Goal: Task Accomplishment & Management: Use online tool/utility

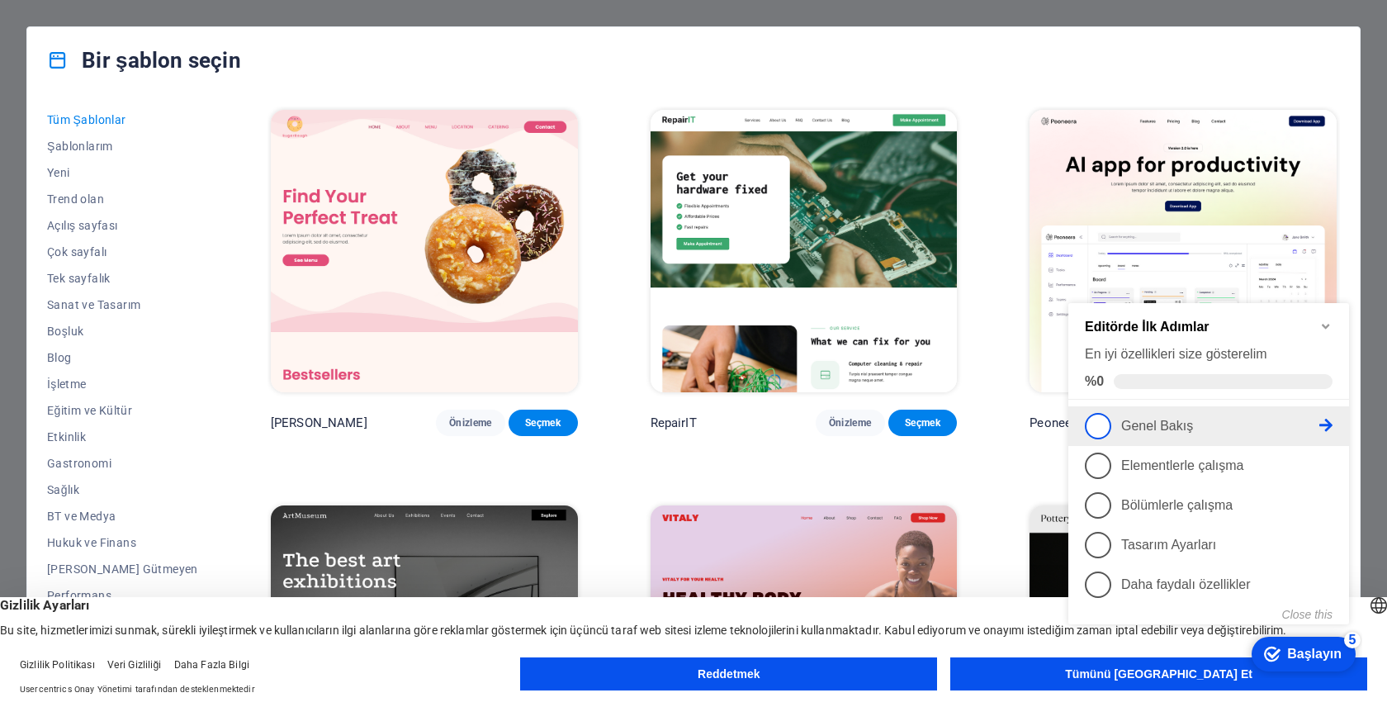
click at [1232, 431] on link "1 Genel Bakış - eksik" at bounding box center [1209, 426] width 248 height 26
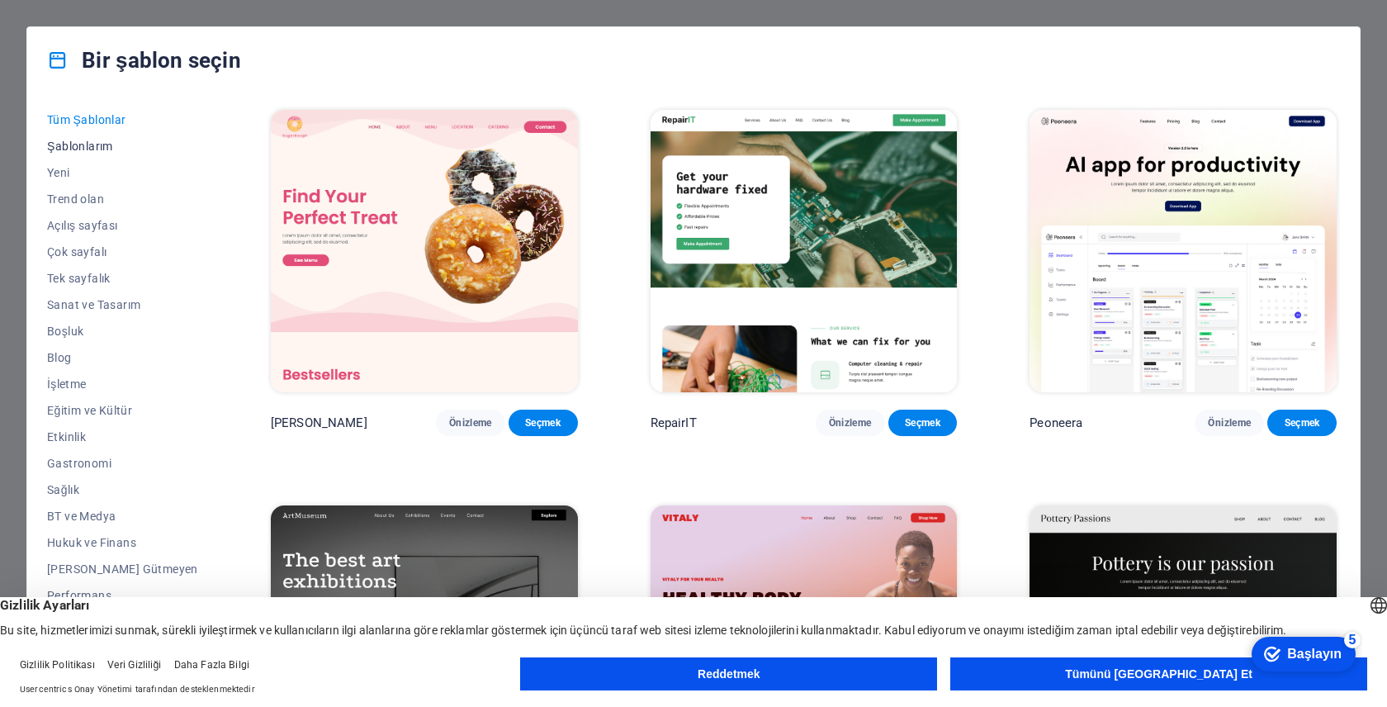
click at [84, 154] on button "Şablonlarım" at bounding box center [122, 146] width 151 height 26
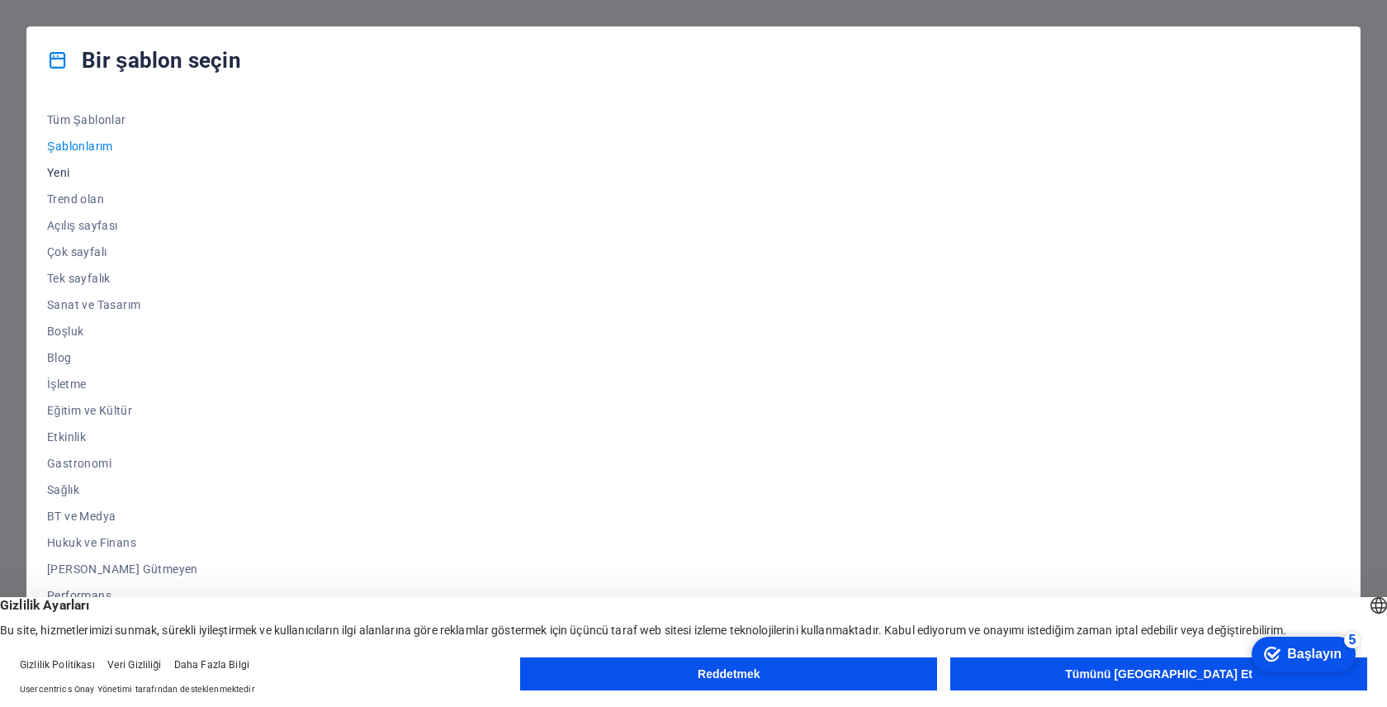
click at [83, 177] on span "Yeni" at bounding box center [122, 172] width 151 height 13
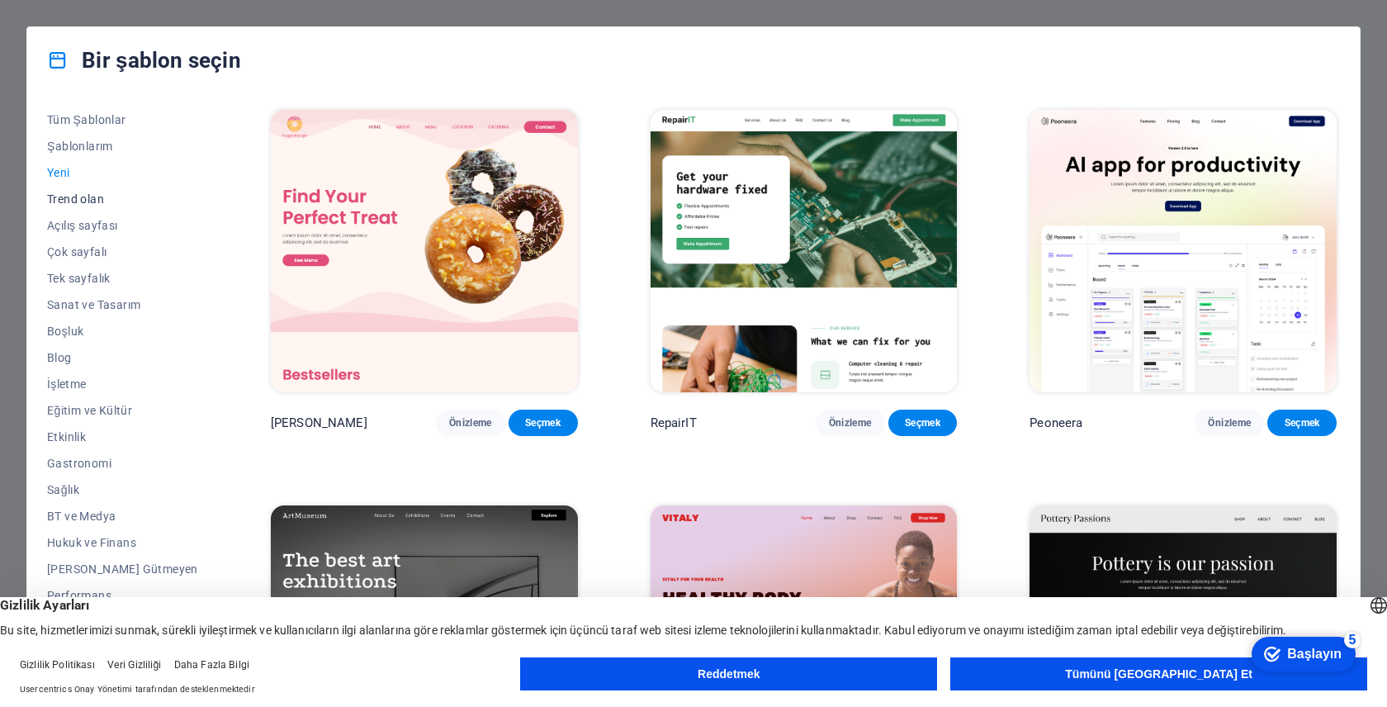
click at [87, 197] on font "Trend olan" at bounding box center [75, 198] width 57 height 13
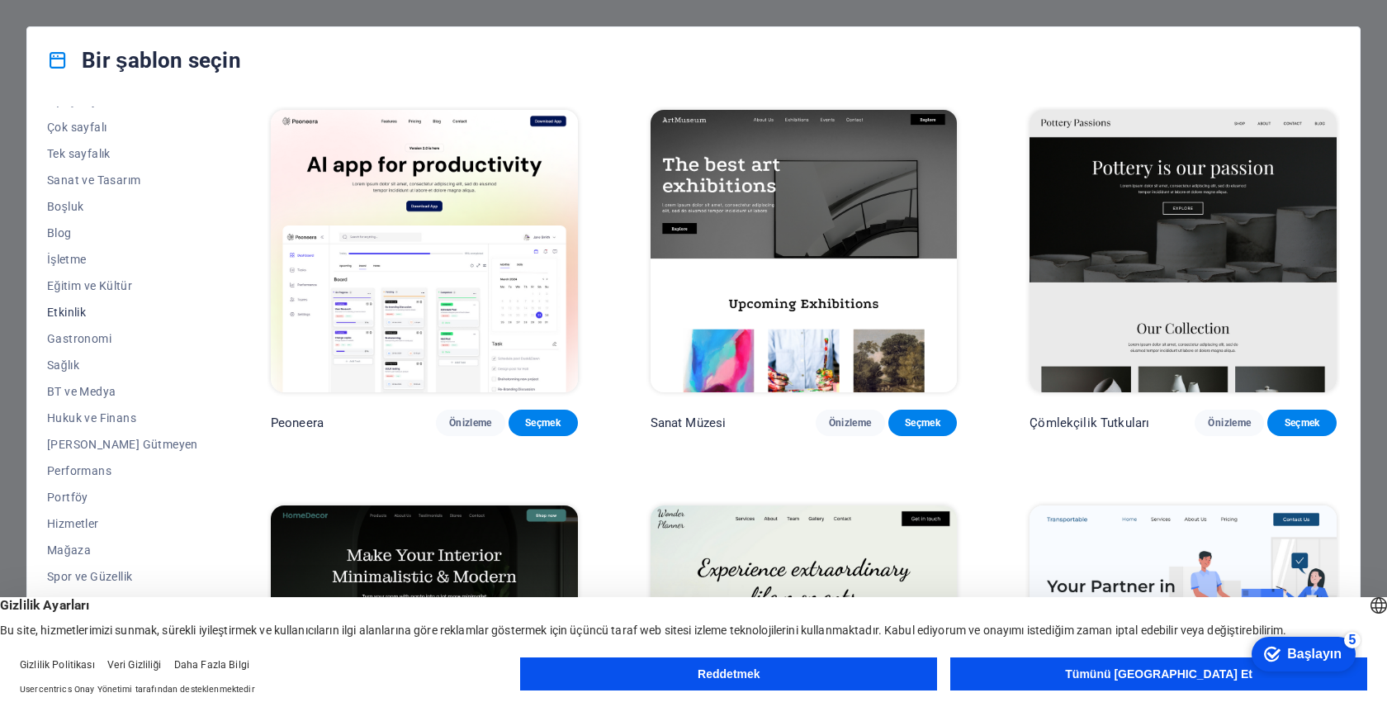
scroll to position [134, 0]
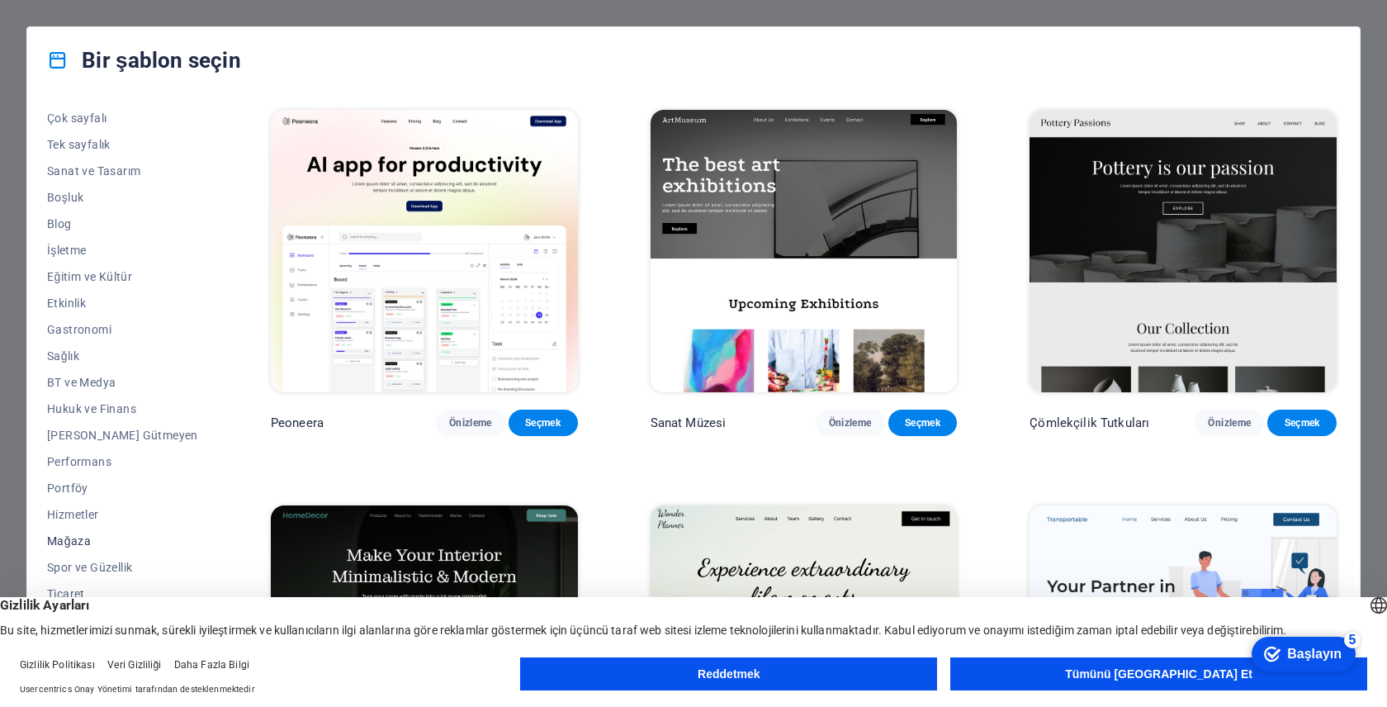
click at [84, 537] on font "Mağaza" at bounding box center [69, 540] width 44 height 13
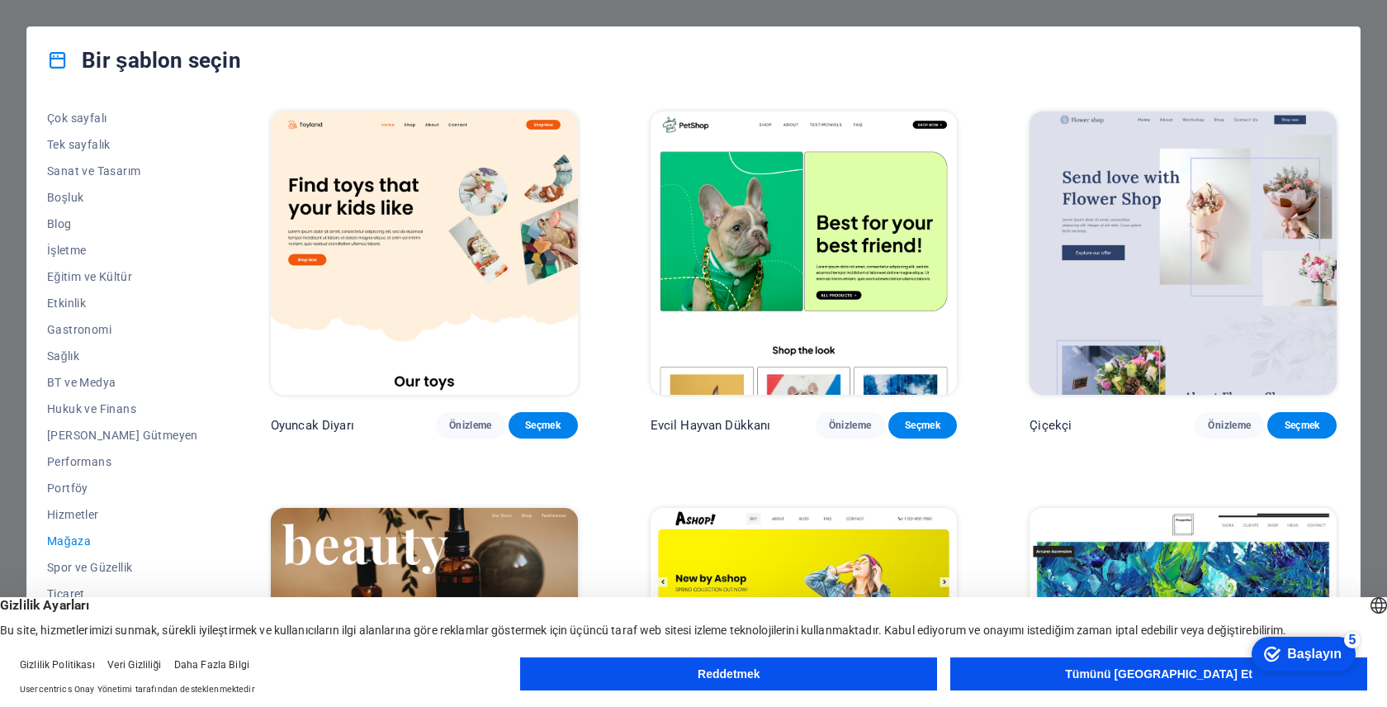
scroll to position [399, 0]
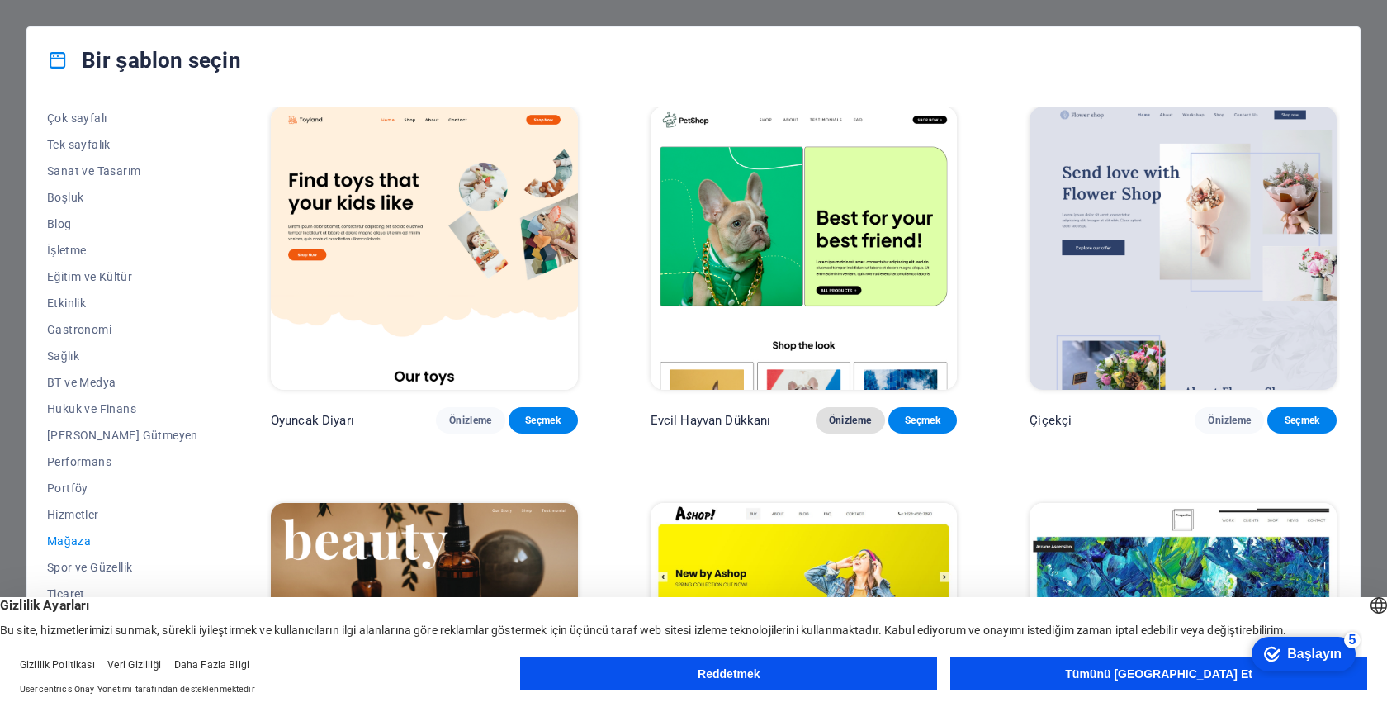
click at [839, 426] on font "Önizleme" at bounding box center [850, 420] width 43 height 12
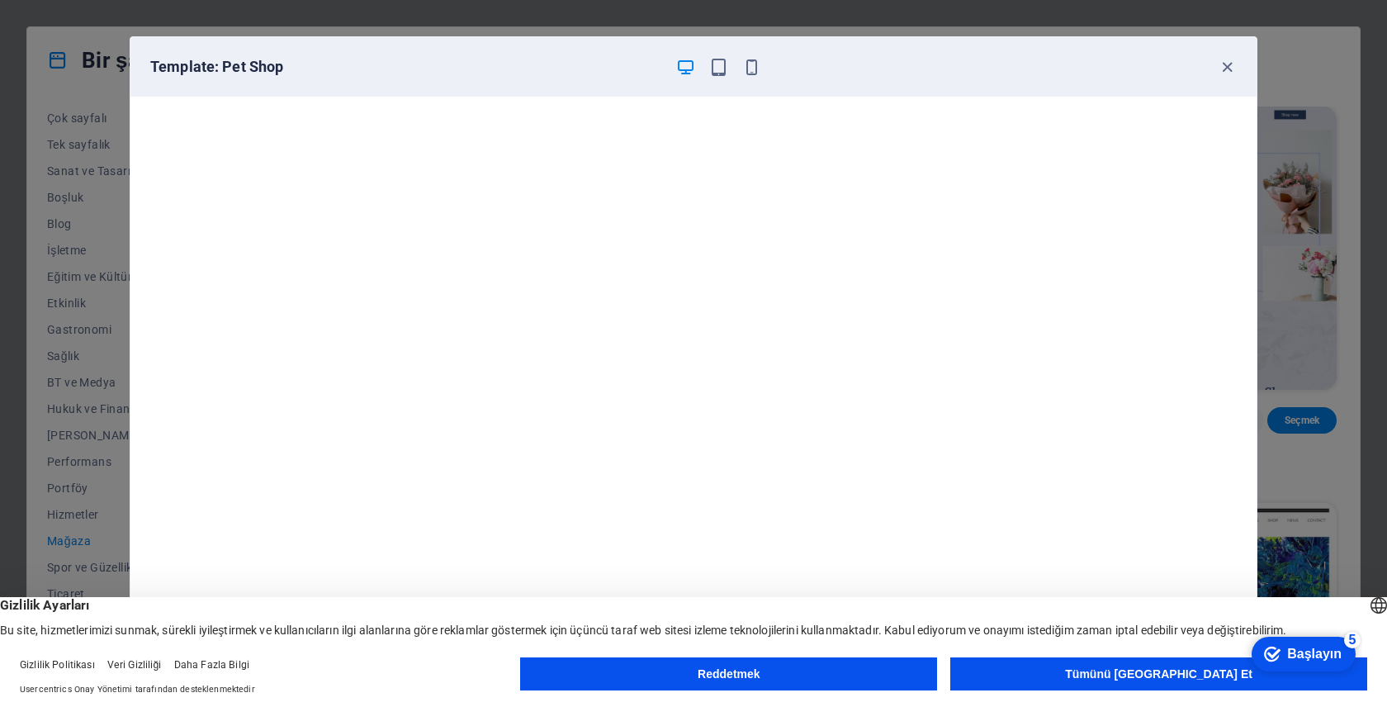
click at [1107, 666] on button "Tümünü [GEOGRAPHIC_DATA] Et" at bounding box center [1158, 673] width 417 height 33
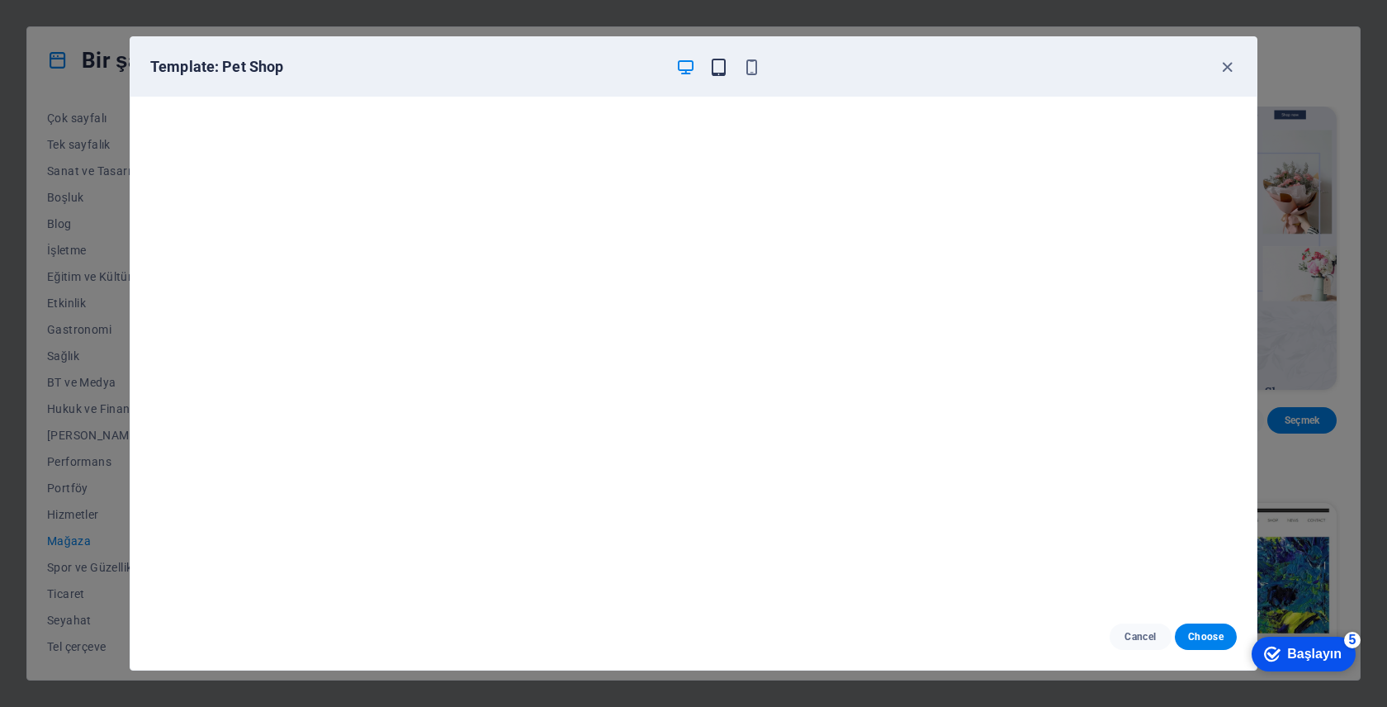
click at [717, 66] on icon "button" at bounding box center [718, 67] width 19 height 19
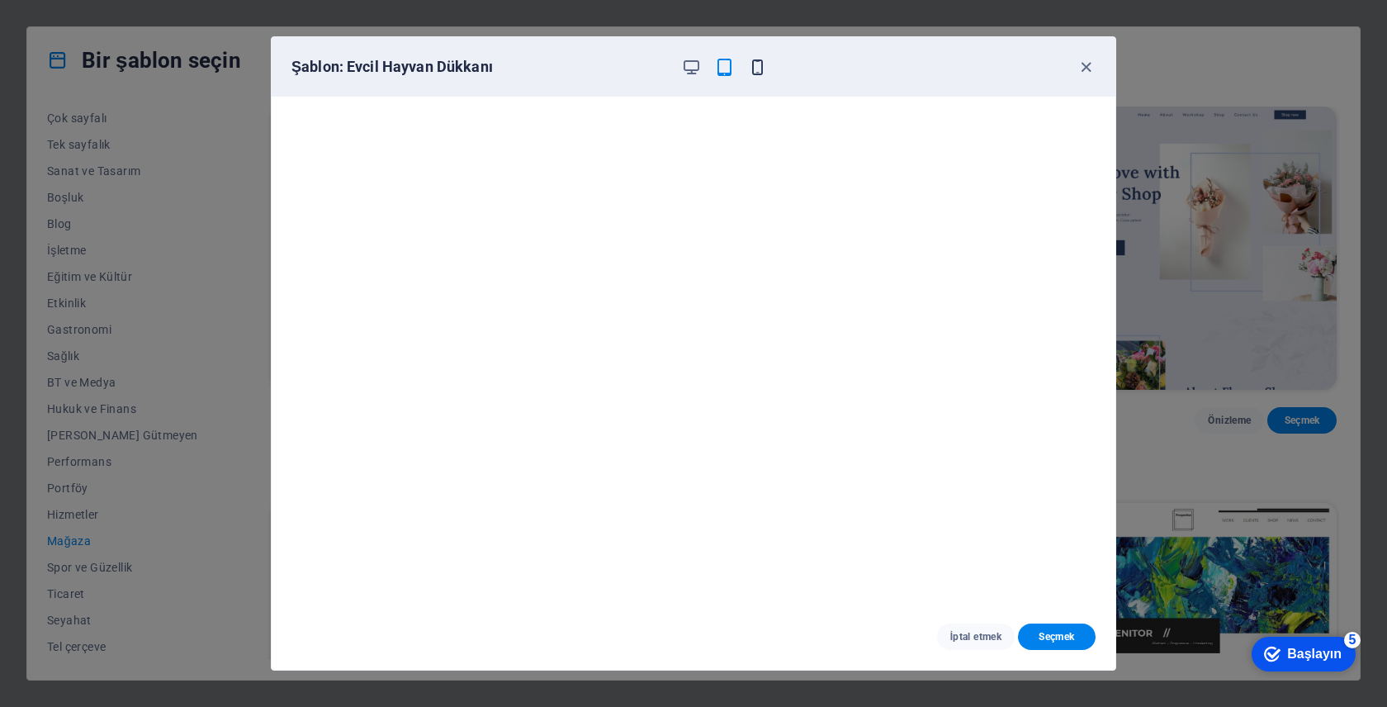
click at [749, 76] on icon "button" at bounding box center [757, 67] width 19 height 19
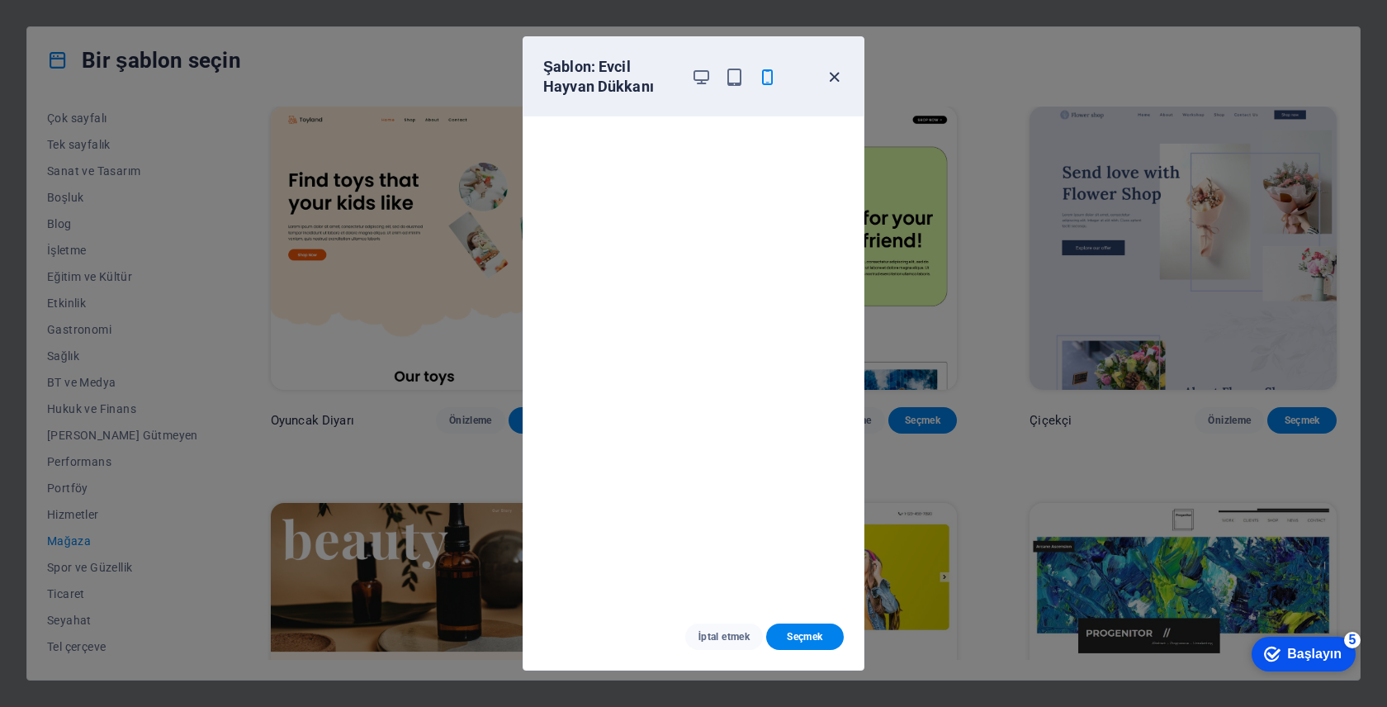
click at [834, 76] on icon "button" at bounding box center [834, 77] width 19 height 19
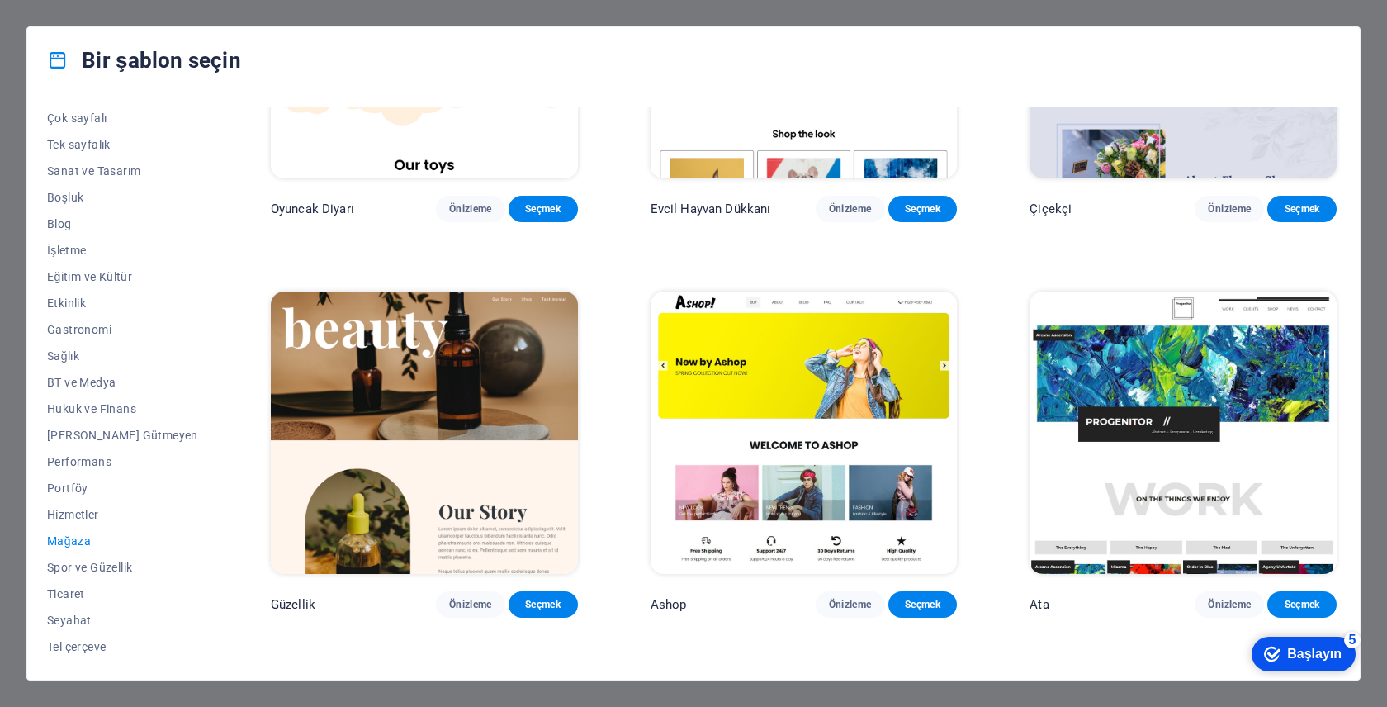
scroll to position [611, 0]
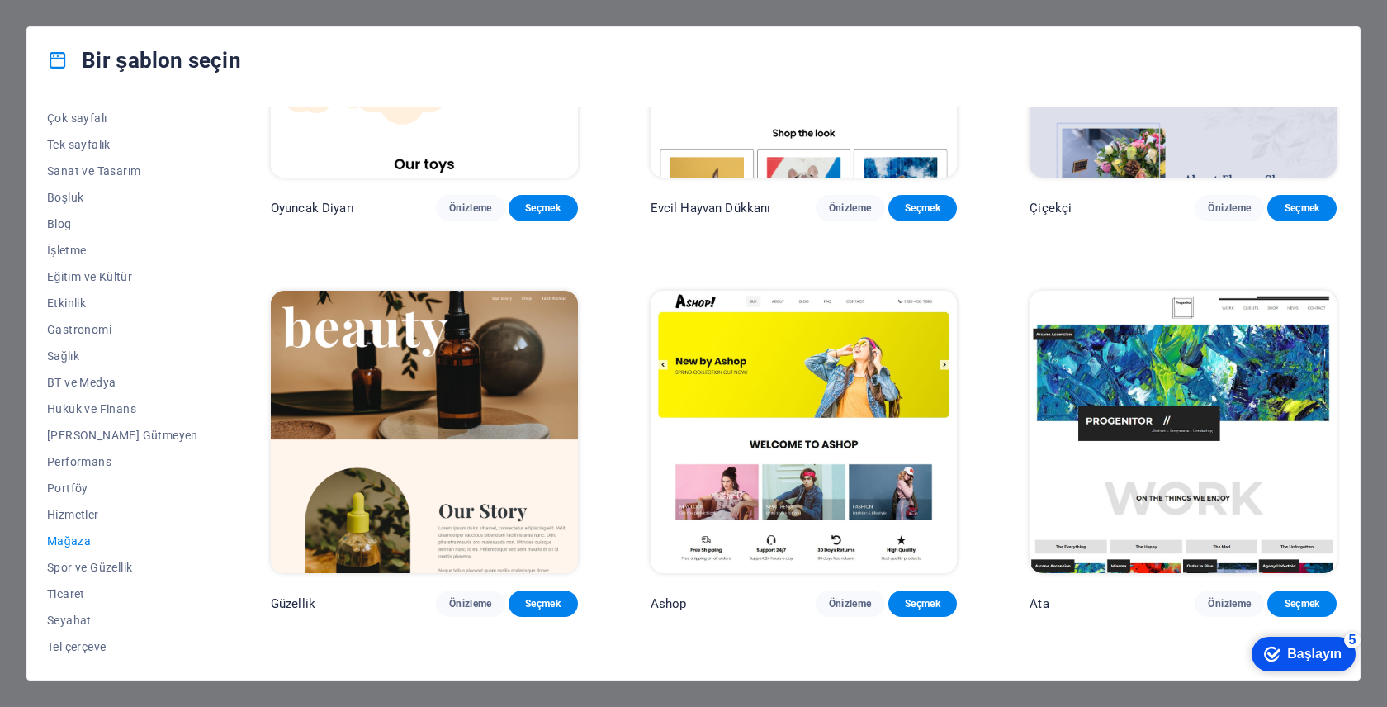
click at [813, 428] on img at bounding box center [803, 432] width 307 height 282
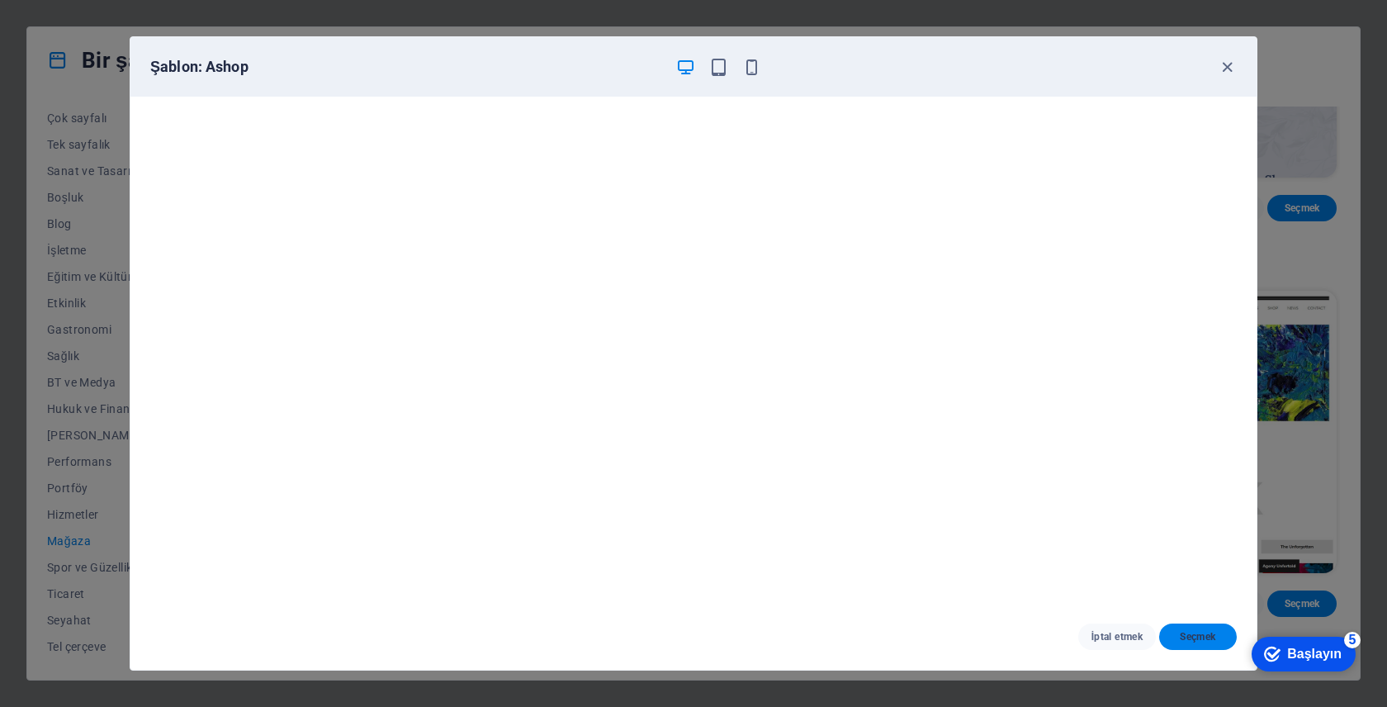
click at [1203, 631] on font "Seçmek" at bounding box center [1197, 637] width 35 height 12
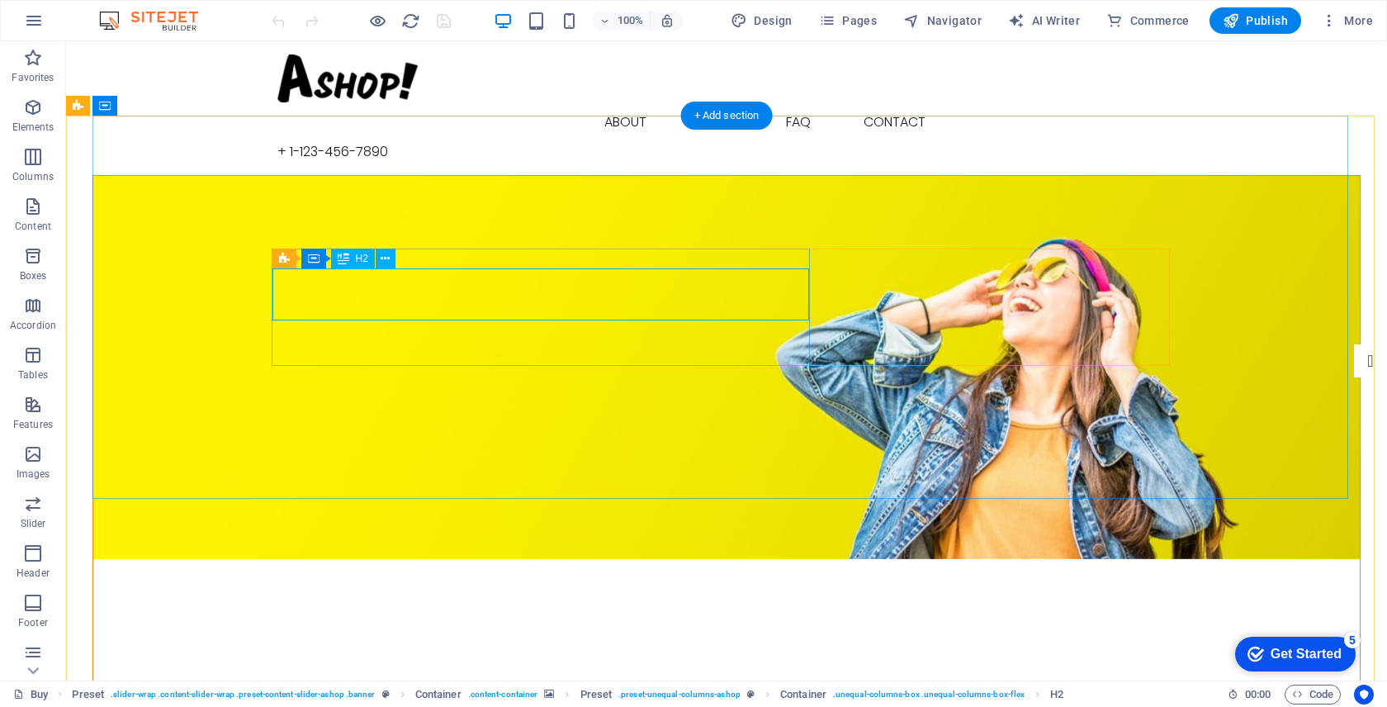
drag, startPoint x: 947, startPoint y: 49, endPoint x: 564, endPoint y: 297, distance: 456.5
click at [564, 692] on div "New by Ashop" at bounding box center [726, 717] width 896 height 51
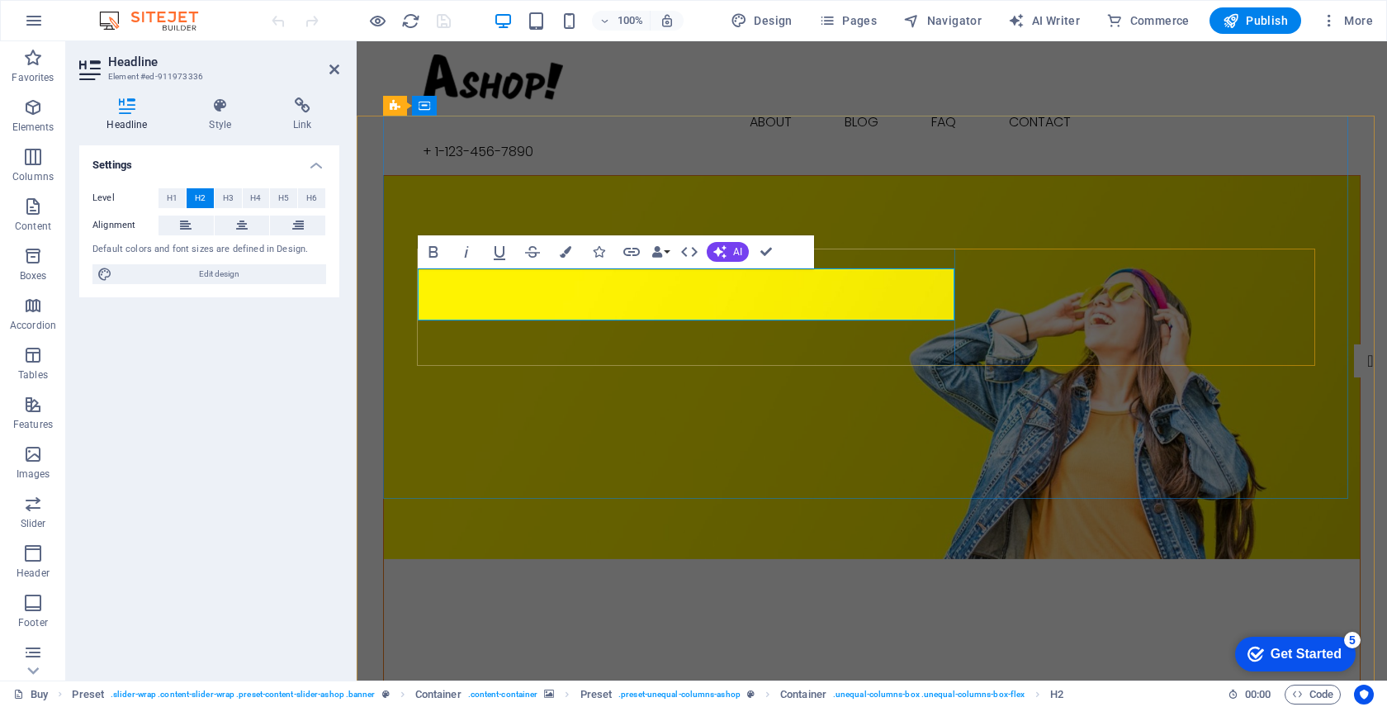
click at [672, 692] on h2 "New by Ashop" at bounding box center [871, 717] width 896 height 51
click at [710, 692] on h2 "New by Ashop" at bounding box center [871, 717] width 896 height 51
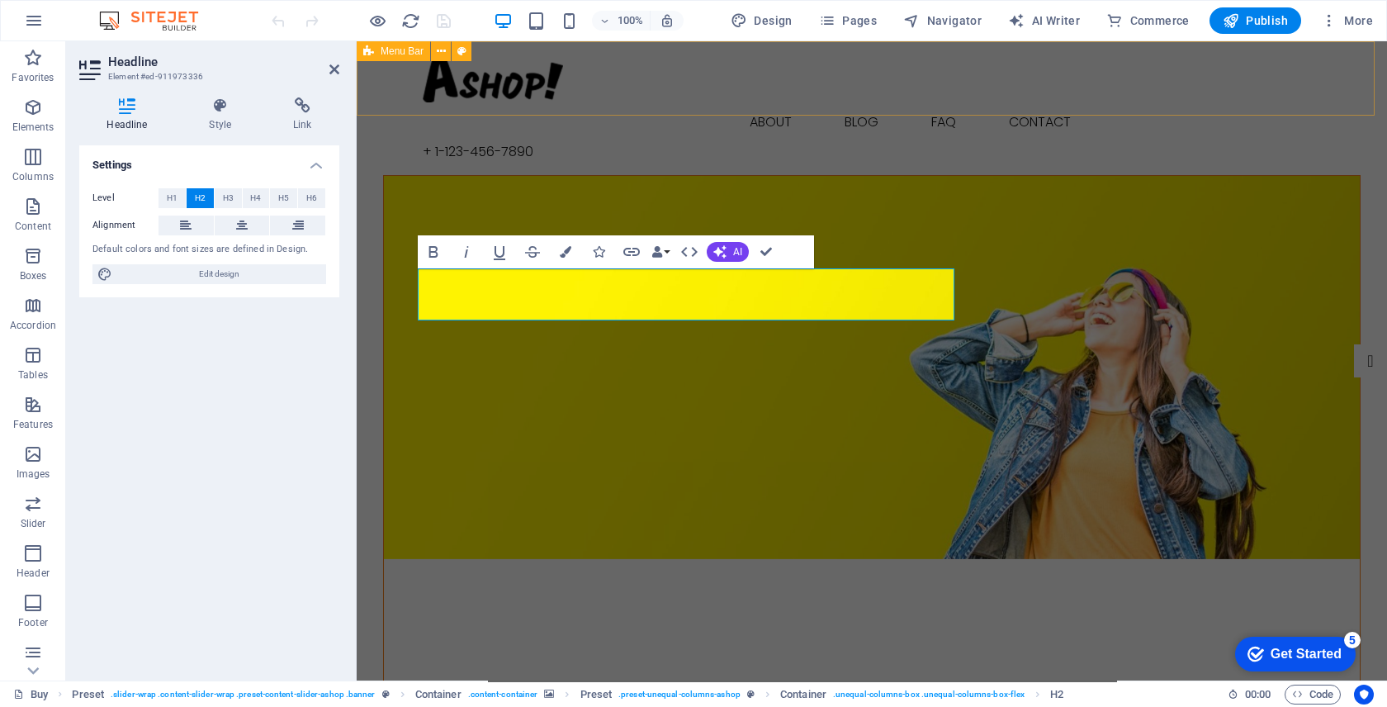
click at [1053, 102] on div "Buy About Blog FAQ Contact + 1-123-456-7890" at bounding box center [872, 108] width 1030 height 134
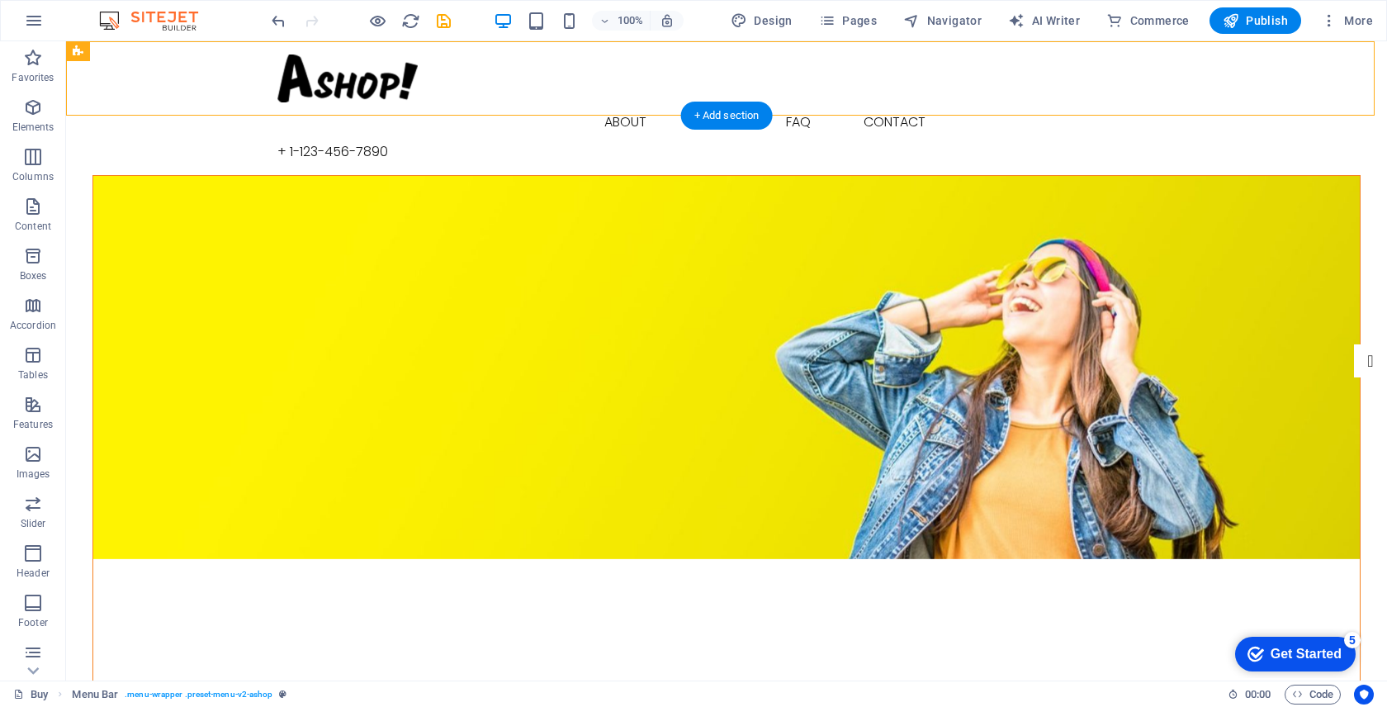
click at [1066, 176] on figure at bounding box center [726, 367] width 1266 height 383
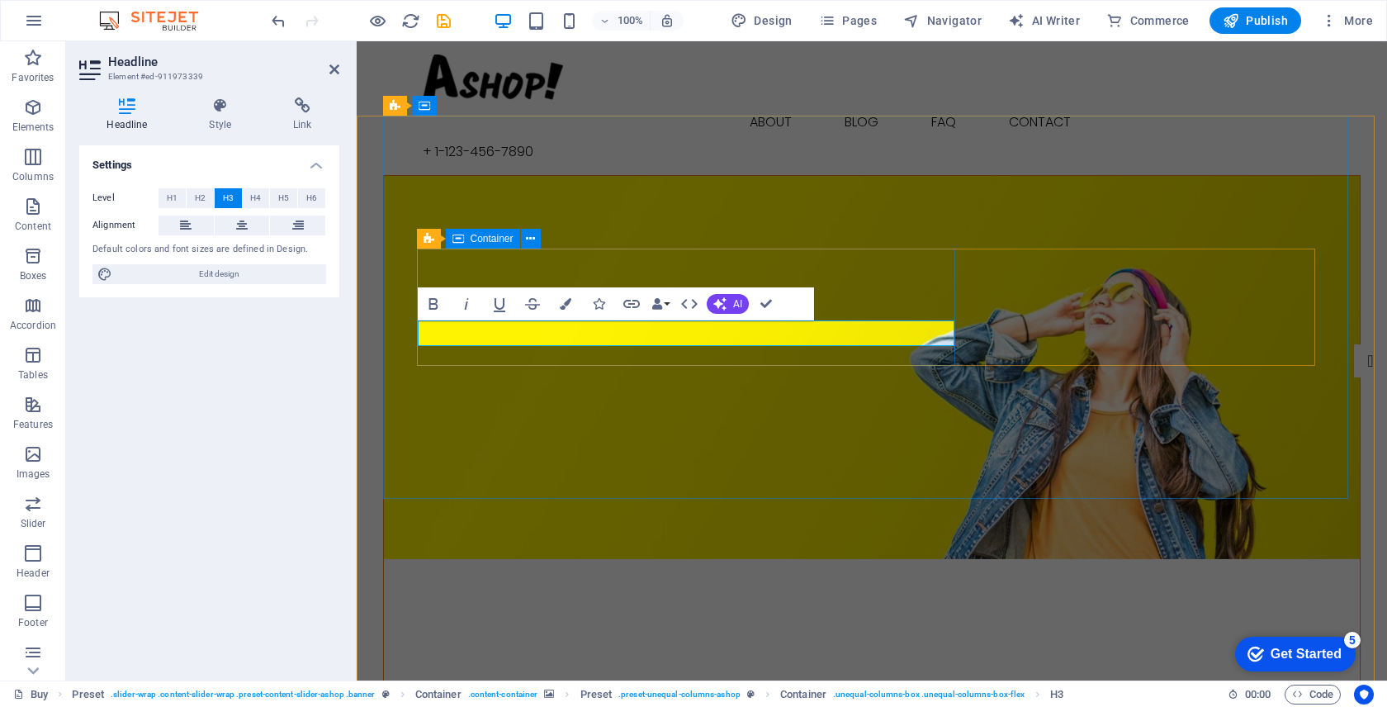
click at [771, 404] on figure at bounding box center [872, 367] width 976 height 383
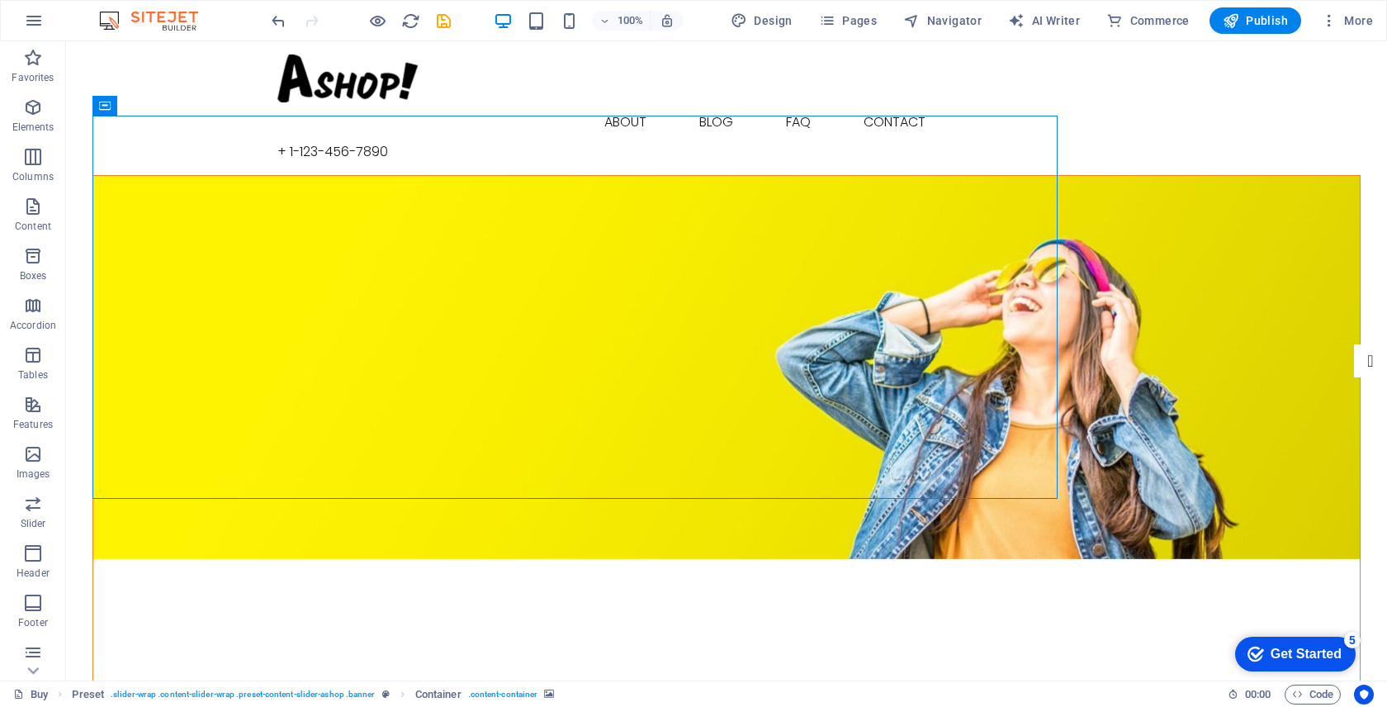
click at [707, 433] on figure at bounding box center [726, 367] width 1266 height 383
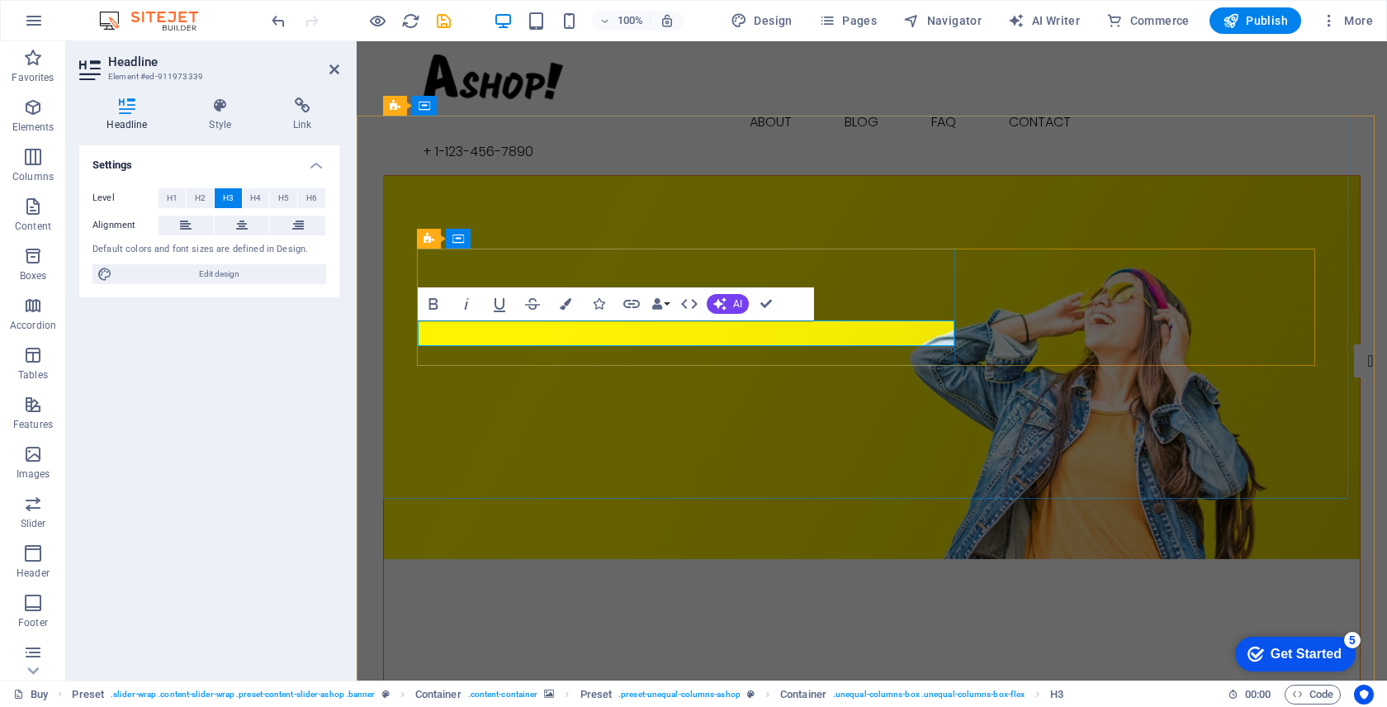
drag, startPoint x: 628, startPoint y: 332, endPoint x: 650, endPoint y: 333, distance: 22.3
click at [867, 435] on figure at bounding box center [872, 367] width 976 height 383
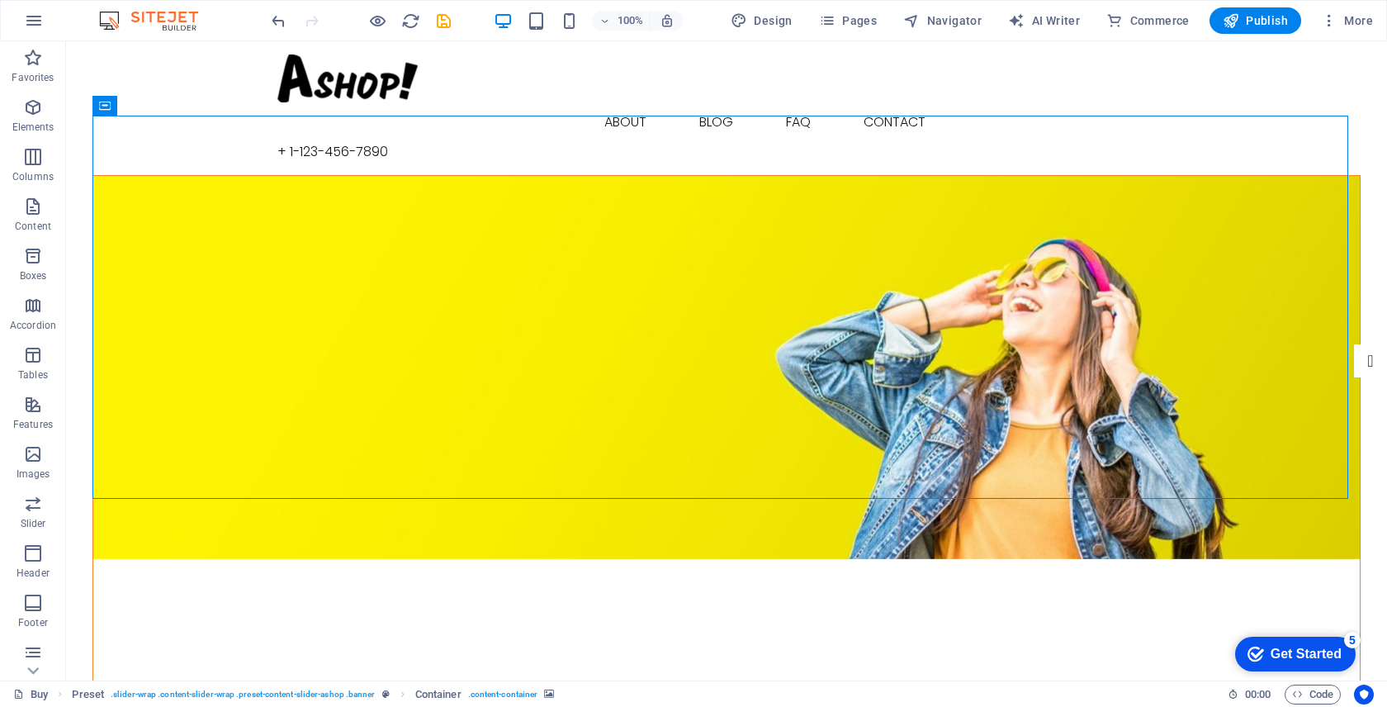
click at [867, 432] on figure at bounding box center [726, 367] width 1266 height 383
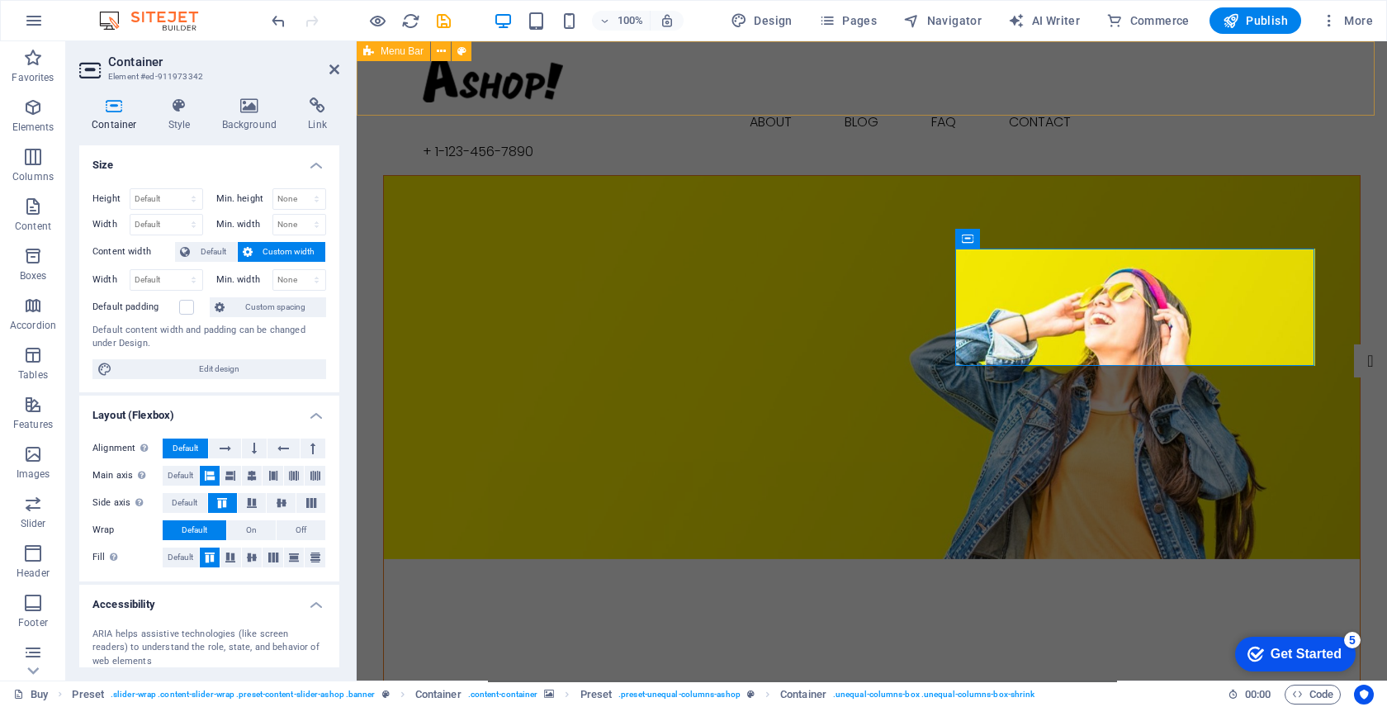
click at [1024, 102] on div "Buy About Blog FAQ Contact + 1-123-456-7890" at bounding box center [872, 108] width 1030 height 134
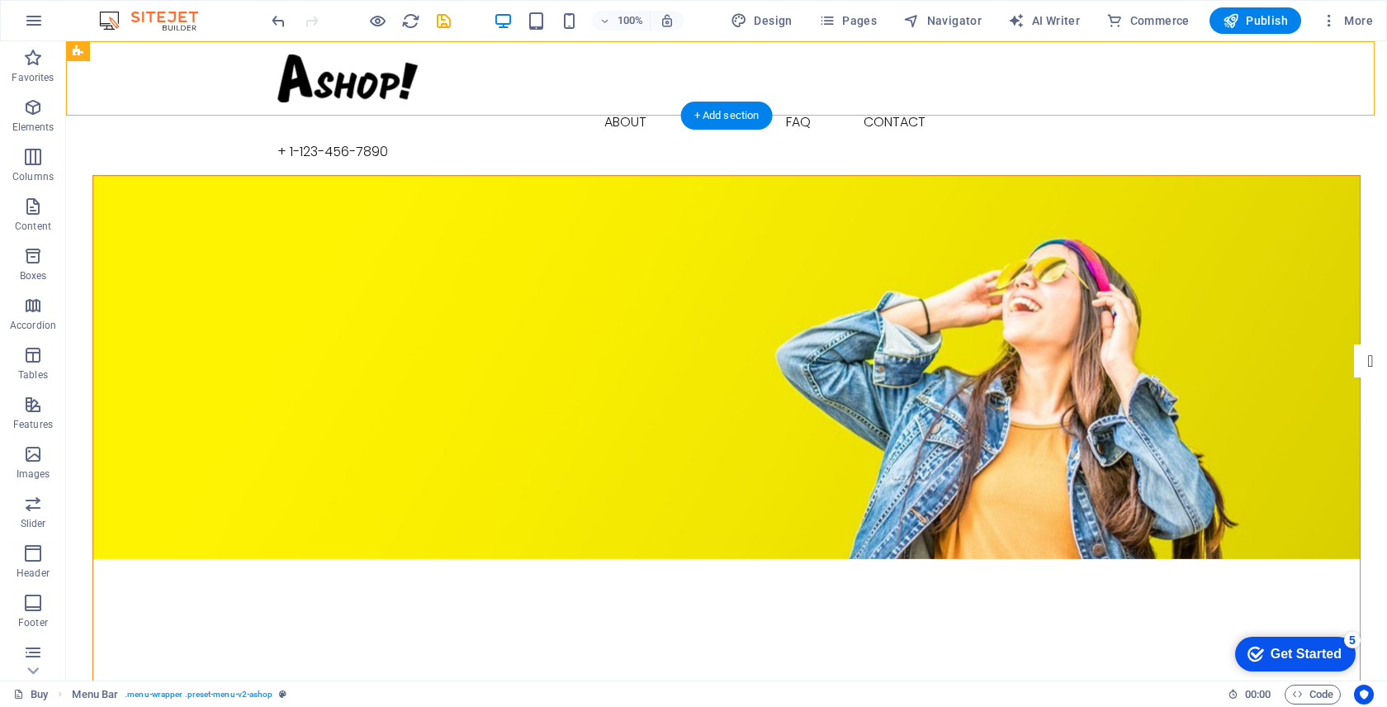
click at [983, 221] on figure at bounding box center [726, 367] width 1266 height 383
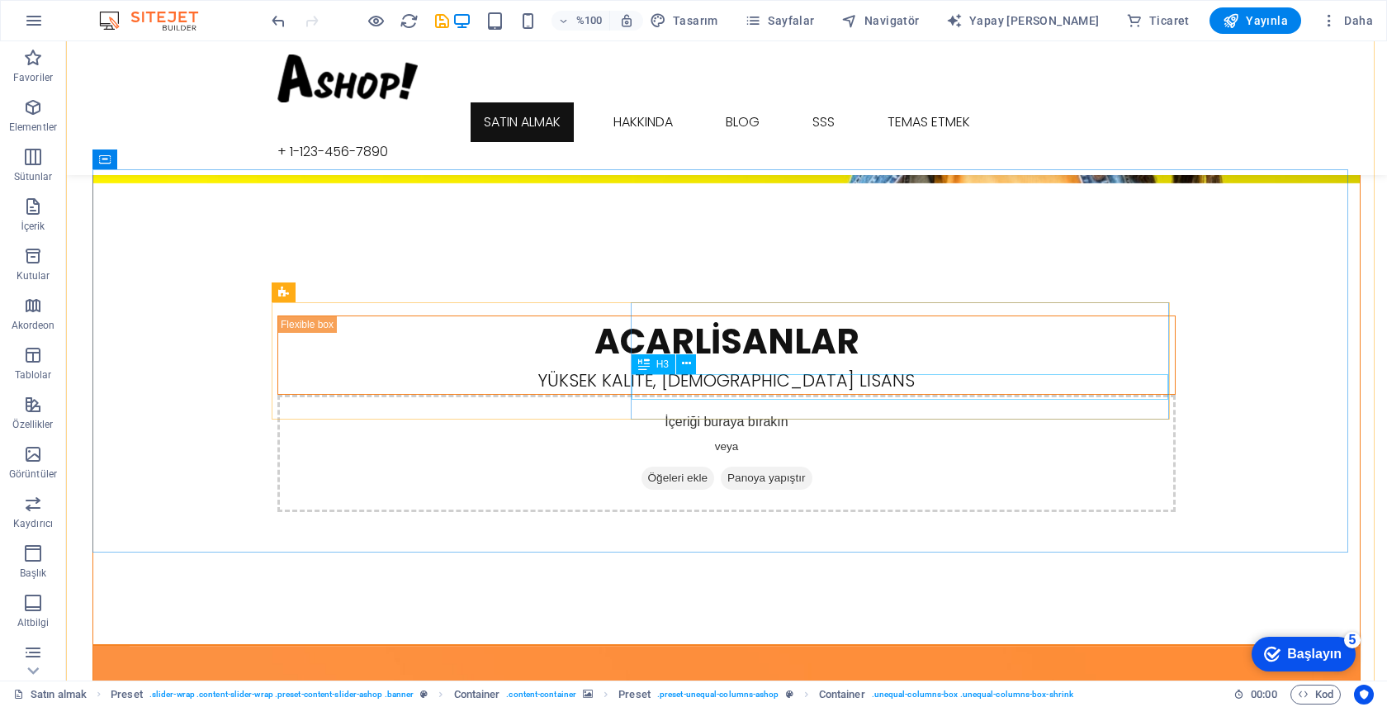
scroll to position [333, 0]
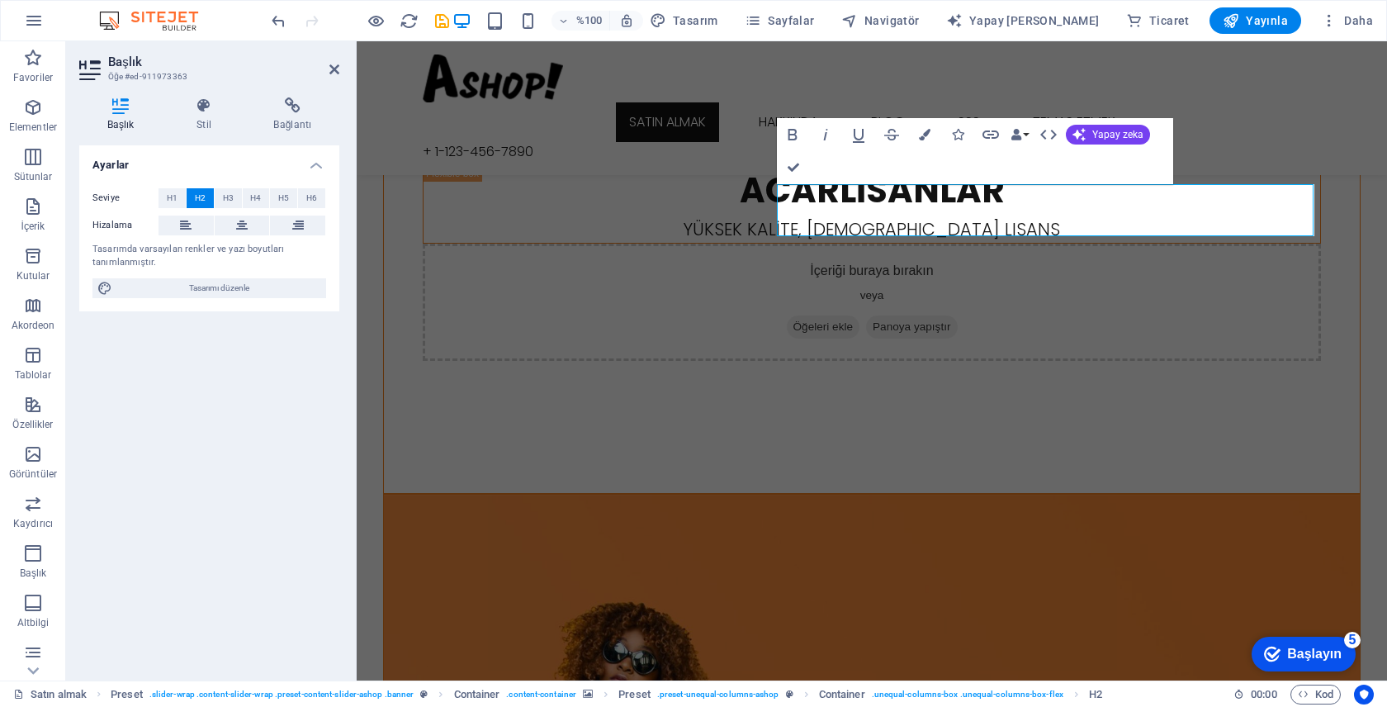
scroll to position [470, 0]
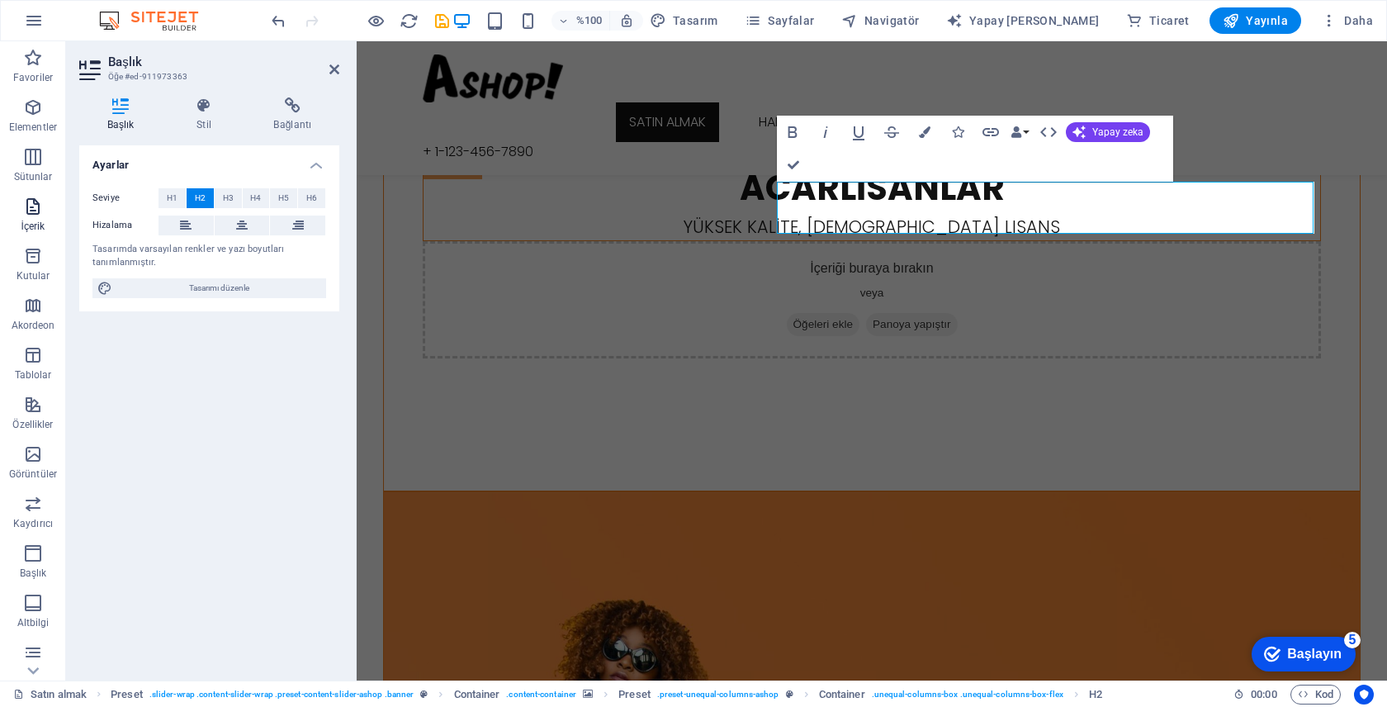
click at [25, 224] on font "İçerik" at bounding box center [33, 226] width 24 height 12
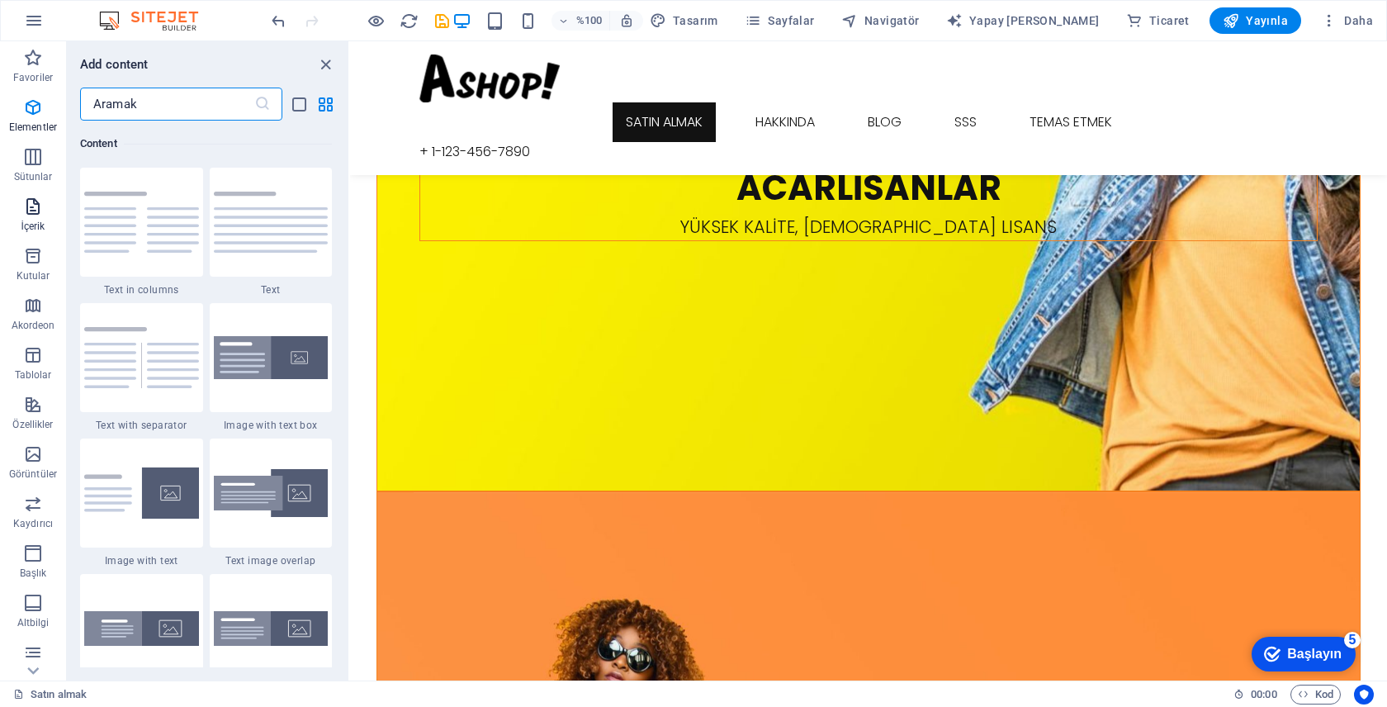
scroll to position [2888, 0]
click at [46, 259] on span "Kutular" at bounding box center [33, 266] width 66 height 40
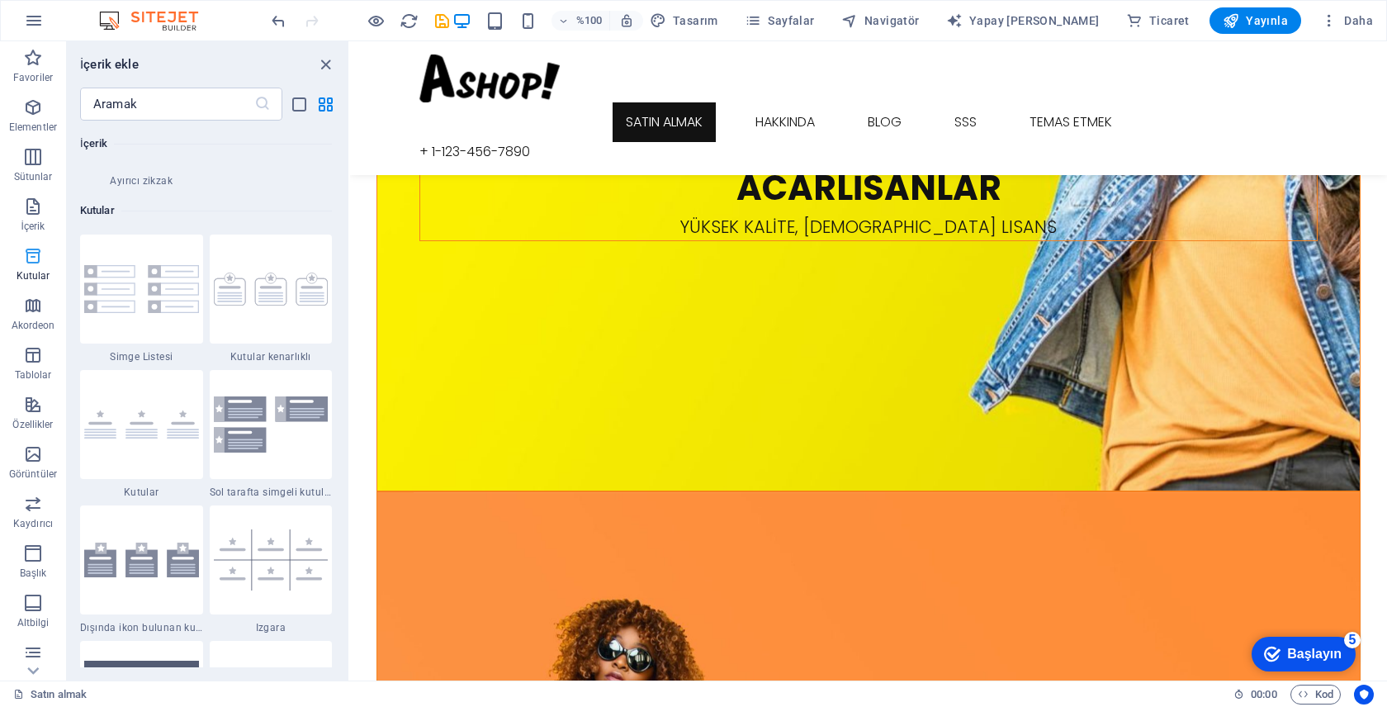
scroll to position [4553, 0]
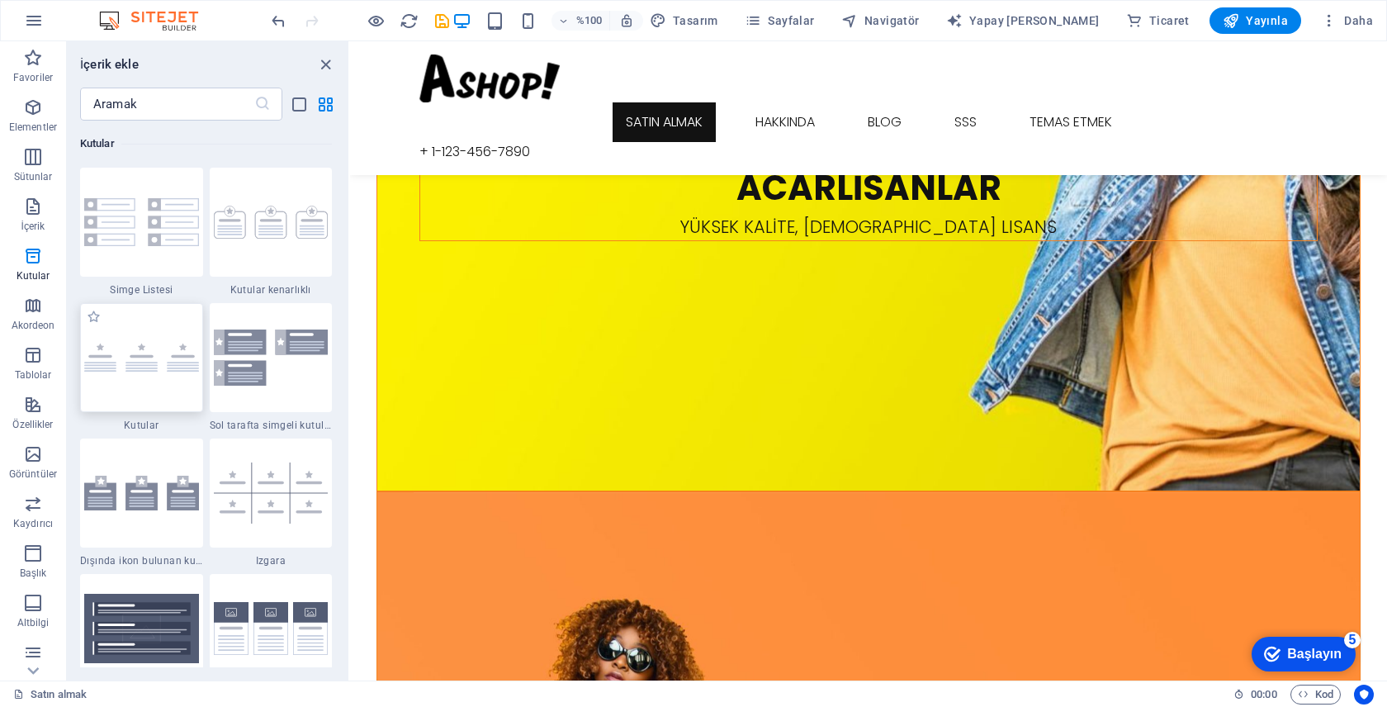
click at [170, 342] on div at bounding box center [141, 357] width 123 height 109
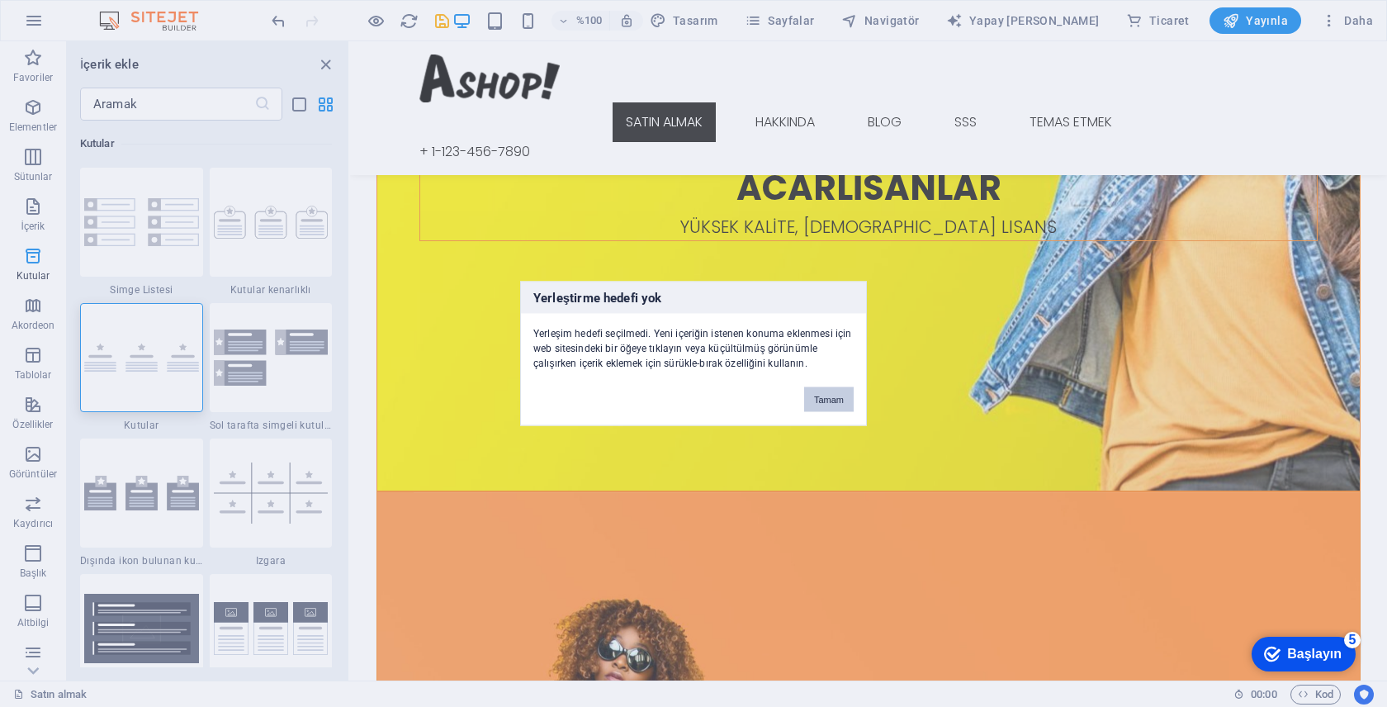
click at [832, 400] on font "Tamam" at bounding box center [829, 400] width 30 height 10
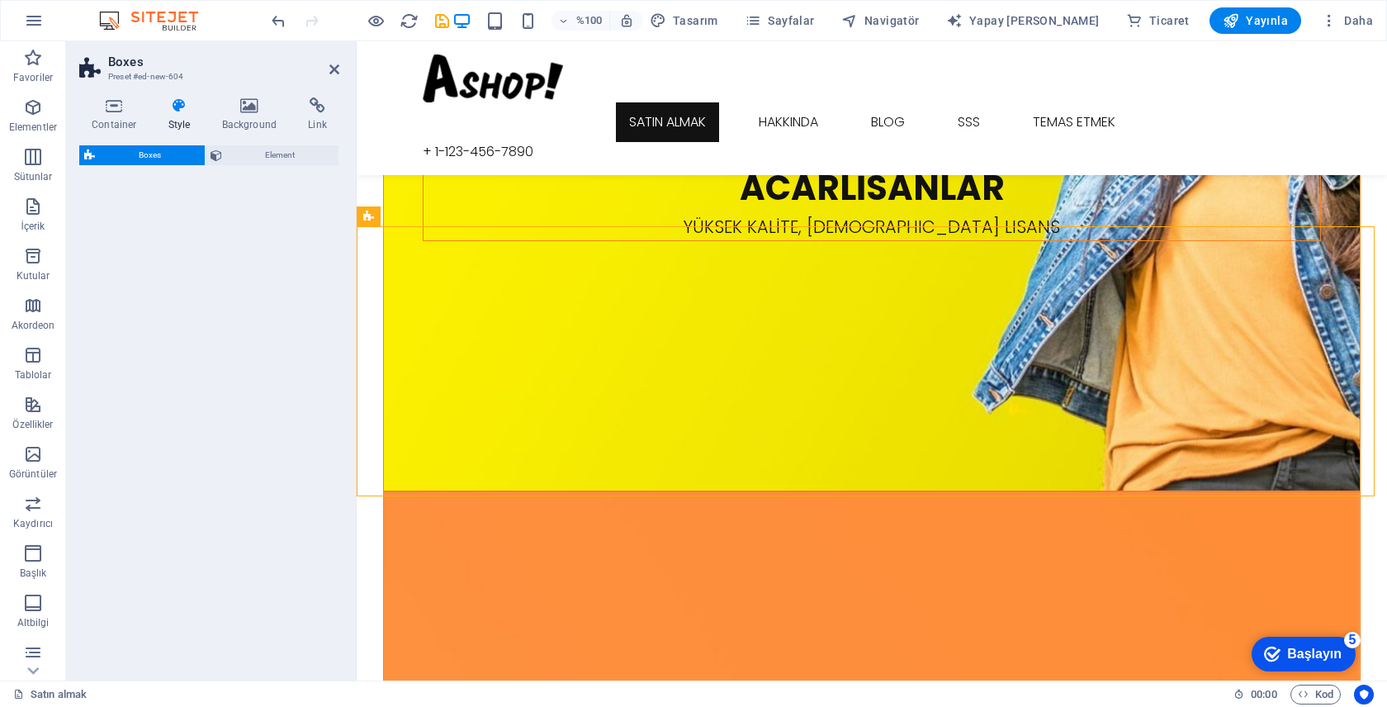
scroll to position [1038, 0]
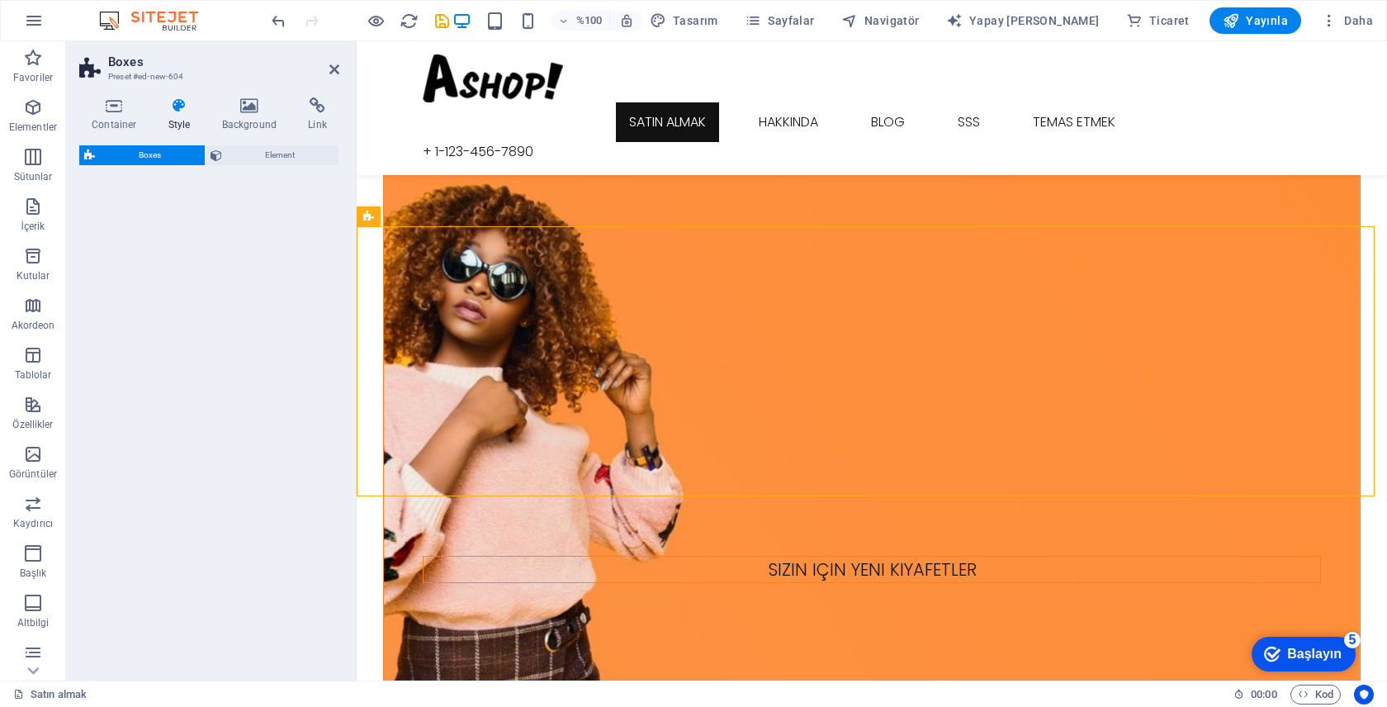
select select "rem"
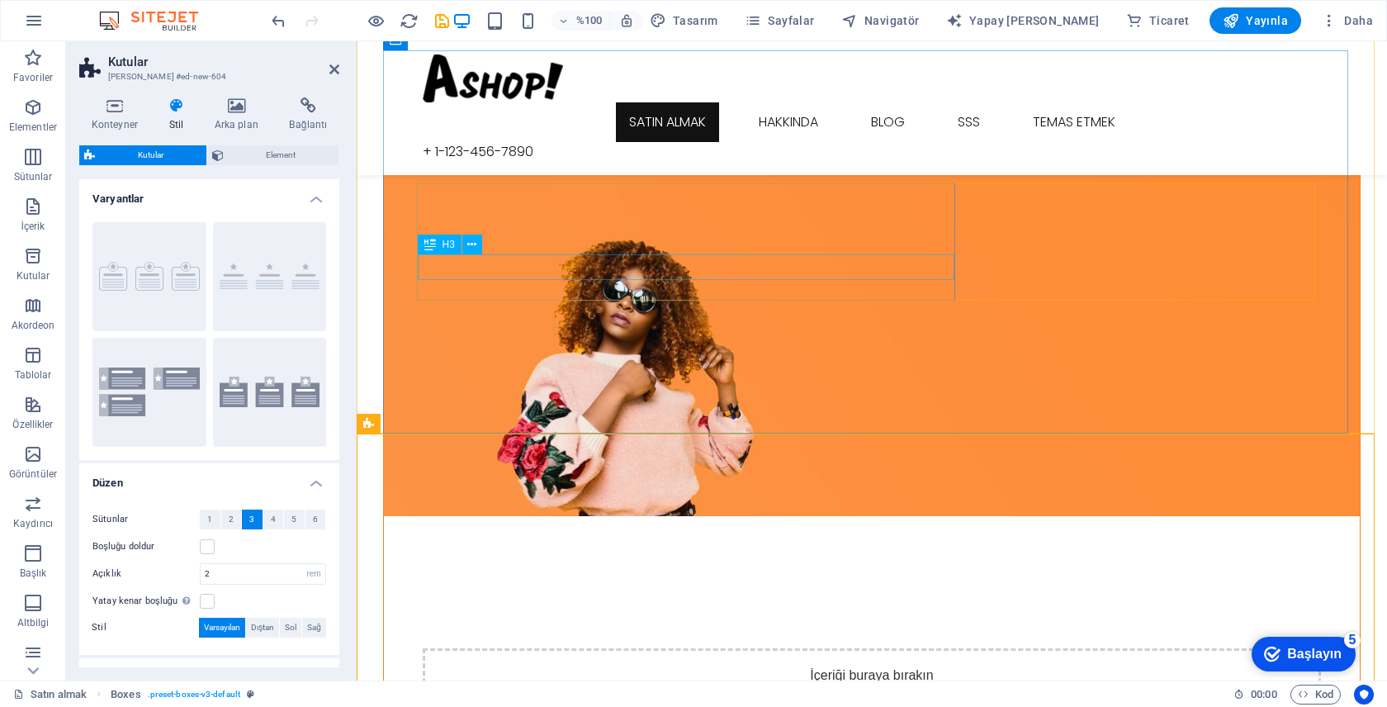
scroll to position [833, 0]
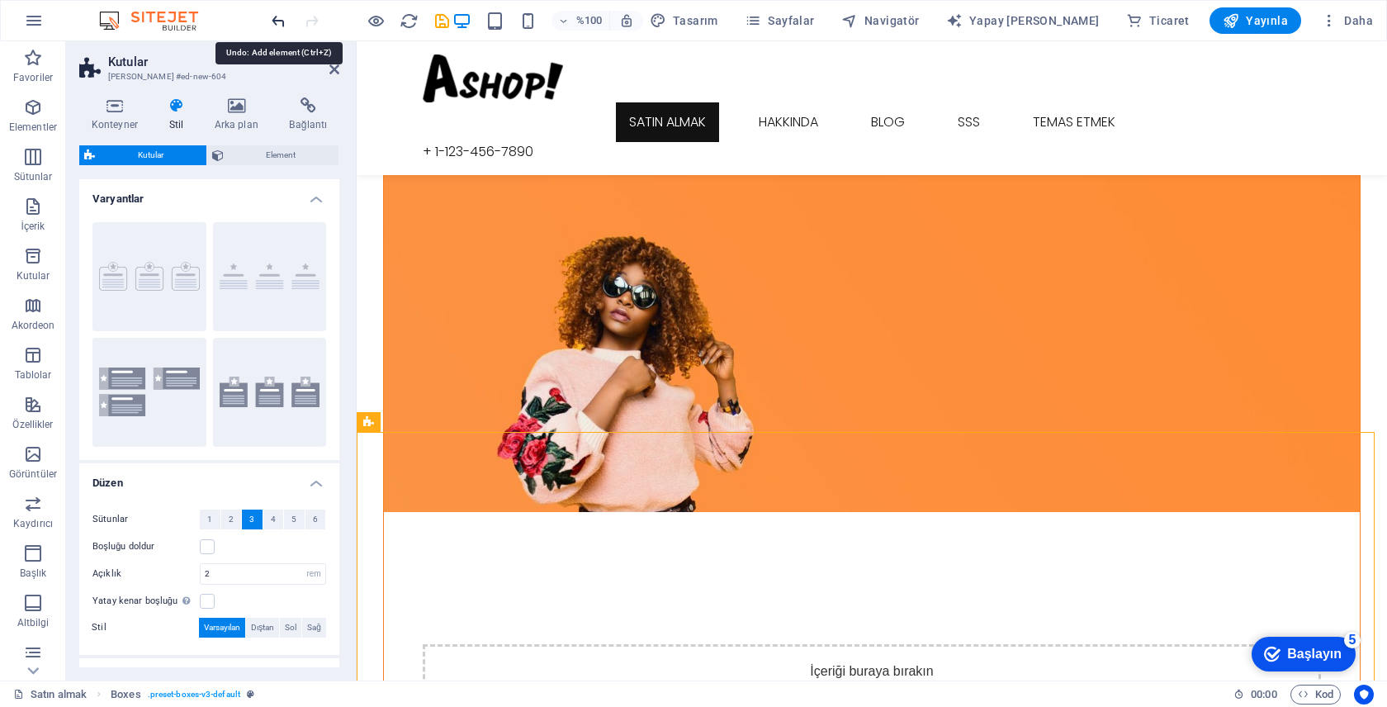
click at [276, 23] on icon "geri al" at bounding box center [278, 21] width 19 height 19
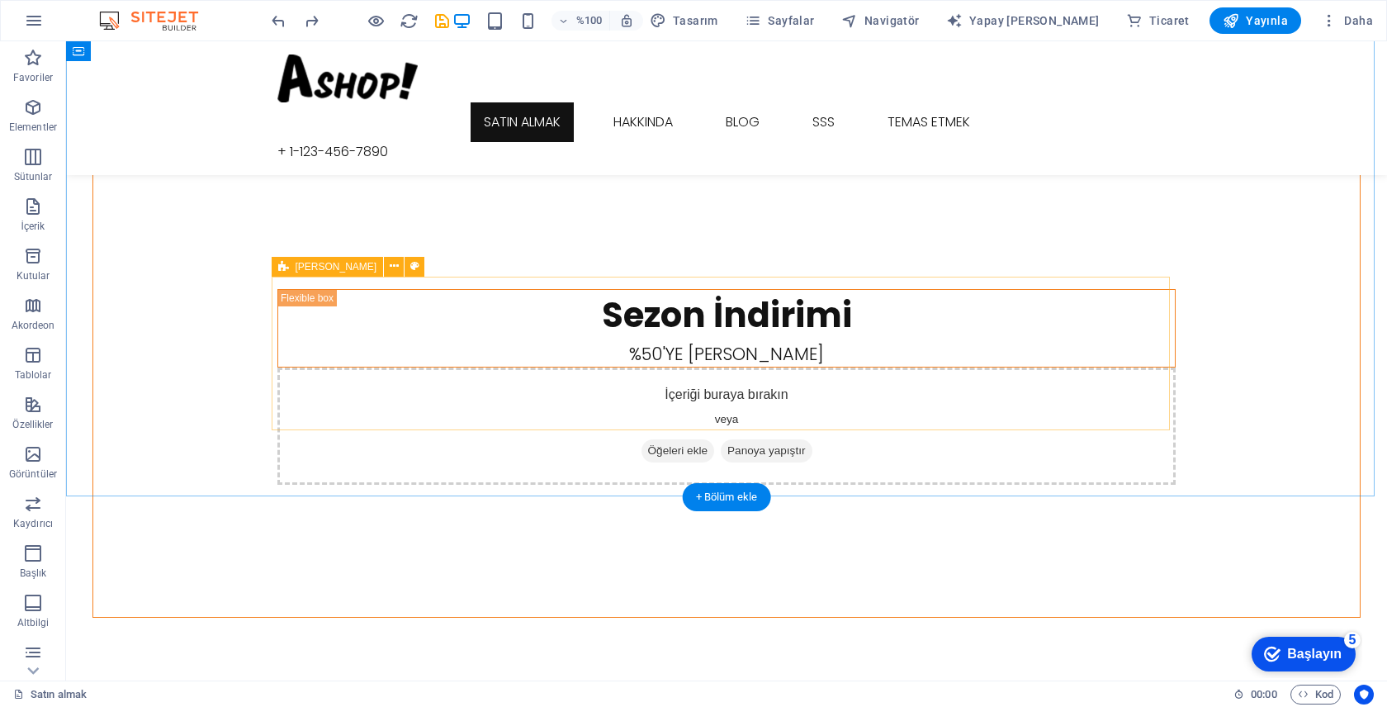
scroll to position [2335, 0]
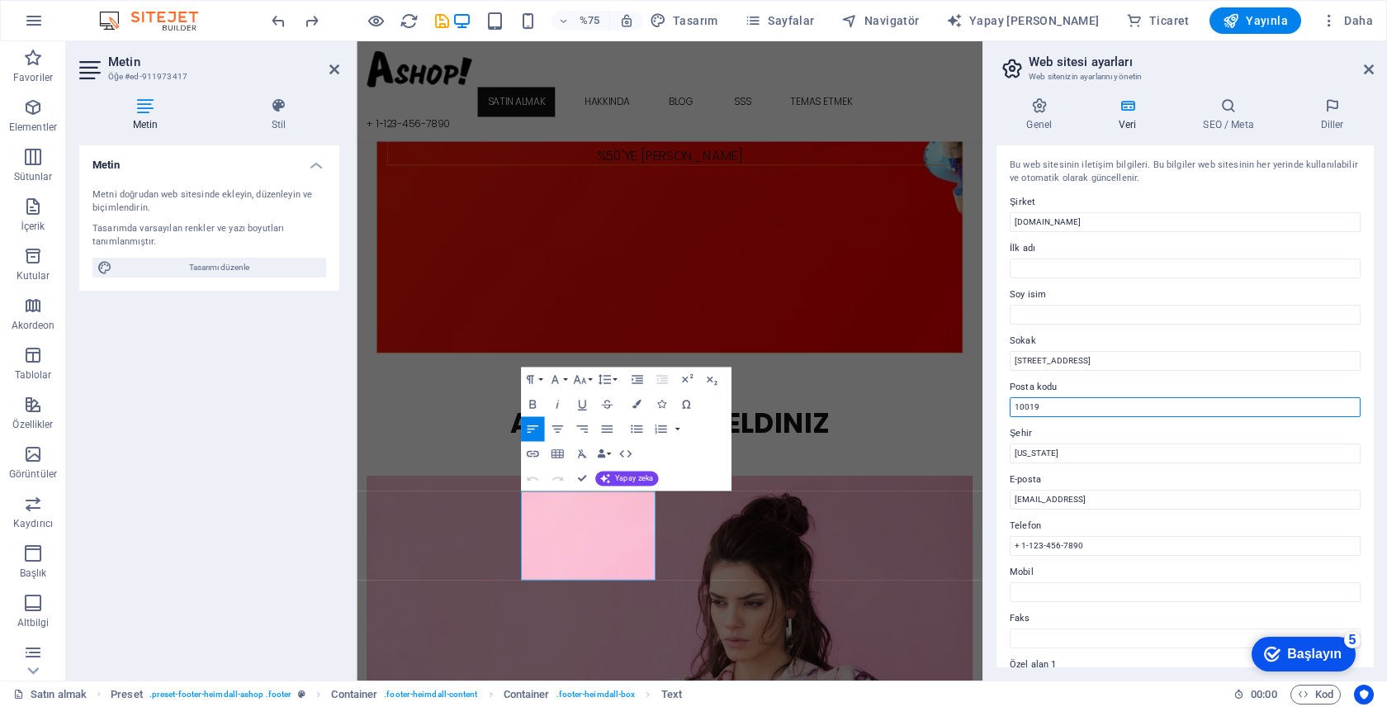
click at [1068, 408] on input "10019" at bounding box center [1185, 407] width 351 height 20
type input "1"
type input "47200"
click at [1088, 456] on input "New York" at bounding box center [1185, 453] width 351 height 20
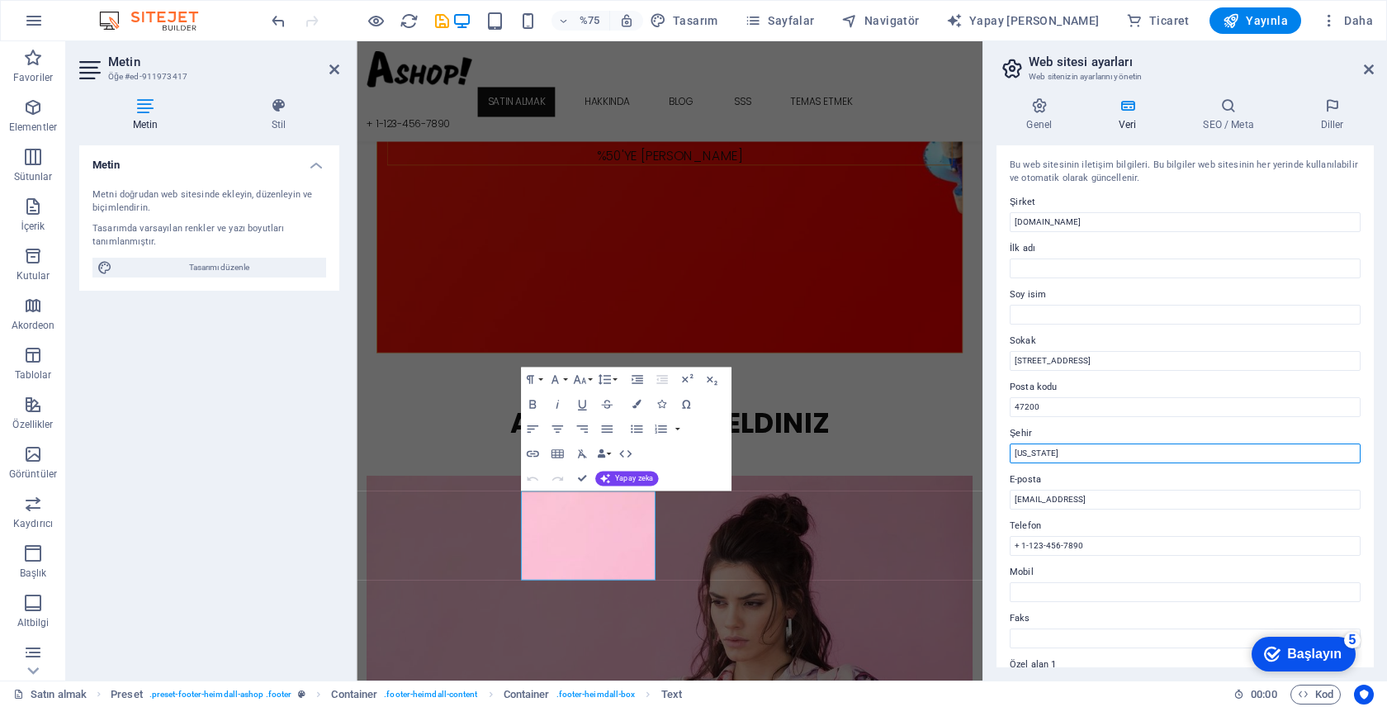
click at [1088, 456] on input "New York" at bounding box center [1185, 453] width 351 height 20
type input "MARDİN/ARTUKLU"
click at [1175, 499] on input "aeab58c8dcebc72add3b141466d3b9@cpanel.local" at bounding box center [1185, 499] width 351 height 20
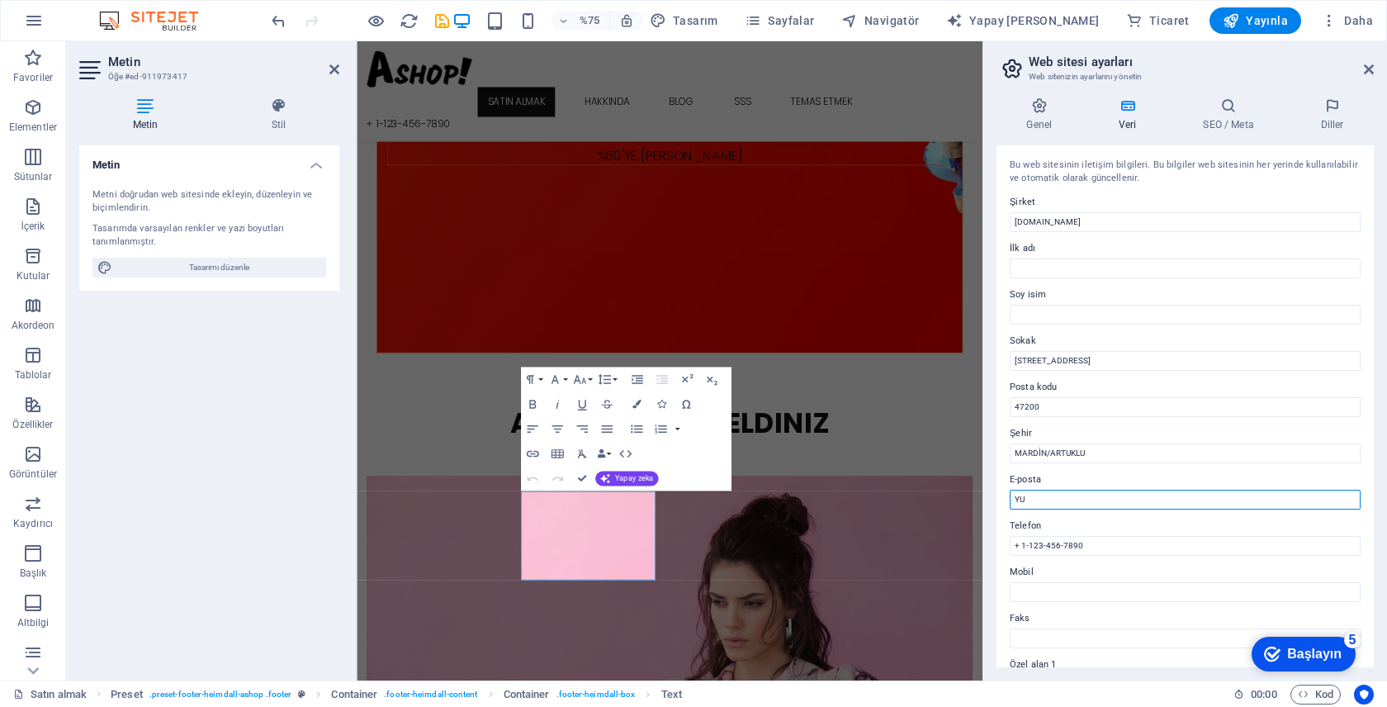
type input "Y"
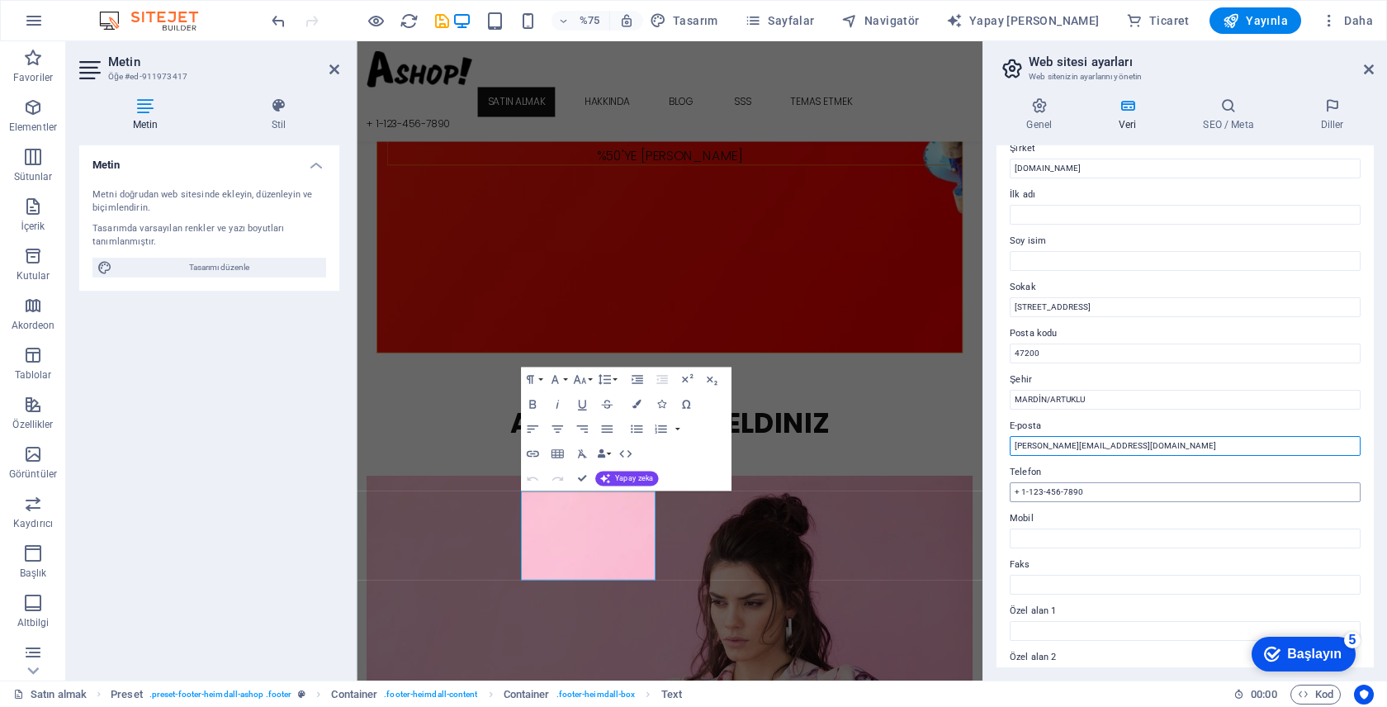
scroll to position [55, 0]
type input "[PERSON_NAME][EMAIL_ADDRESS][DOMAIN_NAME]"
click at [1080, 491] on input "+ 1-123-456-7890" at bounding box center [1185, 490] width 351 height 20
click at [1081, 491] on input "+ 1-123-456-7890" at bounding box center [1185, 490] width 351 height 20
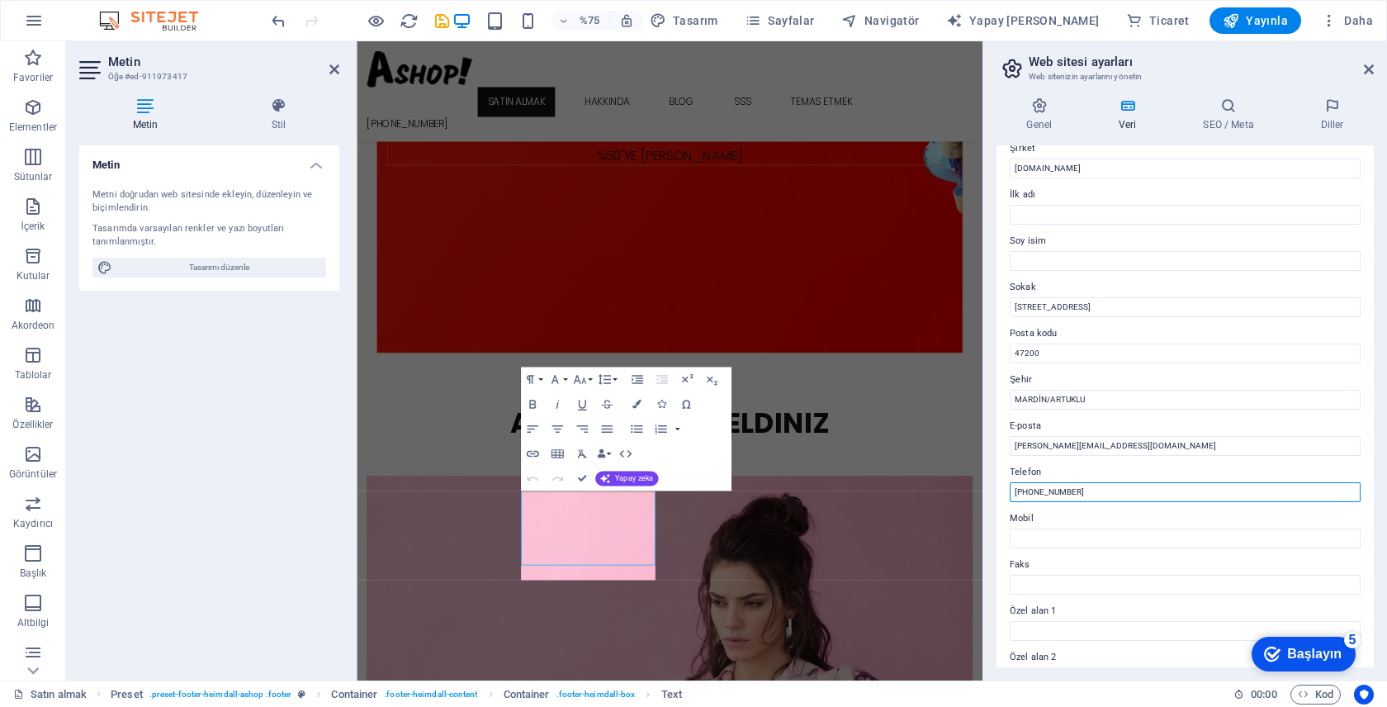
scroll to position [49, 0]
type input "[PHONE_NUMBER]"
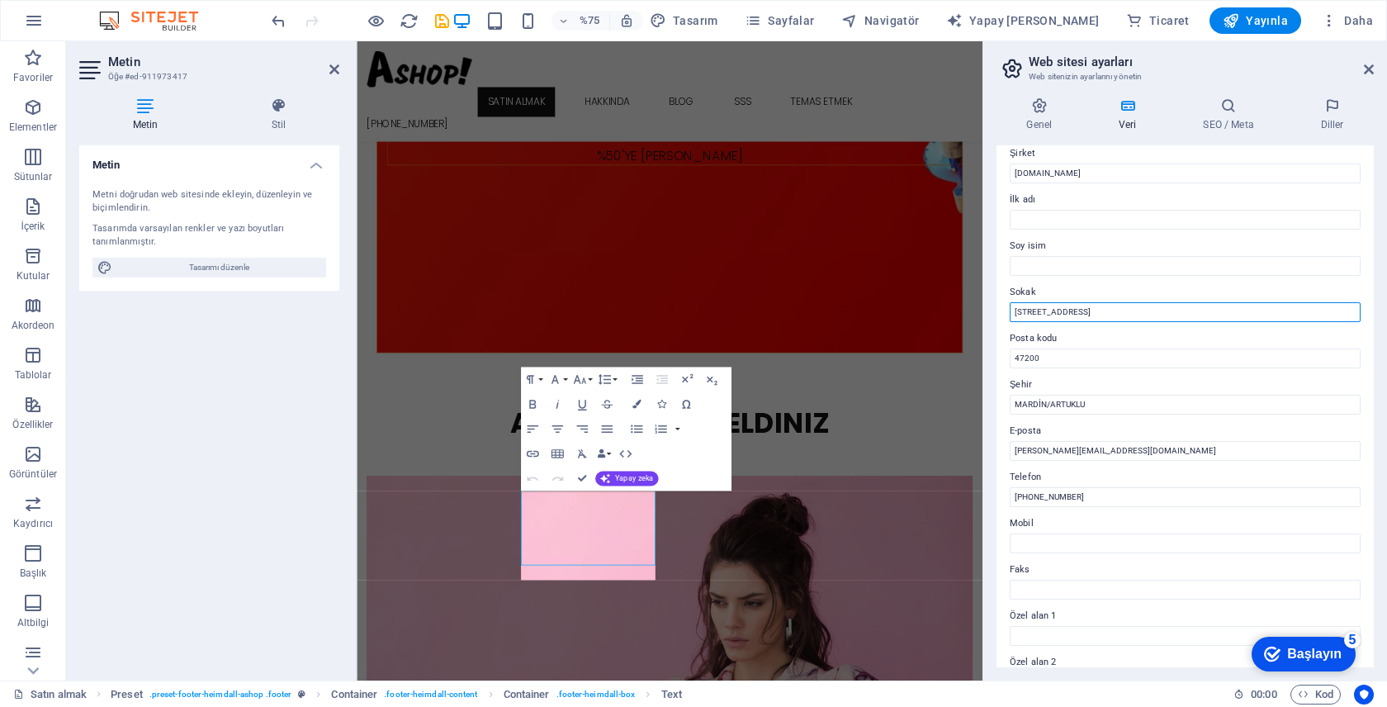
drag, startPoint x: 1468, startPoint y: 350, endPoint x: 1189, endPoint y: 395, distance: 282.5
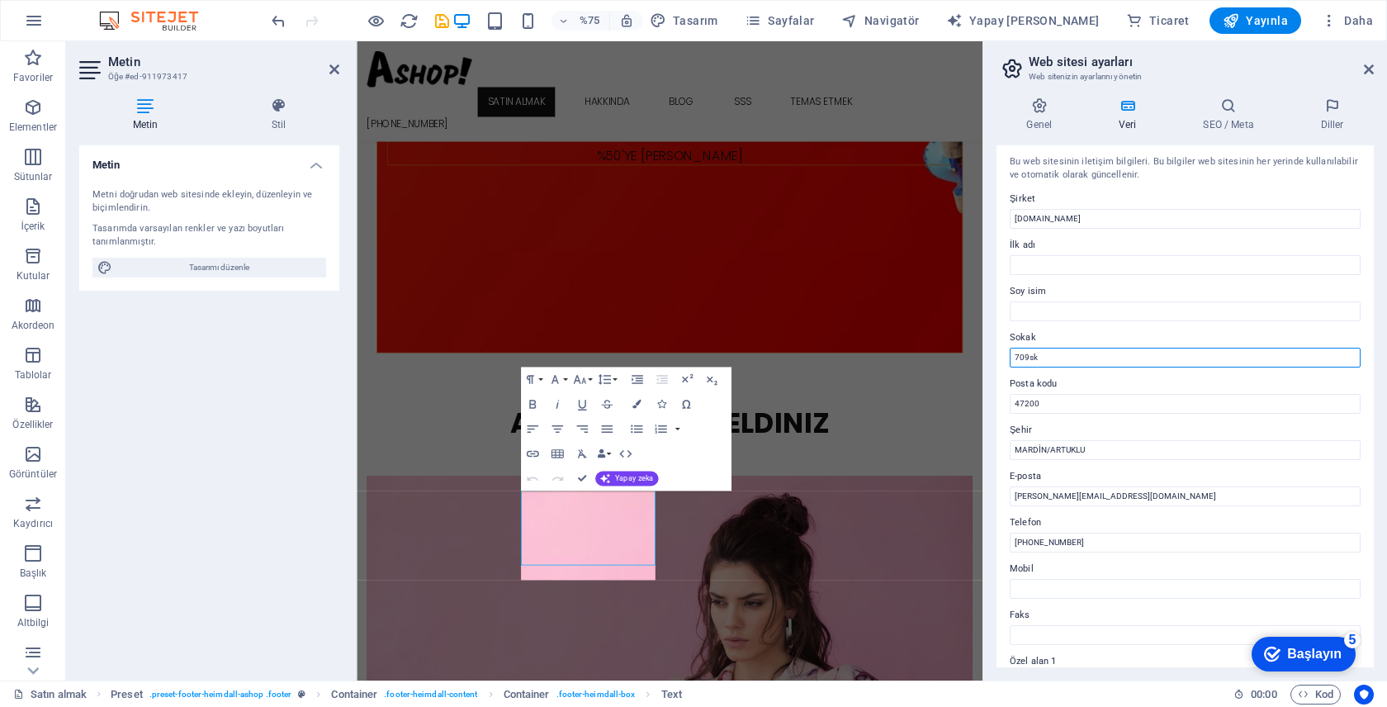
scroll to position [0, 0]
type input "709sk"
click at [1087, 271] on input "İlk adı" at bounding box center [1185, 268] width 351 height 20
type input "YUSUF"
click at [1077, 303] on label "Soy isim" at bounding box center [1185, 295] width 351 height 20
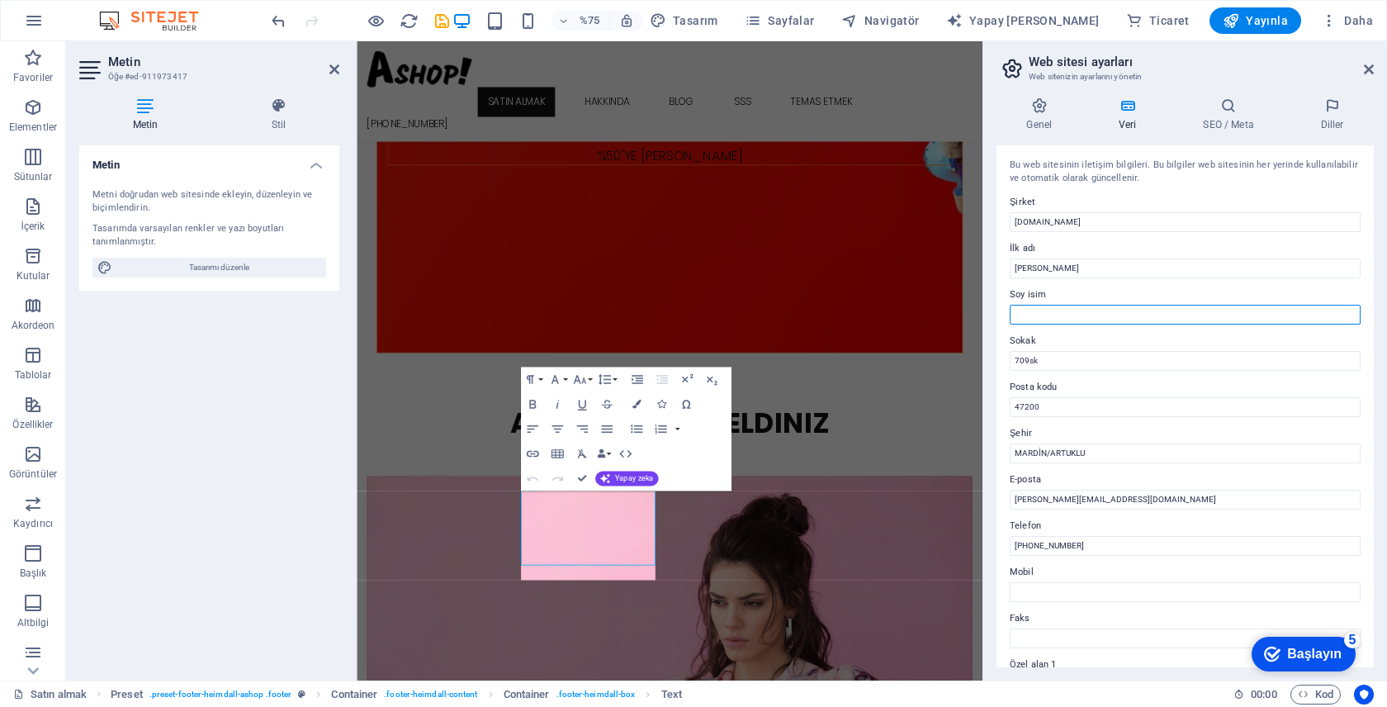
click at [1077, 305] on input "Soy isim" at bounding box center [1185, 315] width 351 height 20
click at [1076, 310] on input "Soy isim" at bounding box center [1185, 315] width 351 height 20
type input "ACAR"
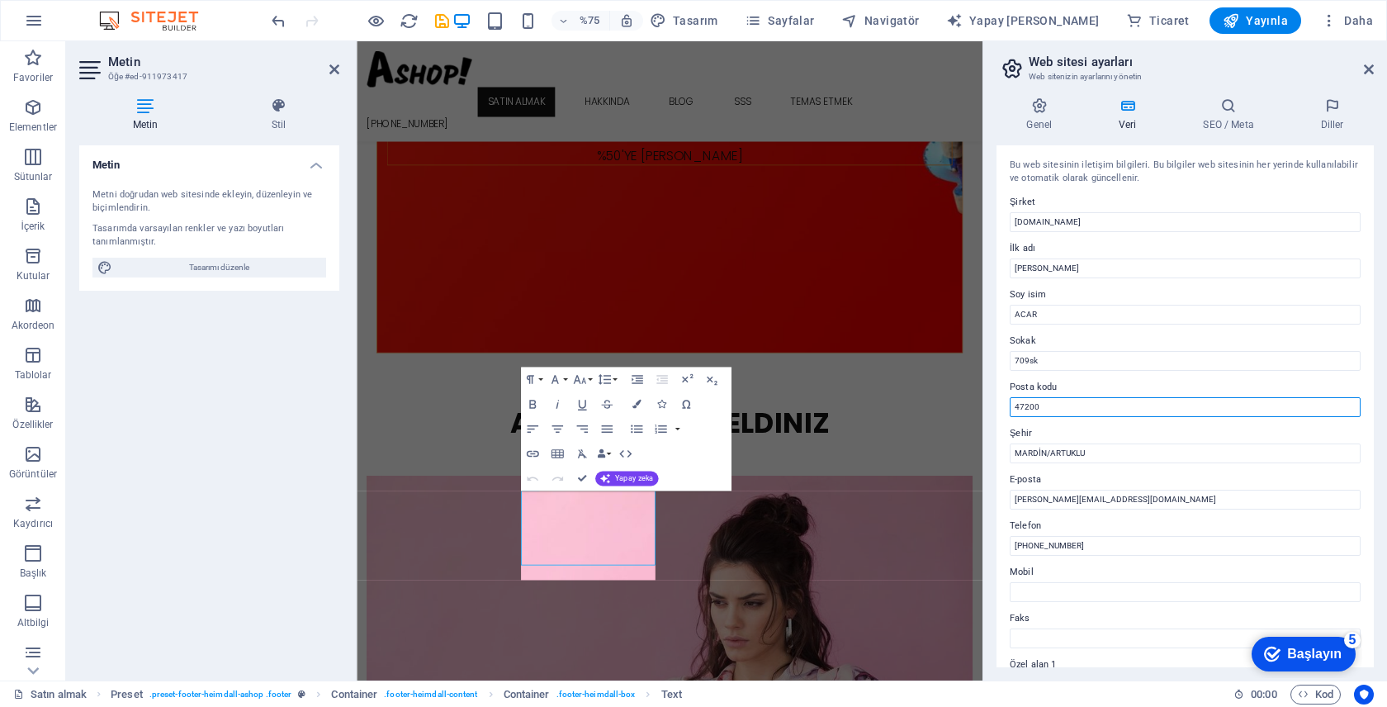
click at [1142, 414] on input "47200" at bounding box center [1185, 407] width 351 height 20
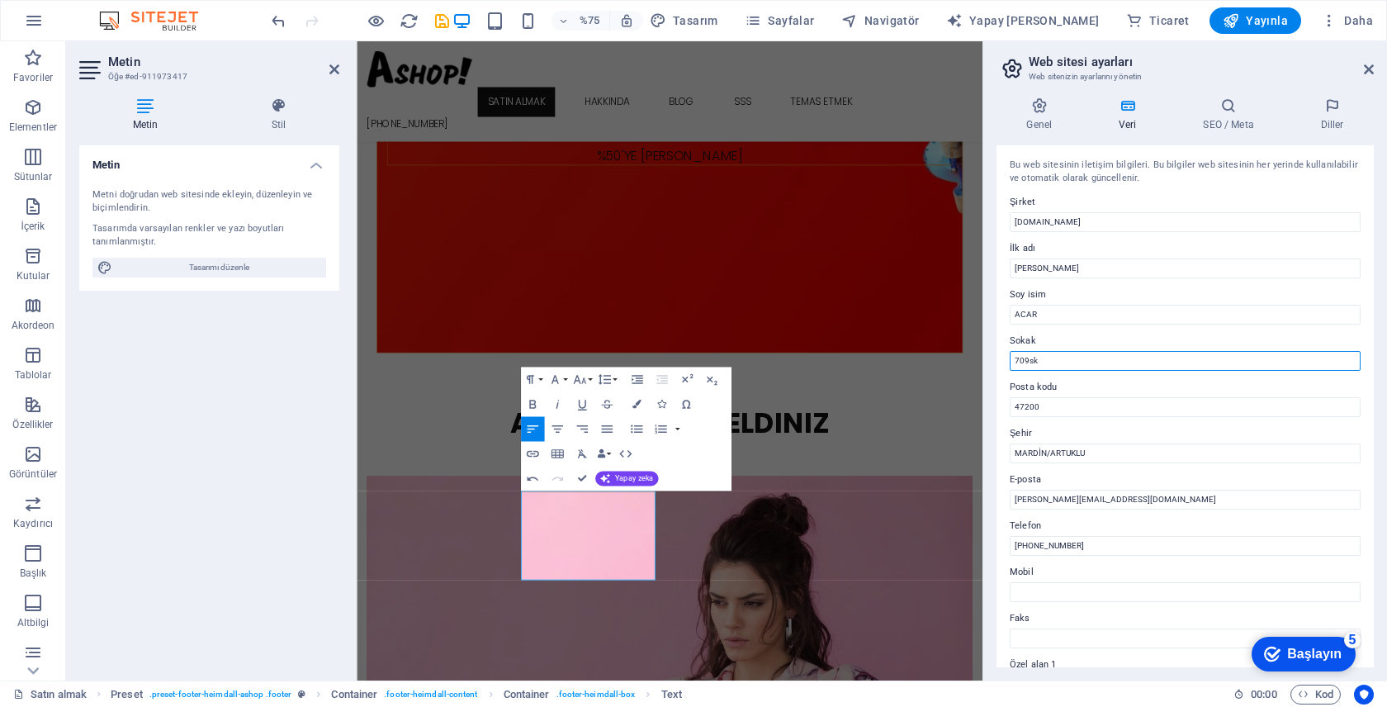
click at [1067, 354] on input "709sk" at bounding box center [1185, 361] width 351 height 20
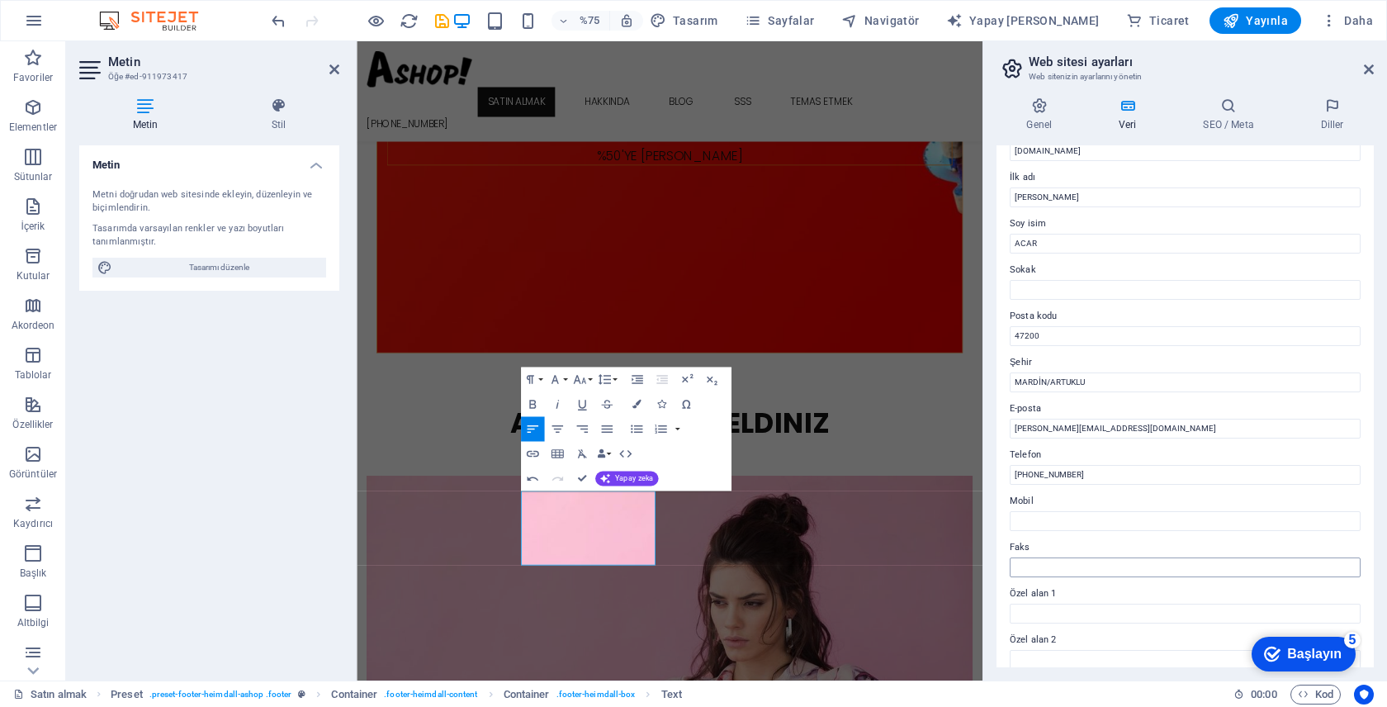
scroll to position [84, 0]
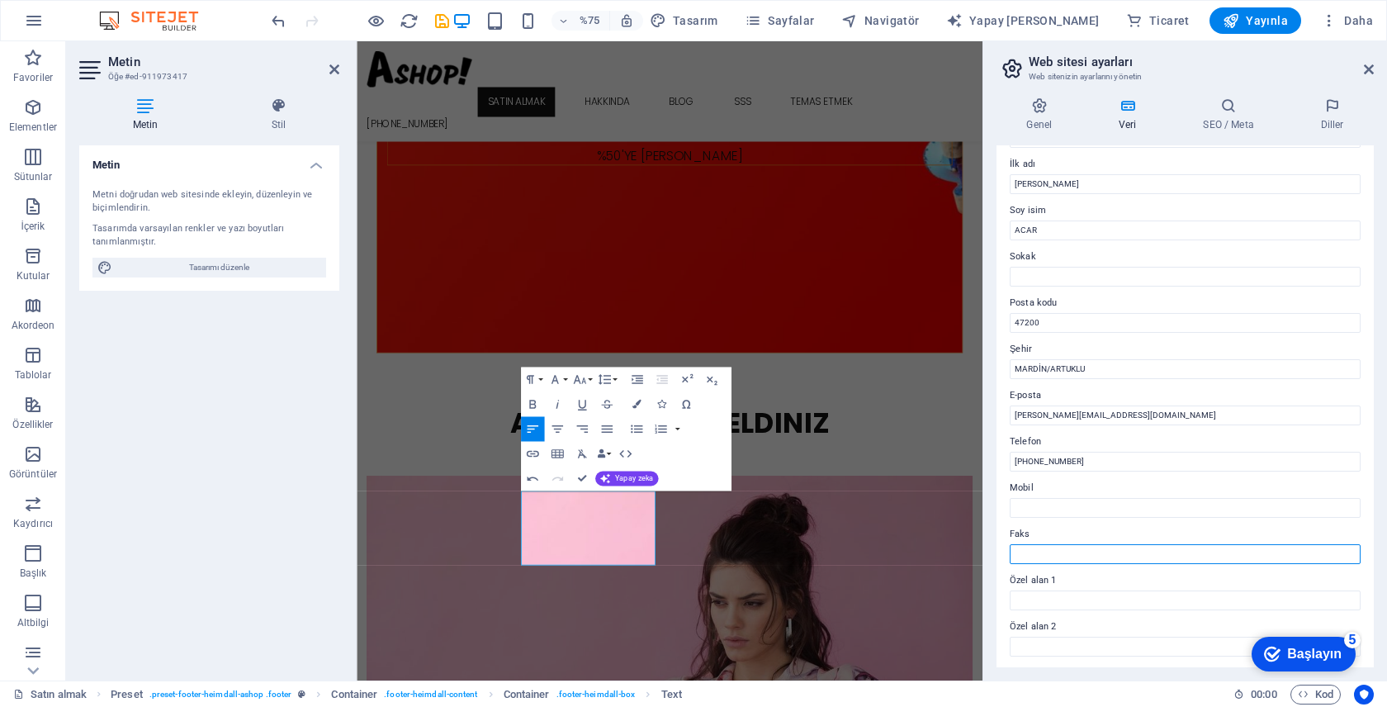
click at [1095, 560] on input "Faks" at bounding box center [1185, 554] width 351 height 20
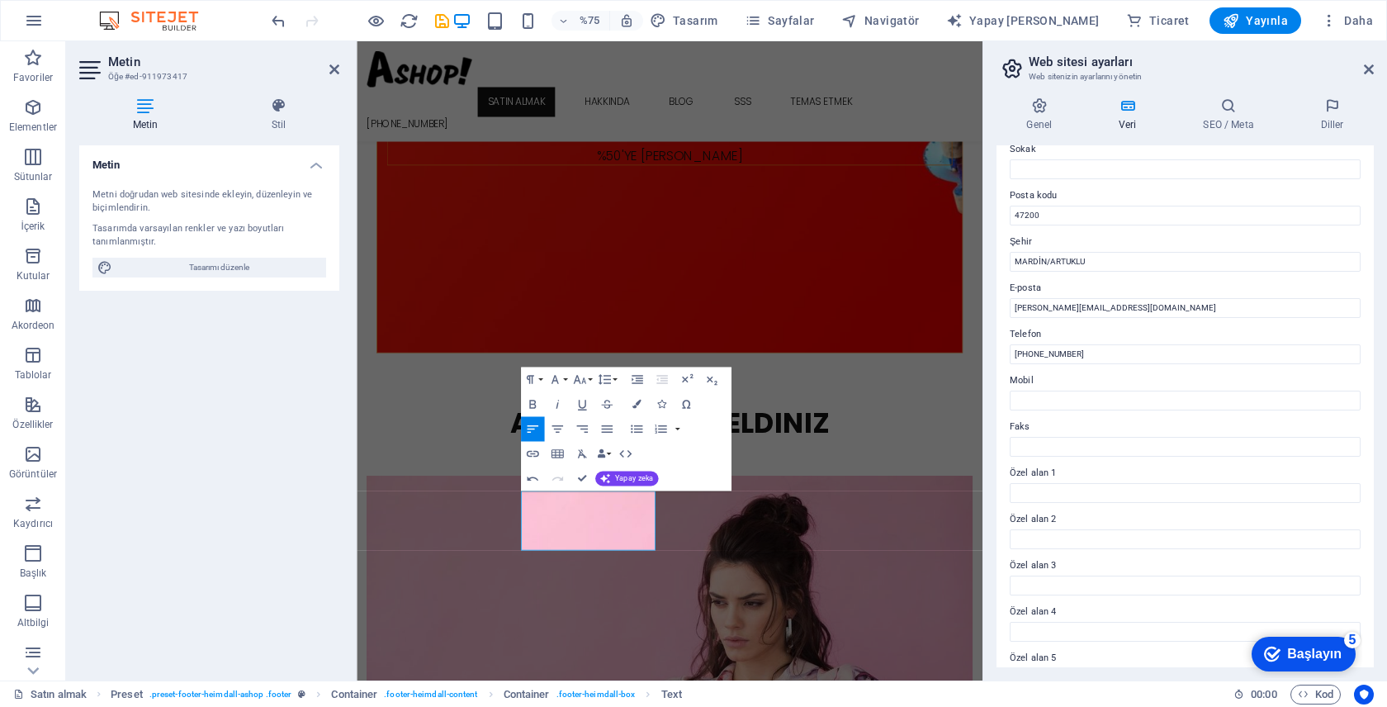
scroll to position [271, 0]
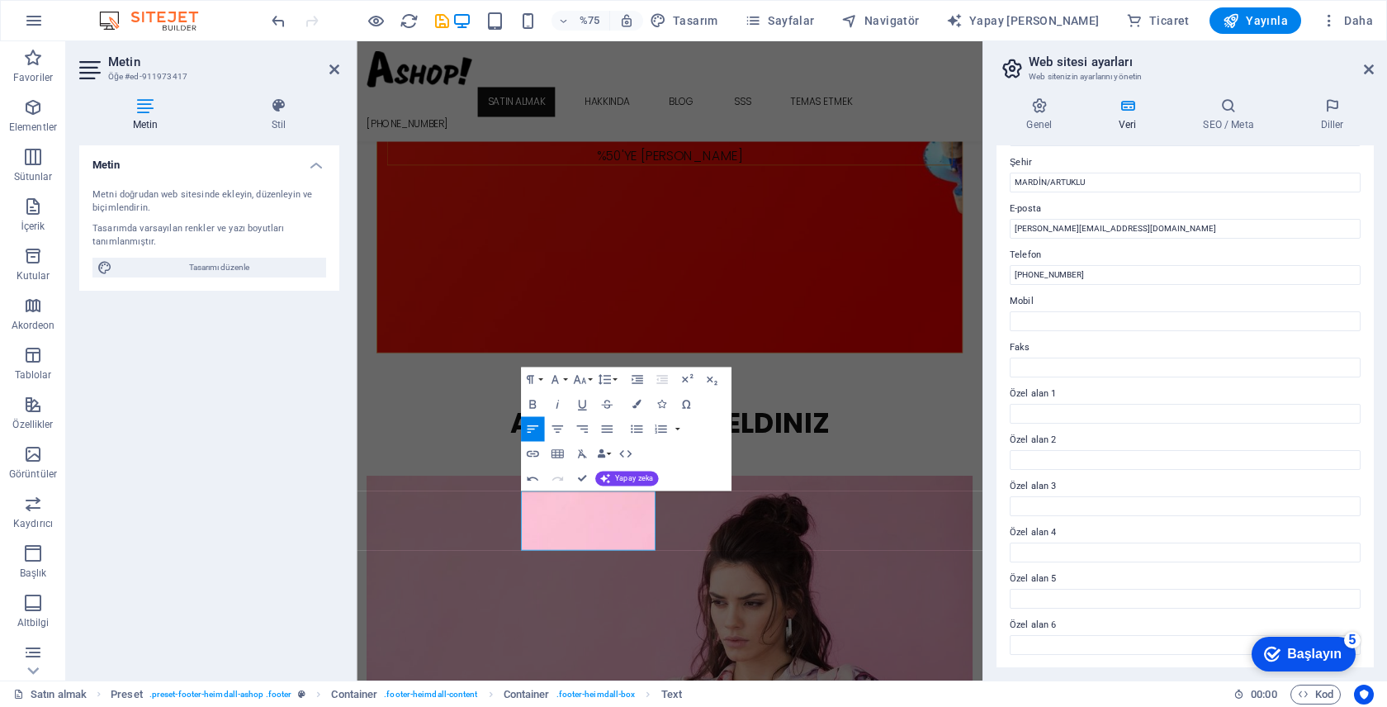
click at [1299, 656] on font "Başlayın" at bounding box center [1314, 653] width 54 height 14
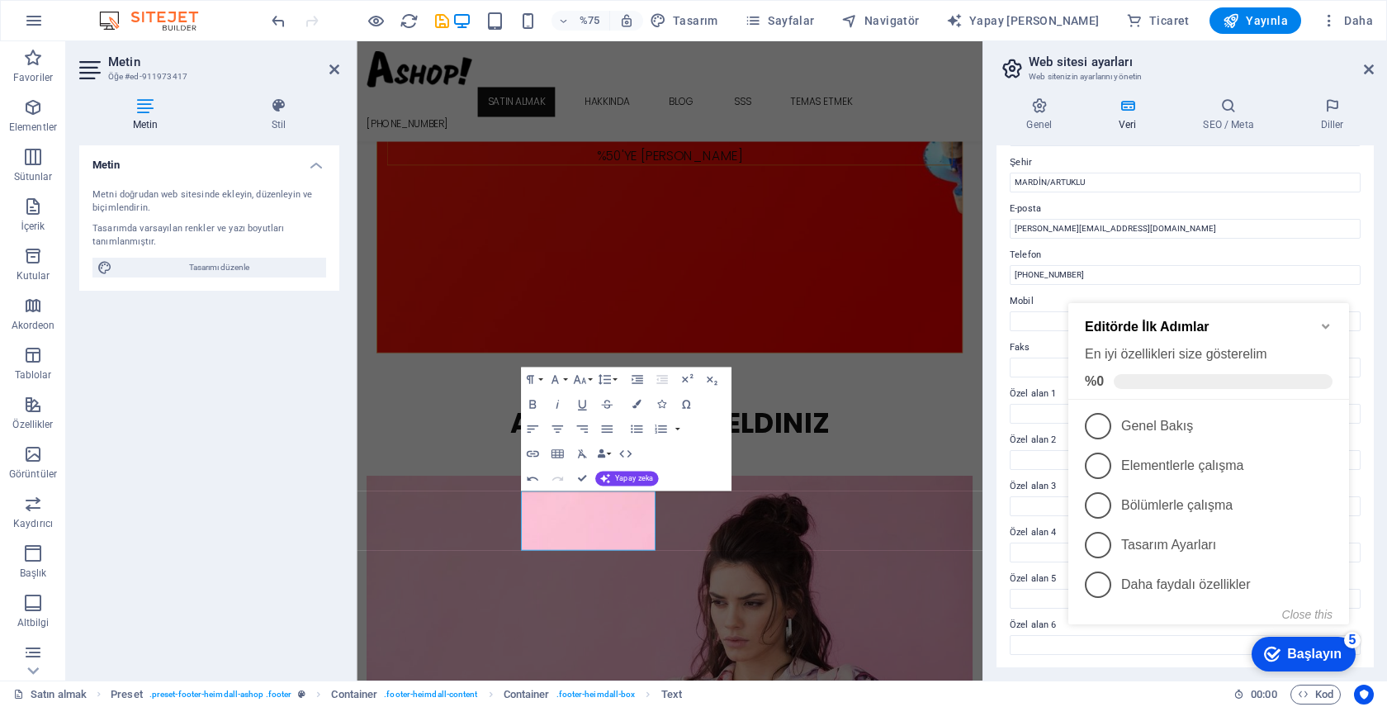
click at [1298, 655] on font "Başlayın" at bounding box center [1314, 653] width 54 height 14
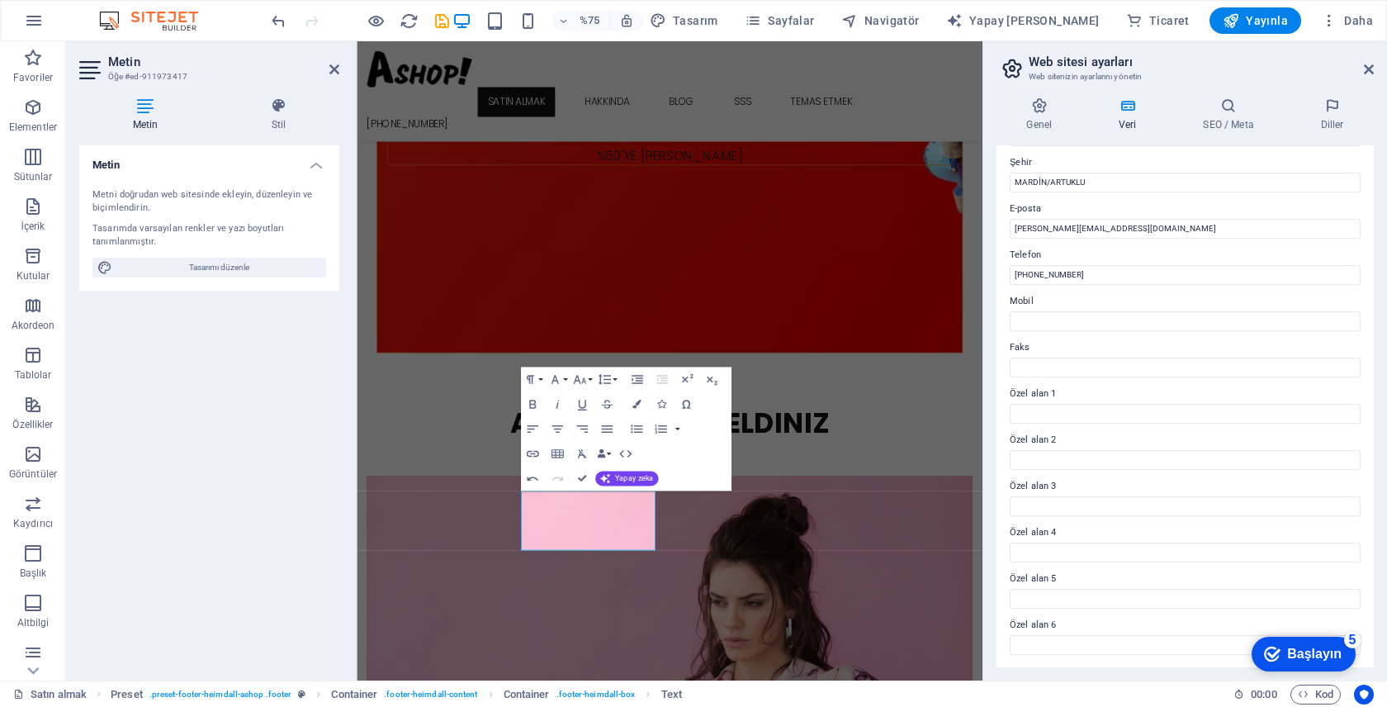
click at [1355, 671] on div "checkmark Başlayın 5" at bounding box center [1303, 653] width 104 height 35
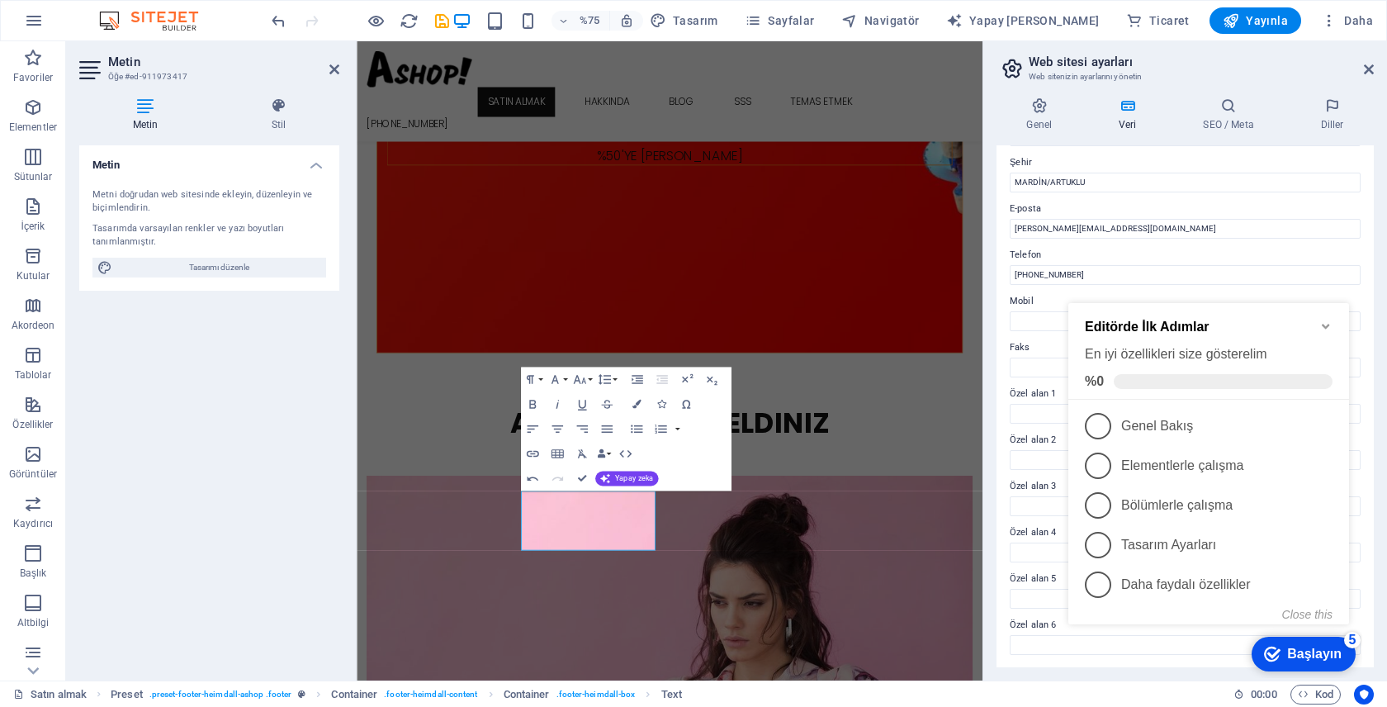
click at [1327, 319] on icon "Minimize checklist" at bounding box center [1325, 325] width 13 height 13
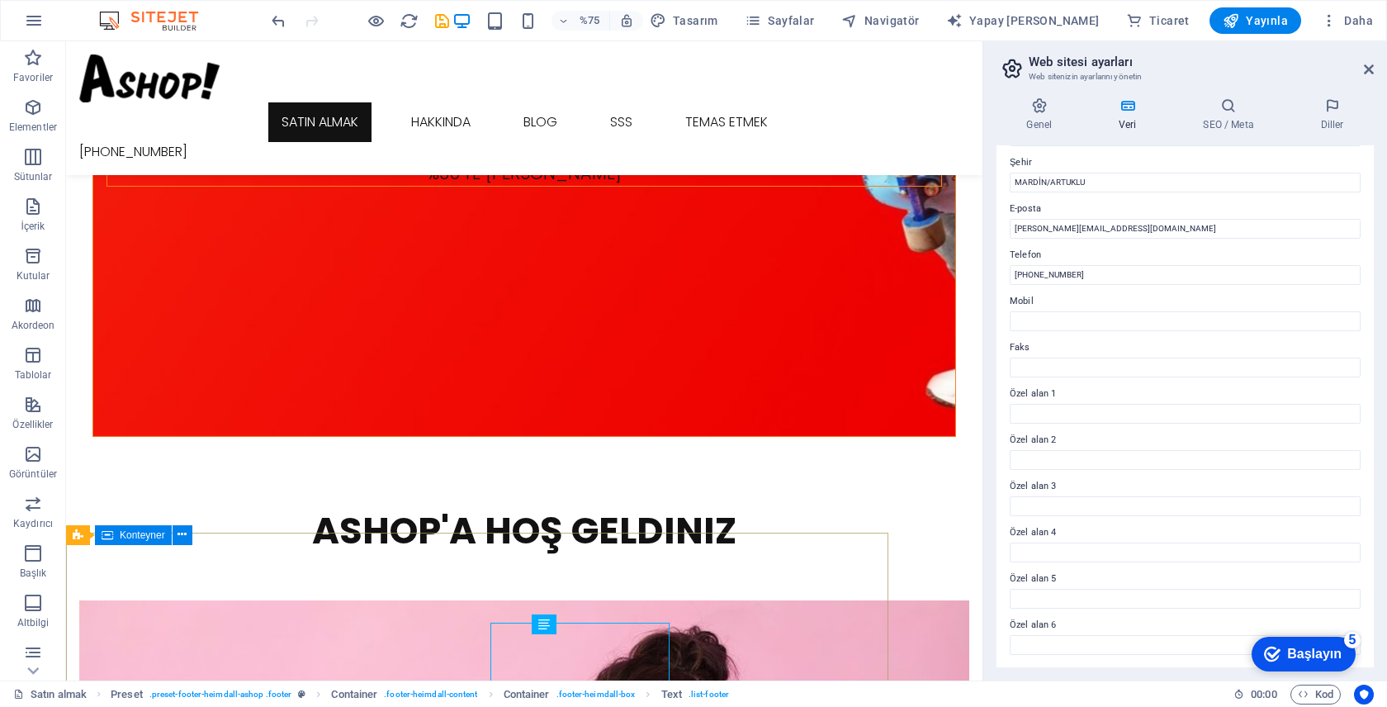
scroll to position [2160, 0]
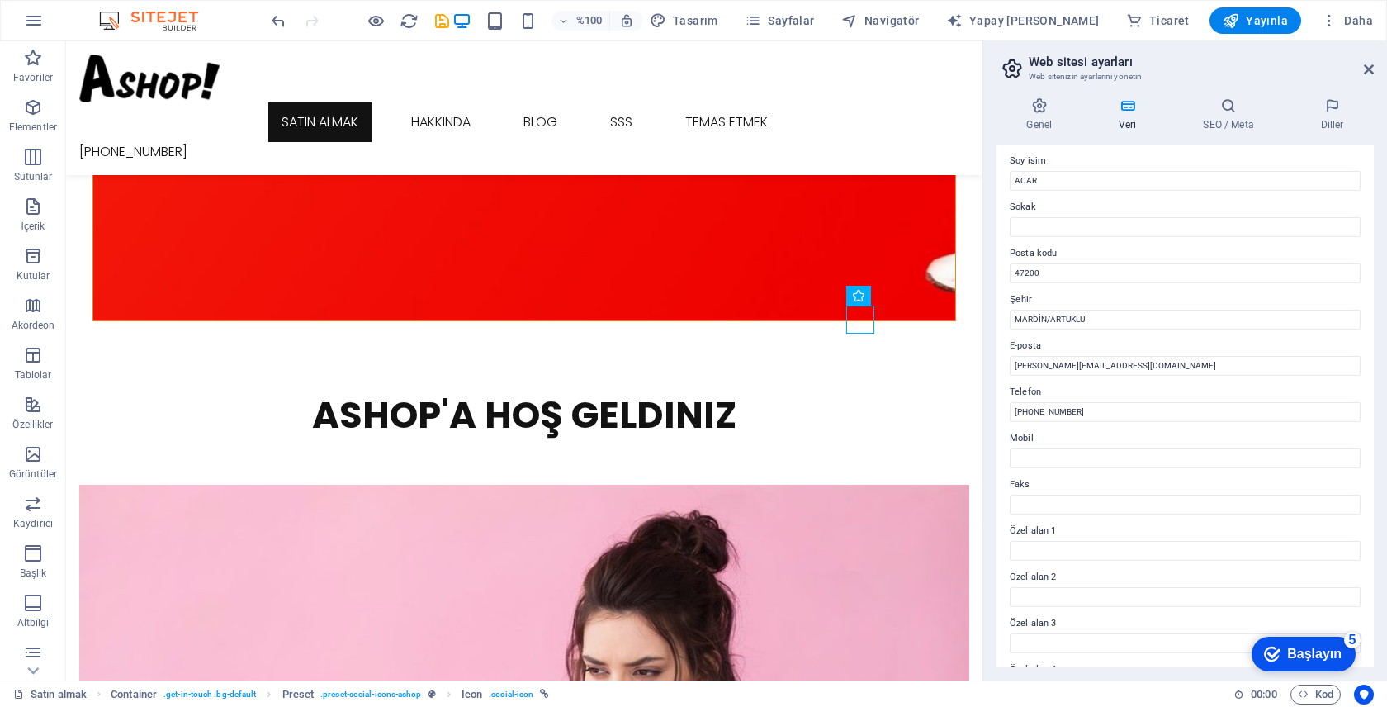
scroll to position [116, 0]
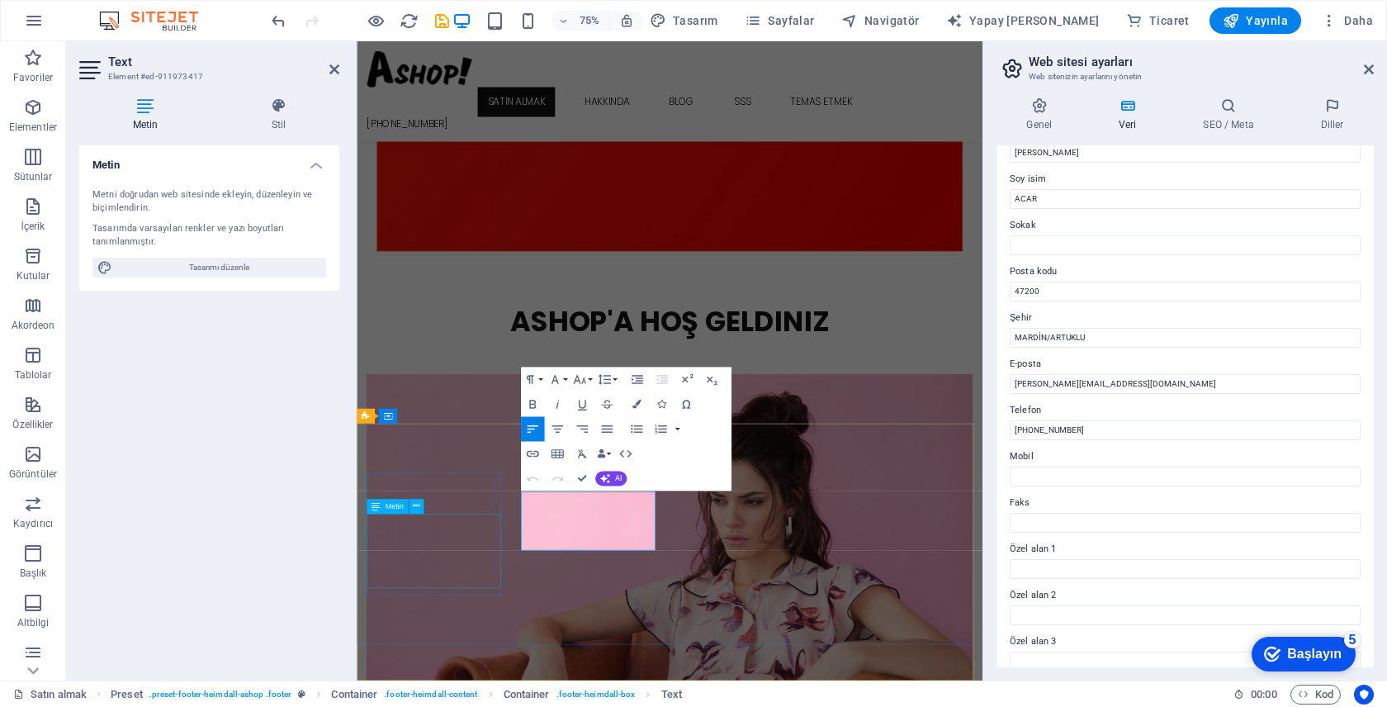
scroll to position [2162, 0]
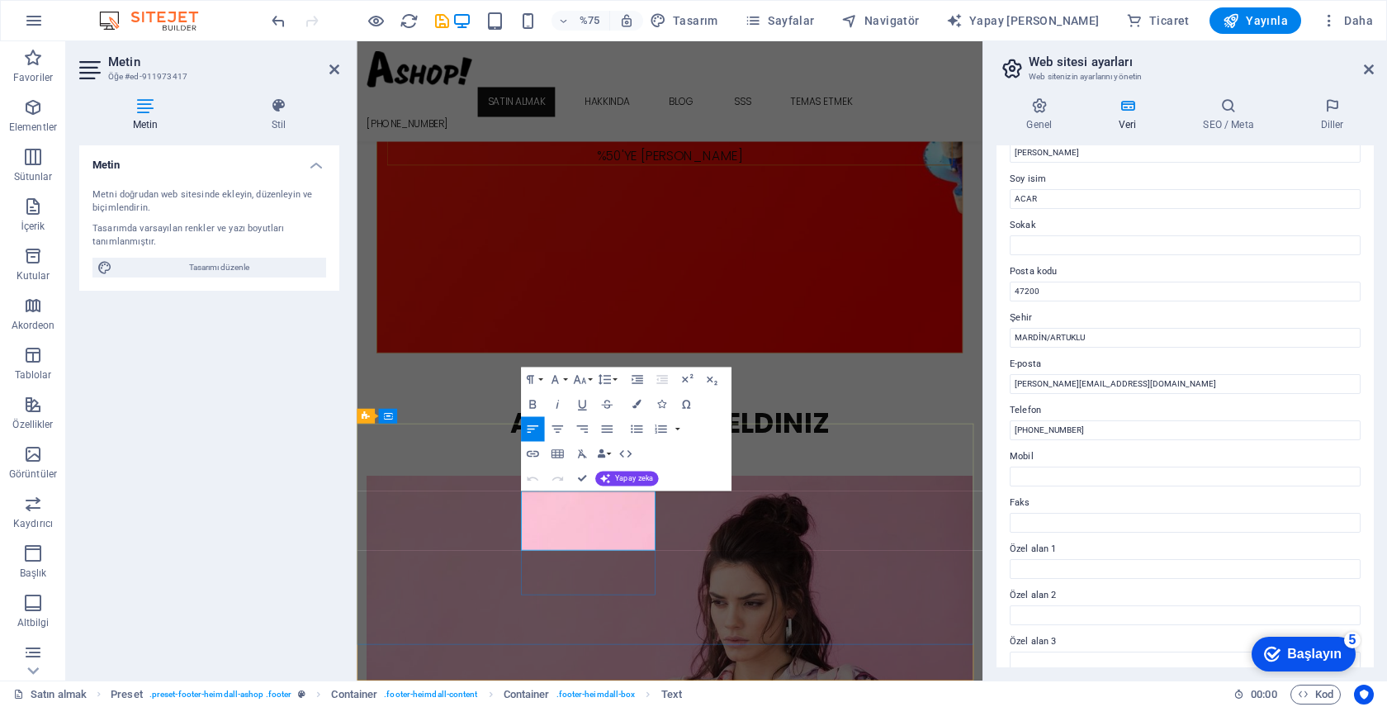
drag, startPoint x: 711, startPoint y: 644, endPoint x: 741, endPoint y: 679, distance: 46.2
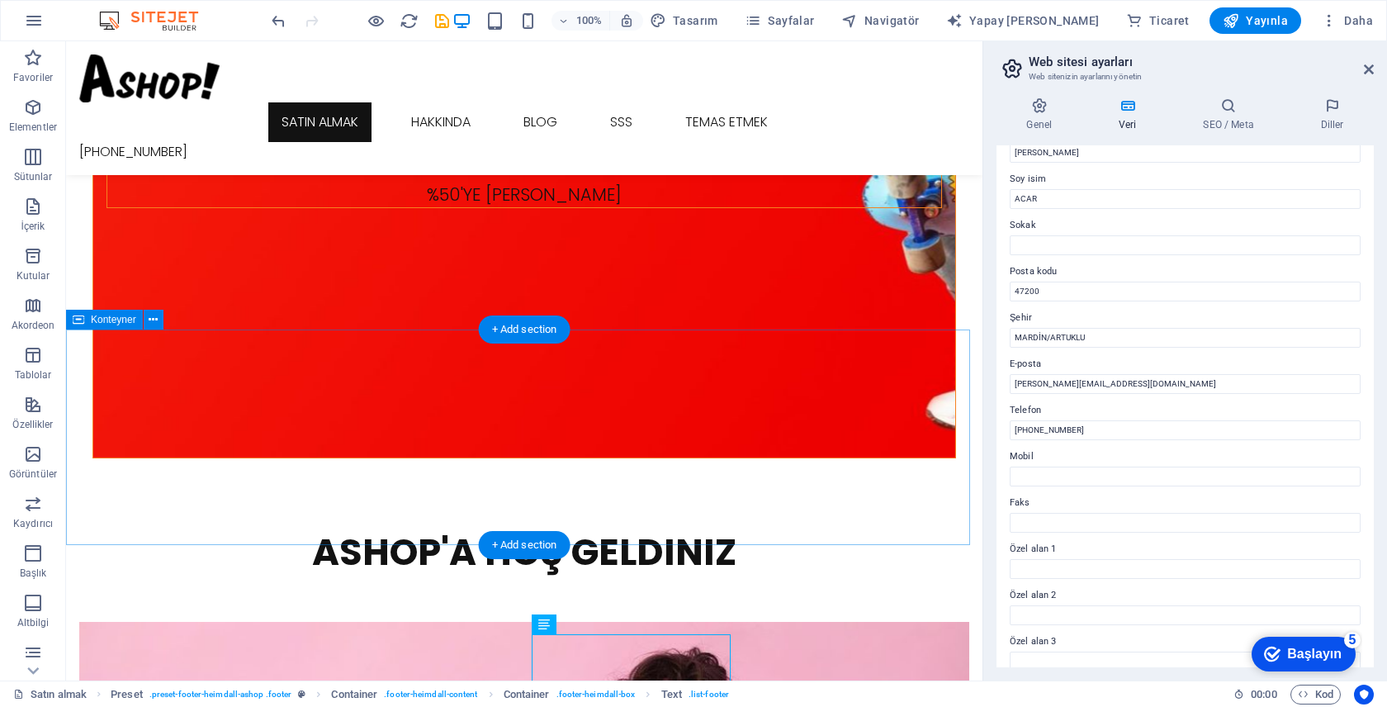
drag, startPoint x: 839, startPoint y: 504, endPoint x: 773, endPoint y: 459, distance: 79.7
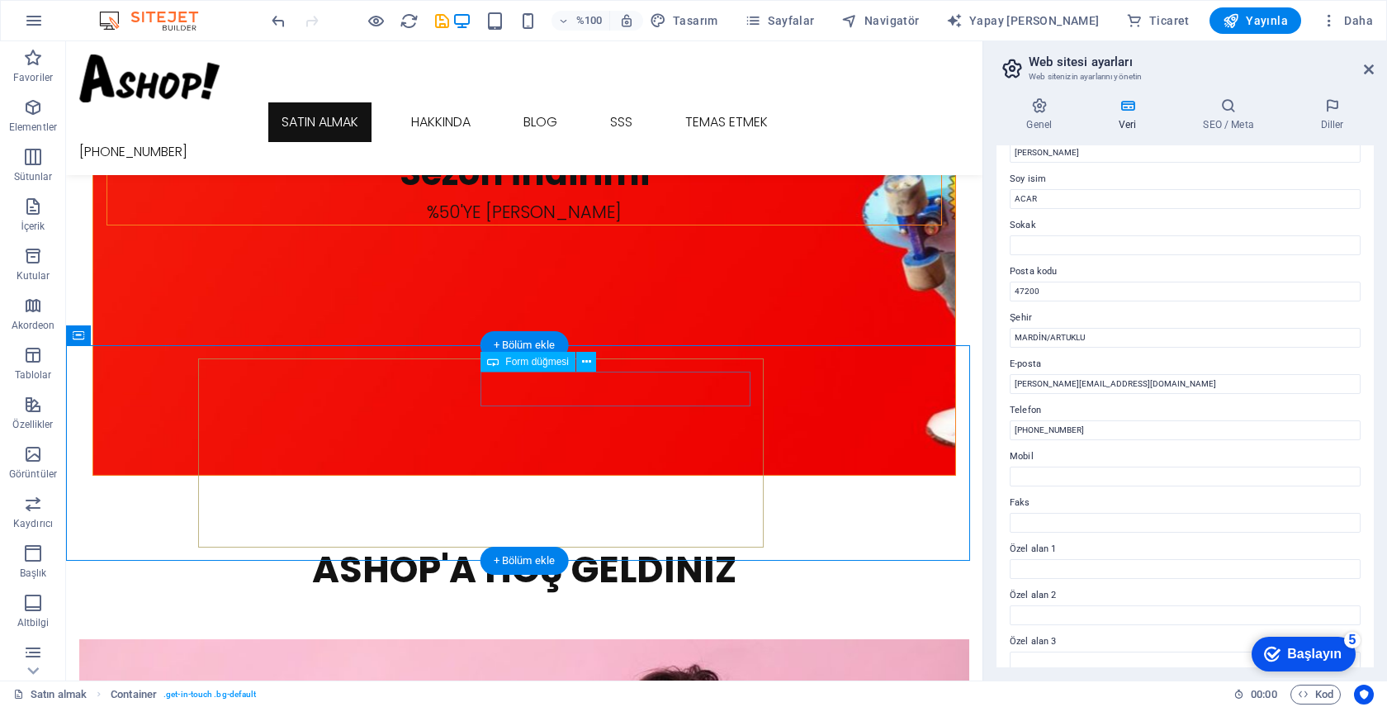
scroll to position [2116, 0]
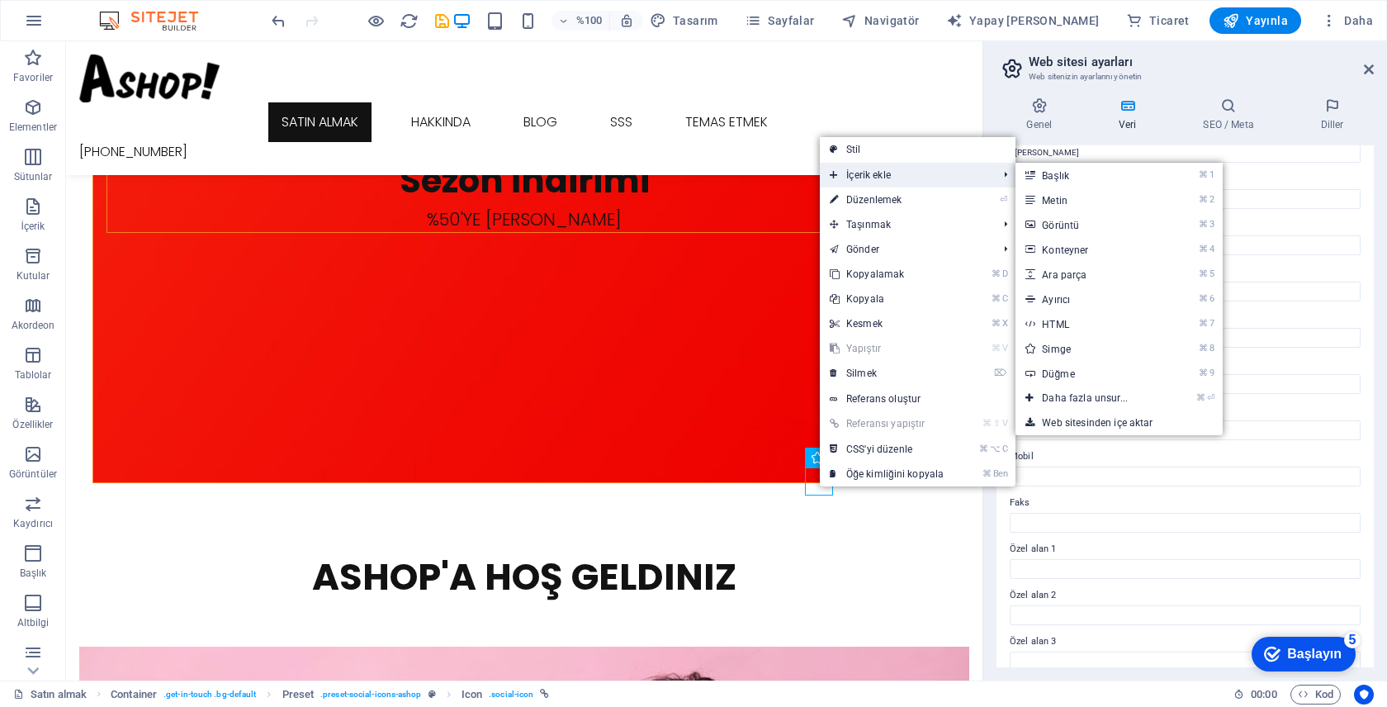
click at [880, 179] on font "İçerik ekle" at bounding box center [868, 175] width 45 height 12
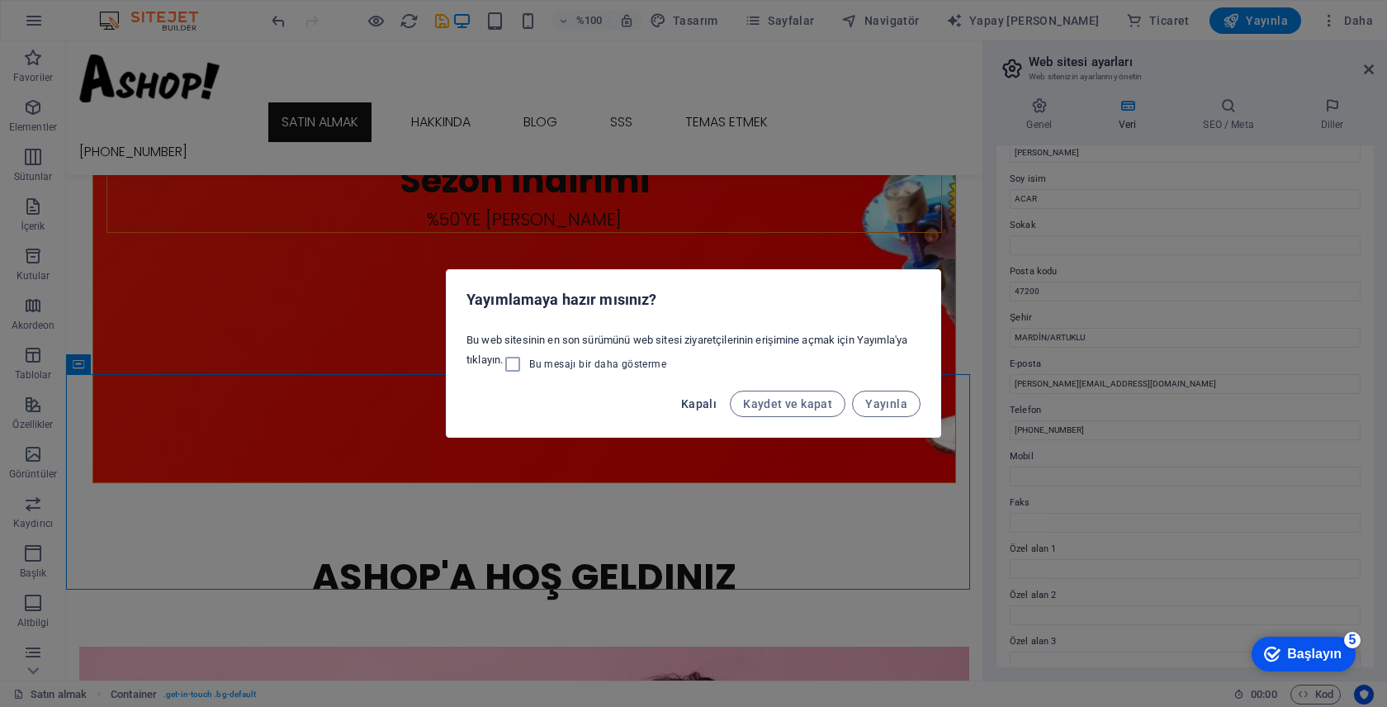
click at [703, 407] on font "Kapalı" at bounding box center [698, 403] width 35 height 13
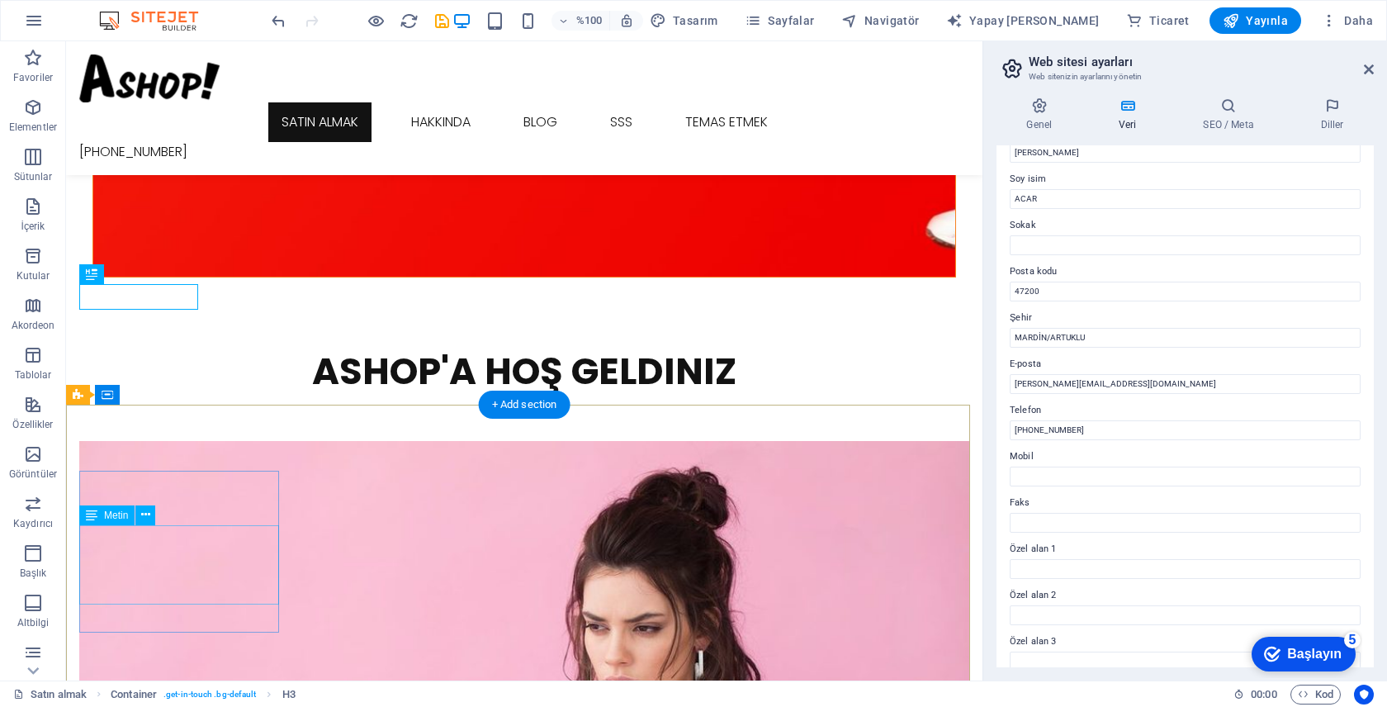
scroll to position [2367, 0]
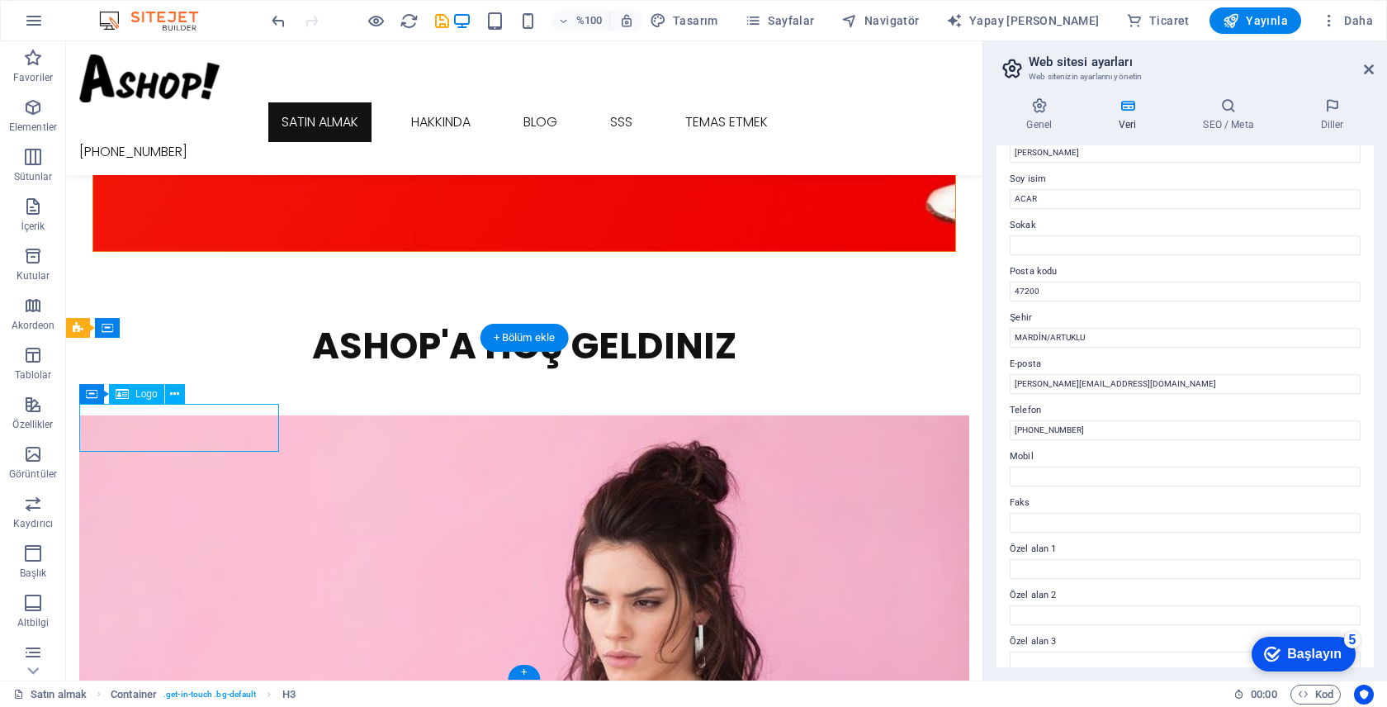
scroll to position [2162, 0]
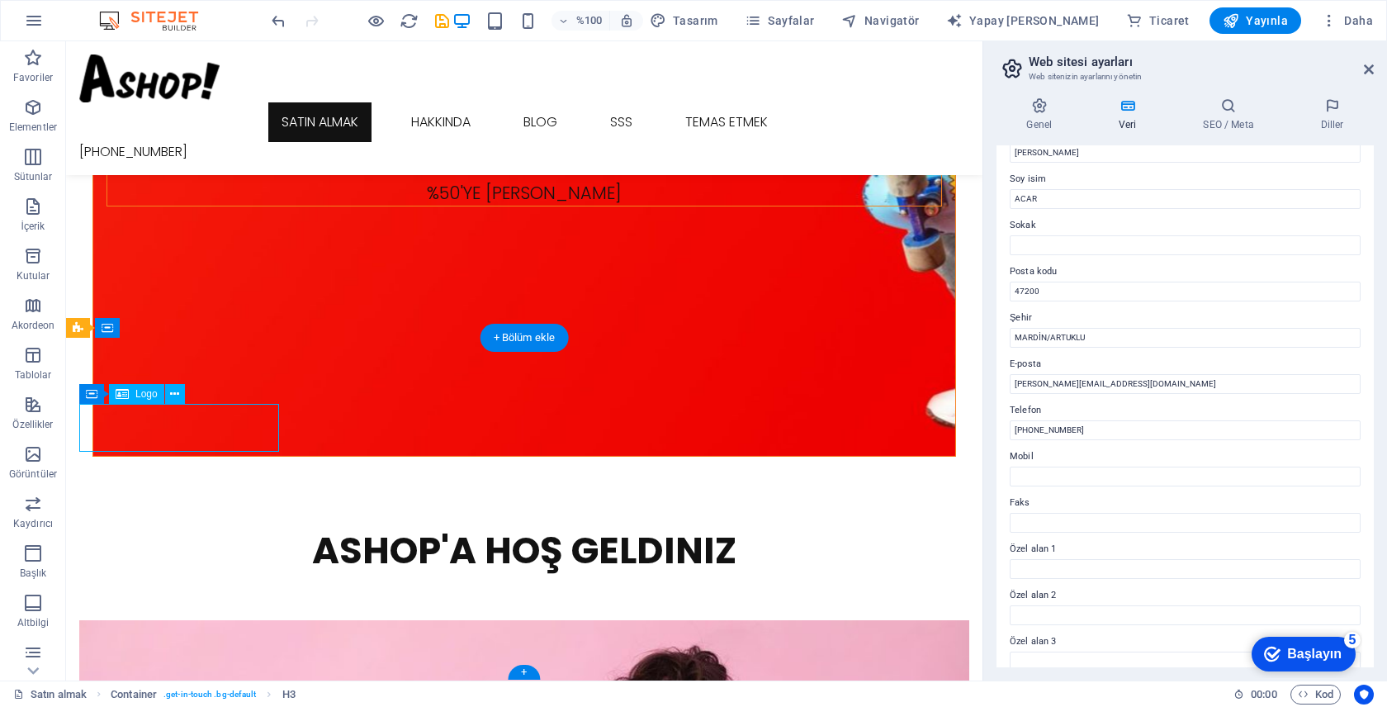
select select "px"
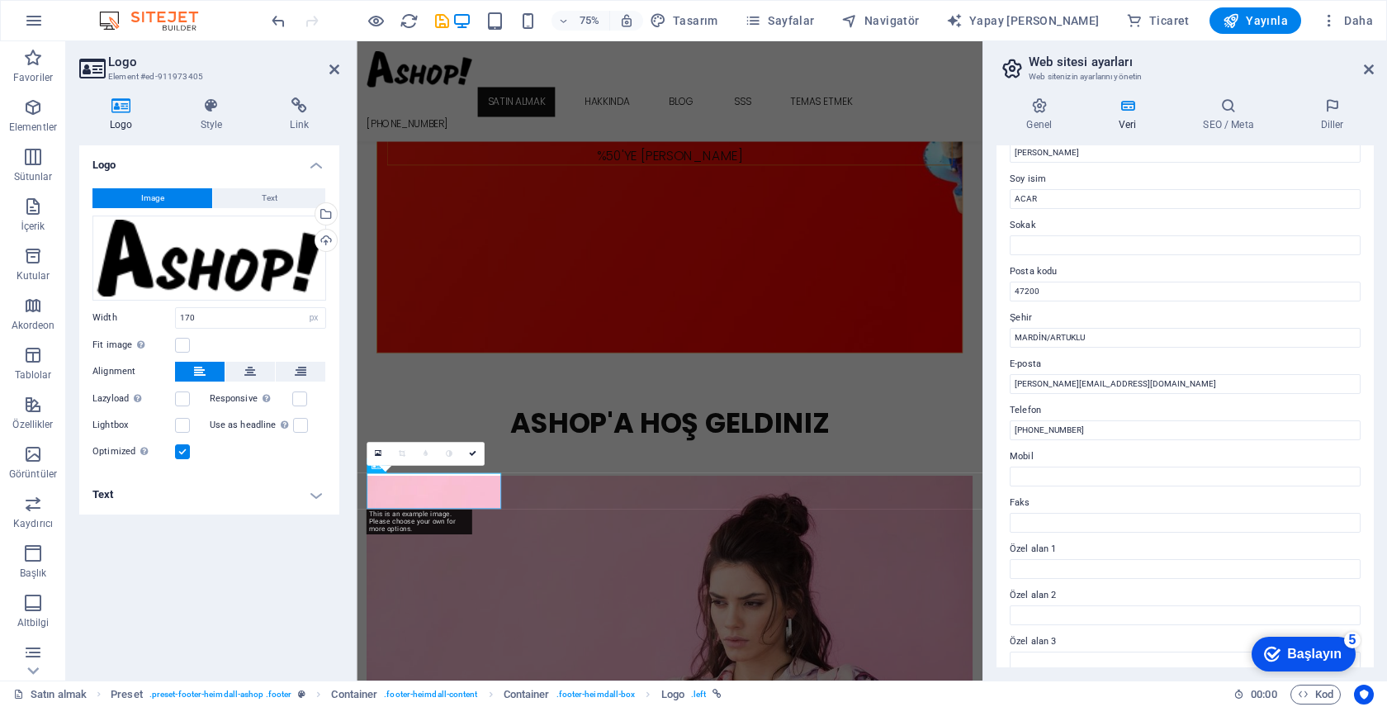
click at [182, 442] on div "Optimized Images are compressed to improve page speed." at bounding box center [209, 452] width 234 height 20
click at [200, 284] on div "Dosyaları buraya sürükleyin, dosyaları seçmek için tıklayın veya Dosyalar'dan v…" at bounding box center [209, 257] width 234 height 85
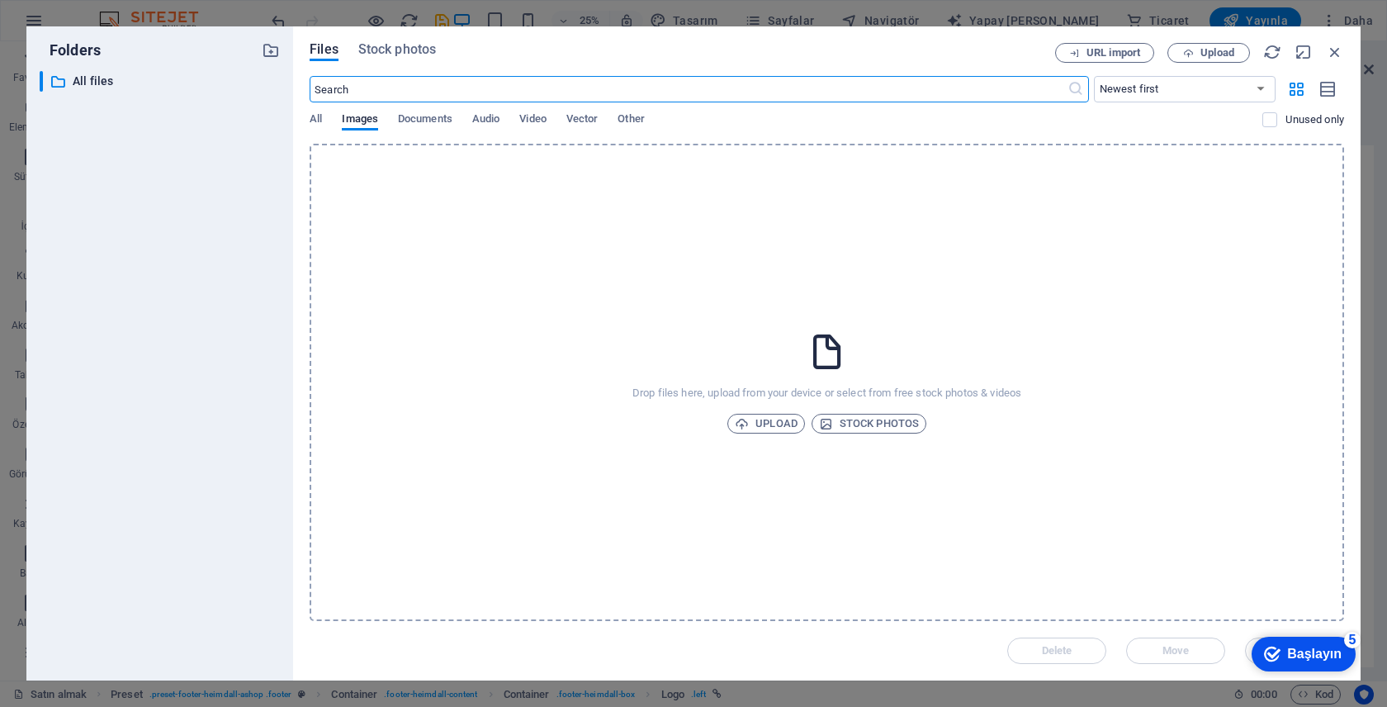
scroll to position [458, 0]
click at [484, 94] on input "text" at bounding box center [688, 89] width 757 height 26
type input "A"
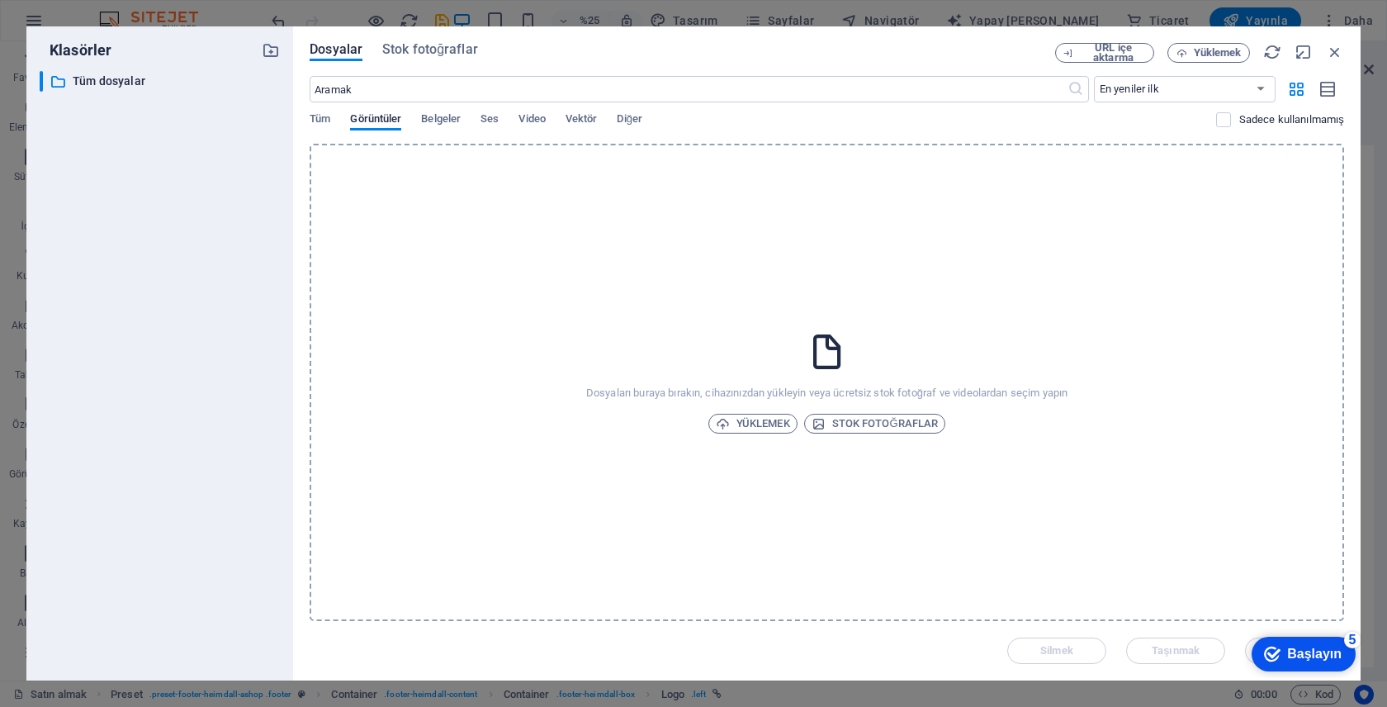
click at [1345, 45] on div "Dosyalar Stok fotoğraflar URL içe aktarma Yüklemek ​ En yeniler ilk En eskiden …" at bounding box center [826, 353] width 1067 height 654
click at [1336, 49] on icon "button" at bounding box center [1335, 52] width 18 height 18
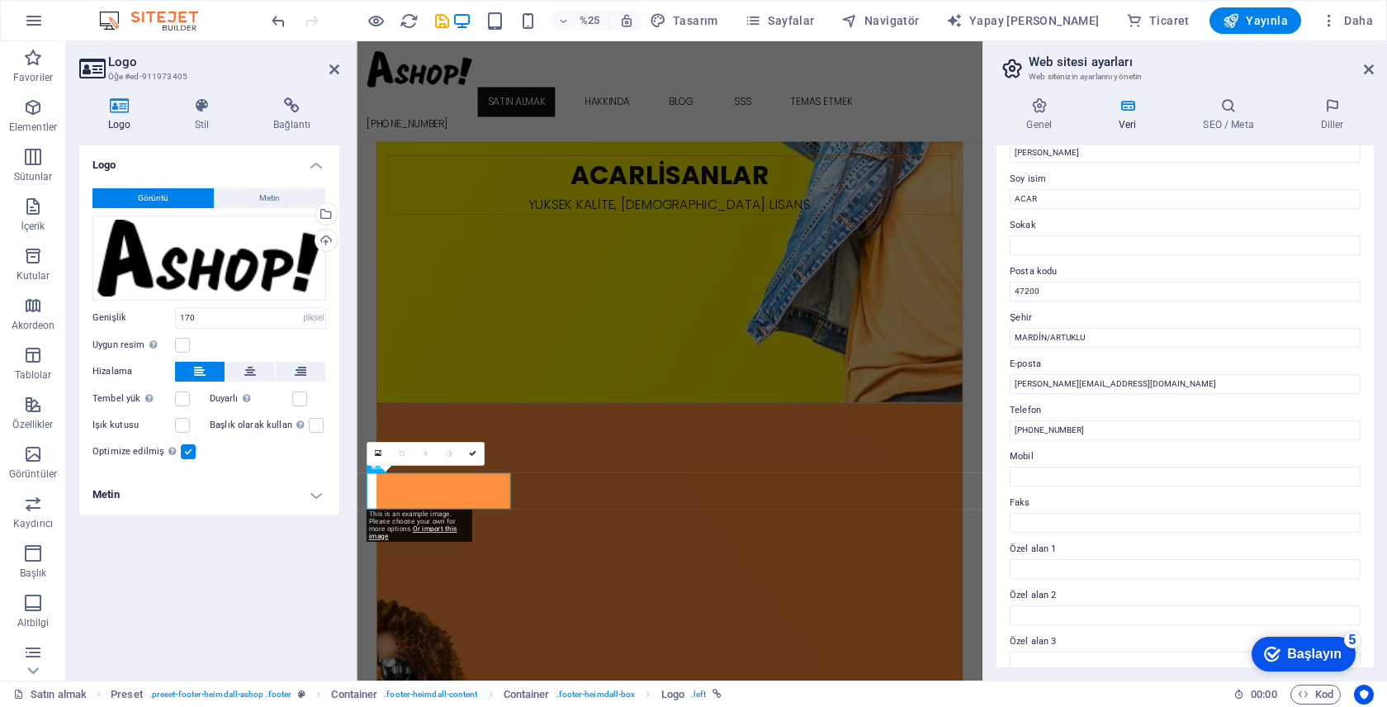
scroll to position [2162, 0]
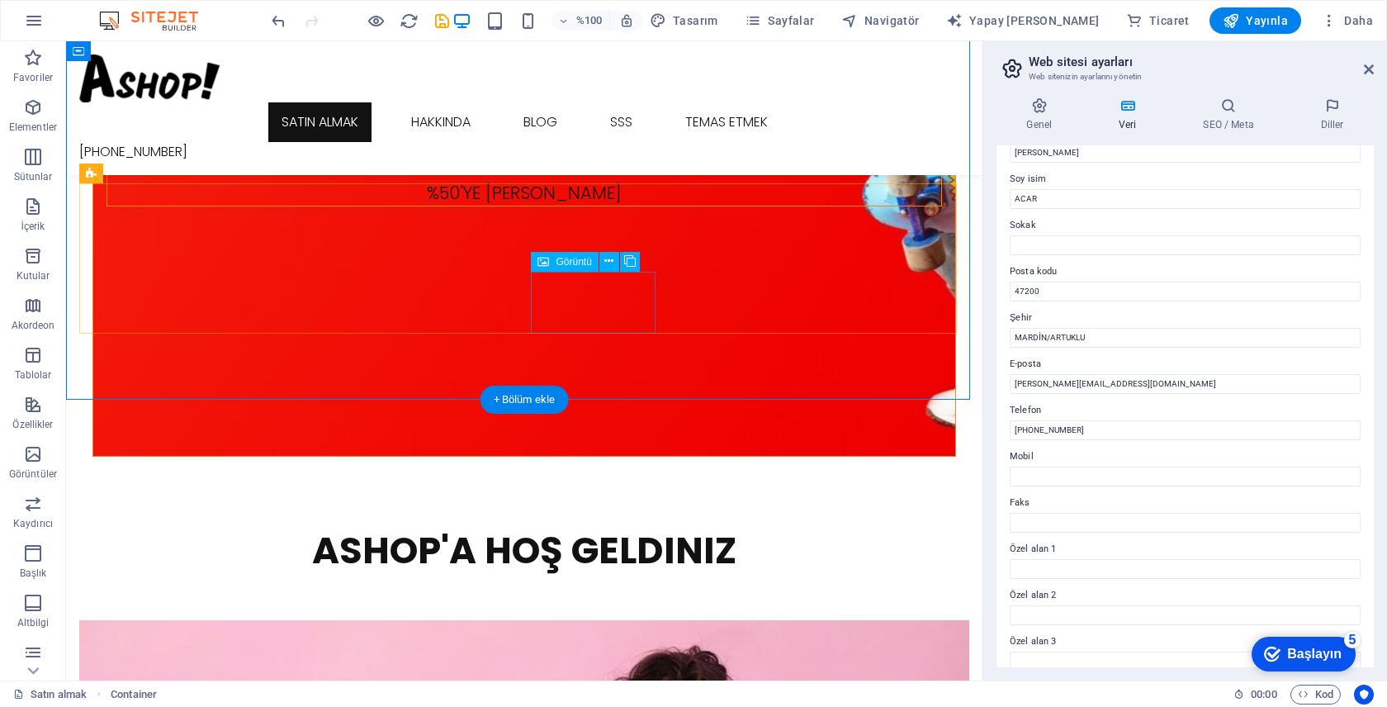
scroll to position [2367, 0]
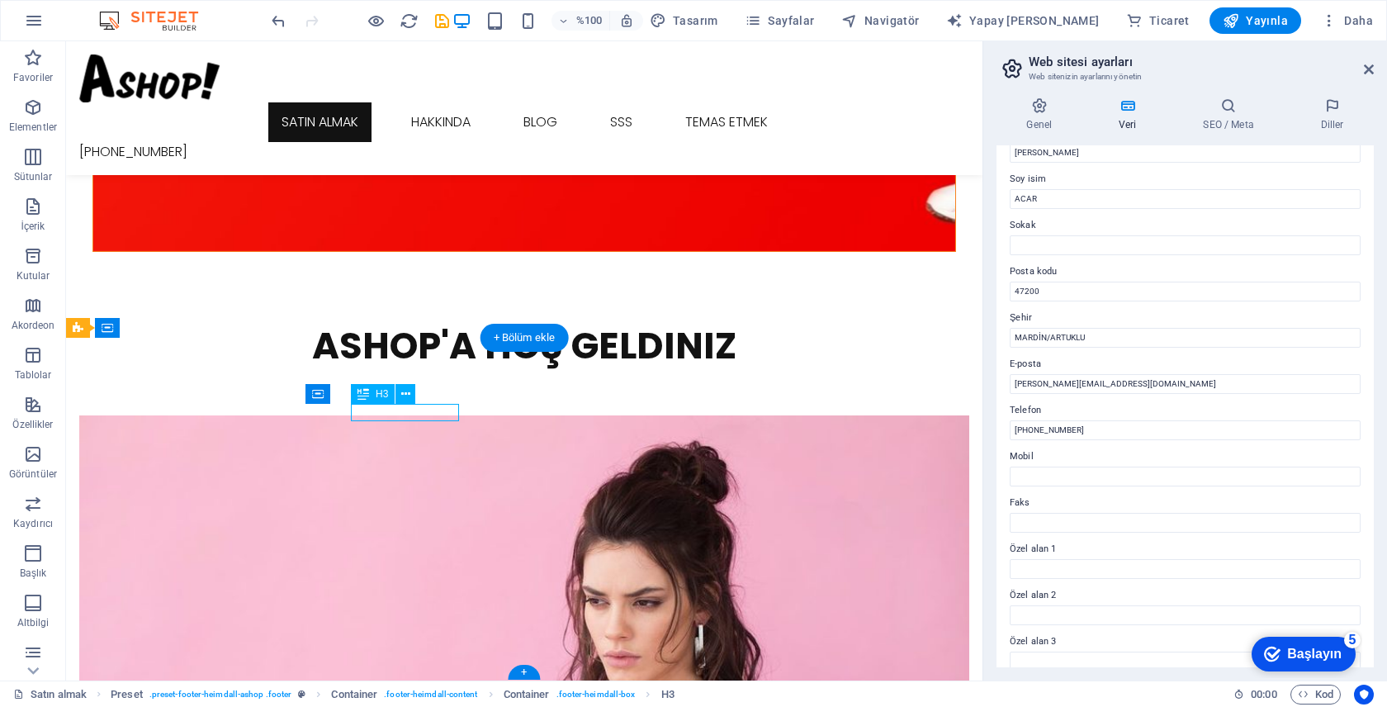
scroll to position [2162, 0]
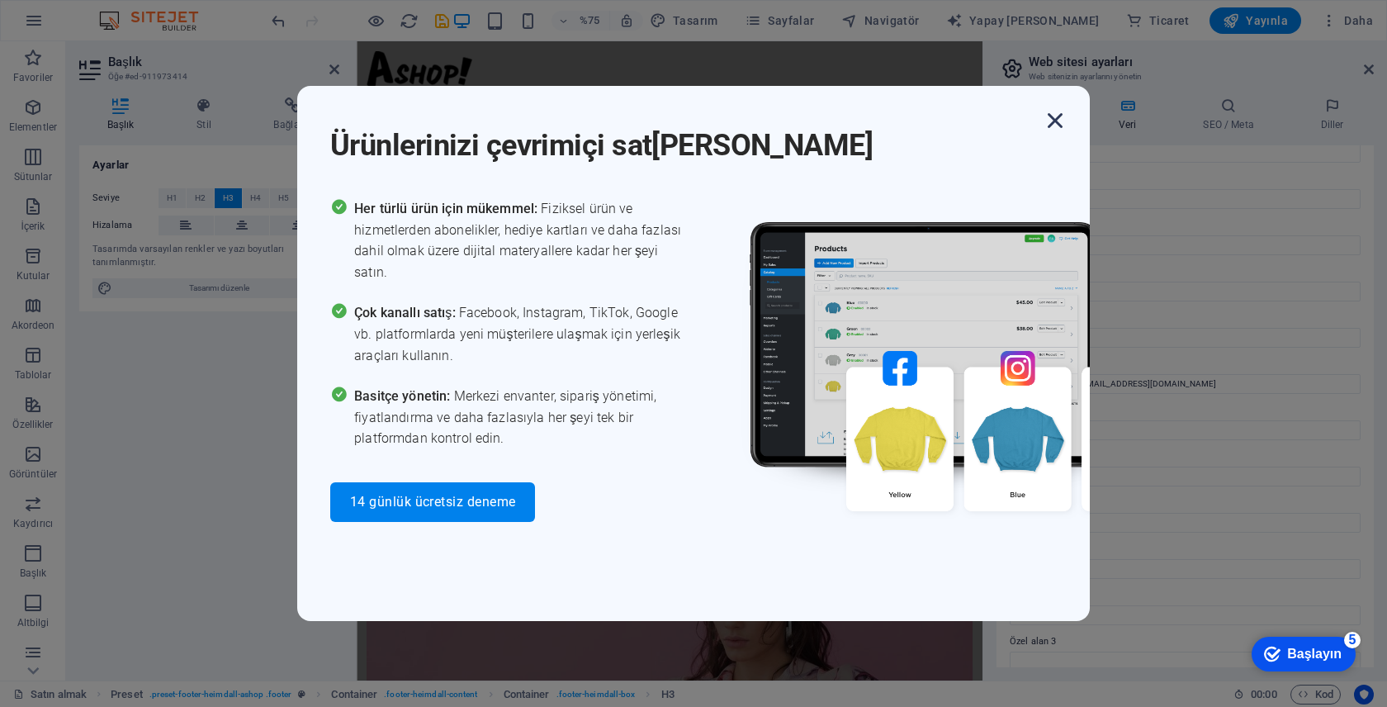
click at [1062, 135] on icon "button" at bounding box center [1055, 121] width 30 height 30
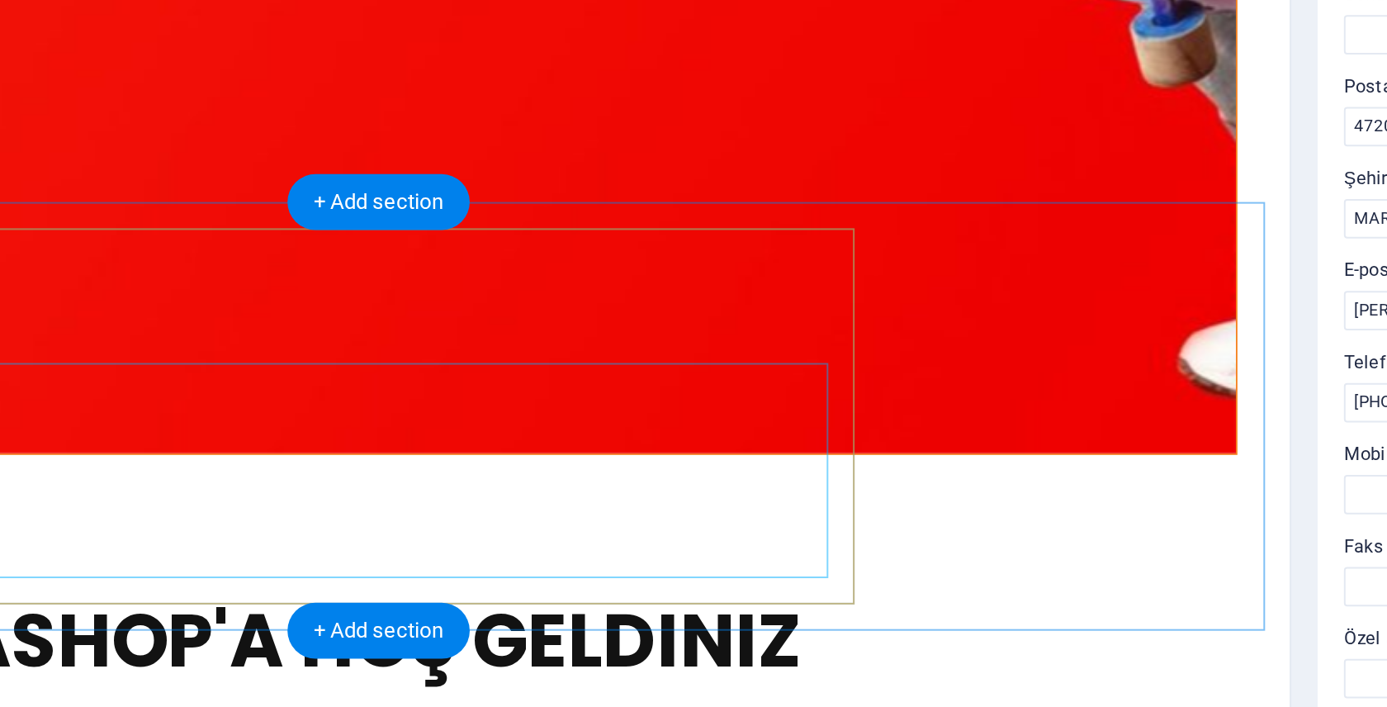
scroll to position [2160, 0]
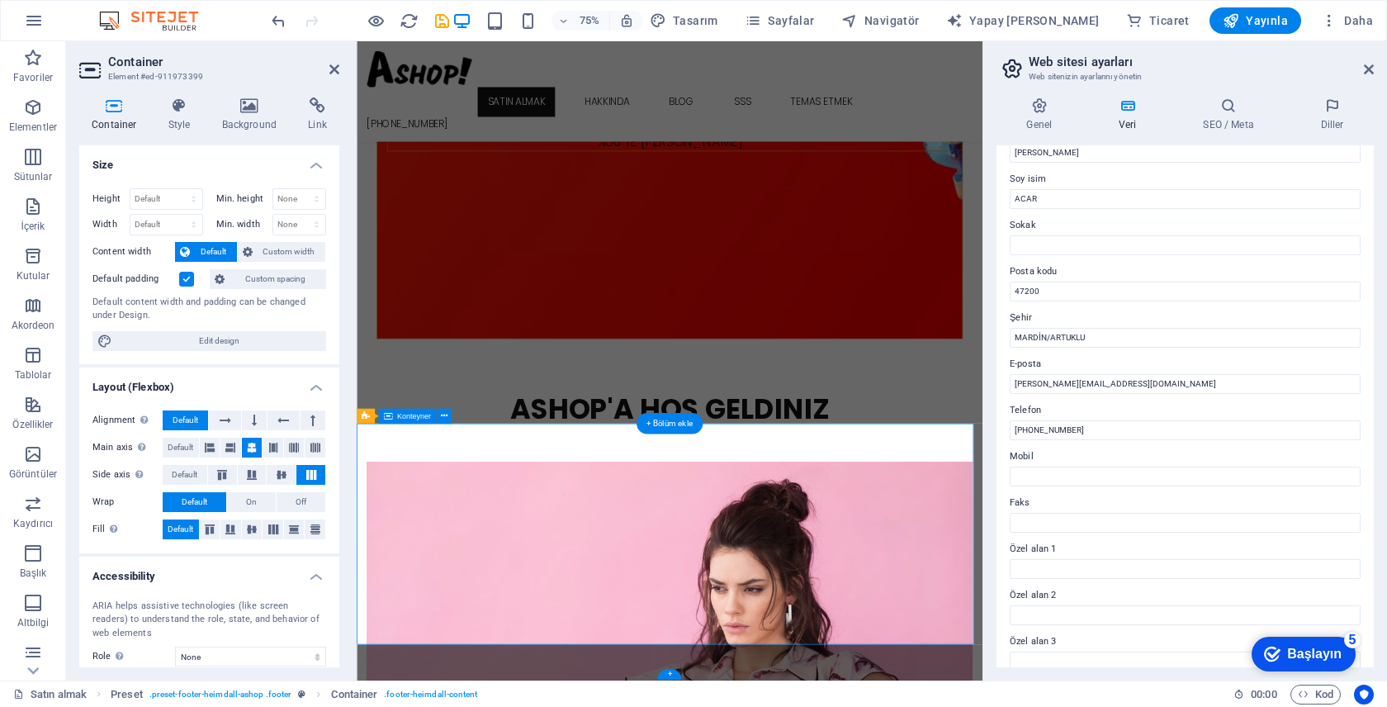
scroll to position [2162, 0]
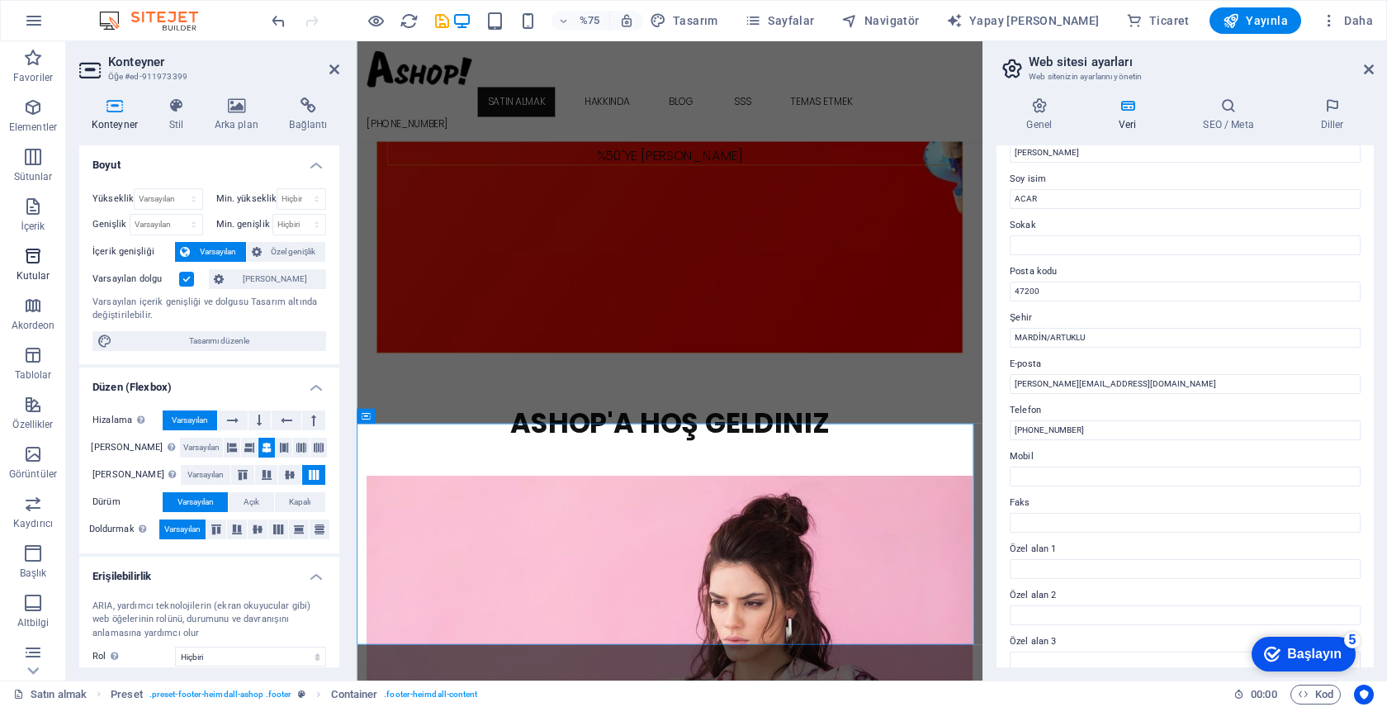
click at [38, 257] on icon "button" at bounding box center [33, 256] width 20 height 20
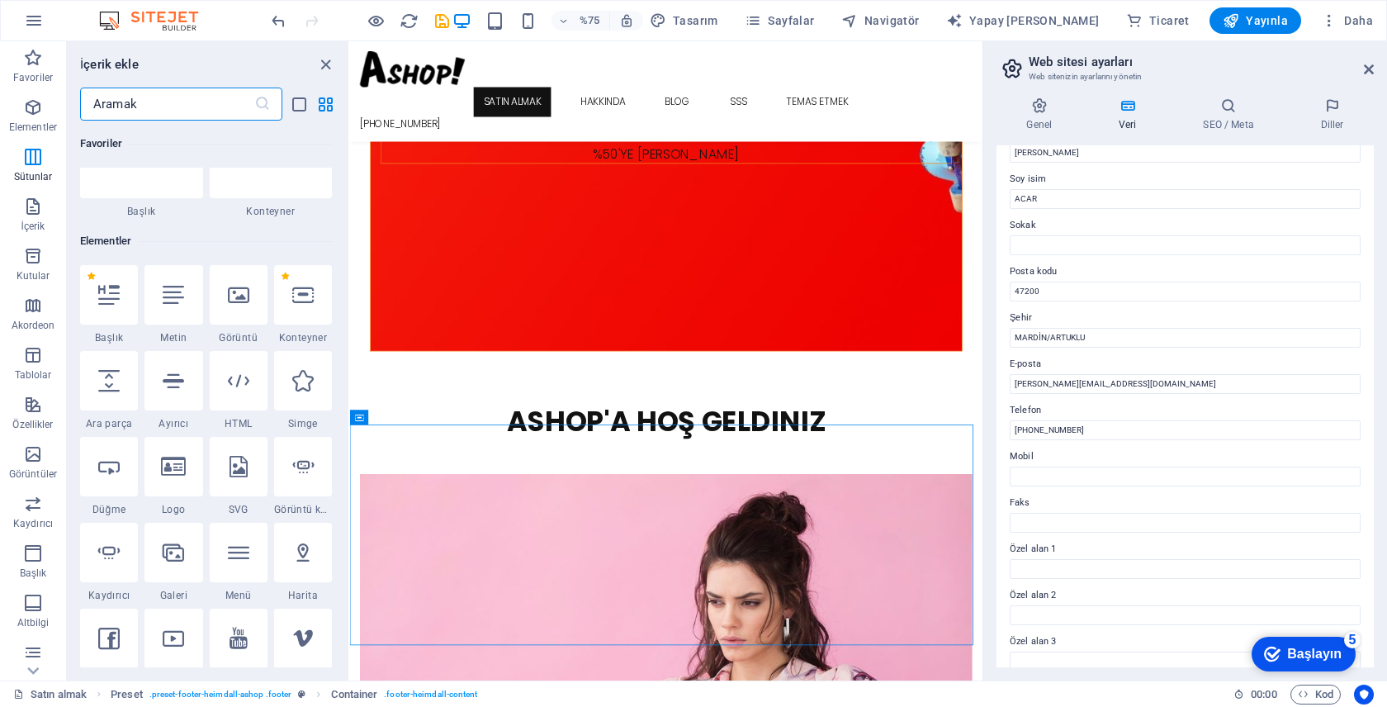
scroll to position [0, 0]
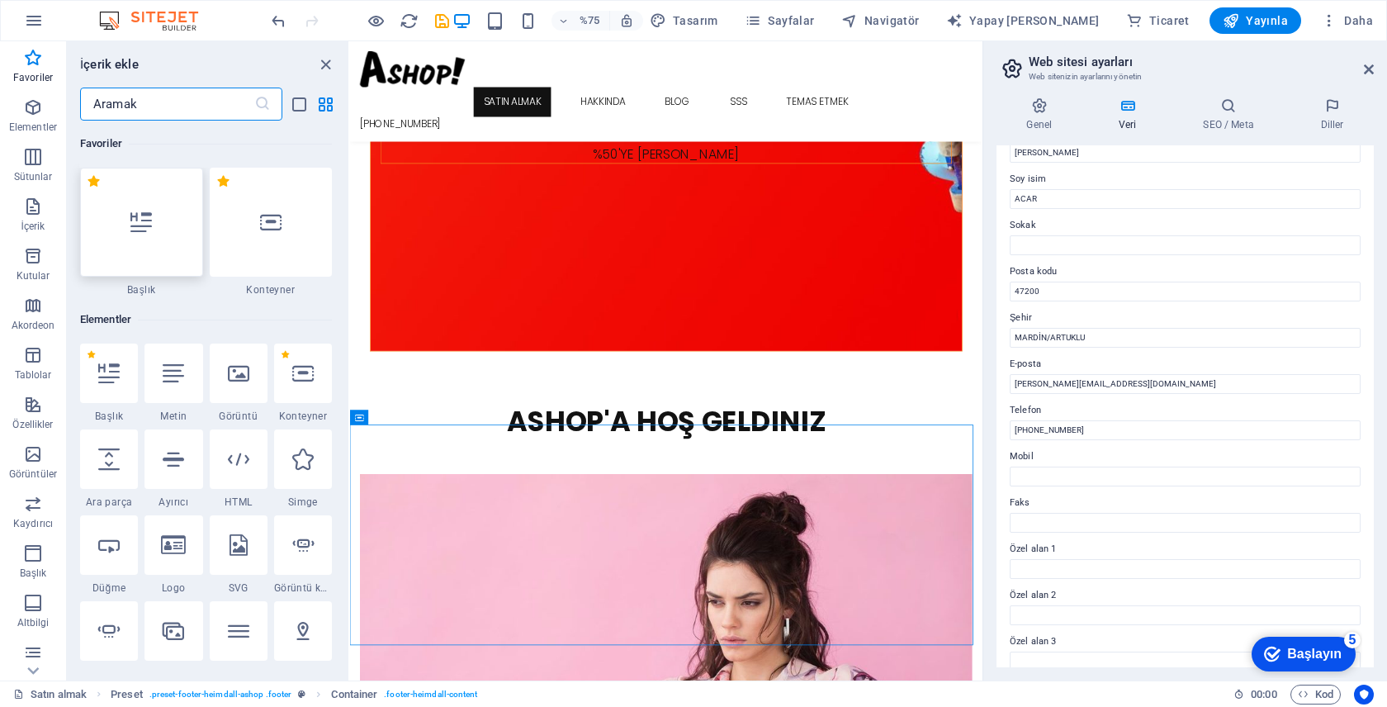
click at [163, 225] on div at bounding box center [141, 222] width 123 height 109
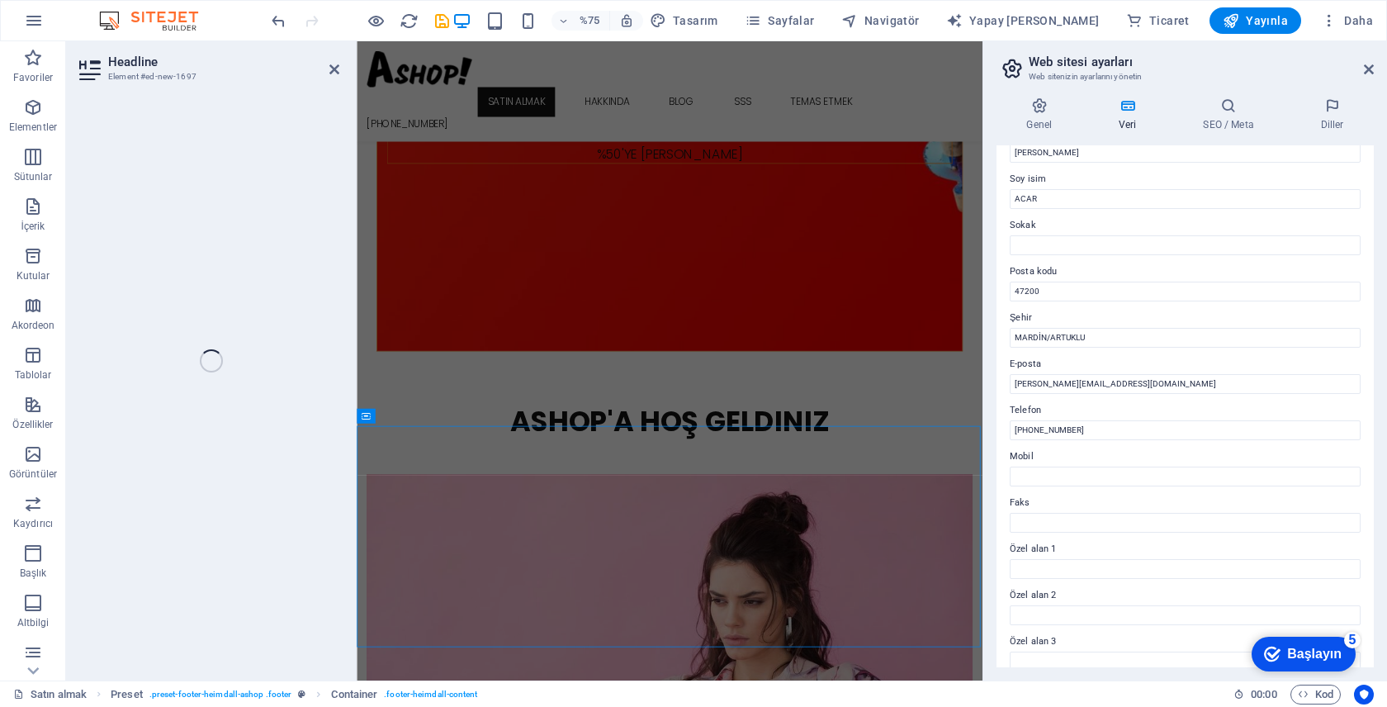
scroll to position [2162, 0]
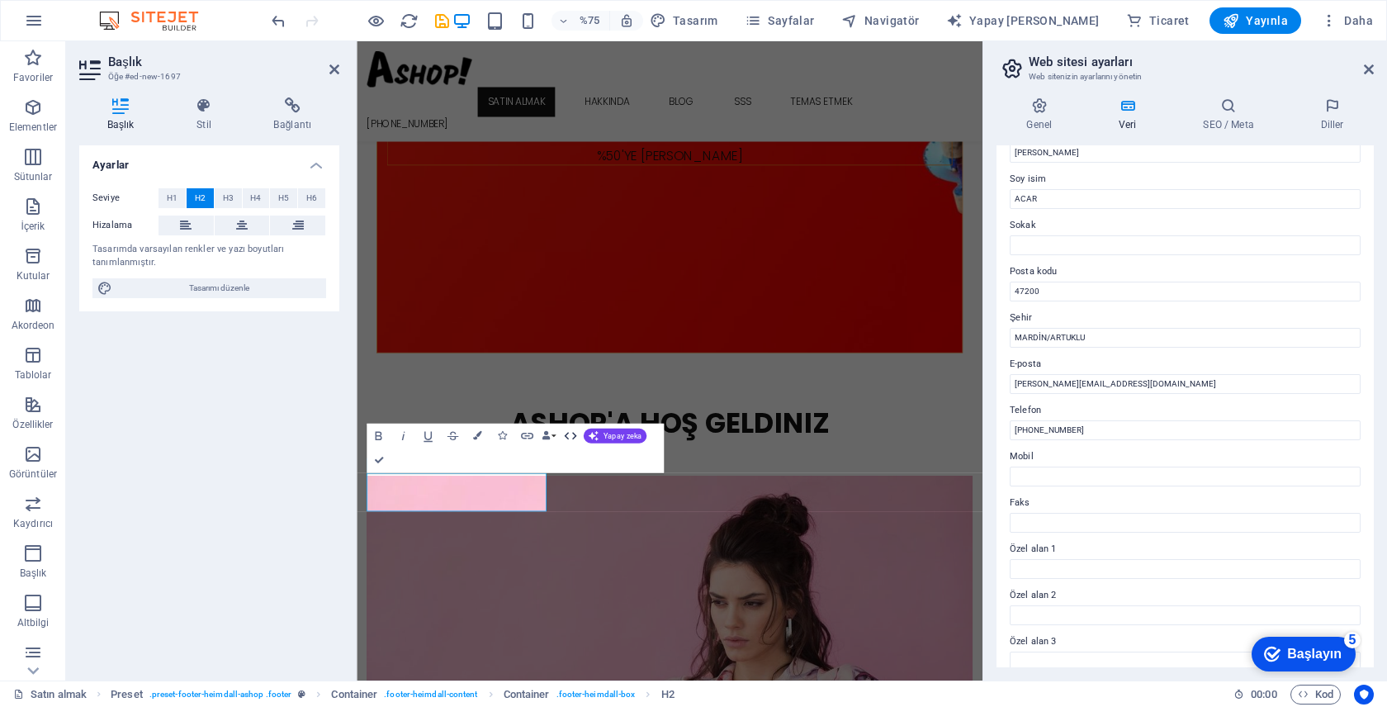
drag, startPoint x: 507, startPoint y: 457, endPoint x: 578, endPoint y: 442, distance: 72.7
click at [578, 442] on div "Gözü pek İtalik Altı çizili Üstü çizili Renkler Simgeler Bağlantı Veri Bağlamal…" at bounding box center [514, 448] width 297 height 50
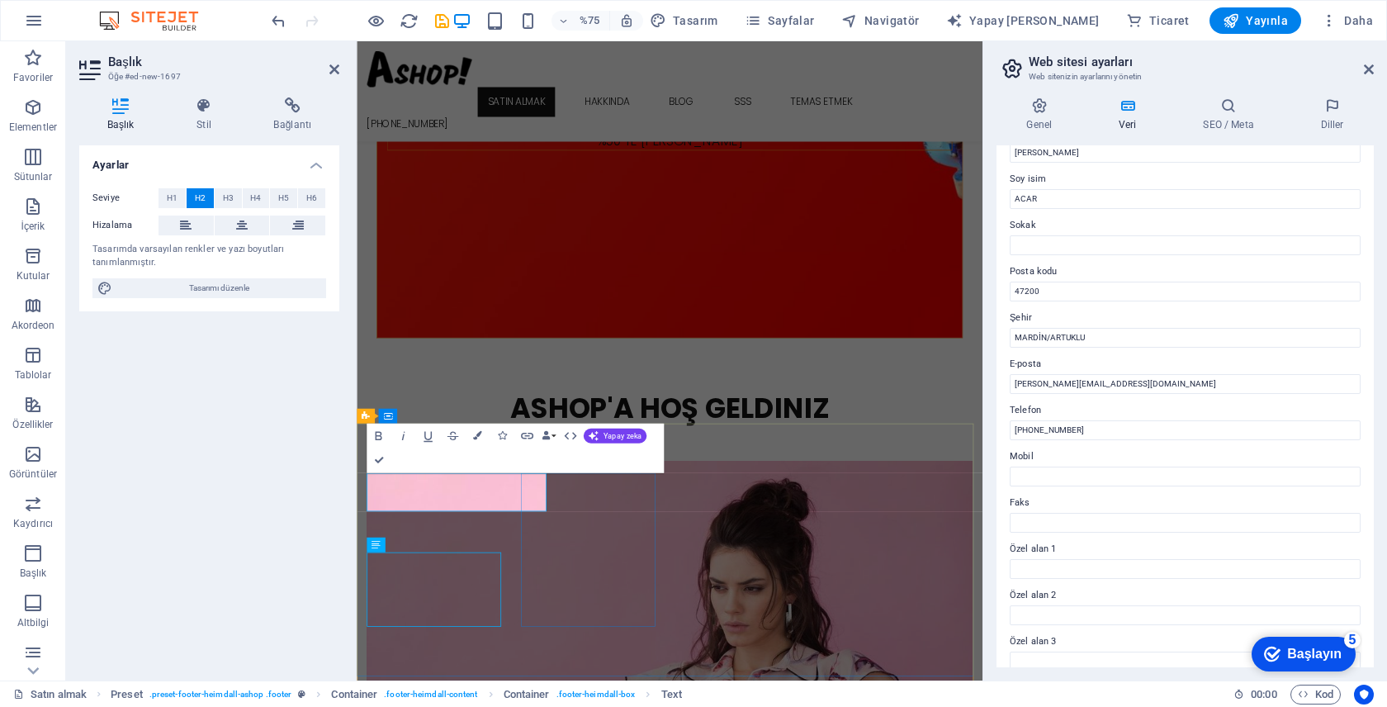
scroll to position [2390, 0]
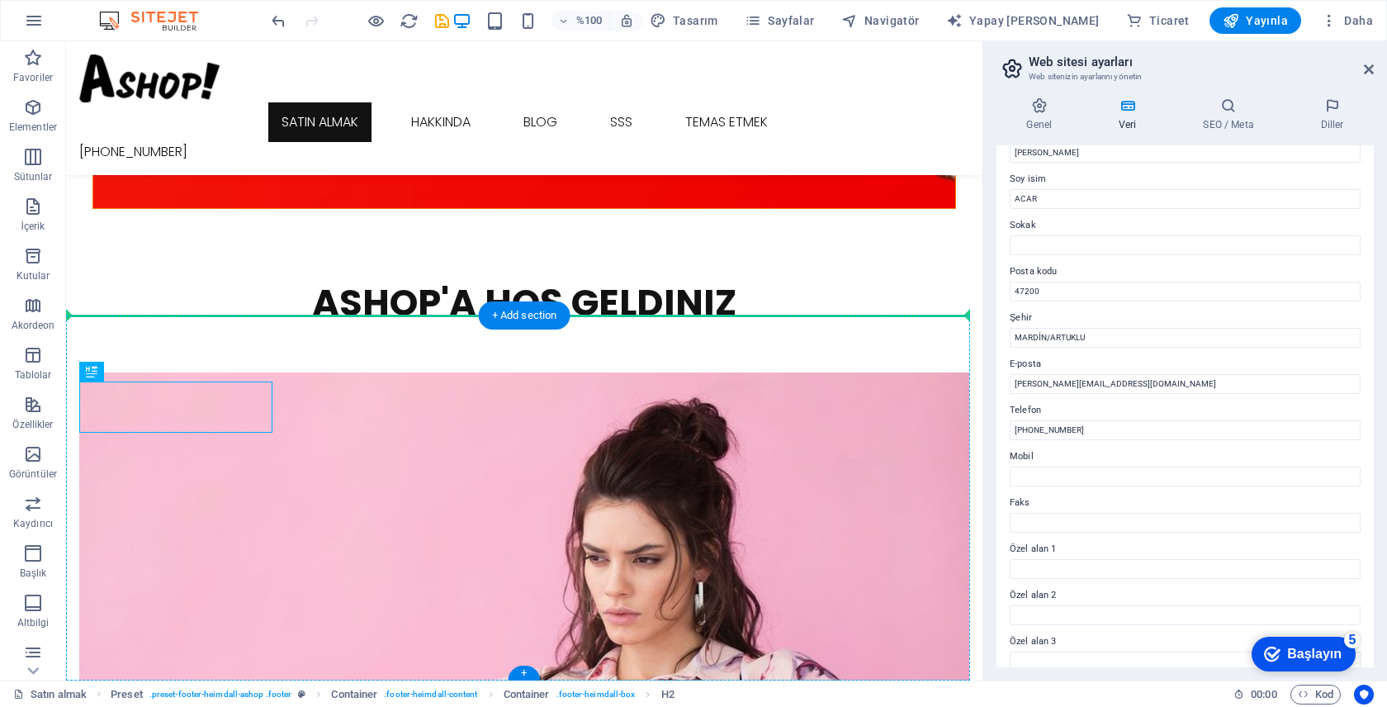
drag, startPoint x: 198, startPoint y: 410, endPoint x: 298, endPoint y: 376, distance: 105.5
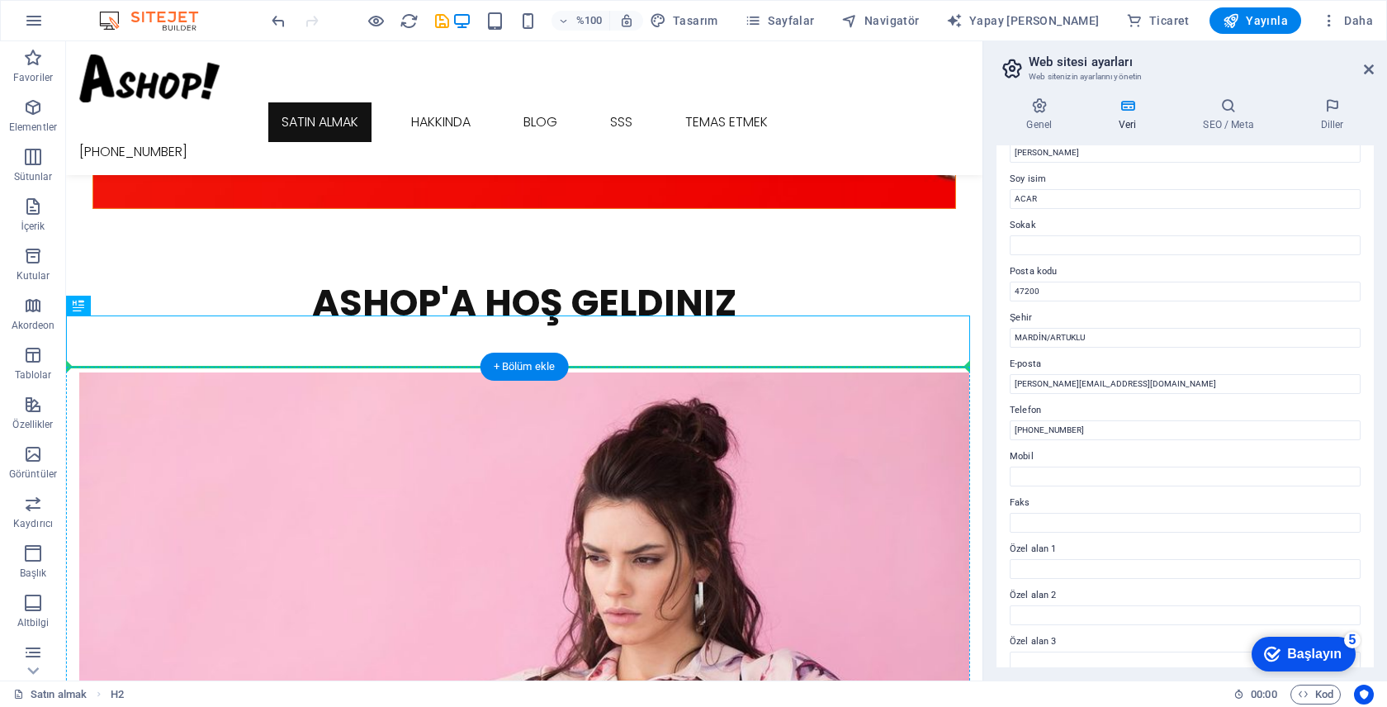
drag, startPoint x: 229, startPoint y: 344, endPoint x: 403, endPoint y: 428, distance: 193.5
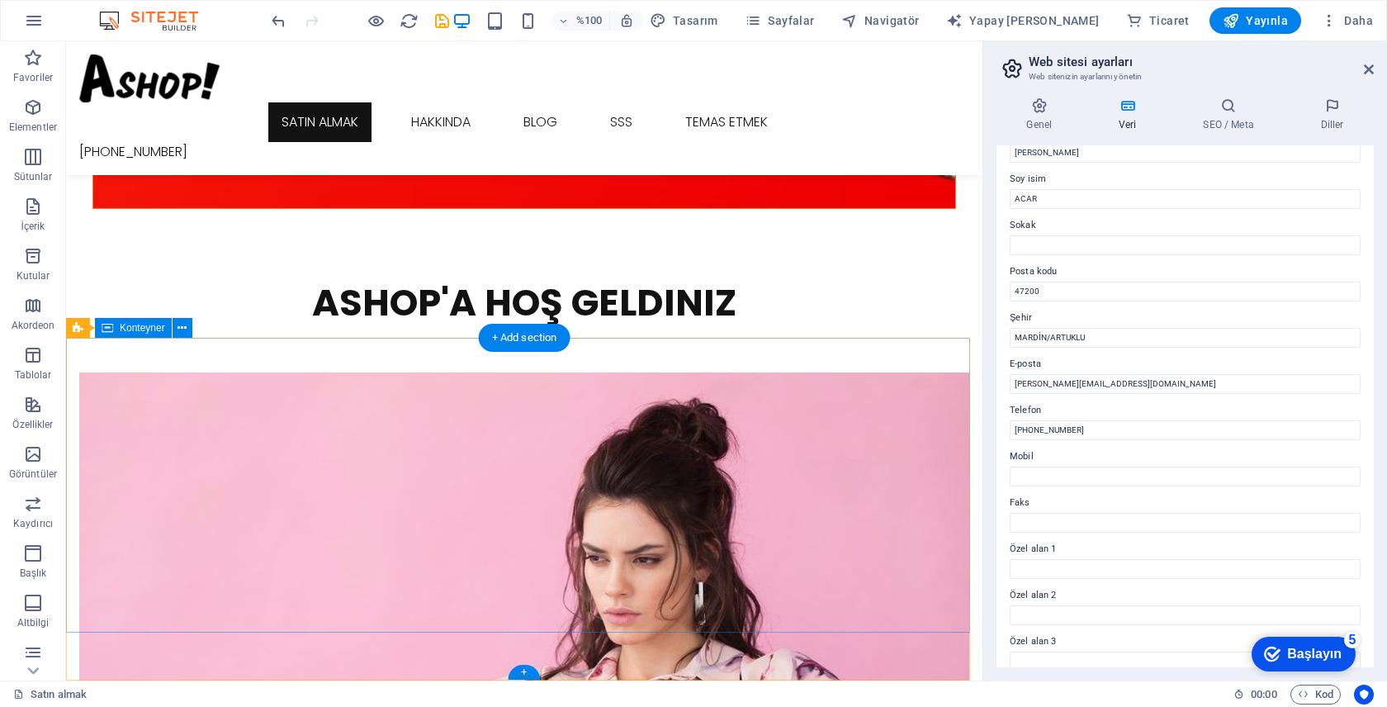
scroll to position [2367, 0]
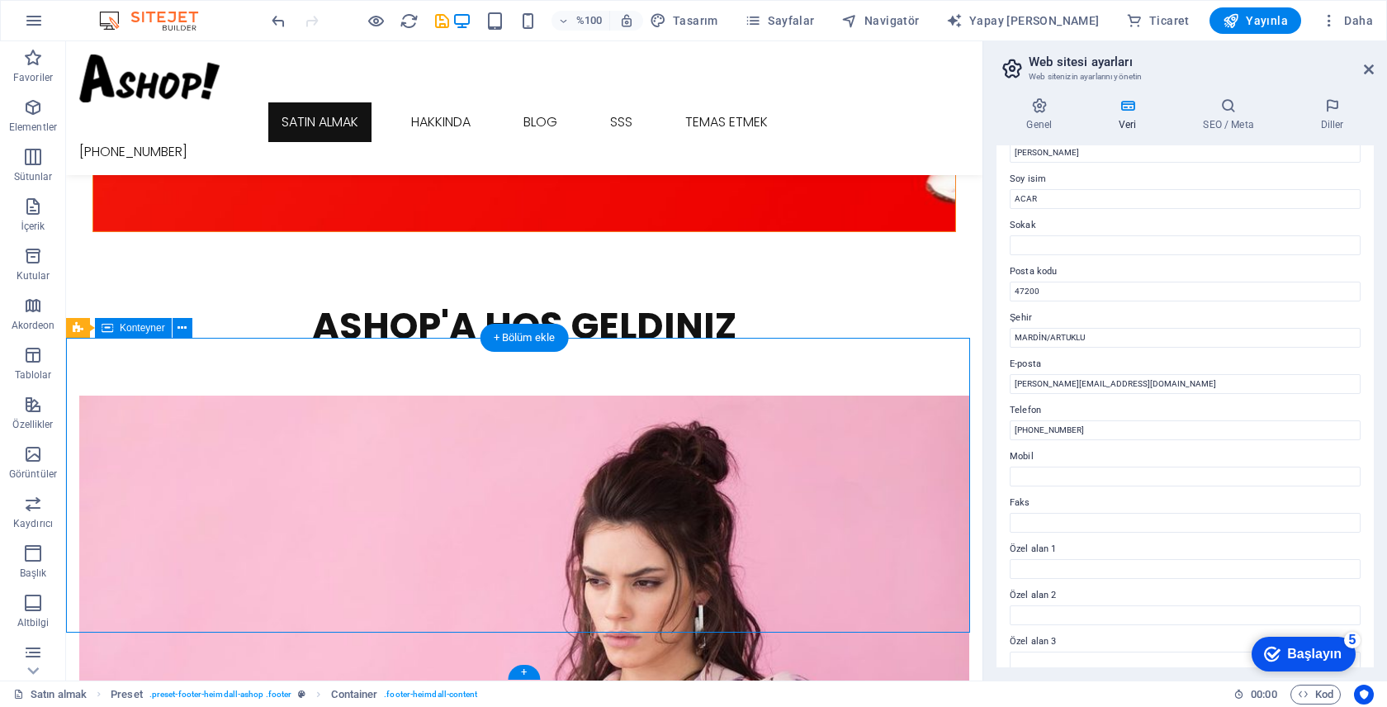
scroll to position [2390, 0]
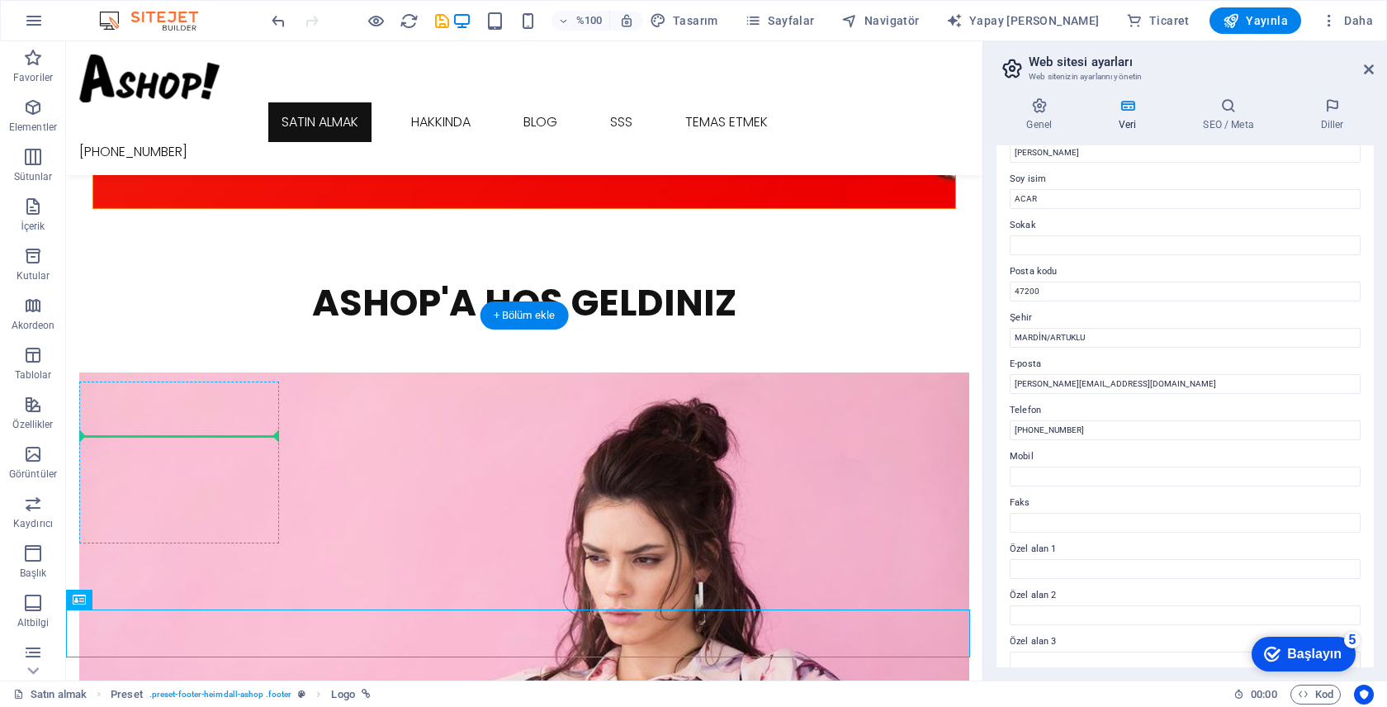
drag, startPoint x: 224, startPoint y: 640, endPoint x: 245, endPoint y: 475, distance: 165.7
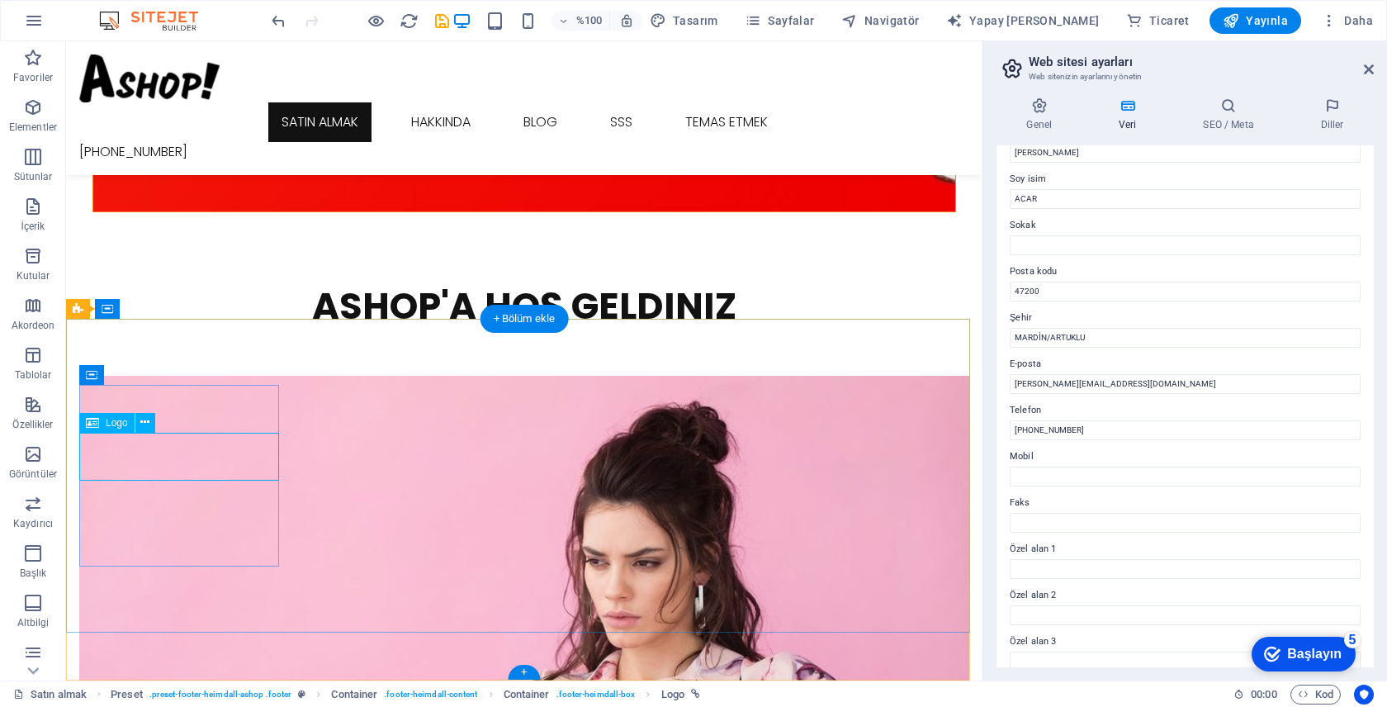
scroll to position [2367, 0]
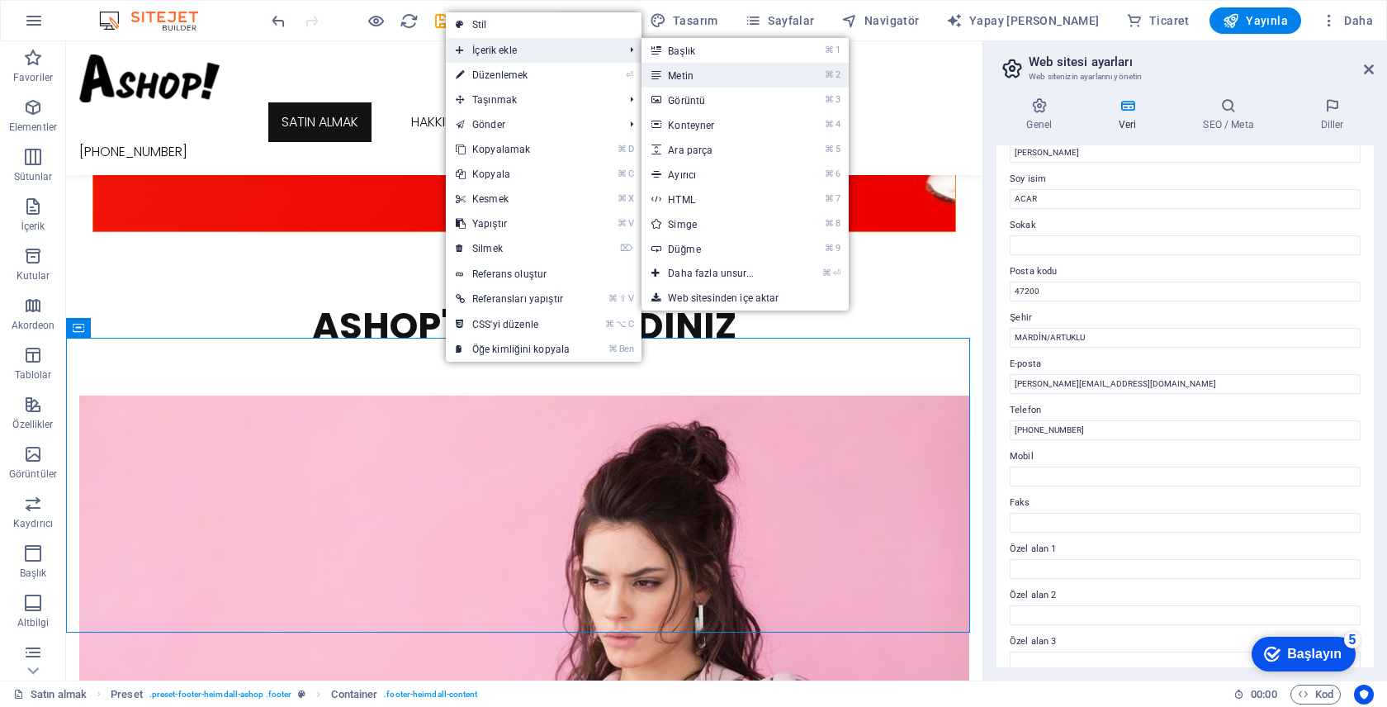
click at [712, 79] on link "⌘ 2 Metin" at bounding box center [713, 75] width 145 height 25
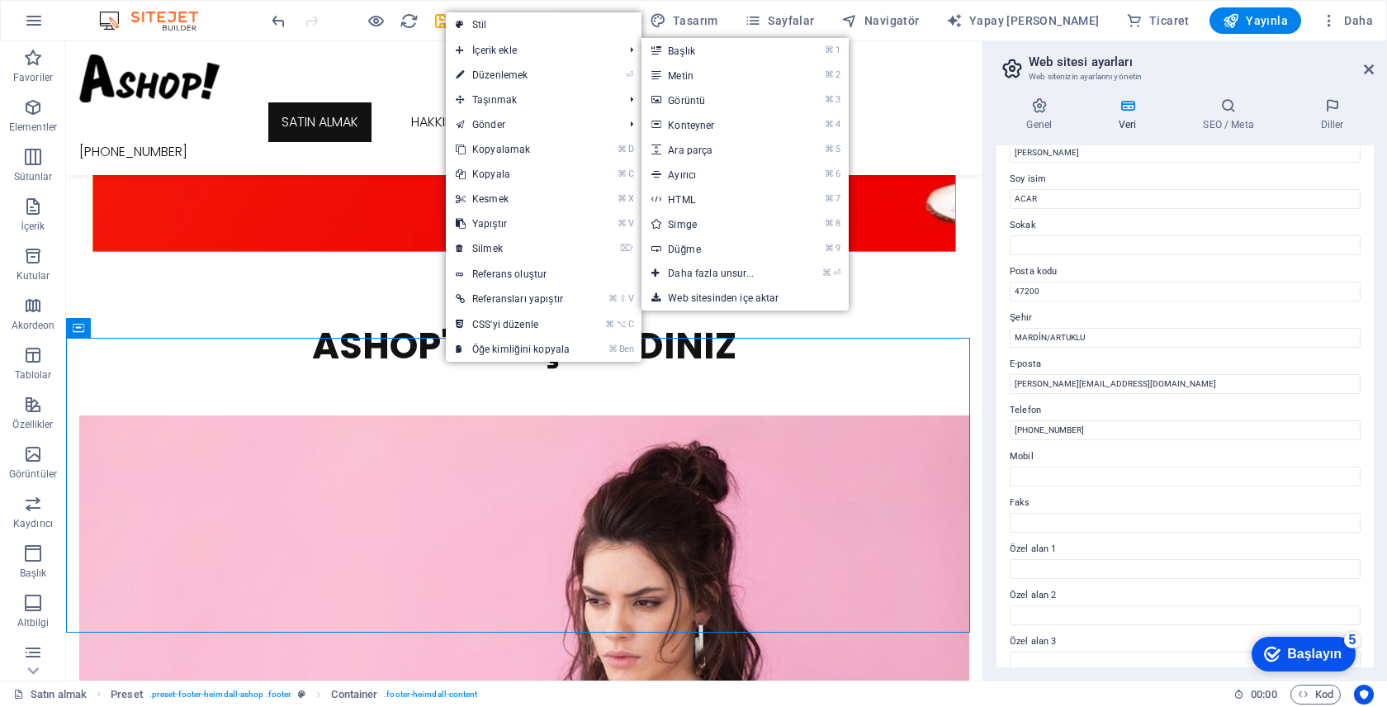
scroll to position [2179, 0]
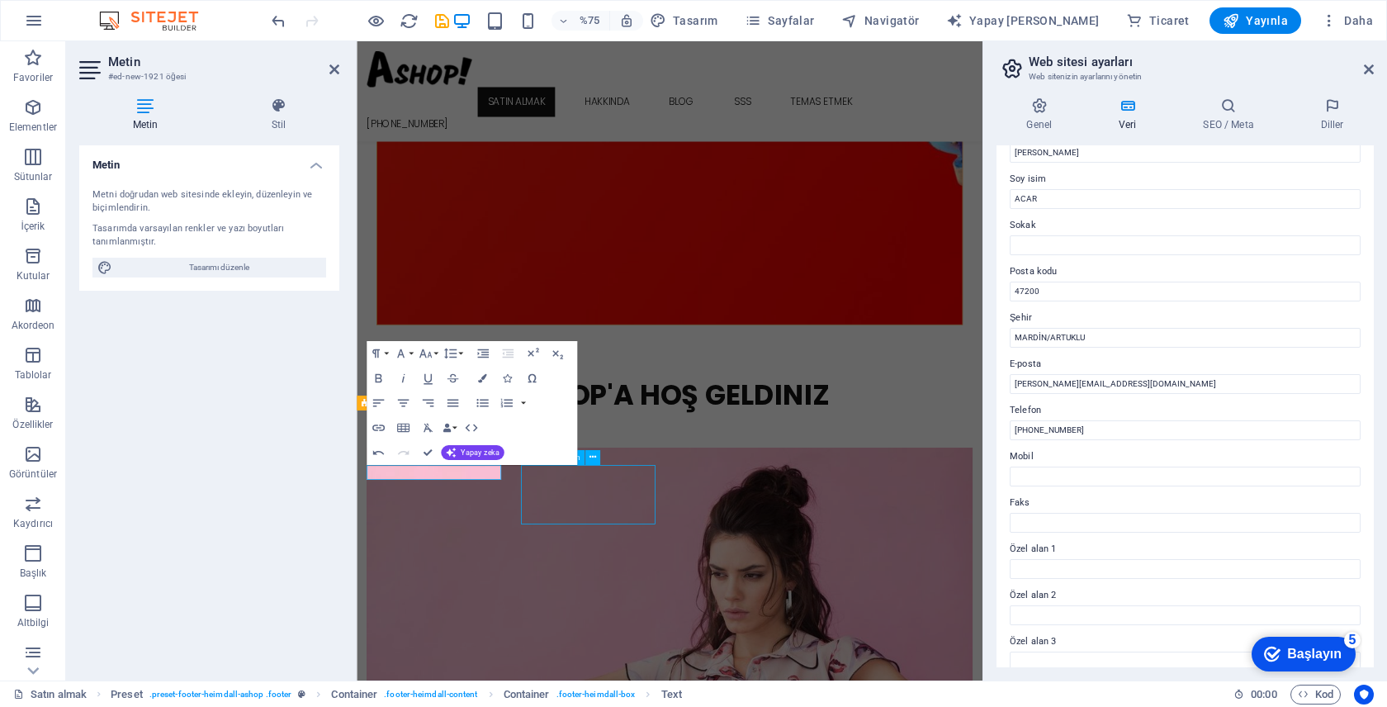
scroll to position [2178, 0]
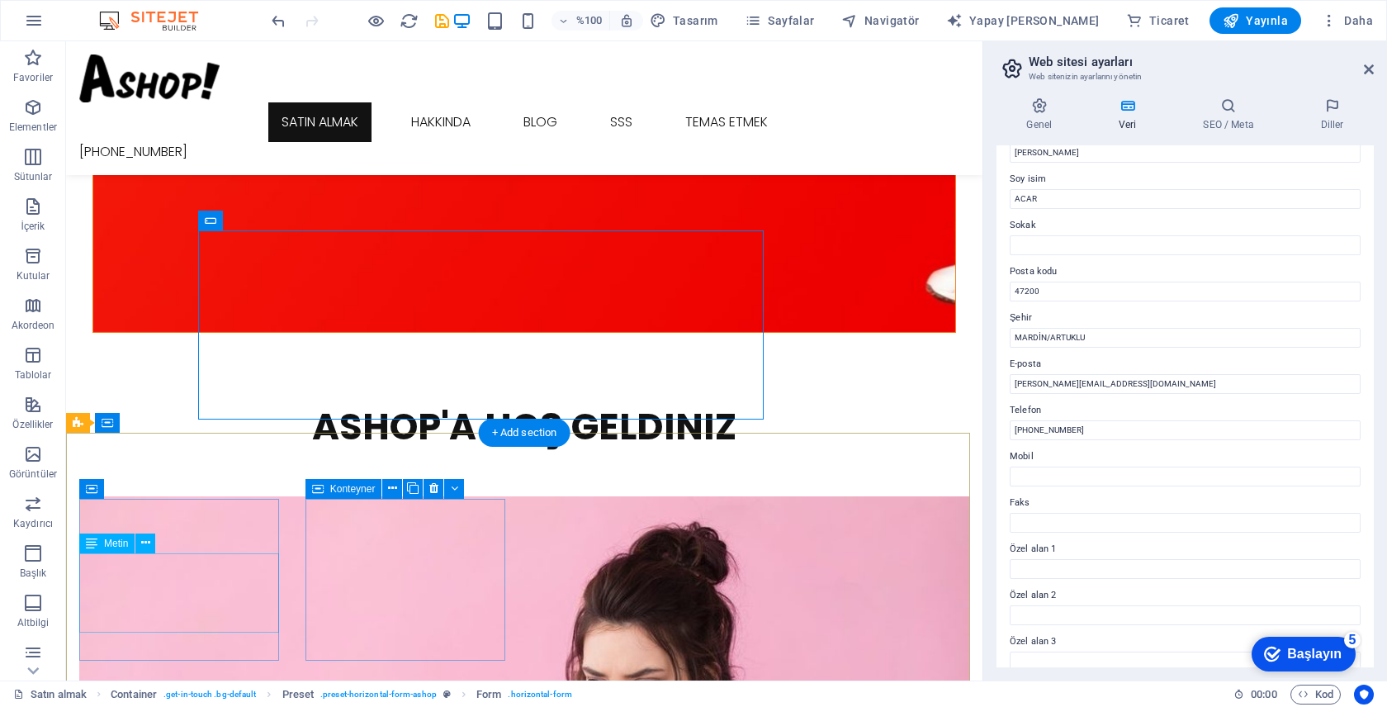
scroll to position [2288, 0]
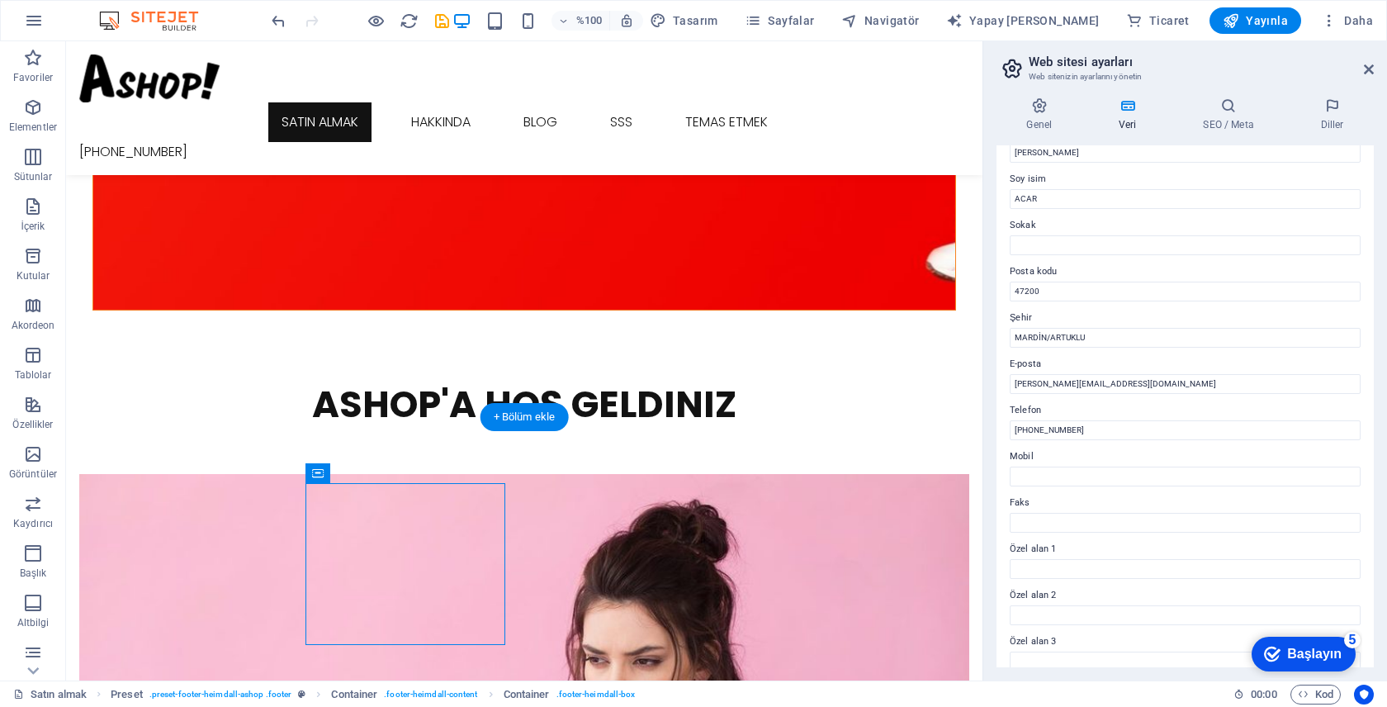
click at [504, 418] on font "+ Bölüm ekle" at bounding box center [525, 416] width 62 height 12
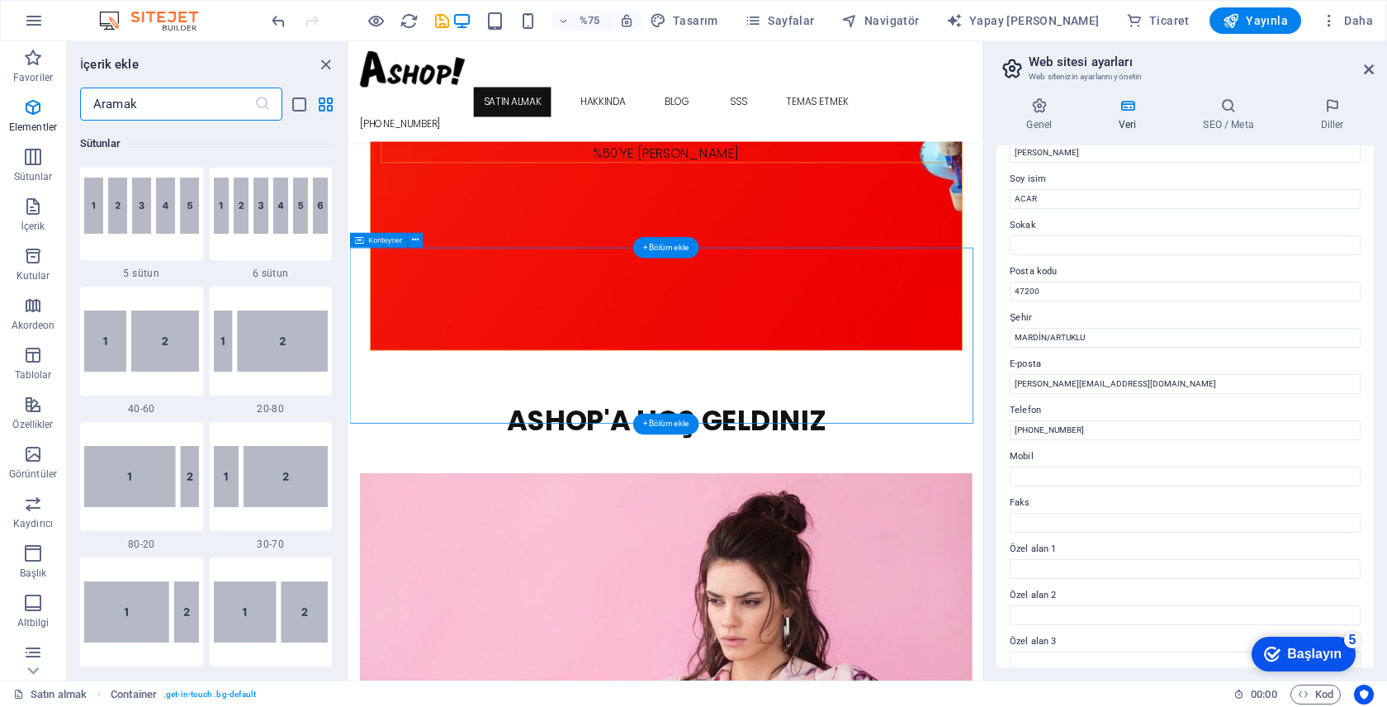
scroll to position [2888, 0]
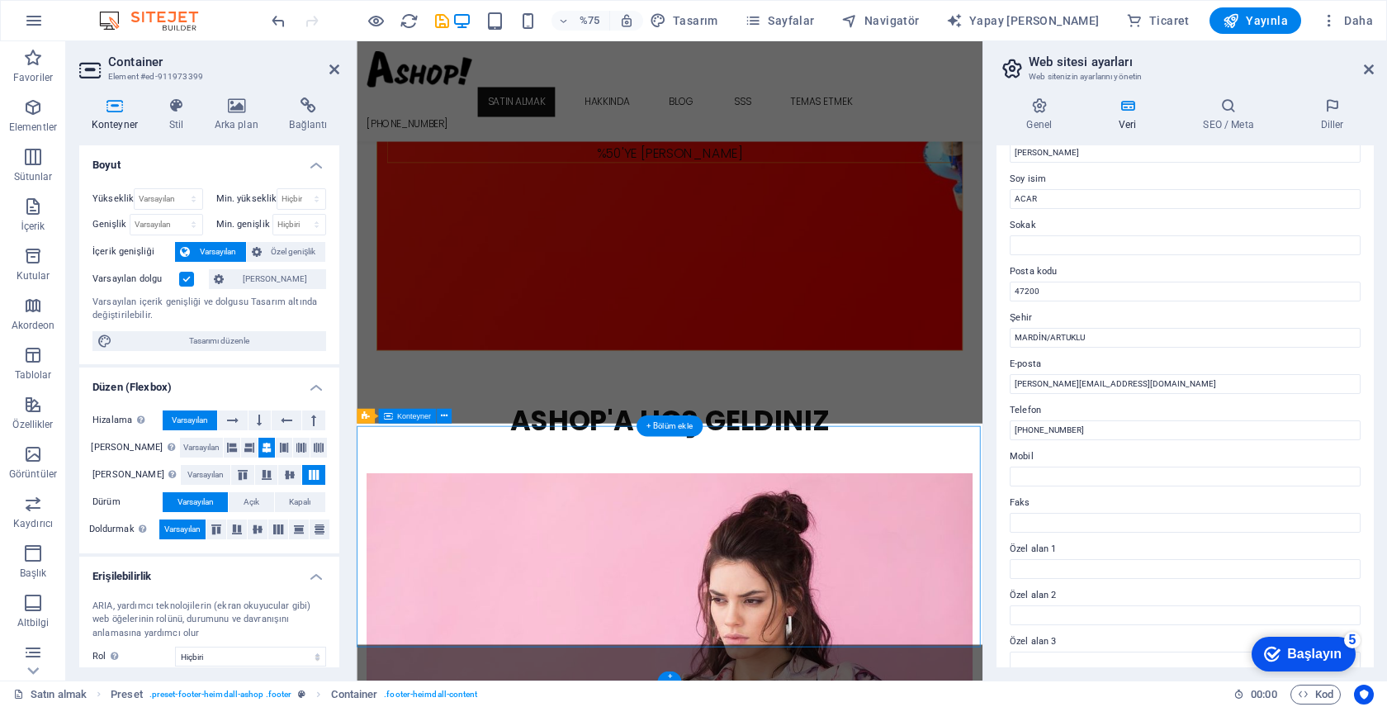
scroll to position [2162, 0]
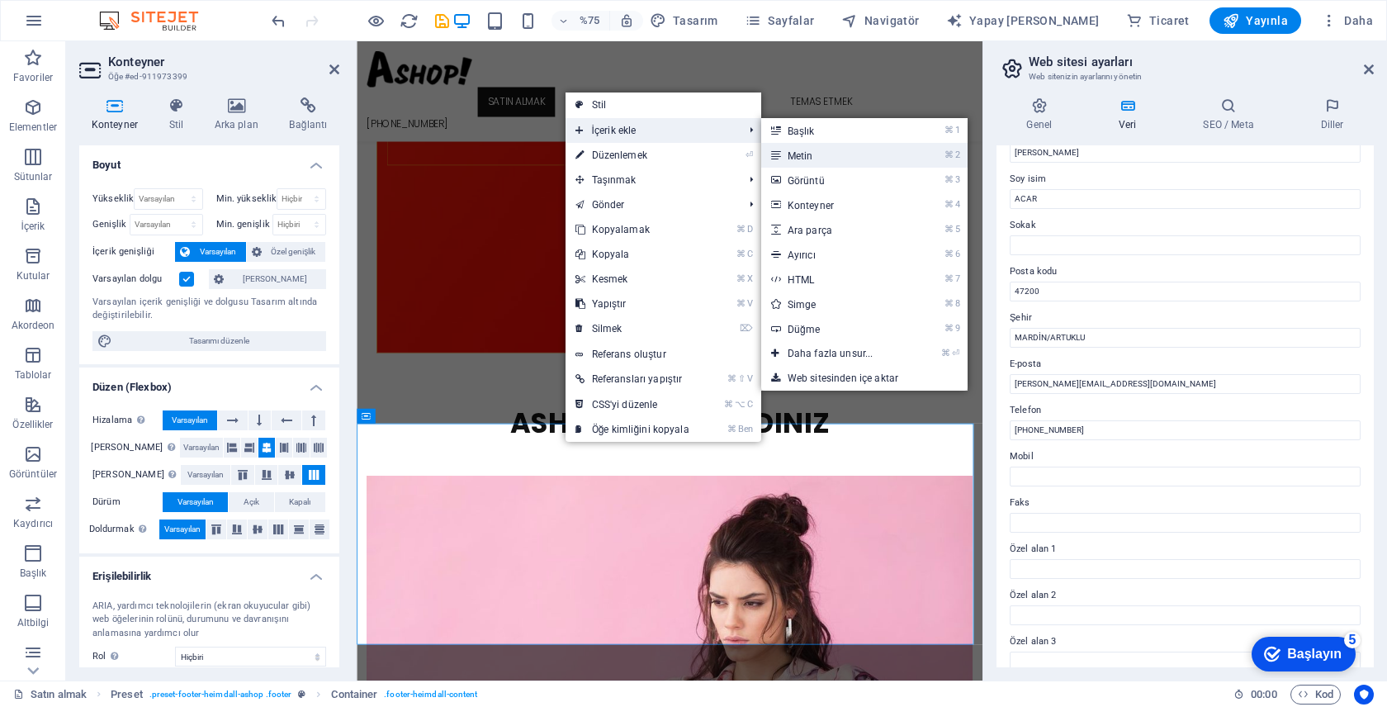
click at [863, 150] on link "⌘ 2 Metin" at bounding box center [833, 155] width 145 height 25
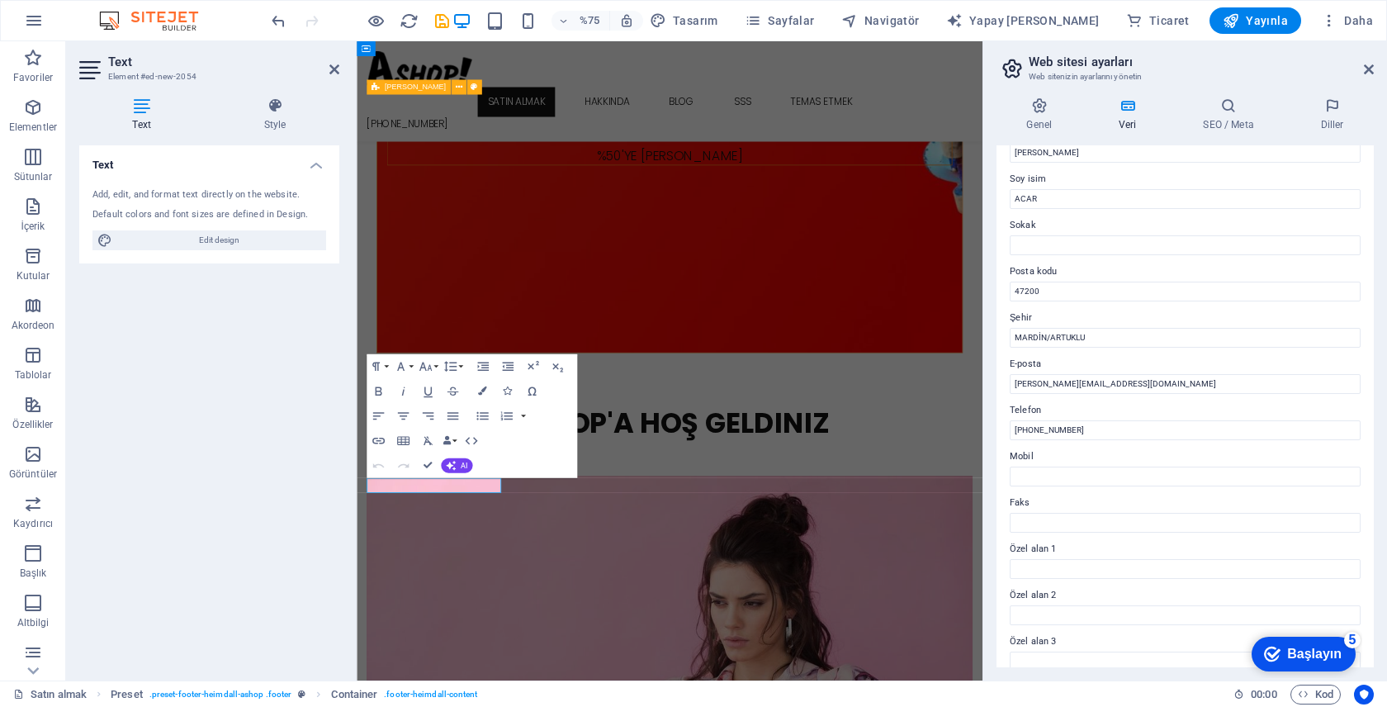
scroll to position [2163, 0]
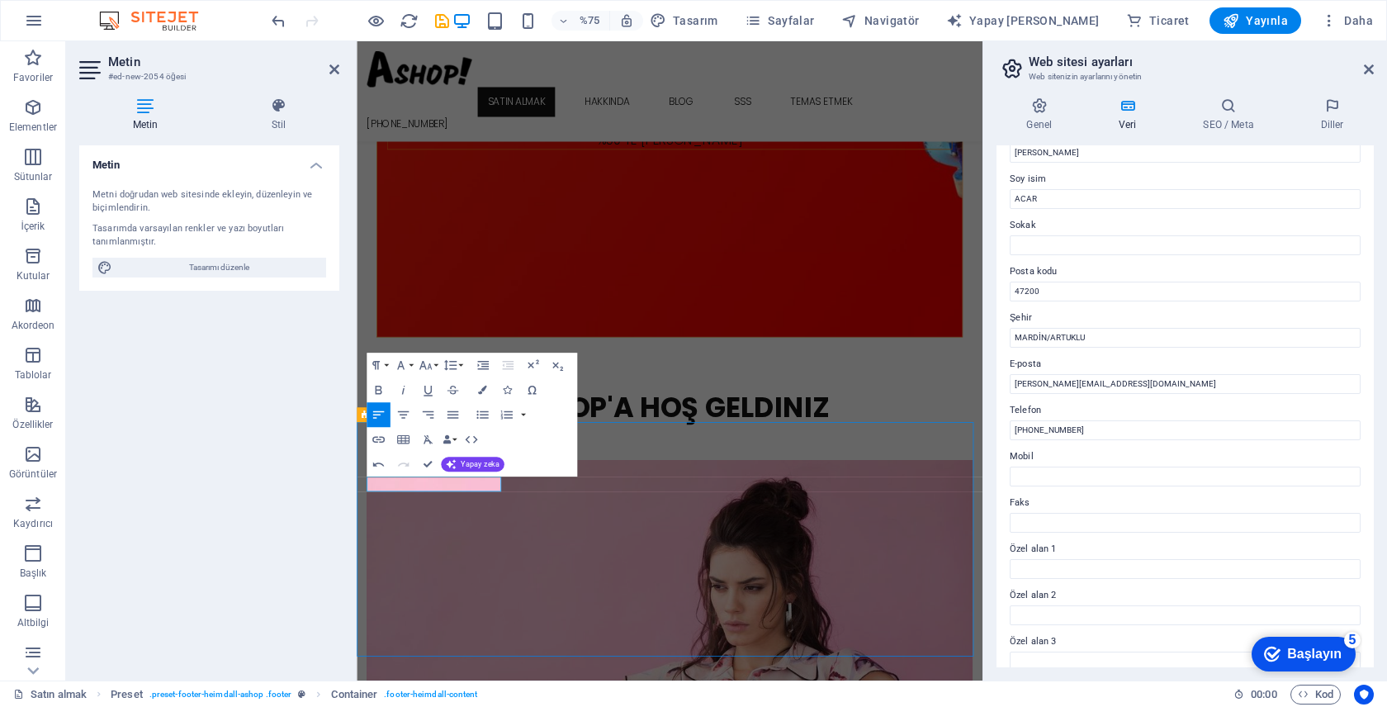
scroll to position [2155, 0]
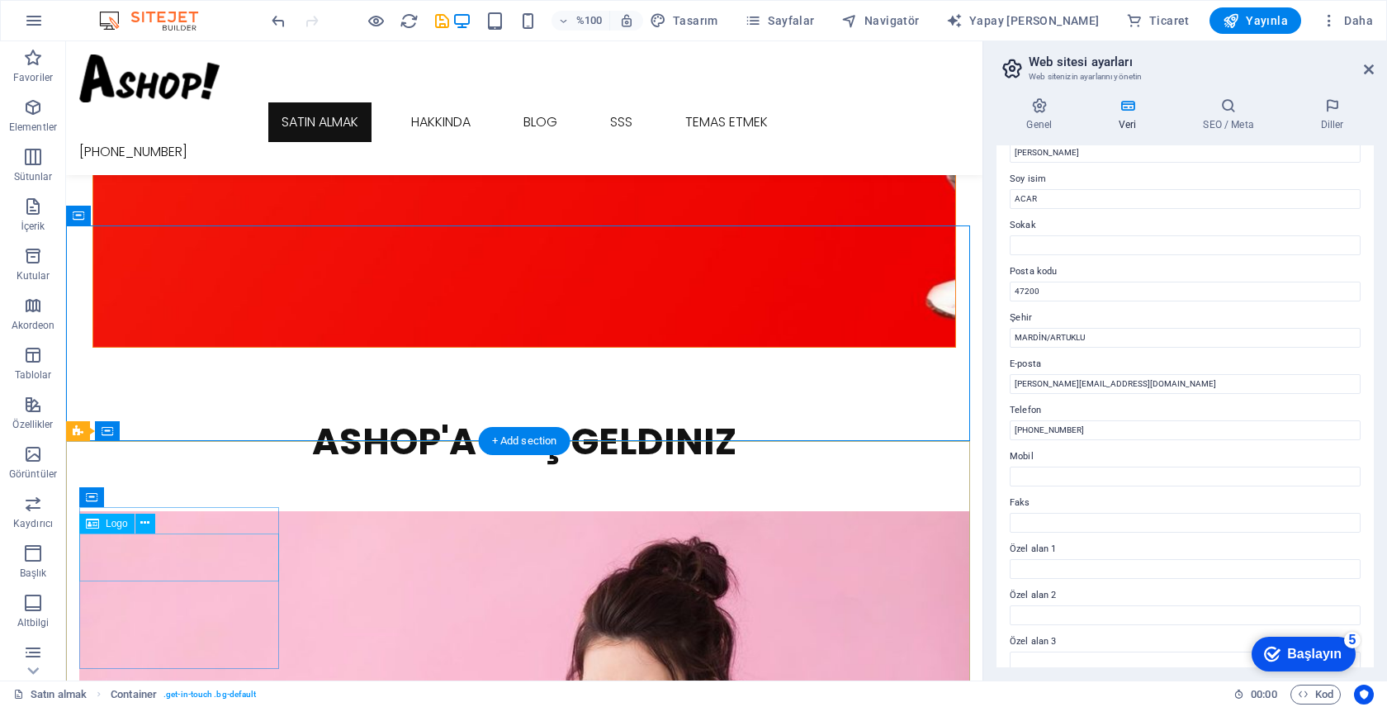
scroll to position [2264, 0]
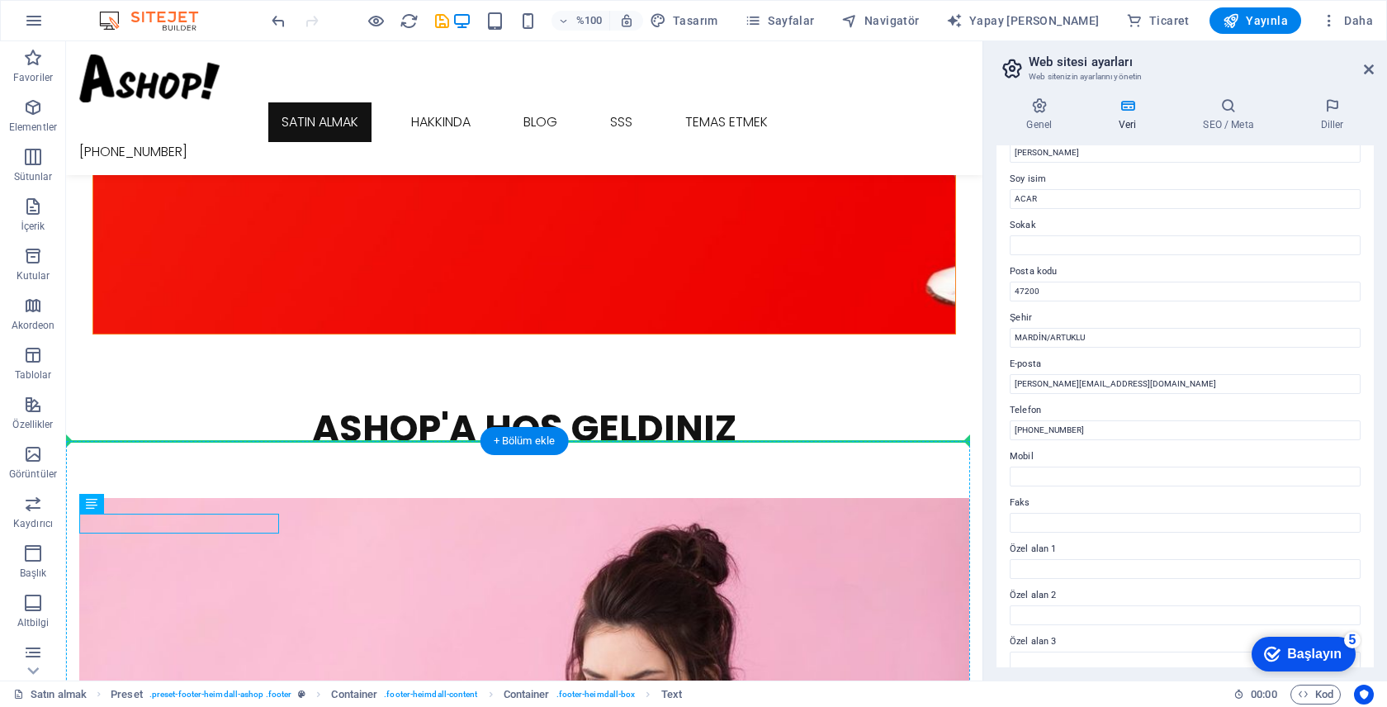
drag, startPoint x: 118, startPoint y: 521, endPoint x: 407, endPoint y: 502, distance: 289.5
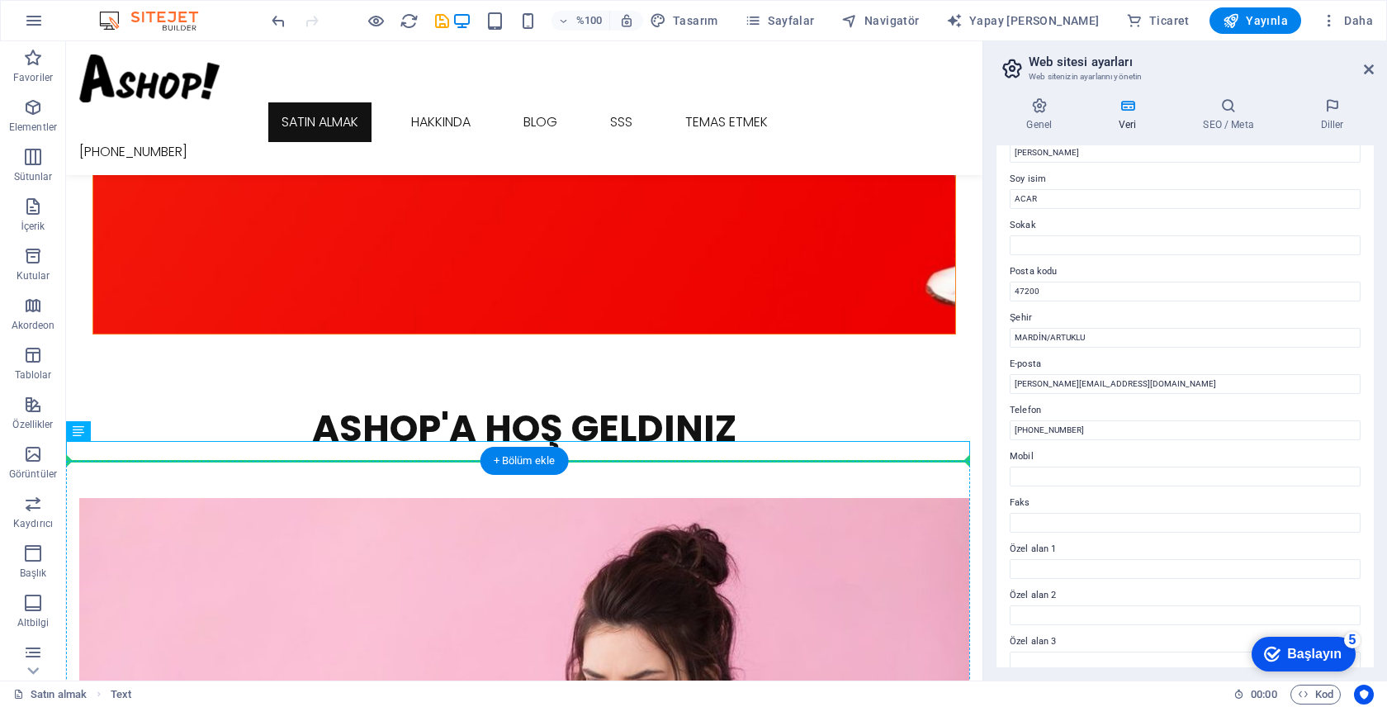
drag, startPoint x: 112, startPoint y: 455, endPoint x: 397, endPoint y: 513, distance: 290.7
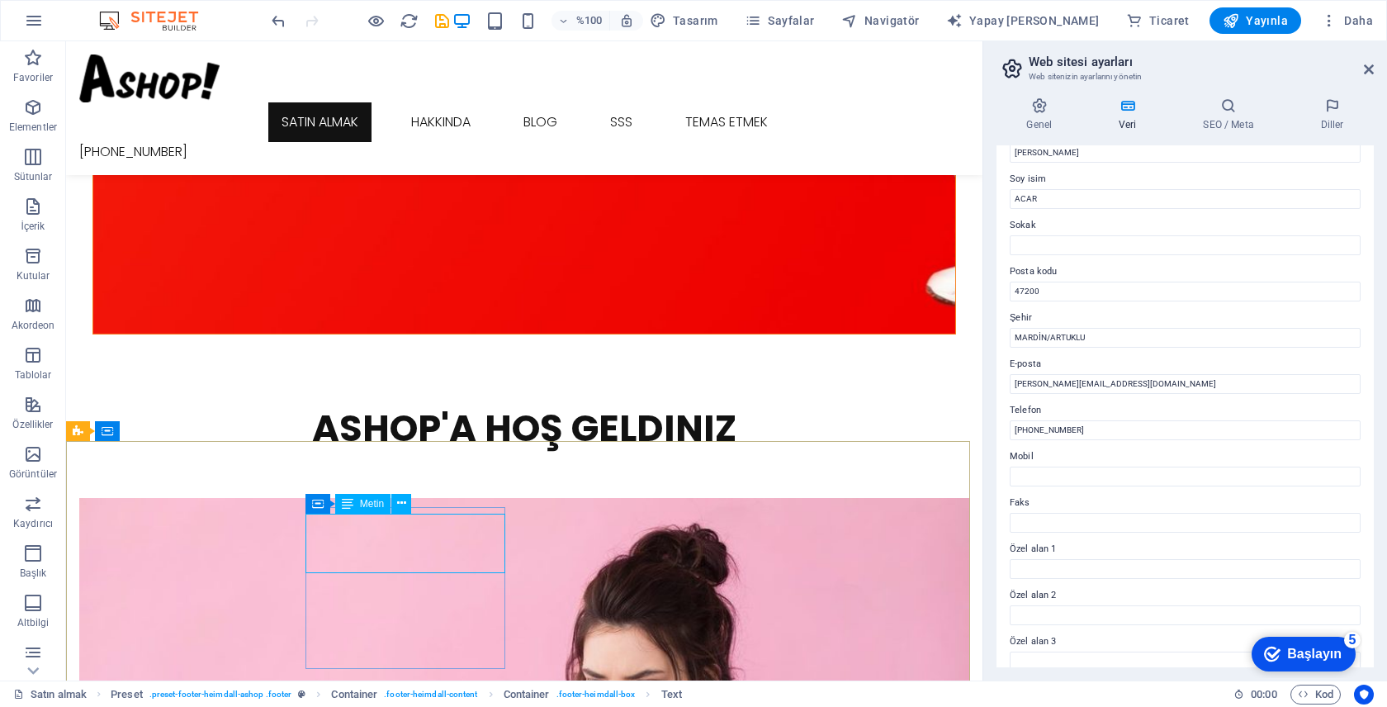
click at [420, 495] on div "Container Metin" at bounding box center [363, 504] width 116 height 21
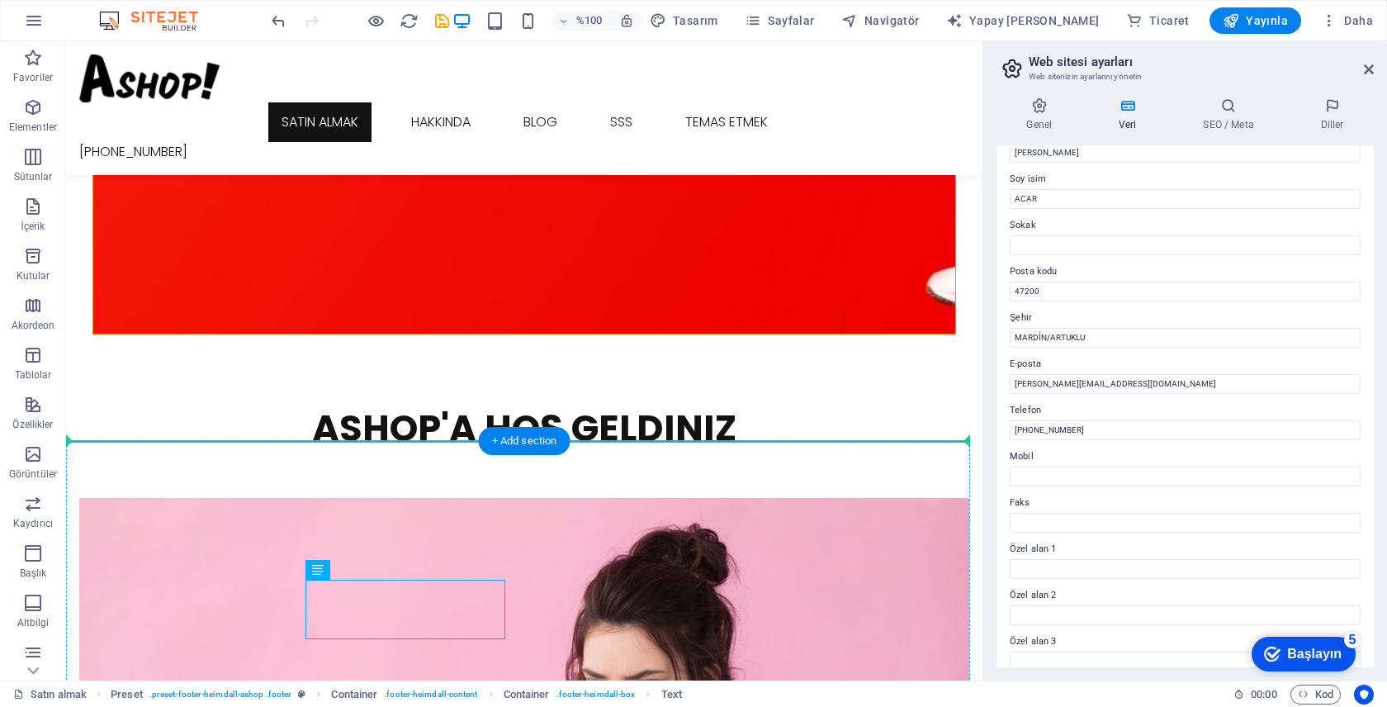
drag, startPoint x: 384, startPoint y: 592, endPoint x: 385, endPoint y: 499, distance: 93.3
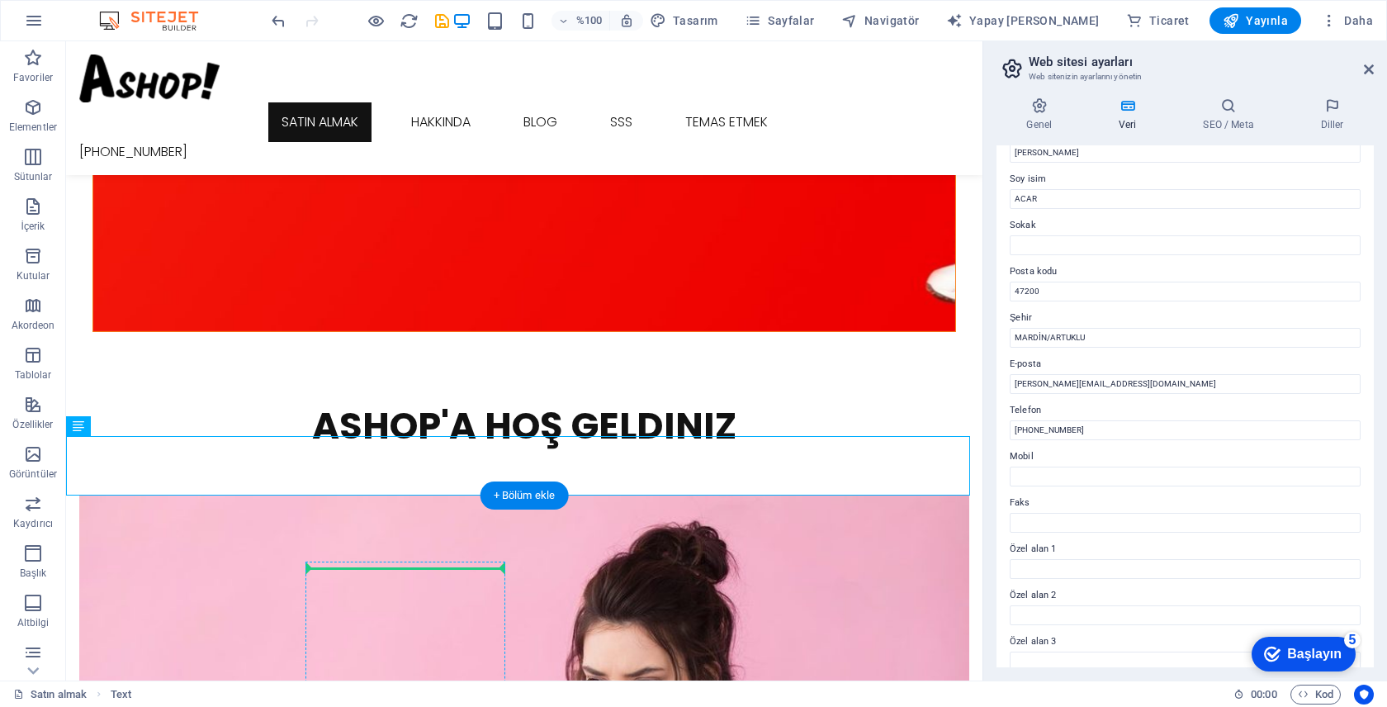
scroll to position [2269, 0]
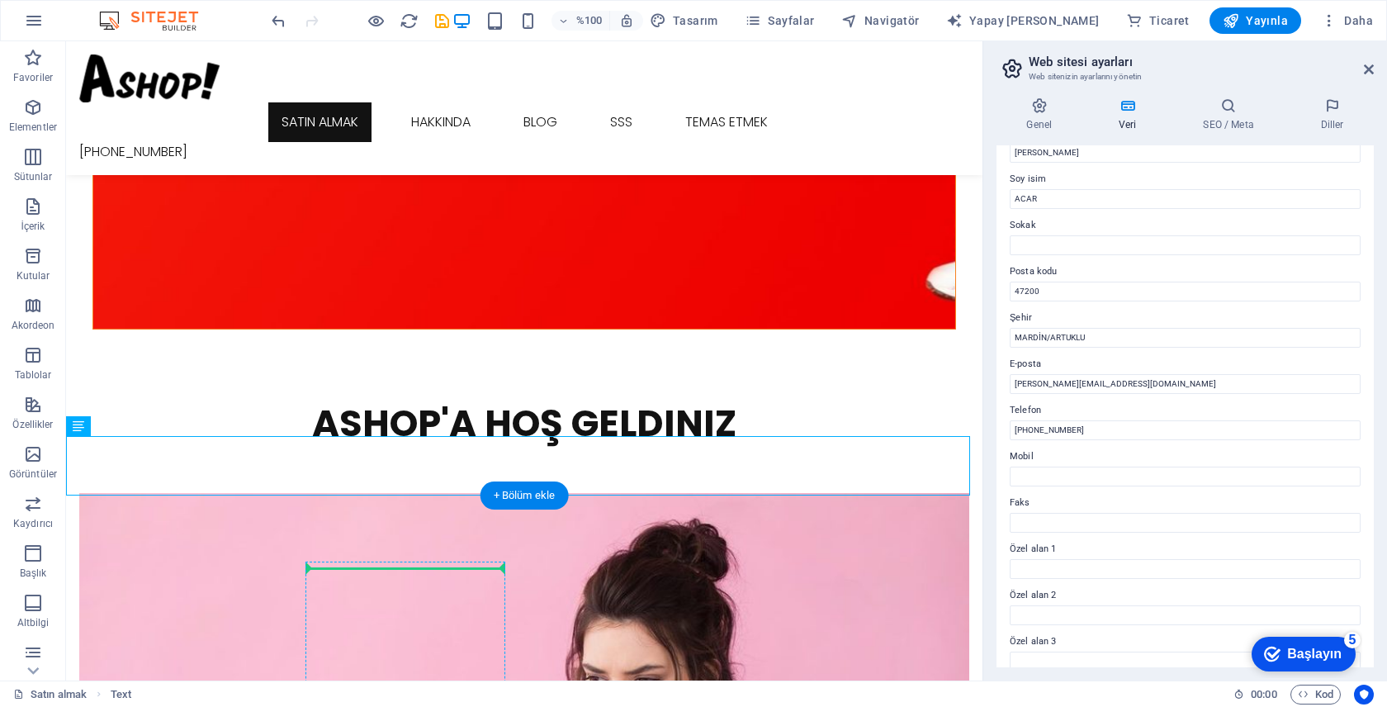
drag, startPoint x: 292, startPoint y: 471, endPoint x: 391, endPoint y: 569, distance: 138.9
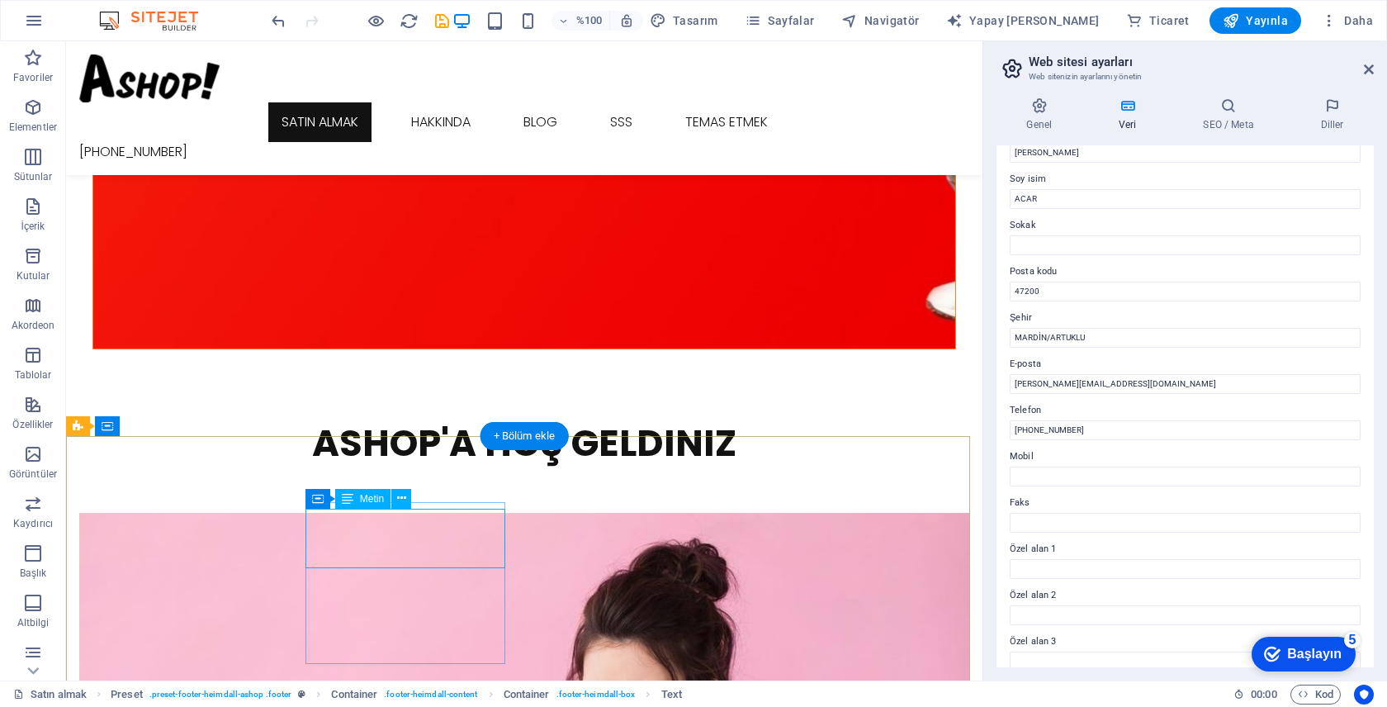
scroll to position [2171, 0]
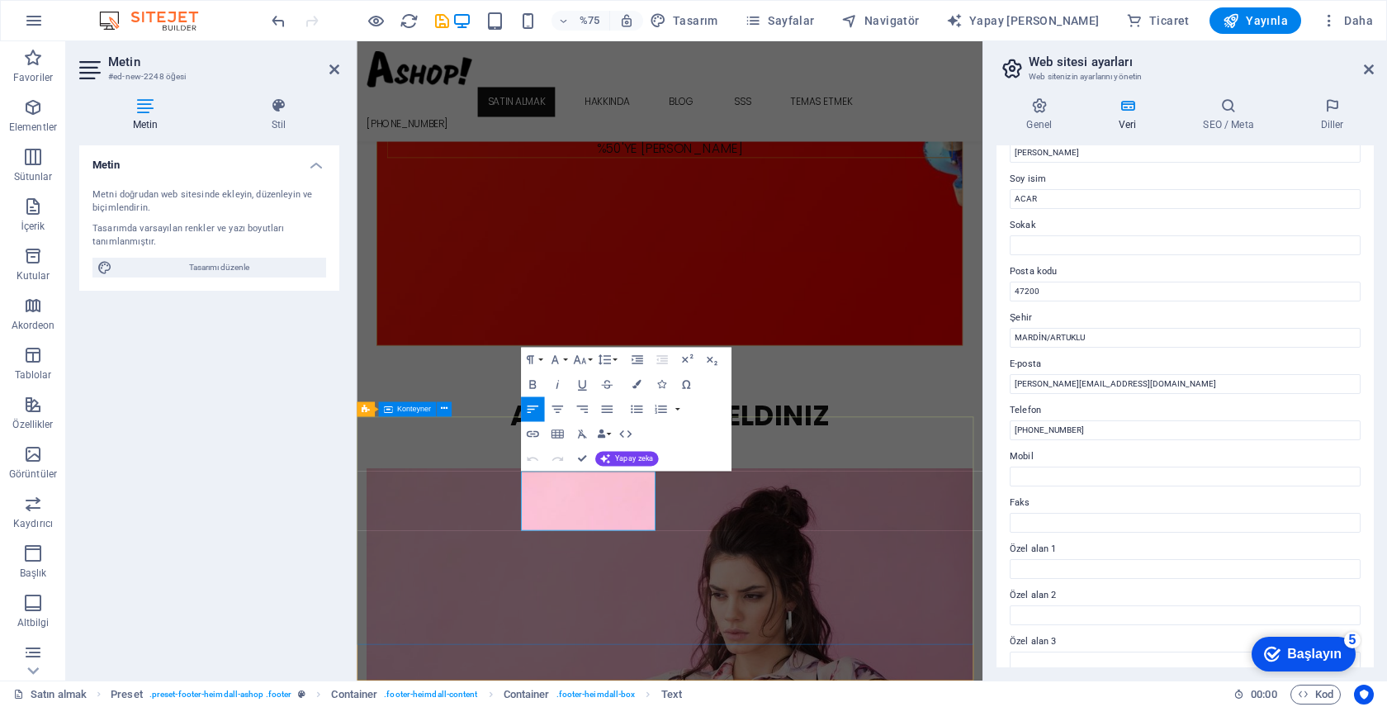
drag, startPoint x: 729, startPoint y: 683, endPoint x: 450, endPoint y: 581, distance: 297.2
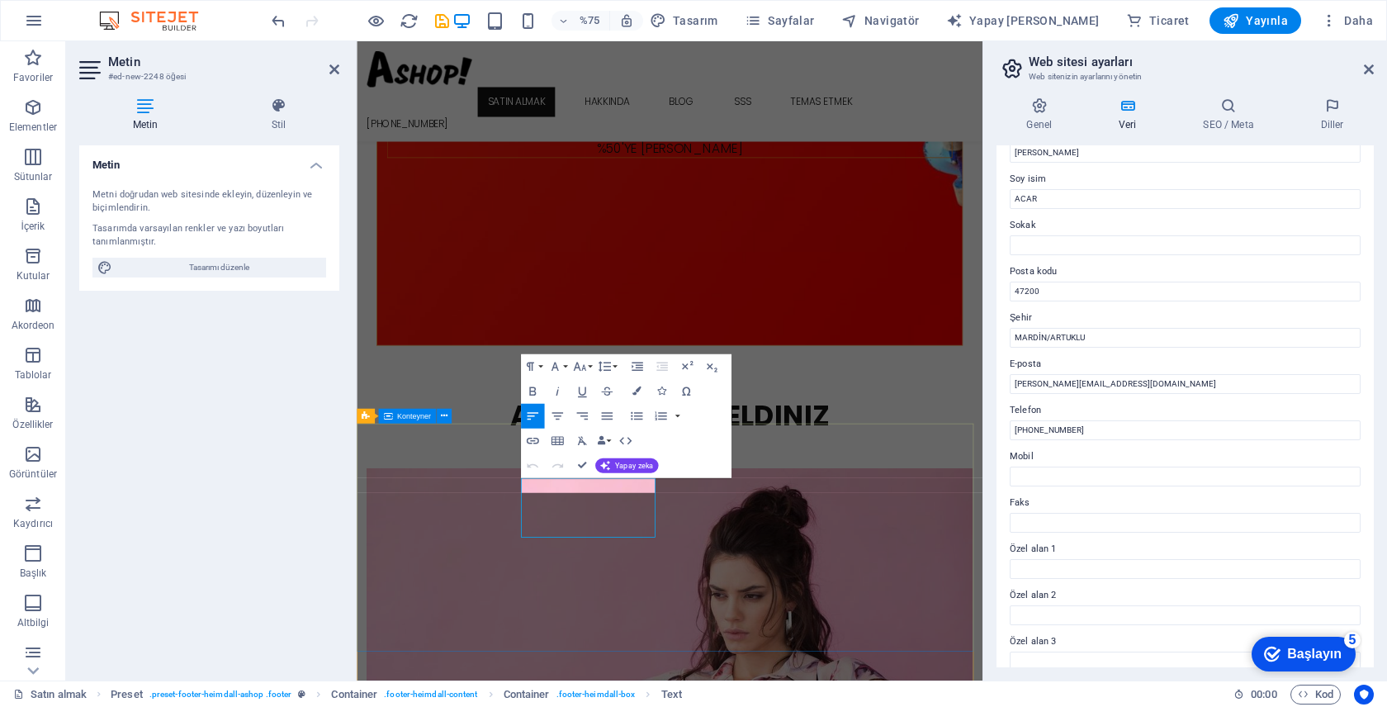
scroll to position [2162, 0]
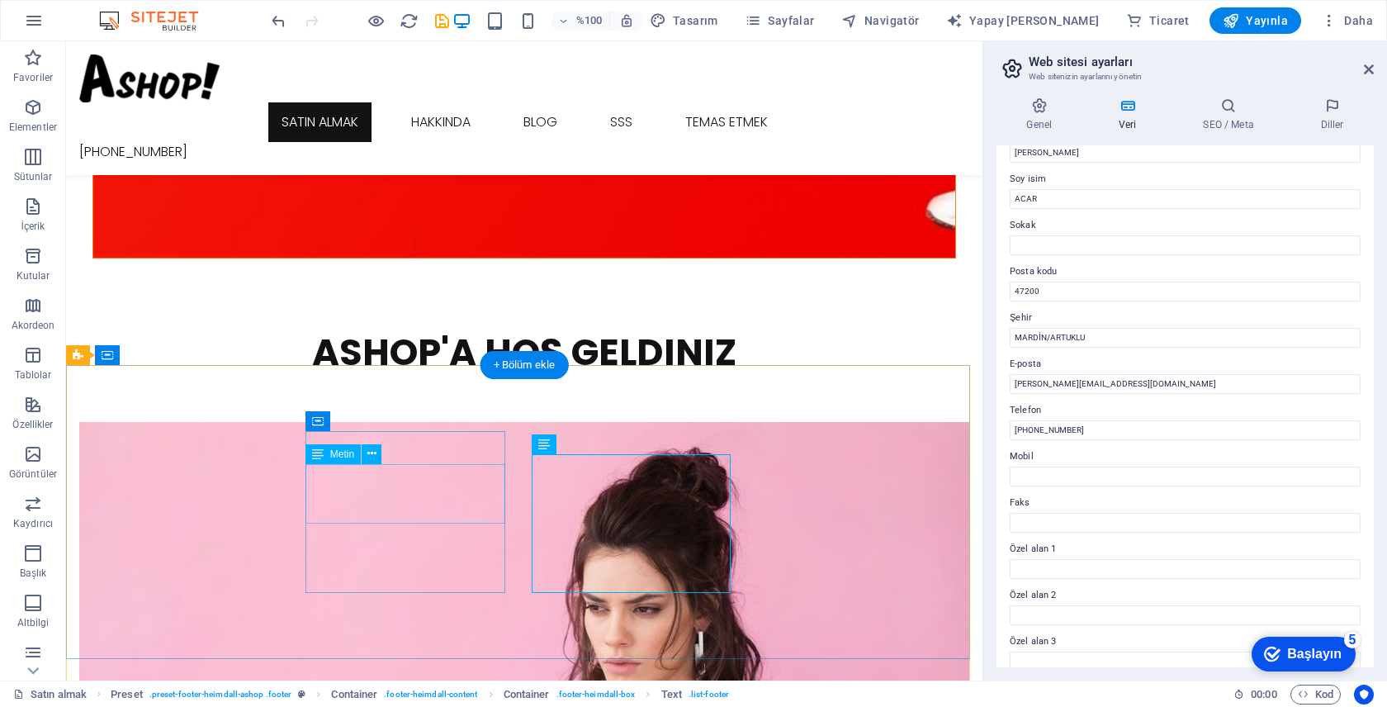
scroll to position [2367, 0]
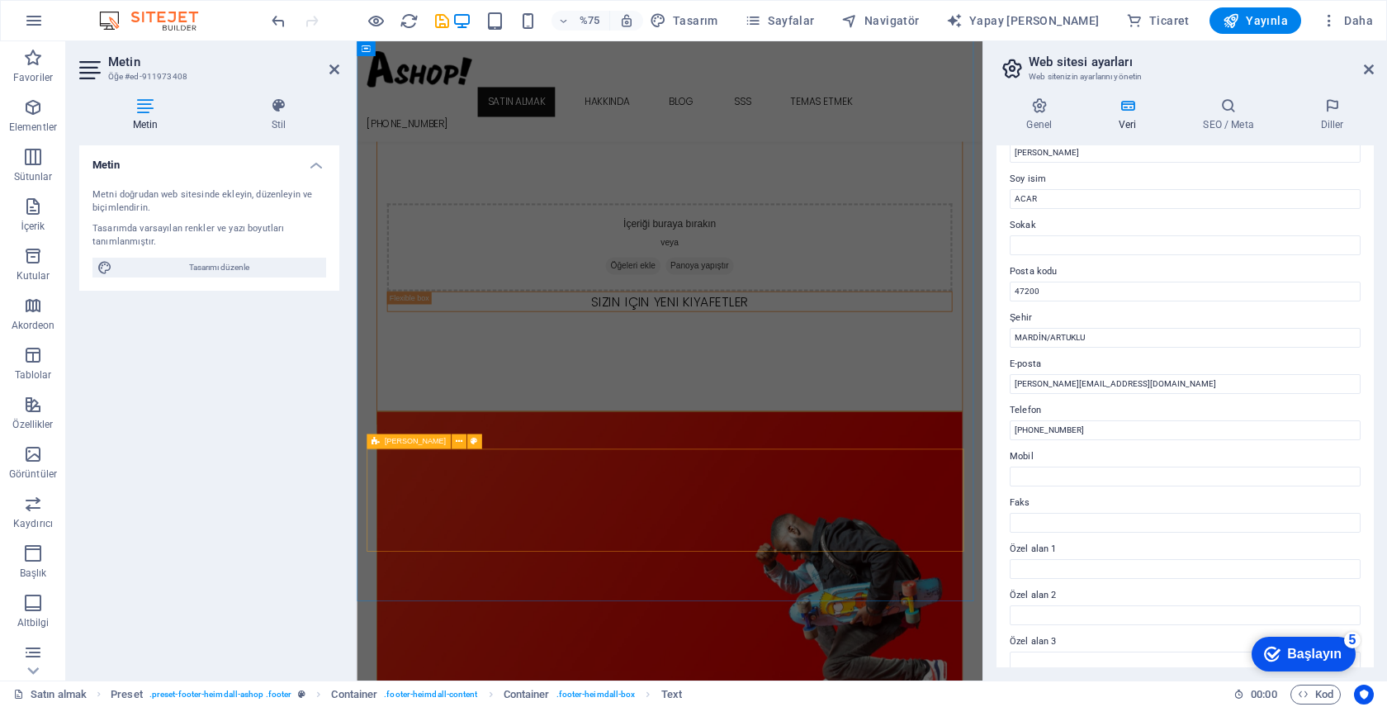
scroll to position [2162, 0]
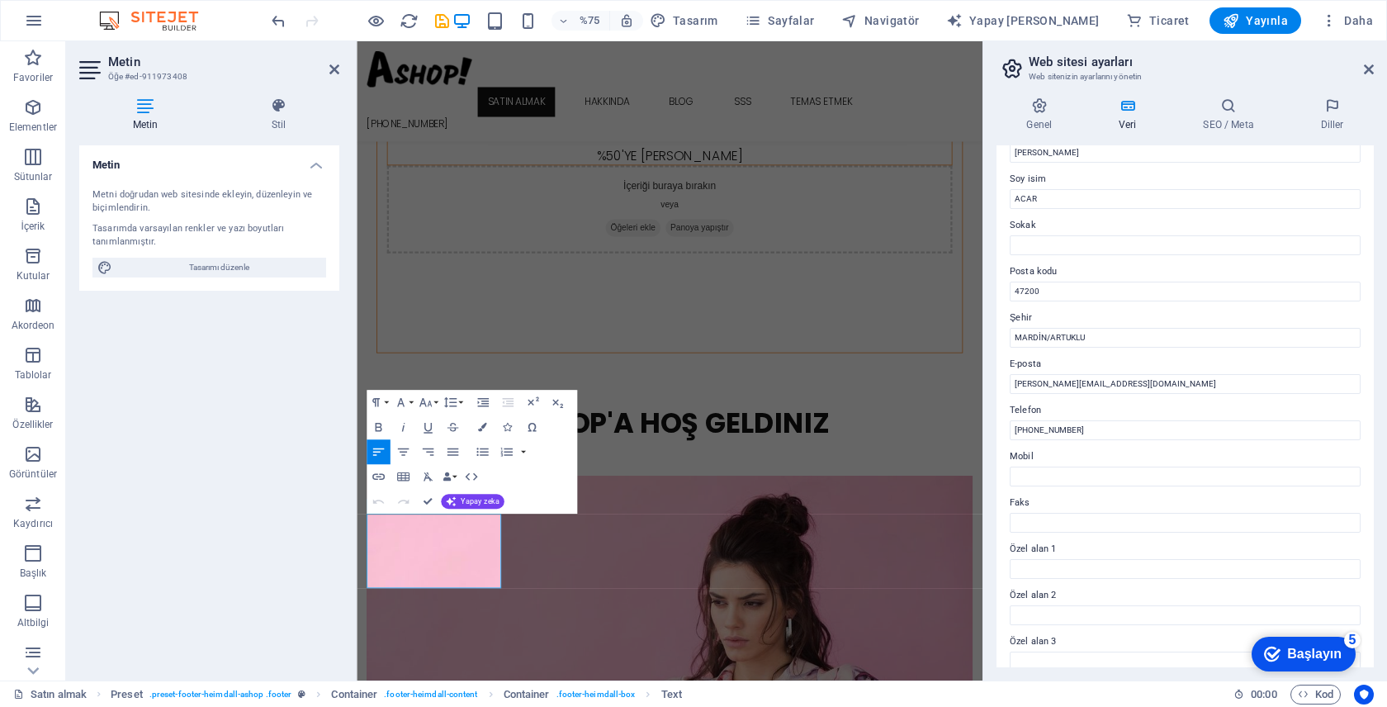
drag, startPoint x: 489, startPoint y: 758, endPoint x: 339, endPoint y: 676, distance: 170.3
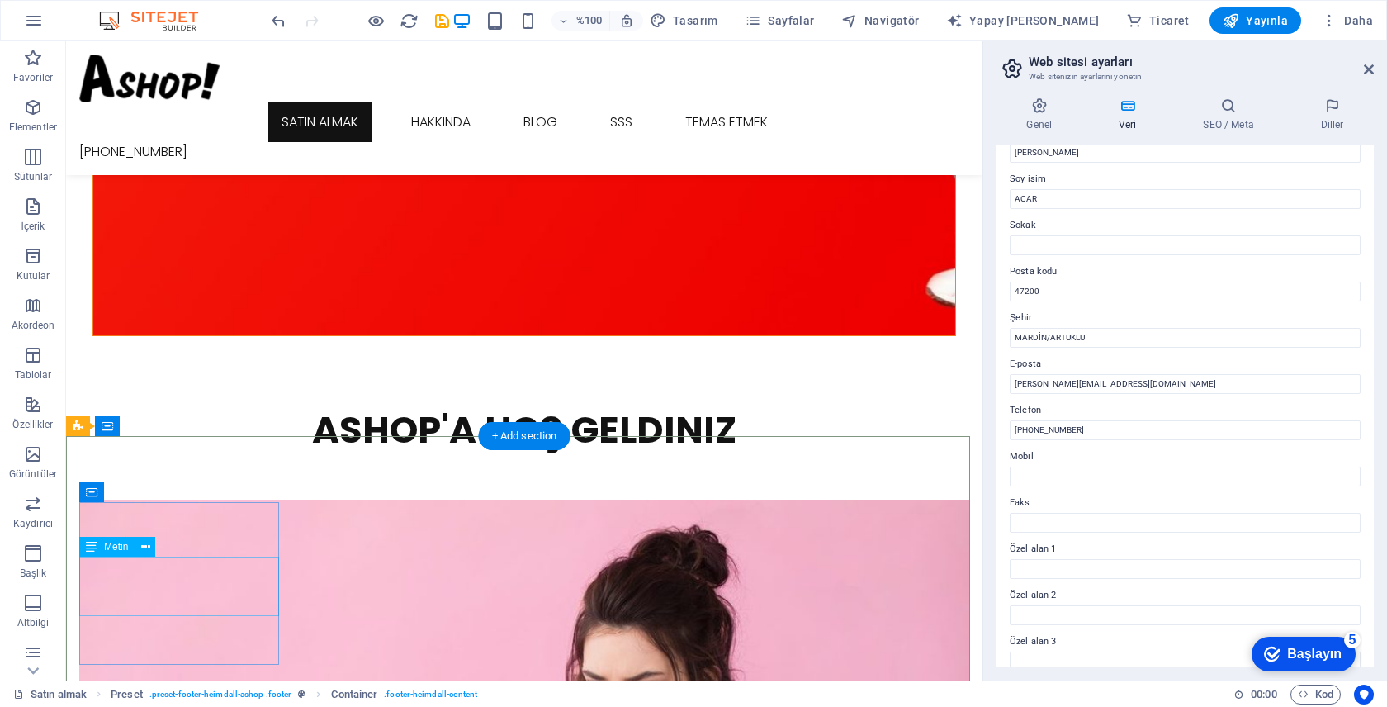
scroll to position [2271, 0]
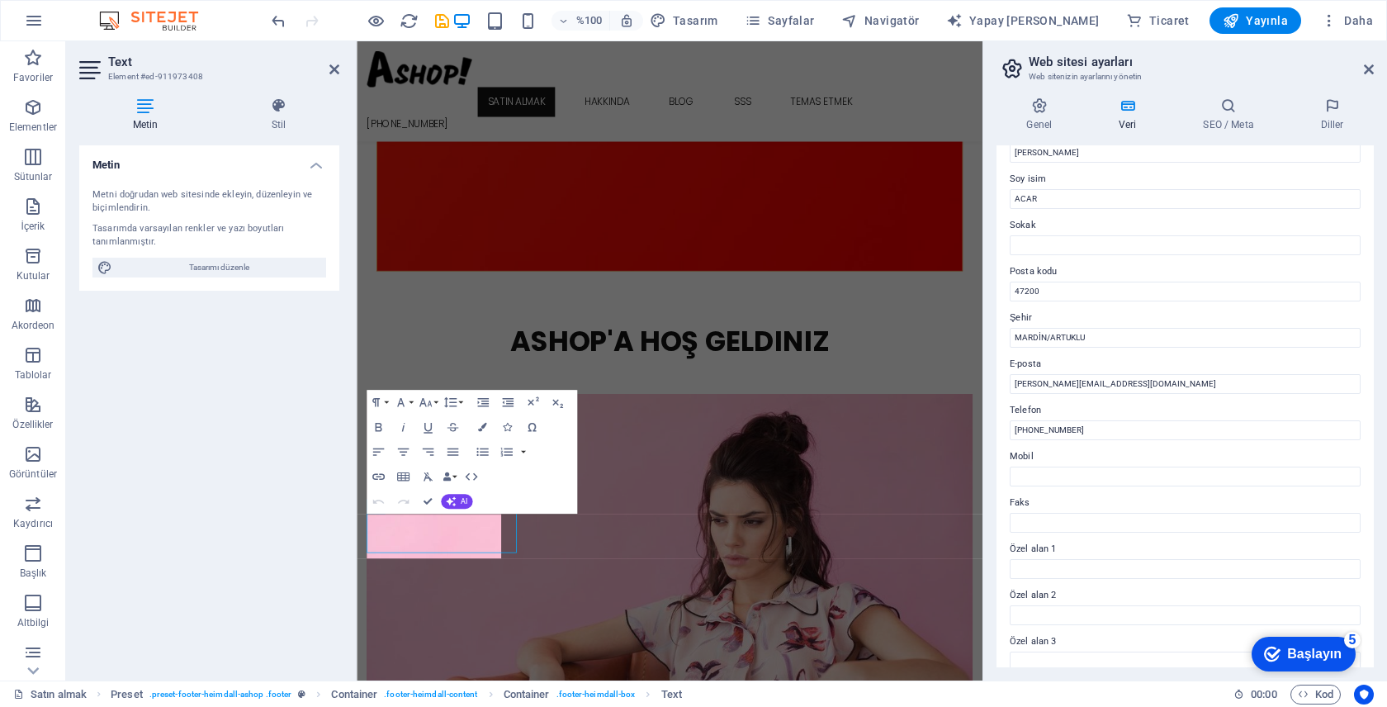
scroll to position [2162, 0]
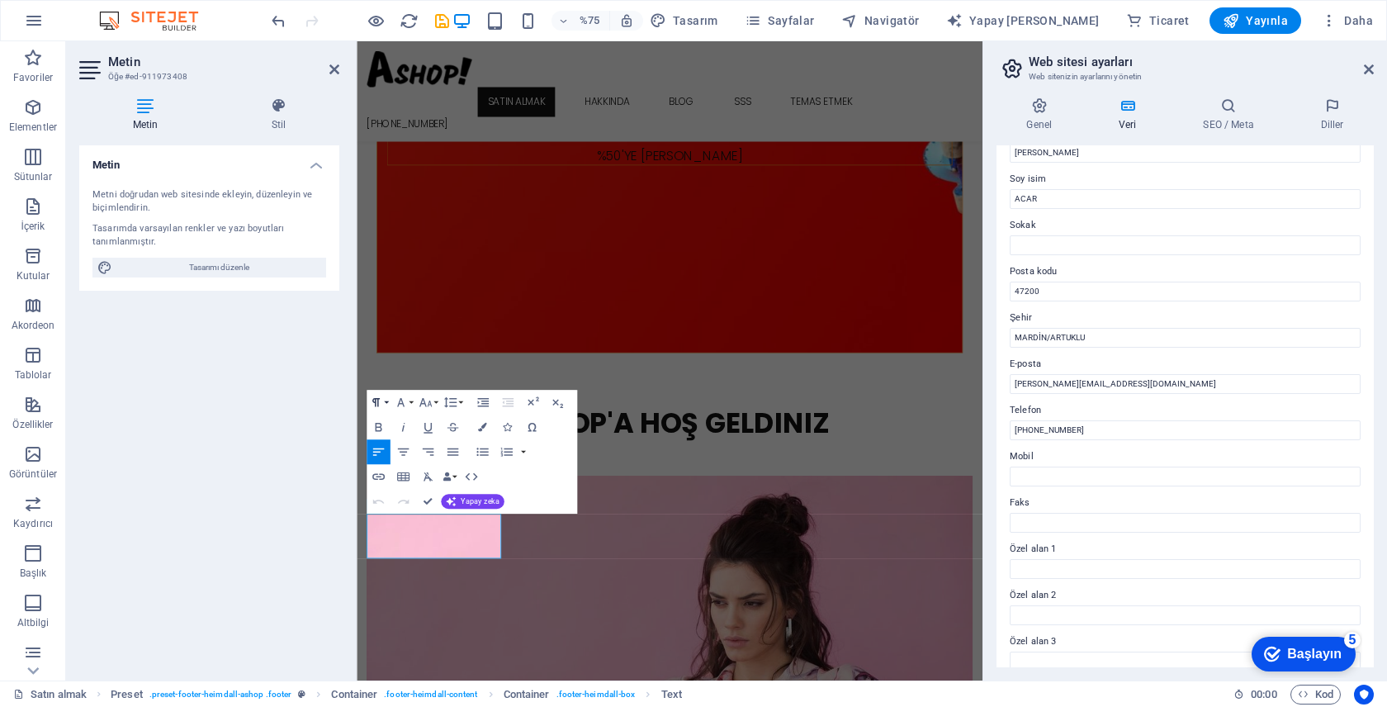
click at [376, 409] on icon "button" at bounding box center [375, 402] width 15 height 15
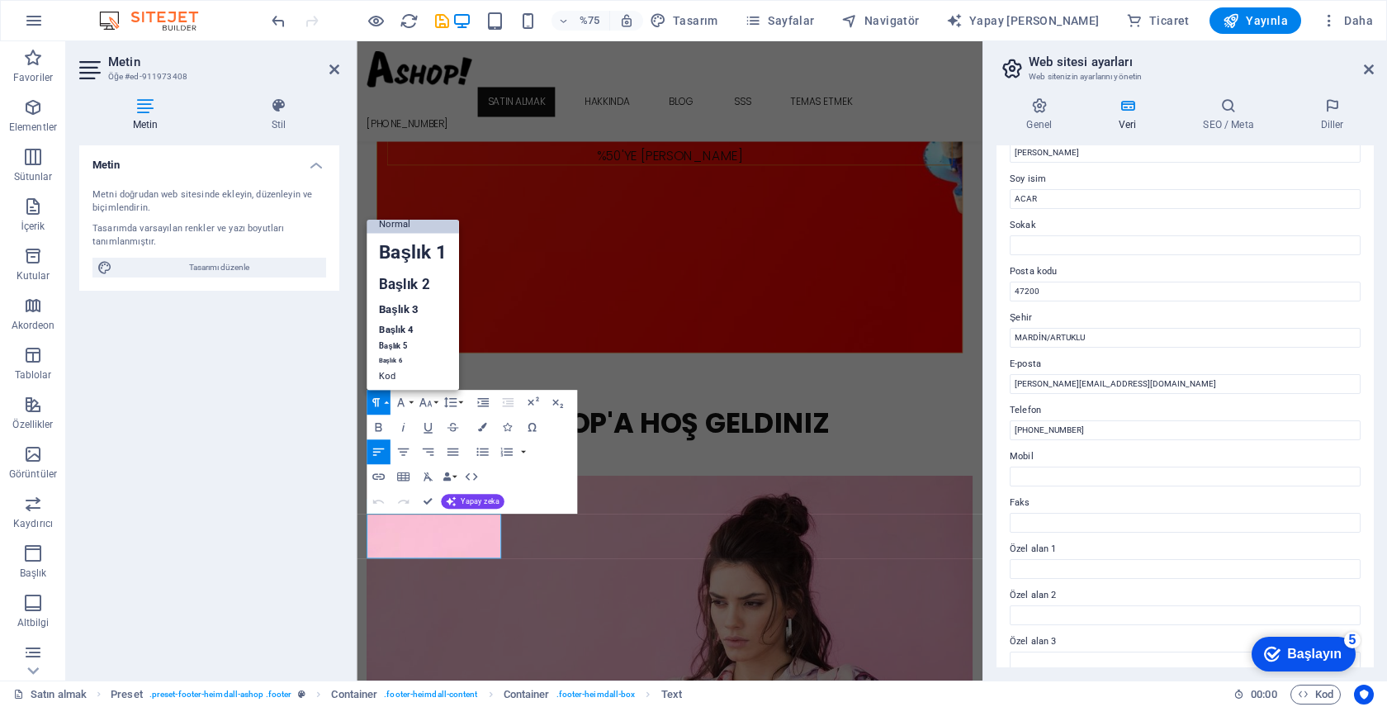
scroll to position [13, 0]
click at [397, 282] on font "Başlık 2" at bounding box center [404, 284] width 51 height 17
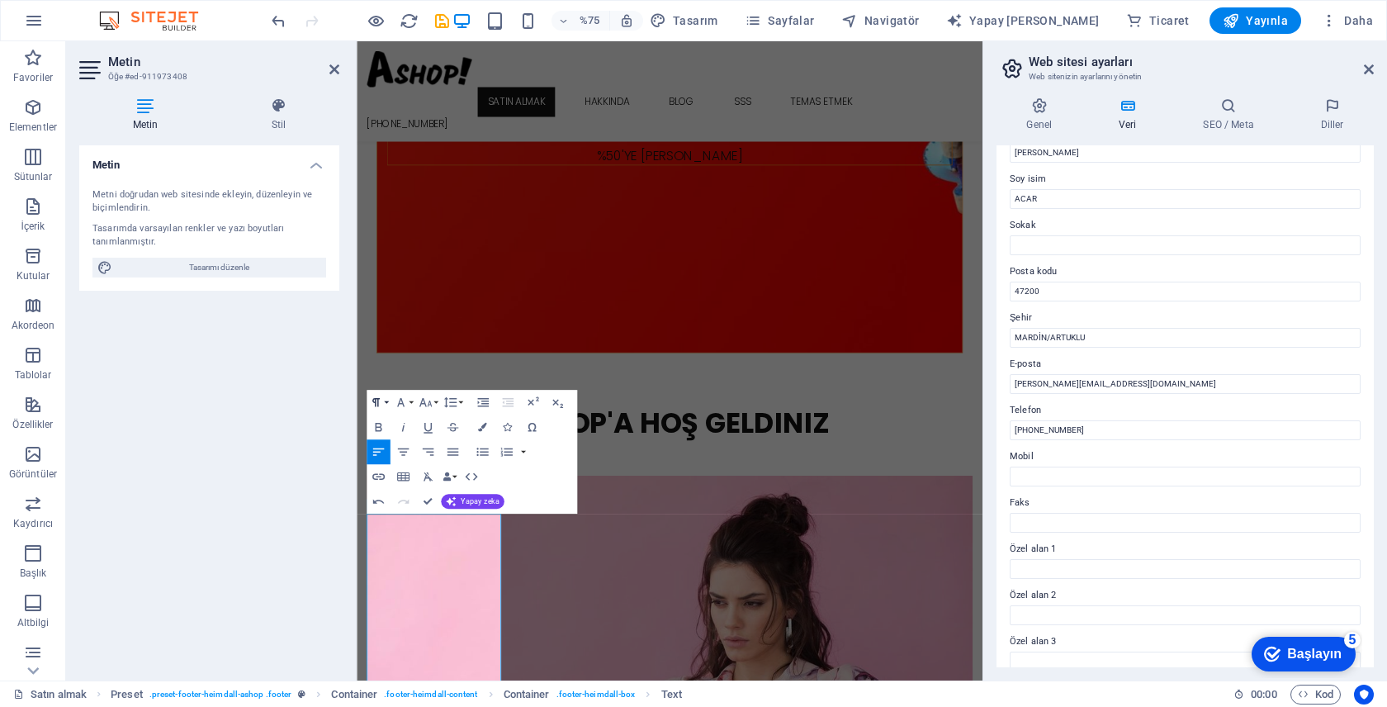
click at [377, 410] on button "Paragraf Biçimi" at bounding box center [378, 402] width 24 height 25
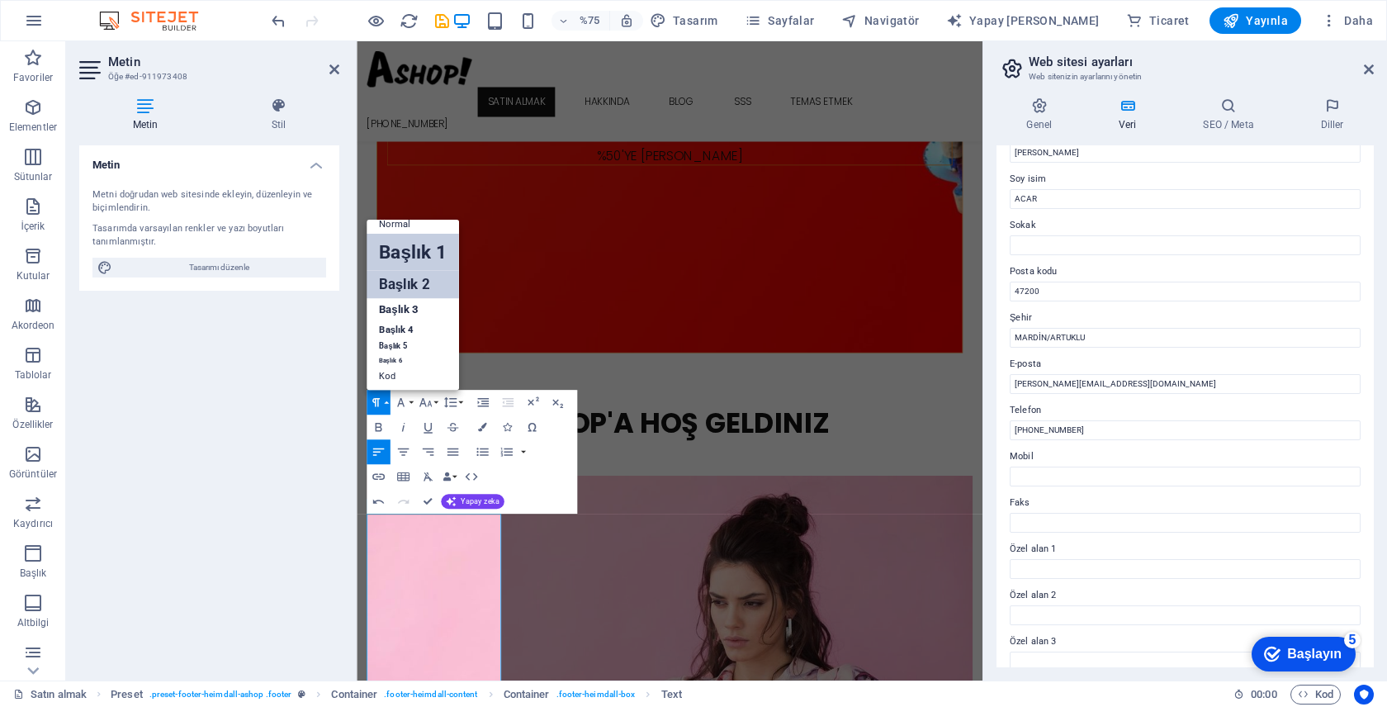
click at [386, 255] on font "Başlık 1" at bounding box center [413, 250] width 68 height 21
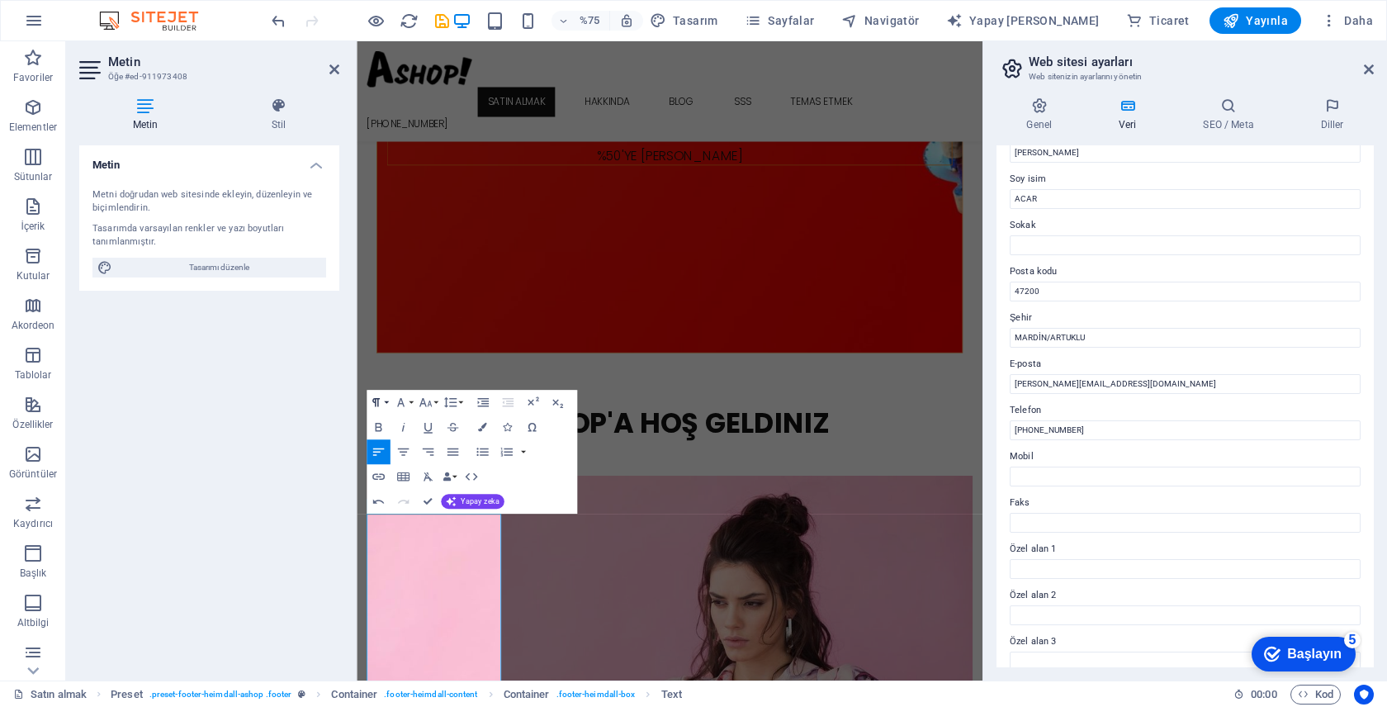
click at [381, 401] on icon "button" at bounding box center [375, 402] width 15 height 15
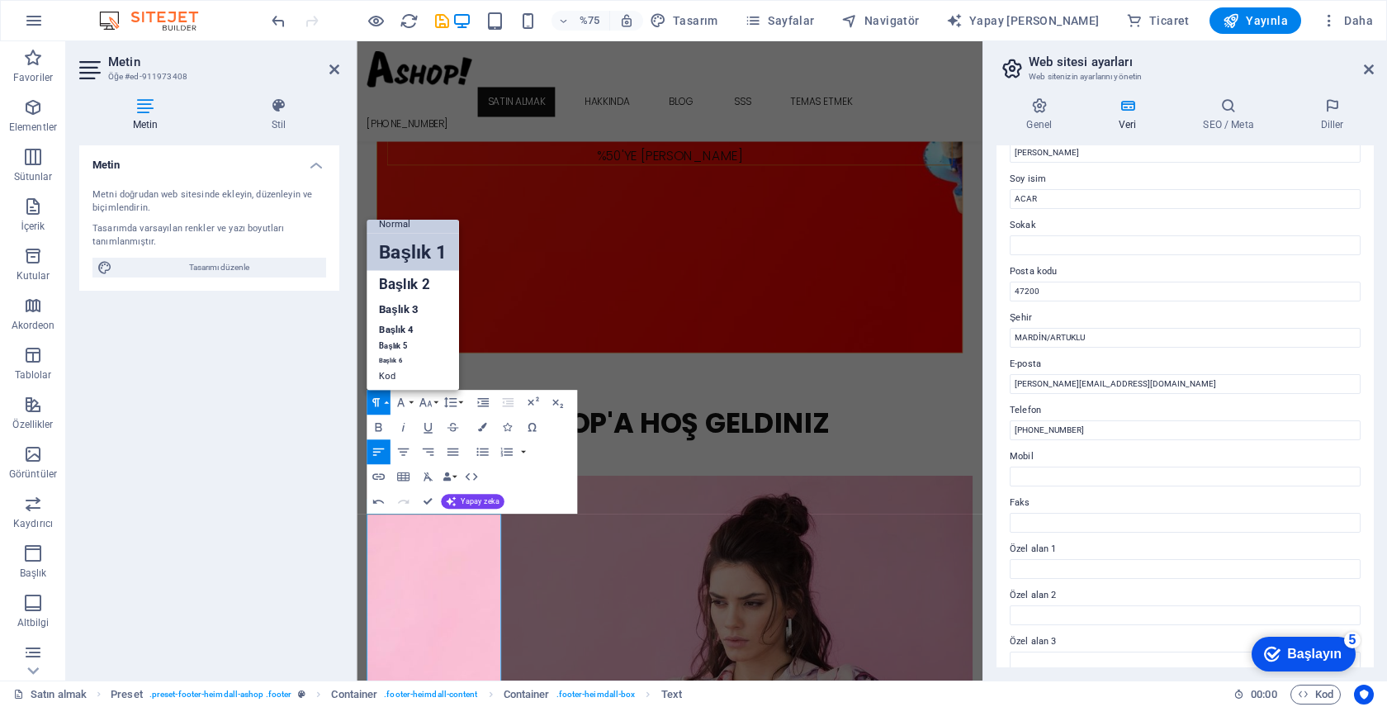
click at [394, 225] on font "Normal" at bounding box center [394, 224] width 31 height 12
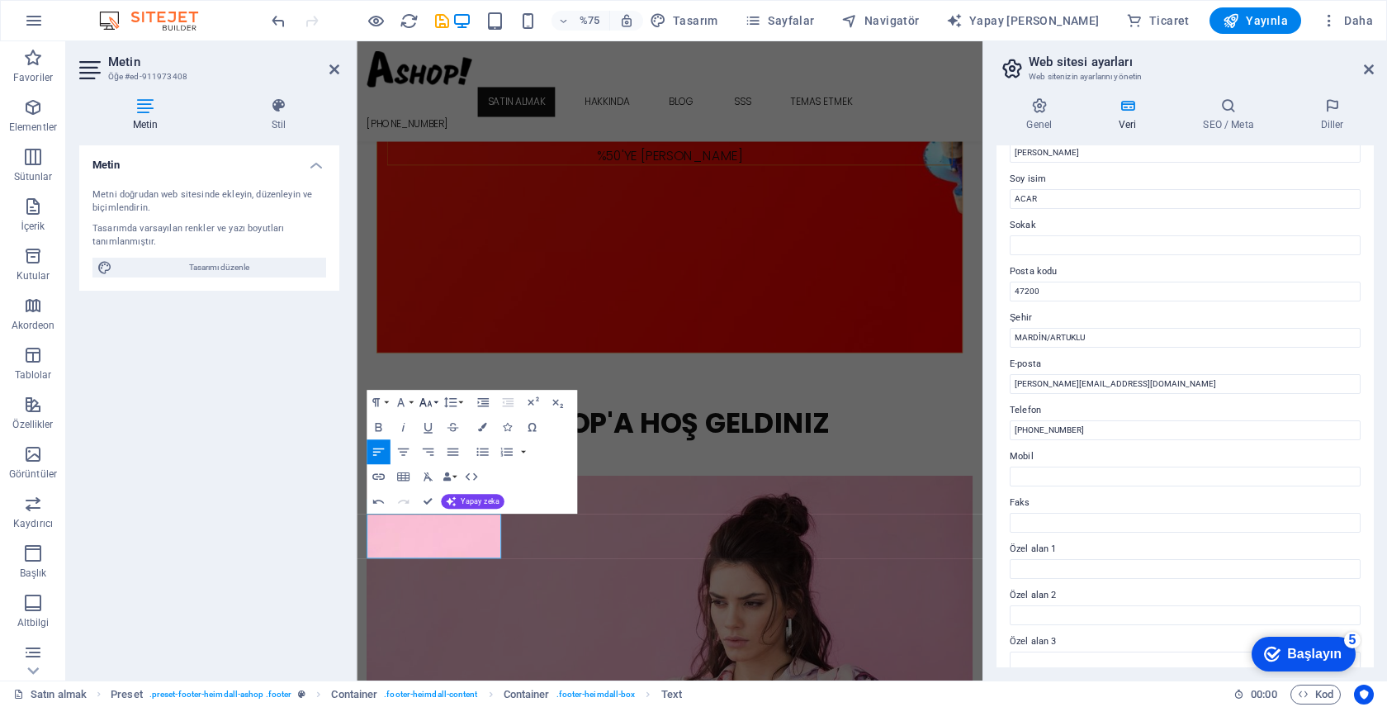
click at [429, 403] on icon "button" at bounding box center [425, 402] width 15 height 15
click at [416, 279] on font "10" at bounding box center [421, 271] width 10 height 19
click at [437, 407] on button "Yazı Tipi Boyutu" at bounding box center [428, 402] width 24 height 25
click at [425, 337] on font "30" at bounding box center [421, 331] width 10 height 19
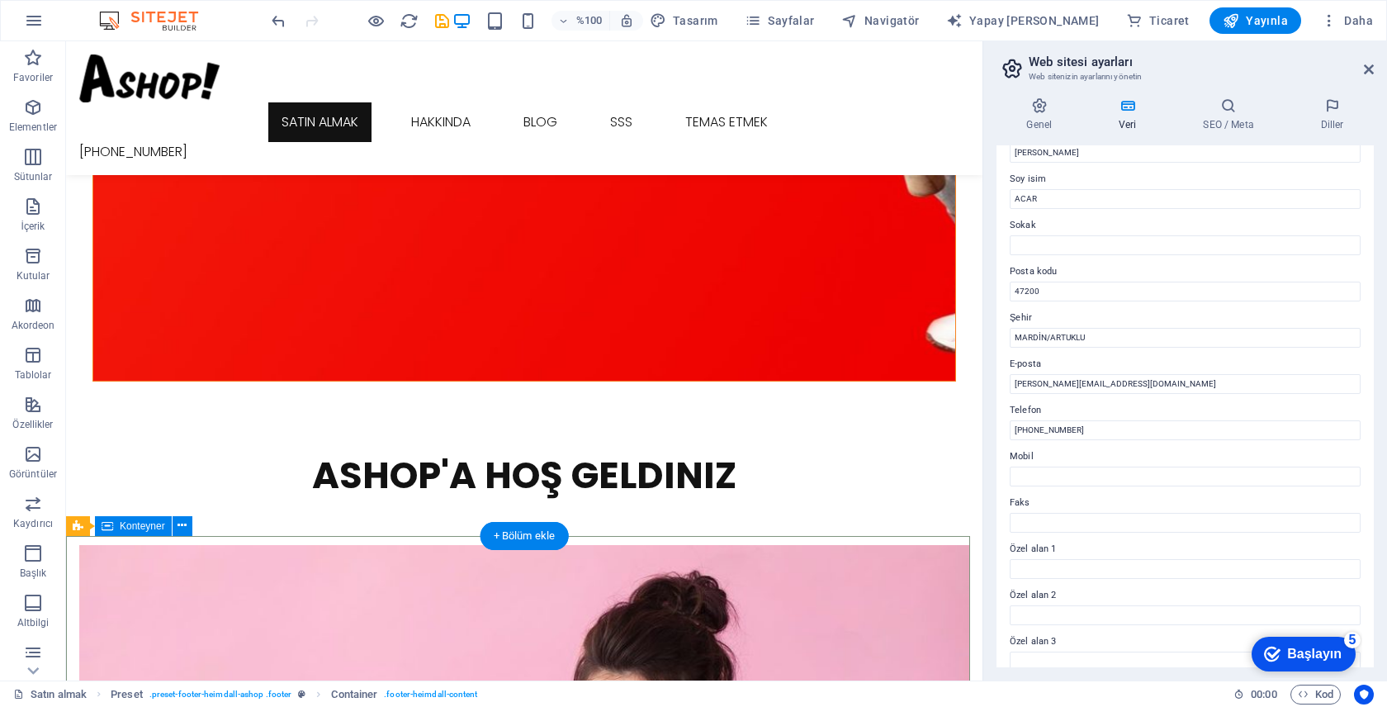
scroll to position [2329, 0]
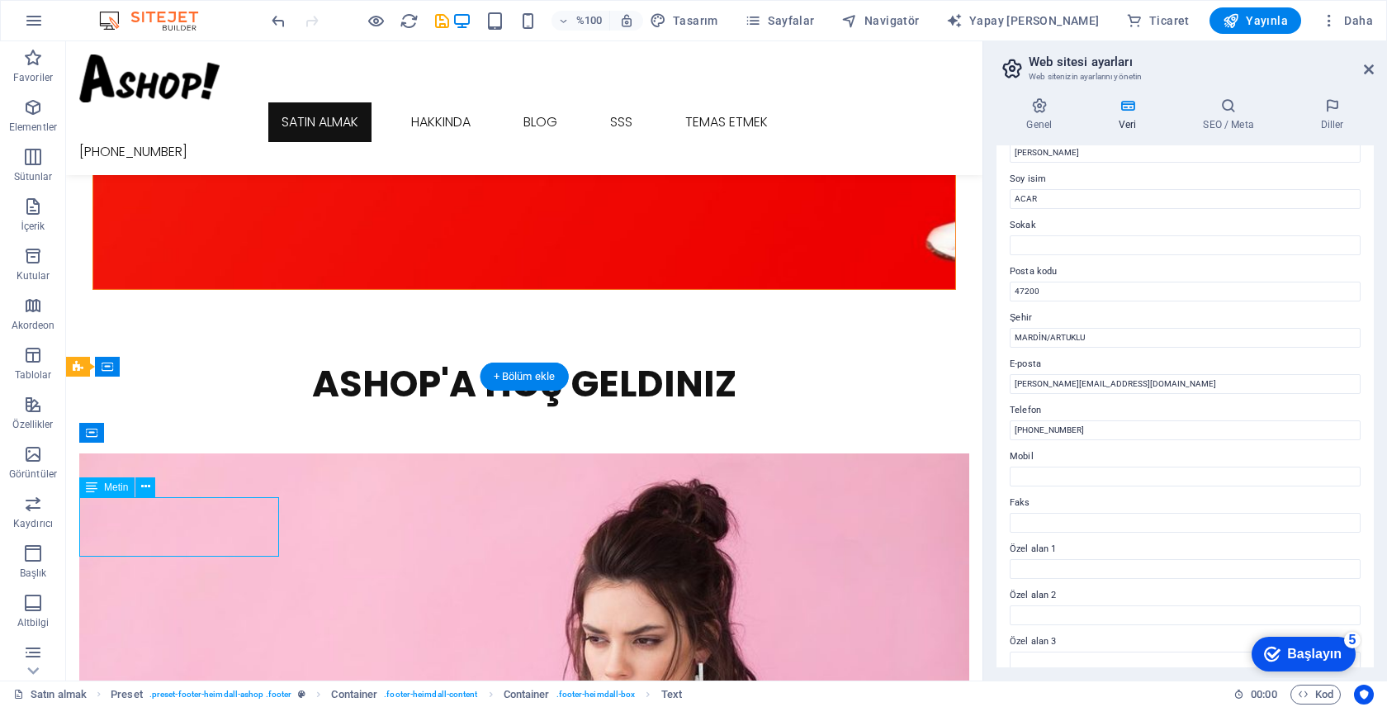
scroll to position [2162, 0]
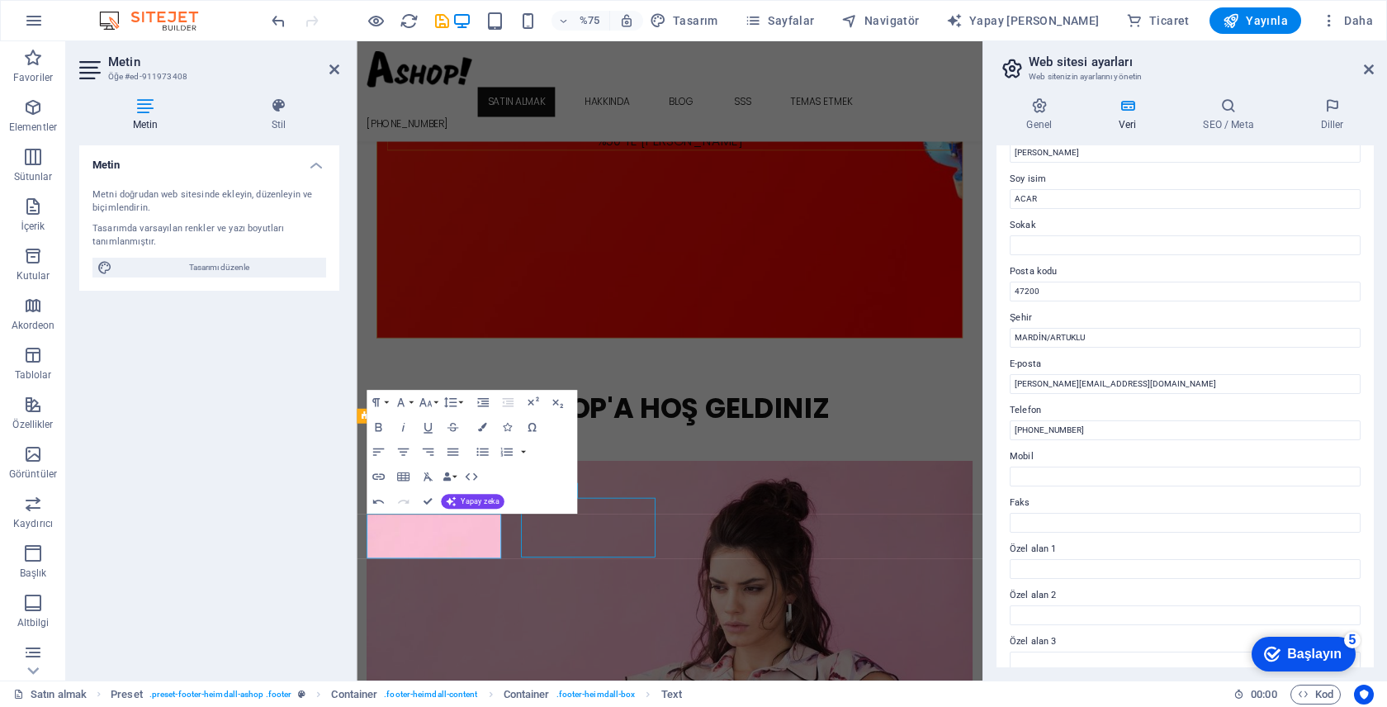
scroll to position [2160, 0]
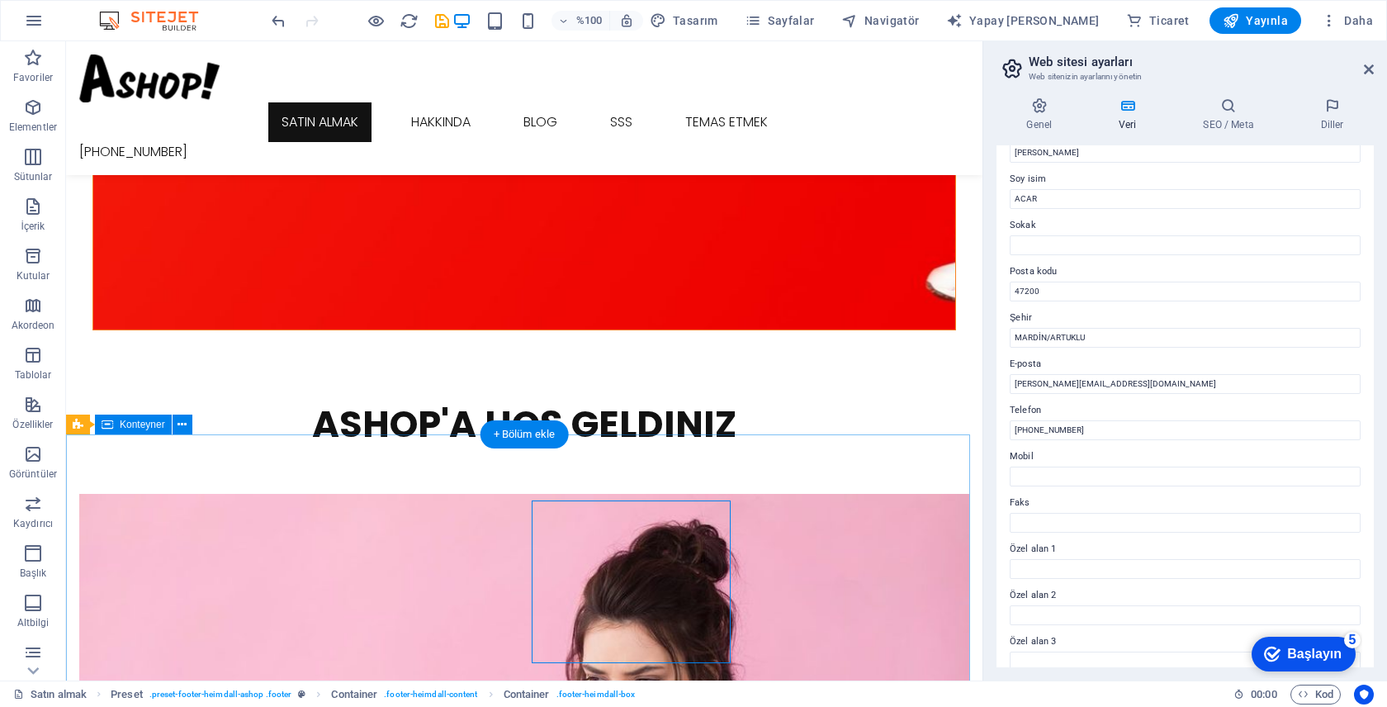
scroll to position [2367, 0]
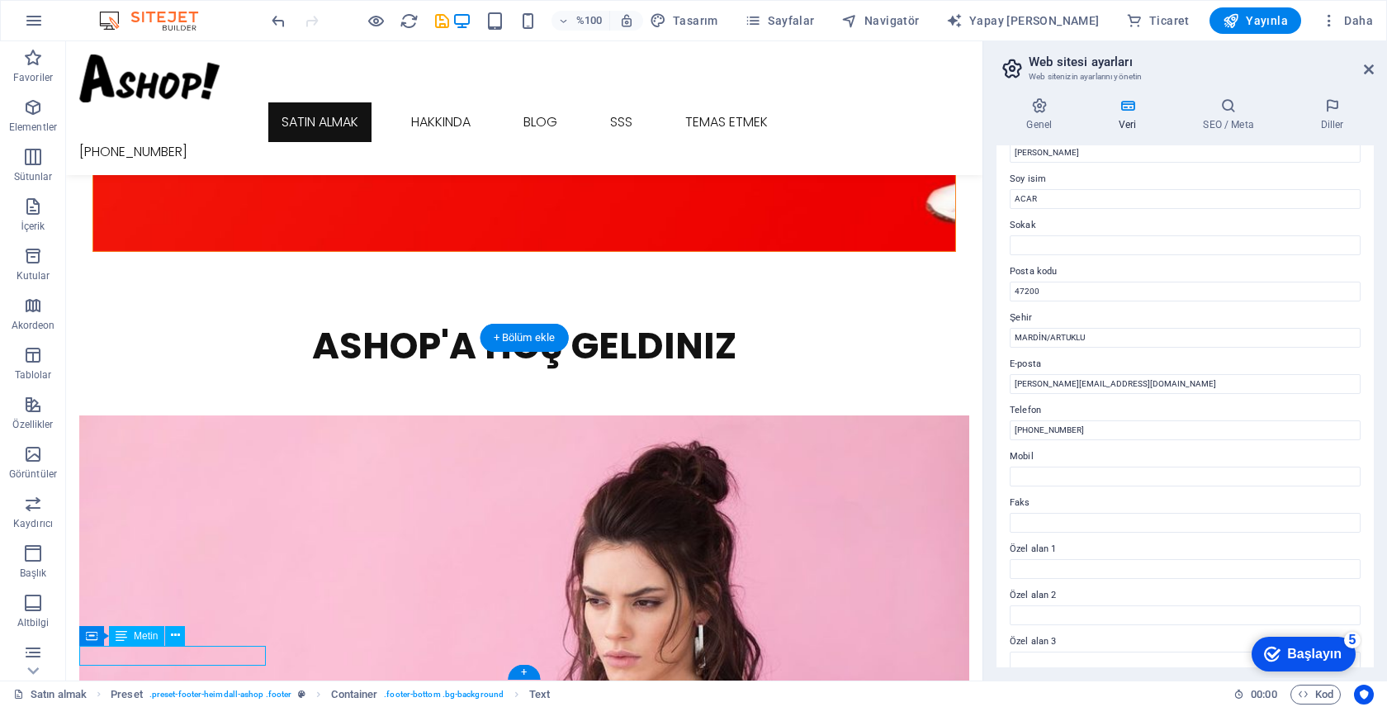
scroll to position [2162, 0]
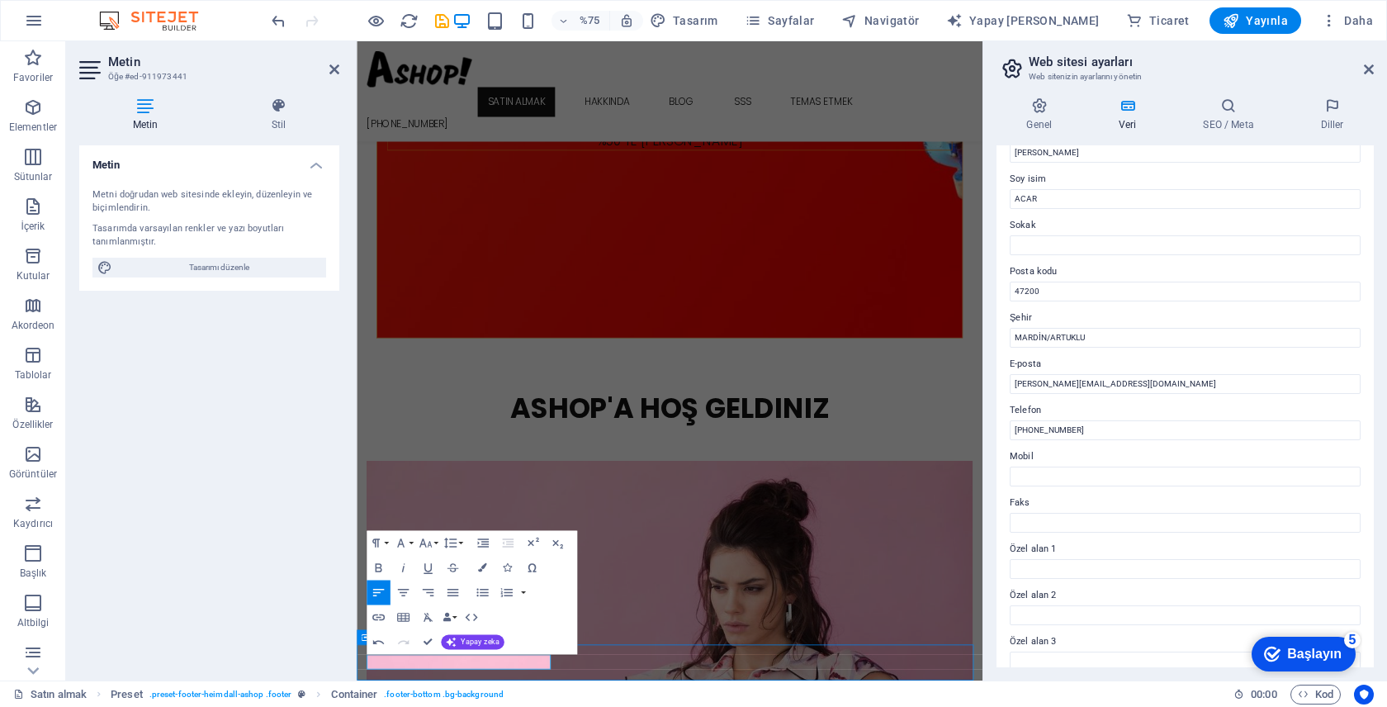
scroll to position [2367, 0]
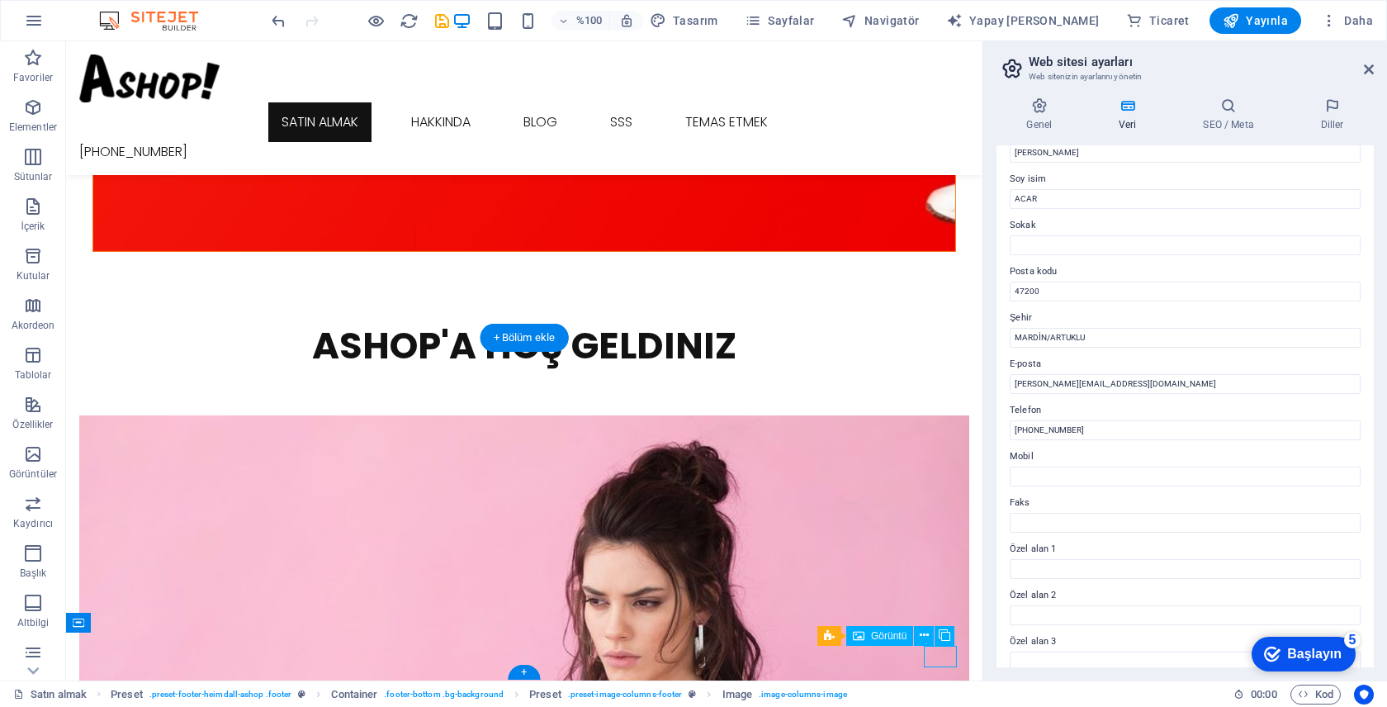
scroll to position [2162, 0]
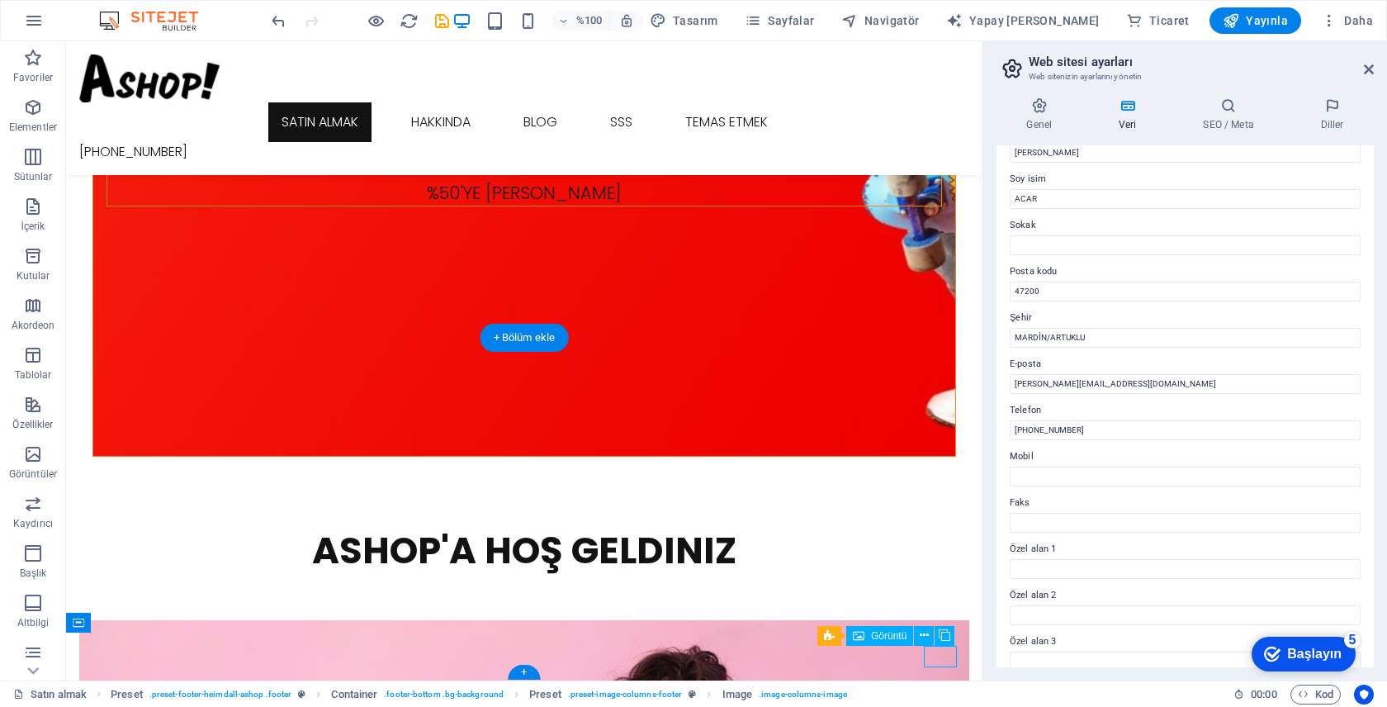
select select "px"
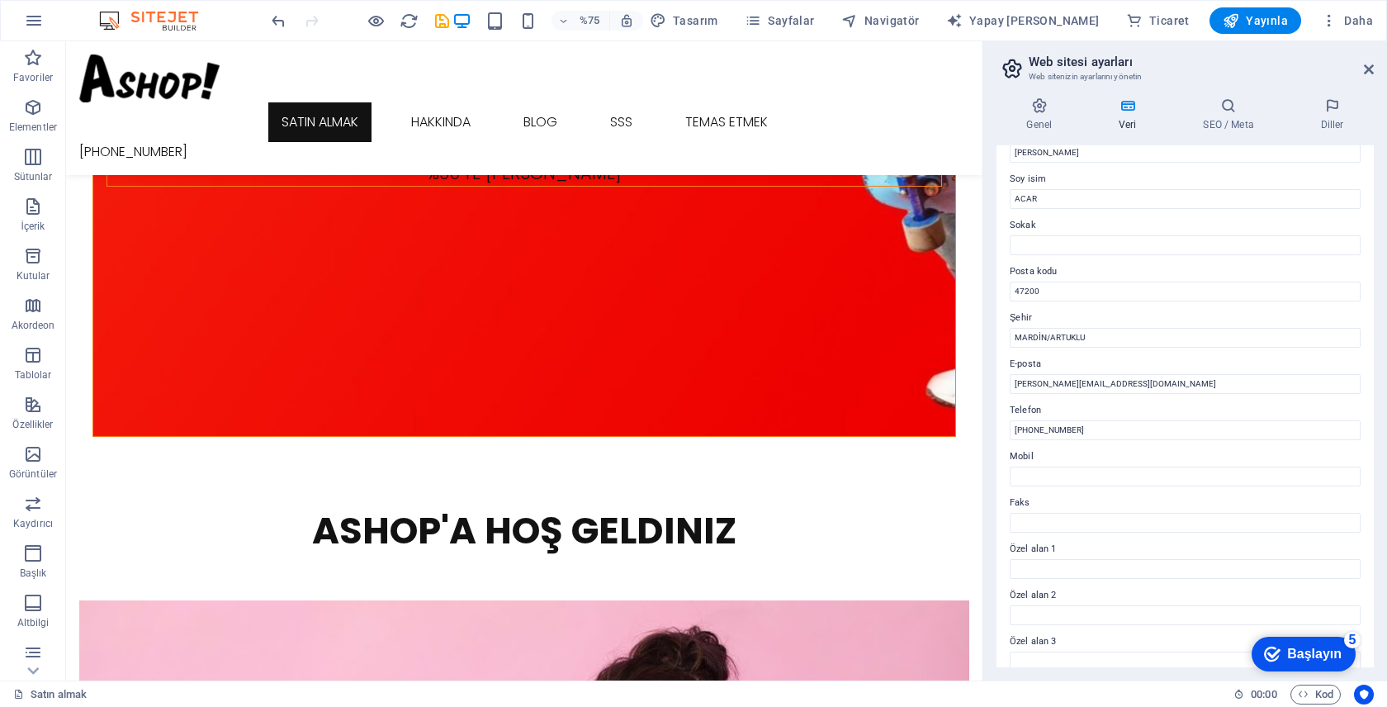
scroll to position [2365, 0]
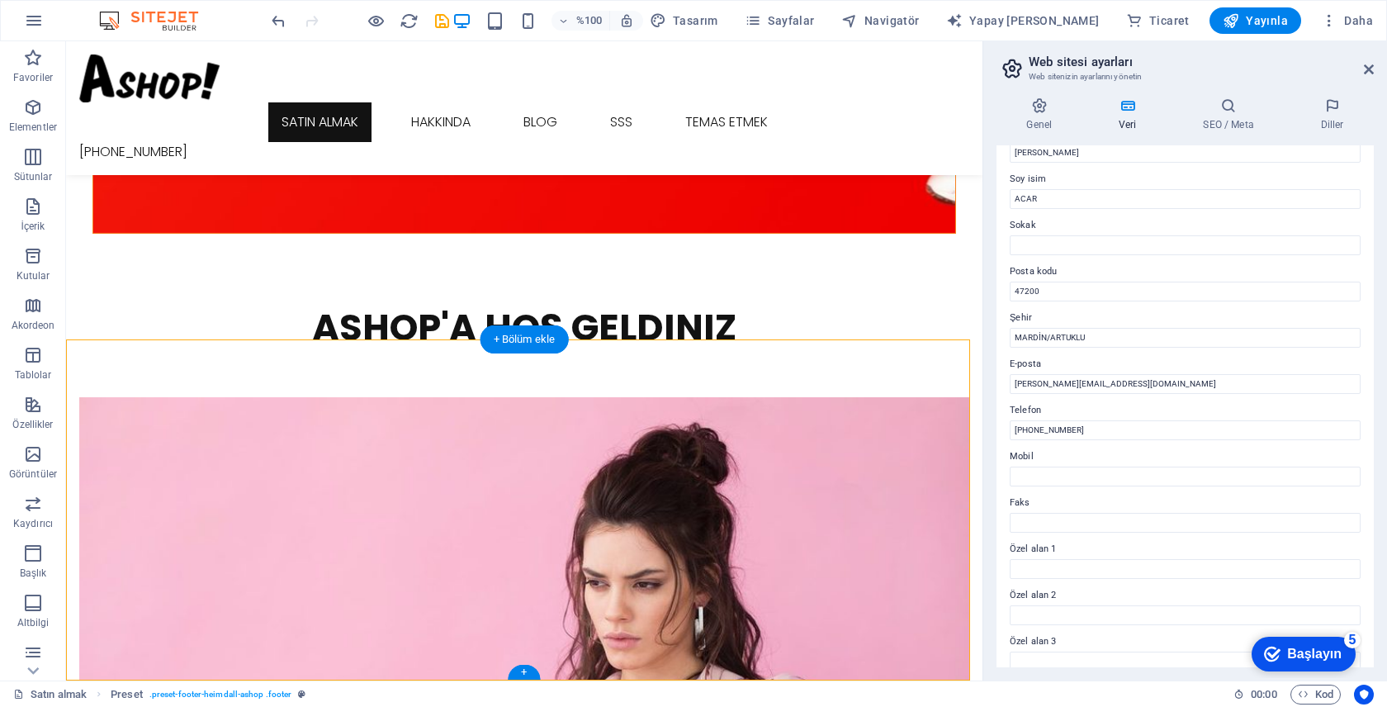
drag, startPoint x: 917, startPoint y: 659, endPoint x: 942, endPoint y: 658, distance: 24.8
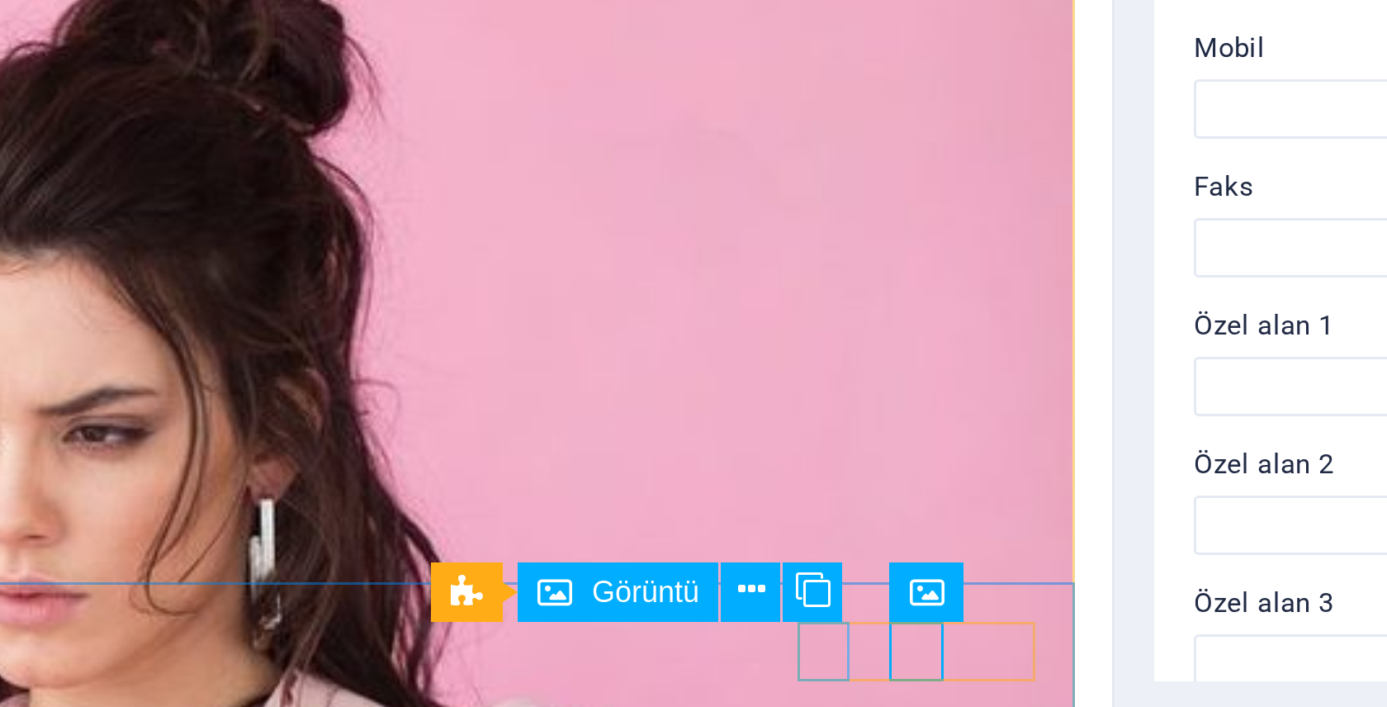
click at [830, 639] on font "Görüntü" at bounding box center [826, 637] width 35 height 12
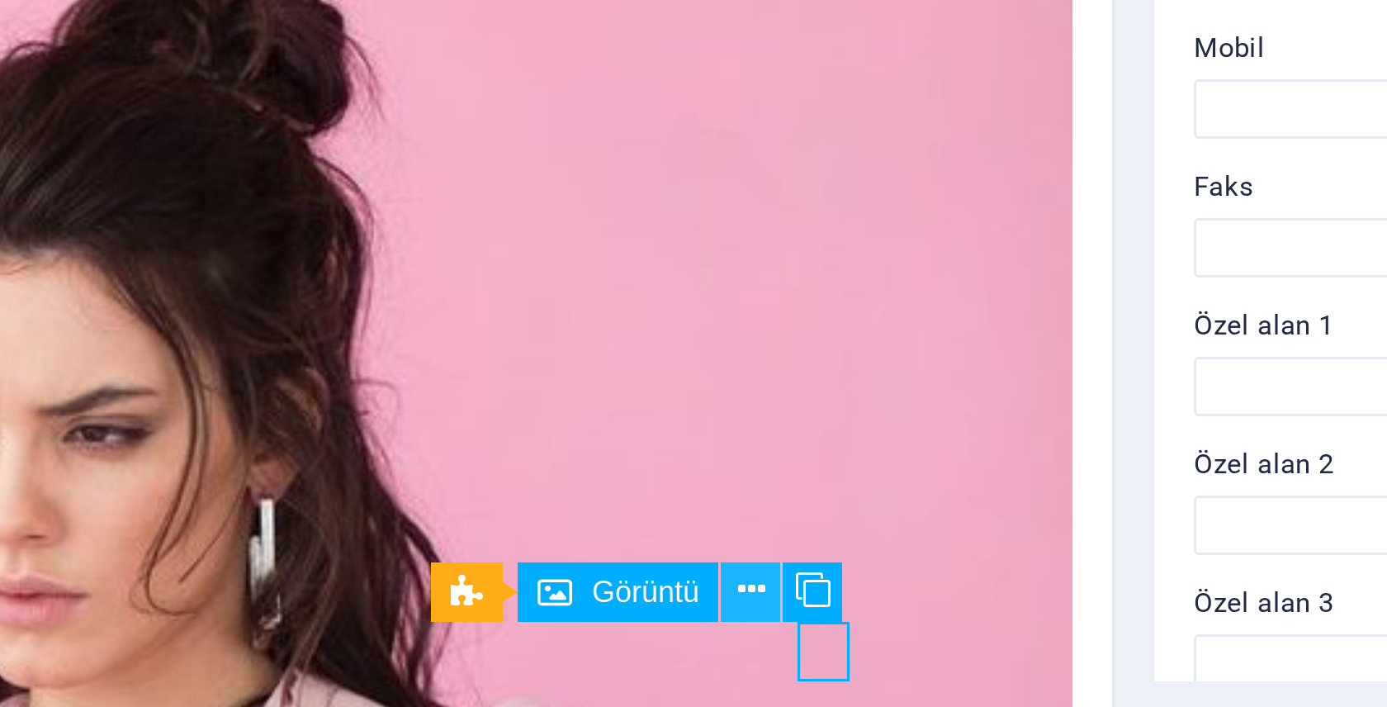
click at [862, 637] on icon at bounding box center [862, 636] width 9 height 17
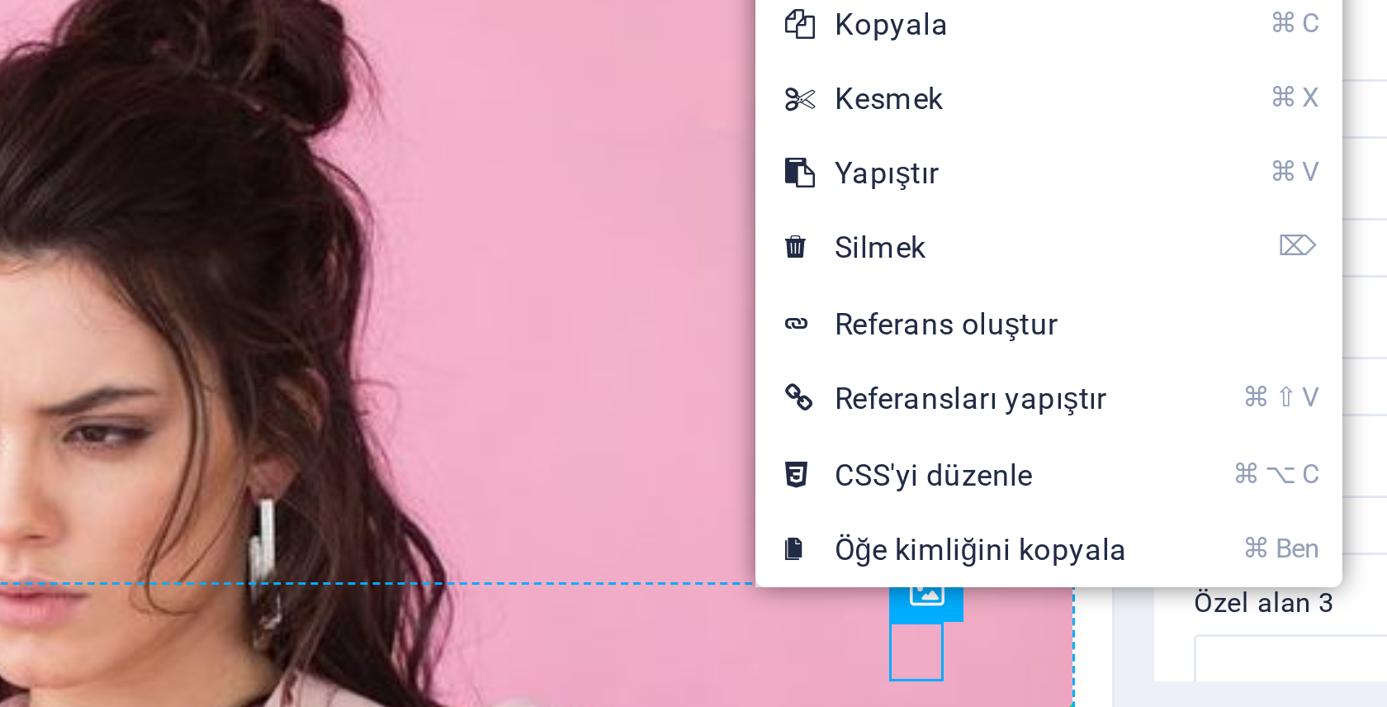
drag, startPoint x: -787, startPoint y: -579, endPoint x: -772, endPoint y: -580, distance: 14.9
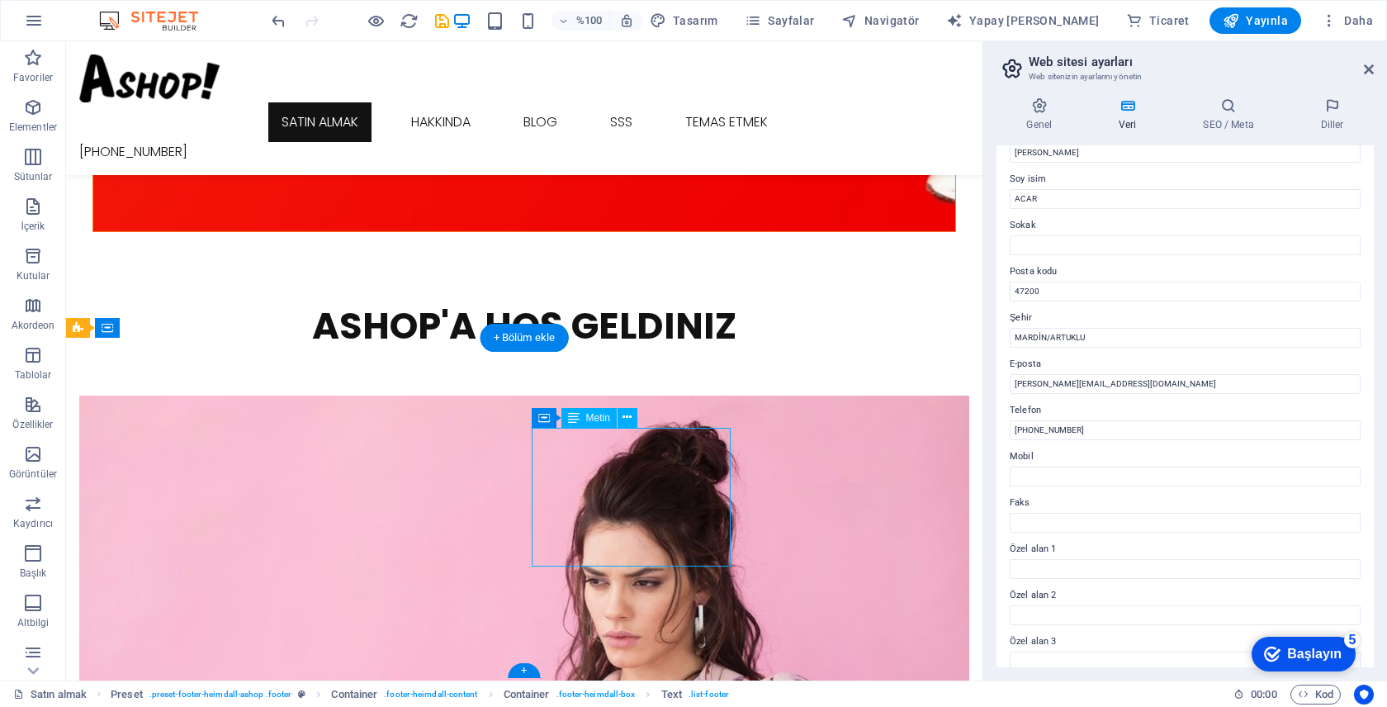
scroll to position [2386, 0]
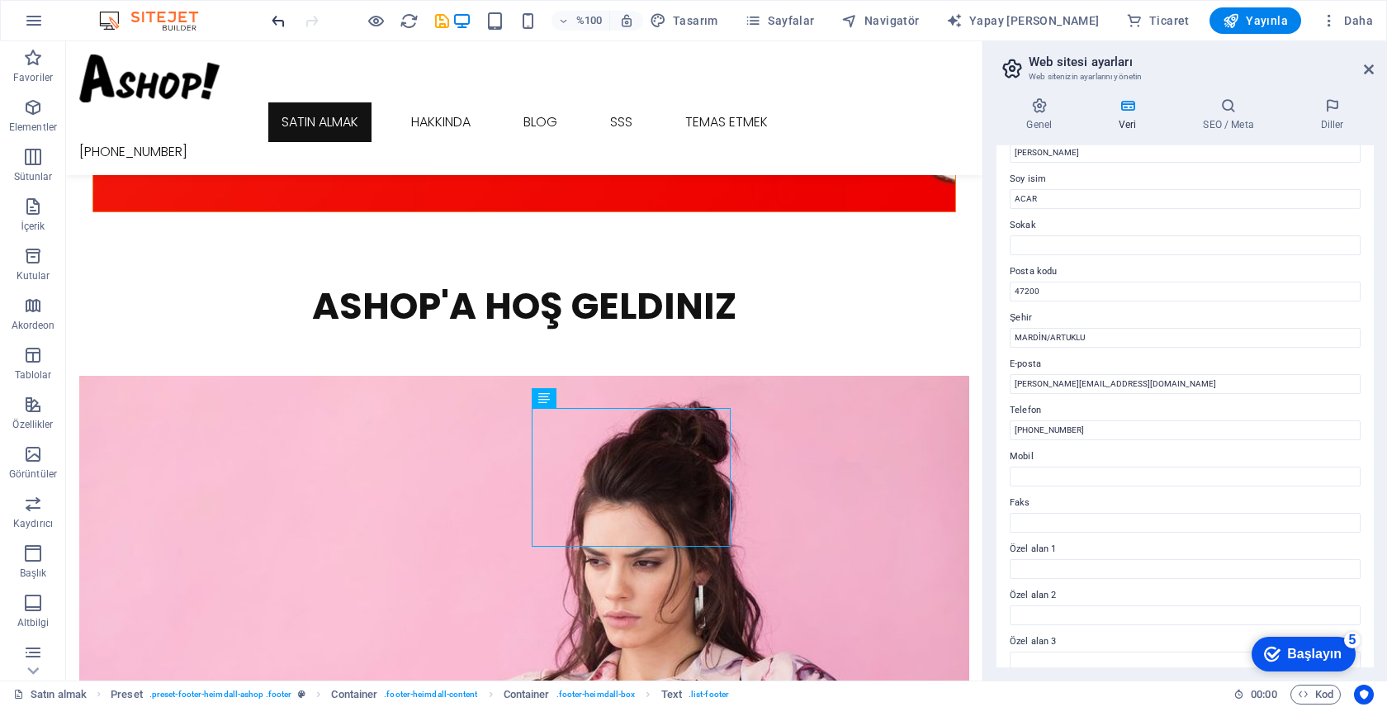
click at [277, 21] on icon "geri al" at bounding box center [278, 21] width 19 height 19
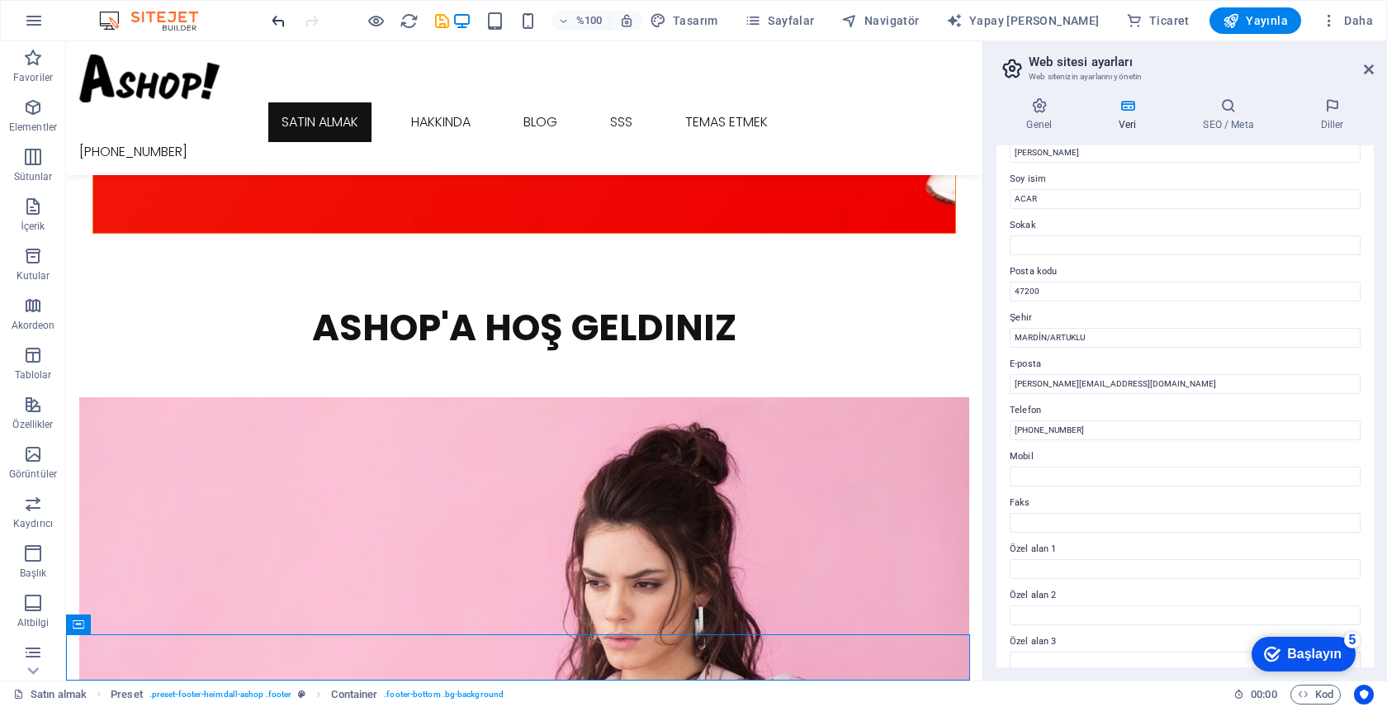
click at [280, 24] on icon "geri al" at bounding box center [278, 21] width 19 height 19
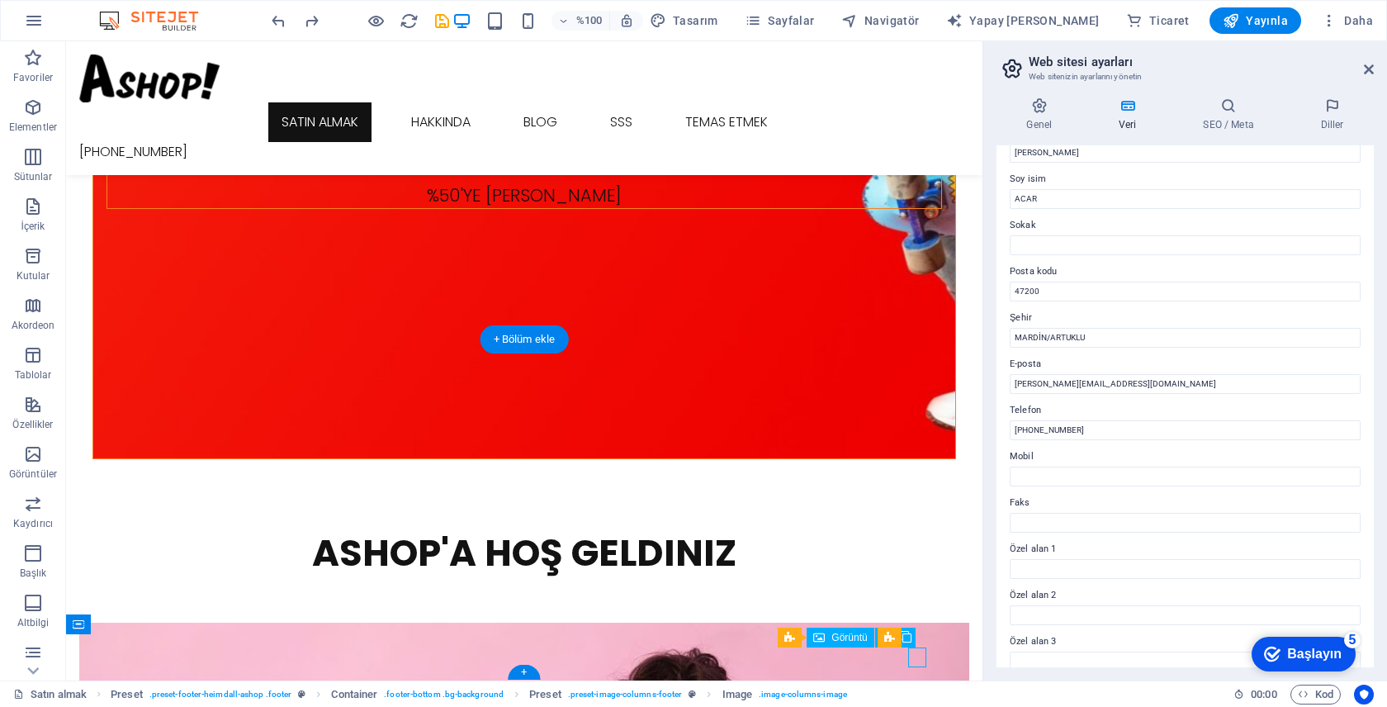
select select "px"
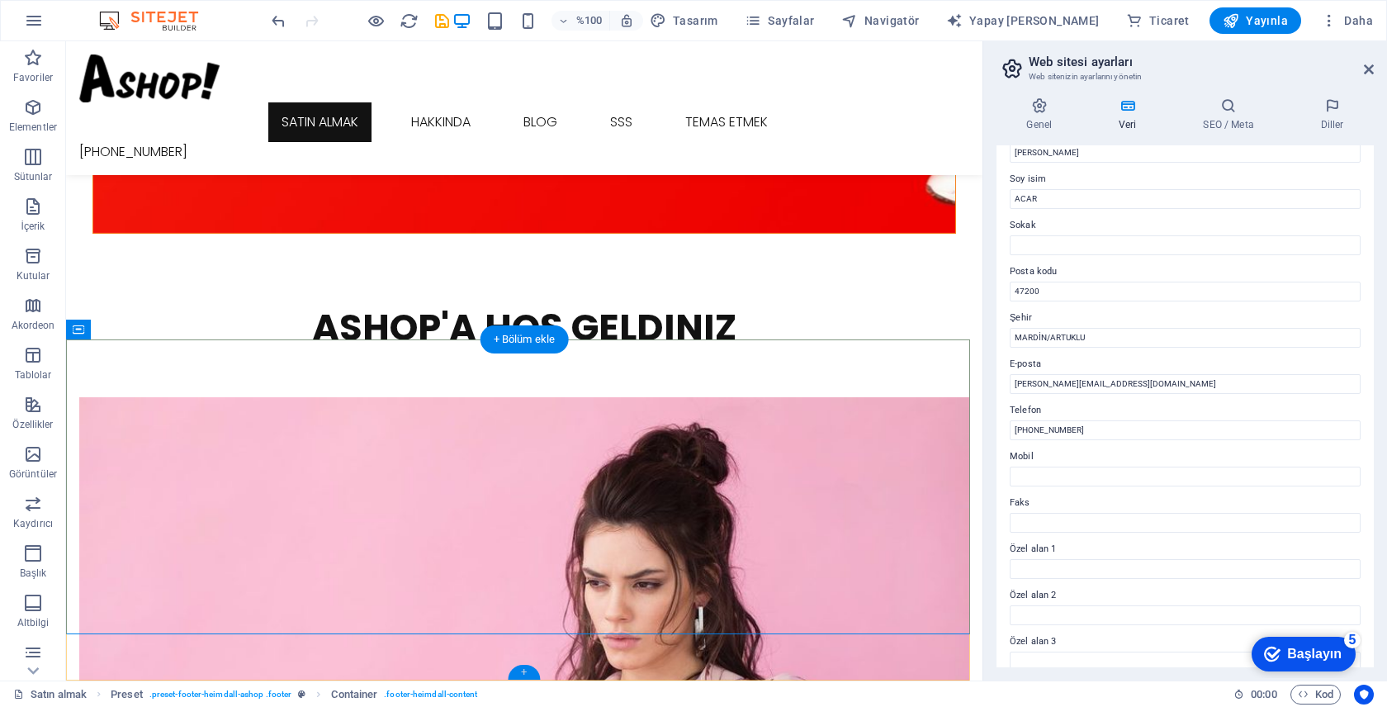
click at [523, 672] on font "+" at bounding box center [524, 671] width 6 height 12
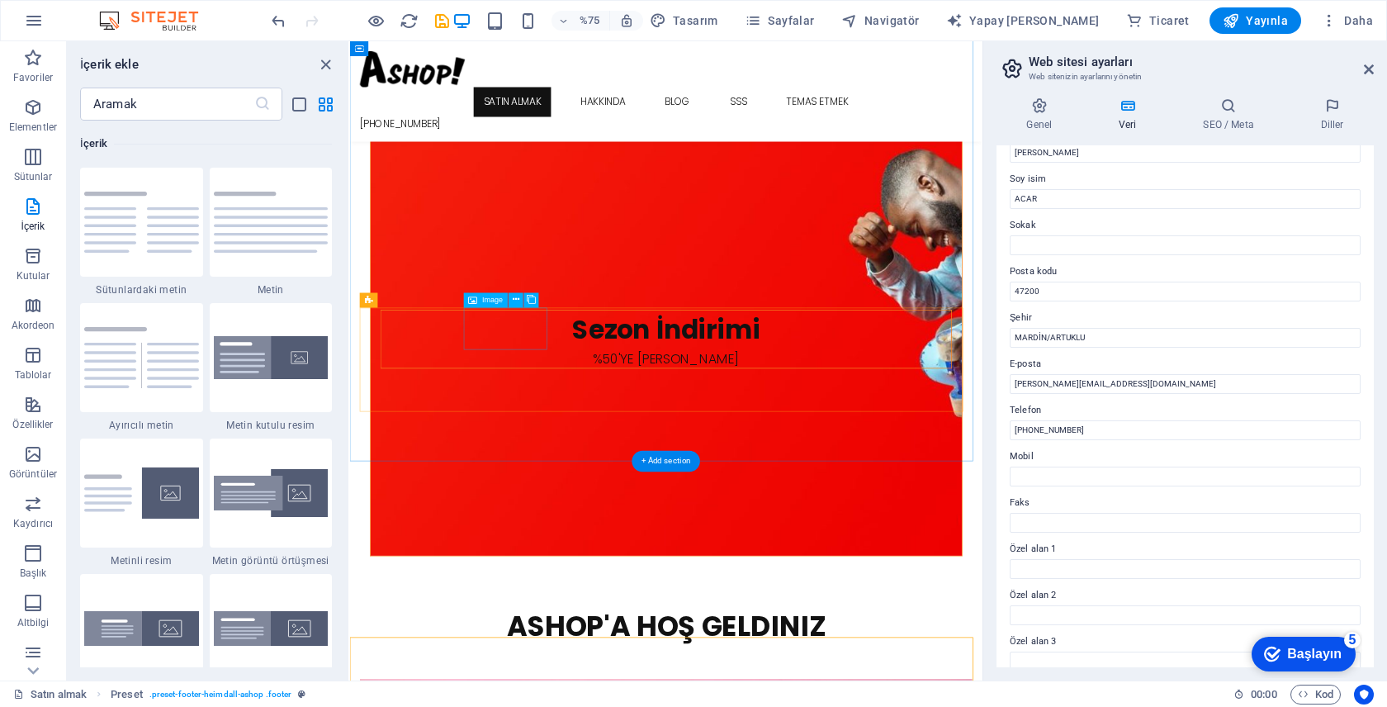
scroll to position [1880, 0]
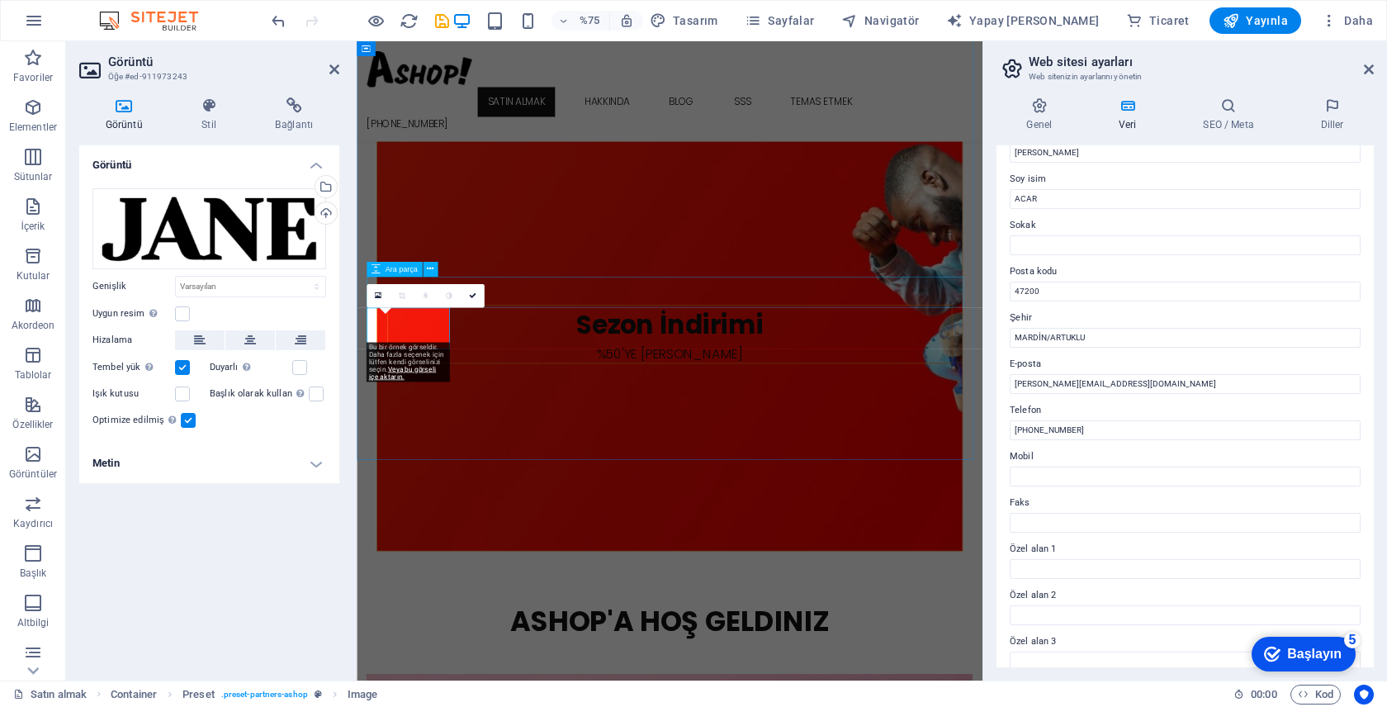
scroll to position [1876, 0]
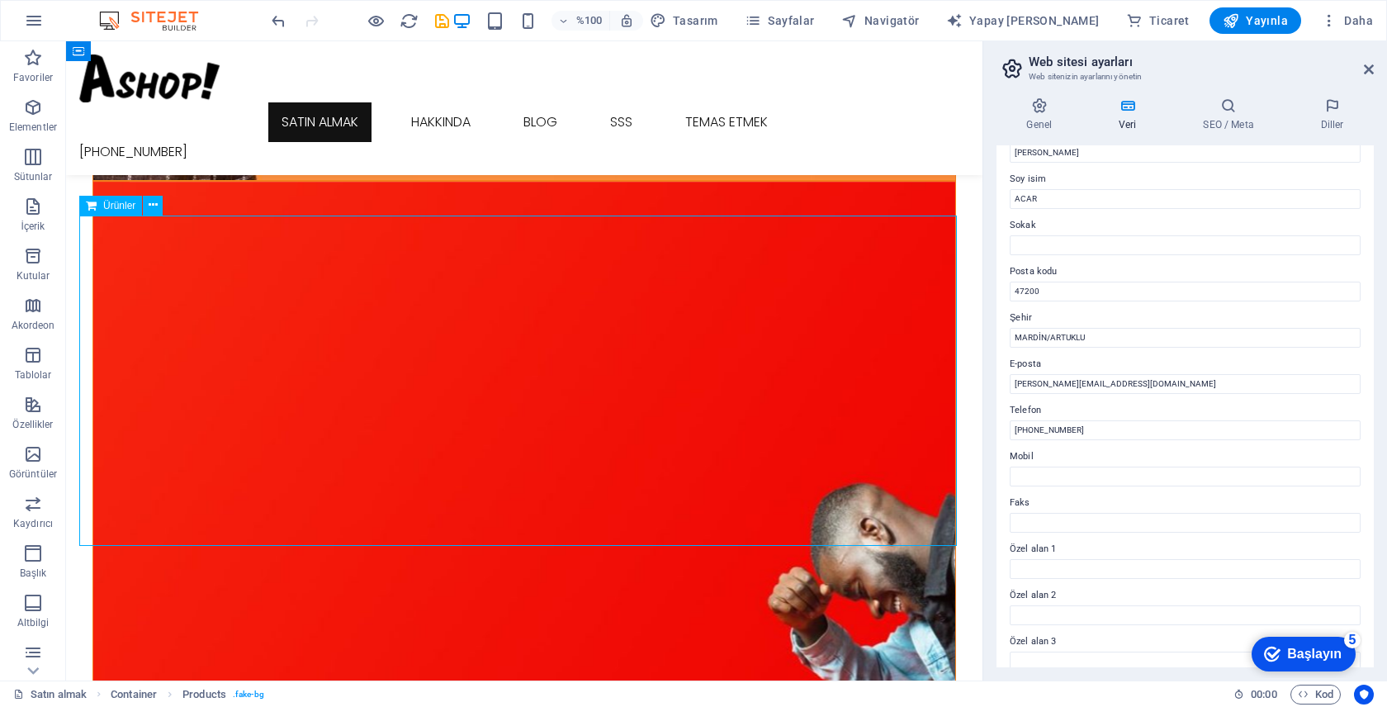
scroll to position [1595, 0]
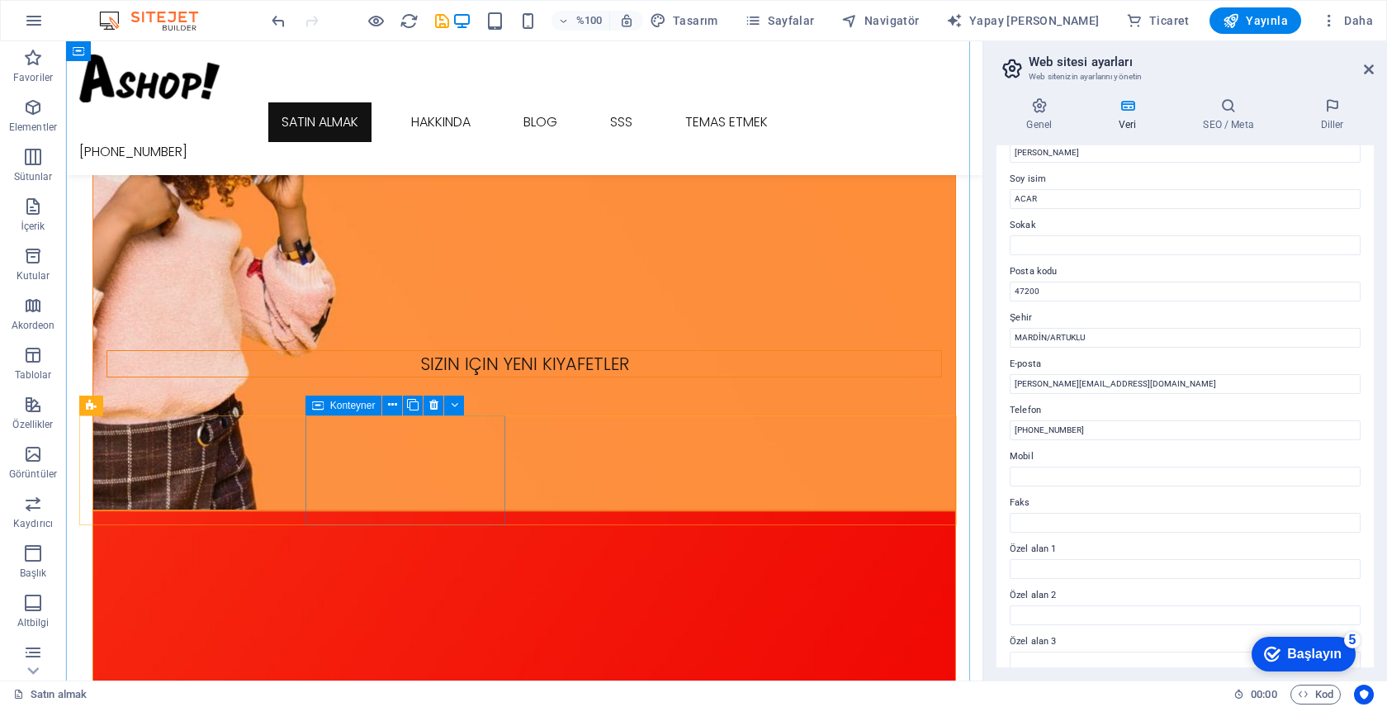
scroll to position [1237, 0]
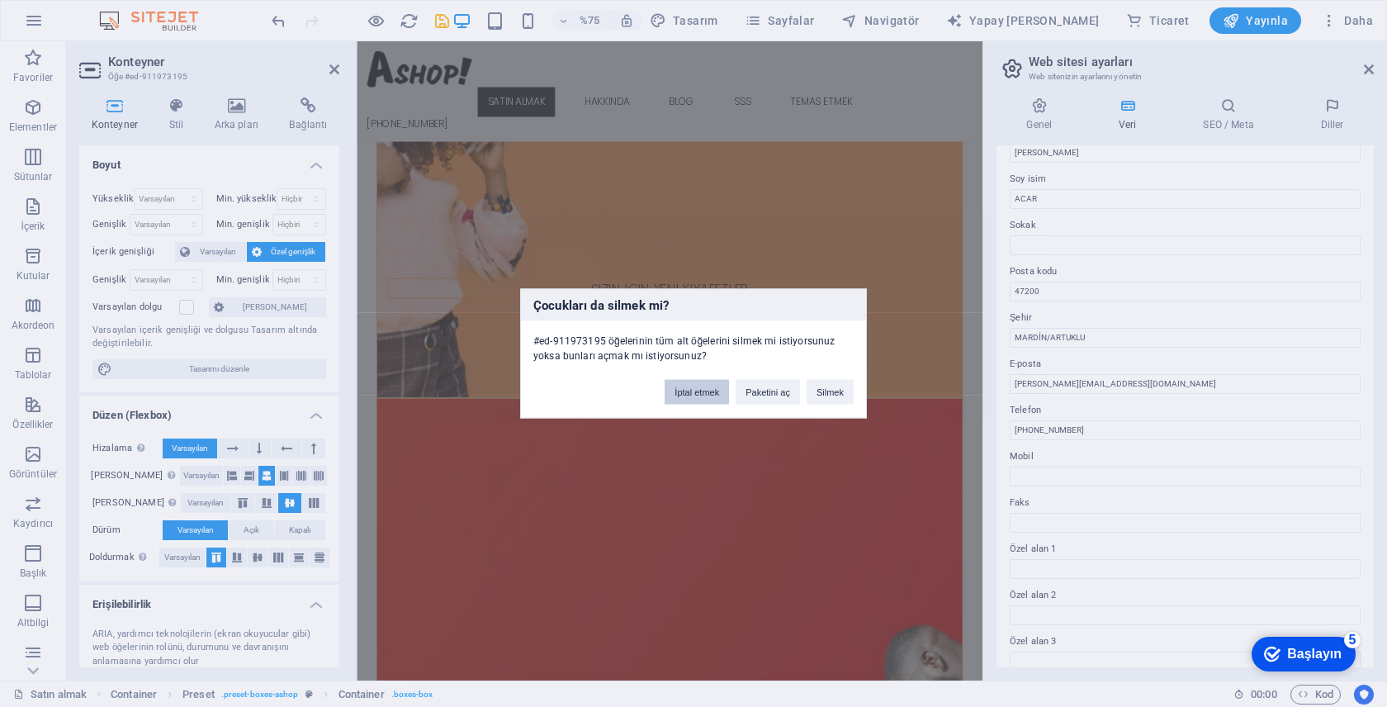
click at [691, 391] on font "İptal etmek" at bounding box center [696, 392] width 45 height 10
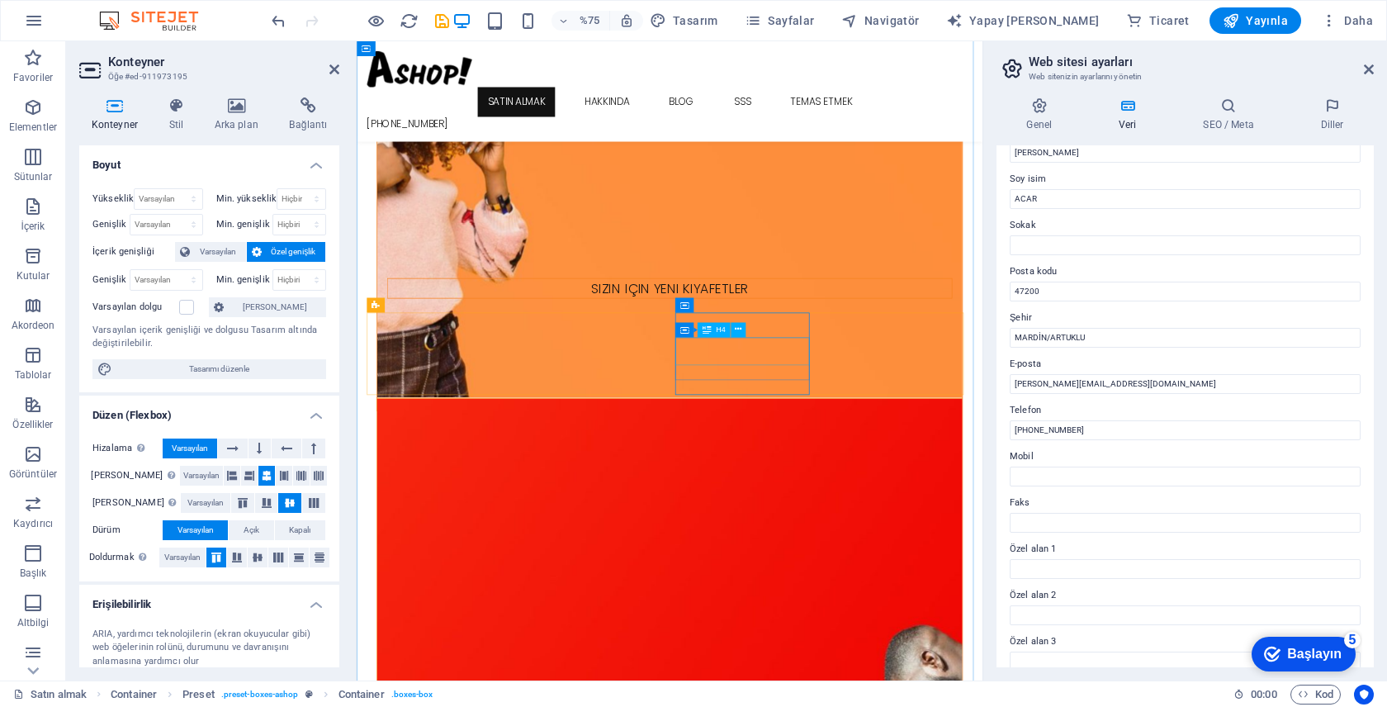
click at [241, 105] on icon at bounding box center [236, 105] width 69 height 17
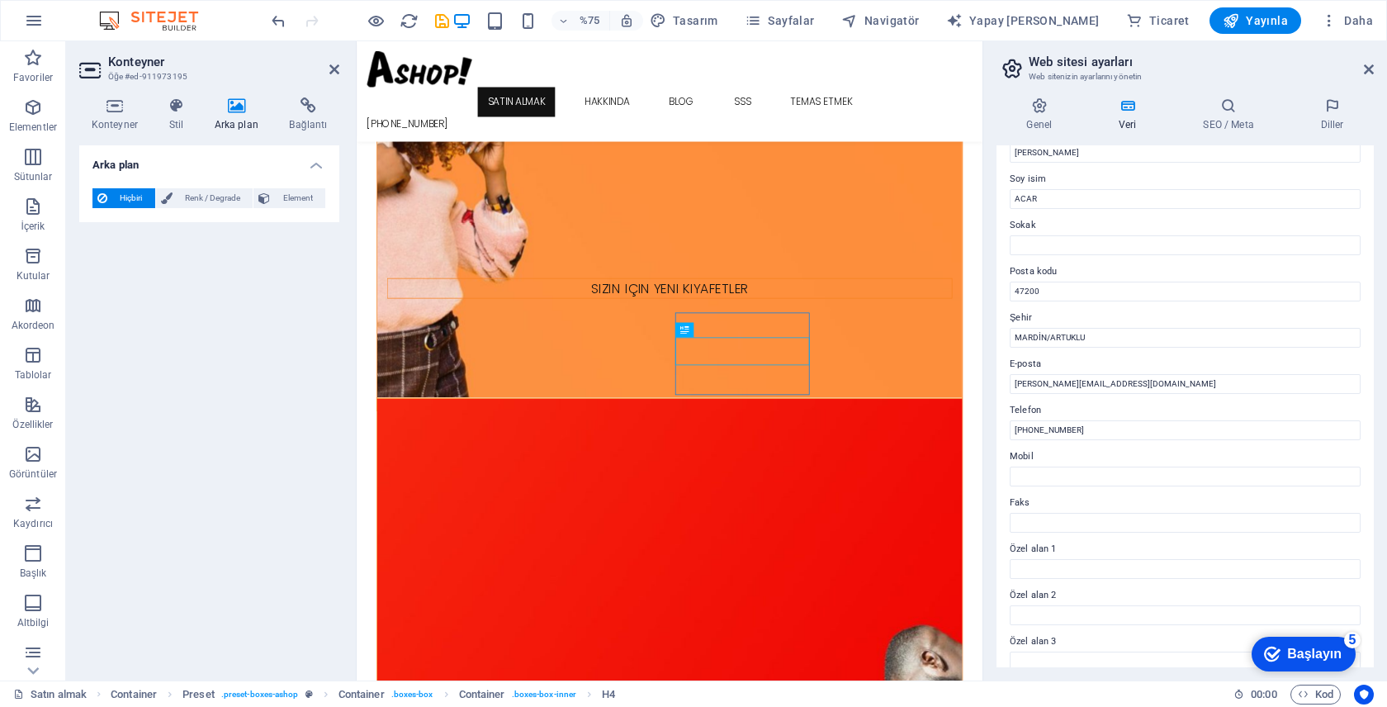
click at [220, 180] on div "Hiçbiri Renk / Degrade Element Arka planı tam genişliğe kadar uzat Renk kaplama…" at bounding box center [209, 198] width 260 height 47
click at [220, 195] on font "Renk / Degrade" at bounding box center [212, 197] width 55 height 9
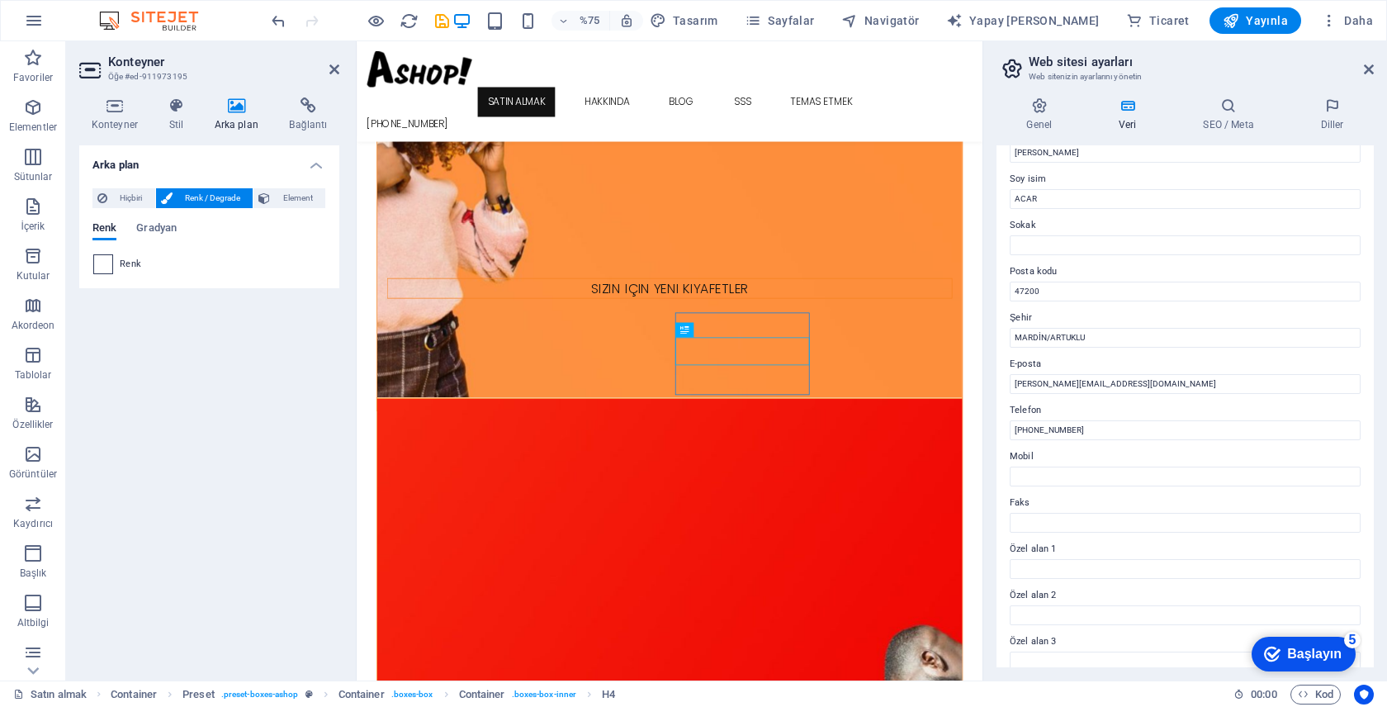
click at [97, 262] on span at bounding box center [103, 264] width 18 height 18
click at [106, 266] on span at bounding box center [103, 264] width 18 height 18
click at [169, 223] on font "Gradyan" at bounding box center [156, 227] width 40 height 12
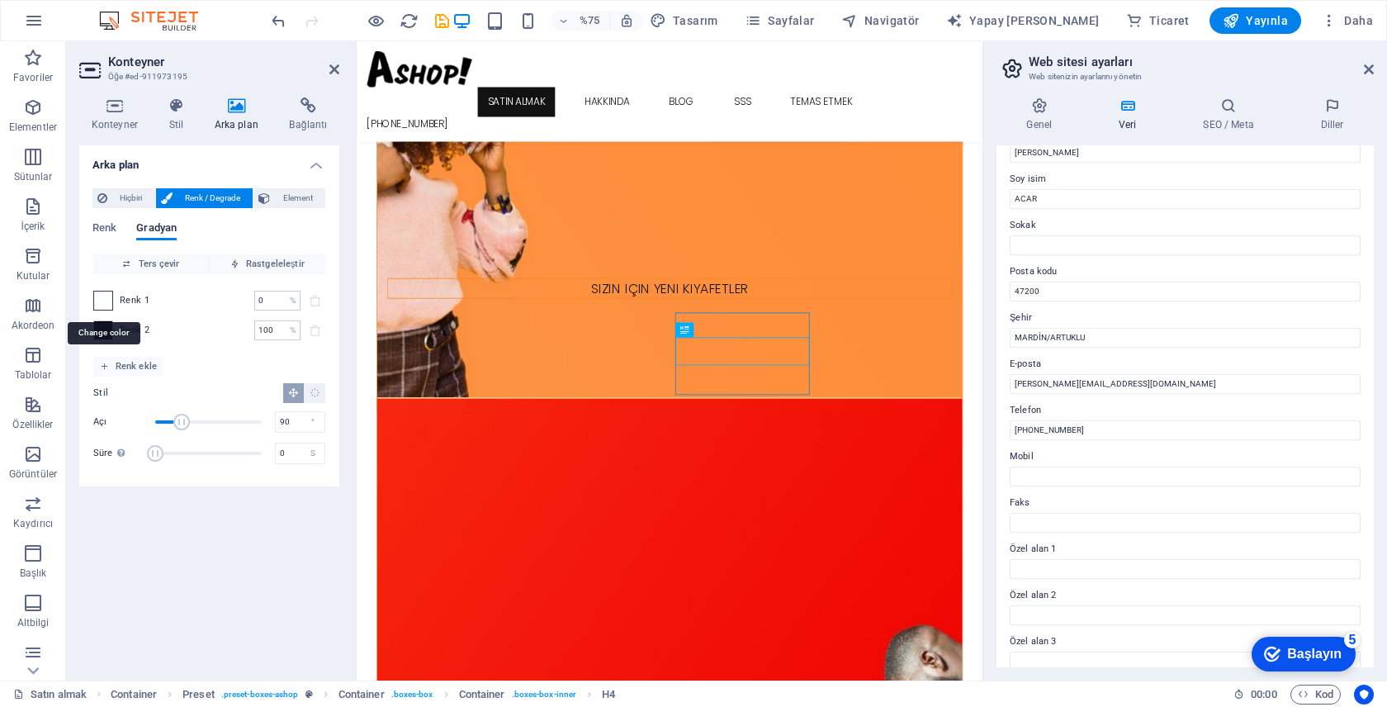
click at [103, 300] on span at bounding box center [103, 300] width 18 height 18
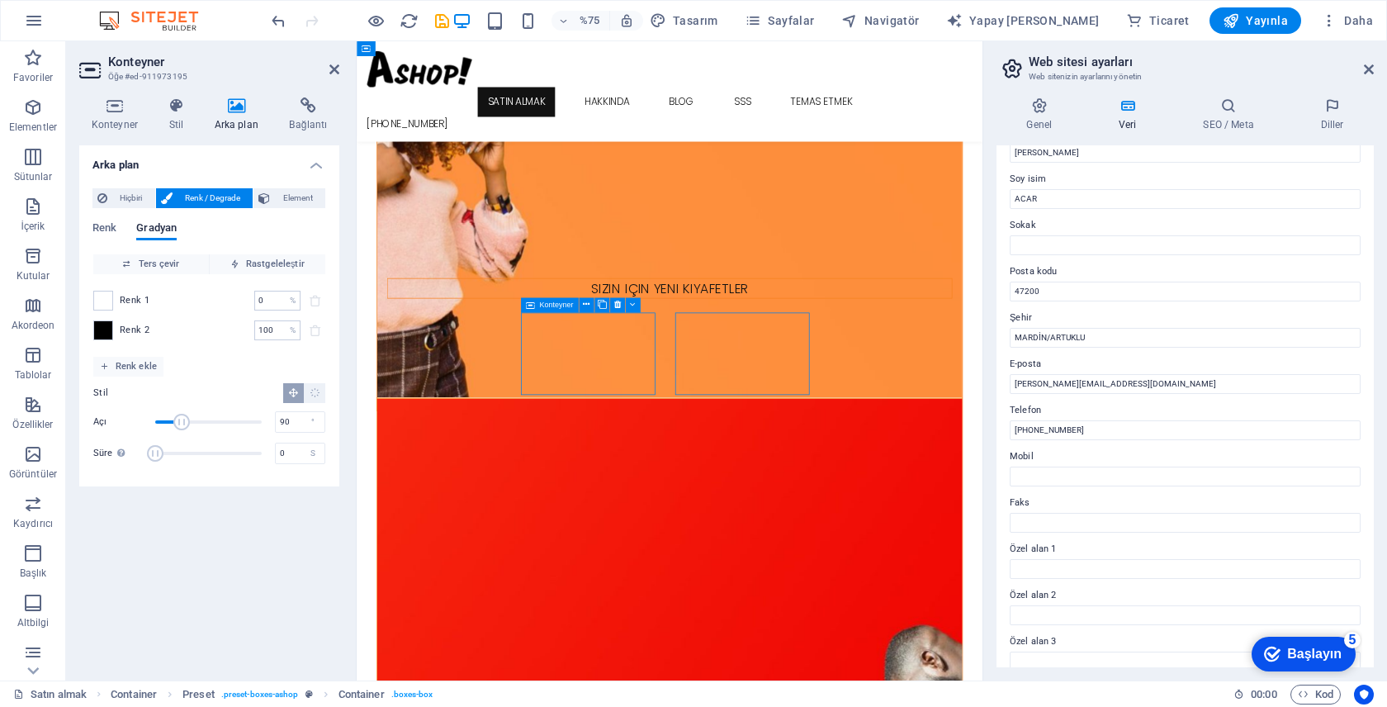
scroll to position [1237, 0]
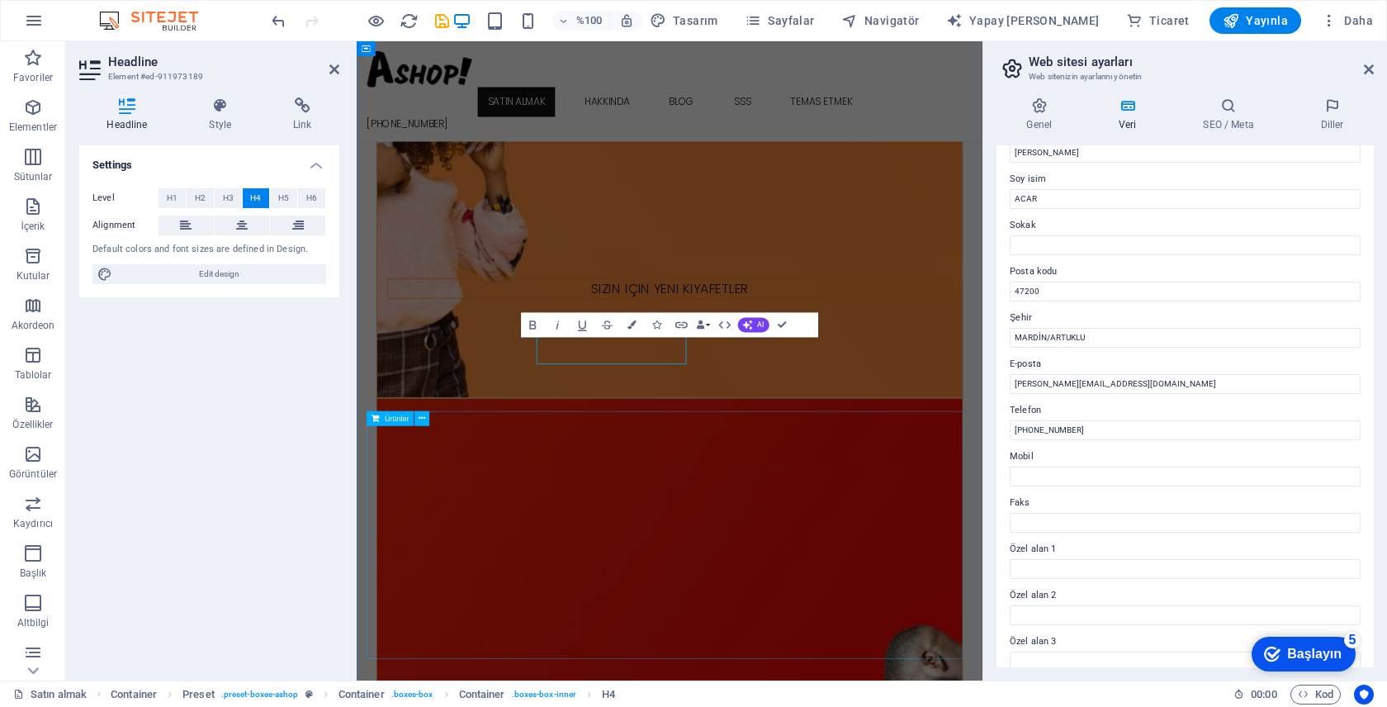
scroll to position [1256, 0]
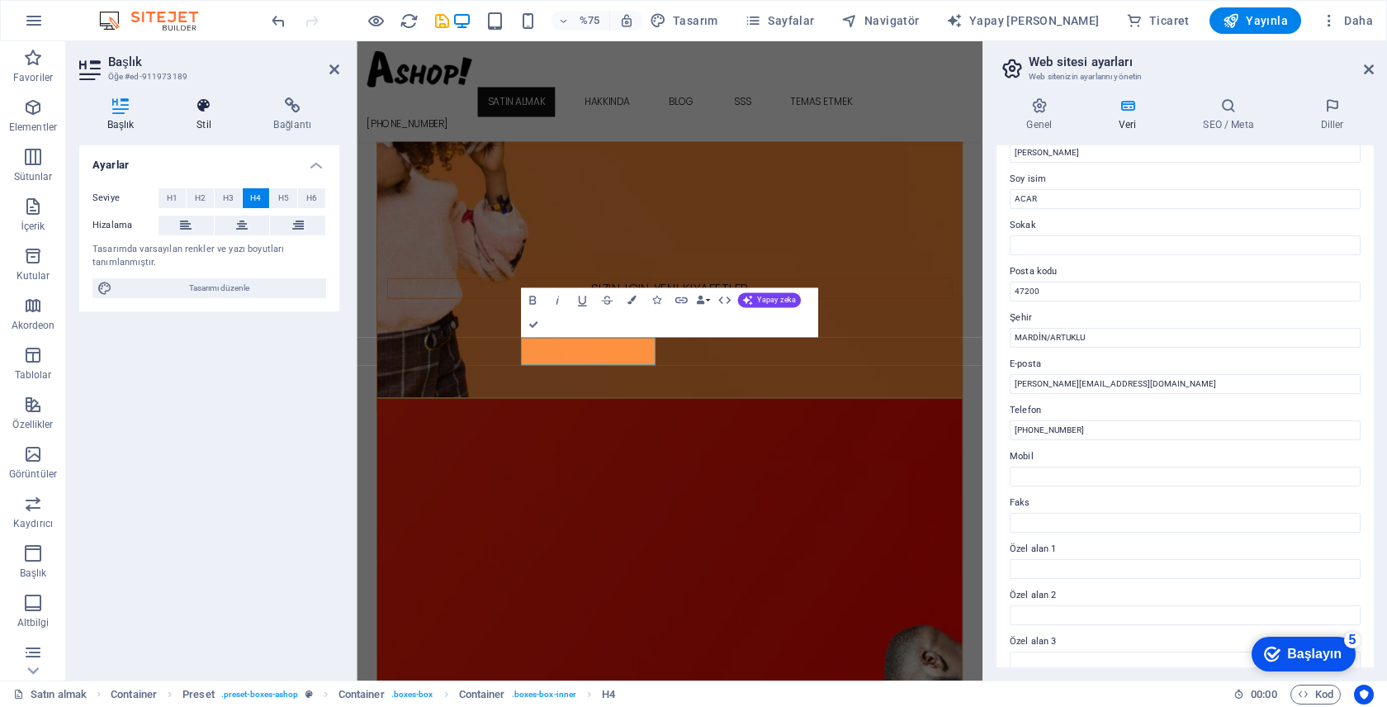
click at [228, 107] on icon at bounding box center [203, 105] width 70 height 17
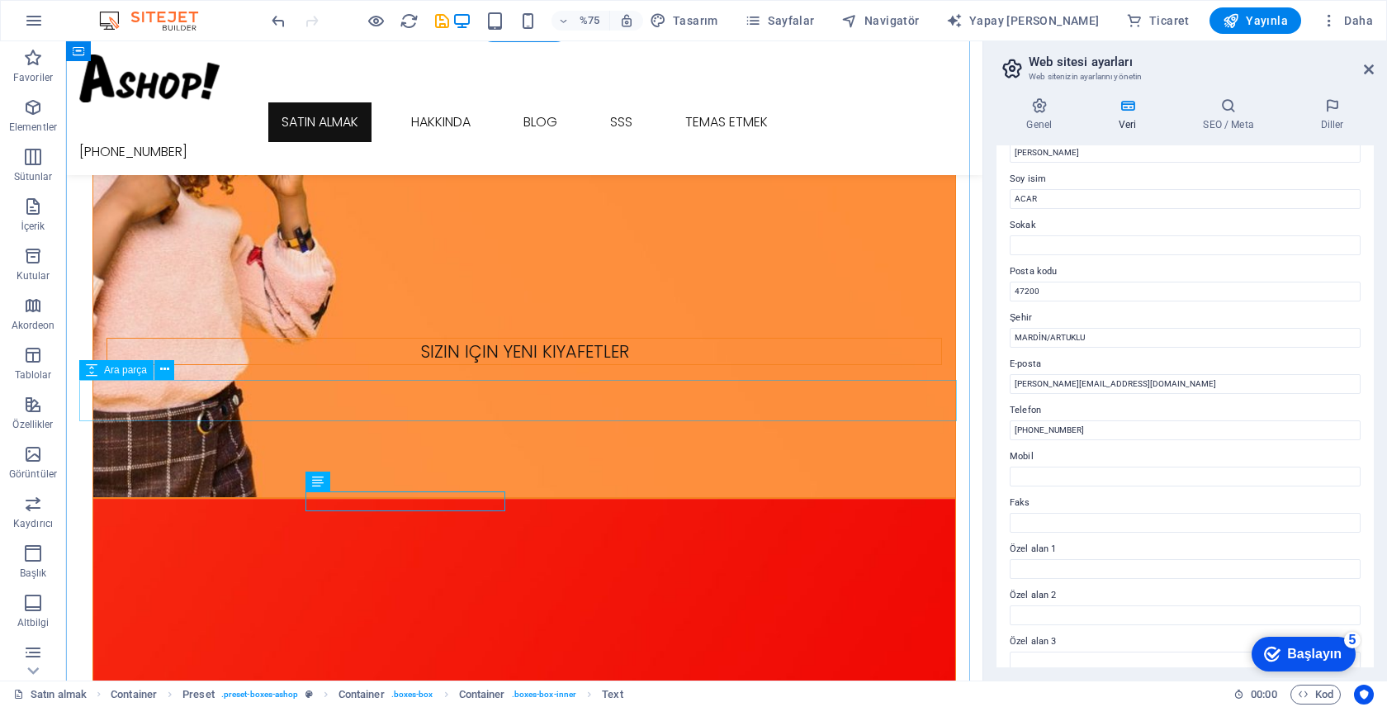
scroll to position [1237, 0]
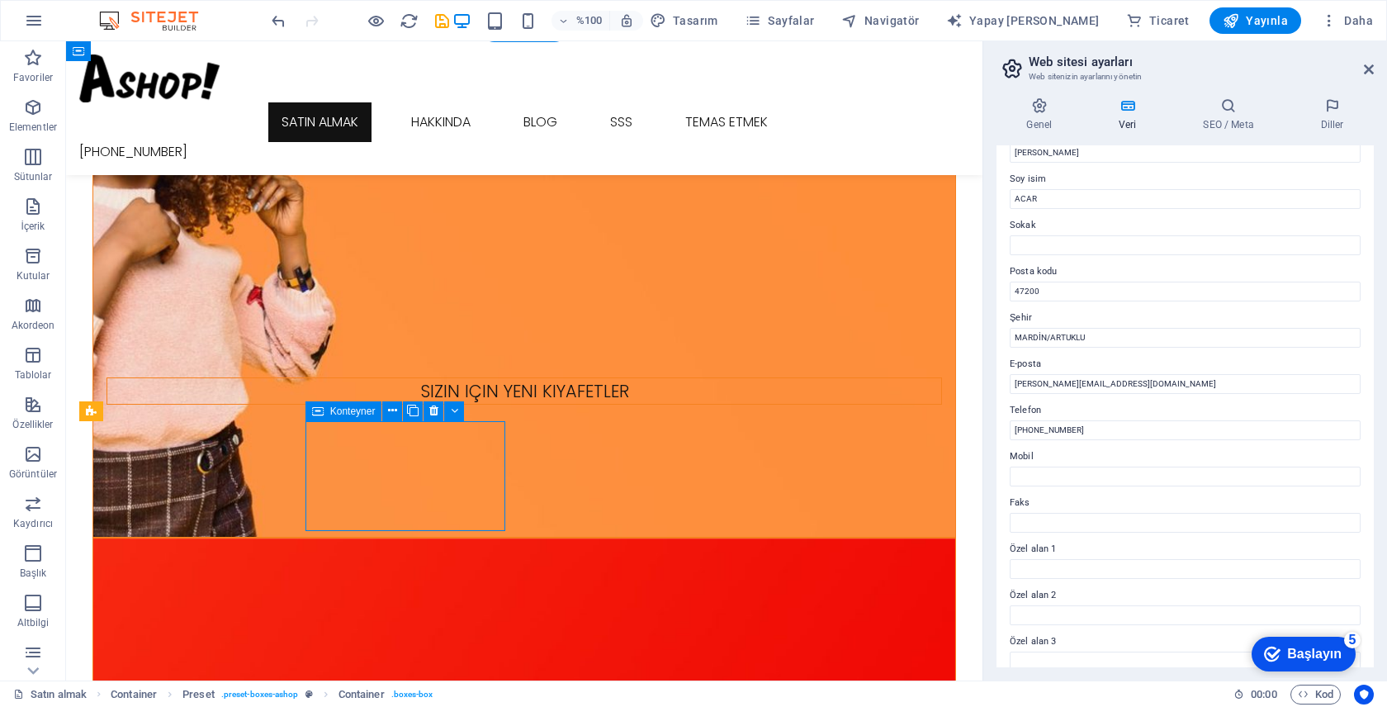
scroll to position [1256, 0]
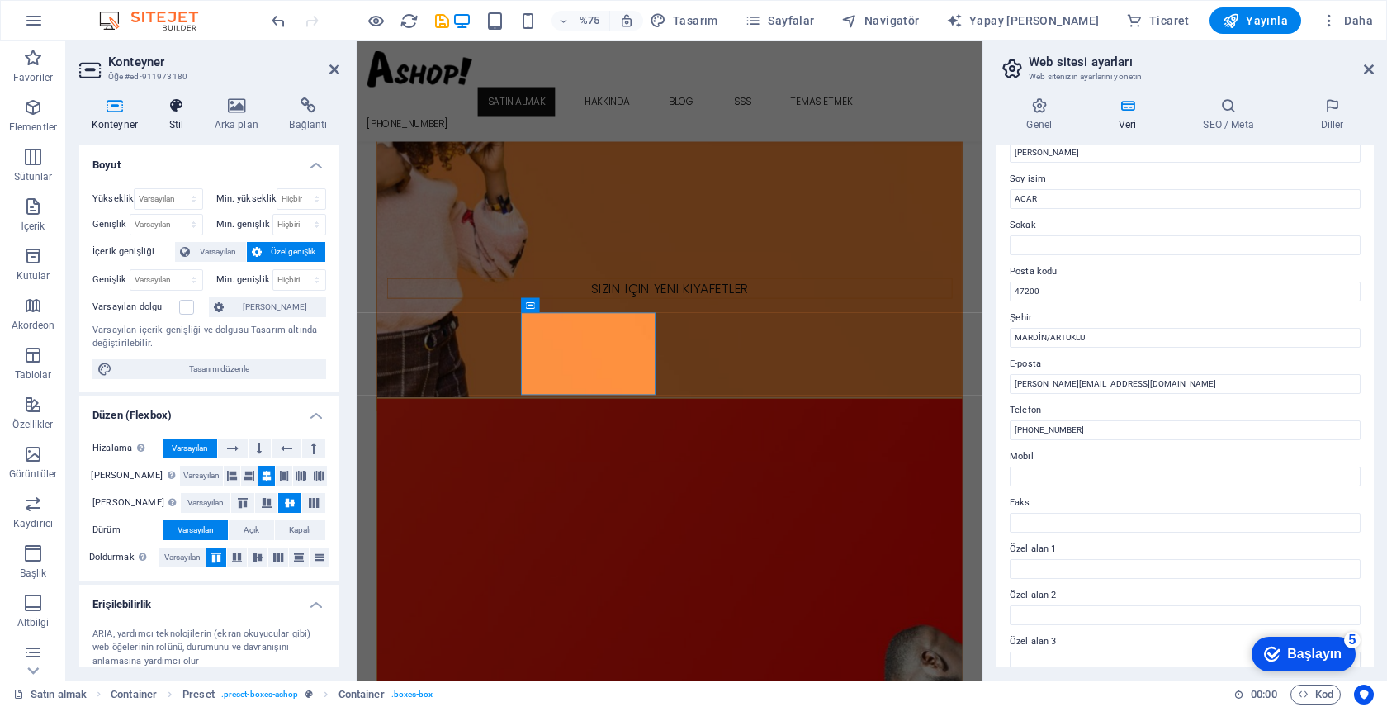
click at [187, 102] on icon at bounding box center [176, 105] width 39 height 17
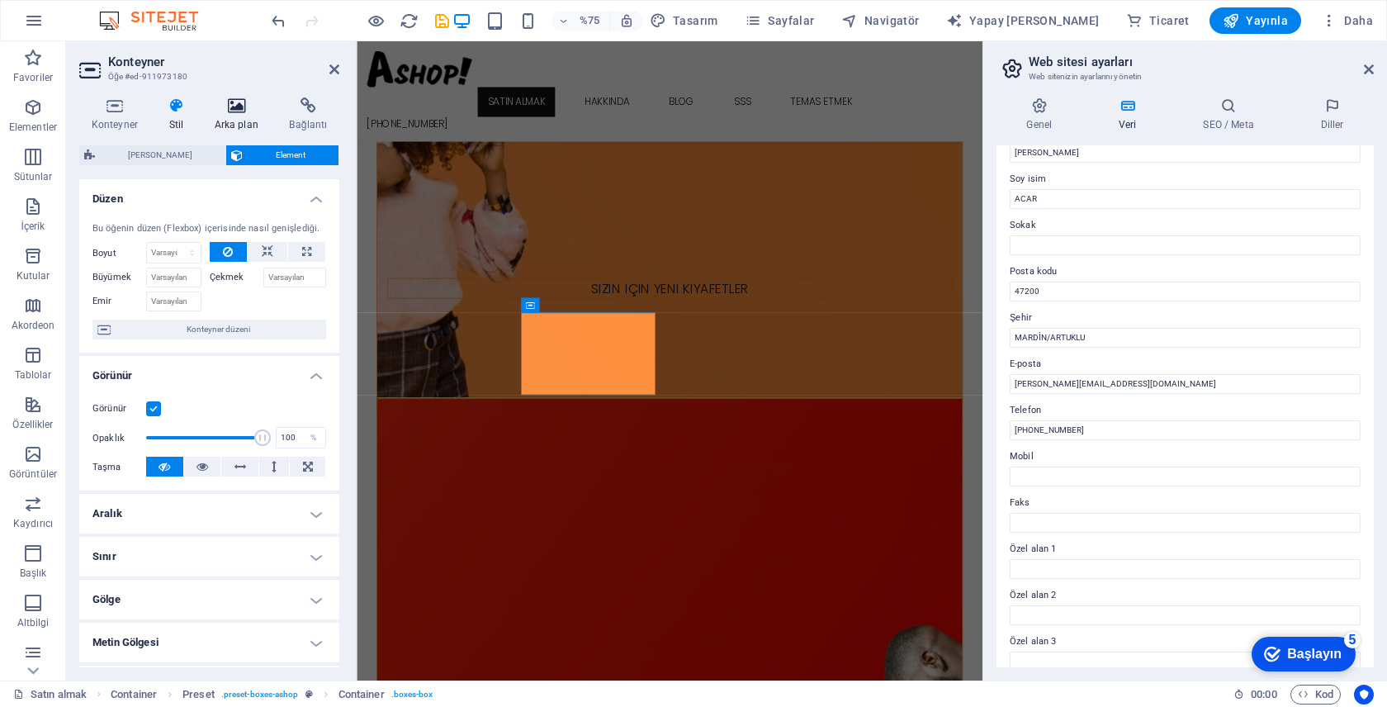
click at [247, 116] on h4 "Arka plan" at bounding box center [239, 114] width 75 height 35
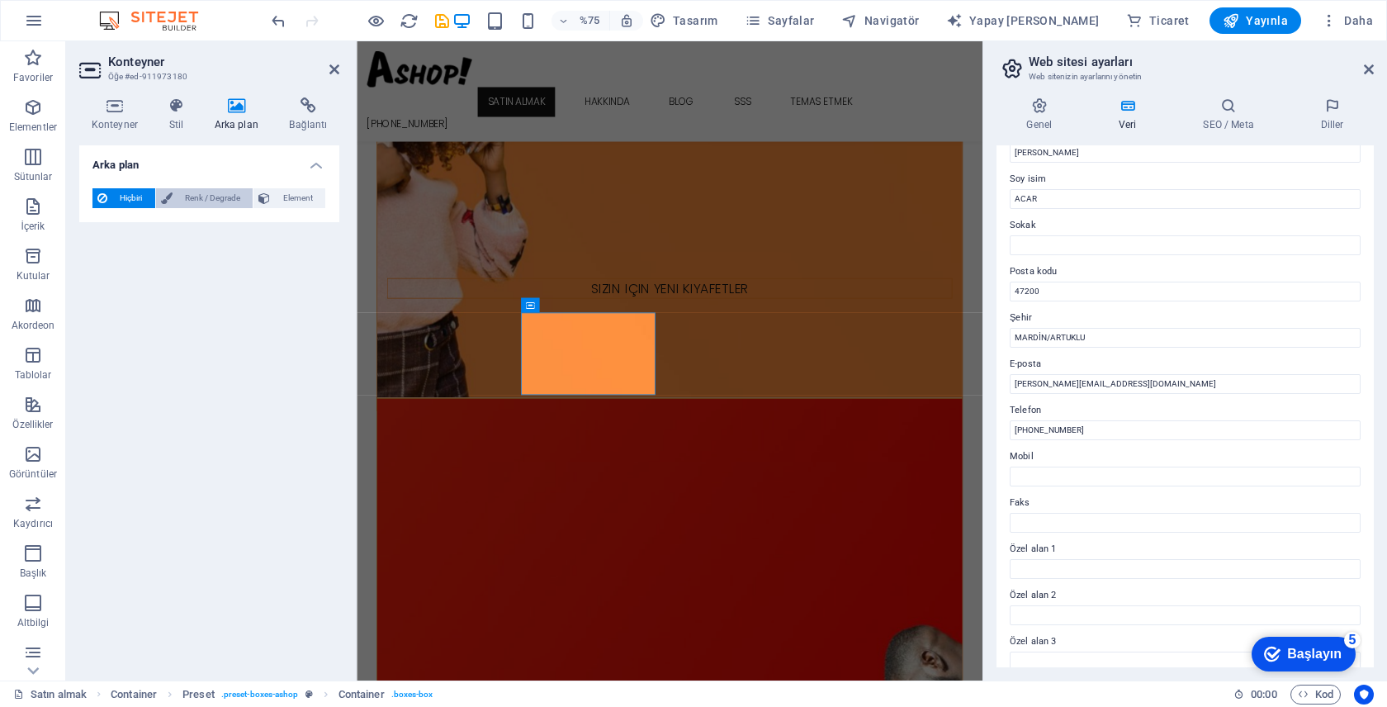
click at [196, 197] on font "Renk / Degrade" at bounding box center [212, 197] width 55 height 9
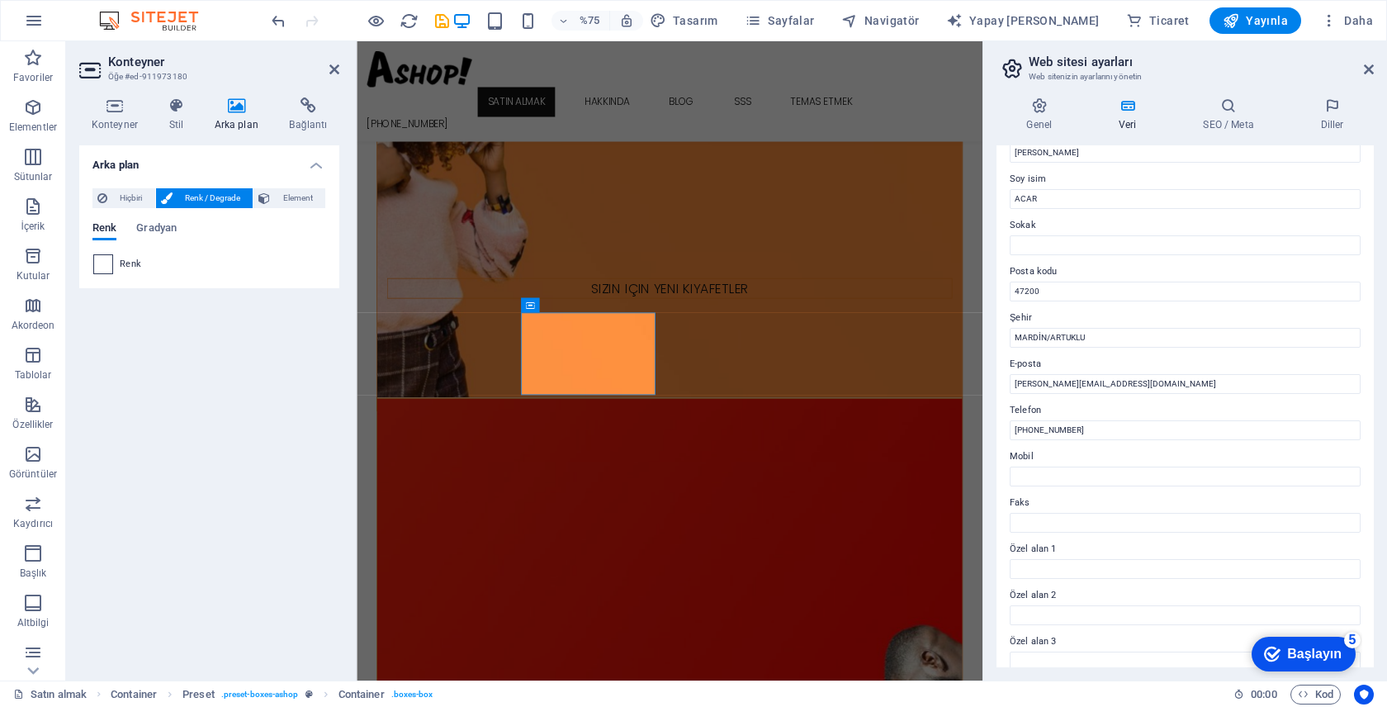
click at [103, 269] on span at bounding box center [103, 264] width 18 height 18
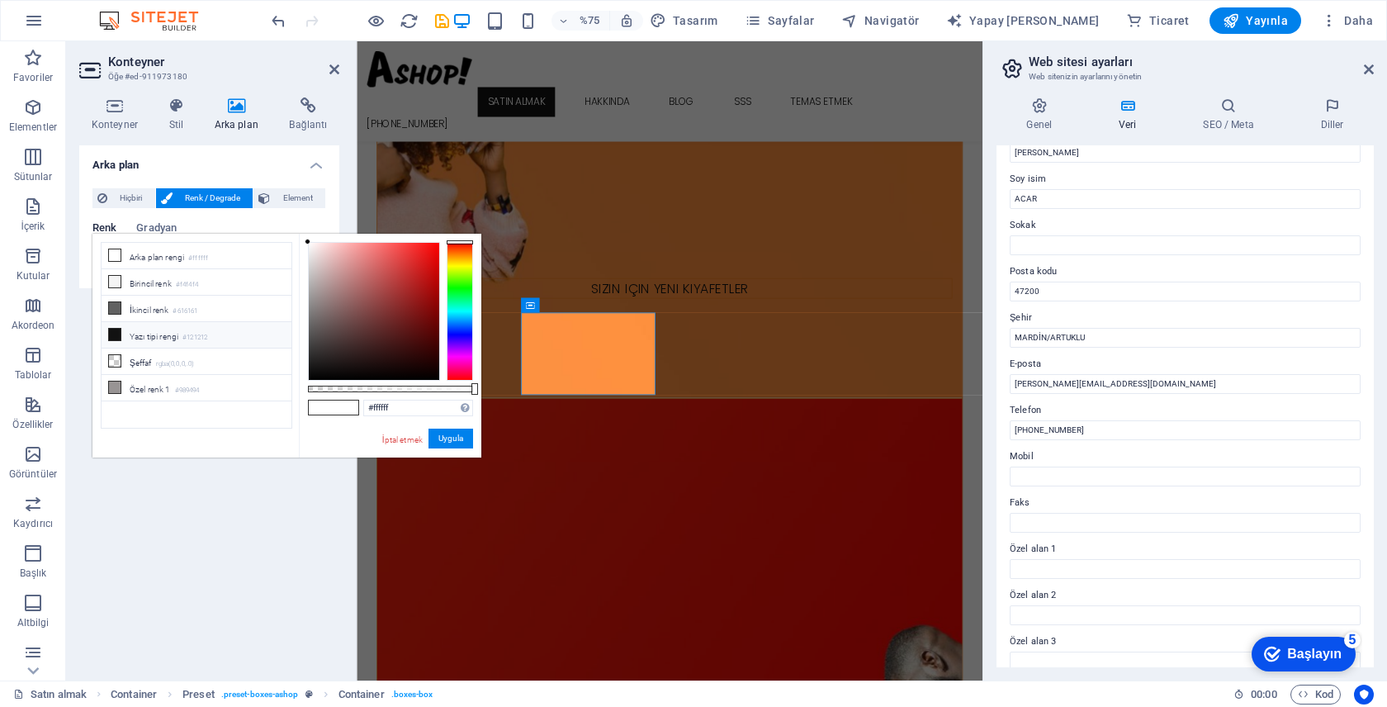
click at [111, 330] on icon at bounding box center [115, 335] width 12 height 12
click at [112, 307] on icon at bounding box center [115, 308] width 12 height 12
click at [113, 272] on li "Birincil renk #f4f4f4" at bounding box center [197, 282] width 190 height 26
click at [121, 248] on li "Arka plan rengi #ffffff" at bounding box center [197, 256] width 190 height 26
click at [258, 209] on div "Renk Gradyan Renk" at bounding box center [209, 242] width 234 height 66
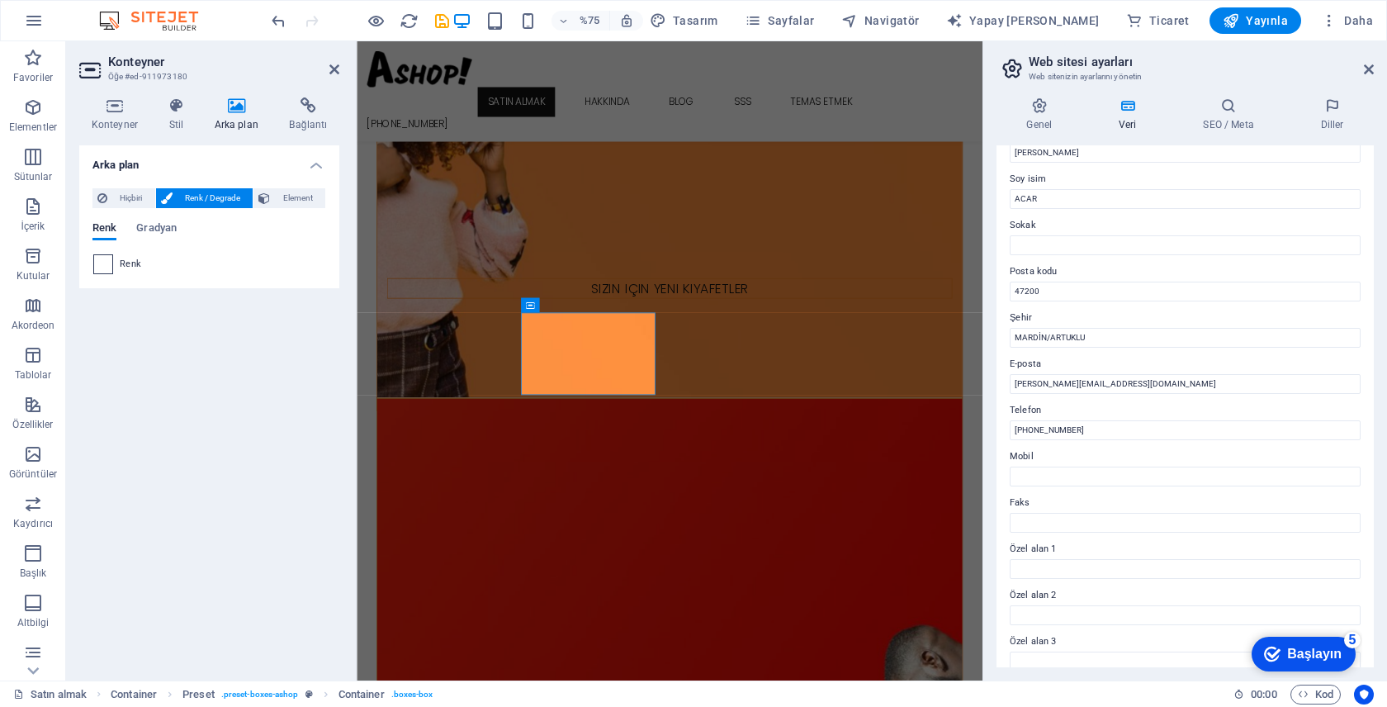
click at [111, 260] on span at bounding box center [103, 264] width 18 height 18
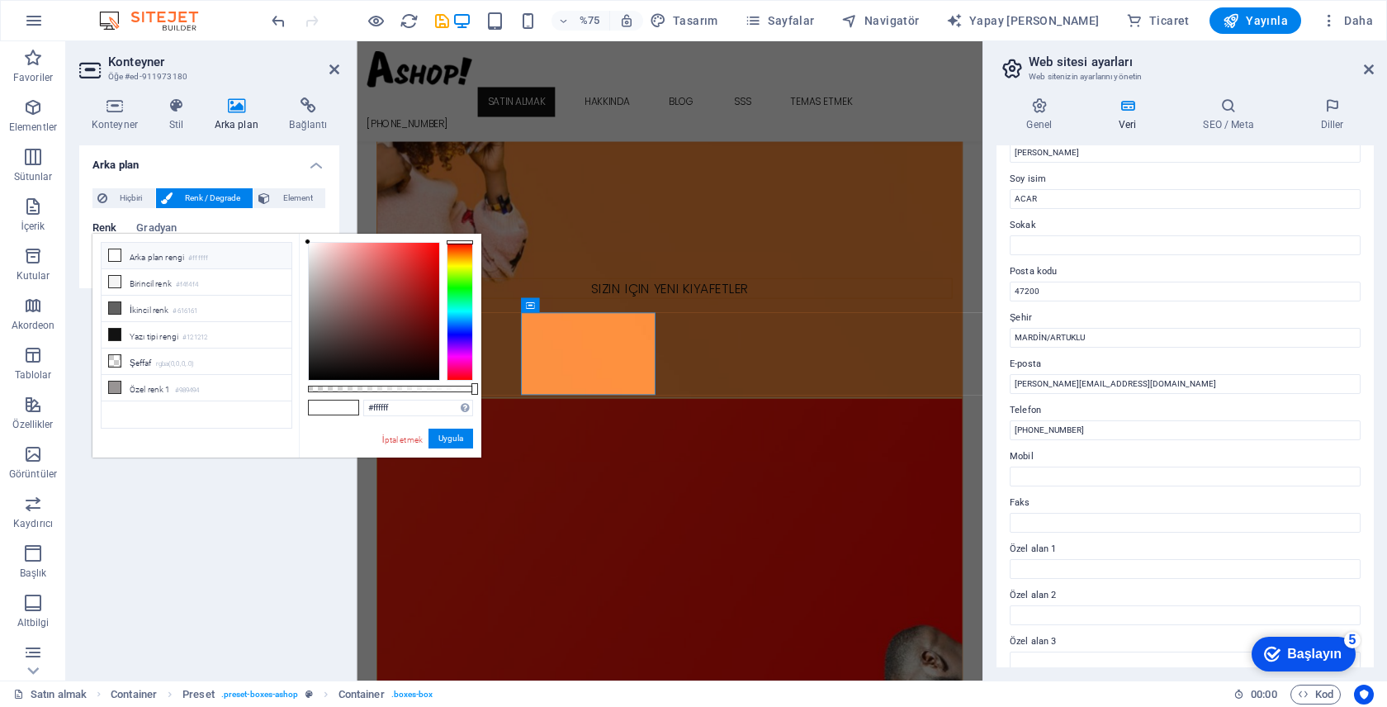
click at [160, 218] on div "Renk Gradyan Renk" at bounding box center [209, 242] width 234 height 66
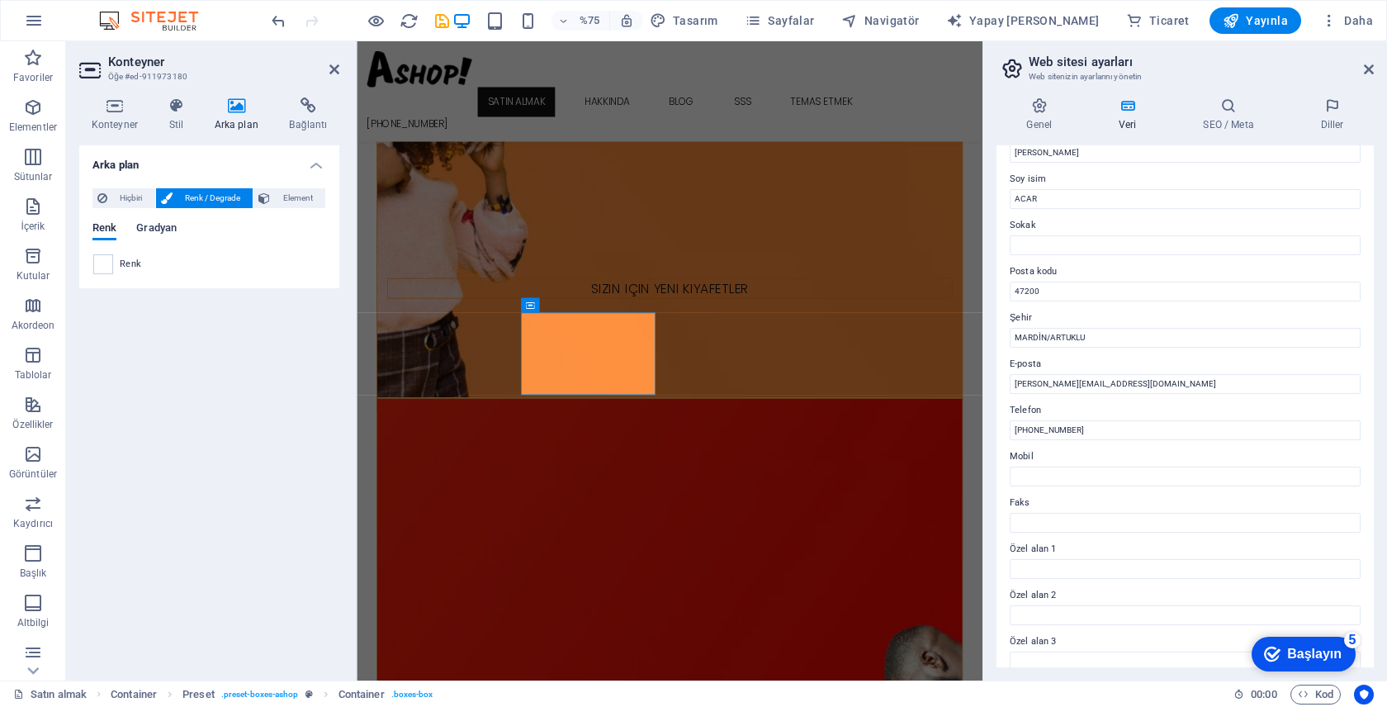
click at [157, 228] on font "Gradyan" at bounding box center [156, 227] width 40 height 12
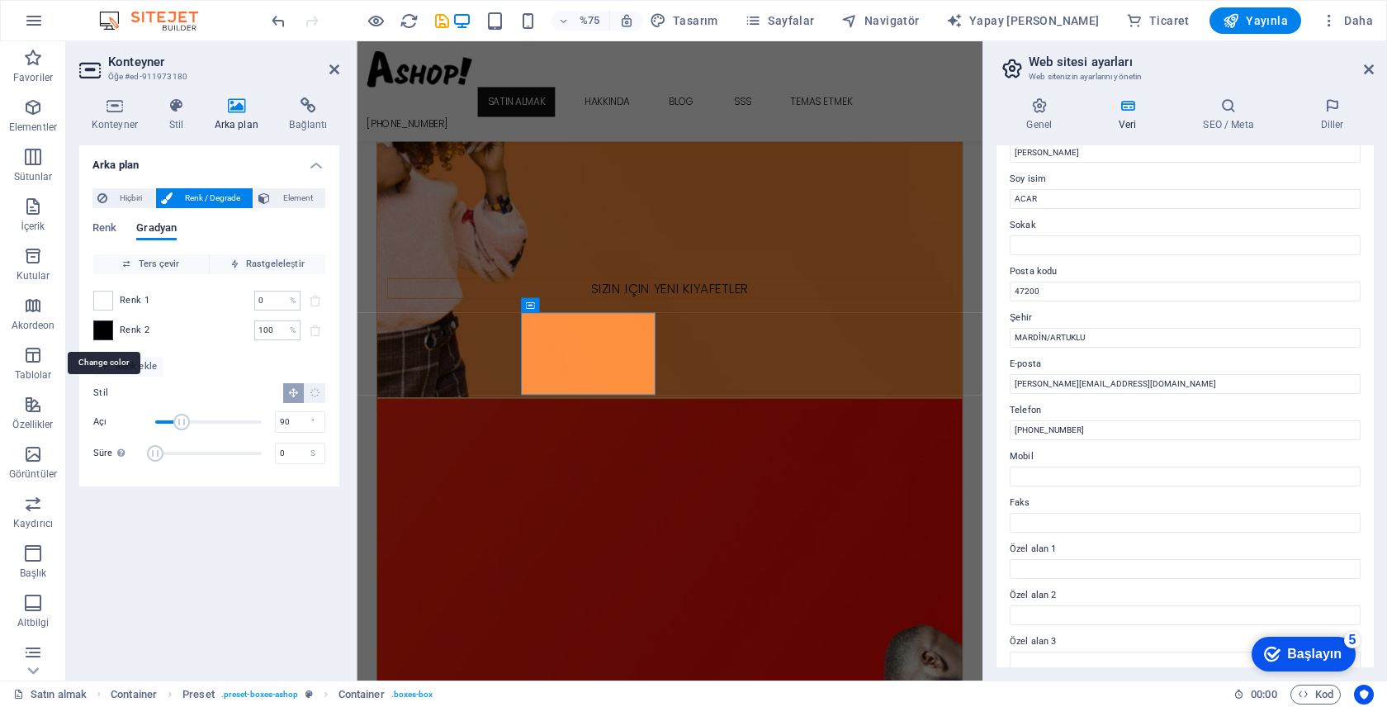
click at [104, 329] on span at bounding box center [103, 330] width 18 height 18
type input "#000000"
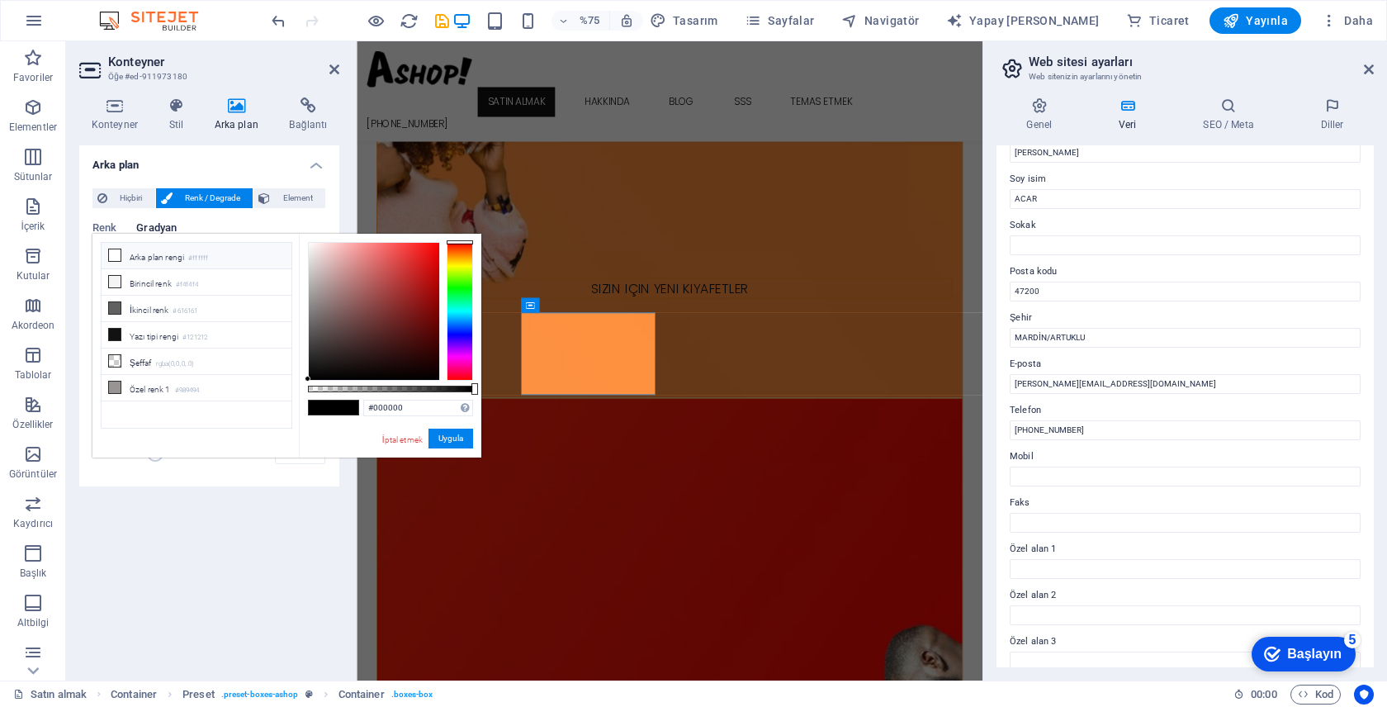
click at [223, 456] on div "az Arka plan rengi #ffffff Birincil renk #f4f4f4 İkincil renk #616161 Yazı tipi…" at bounding box center [286, 346] width 389 height 225
click at [286, 483] on div "Hiçbiri Renk / Degrade Element Arka planı tam genişliğe kadar uzat Renk kaplama…" at bounding box center [209, 330] width 260 height 311
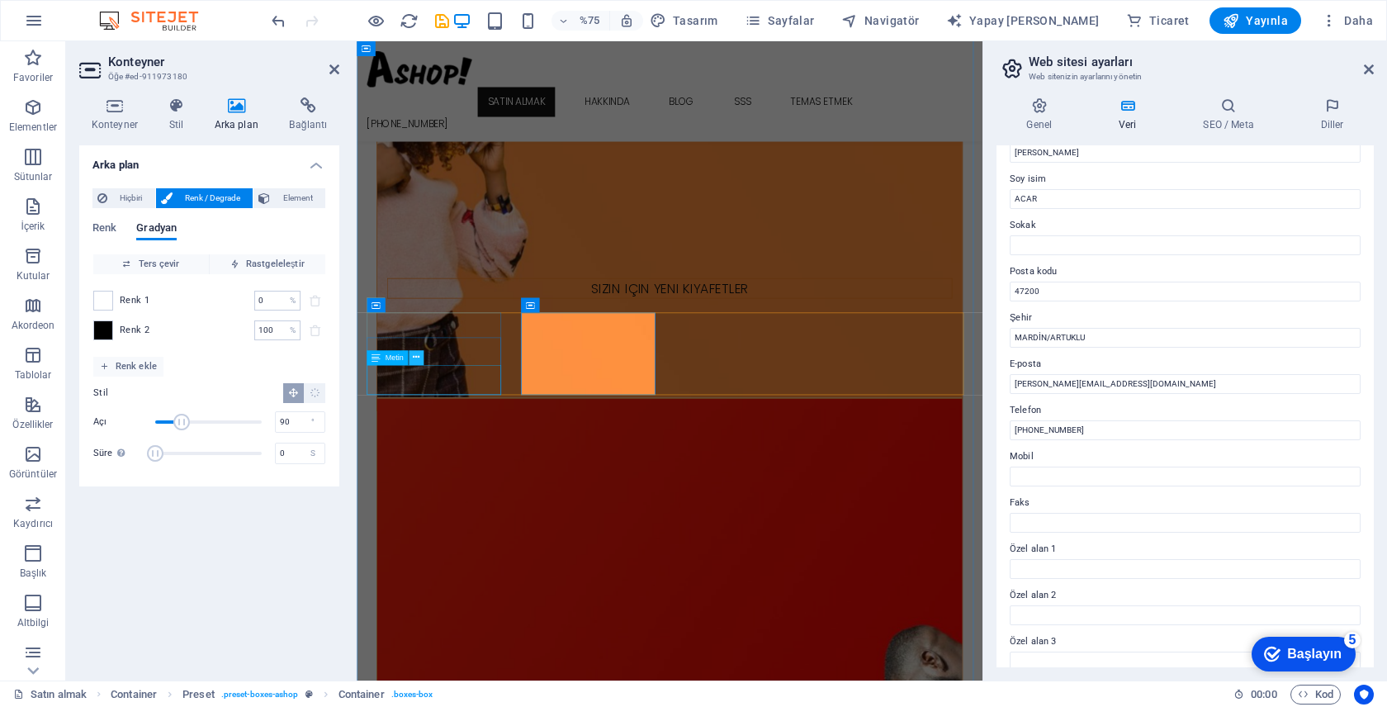
click at [415, 358] on button at bounding box center [416, 357] width 15 height 15
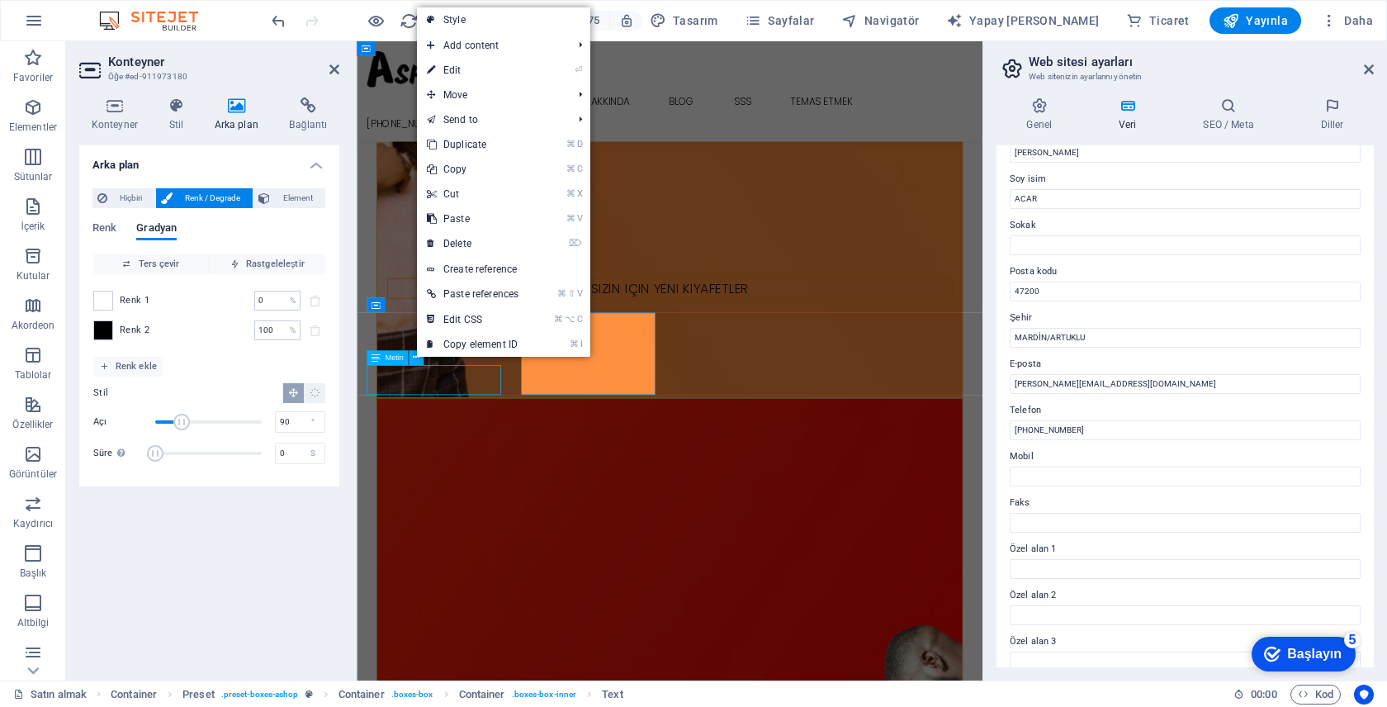
scroll to position [1237, 0]
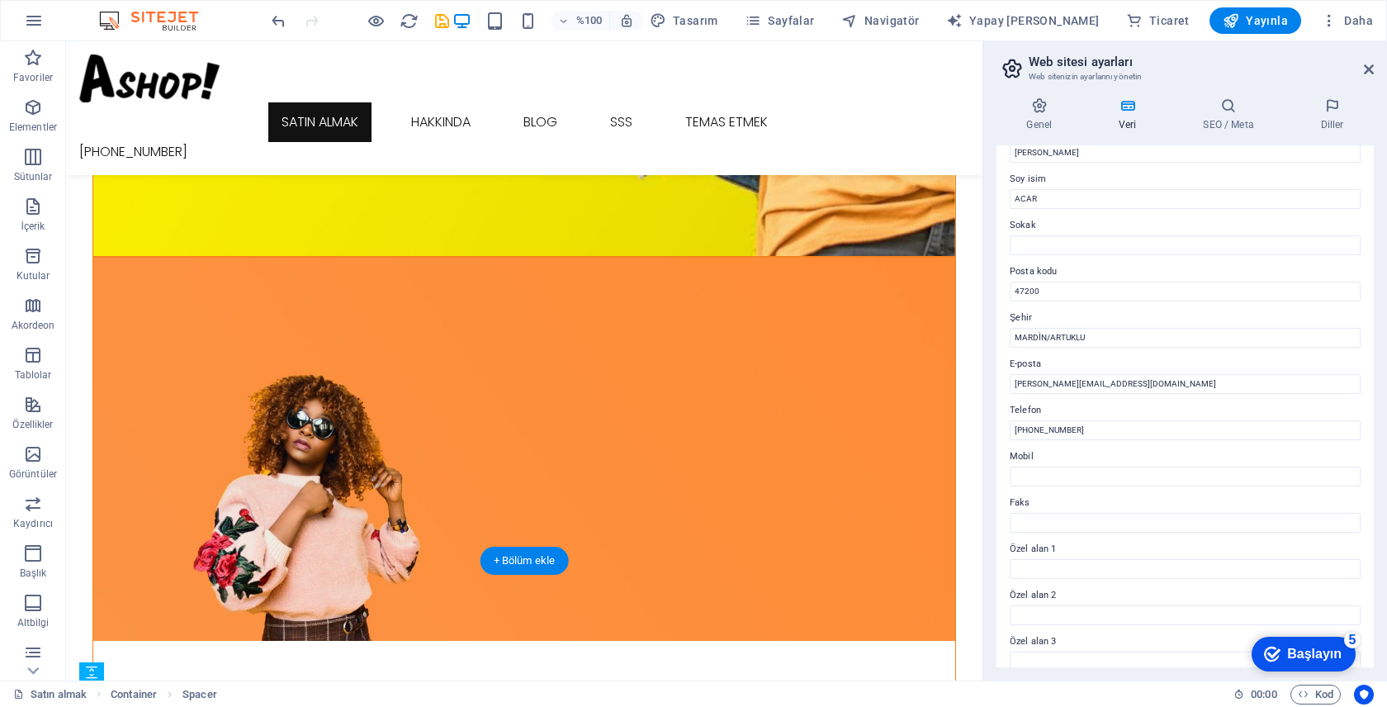
scroll to position [0, 0]
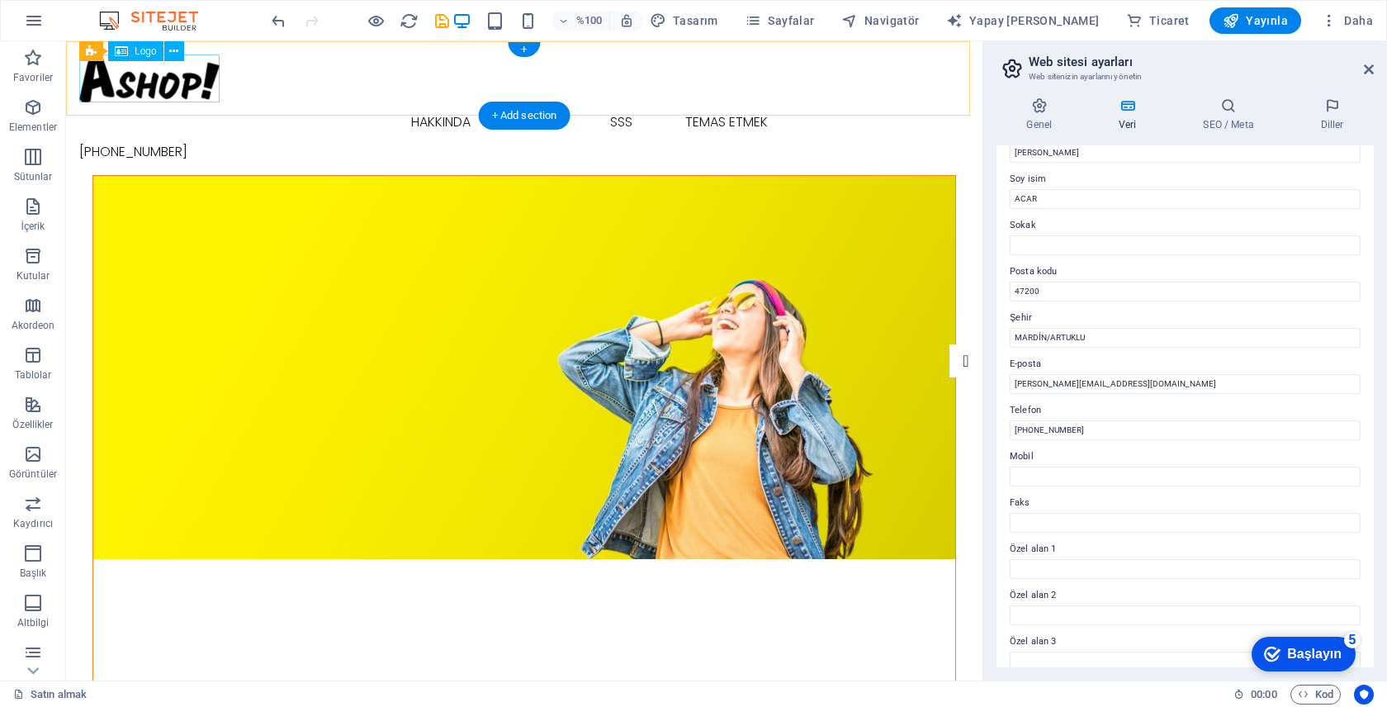
click at [143, 76] on div at bounding box center [524, 78] width 890 height 48
select select "px"
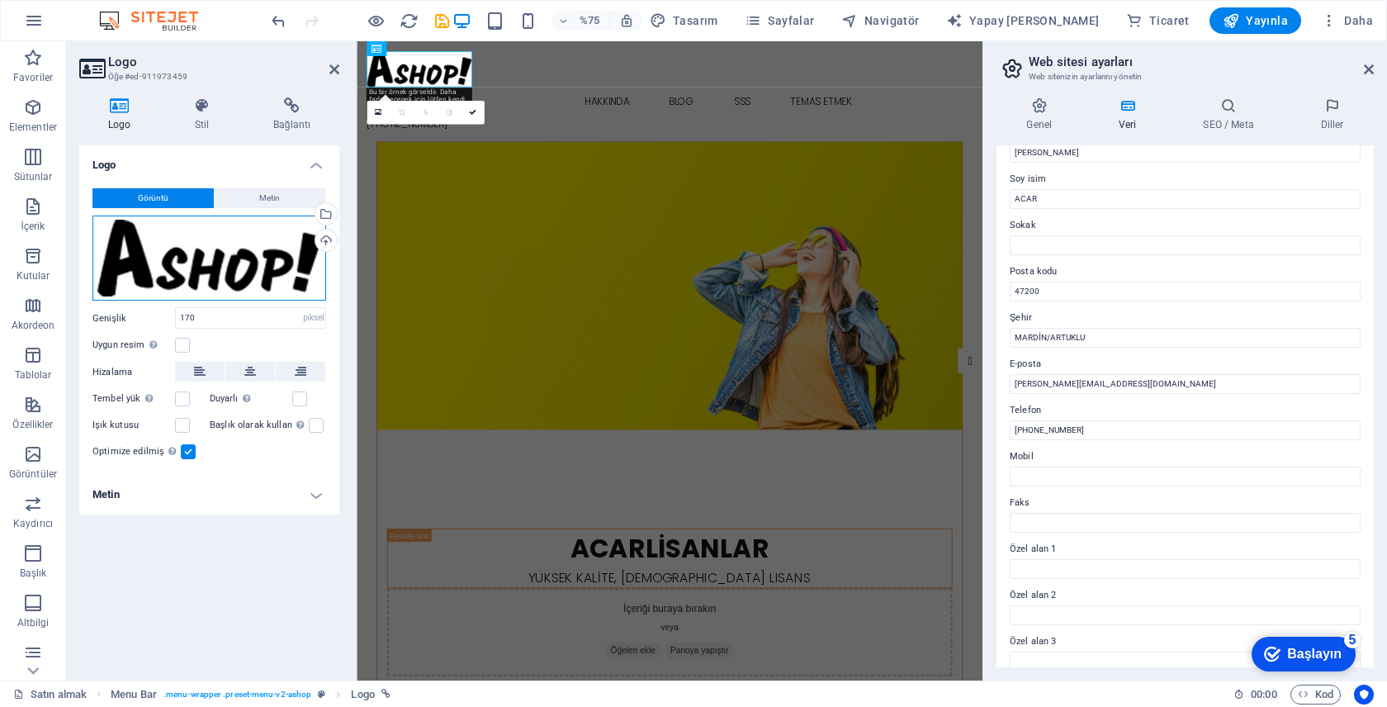
click at [229, 243] on div "Dosyaları buraya sürükleyin, dosyaları seçmek için tıklayın veya Dosyalar'dan v…" at bounding box center [209, 258] width 234 height 86
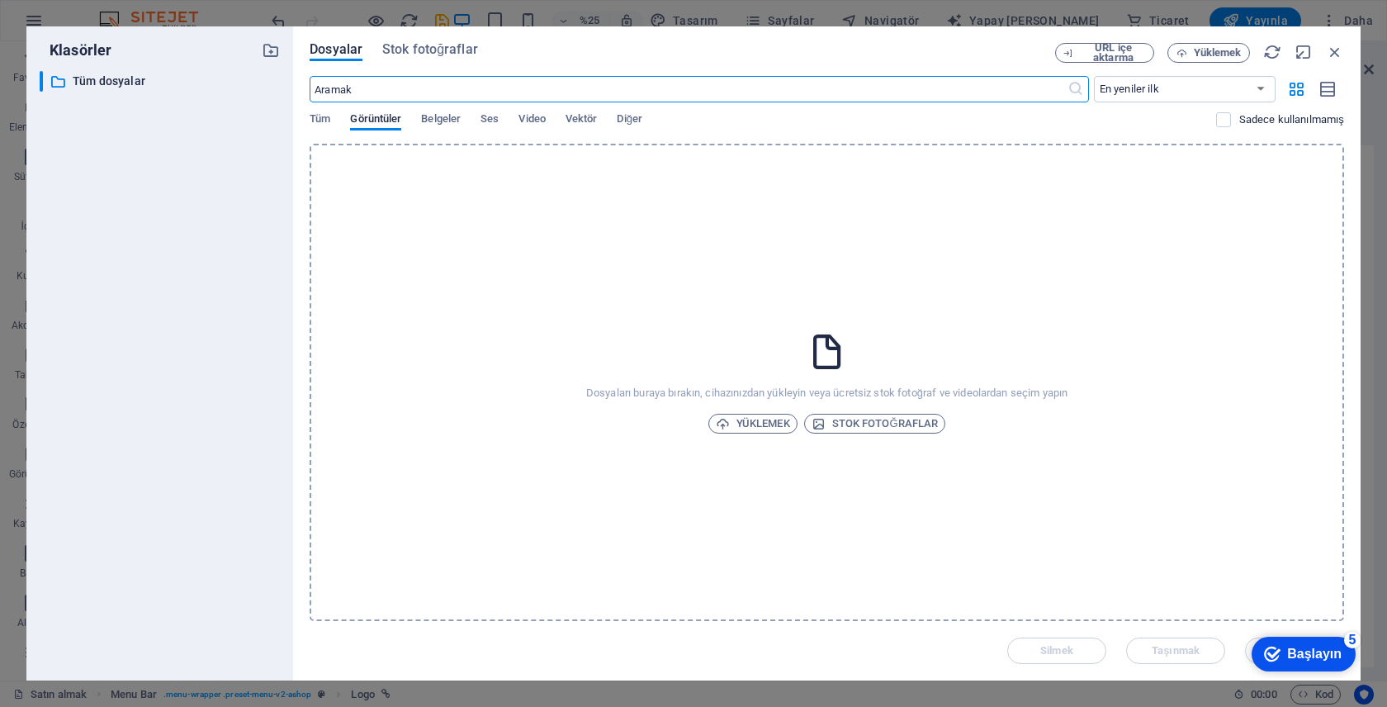
click at [791, 327] on div "Dosyaları buraya bırakın, cihazınızdan yükleyin veya ücretsiz stok fotoğraf ve …" at bounding box center [827, 382] width 1034 height 477
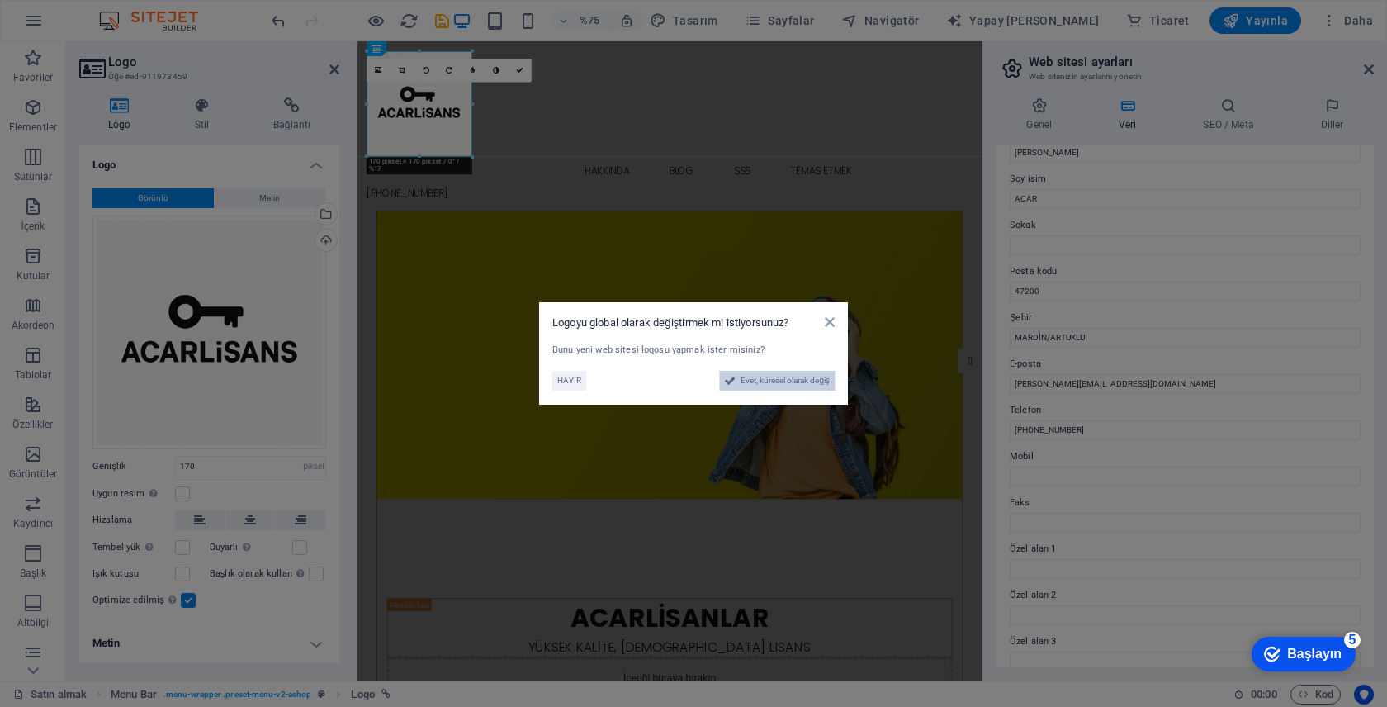
click at [766, 380] on font "Evet, küresel olarak değiş" at bounding box center [784, 380] width 89 height 9
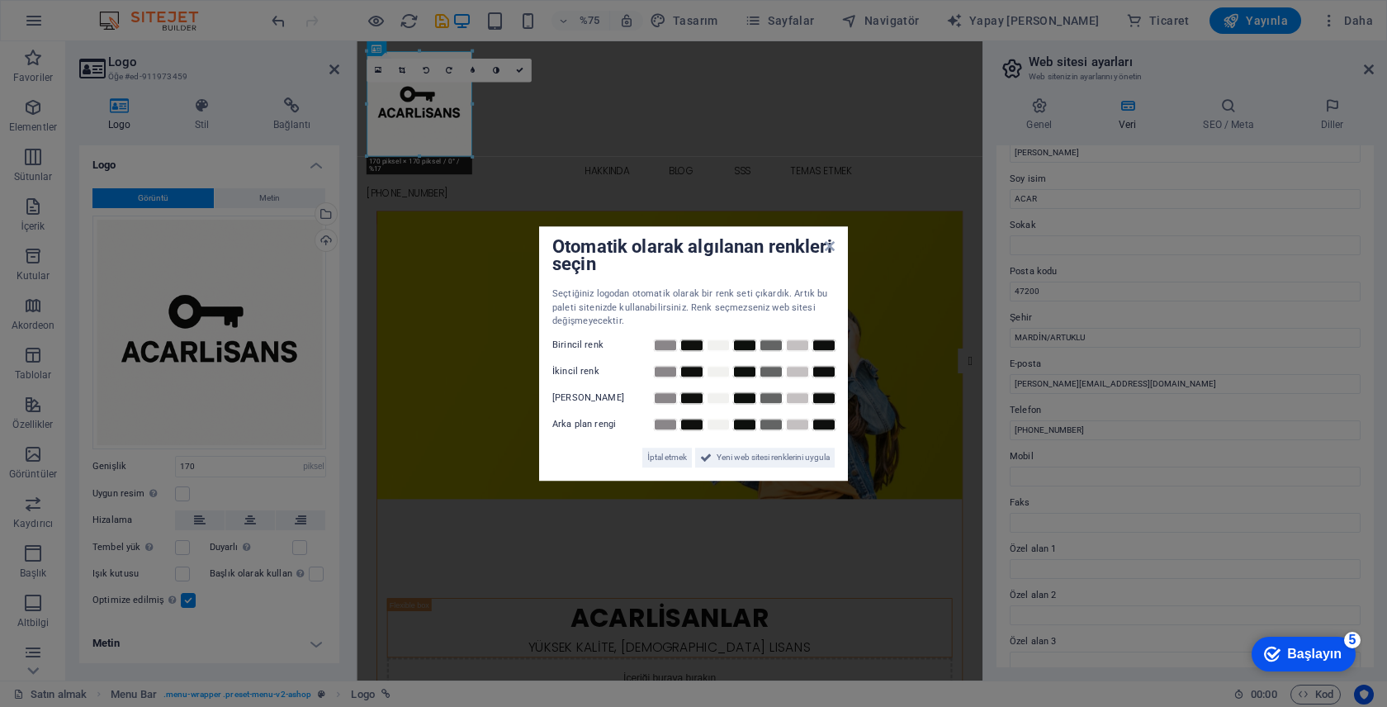
drag, startPoint x: 726, startPoint y: 456, endPoint x: 527, endPoint y: 366, distance: 218.3
click at [527, 366] on aside "Otomatik olarak algılanan renkleri seçin Seçtiğiniz logodan otomatik olarak bir…" at bounding box center [693, 353] width 1387 height 707
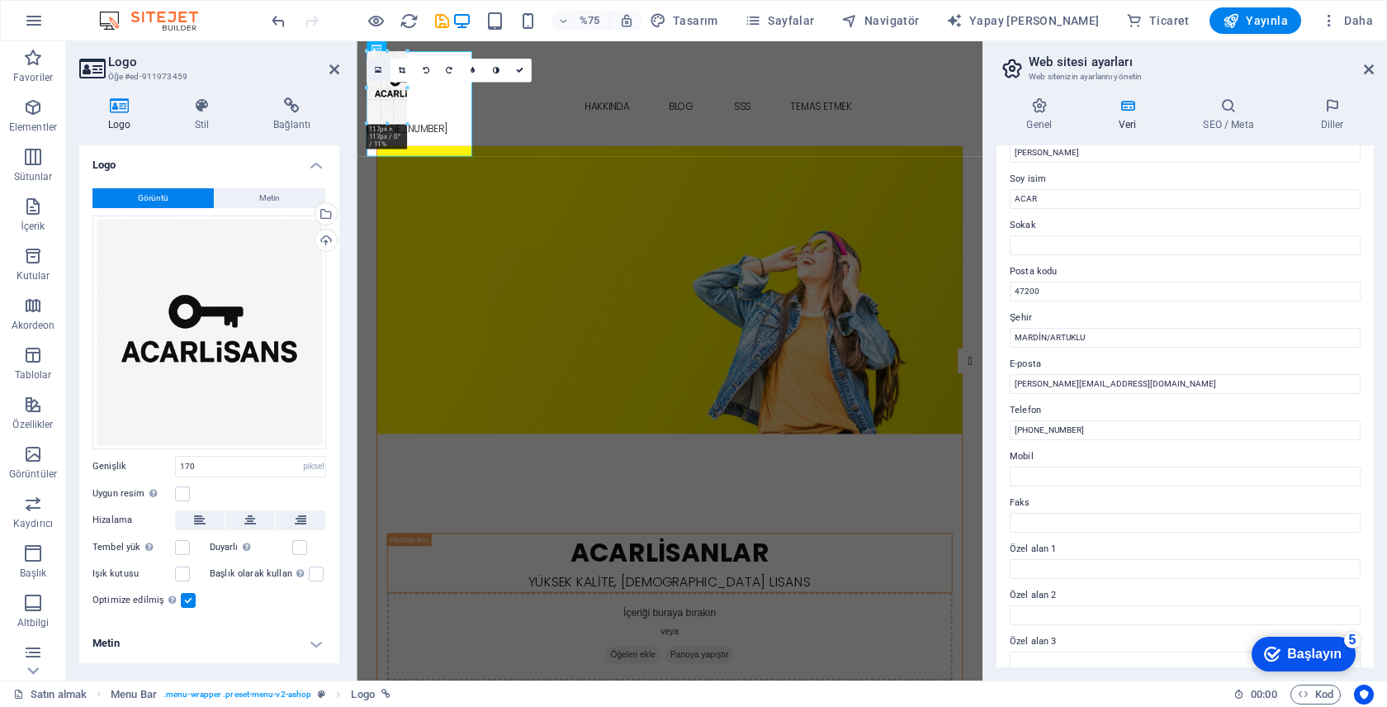
drag, startPoint x: 472, startPoint y: 155, endPoint x: 381, endPoint y: 69, distance: 125.5
type input "77"
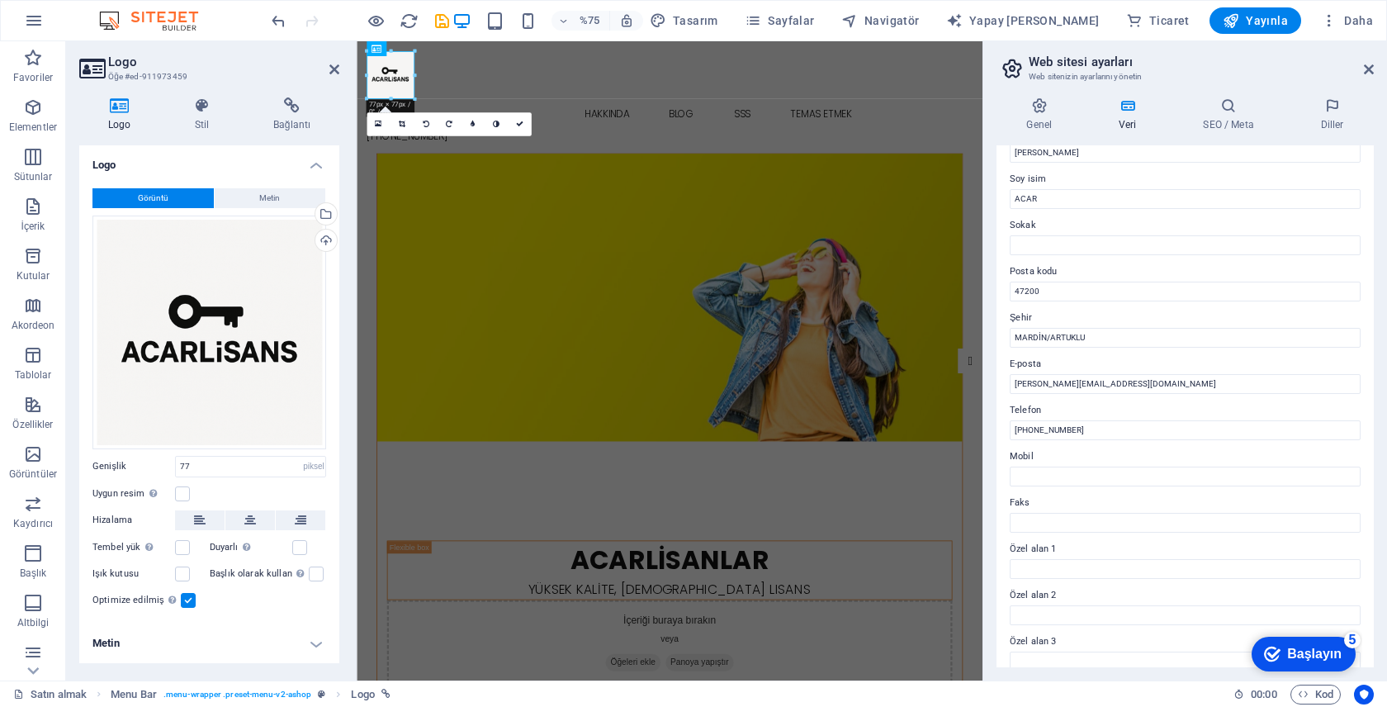
click at [673, 192] on figure at bounding box center [774, 383] width 780 height 383
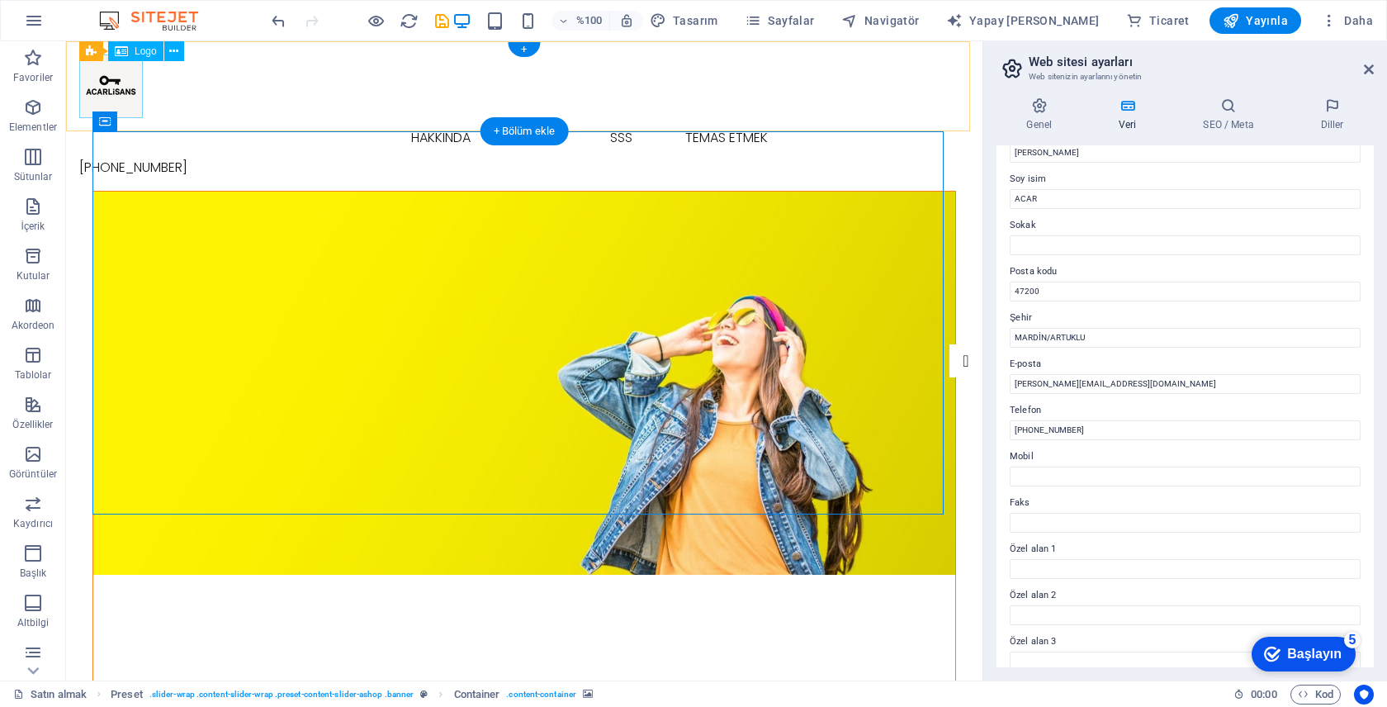
click at [123, 88] on div at bounding box center [524, 86] width 890 height 64
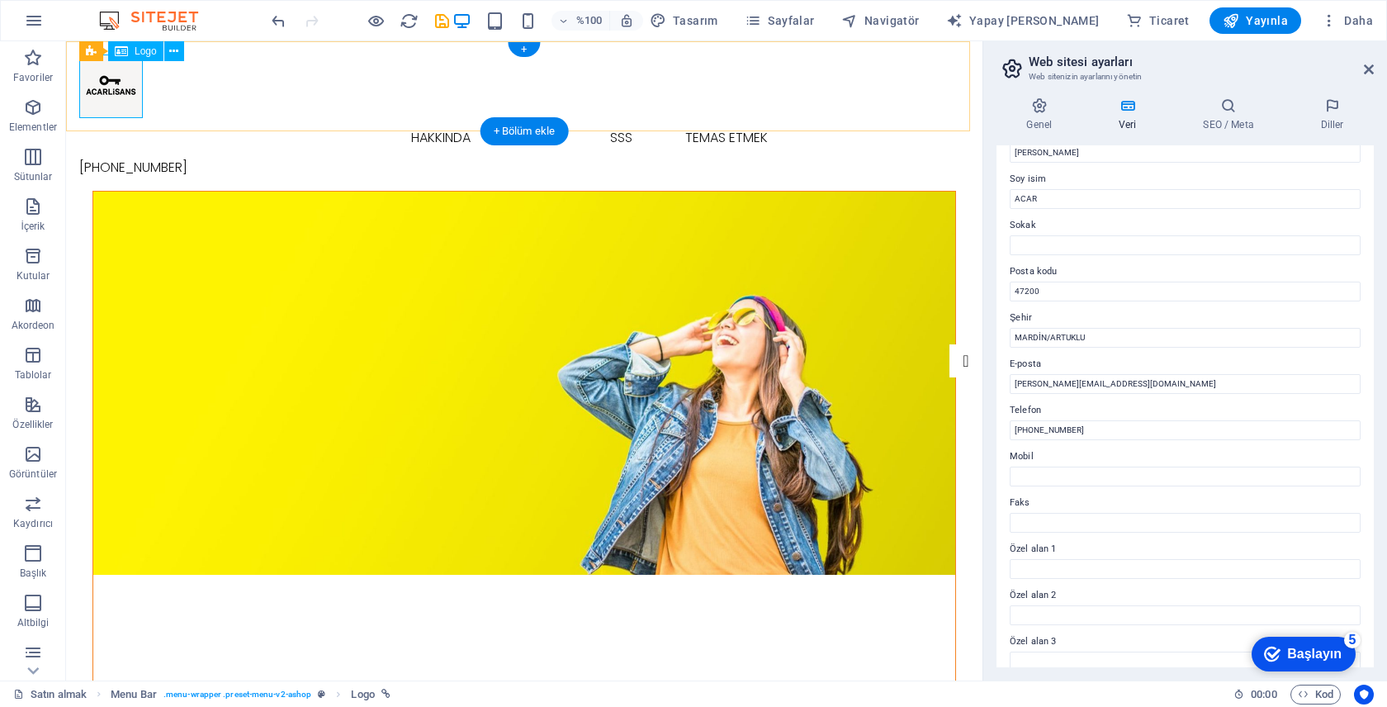
click at [120, 92] on div at bounding box center [524, 86] width 890 height 64
click at [131, 89] on div at bounding box center [524, 86] width 890 height 64
select select "px"
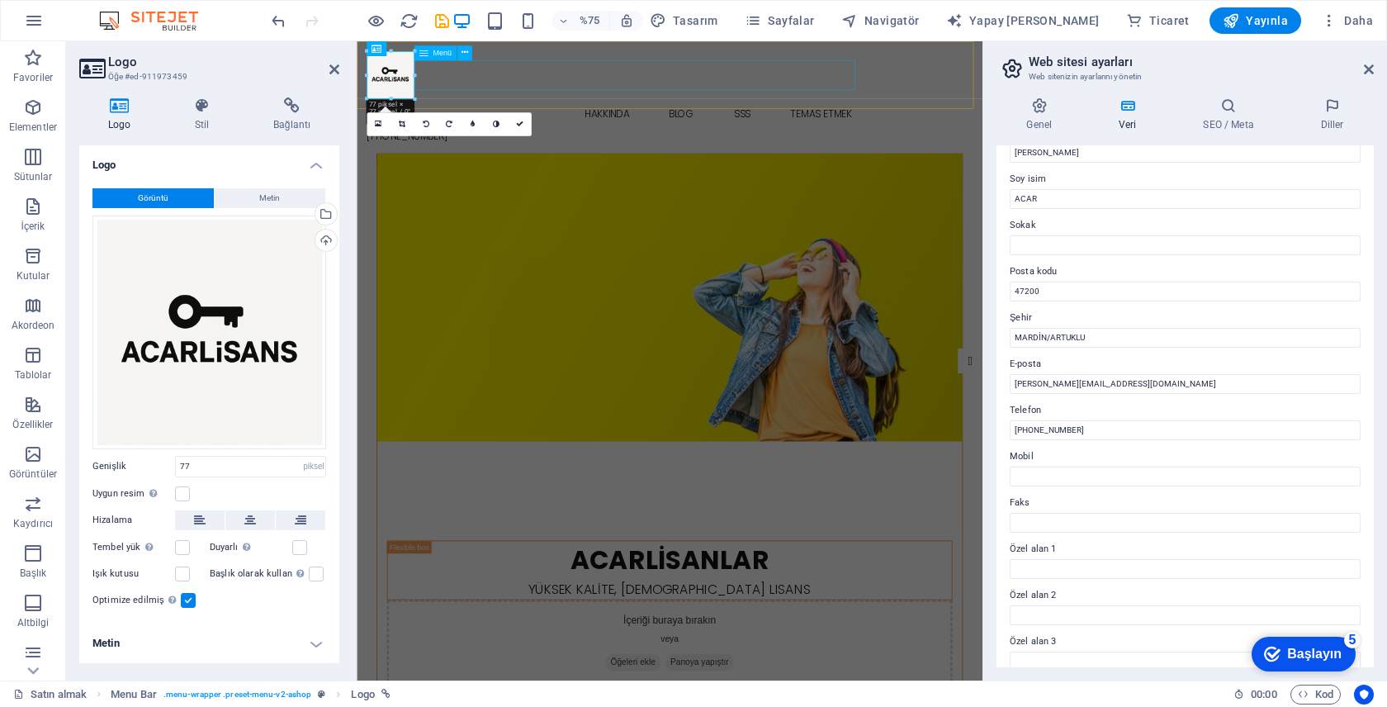
drag, startPoint x: 430, startPoint y: 83, endPoint x: 443, endPoint y: 86, distance: 13.4
click at [443, 86] on header "Satın almak Hakkında Blog SSS Temas etmek +90 (546) 204 70 43" at bounding box center [774, 115] width 835 height 149
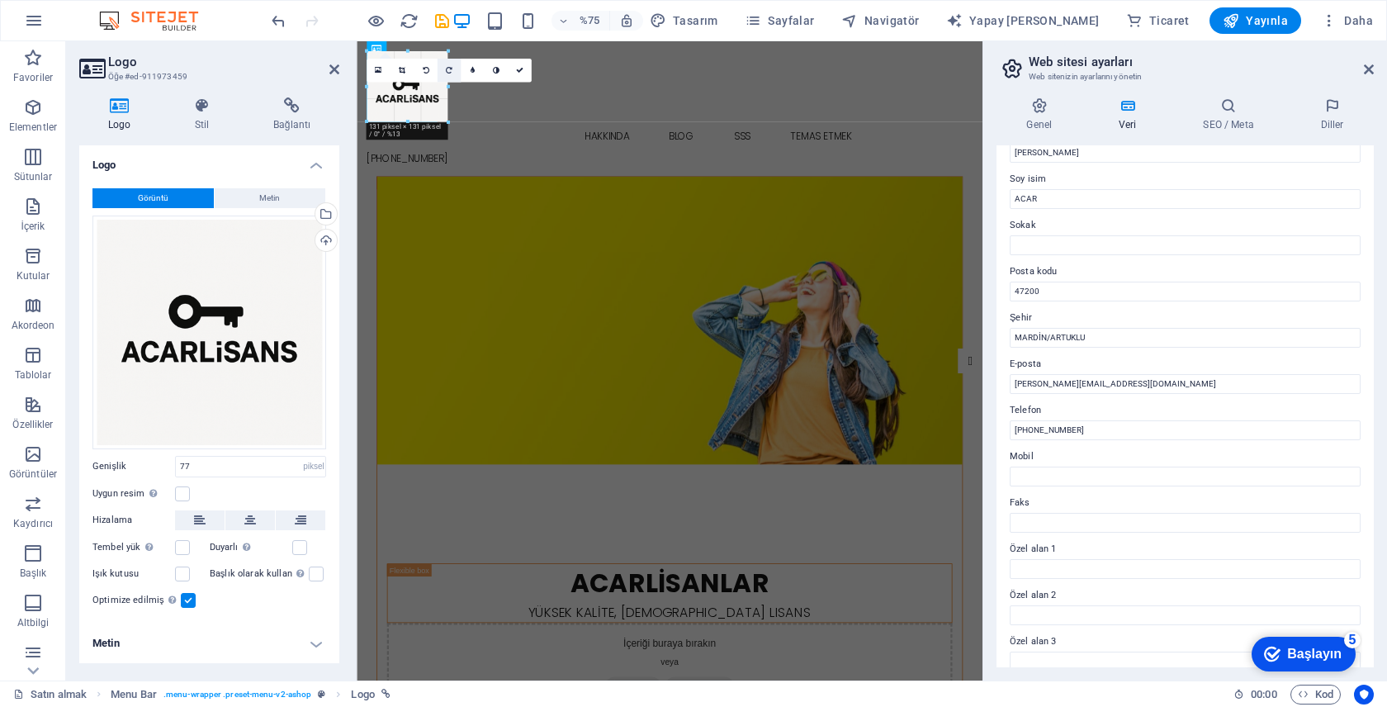
drag, startPoint x: 414, startPoint y: 75, endPoint x: 445, endPoint y: 80, distance: 30.9
type input "114"
click at [541, 238] on figure at bounding box center [774, 413] width 780 height 383
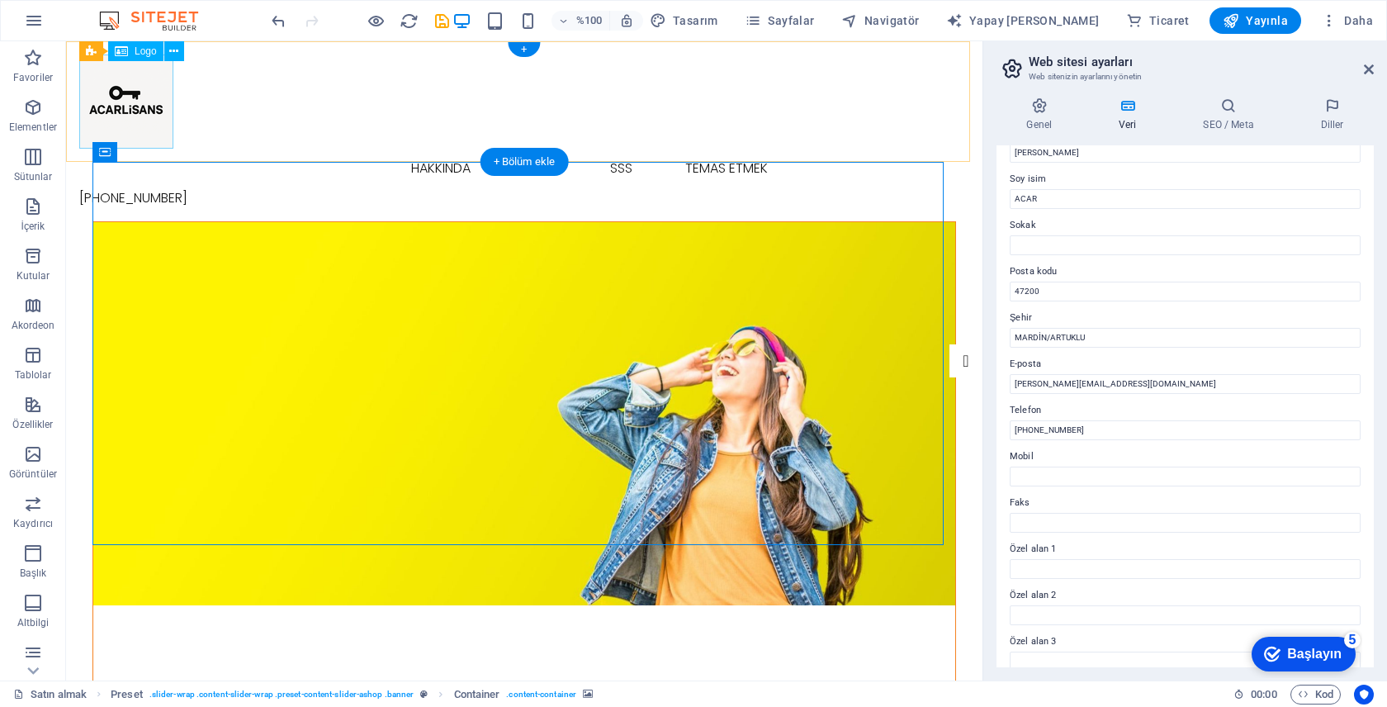
click at [128, 116] on div at bounding box center [524, 101] width 890 height 94
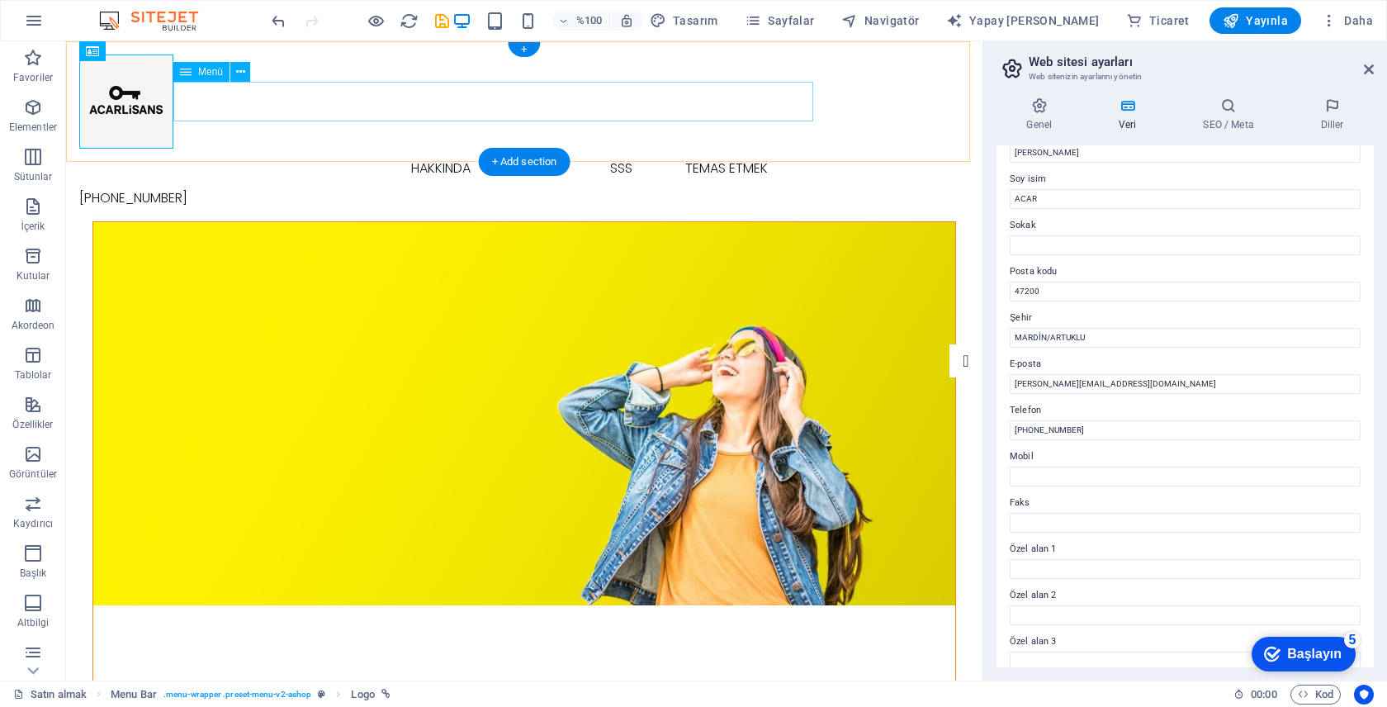
click at [272, 149] on nav "Satın almak Hakkında Blog SSS Temas etmek" at bounding box center [524, 169] width 890 height 40
click at [144, 116] on div at bounding box center [524, 101] width 890 height 94
click at [260, 136] on div "Satın almak Hakkında Blog SSS Temas etmek +90 (546) 204 70 43" at bounding box center [524, 131] width 916 height 180
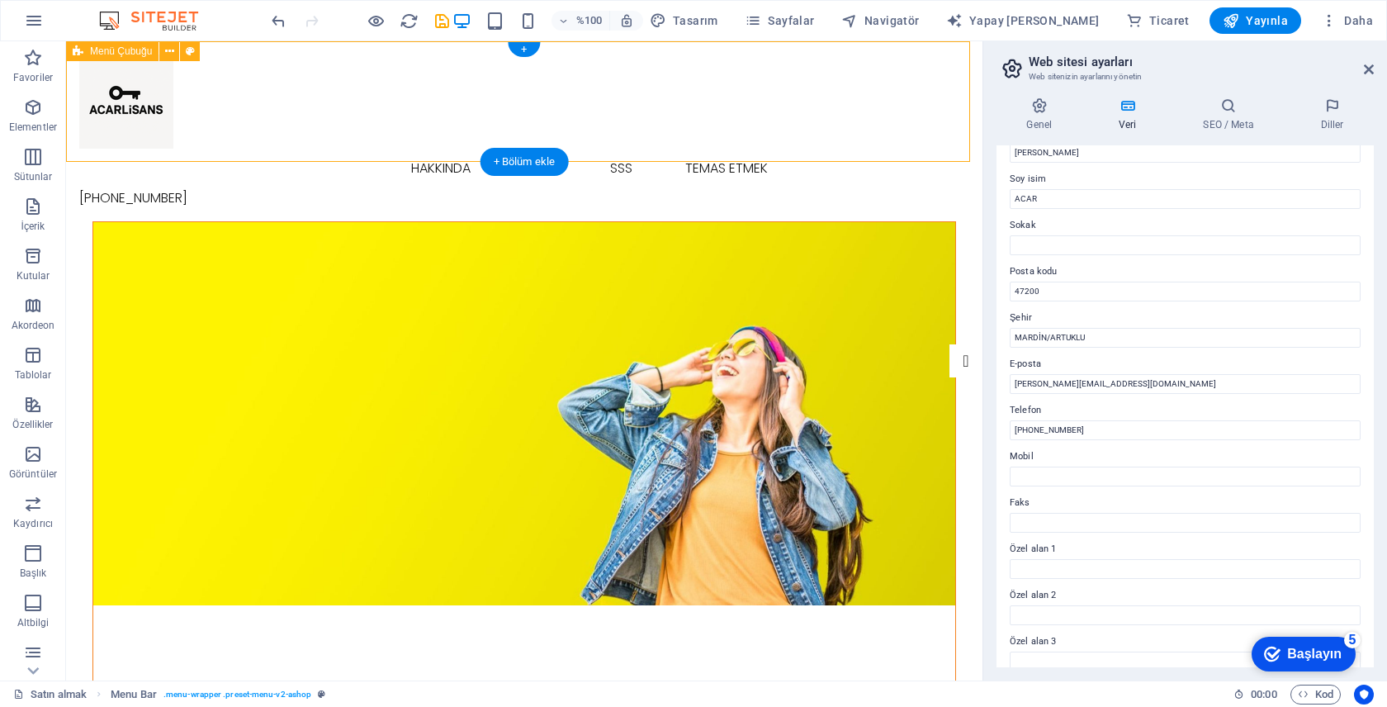
click at [249, 131] on div "Satın almak Hakkında Blog SSS Temas etmek +90 (546) 204 70 43" at bounding box center [524, 131] width 916 height 180
select select "header"
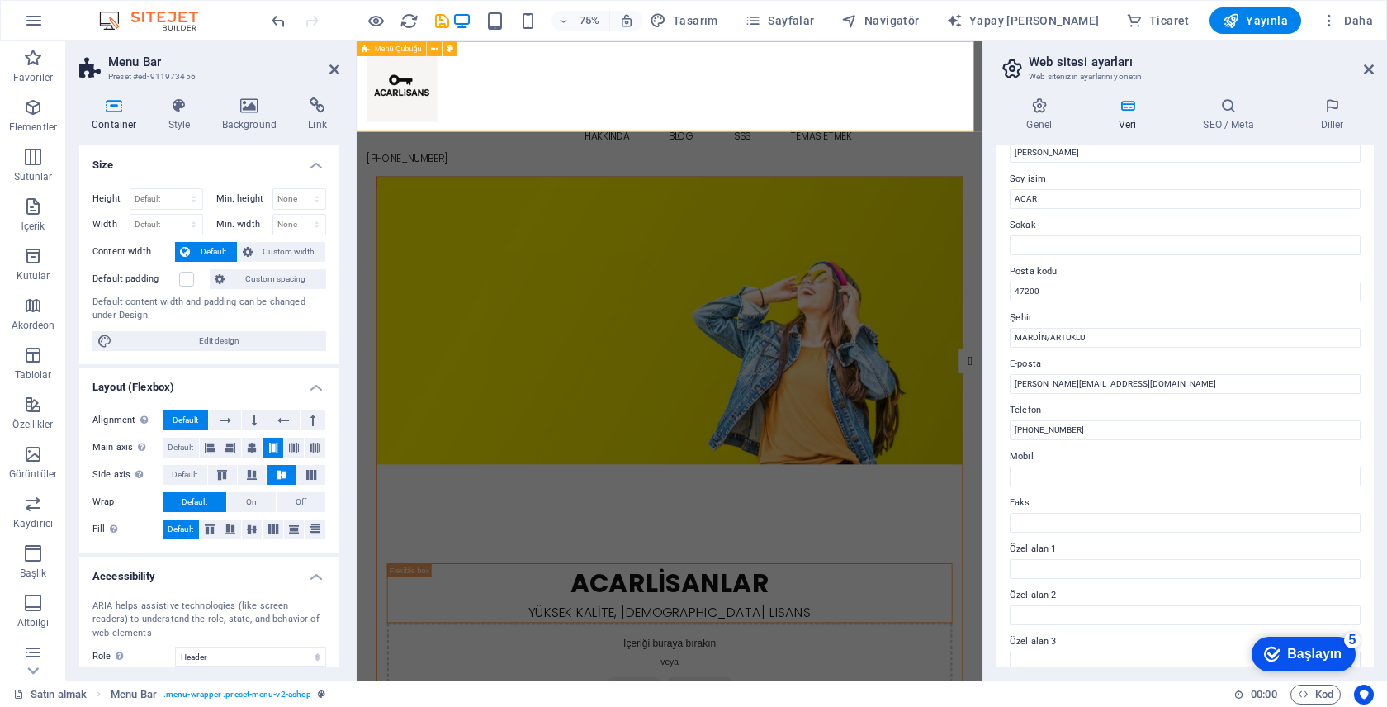
click at [500, 130] on div "Satın almak Hakkında Blog SSS Temas etmek +90 (546) 204 70 43" at bounding box center [774, 131] width 835 height 180
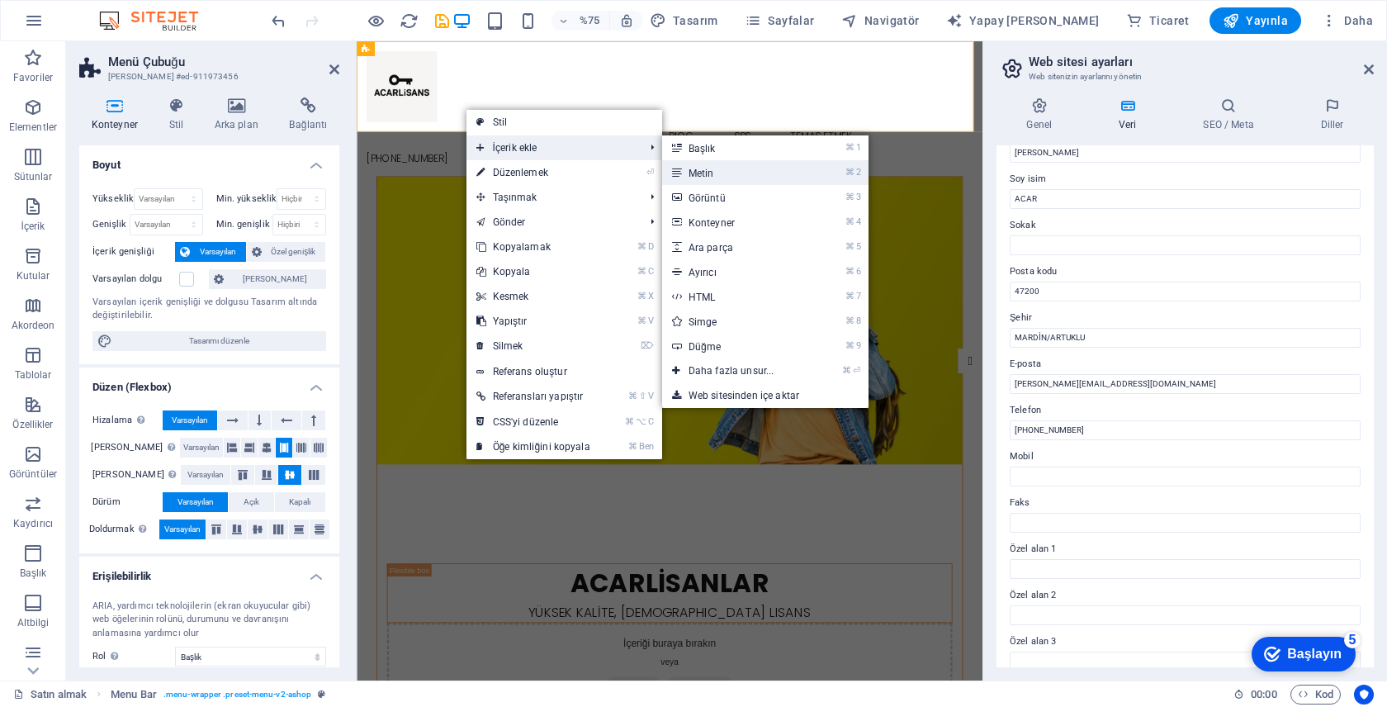
click at [740, 174] on link "⌘ 2 Metin" at bounding box center [734, 172] width 145 height 25
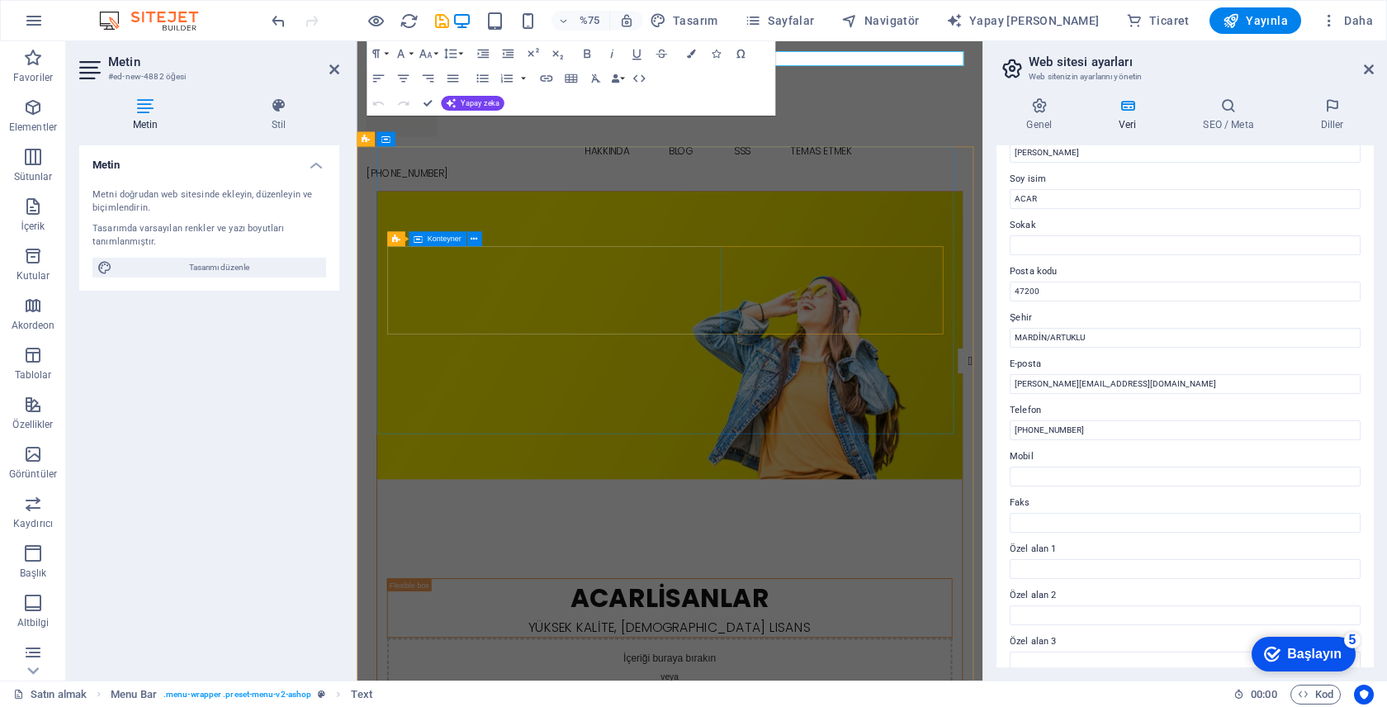
click at [652, 253] on figure at bounding box center [774, 433] width 780 height 383
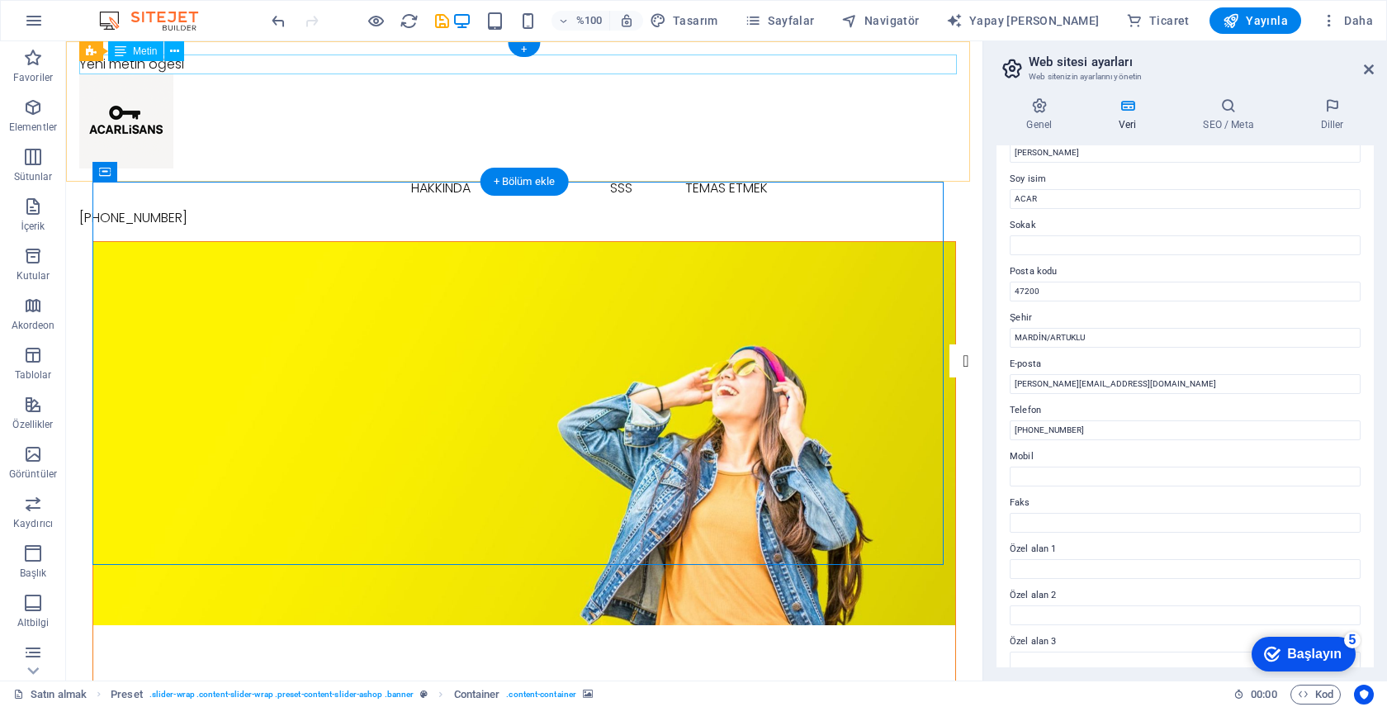
click at [310, 67] on div "Yeni metin öğesi" at bounding box center [524, 64] width 890 height 20
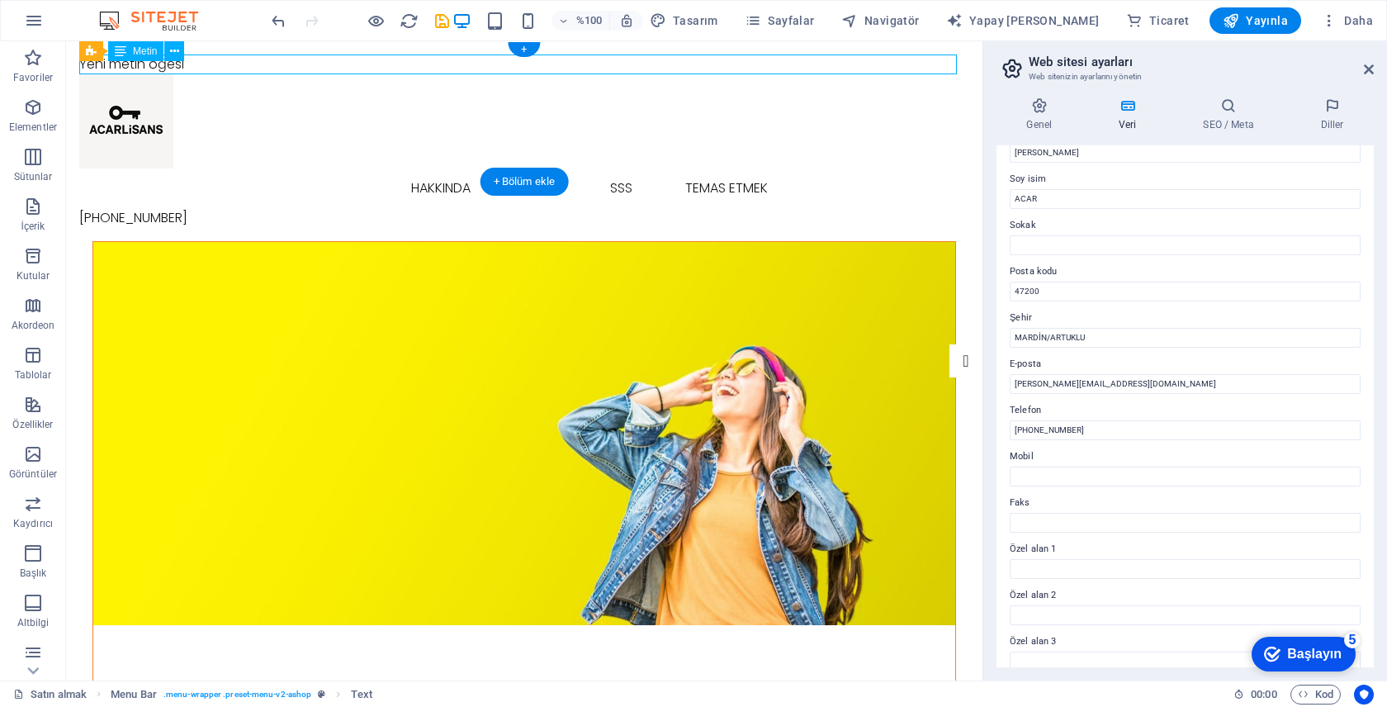
click at [309, 67] on div "Yeni metin öğesi" at bounding box center [524, 64] width 890 height 20
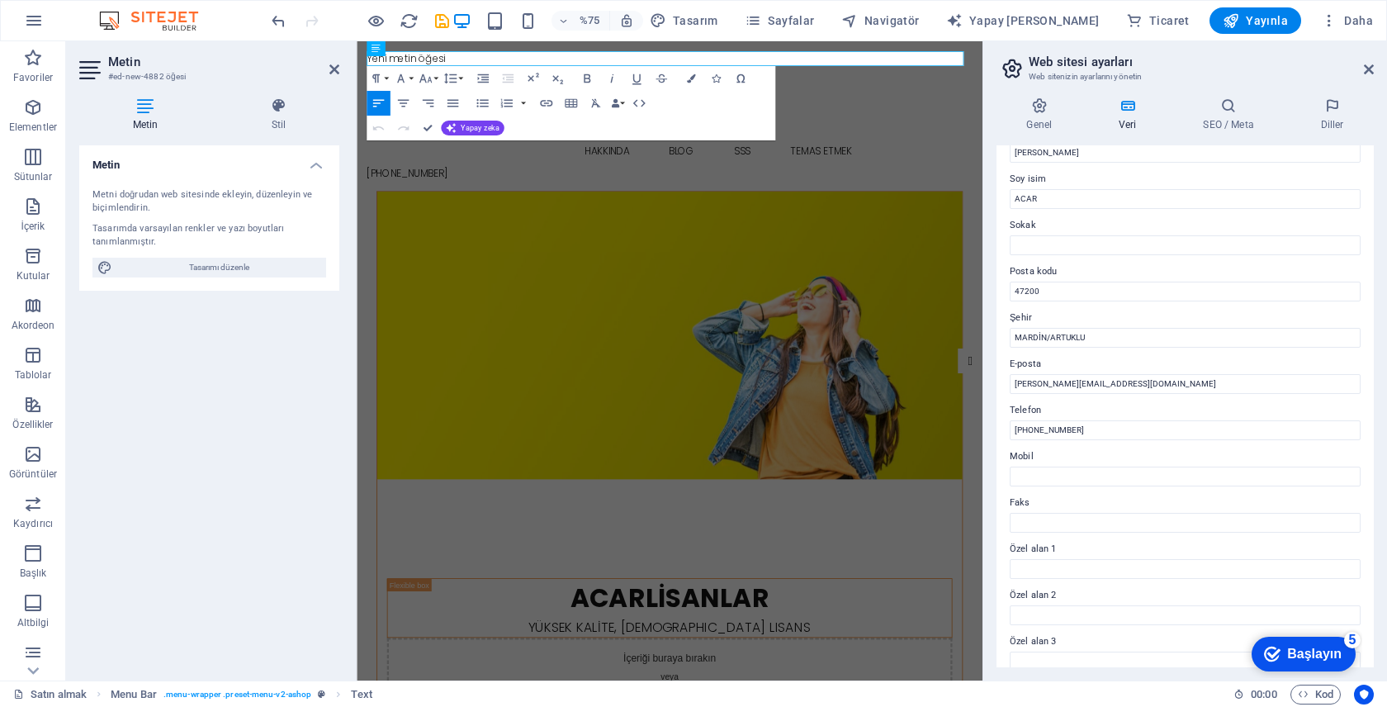
click at [697, 242] on figure at bounding box center [774, 433] width 780 height 383
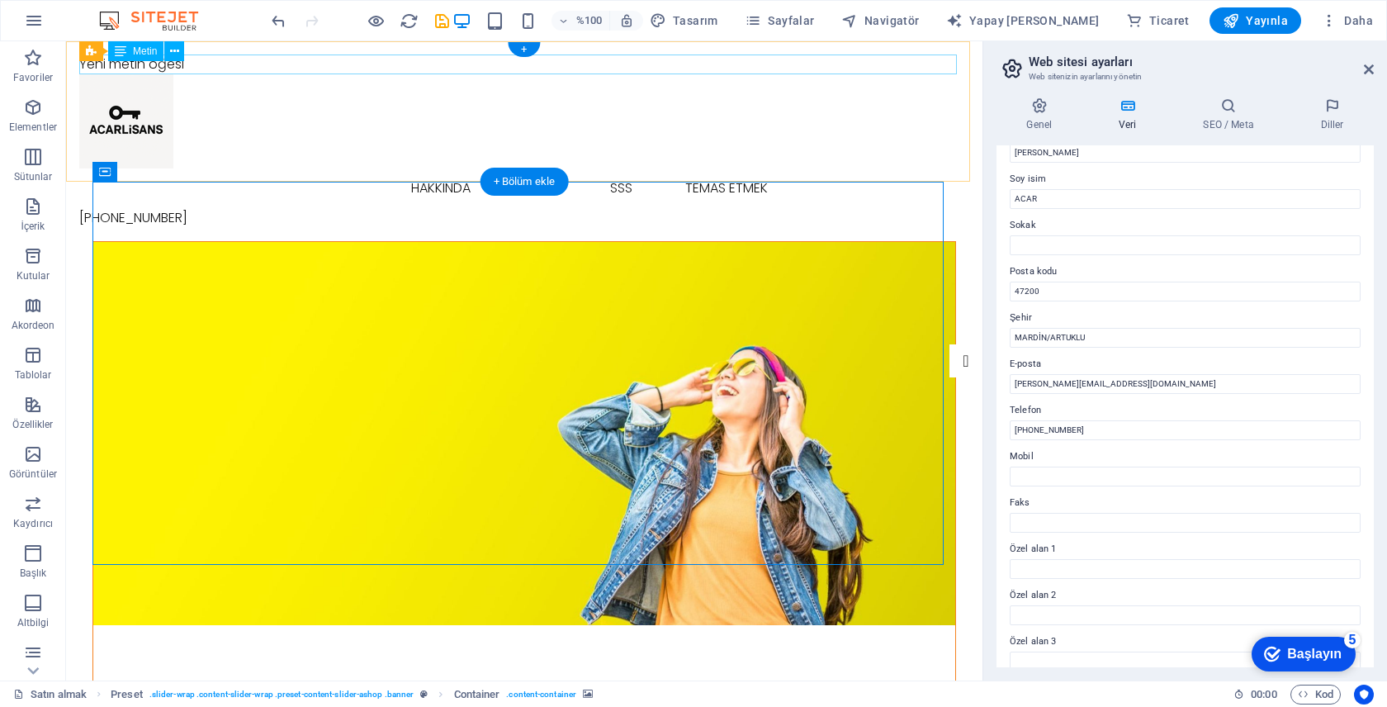
click at [840, 62] on div "Yeni metin öğesi" at bounding box center [524, 64] width 890 height 20
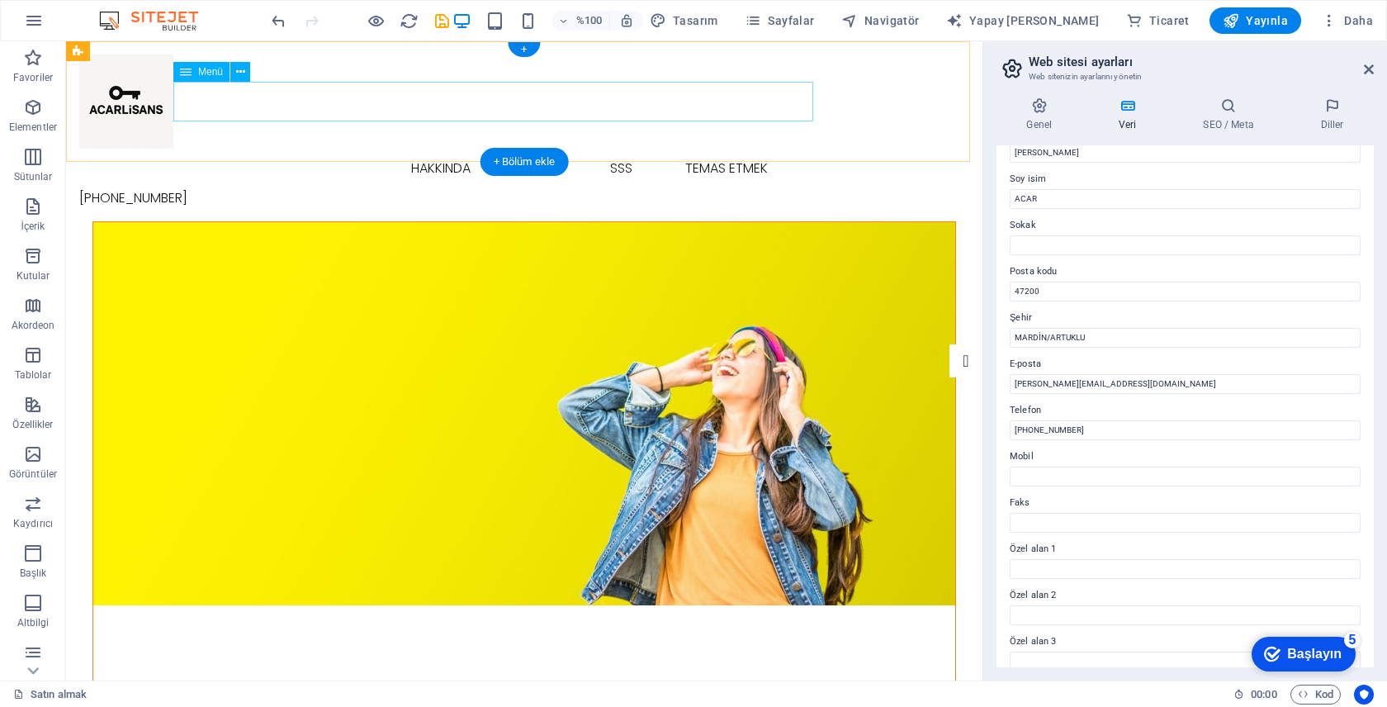
click at [301, 149] on nav "Satın almak Hakkında Blog SSS Temas etmek" at bounding box center [524, 169] width 890 height 40
click at [291, 149] on nav "Satın almak Hakkında Blog SSS Temas etmek" at bounding box center [524, 169] width 890 height 40
select select
select select "1"
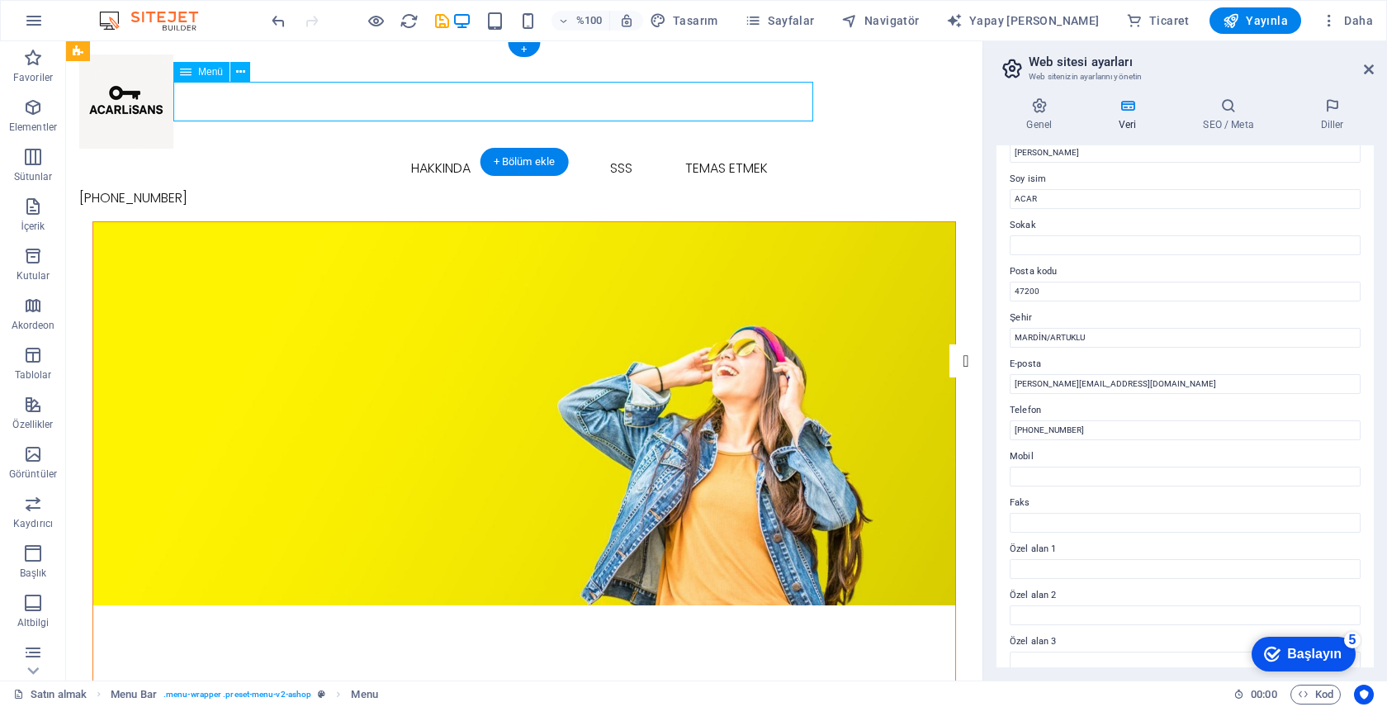
select select
select select "2"
select select
select select "3"
select select
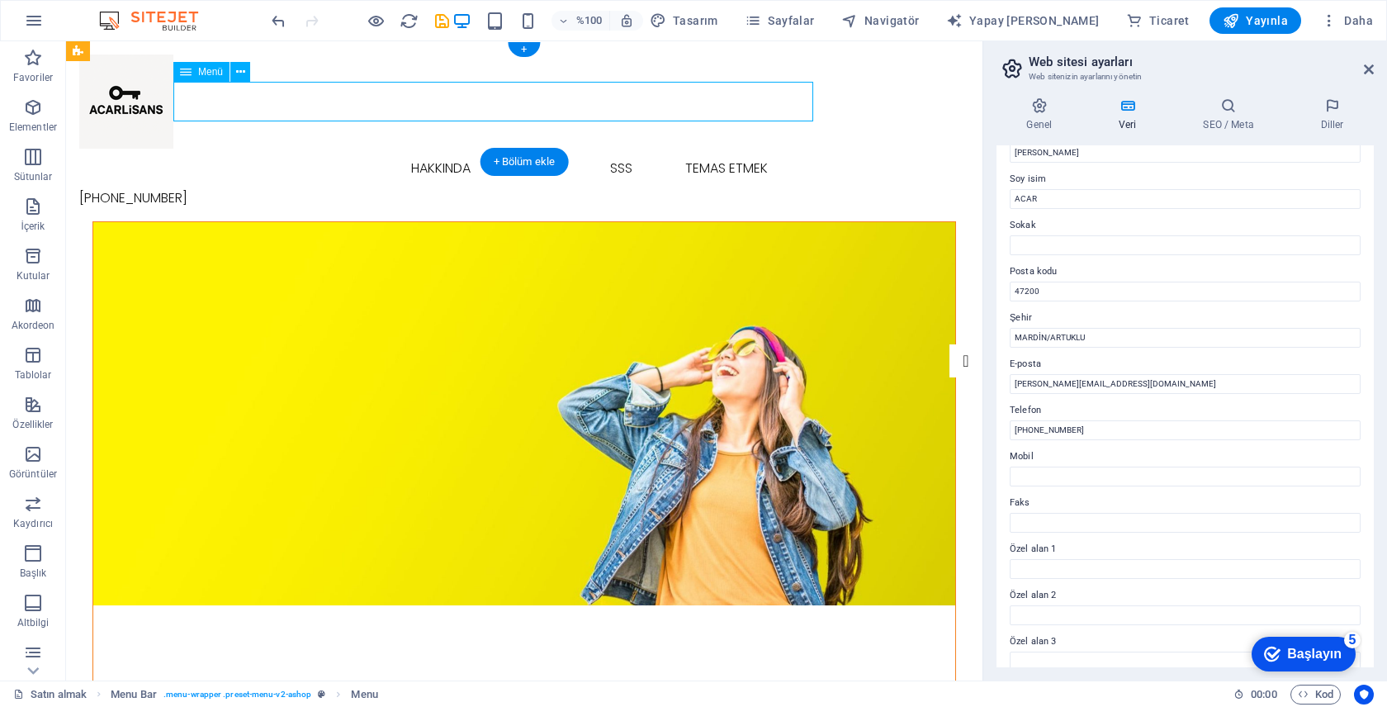
select select "4"
select select
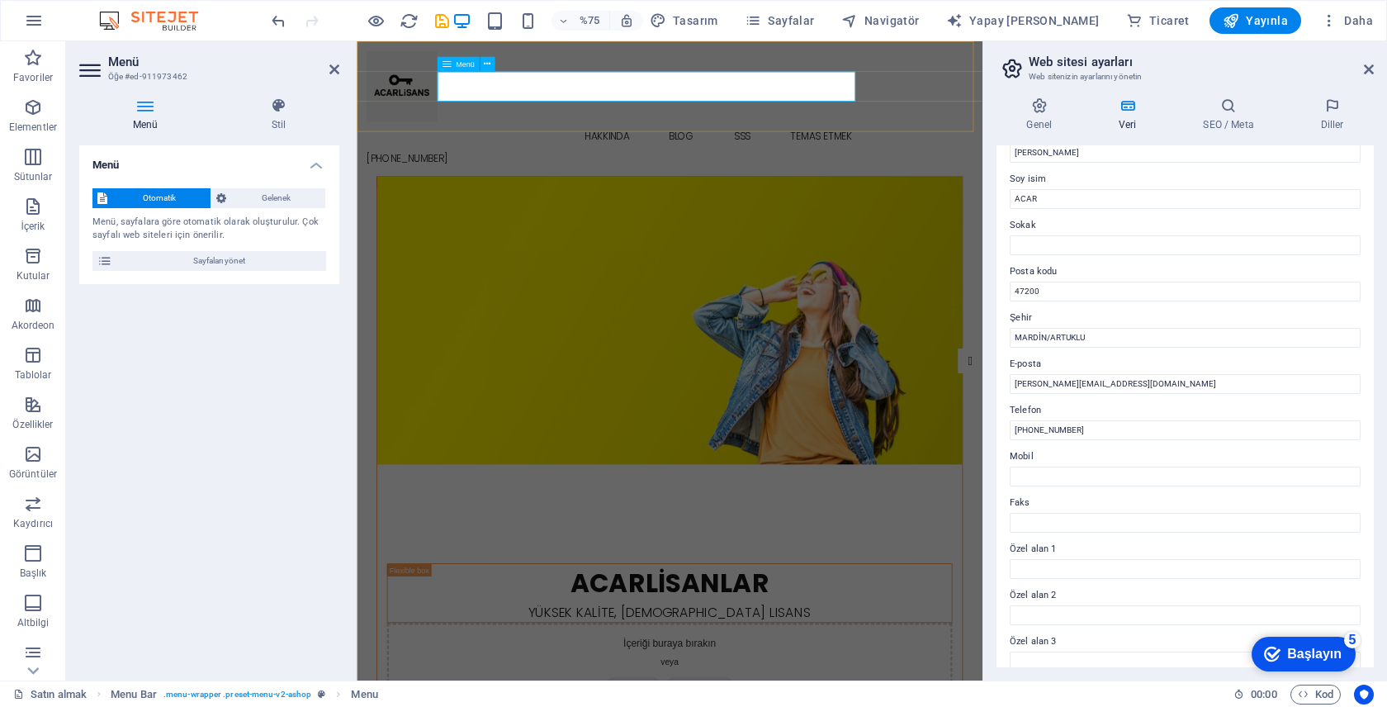
click at [470, 149] on nav "Satın almak Hakkında Blog SSS Temas etmek" at bounding box center [774, 169] width 808 height 40
click at [286, 190] on span "Gelenek" at bounding box center [275, 198] width 89 height 20
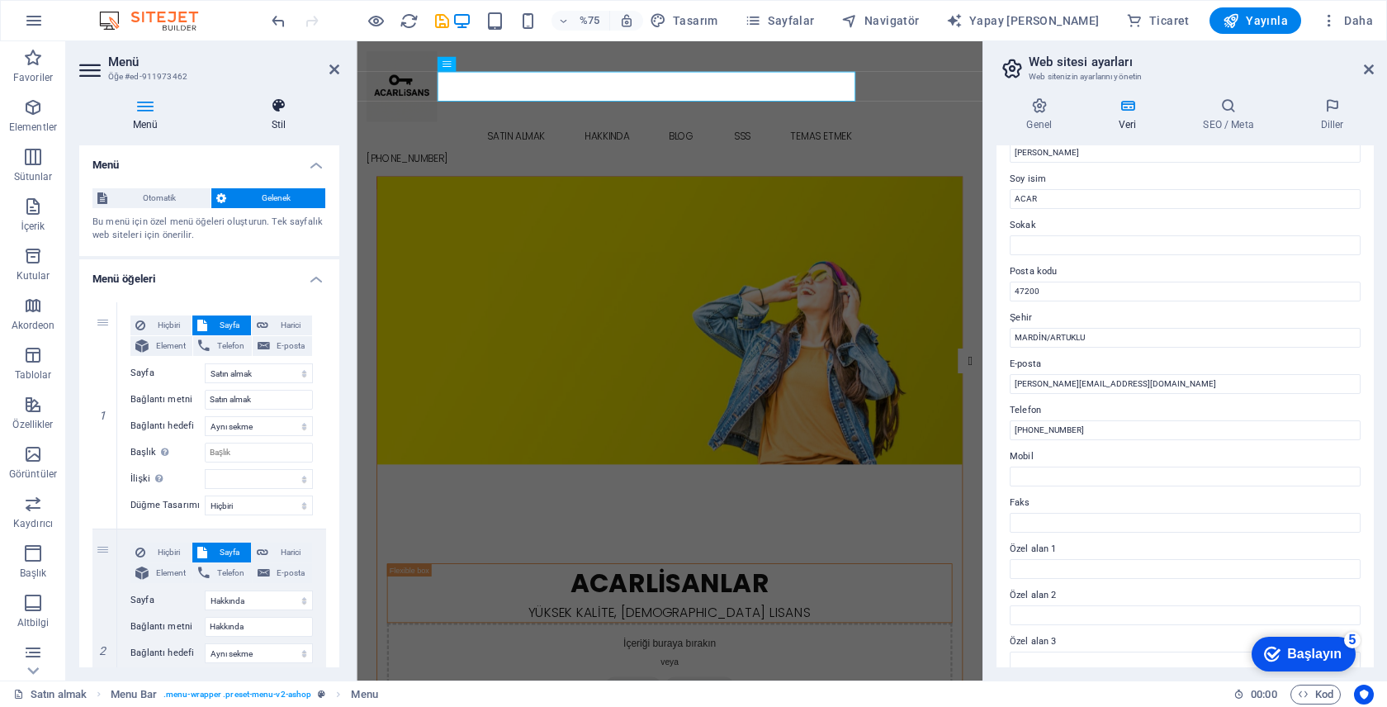
click at [263, 118] on h4 "Stil" at bounding box center [278, 114] width 121 height 35
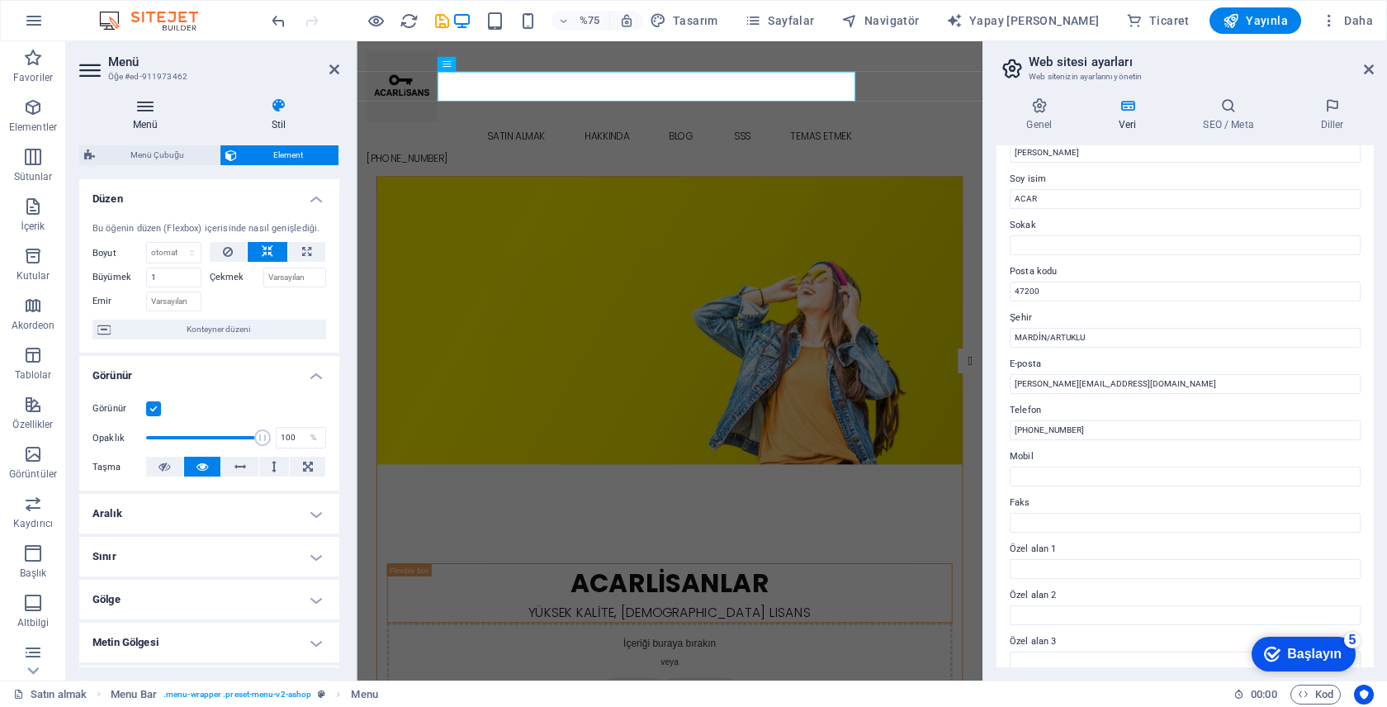
click at [171, 109] on icon at bounding box center [145, 105] width 132 height 17
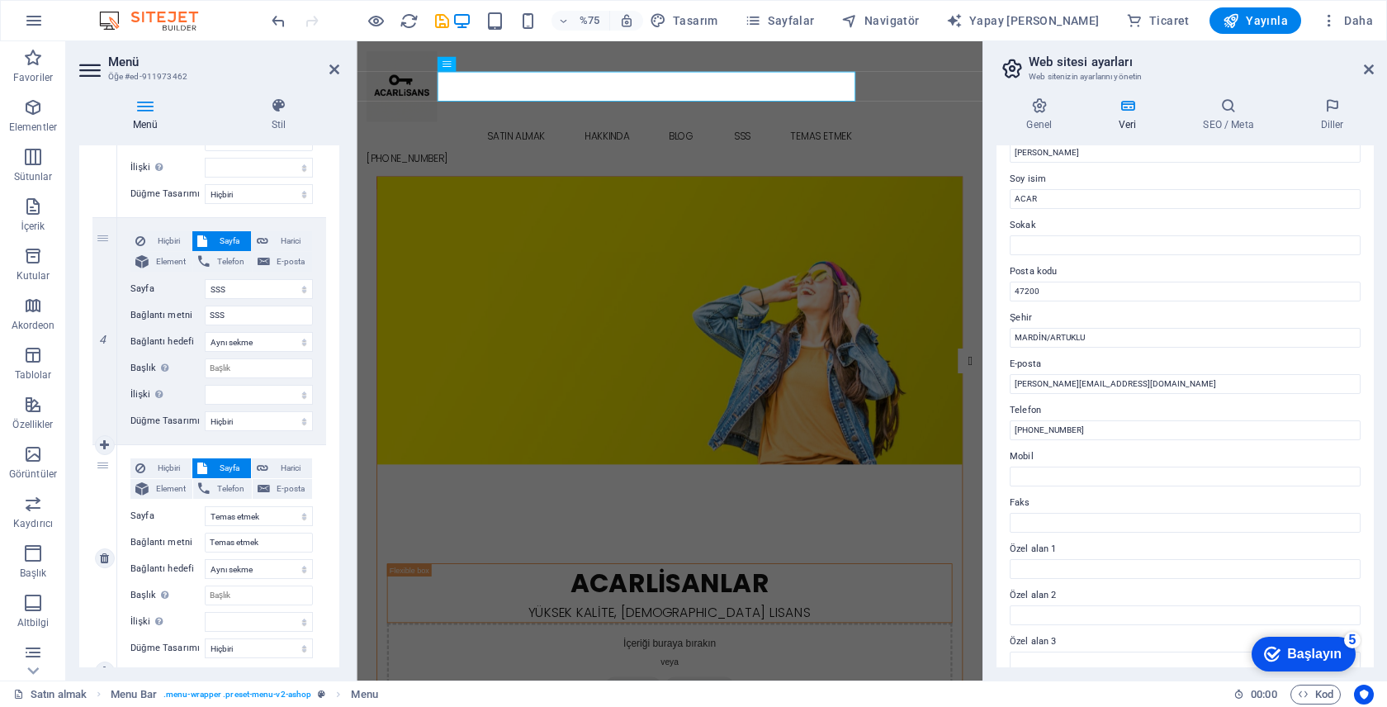
scroll to position [779, 0]
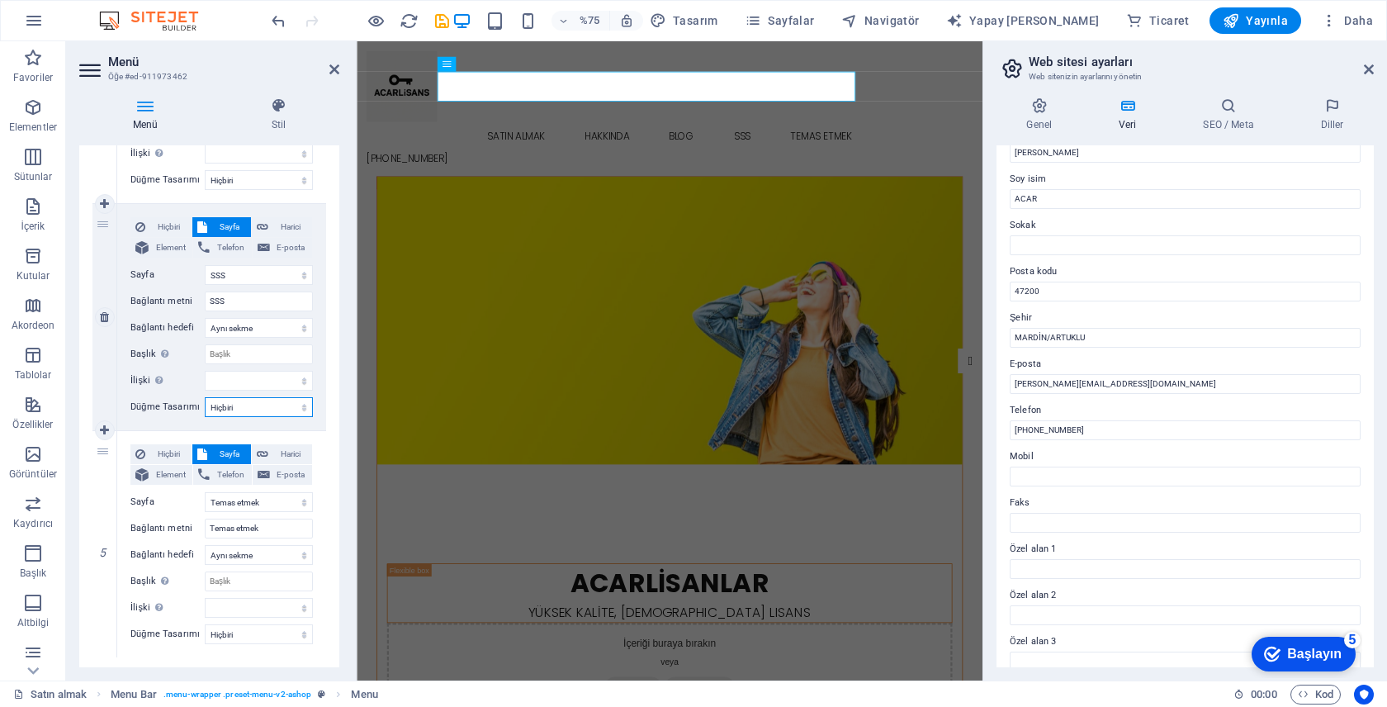
click at [270, 405] on select "Hiçbiri Varsayılan Öncelik İkincil" at bounding box center [259, 407] width 108 height 20
click at [205, 397] on select "Hiçbiri Varsayılan Öncelik İkincil" at bounding box center [259, 407] width 108 height 20
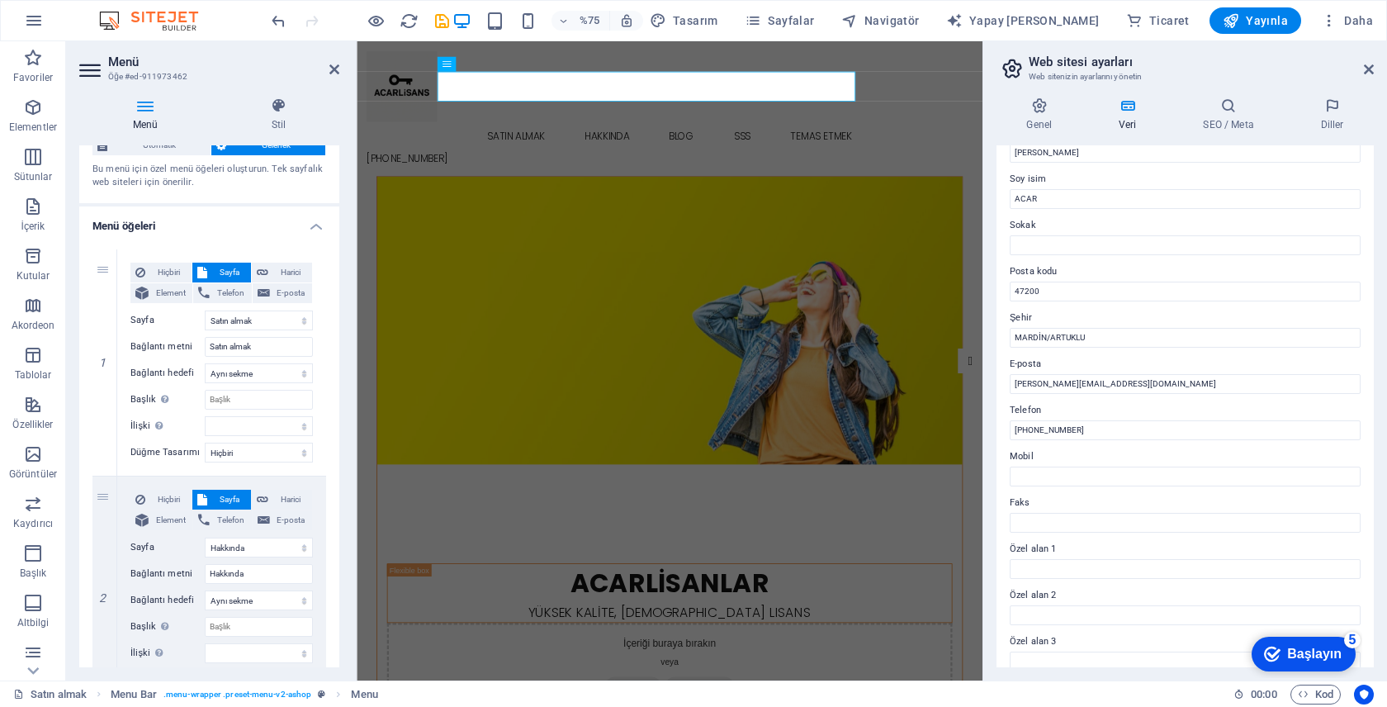
scroll to position [0, 0]
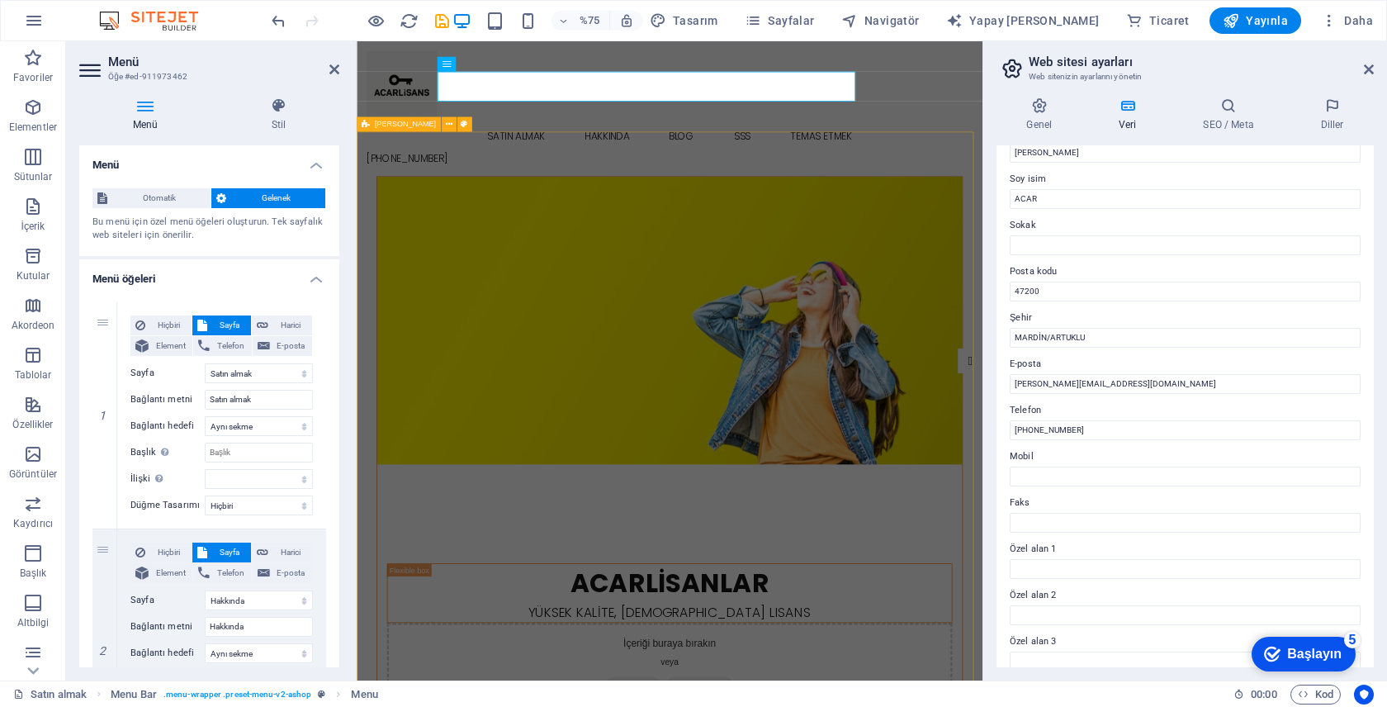
click at [782, 247] on figure at bounding box center [774, 413] width 780 height 383
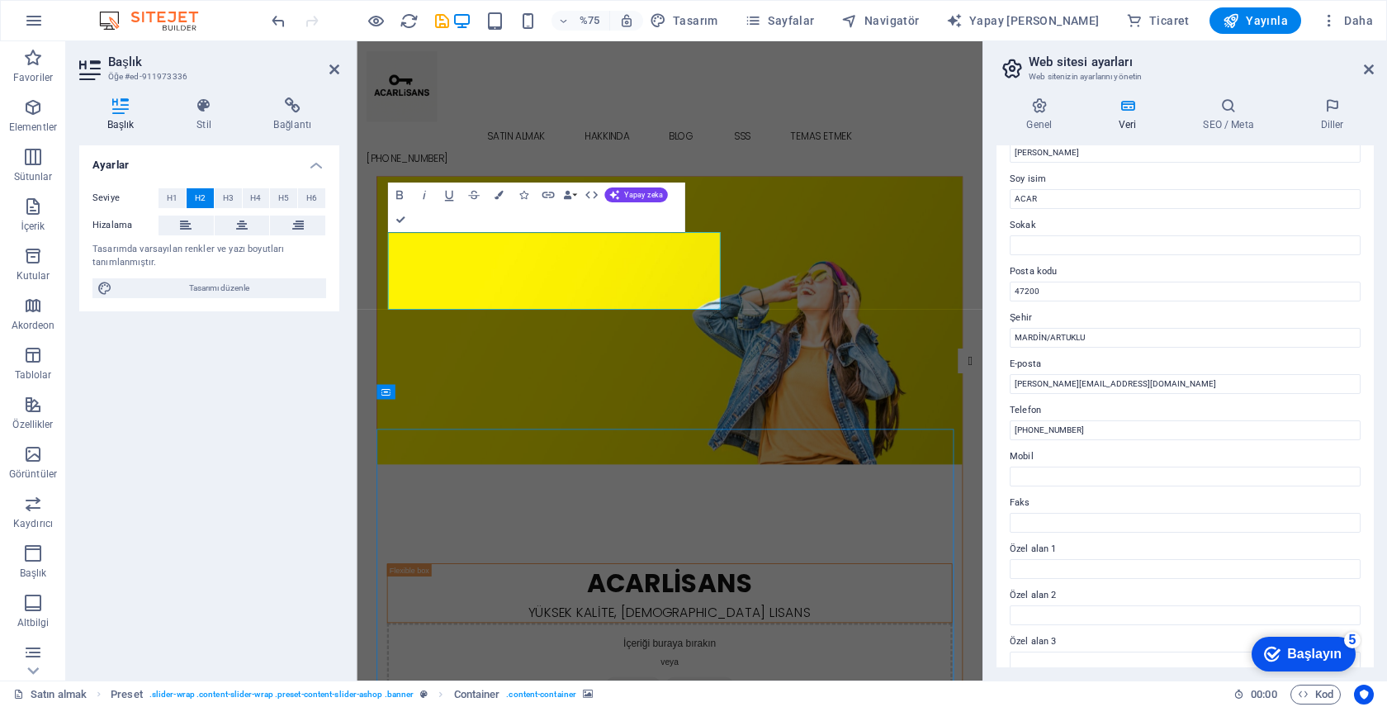
click at [994, 420] on figure at bounding box center [774, 413] width 780 height 383
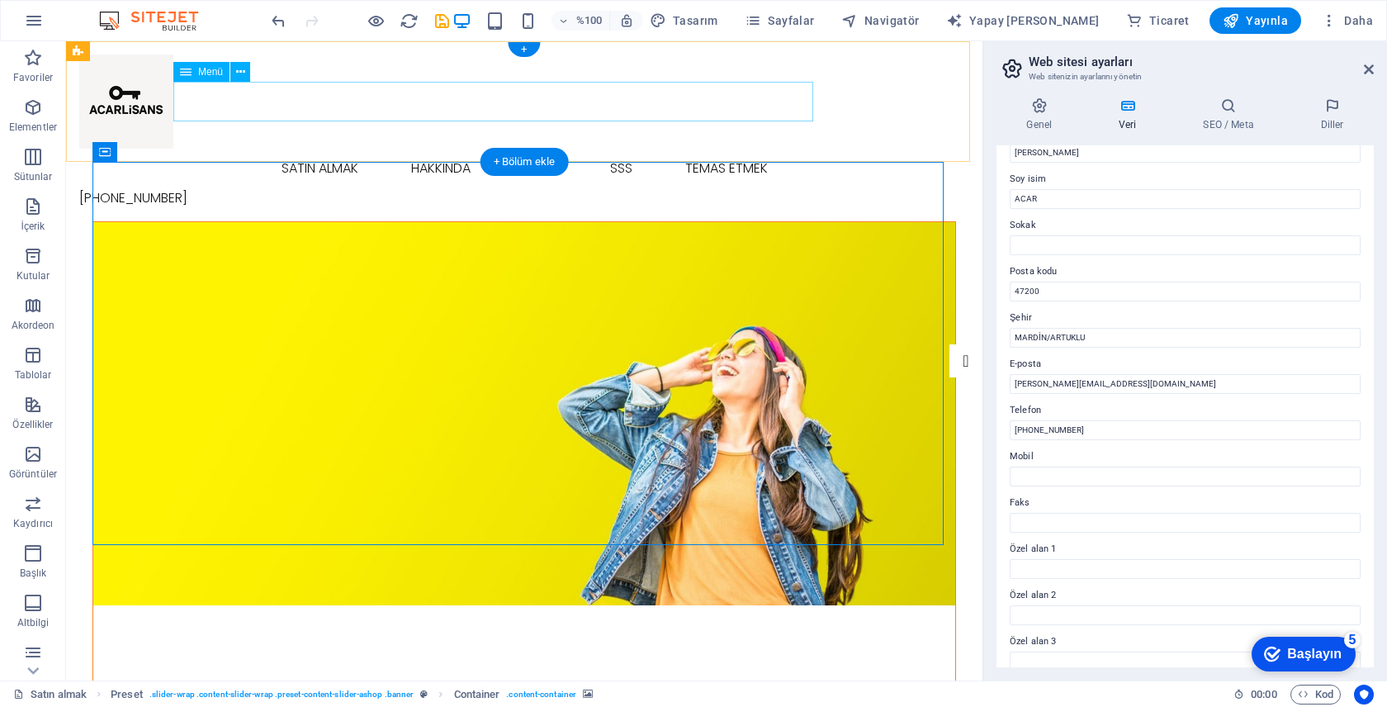
click at [704, 149] on nav "Satın almak Hakkında Blog SSS Temas etmek" at bounding box center [524, 169] width 890 height 40
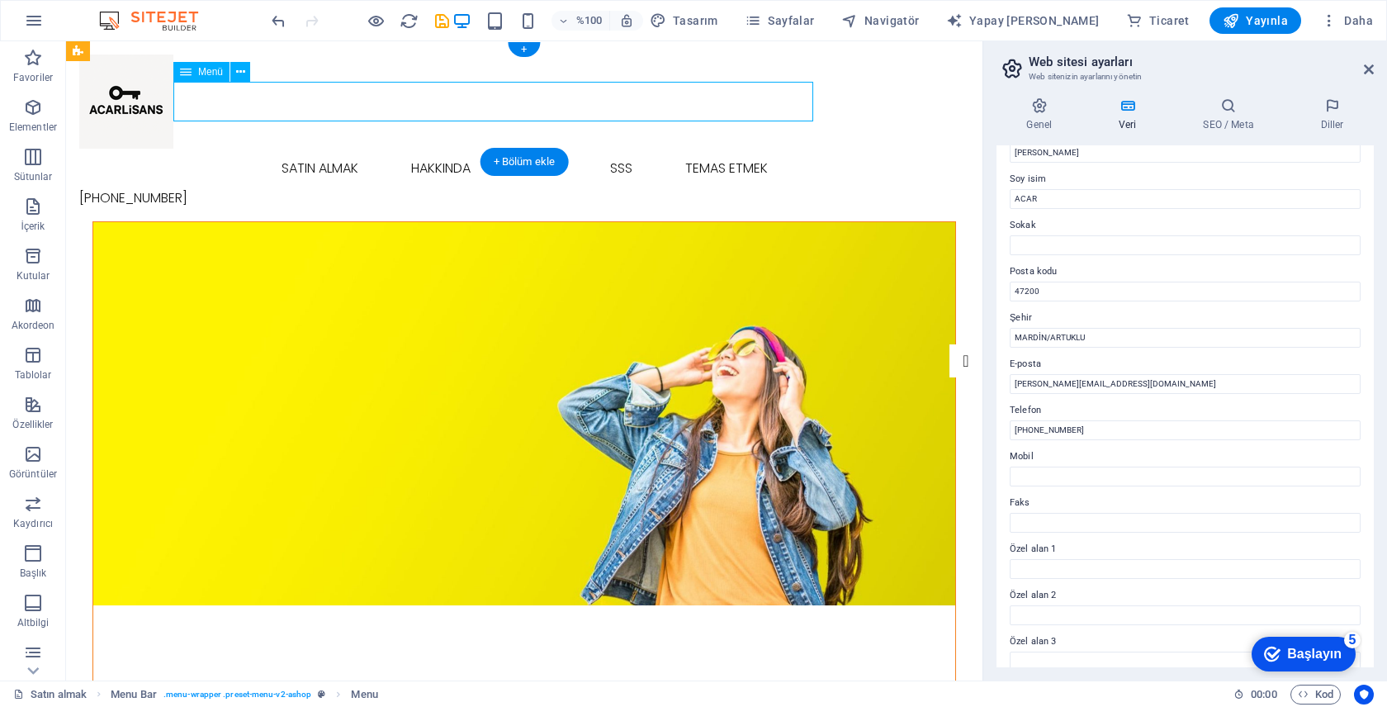
click at [704, 149] on nav "Satın almak Hakkında Blog SSS Temas etmek" at bounding box center [524, 169] width 890 height 40
select select
select select "1"
select select
select select "2"
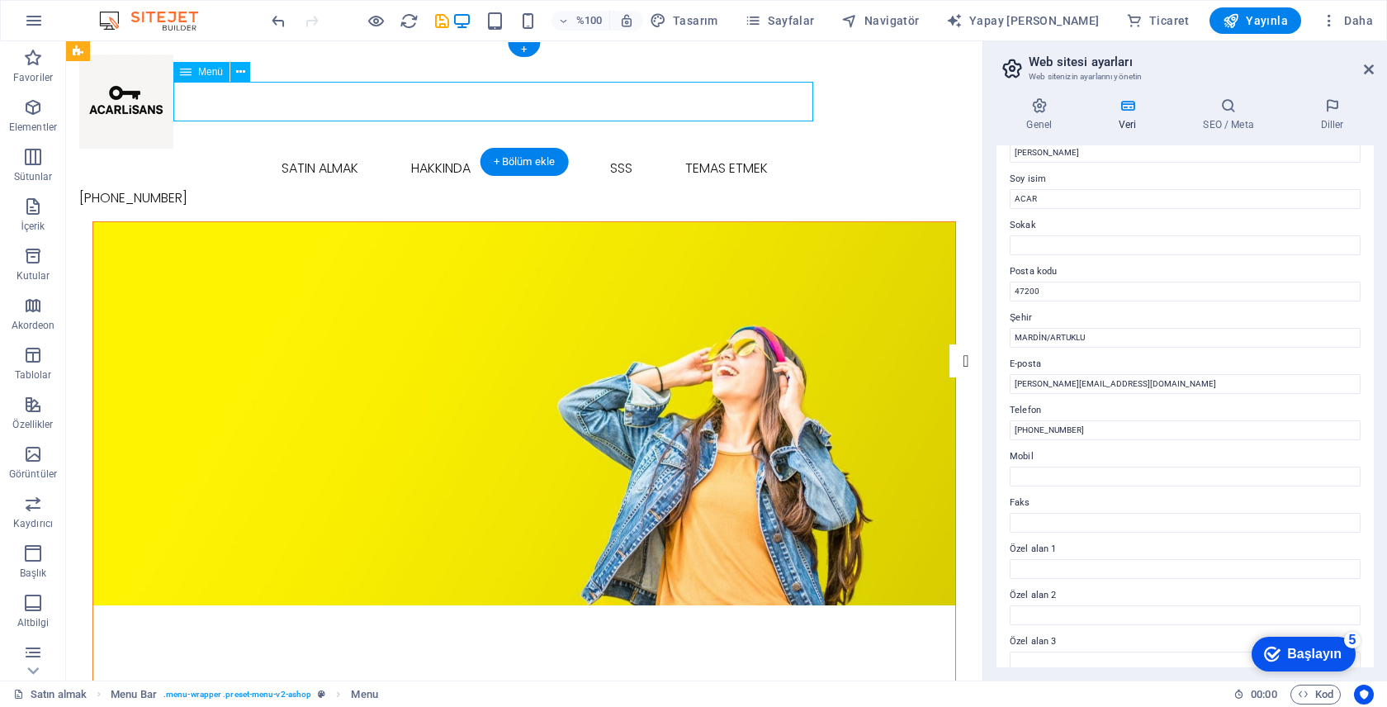
select select
select select "3"
select select
select select "4"
select select
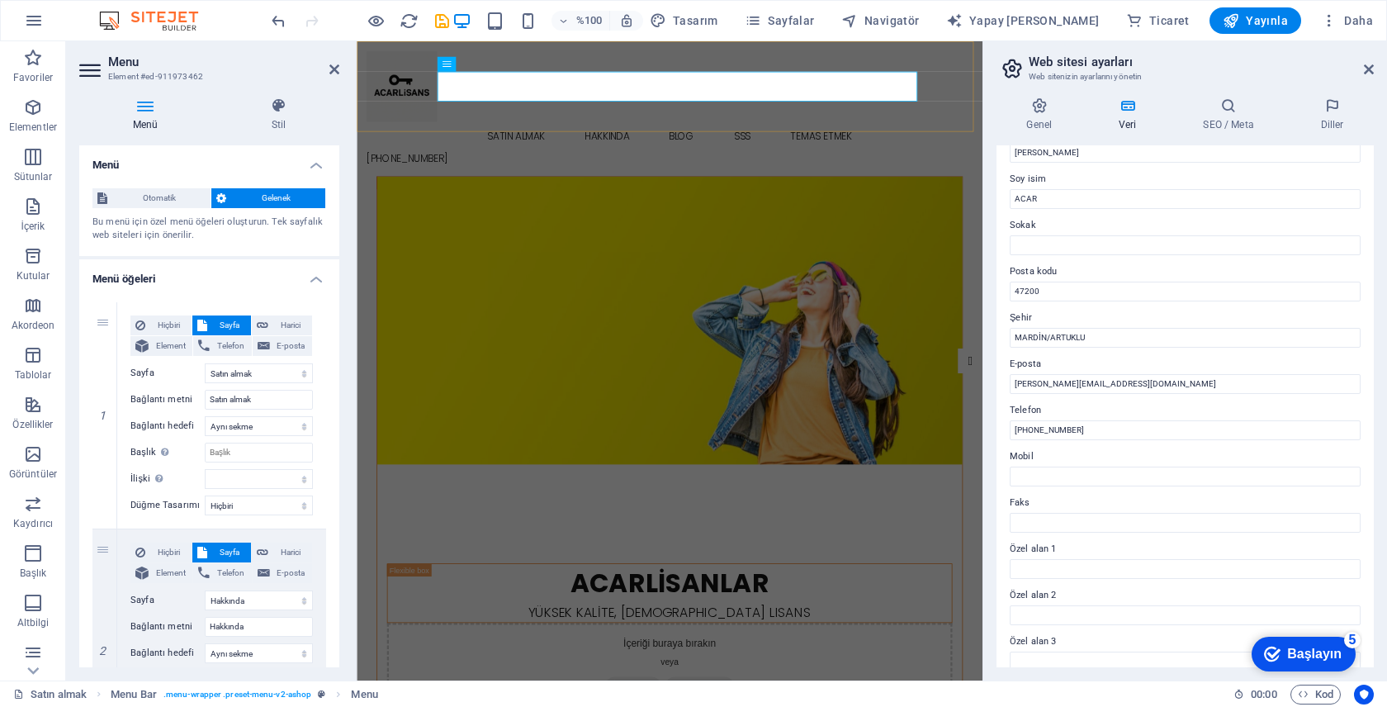
click at [820, 124] on div "Satın almak Hakkında Blog SSS Temas etmek +90 (546) 204 70 43" at bounding box center [774, 131] width 835 height 180
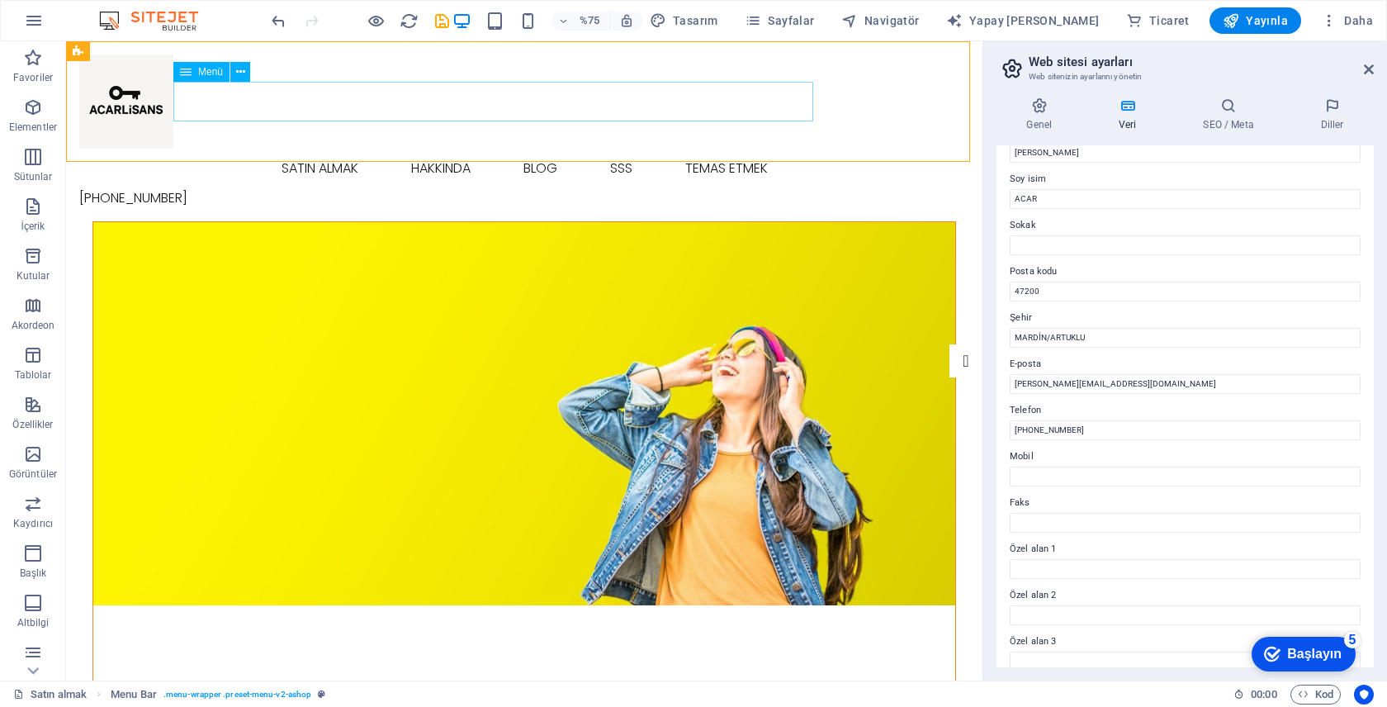
click at [729, 149] on nav "Satın almak Hakkında Blog SSS Temas etmek" at bounding box center [524, 169] width 890 height 40
select select
select select "1"
select select
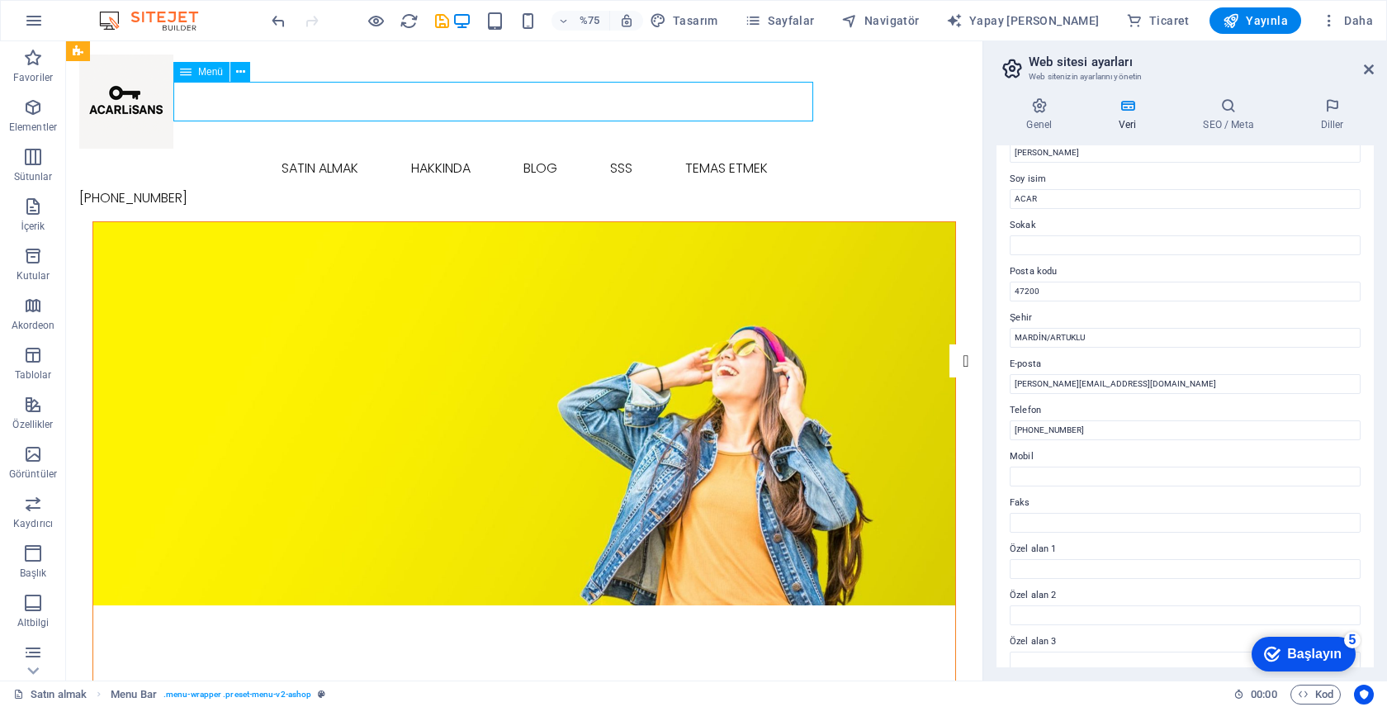
select select "2"
select select
select select "3"
select select
select select "4"
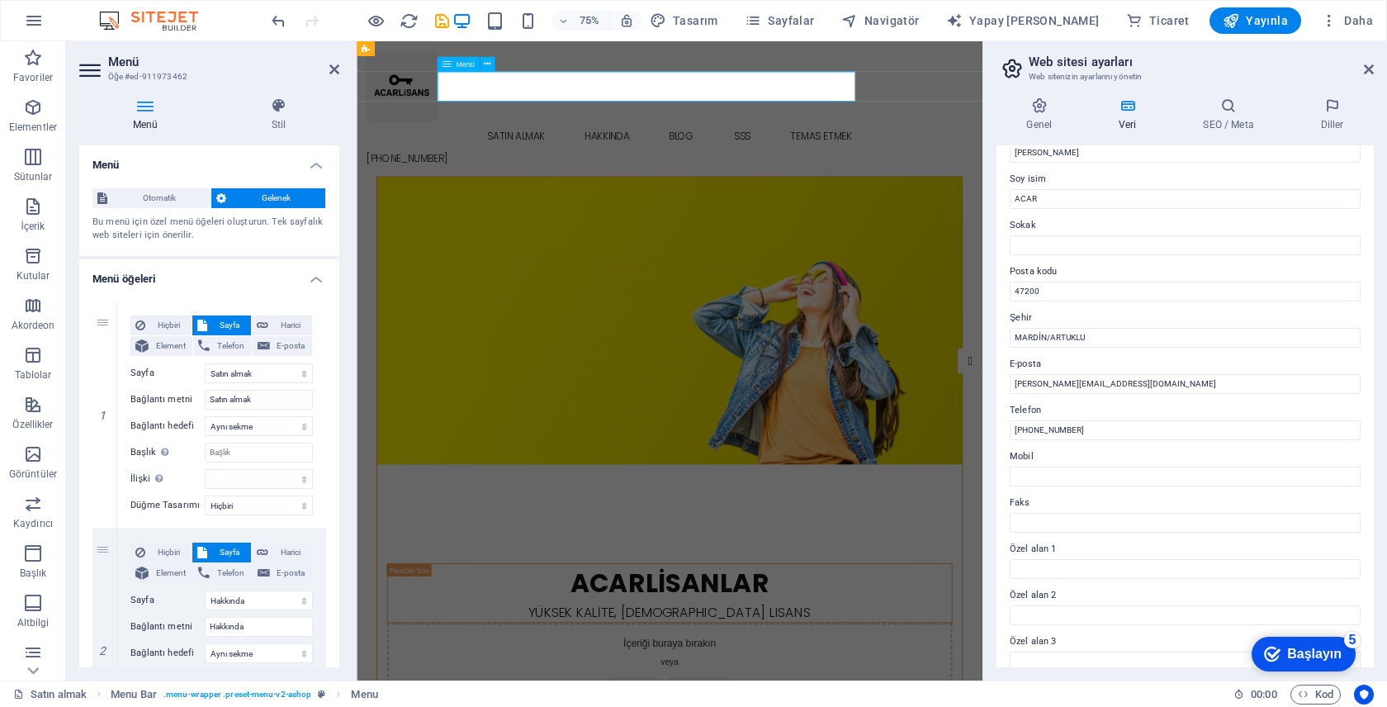
click at [918, 149] on nav "Satın almak Hakkında Blog SSS Temas etmek" at bounding box center [774, 169] width 808 height 40
click at [904, 149] on nav "Satın almak Hakkında Blog SSS Temas etmek" at bounding box center [774, 169] width 808 height 40
click at [923, 149] on nav "Satın almak Hakkında Blog SSS Temas etmek" at bounding box center [774, 169] width 808 height 40
click at [934, 149] on nav "Satın almak Hakkında Blog SSS Temas etmek" at bounding box center [774, 169] width 808 height 40
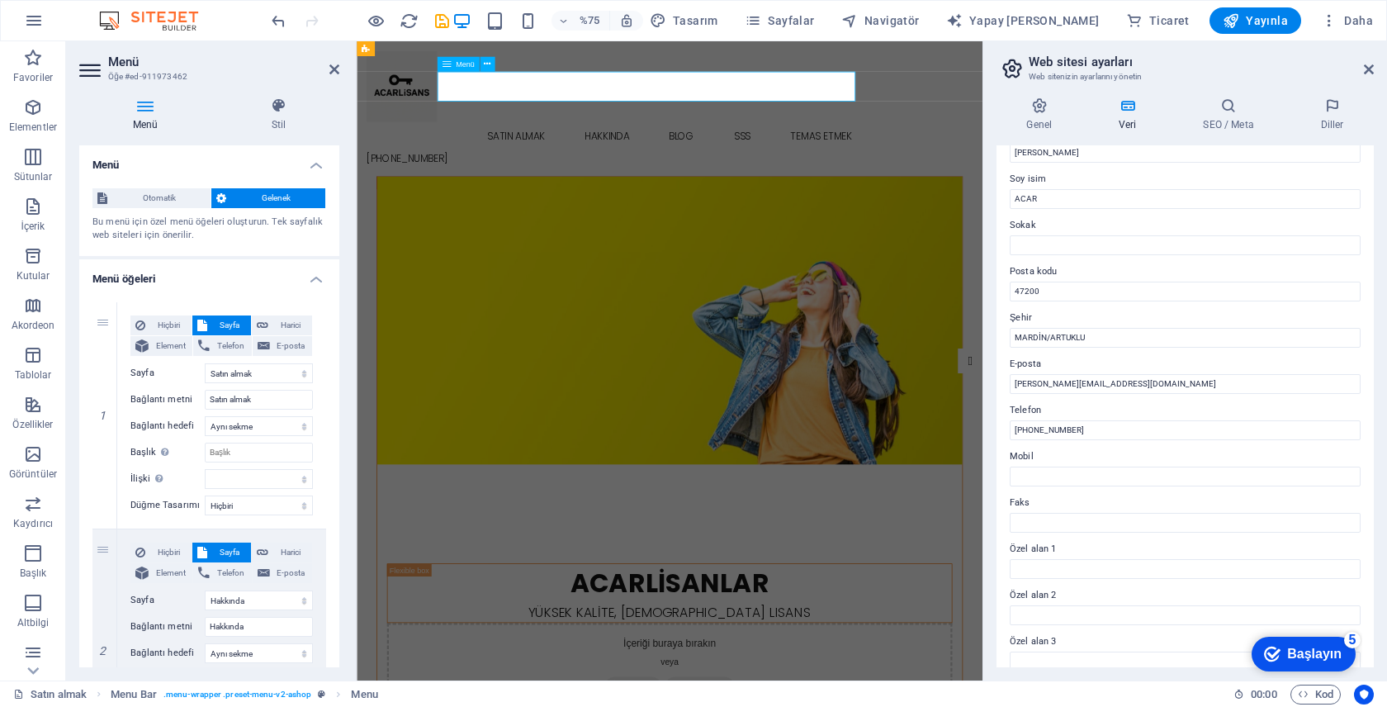
drag, startPoint x: 934, startPoint y: 101, endPoint x: 875, endPoint y: 100, distance: 59.4
click at [934, 149] on nav "Satın almak Hakkında Blog SSS Temas etmek" at bounding box center [774, 169] width 808 height 40
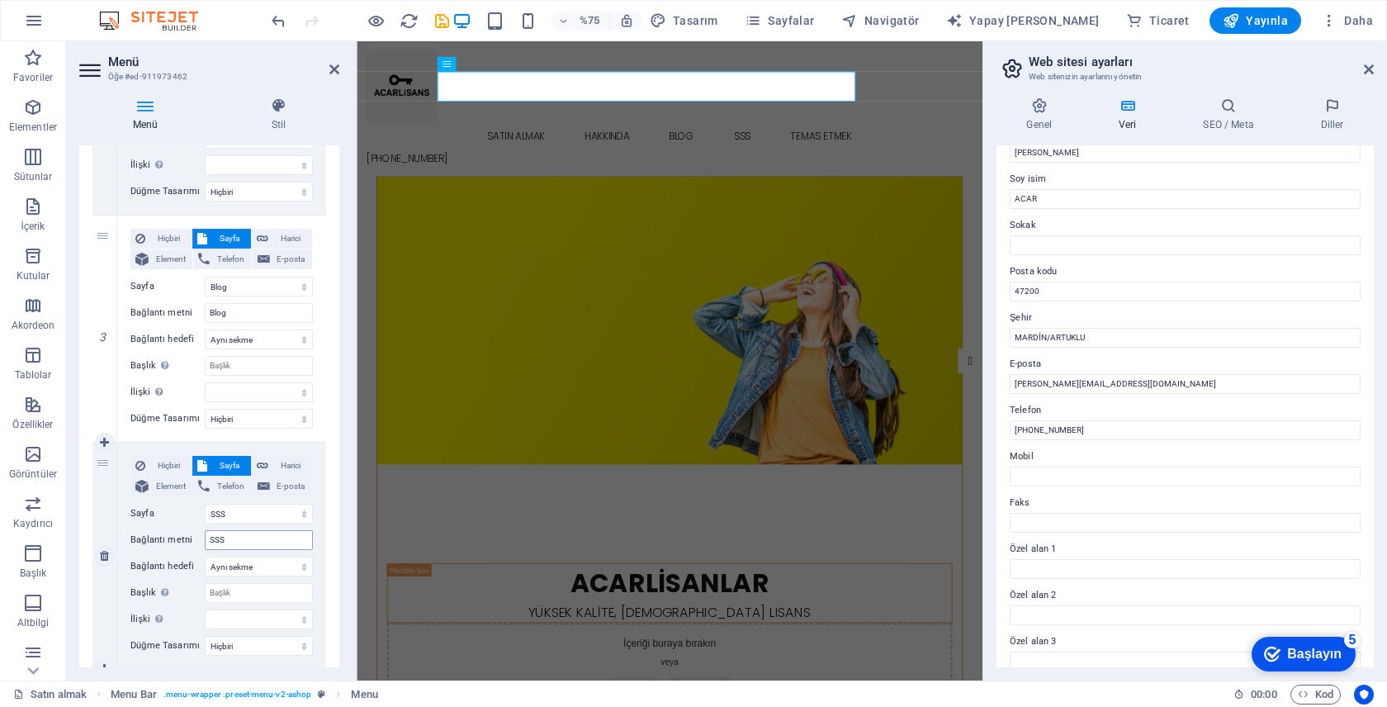
scroll to position [816, 0]
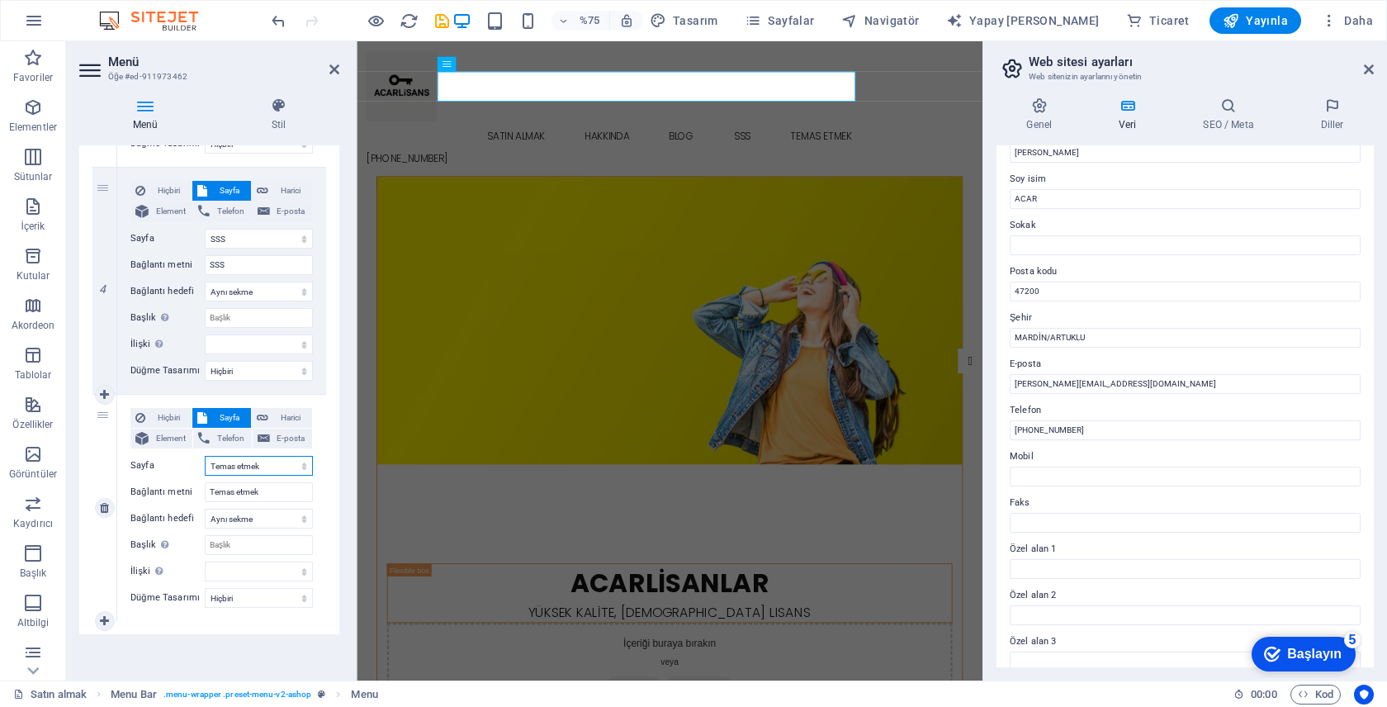
click at [284, 461] on select "Satın almak Hakkında Blog SSS Temas etmek Yasal uyarı Mahremiyet" at bounding box center [259, 466] width 108 height 20
click at [266, 512] on select "Yeni sekme Aynı sekme Kaplama" at bounding box center [259, 518] width 108 height 20
select select "blank"
click at [205, 508] on select "Yeni sekme Aynı sekme Kaplama" at bounding box center [259, 518] width 108 height 20
select select
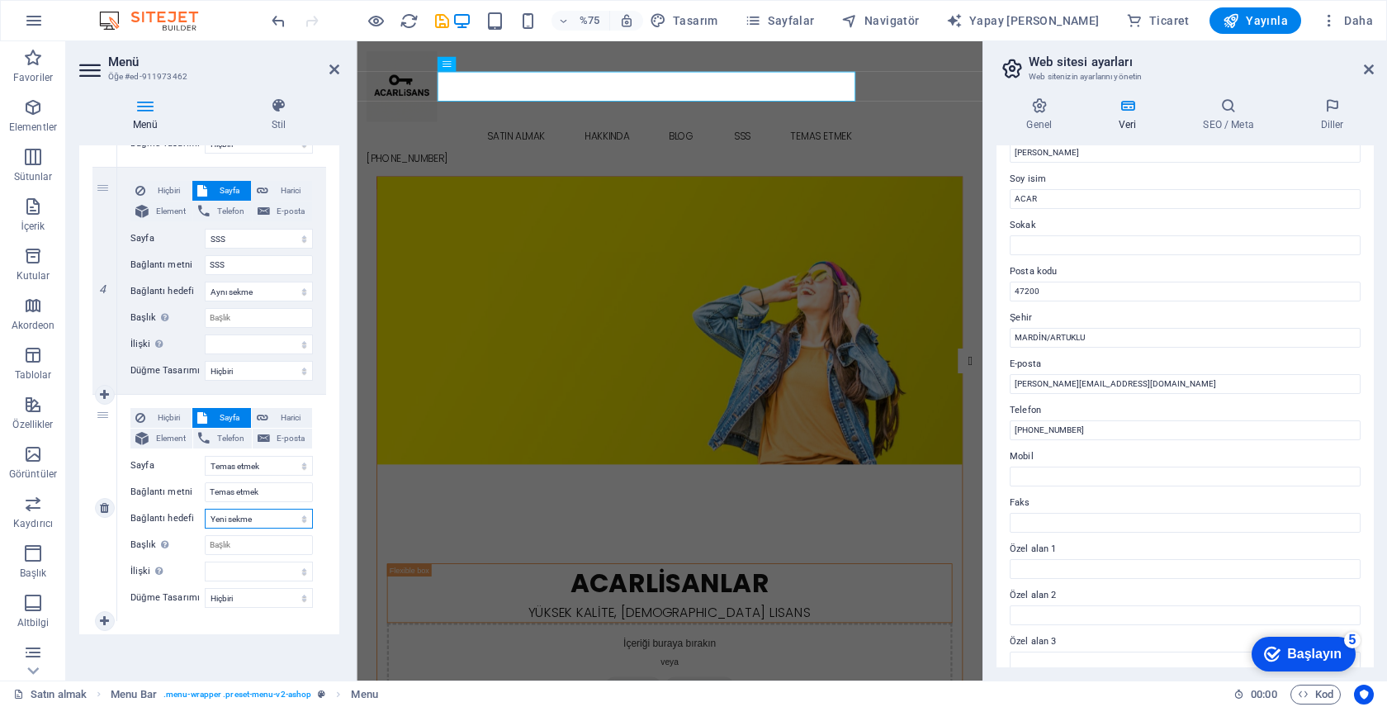
select select
click at [256, 546] on input "Başlık Ek bağlantı açıklaması, bağlantı metniyle aynı olmamalıdır. Başlık, gene…" at bounding box center [259, 545] width 108 height 20
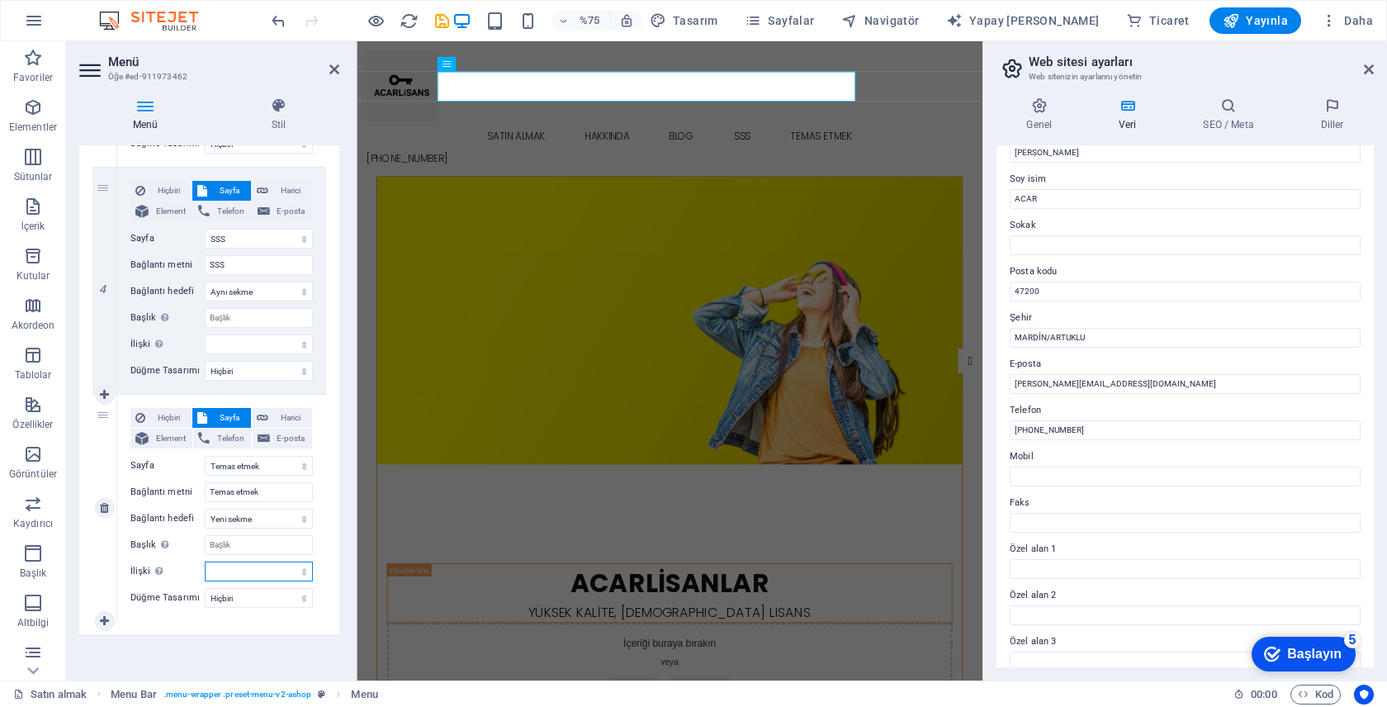
click at [243, 570] on select "alternatif yazar yer imi harici yardım lisans Sonraki takip etme referans yok n…" at bounding box center [259, 571] width 108 height 20
click at [265, 600] on select "Hiçbiri Varsayılan Öncelik İkincil" at bounding box center [259, 598] width 108 height 20
click at [205, 588] on select "Hiçbiri Varsayılan Öncelik İkincil" at bounding box center [259, 598] width 108 height 20
click at [109, 619] on link at bounding box center [105, 621] width 20 height 20
select select
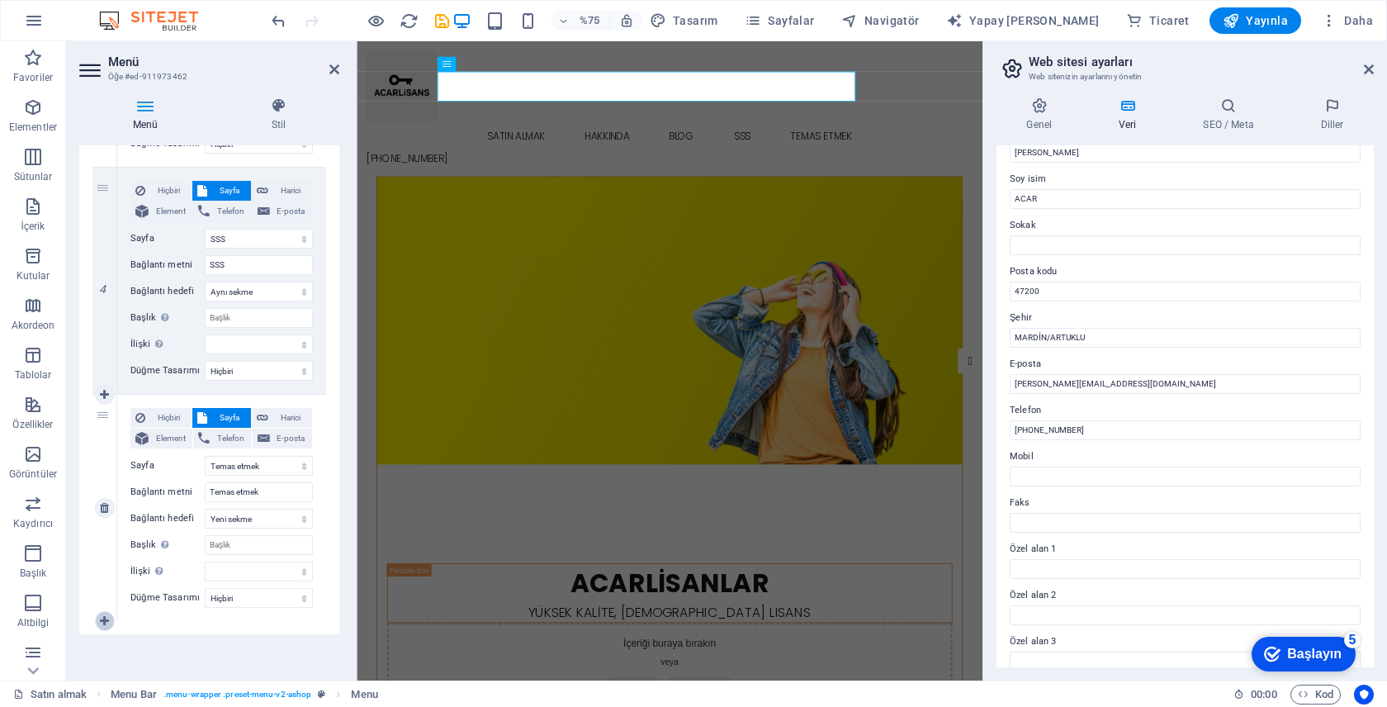
select select
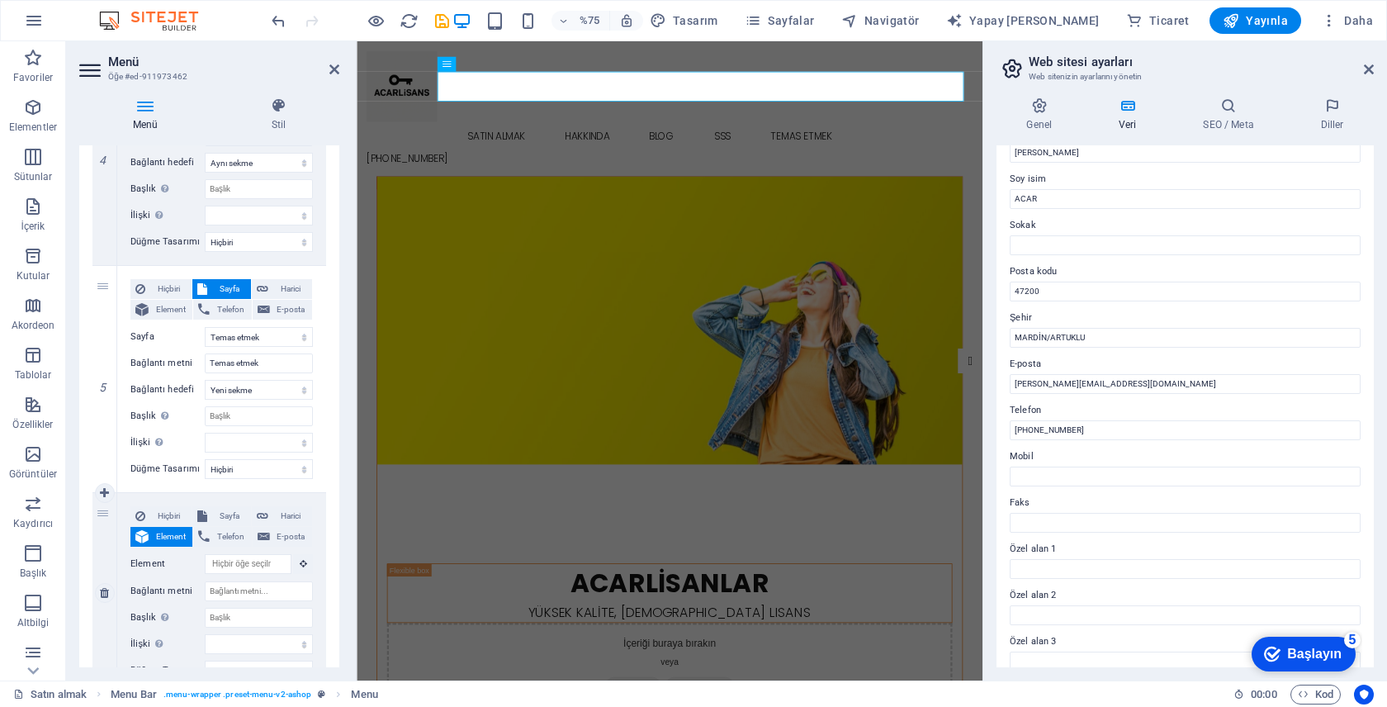
scroll to position [1017, 0]
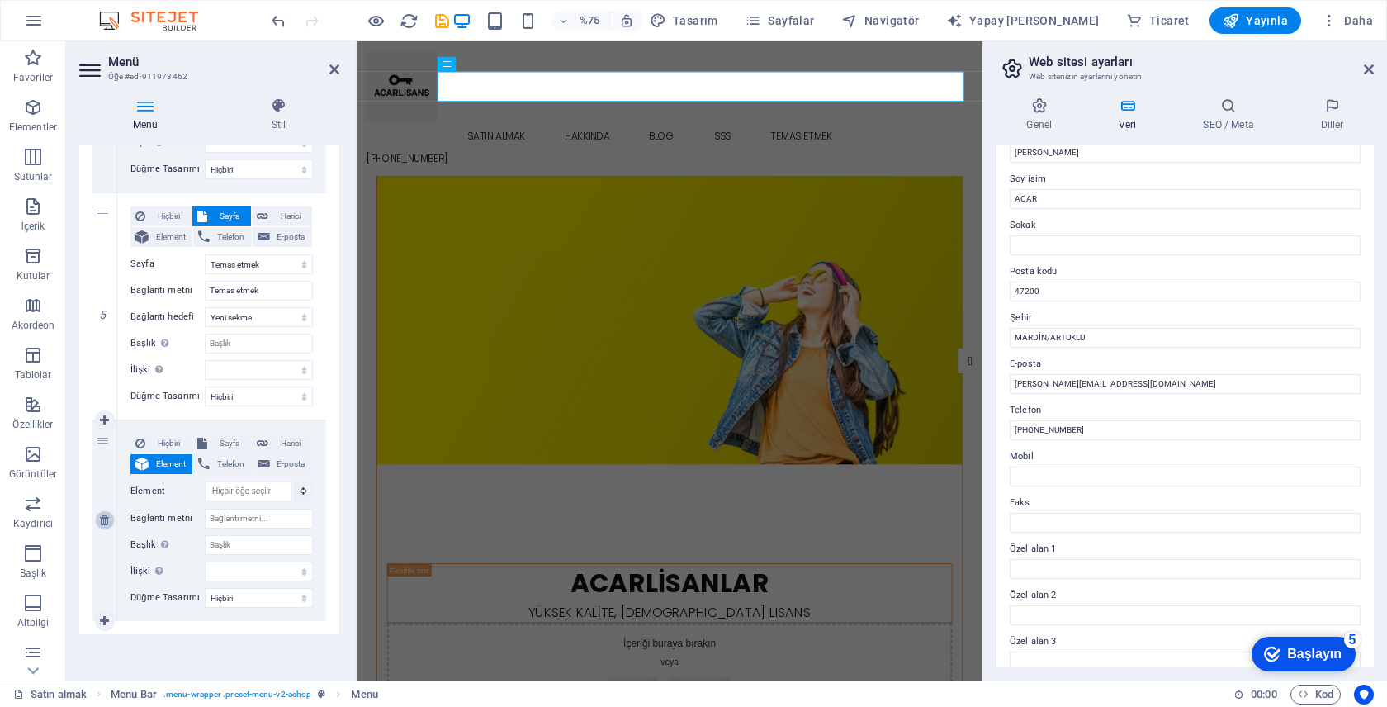
click at [104, 529] on link at bounding box center [105, 520] width 20 height 20
select select
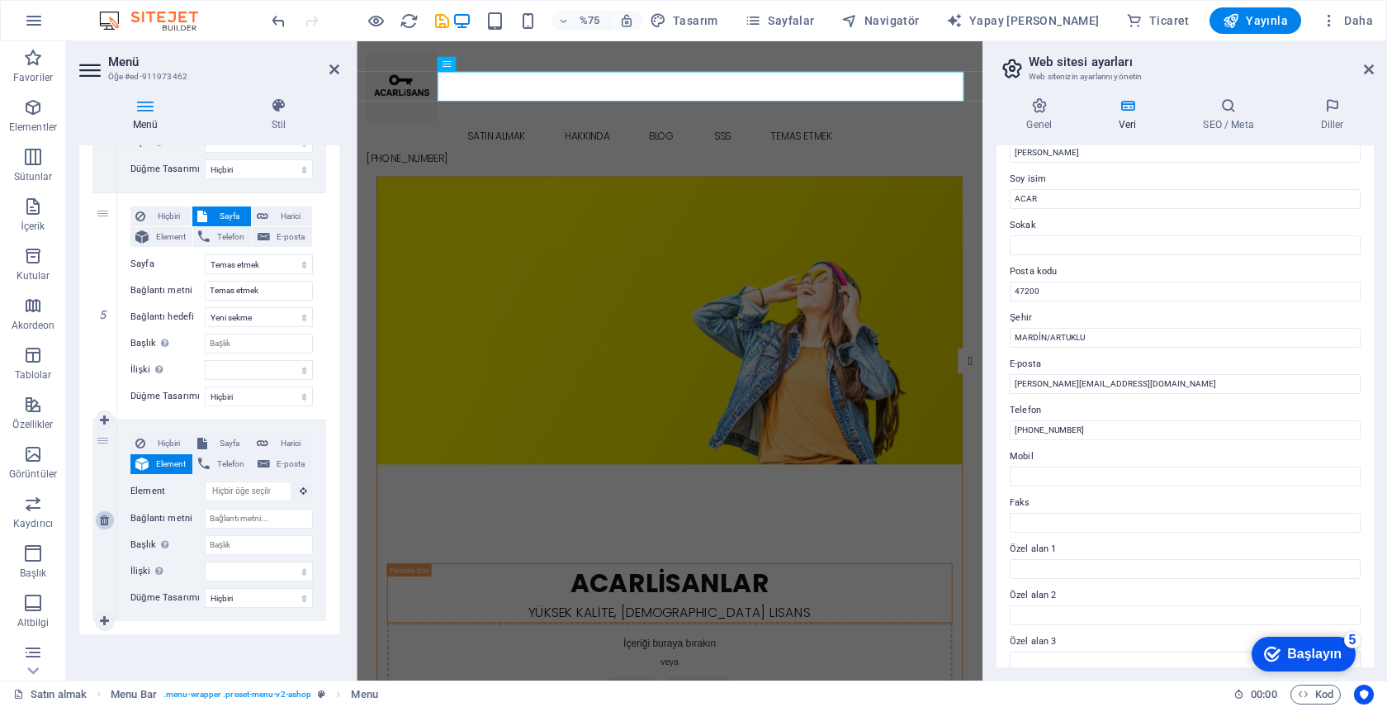
select select
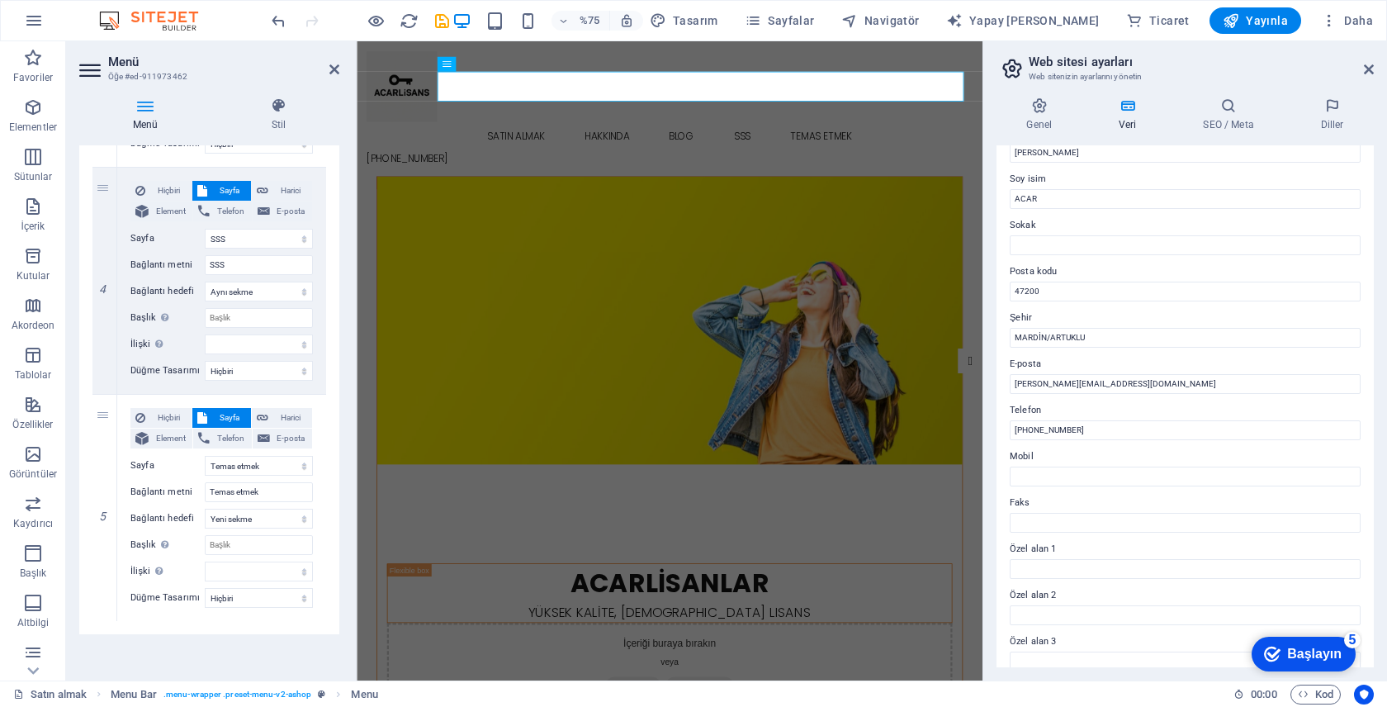
scroll to position [816, 0]
click at [98, 508] on link at bounding box center [105, 508] width 20 height 20
select select
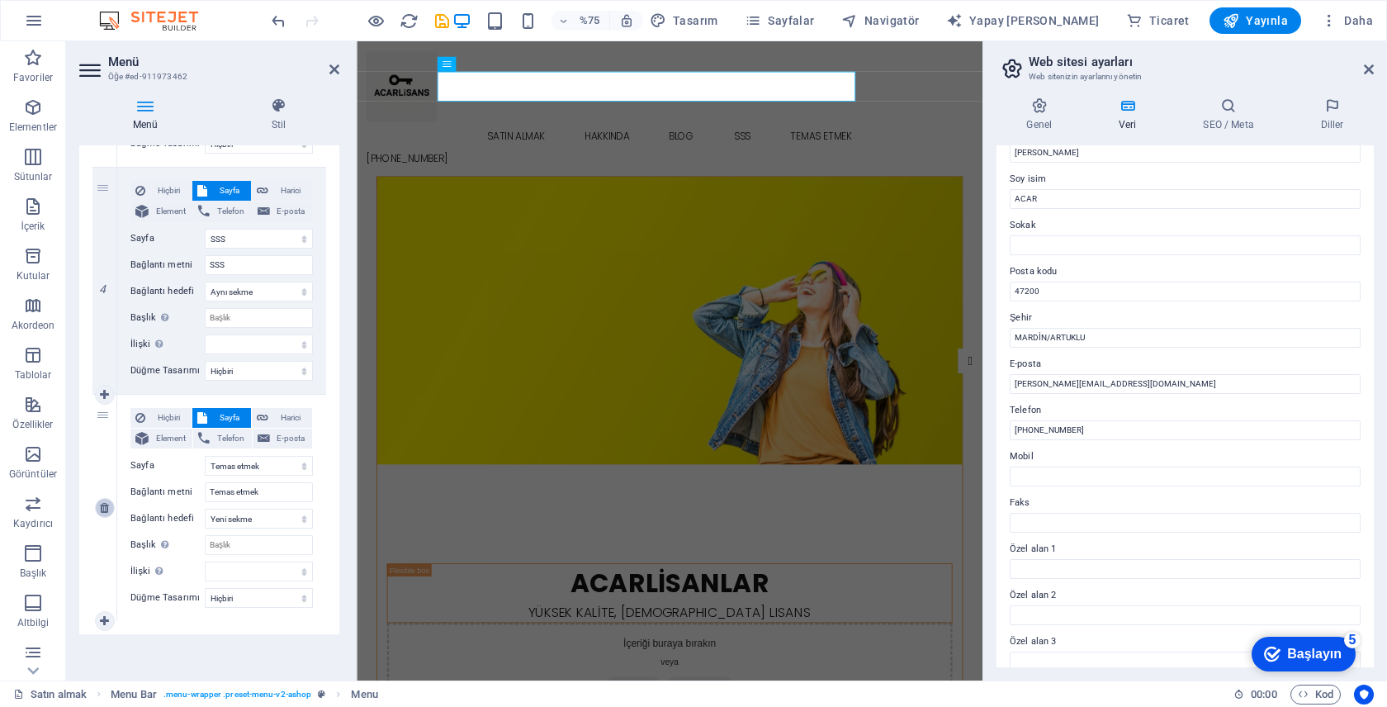
select select
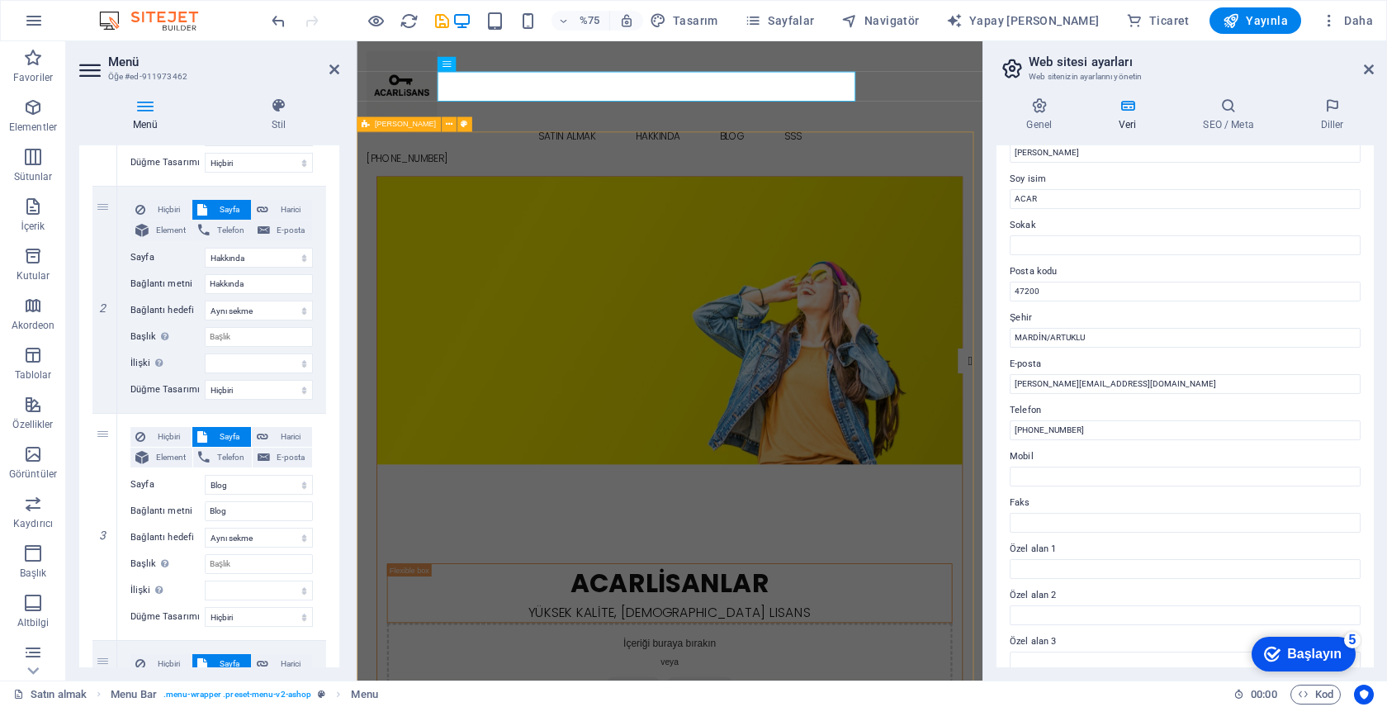
click at [395, 306] on figure at bounding box center [774, 413] width 780 height 383
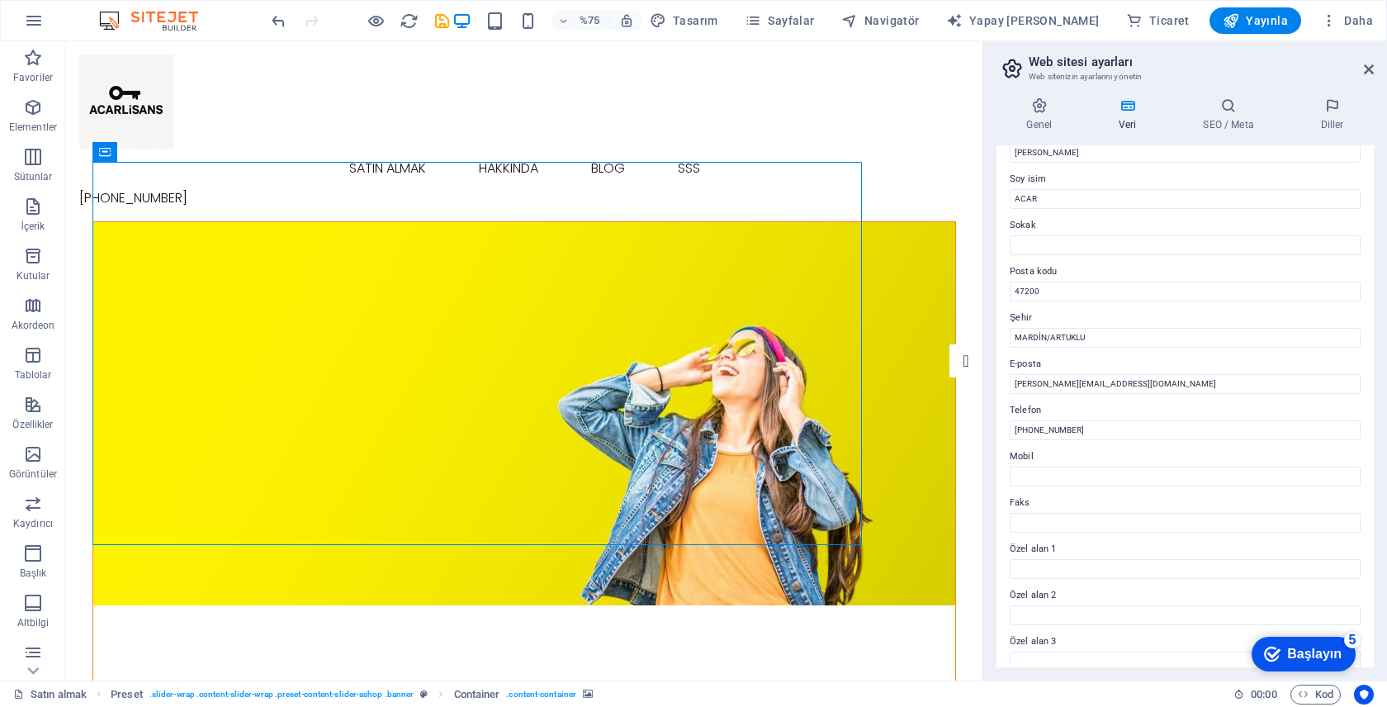
click at [664, 136] on div "Satın almak Hakkında Blog SSS +90 (546) 204 70 43" at bounding box center [524, 131] width 916 height 180
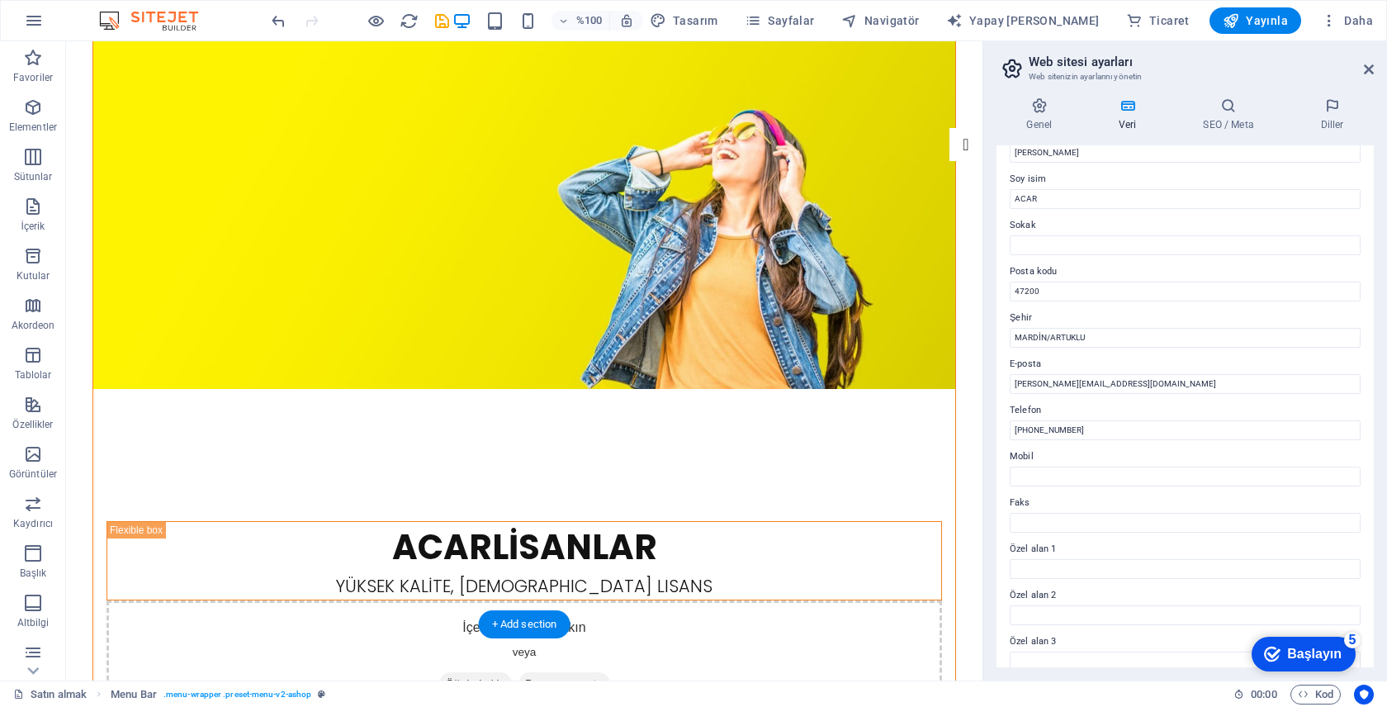
scroll to position [0, 0]
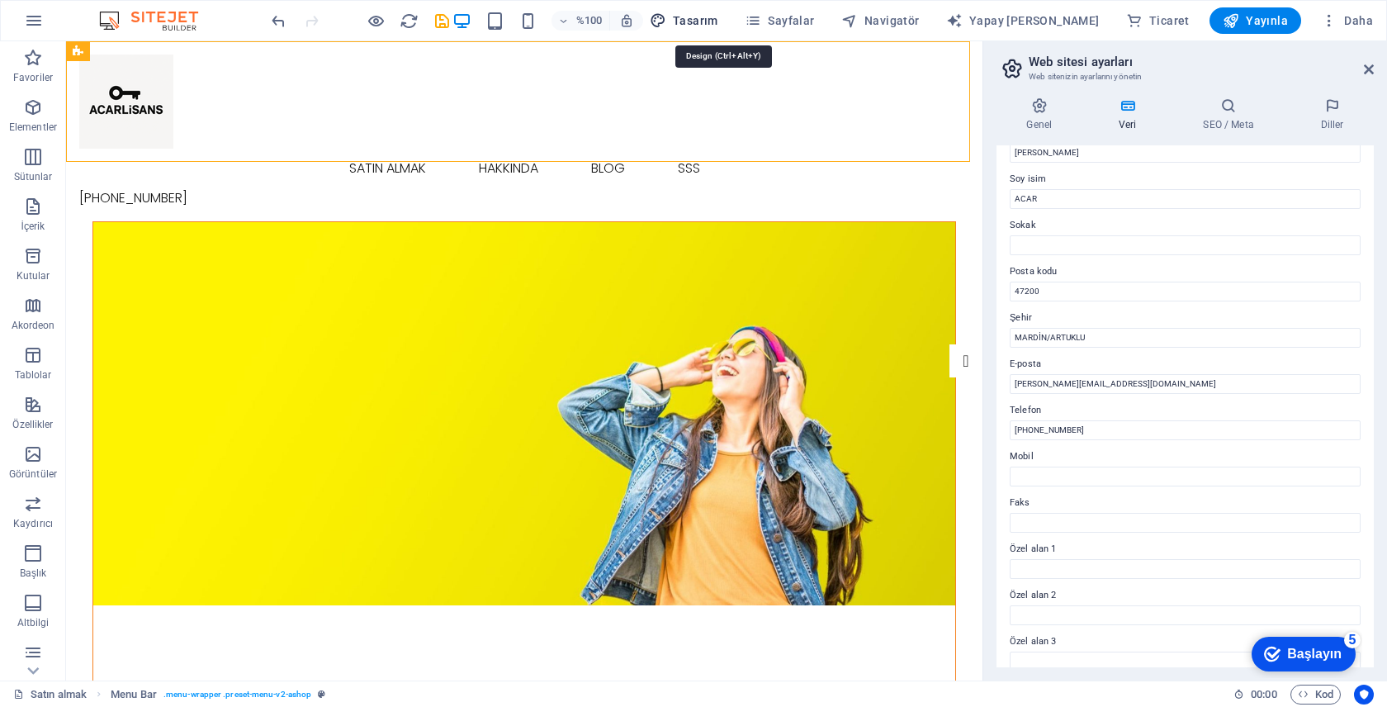
click at [714, 23] on font "Tasarım" at bounding box center [695, 20] width 45 height 13
select select "px"
select select "300"
select select "px"
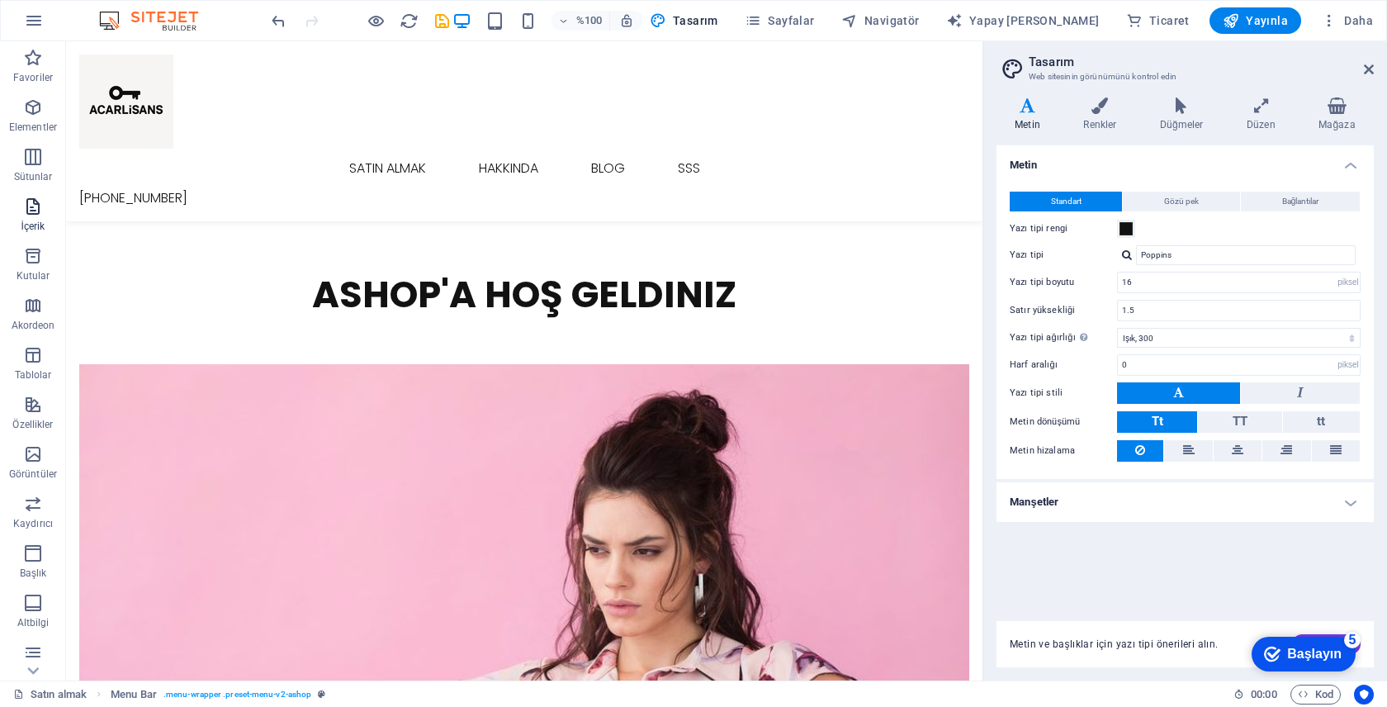
click at [25, 213] on icon "button" at bounding box center [33, 206] width 20 height 20
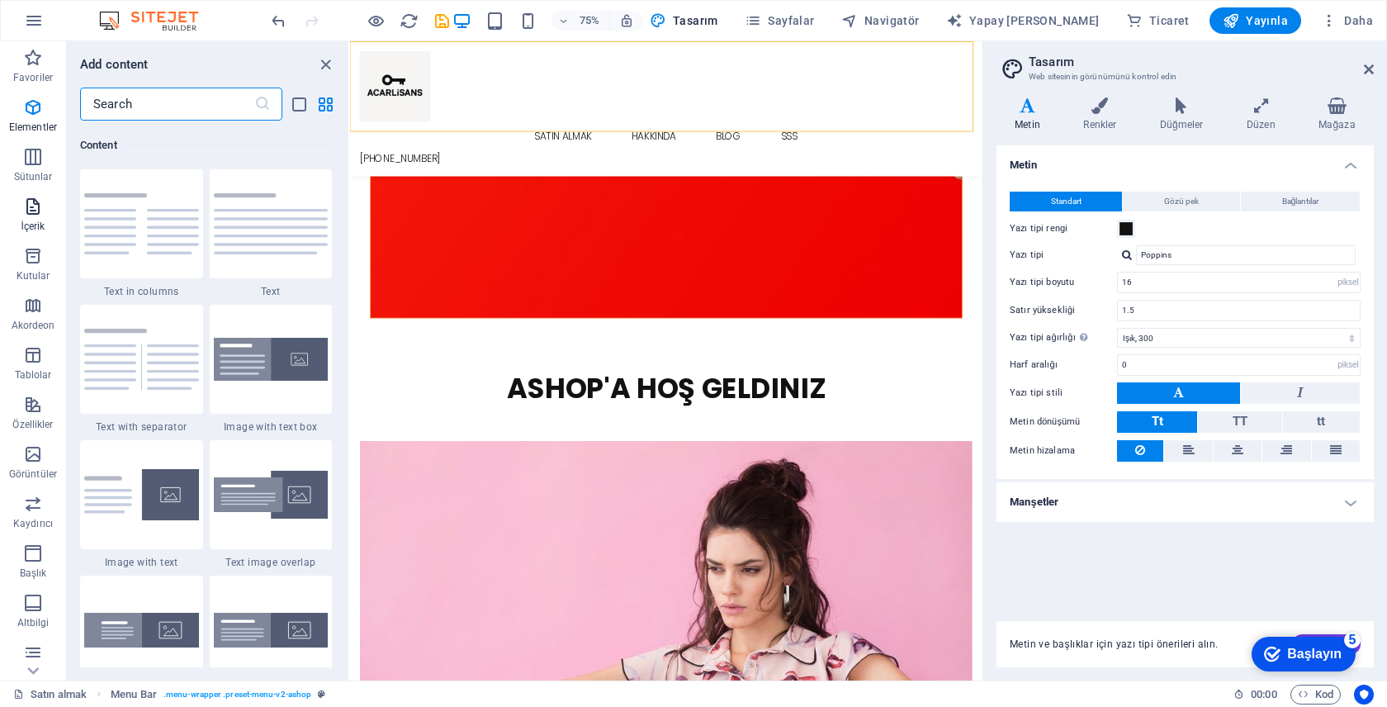
scroll to position [2888, 0]
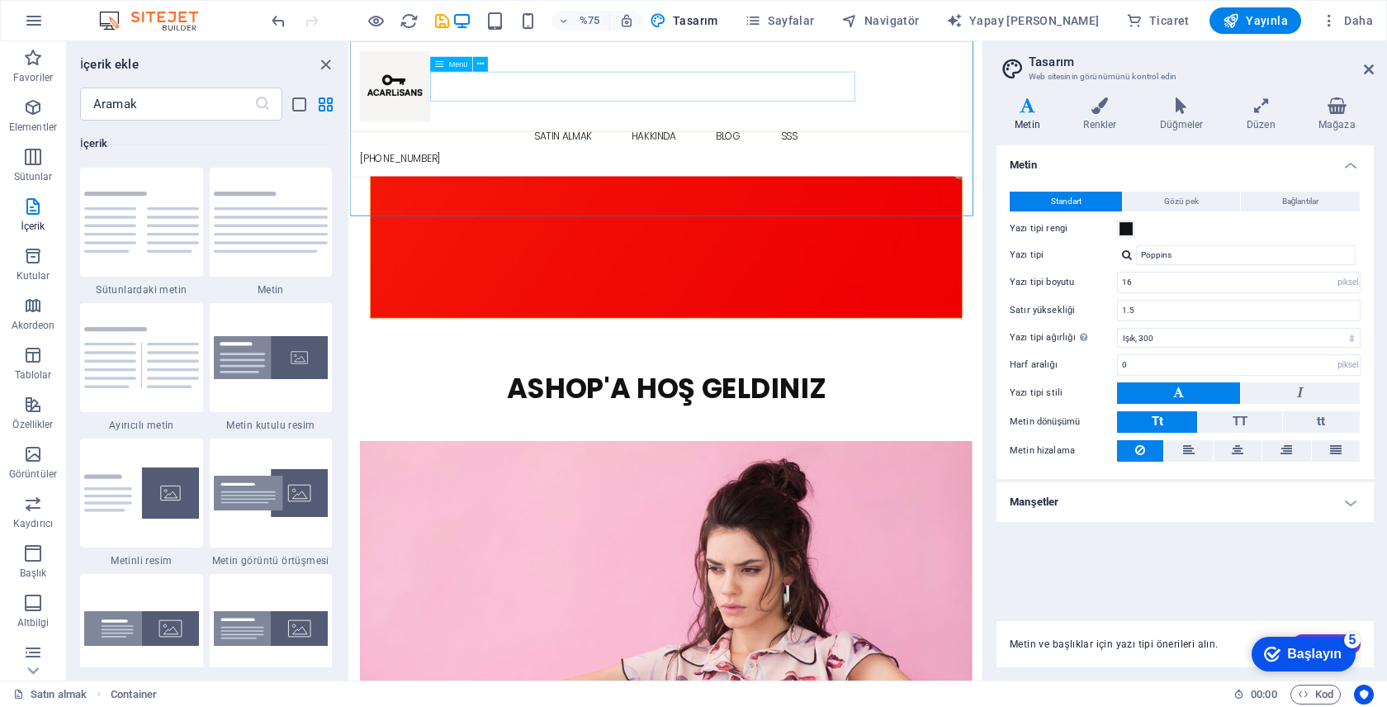
click at [616, 149] on nav "Satın almak Hakkında Blog SSS" at bounding box center [771, 169] width 816 height 40
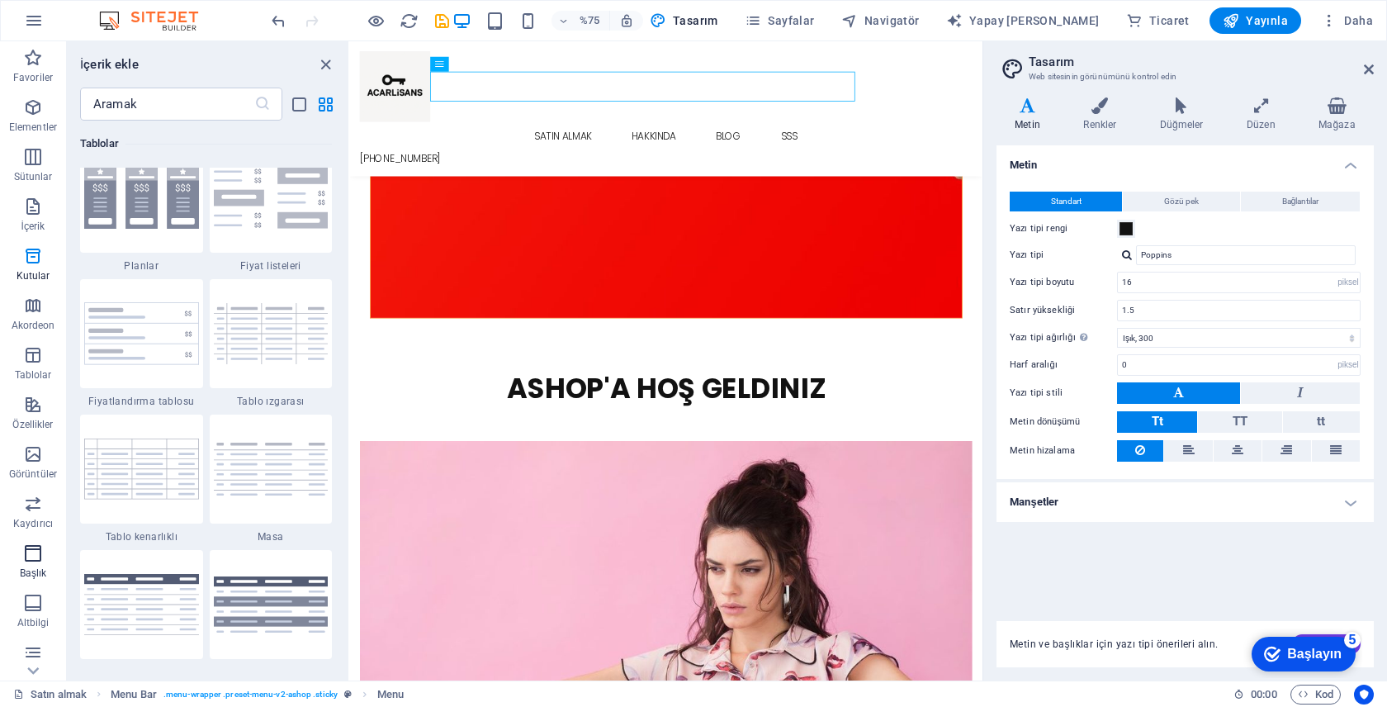
click at [50, 567] on span "Başlık" at bounding box center [33, 563] width 66 height 40
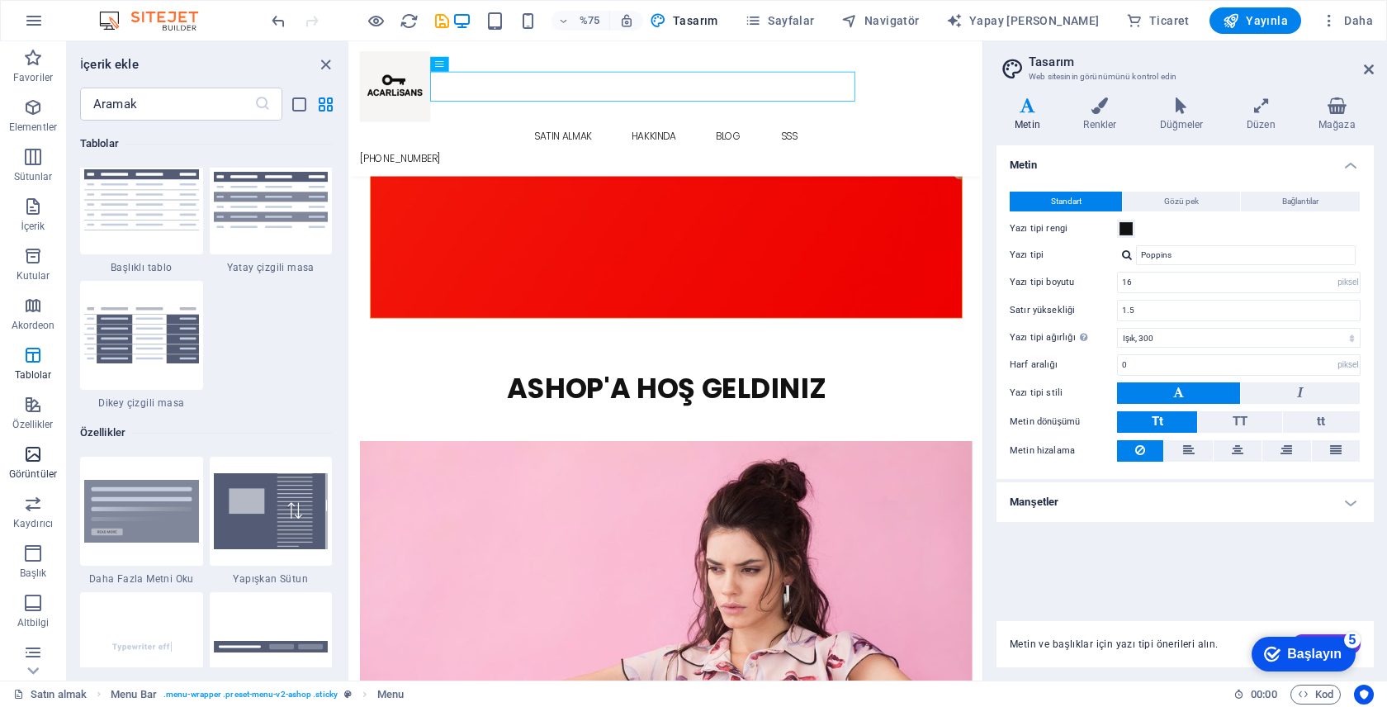
click at [38, 447] on icon "button" at bounding box center [33, 454] width 20 height 20
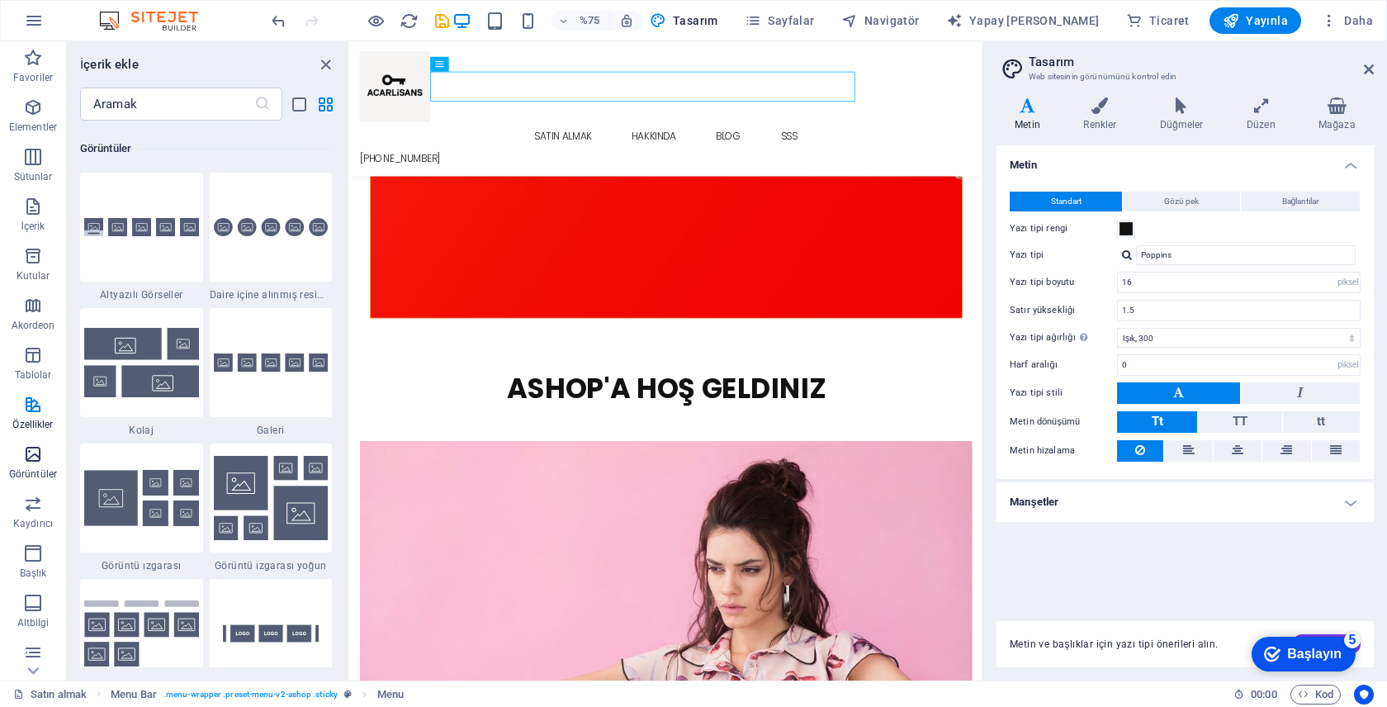
scroll to position [8370, 0]
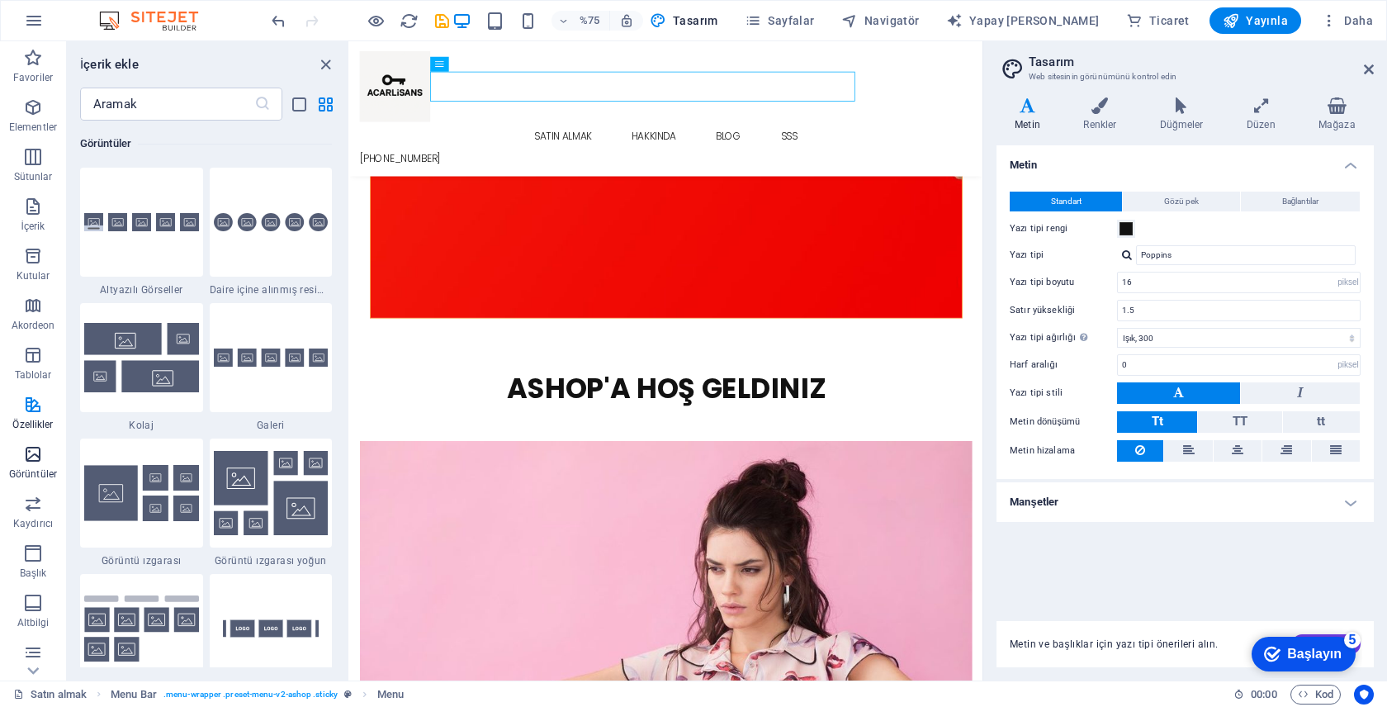
drag, startPoint x: 38, startPoint y: 447, endPoint x: 45, endPoint y: 439, distance: 10.5
click at [38, 447] on icon "button" at bounding box center [33, 454] width 20 height 20
click at [145, 355] on img at bounding box center [141, 357] width 115 height 69
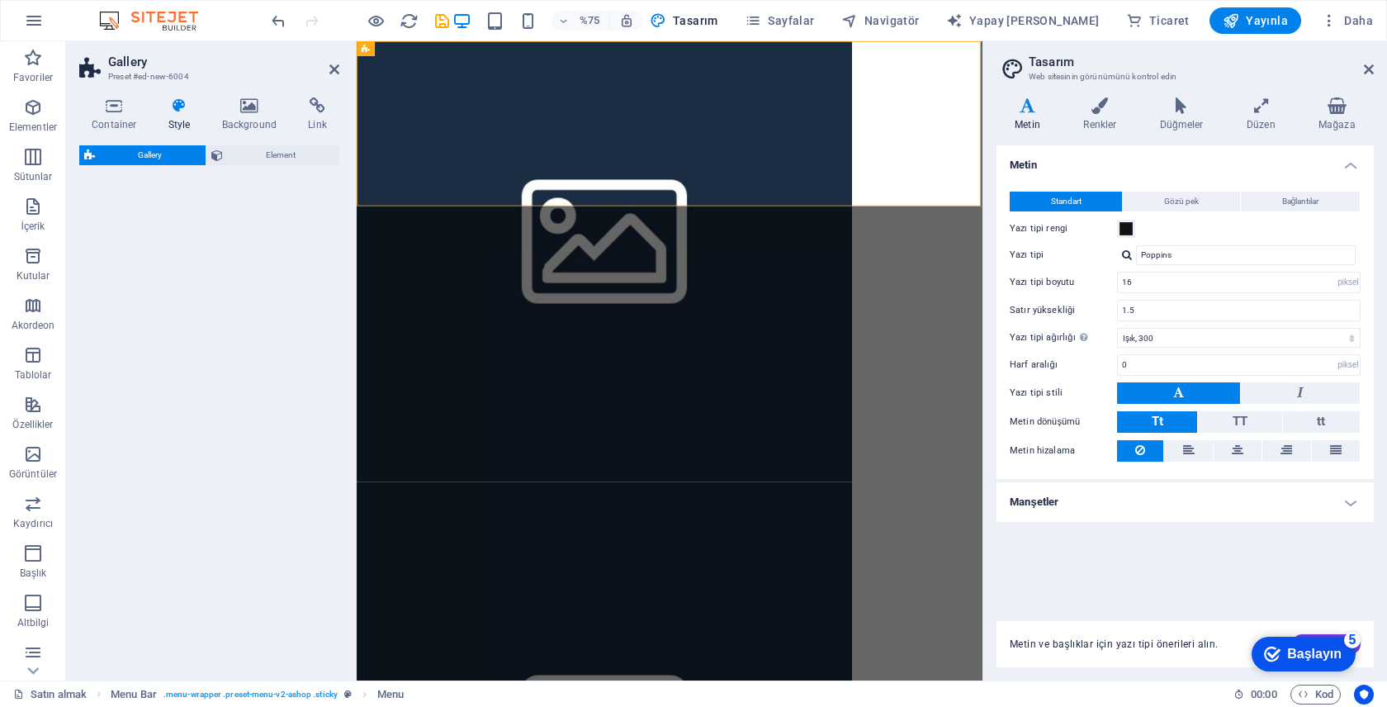
scroll to position [0, 0]
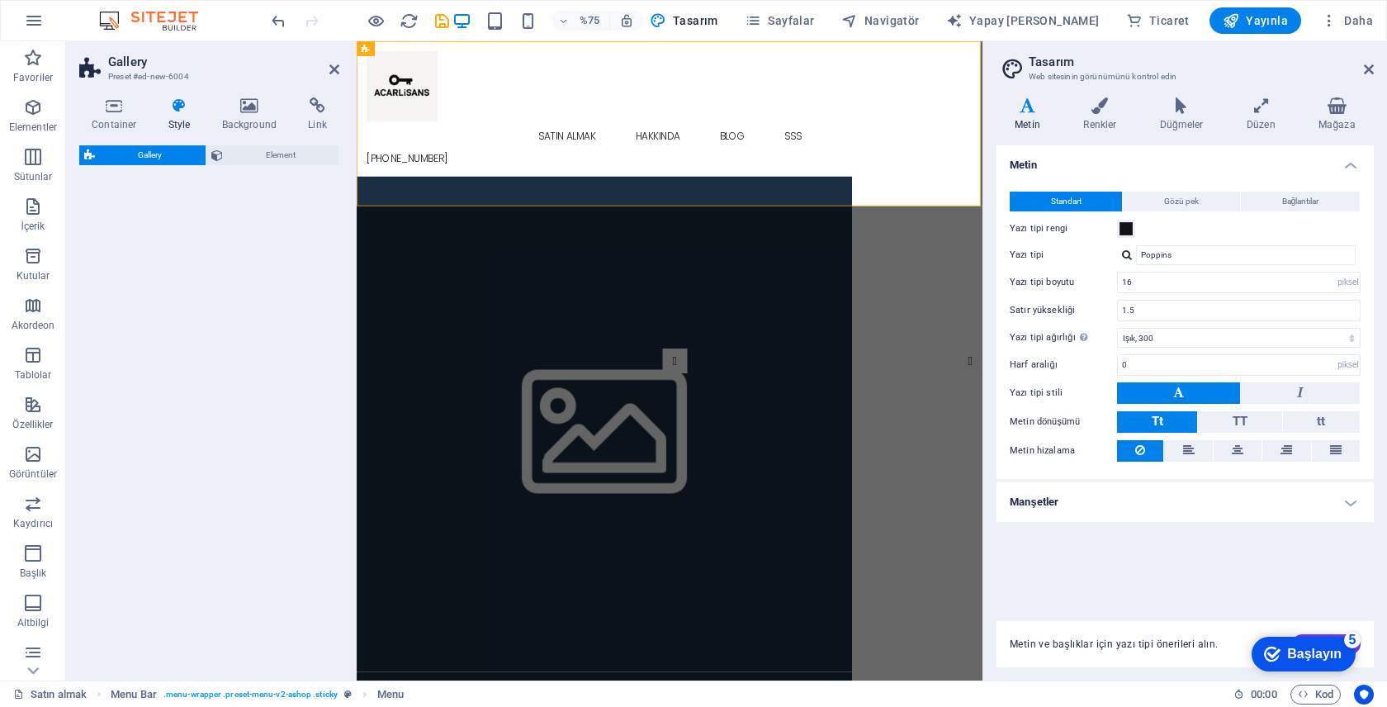
select select "rem"
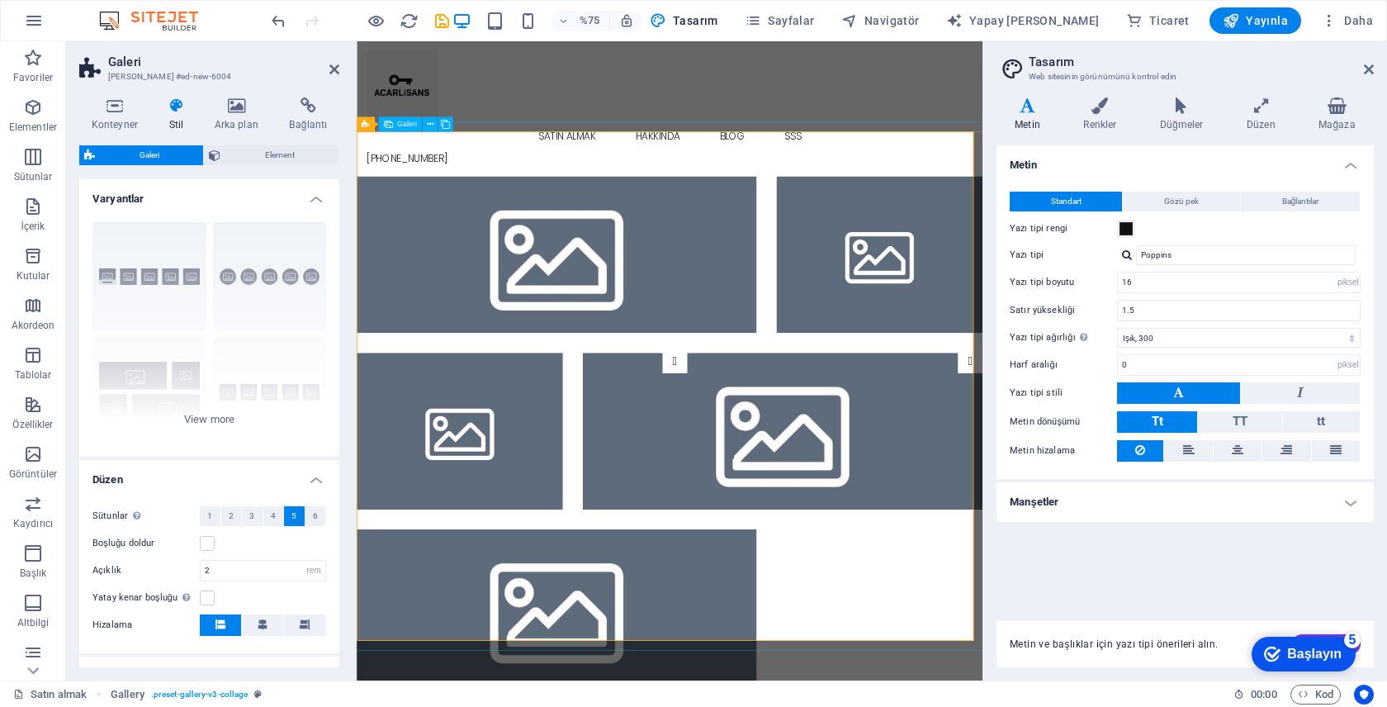
drag, startPoint x: 707, startPoint y: 242, endPoint x: 818, endPoint y: 477, distance: 260.0
click at [818, 477] on li at bounding box center [924, 560] width 533 height 209
click at [802, 551] on li at bounding box center [924, 560] width 533 height 209
select select "4"
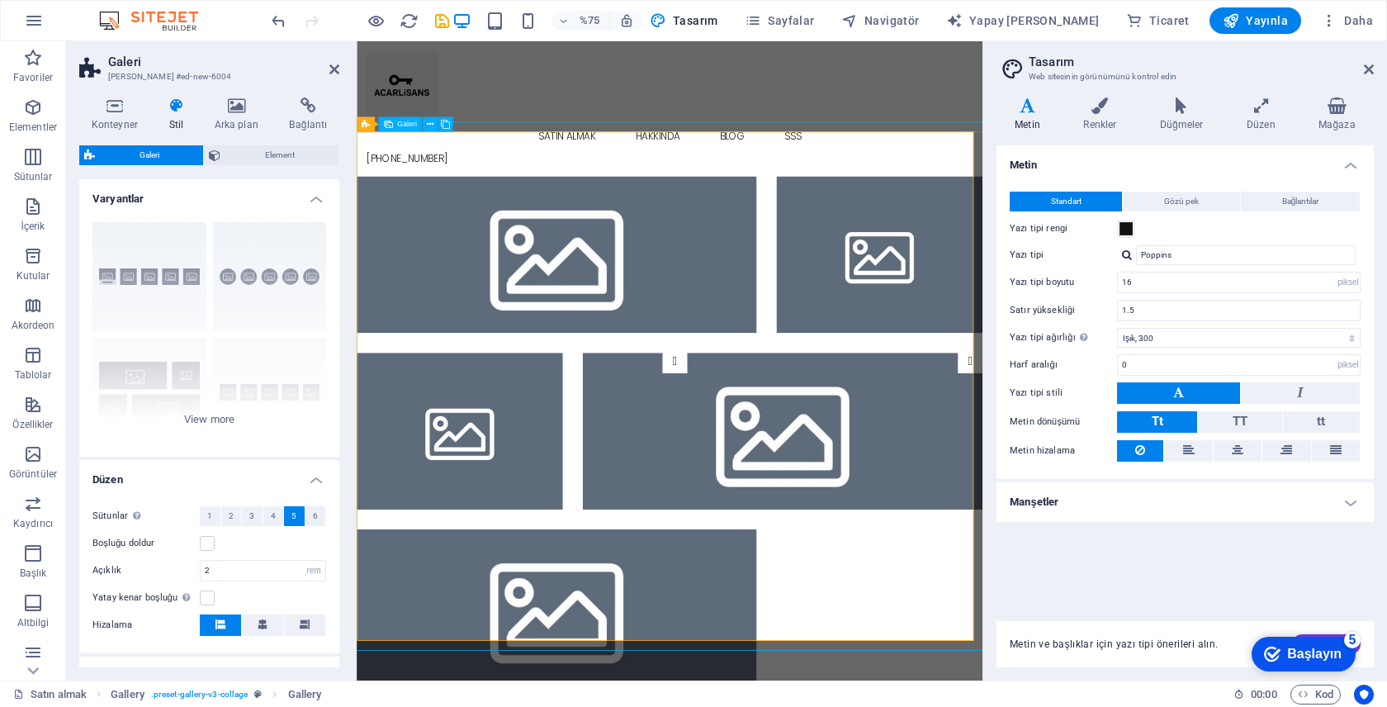
select select "px"
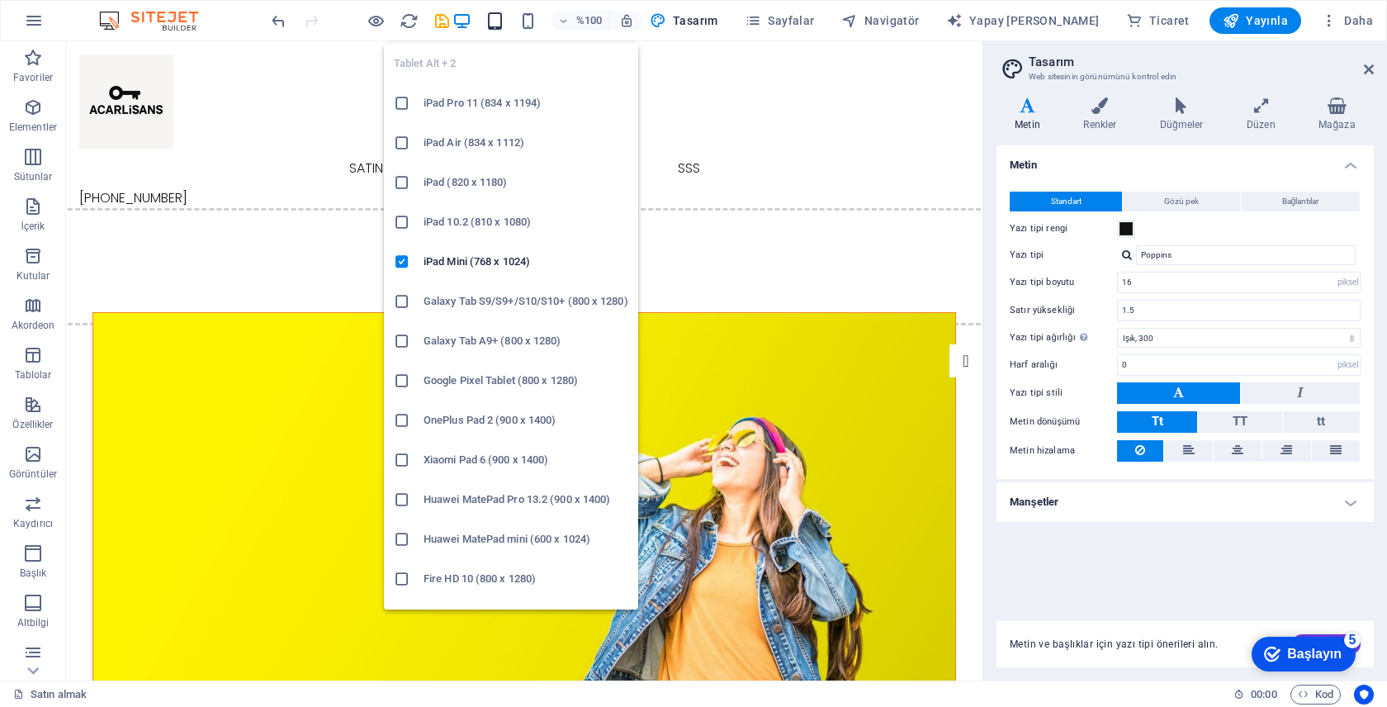
click at [504, 21] on icon "button" at bounding box center [494, 21] width 19 height 19
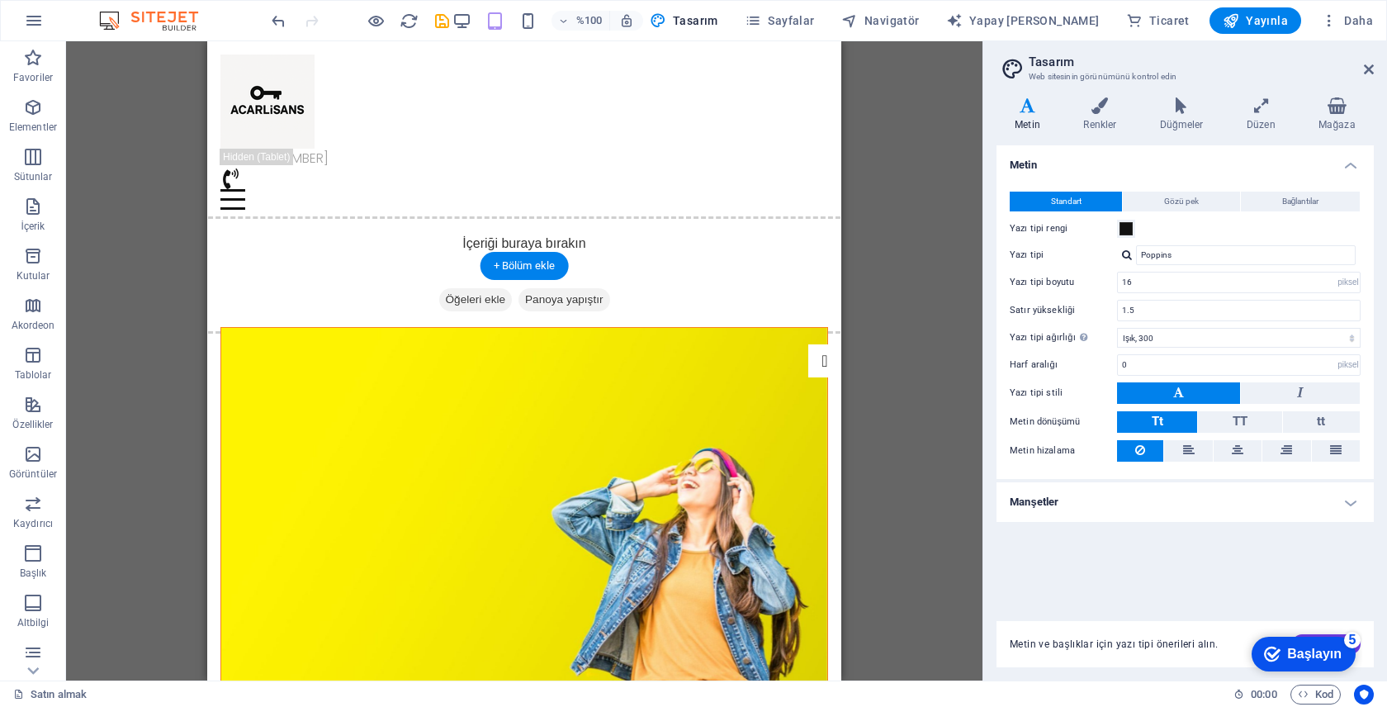
click at [376, 328] on figure at bounding box center [524, 519] width 606 height 383
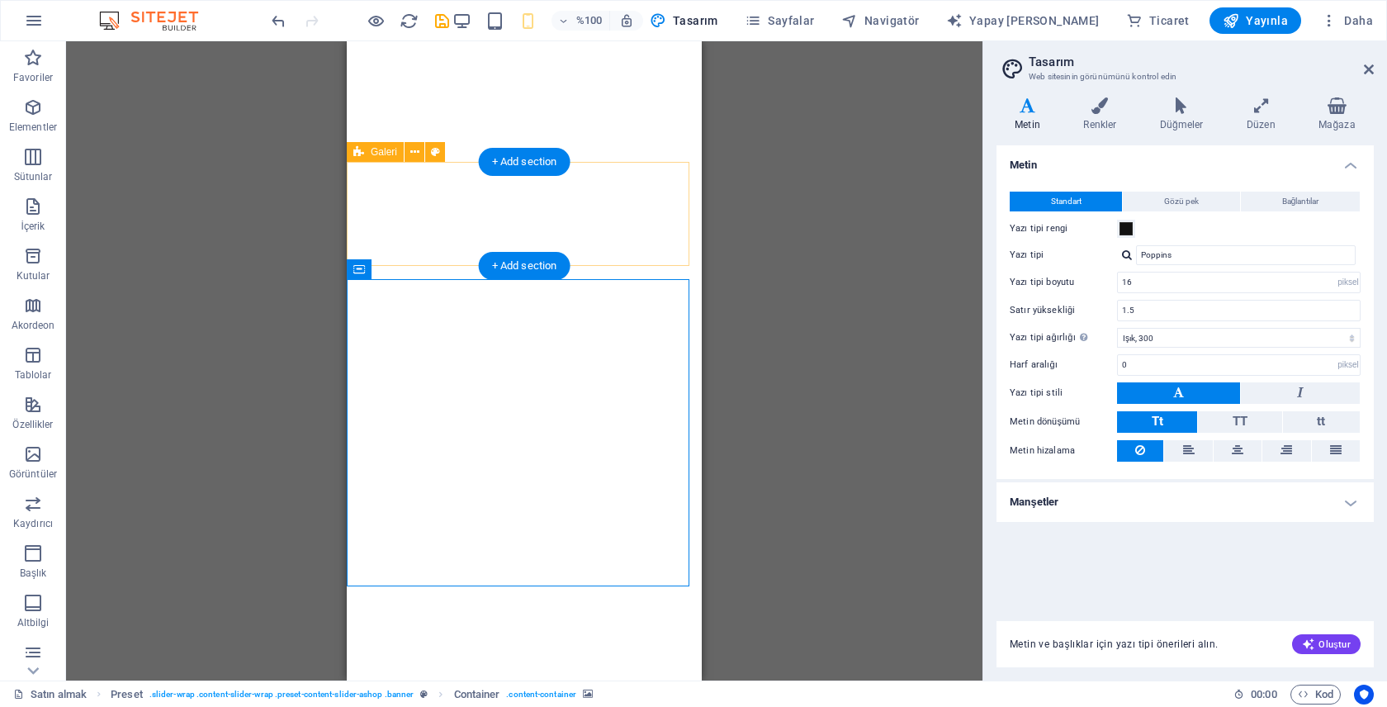
select select "px"
select select "300"
select select "px"
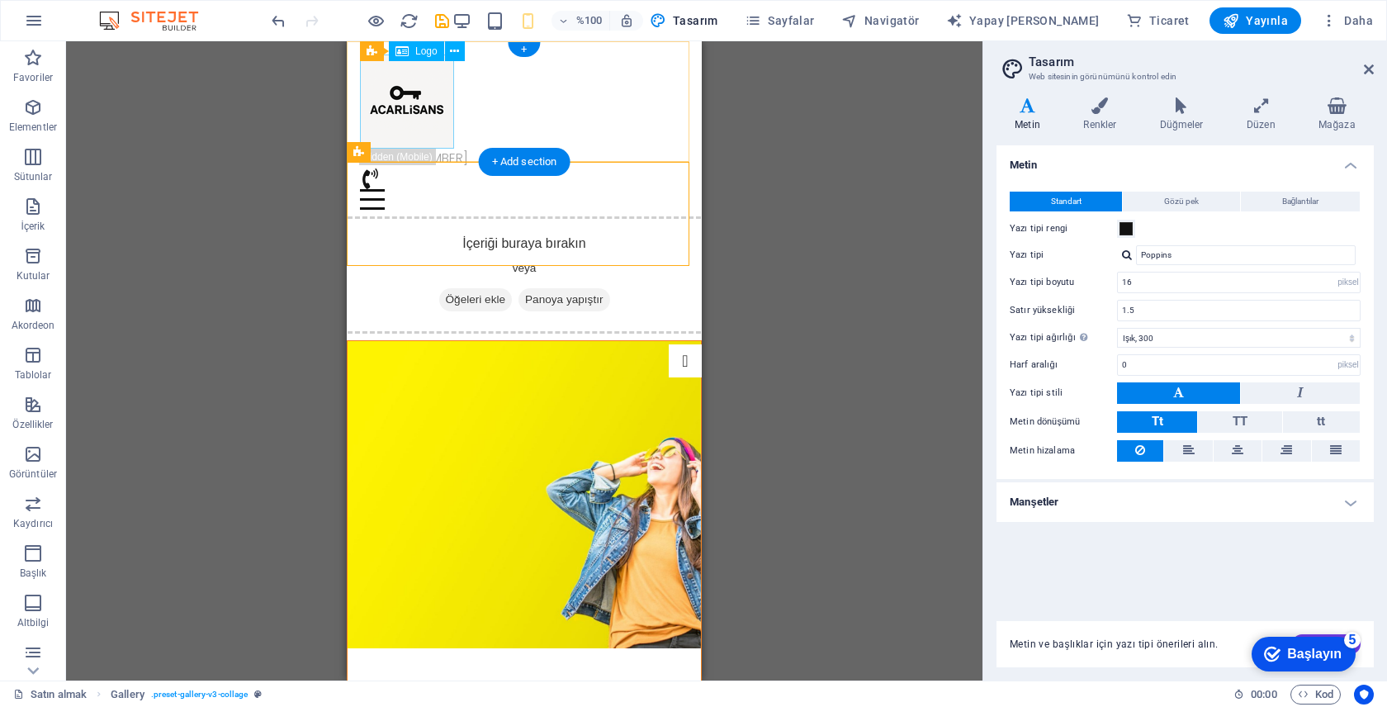
click at [415, 110] on div at bounding box center [524, 101] width 329 height 94
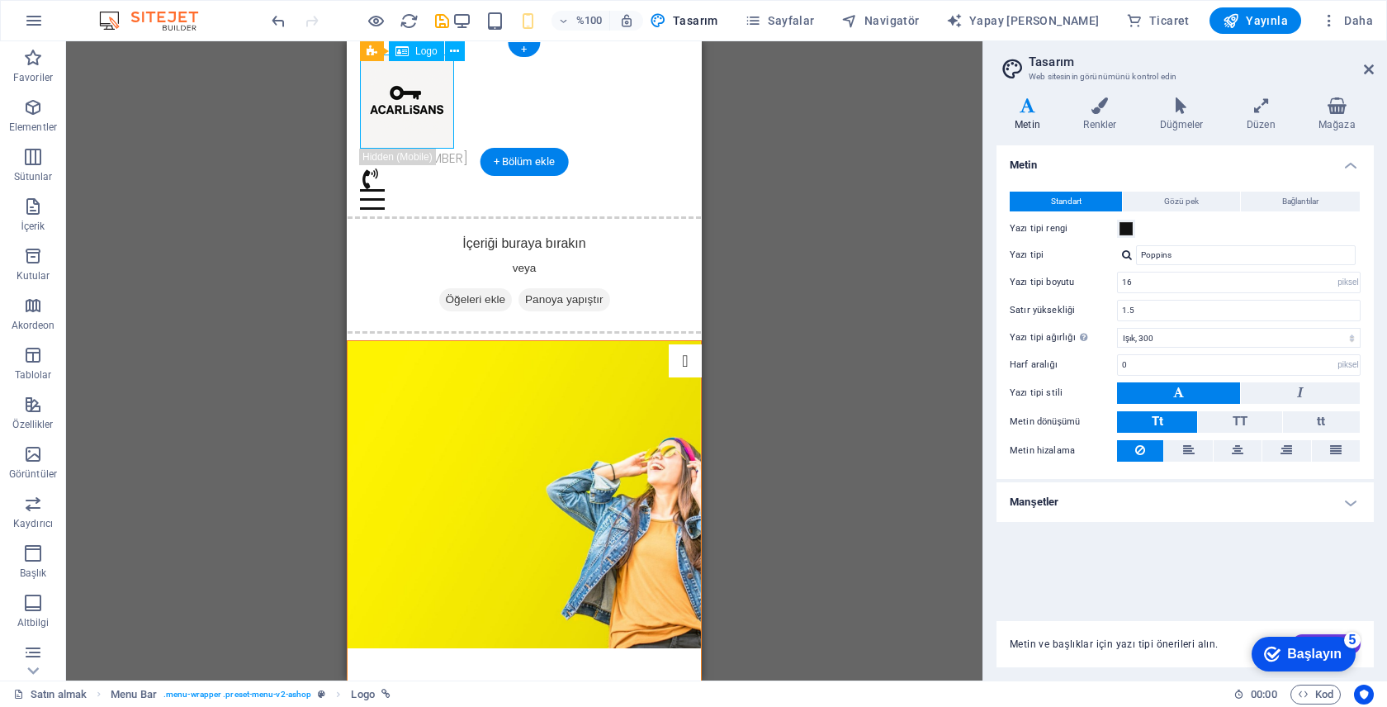
click at [415, 110] on div at bounding box center [524, 101] width 329 height 94
click at [415, 110] on div "Bir dosyayı eklemek için sürükleyip bırakın Ön ayar Container H2 Ön ayar Kontey…" at bounding box center [524, 360] width 916 height 639
select select "px"
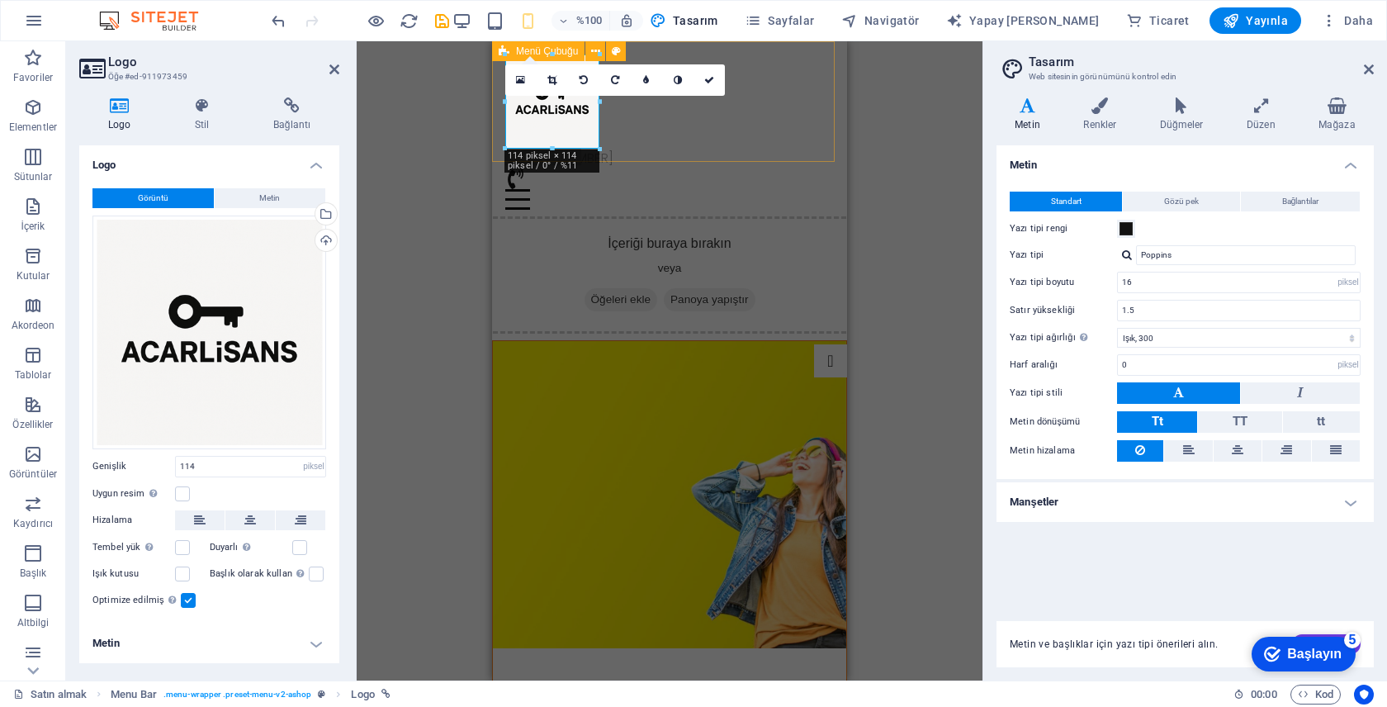
click at [570, 50] on font "Menü Çubuğu" at bounding box center [547, 51] width 62 height 12
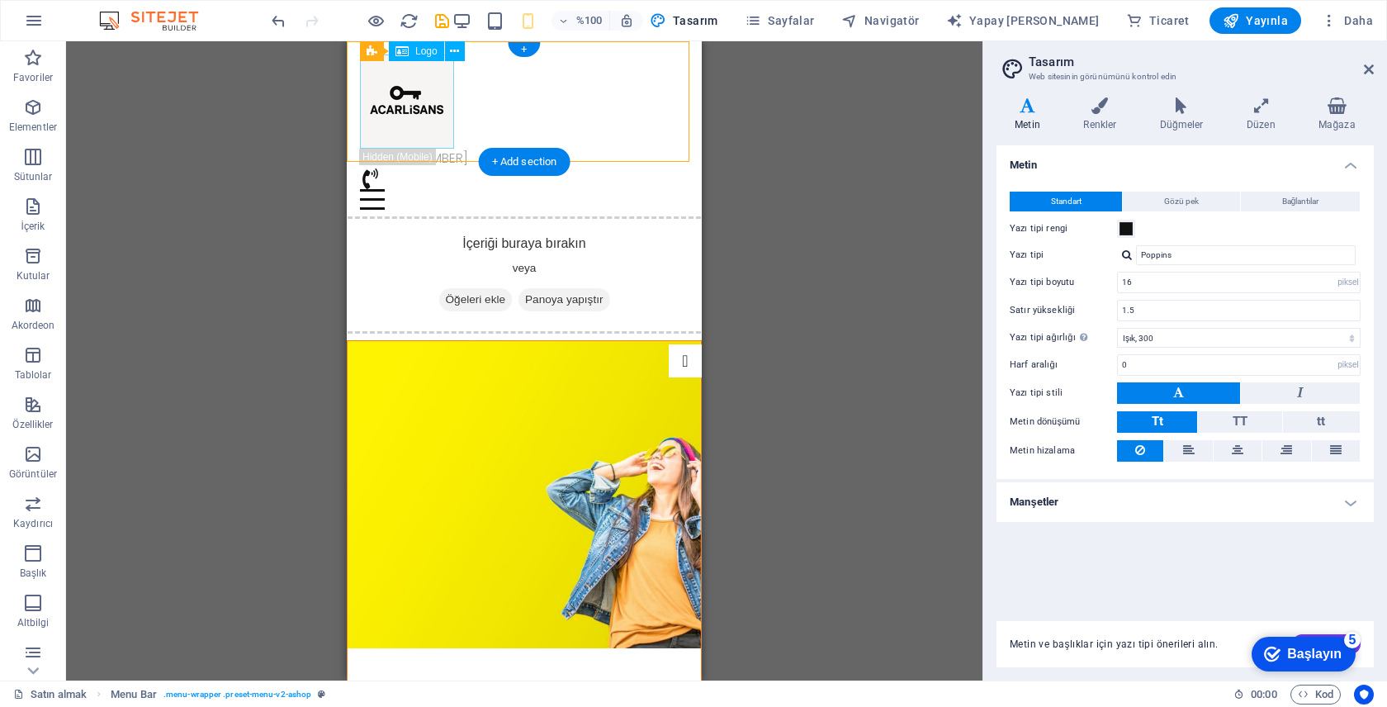
click at [417, 97] on div at bounding box center [524, 101] width 329 height 94
select select "px"
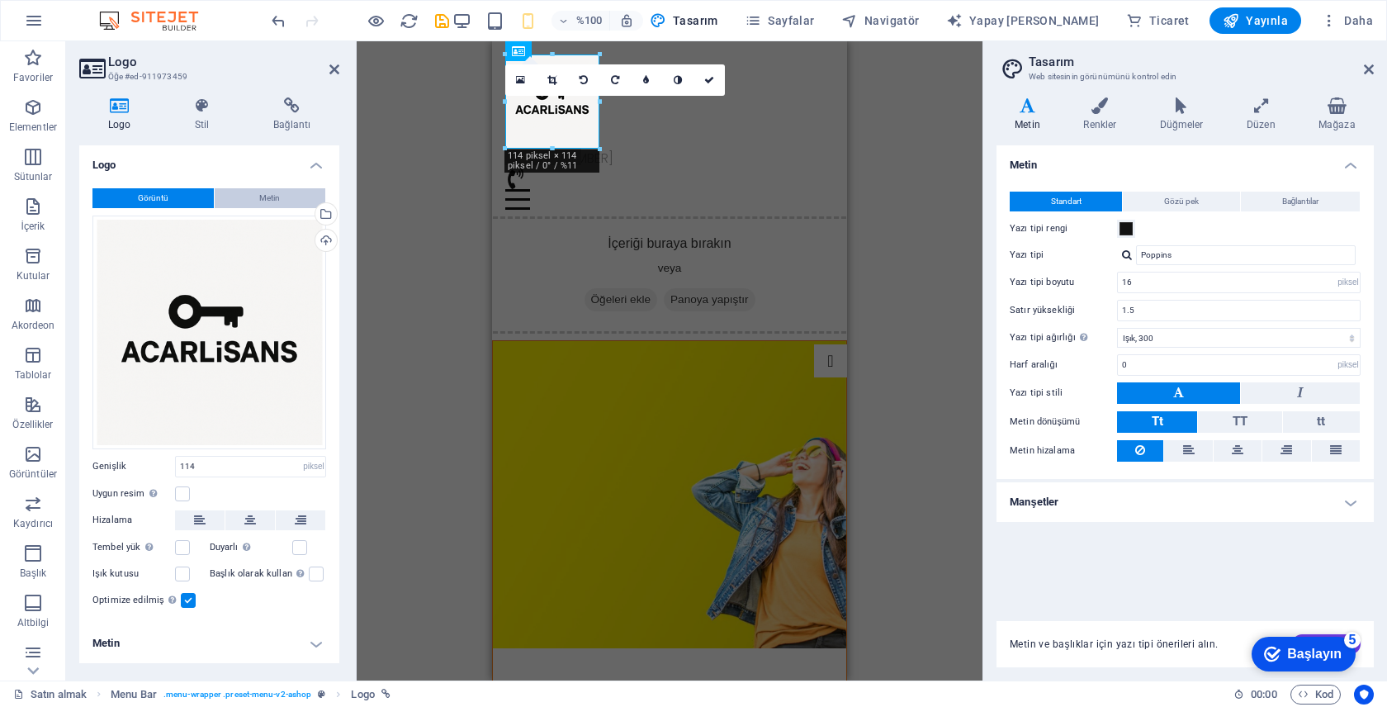
click at [255, 206] on button "Metin" at bounding box center [270, 198] width 111 height 20
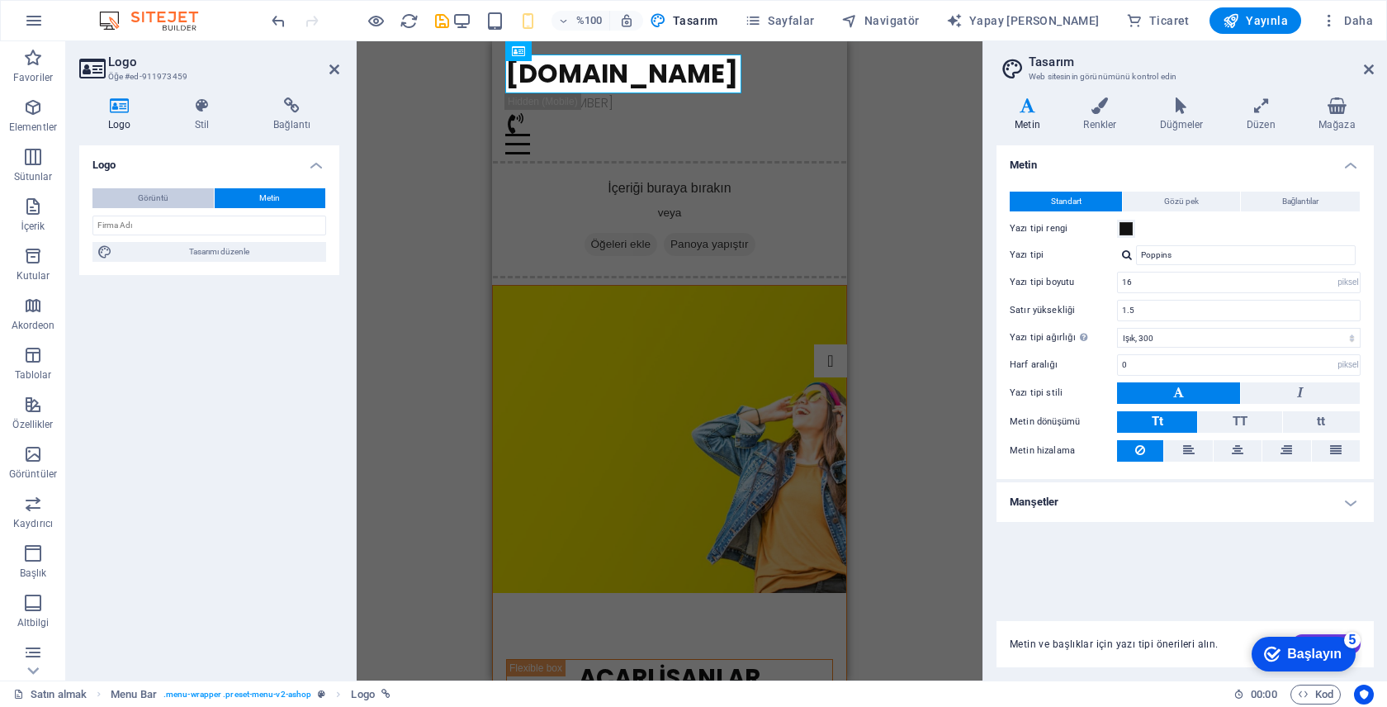
click at [148, 196] on font "Görüntü" at bounding box center [153, 197] width 31 height 9
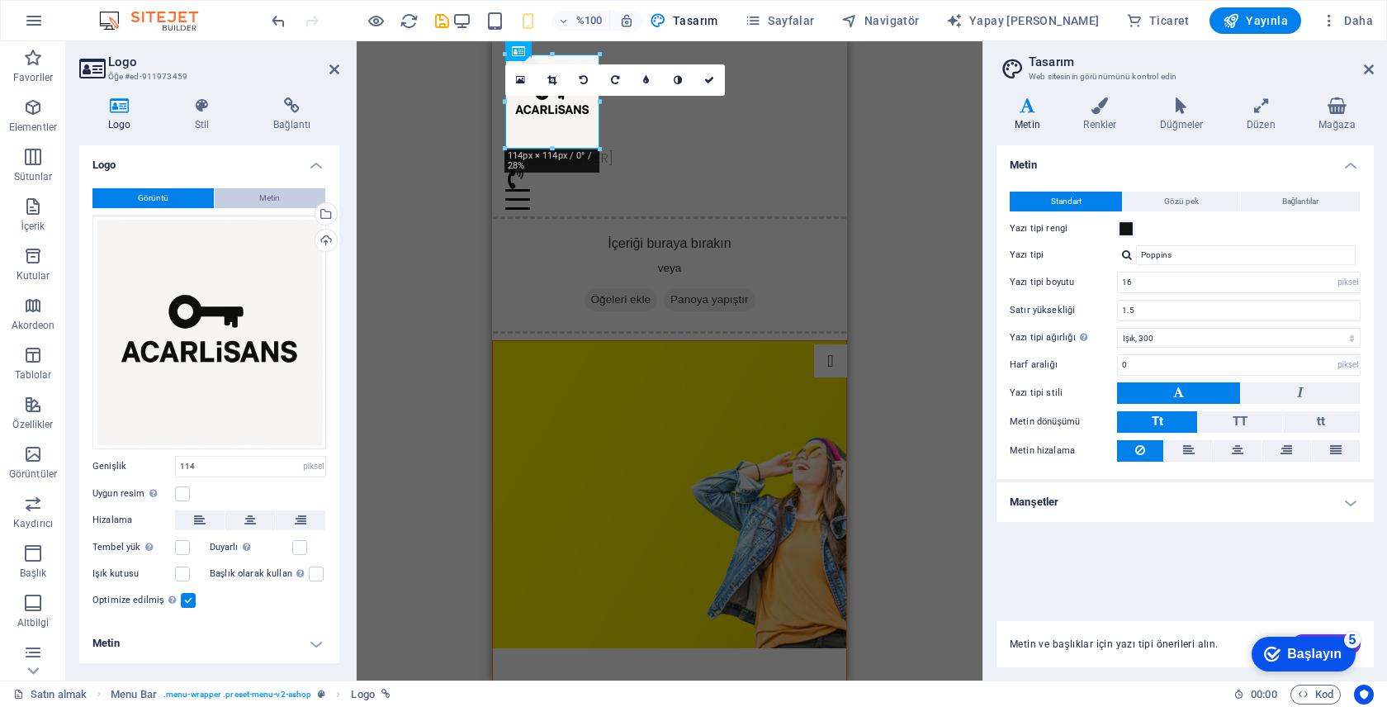
click at [258, 197] on button "Metin" at bounding box center [270, 198] width 111 height 20
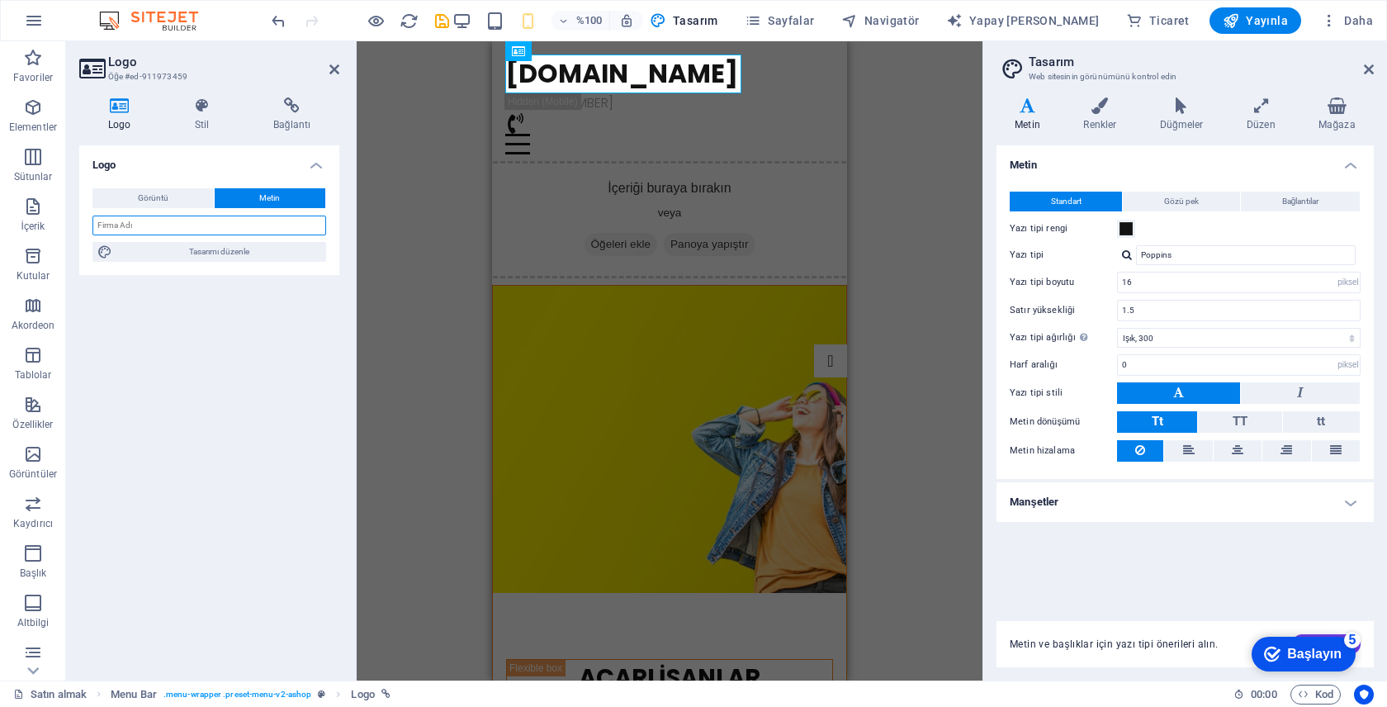
click at [184, 229] on input "text" at bounding box center [209, 225] width 234 height 20
click at [188, 224] on input "text" at bounding box center [209, 225] width 234 height 20
click at [187, 224] on input "text" at bounding box center [209, 225] width 234 height 20
type input "a"
type input "[DOMAIN_NAME]"
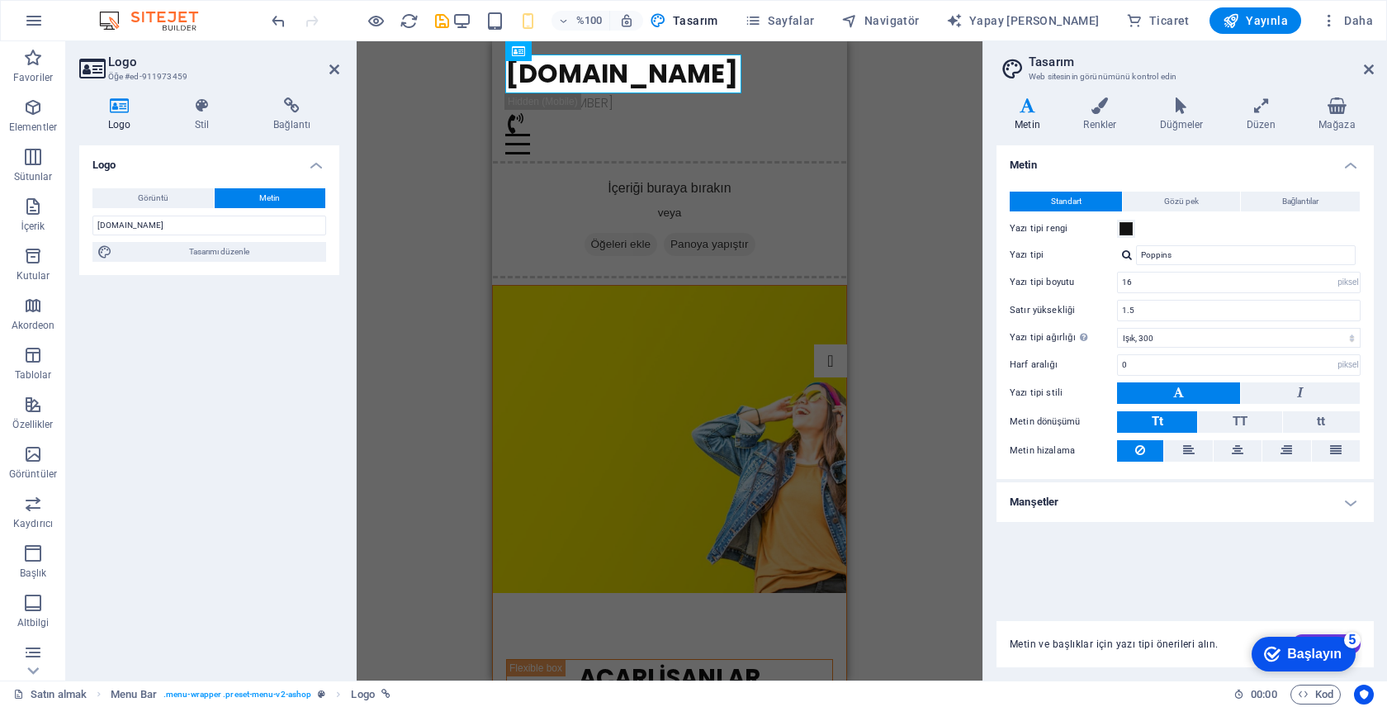
click at [200, 361] on div "Logo Görüntü Metin Dosyaları buraya sürükleyin, dosyaları seçmek için tıklayın …" at bounding box center [209, 406] width 260 height 522
drag, startPoint x: 508, startPoint y: 202, endPoint x: 974, endPoint y: 252, distance: 469.0
click at [508, 202] on div "İçeriği buraya bırakın veya Öğeleri ekle Panoya yapıştır" at bounding box center [669, 219] width 368 height 117
click at [513, 210] on div "İçeriği buraya bırakın veya Öğeleri ekle Panoya yapıştır" at bounding box center [669, 219] width 368 height 117
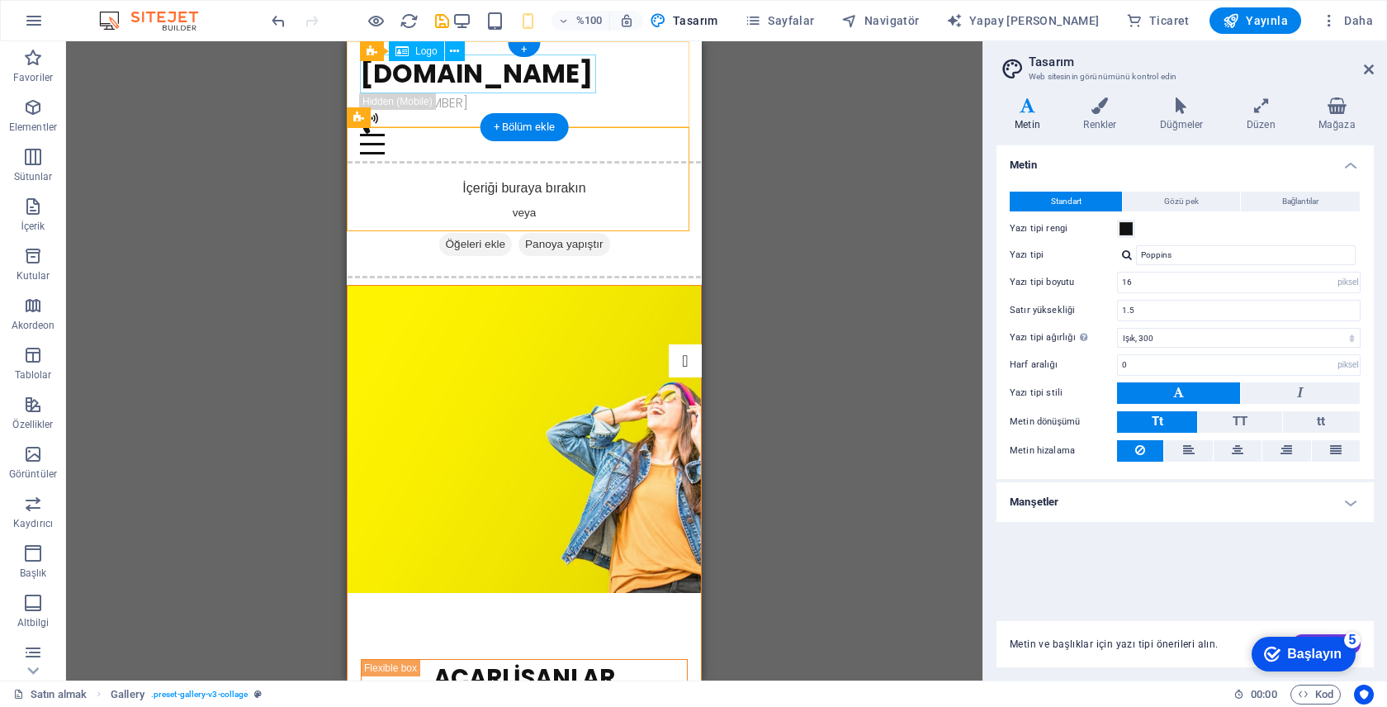
drag, startPoint x: 570, startPoint y: 74, endPoint x: 594, endPoint y: 75, distance: 24.8
click at [570, 74] on div "[DOMAIN_NAME]" at bounding box center [524, 73] width 329 height 39
click at [570, 75] on div "[DOMAIN_NAME]" at bounding box center [524, 73] width 329 height 39
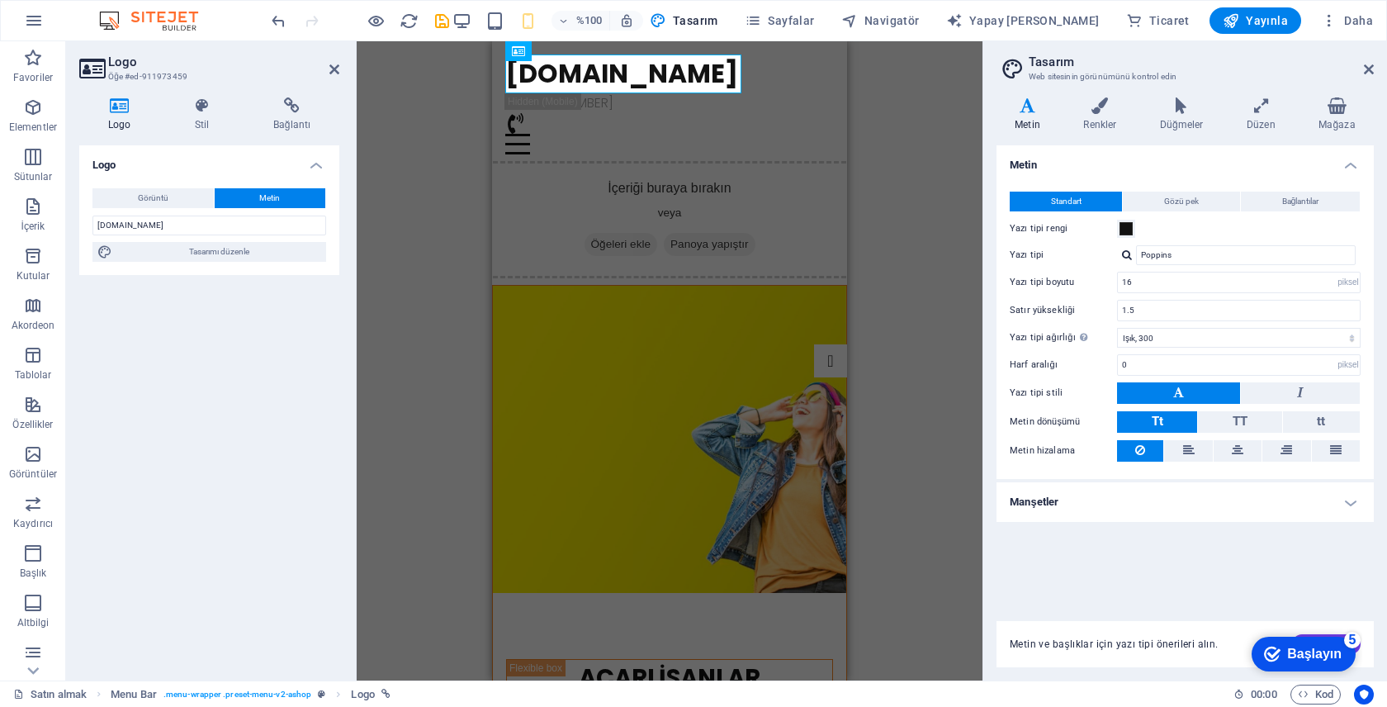
click at [144, 114] on h4 "Logo" at bounding box center [122, 114] width 87 height 35
click at [128, 114] on h4 "Logo" at bounding box center [122, 114] width 87 height 35
click at [123, 113] on icon at bounding box center [119, 105] width 80 height 17
click at [165, 195] on font "Görüntü" at bounding box center [153, 197] width 31 height 9
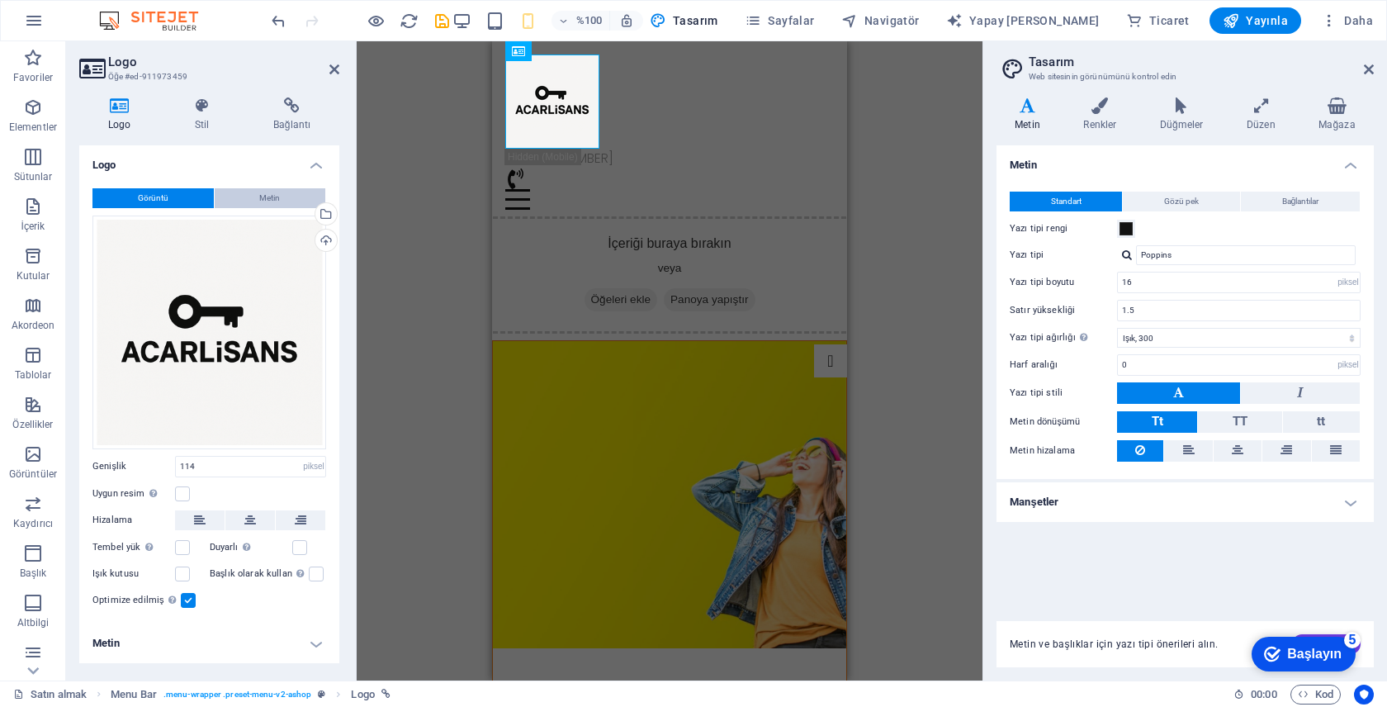
click at [257, 196] on button "Metin" at bounding box center [270, 198] width 111 height 20
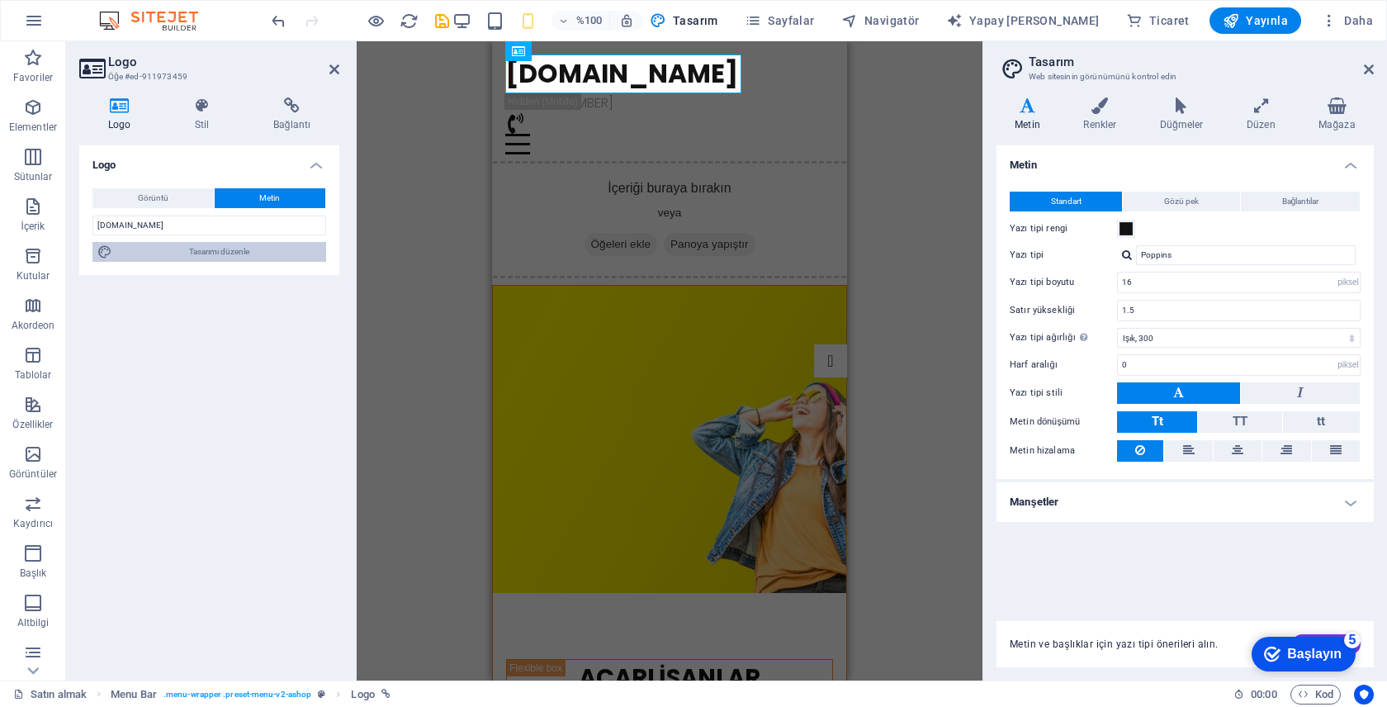
click at [206, 254] on font "Tasarımı düzenle" at bounding box center [219, 251] width 60 height 9
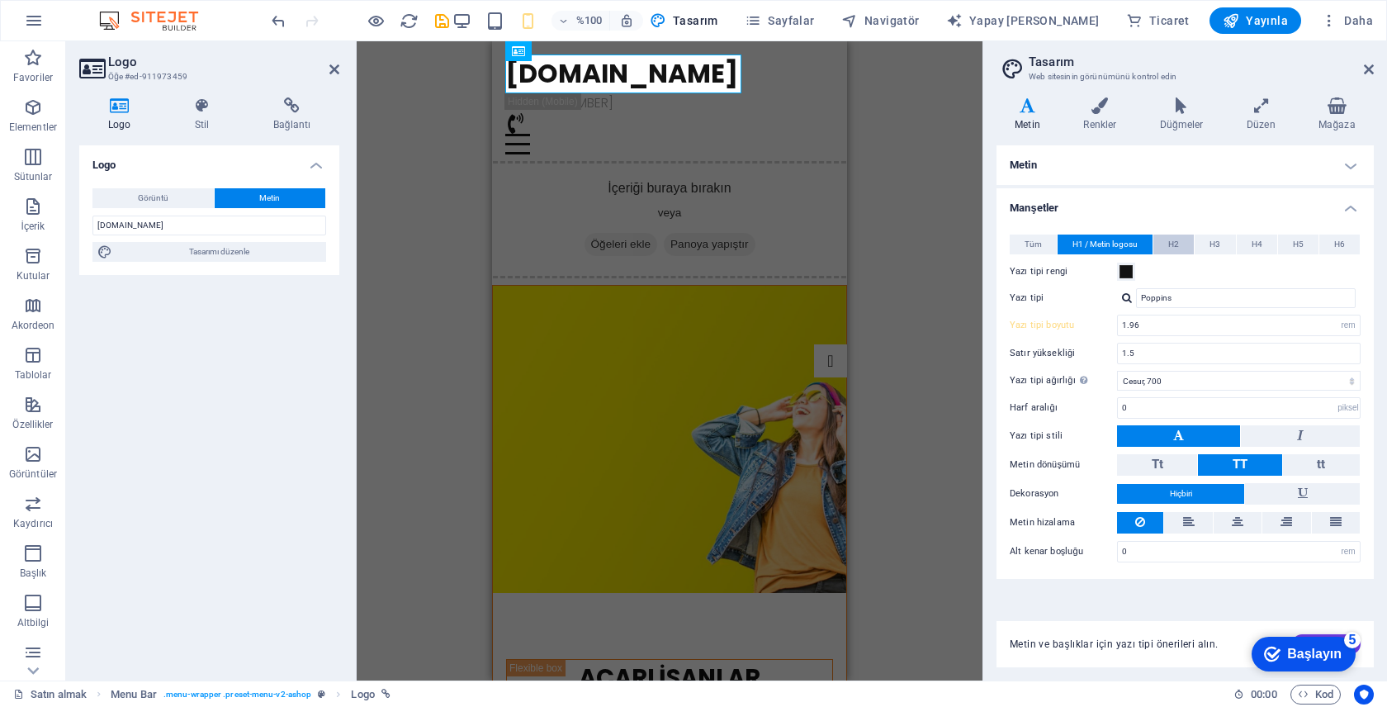
click at [1166, 243] on button "H2" at bounding box center [1173, 244] width 40 height 20
click at [1227, 244] on button "H3" at bounding box center [1214, 244] width 40 height 20
click at [1278, 244] on button "H5" at bounding box center [1298, 244] width 40 height 20
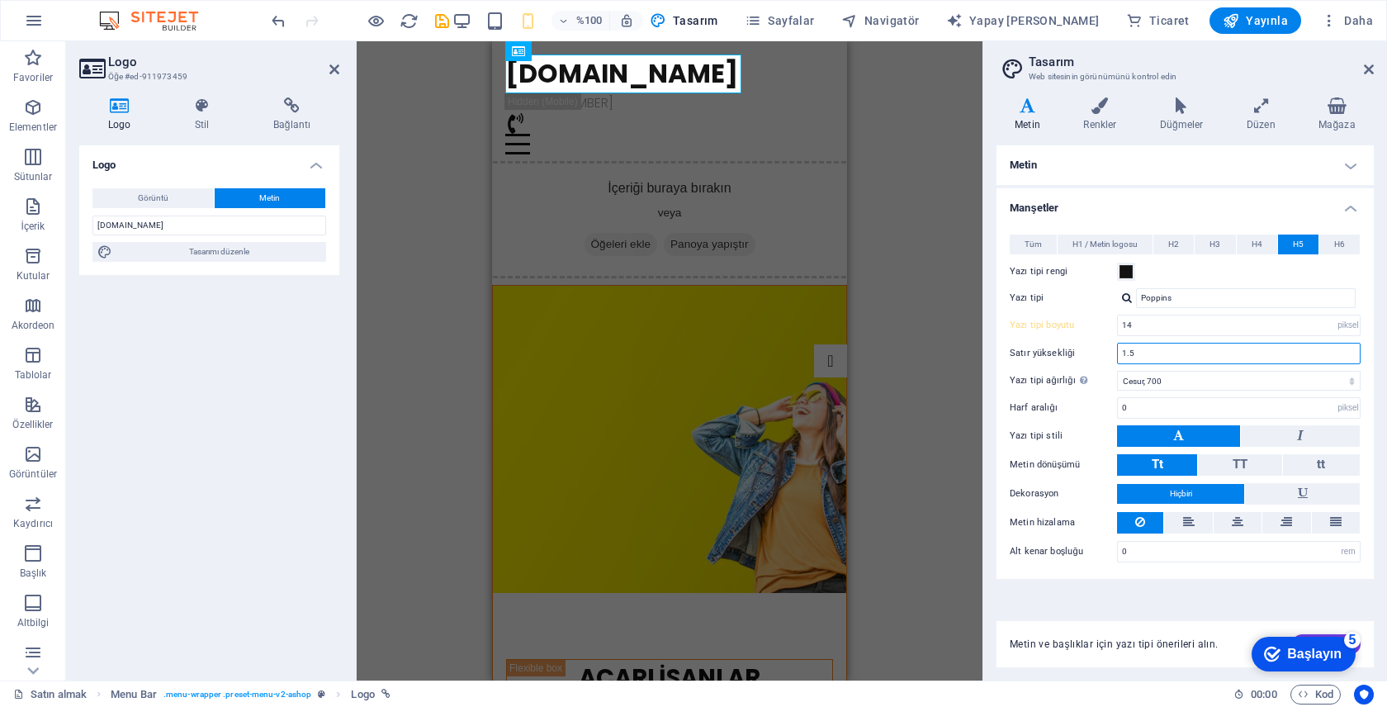
click at [1178, 362] on input "1.5" at bounding box center [1239, 353] width 242 height 20
click at [1171, 380] on select "İnce, 100 Ekstra hafif, 200 Işık, 300 Normal, 400 Orta, 500 Yarı kalın, 600 Ces…" at bounding box center [1239, 381] width 244 height 20
select select "600"
click at [1117, 371] on select "İnce, 100 Ekstra hafif, 200 Işık, 300 Normal, 400 Orta, 500 Yarı kalın, 600 Ces…" at bounding box center [1239, 381] width 244 height 20
drag, startPoint x: 1329, startPoint y: 650, endPoint x: 1194, endPoint y: 647, distance: 135.4
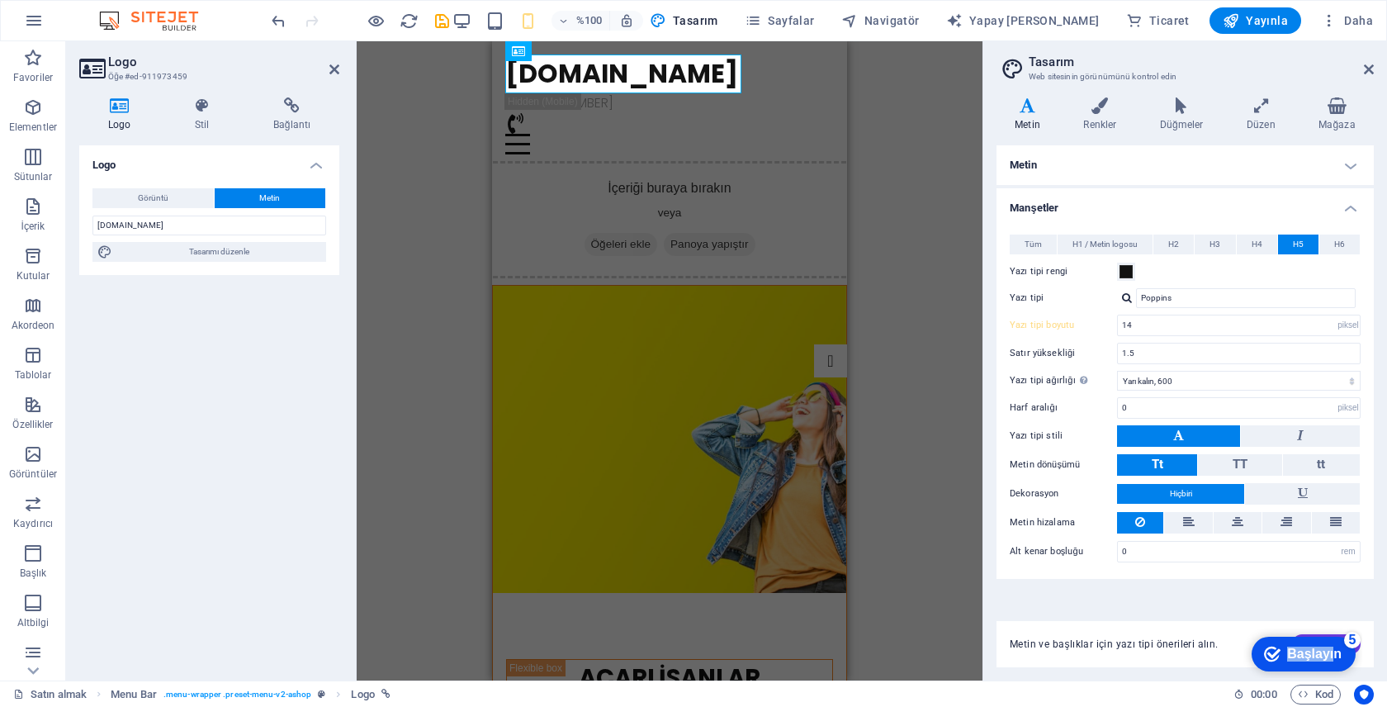
click at [1243, 647] on html "checkmark Başlayın 5 Editörde İlk Adımlar En iyi özellikleri size gösterelim %0…" at bounding box center [1302, 653] width 119 height 50
drag, startPoint x: 1322, startPoint y: 644, endPoint x: 1504, endPoint y: 989, distance: 389.9
click at [1322, 644] on div "checkmark Başlayın 5" at bounding box center [1303, 653] width 104 height 35
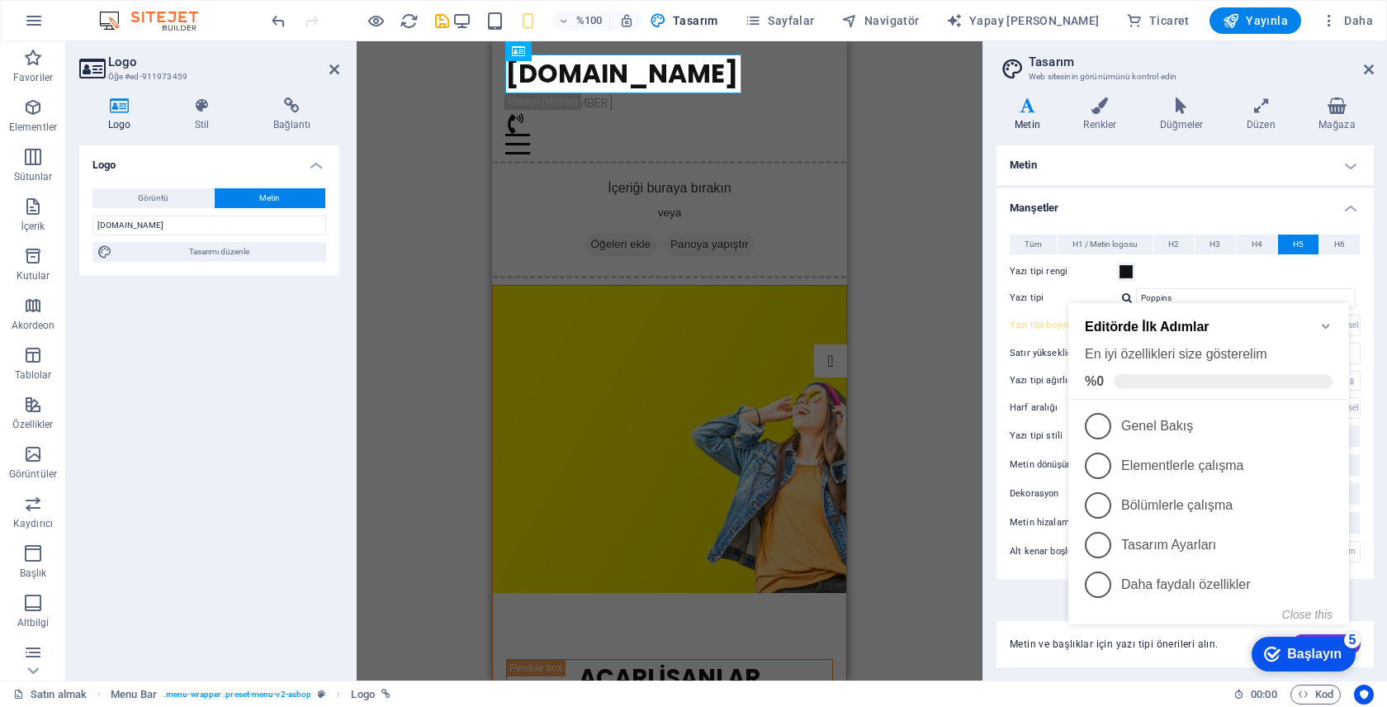
click at [1300, 641] on div "checkmark Başlayın 5" at bounding box center [1303, 653] width 104 height 35
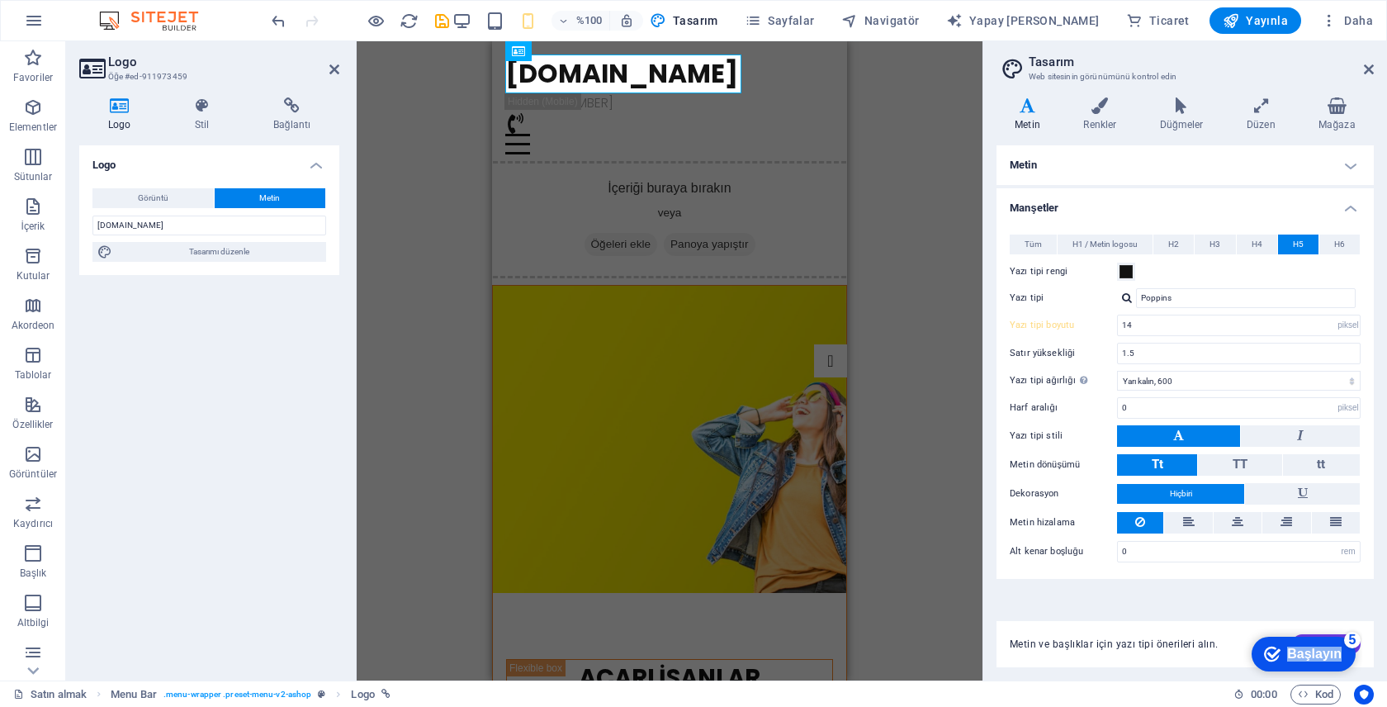
click at [1355, 671] on div "checkmark Başlayın 5" at bounding box center [1303, 653] width 104 height 35
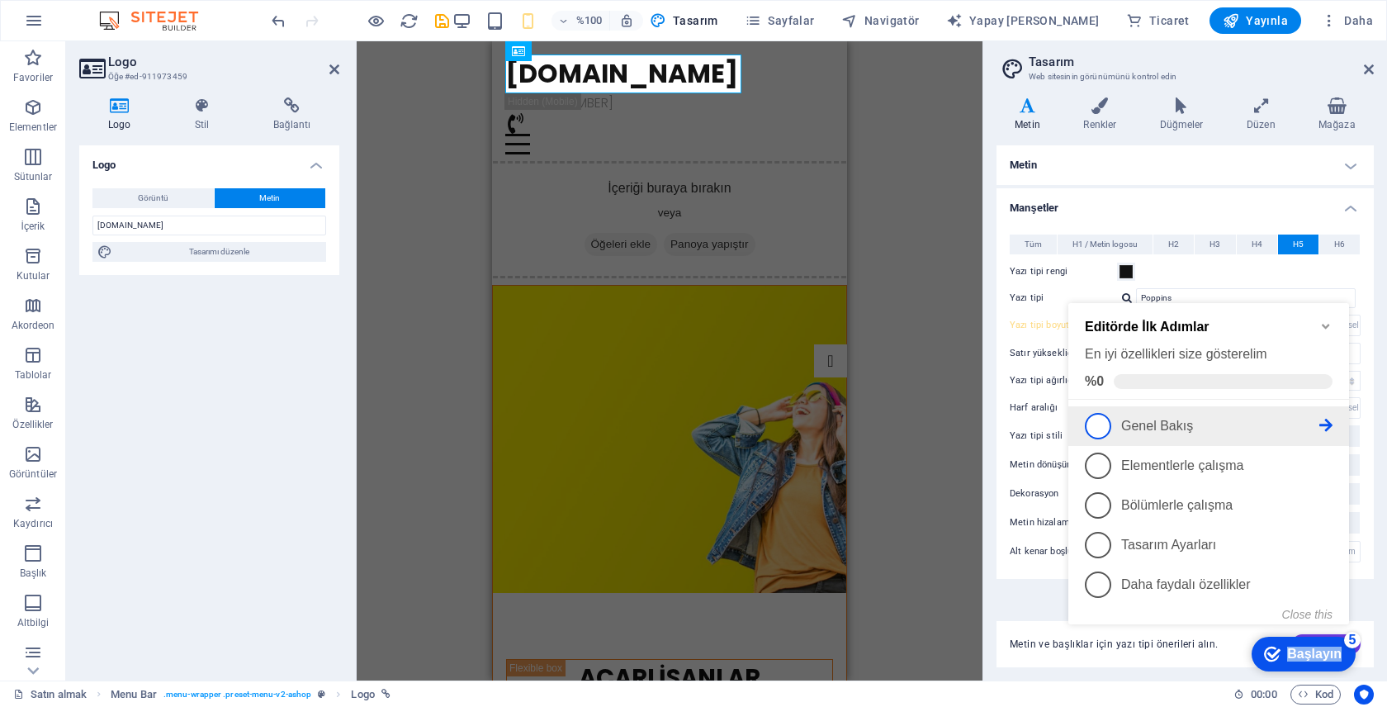
click at [1199, 425] on p "Genel Bakış - eksik" at bounding box center [1220, 425] width 198 height 15
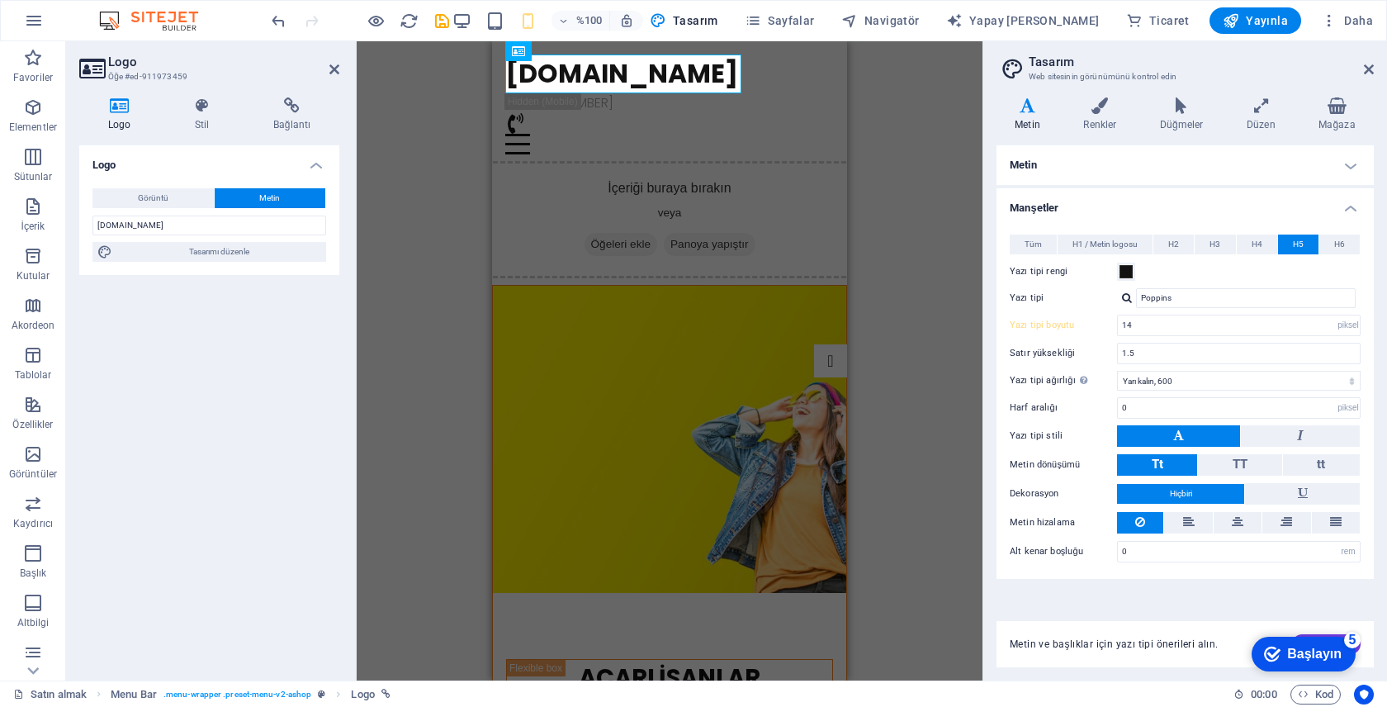
click at [1341, 660] on font "Başlayın" at bounding box center [1314, 653] width 54 height 14
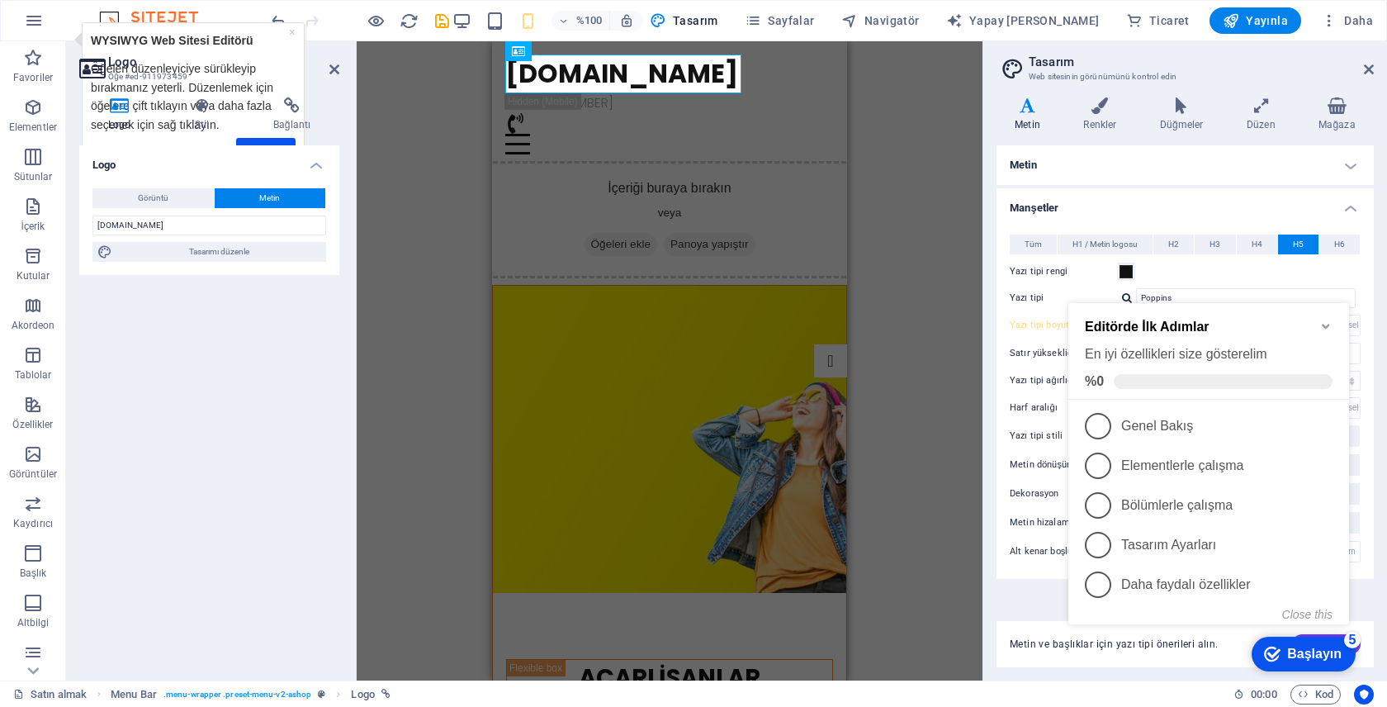
click at [199, 43] on header "Logo Öğe #ed-911973459" at bounding box center [209, 62] width 260 height 43
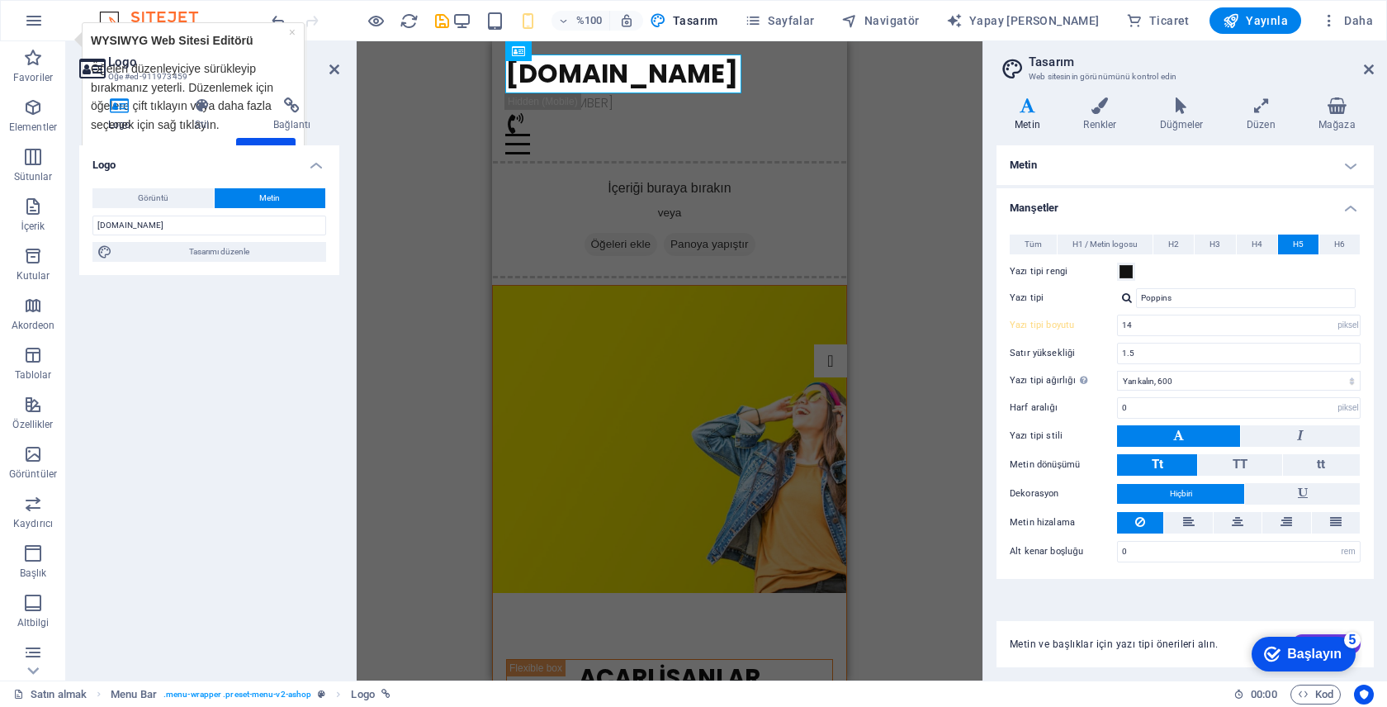
click at [273, 143] on div "Logo Stil Bağlantı Logo Görüntü Metin Dosyaları buraya sürükleyin, dosyaları se…" at bounding box center [209, 382] width 260 height 570
click at [281, 139] on div "Logo Stil Bağlantı Logo Görüntü Metin Dosyaları buraya sürükleyin, dosyaları se…" at bounding box center [209, 382] width 260 height 570
click at [1093, 645] on font "Metin ve başlıklar için yazı tipi önerileri alın." at bounding box center [1114, 644] width 209 height 12
drag, startPoint x: 1142, startPoint y: 655, endPoint x: 1173, endPoint y: 644, distance: 33.4
click at [1142, 655] on div "Metin ve başlıklar için yazı tipi önerileri alın. Oluştur" at bounding box center [1184, 644] width 377 height 46
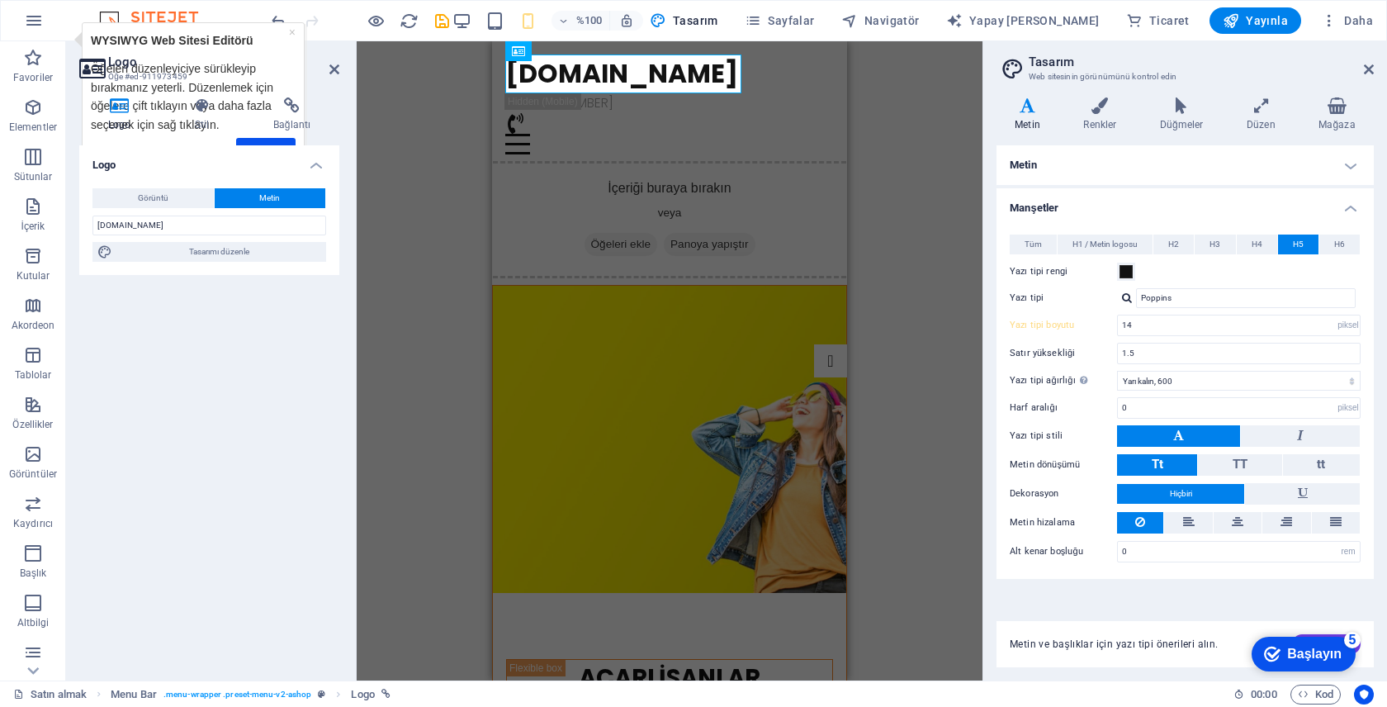
drag, startPoint x: 1336, startPoint y: 648, endPoint x: 1527, endPoint y: 897, distance: 314.3
click at [1332, 649] on font "Başlayın" at bounding box center [1314, 653] width 54 height 14
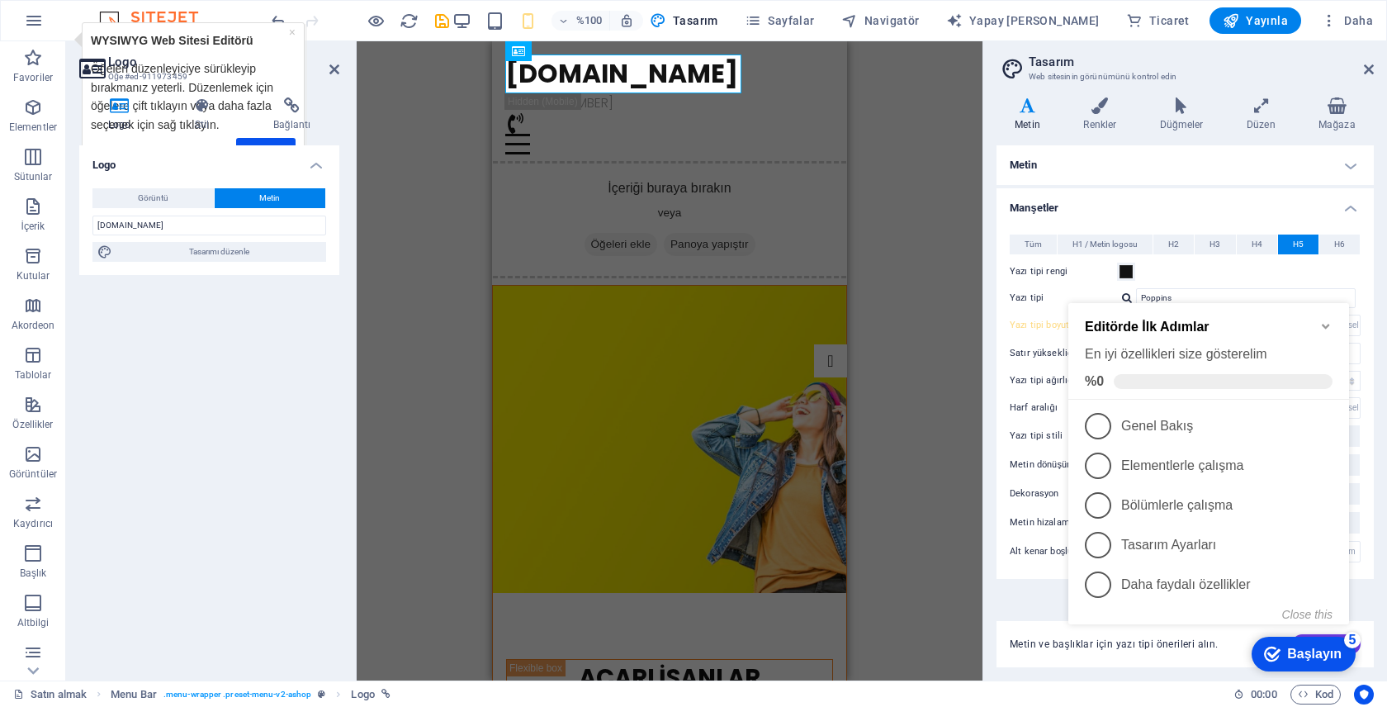
click at [1364, 651] on div "Metin ve başlıklar için yazı tipi önerileri alın. Oluştur" at bounding box center [1184, 644] width 377 height 46
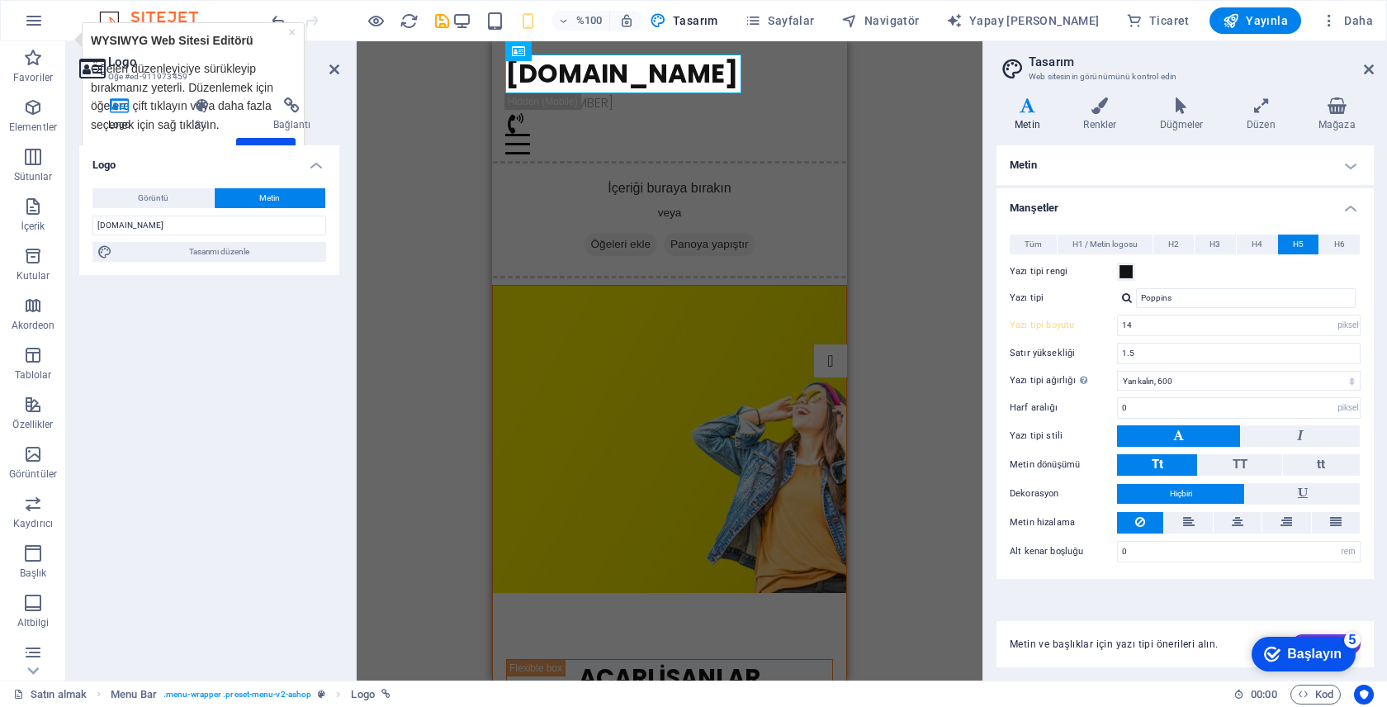
click at [1327, 634] on div "checkmark Başlayın 5 Editörde İlk Adımlar En iyi özellikleri size gösterelim %0…" at bounding box center [1302, 653] width 119 height 50
click at [1327, 635] on div "checkmark Başlayın 5 Editörde İlk Adımlar En iyi özellikleri size gösterelim %0…" at bounding box center [1302, 653] width 119 height 50
click at [1315, 695] on font "Kod" at bounding box center [1324, 694] width 18 height 12
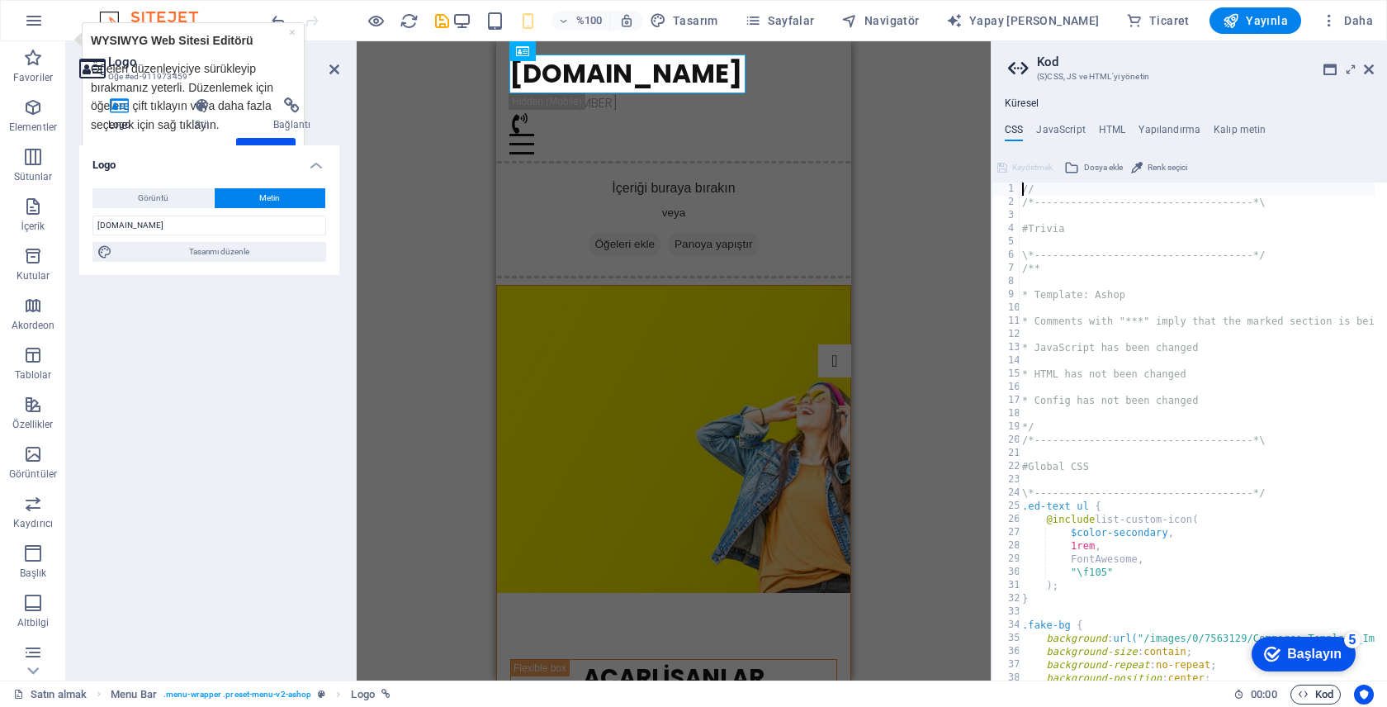
click at [1315, 695] on font "Kod" at bounding box center [1324, 694] width 18 height 12
click at [1358, 696] on icon "Kullanıcı merkezli" at bounding box center [1364, 694] width 12 height 12
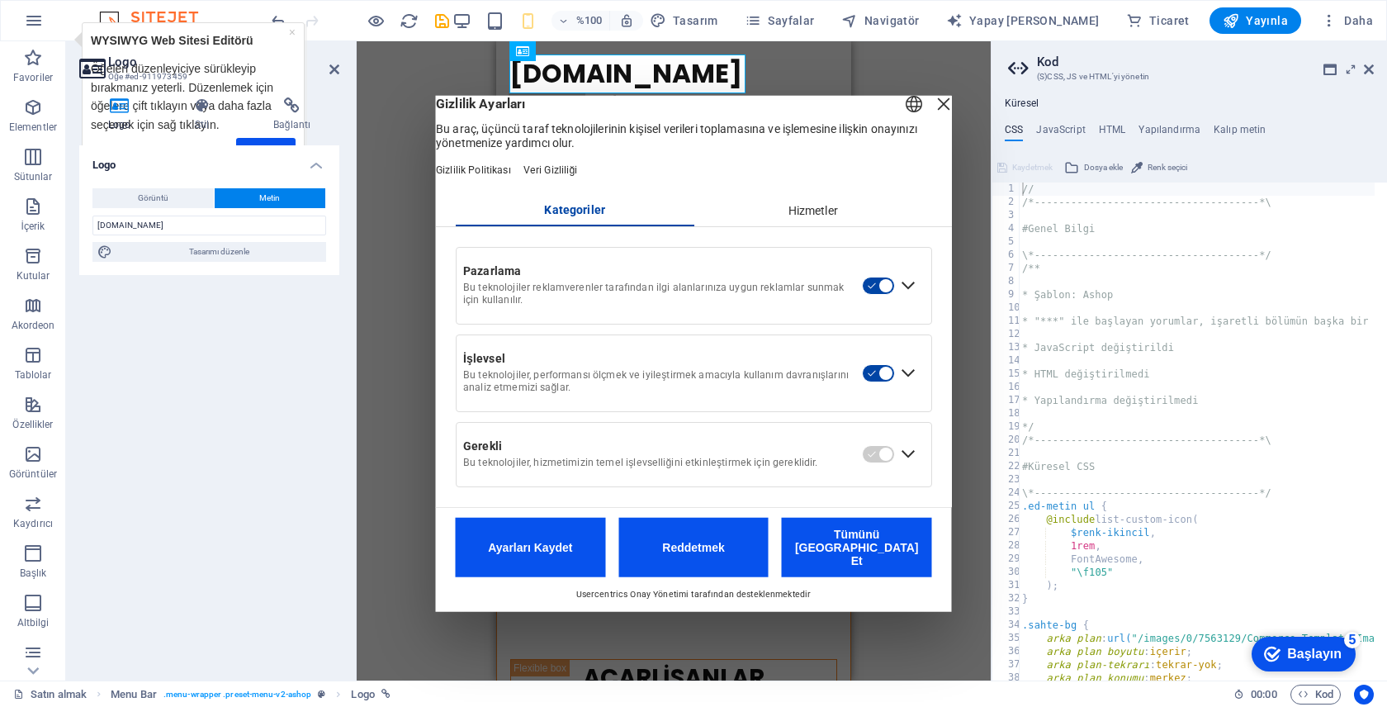
click at [811, 253] on div "Pazarlama Bu teknolojiler reklamverenler tarafından ilgi alanlarınıza uygun rek…" at bounding box center [694, 366] width 516 height 280
click at [814, 217] on font "Hizmetler" at bounding box center [812, 210] width 50 height 13
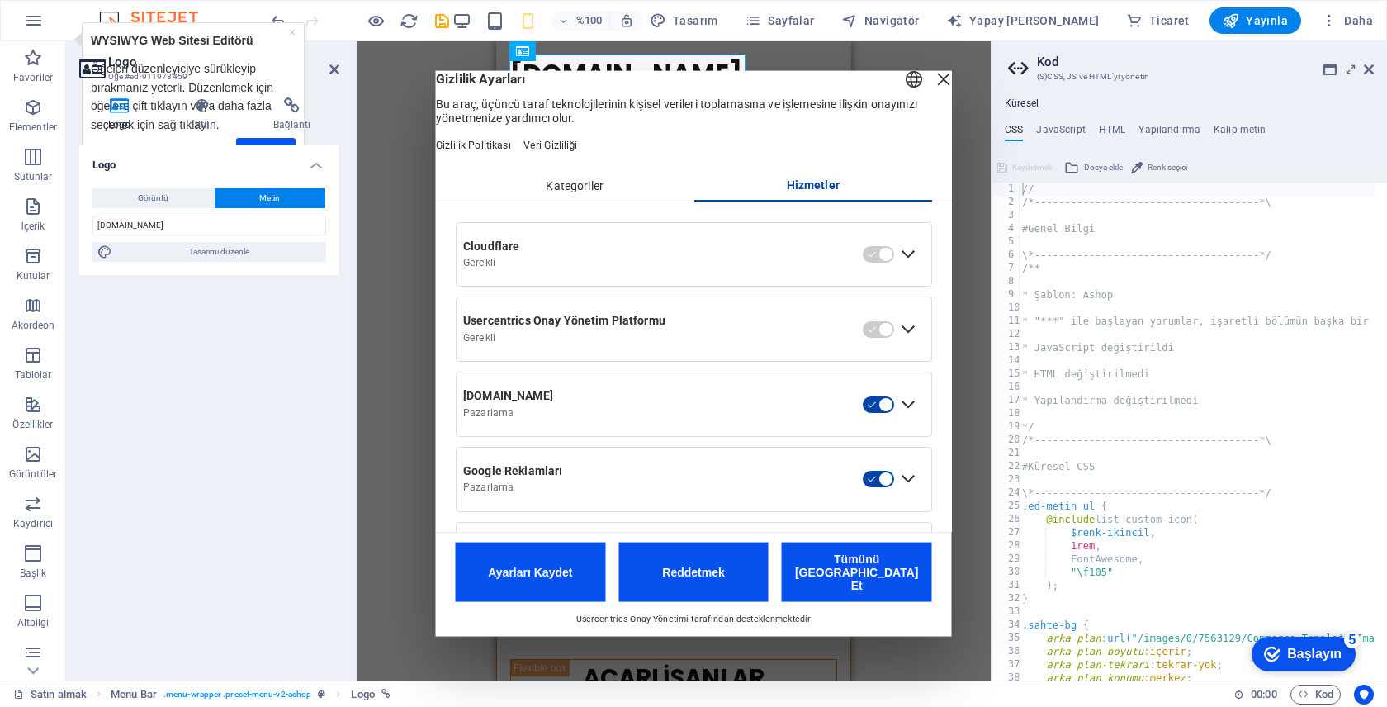
click at [932, 89] on div "Katmanı Kapat" at bounding box center [943, 79] width 23 height 23
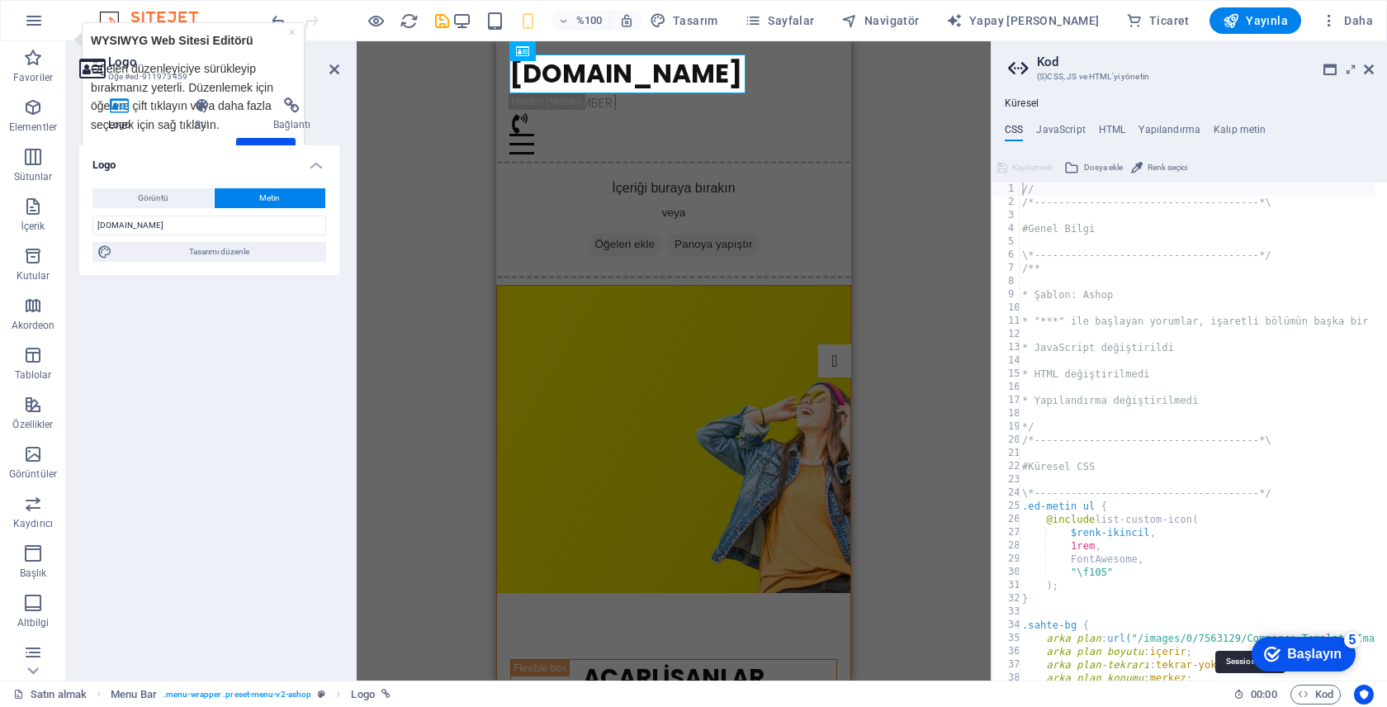
click at [1251, 692] on font "00" at bounding box center [1257, 694] width 12 height 12
click at [1233, 693] on icon at bounding box center [1238, 693] width 11 height 11
click at [381, 697] on link "Logo" at bounding box center [370, 694] width 39 height 20
click at [368, 691] on span "Logo" at bounding box center [362, 694] width 23 height 20
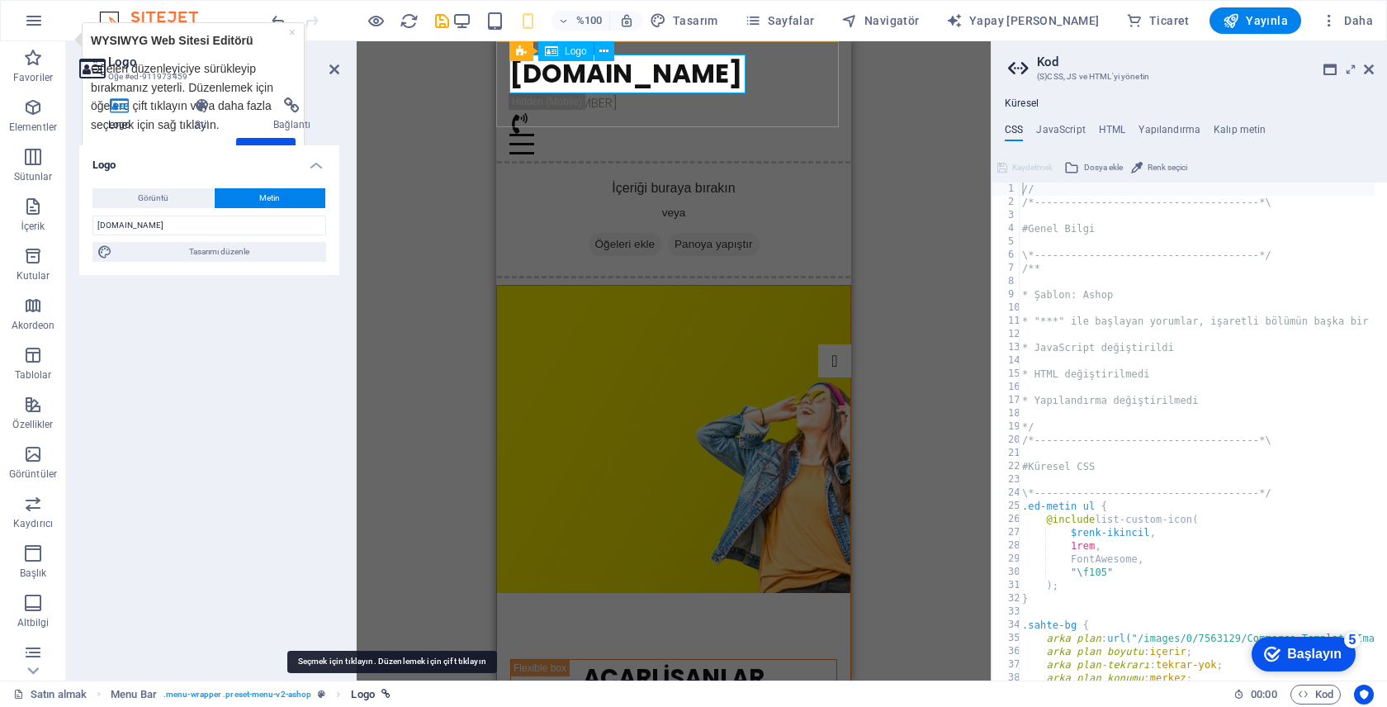
click at [368, 692] on span "Logo" at bounding box center [362, 694] width 23 height 20
click at [361, 697] on span "Logo" at bounding box center [362, 694] width 23 height 20
click at [363, 696] on span "Logo" at bounding box center [362, 694] width 23 height 20
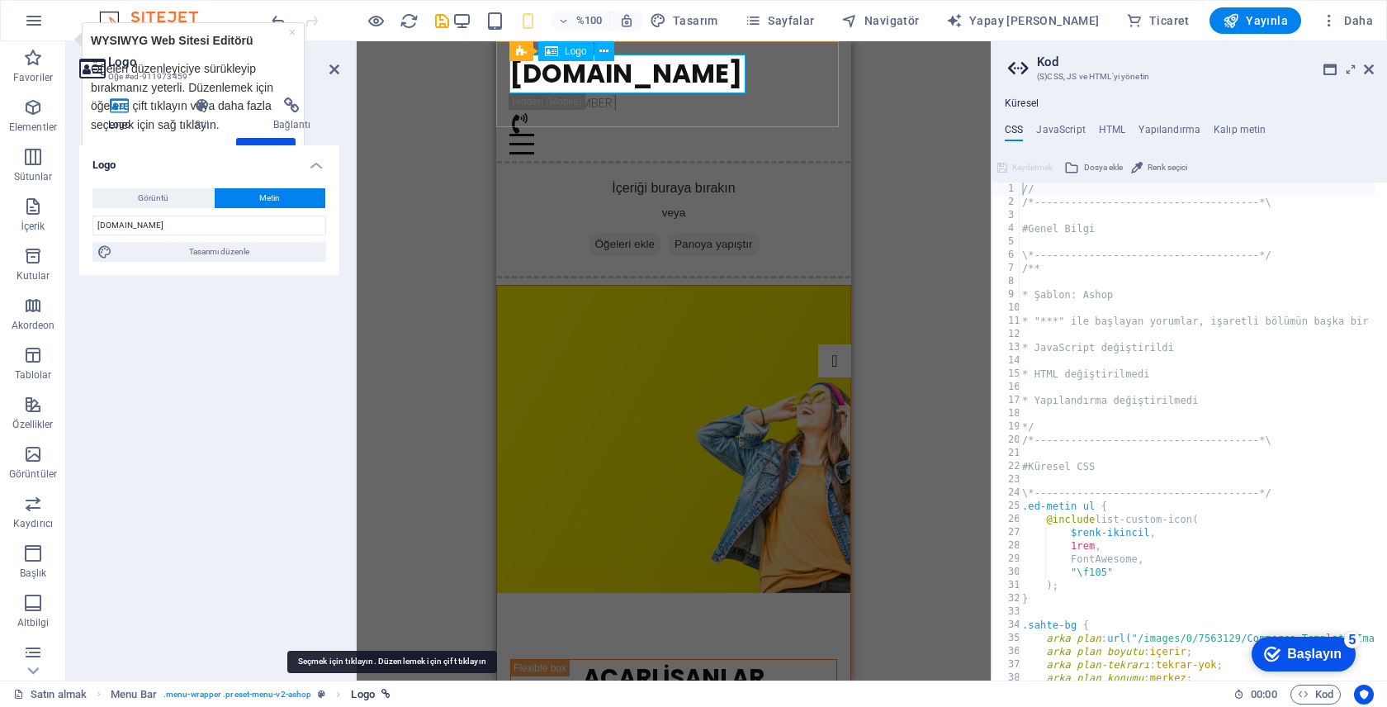
click at [363, 696] on span "Logo" at bounding box center [362, 694] width 23 height 20
type textarea "/*------------------------------------*\"
click at [1231, 208] on div "// /*-------------------------------------*\ #Genel Bilgi \*-------------------…" at bounding box center [1197, 444] width 356 height 524
click at [1374, 65] on aside "Kod (S)CSS, JS ve HTML'yi yönetin Küresel CSS JavaScript HTML Yapılandırma Kalı…" at bounding box center [1189, 360] width 396 height 639
click at [1368, 69] on icon at bounding box center [1369, 69] width 10 height 13
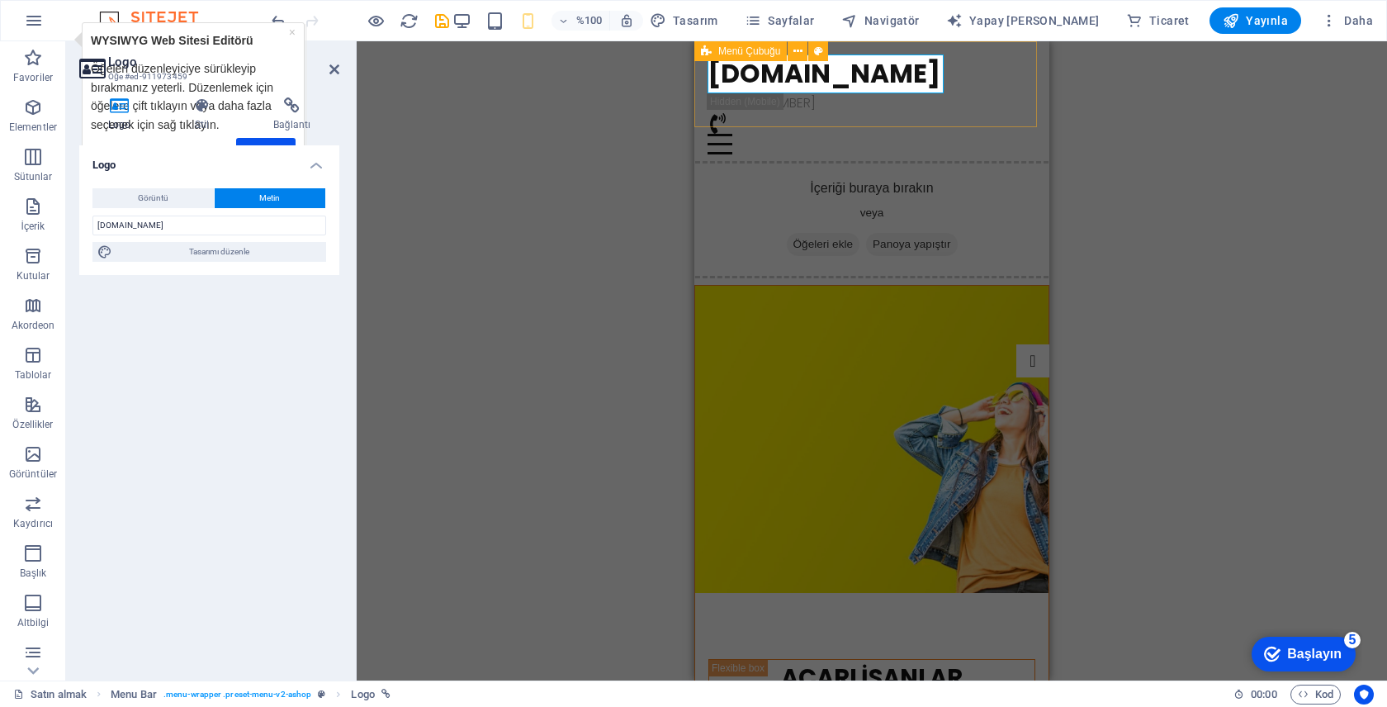
click at [878, 83] on div "[DOMAIN_NAME]" at bounding box center [871, 73] width 329 height 39
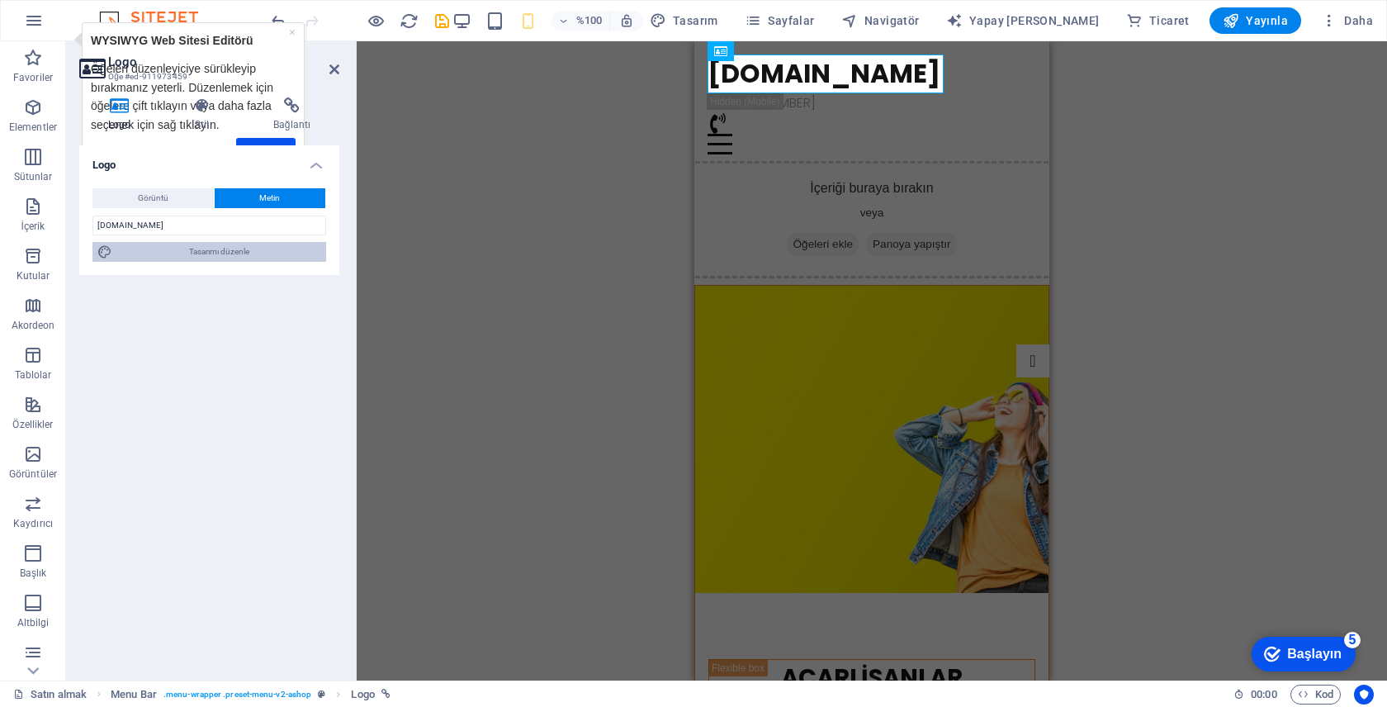
click at [186, 244] on span "Tasarımı düzenle" at bounding box center [219, 252] width 204 height 20
select select "px"
select select "600"
select select "px"
select select "rem"
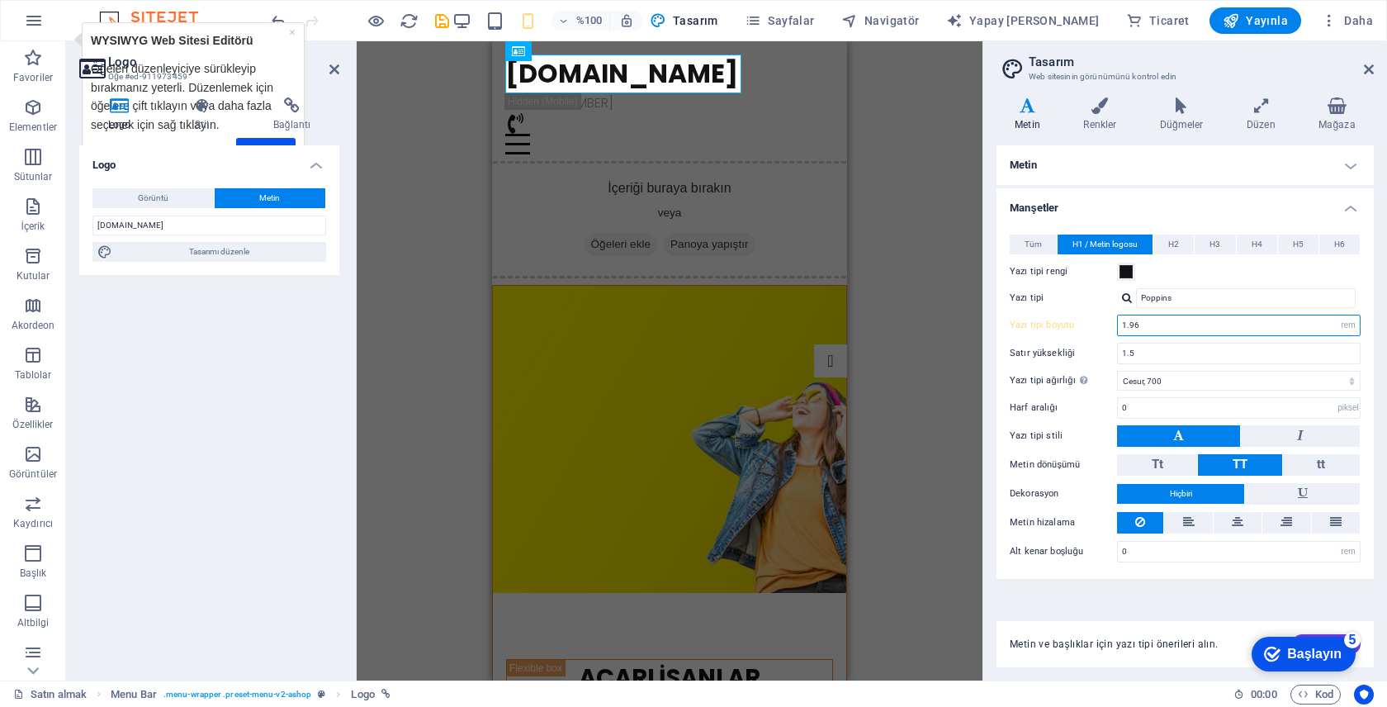
click at [1166, 323] on input "1.96" at bounding box center [1239, 325] width 242 height 20
type input "1.92"
click at [1162, 244] on button "H2" at bounding box center [1173, 244] width 40 height 20
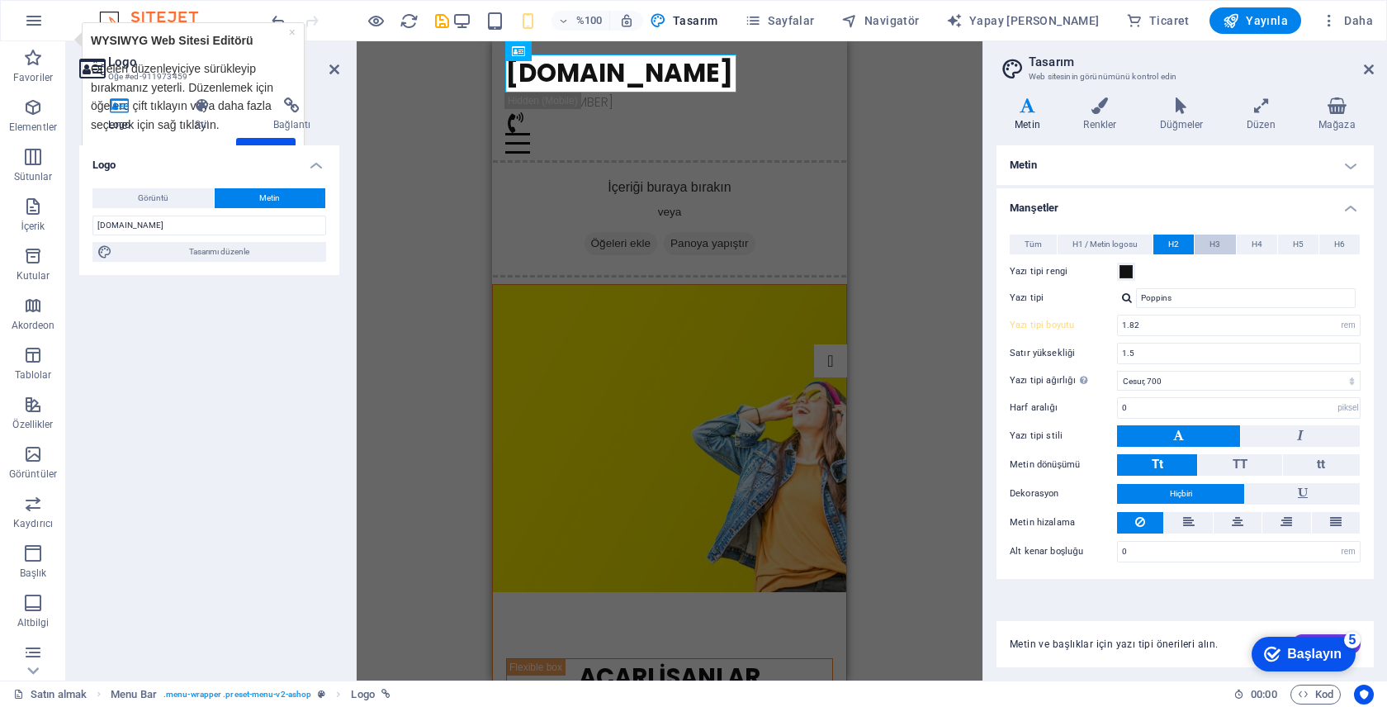
click at [1153, 234] on button "H2" at bounding box center [1173, 244] width 40 height 20
click at [1218, 246] on font "H3" at bounding box center [1214, 243] width 11 height 9
click at [1272, 248] on button "H4" at bounding box center [1257, 244] width 40 height 20
click at [1331, 252] on button "H6" at bounding box center [1339, 244] width 40 height 20
click at [1055, 244] on button "Tüm" at bounding box center [1033, 244] width 47 height 20
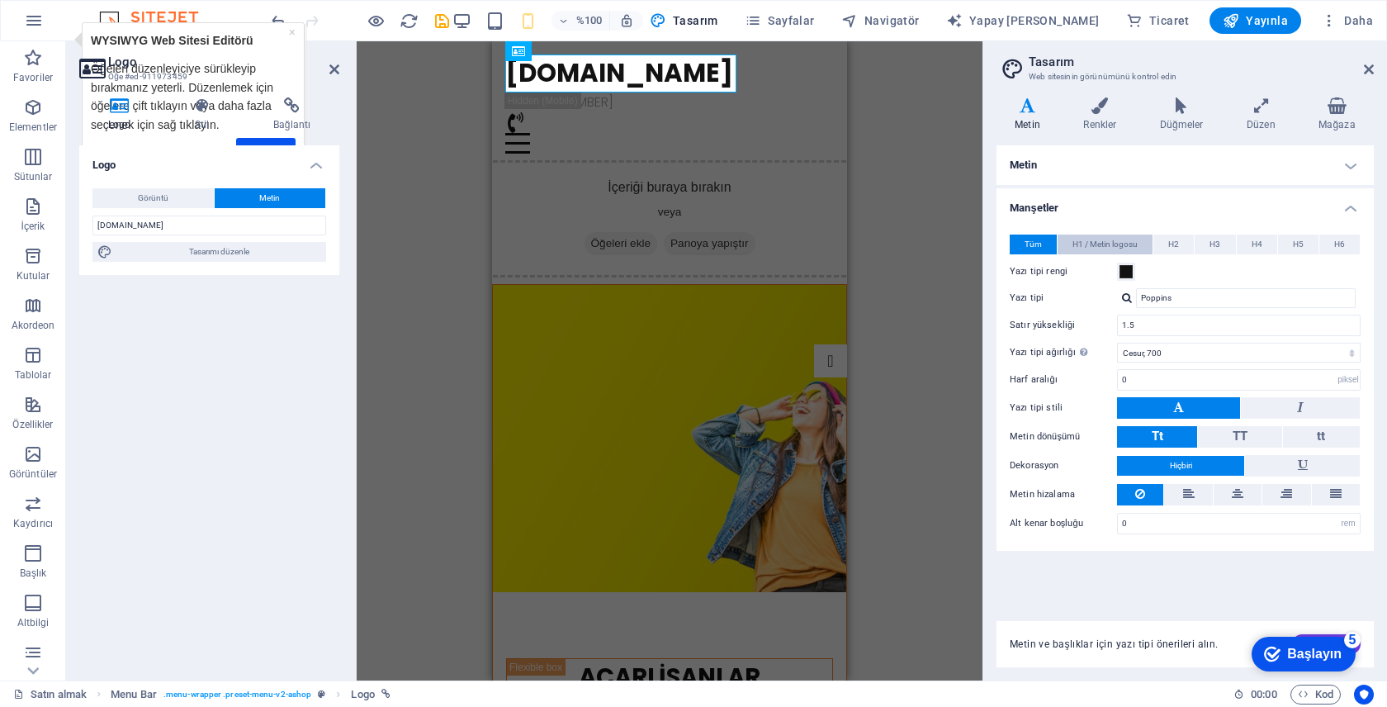
click at [1145, 248] on button "H1 / Metin logosu" at bounding box center [1104, 244] width 95 height 20
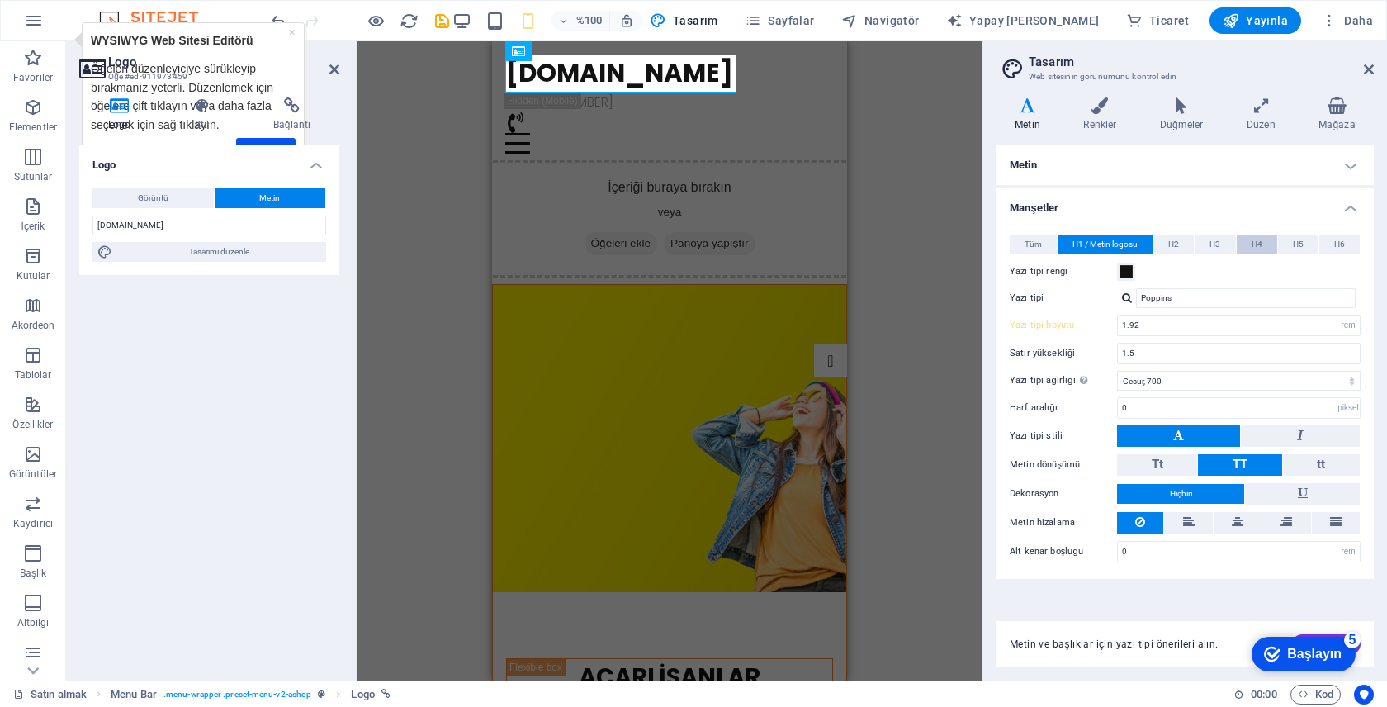
click at [1266, 249] on button "H4" at bounding box center [1257, 244] width 40 height 20
click at [1237, 234] on button "H4" at bounding box center [1257, 244] width 40 height 20
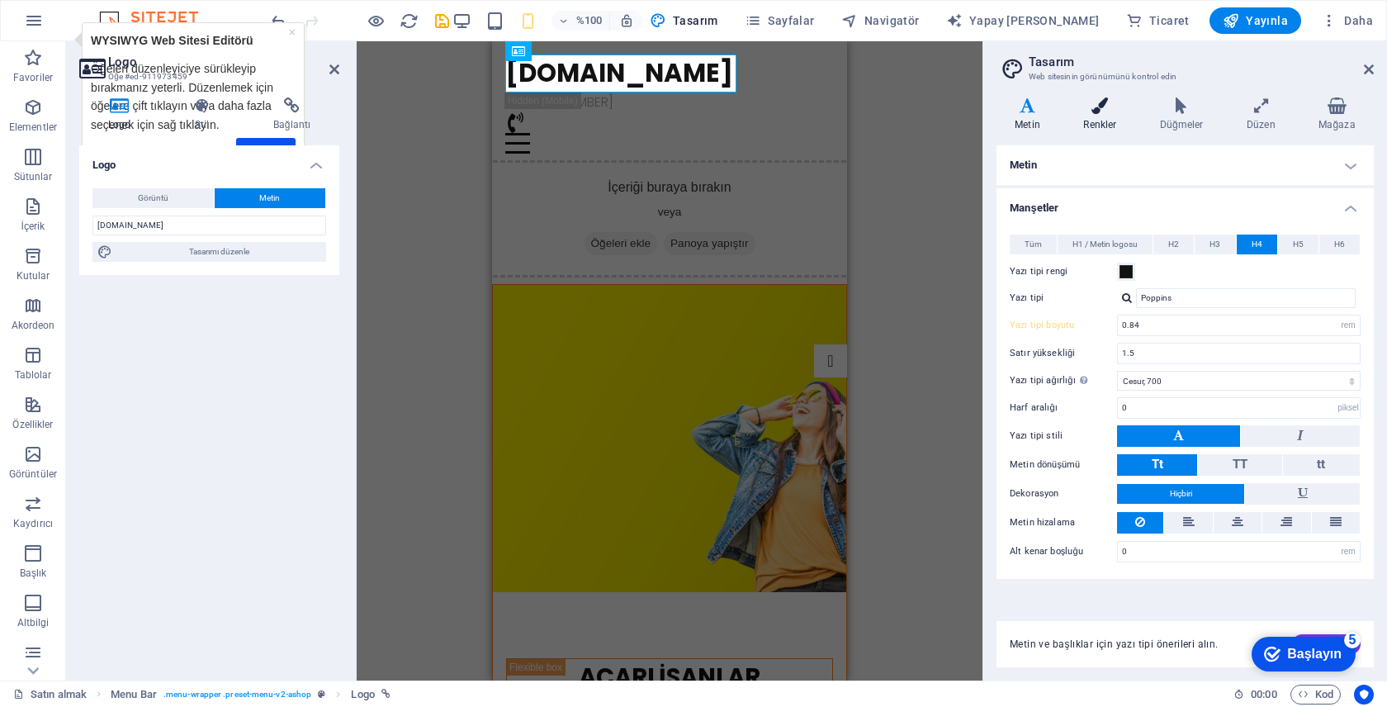
click at [1116, 120] on font "Renkler" at bounding box center [1099, 125] width 33 height 12
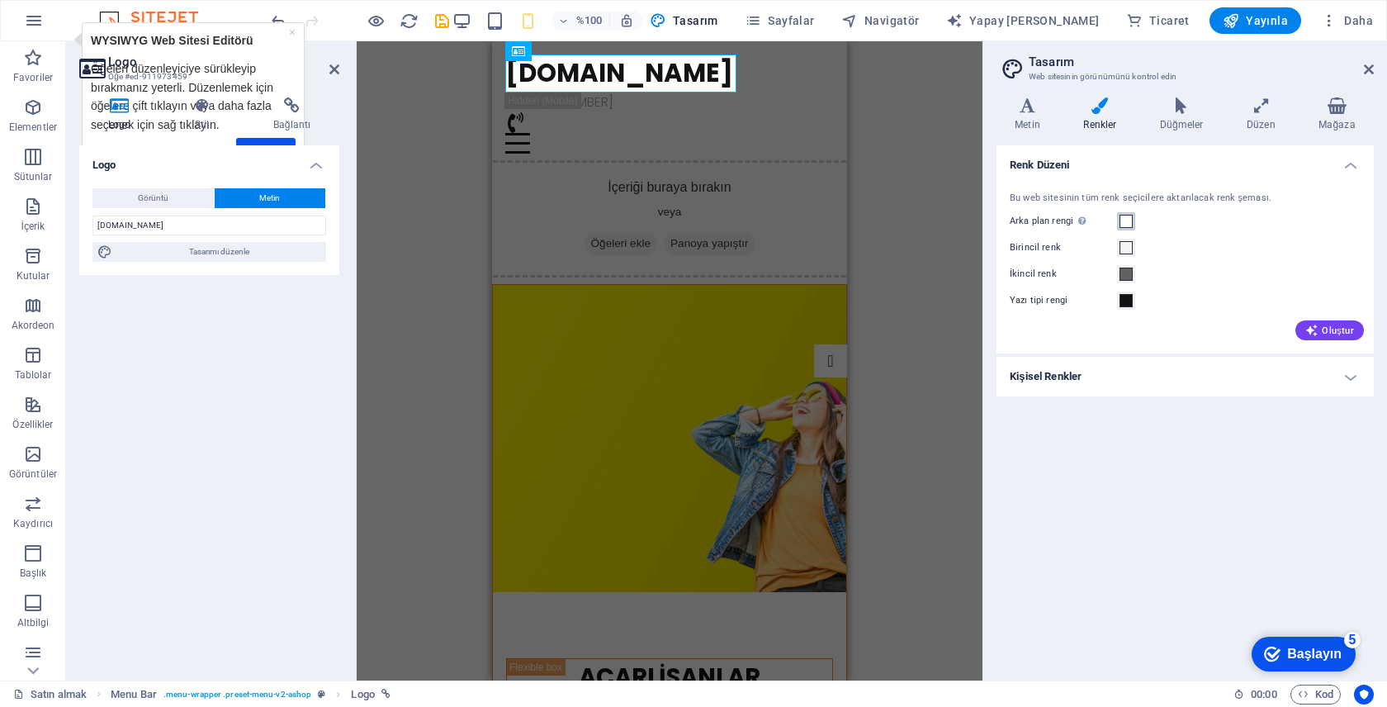
click at [1121, 223] on span at bounding box center [1125, 221] width 13 height 13
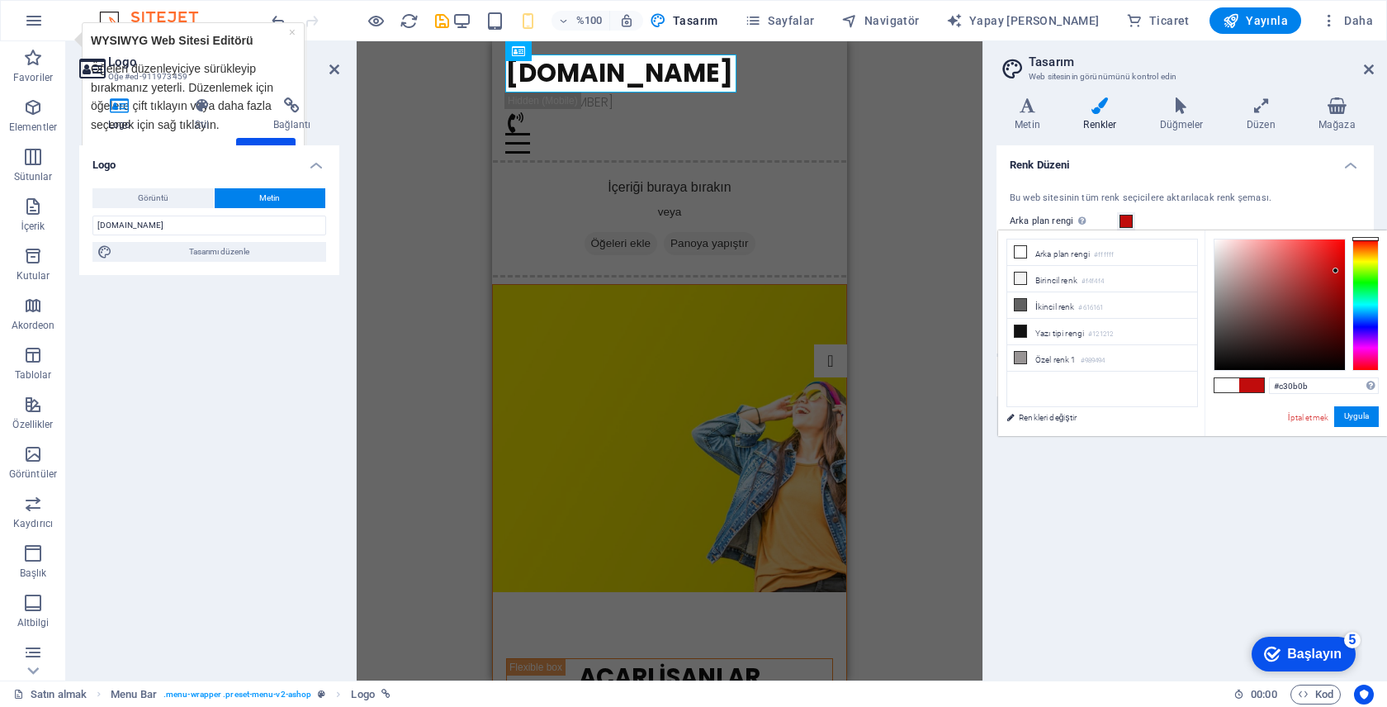
drag, startPoint x: 1309, startPoint y: 290, endPoint x: 1336, endPoint y: 267, distance: 34.6
click at [1336, 269] on div at bounding box center [1279, 304] width 130 height 130
click at [1168, 85] on div "Varyantlar Metin Renkler Düğmeler Düzen Mağaza Metin Standart Gözü pek Bağlantı…" at bounding box center [1185, 382] width 404 height 596
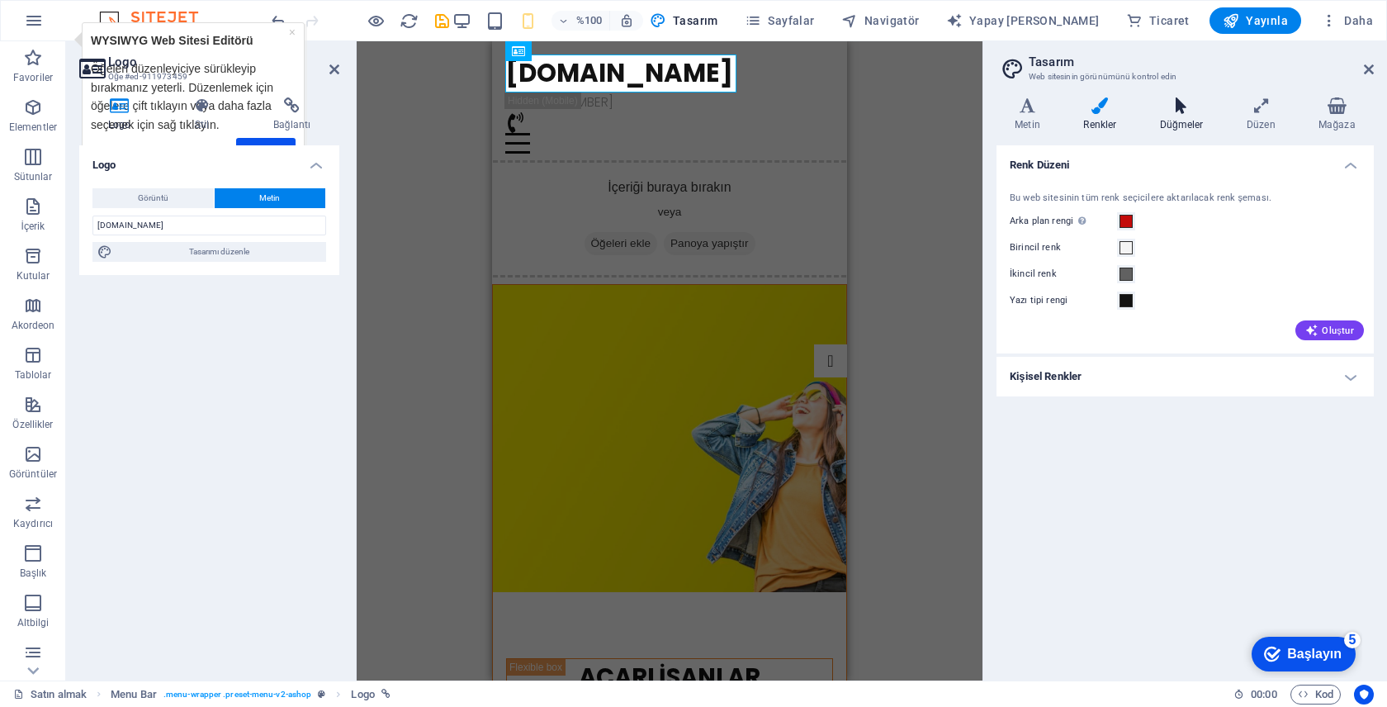
click at [1188, 113] on icon at bounding box center [1182, 105] width 80 height 17
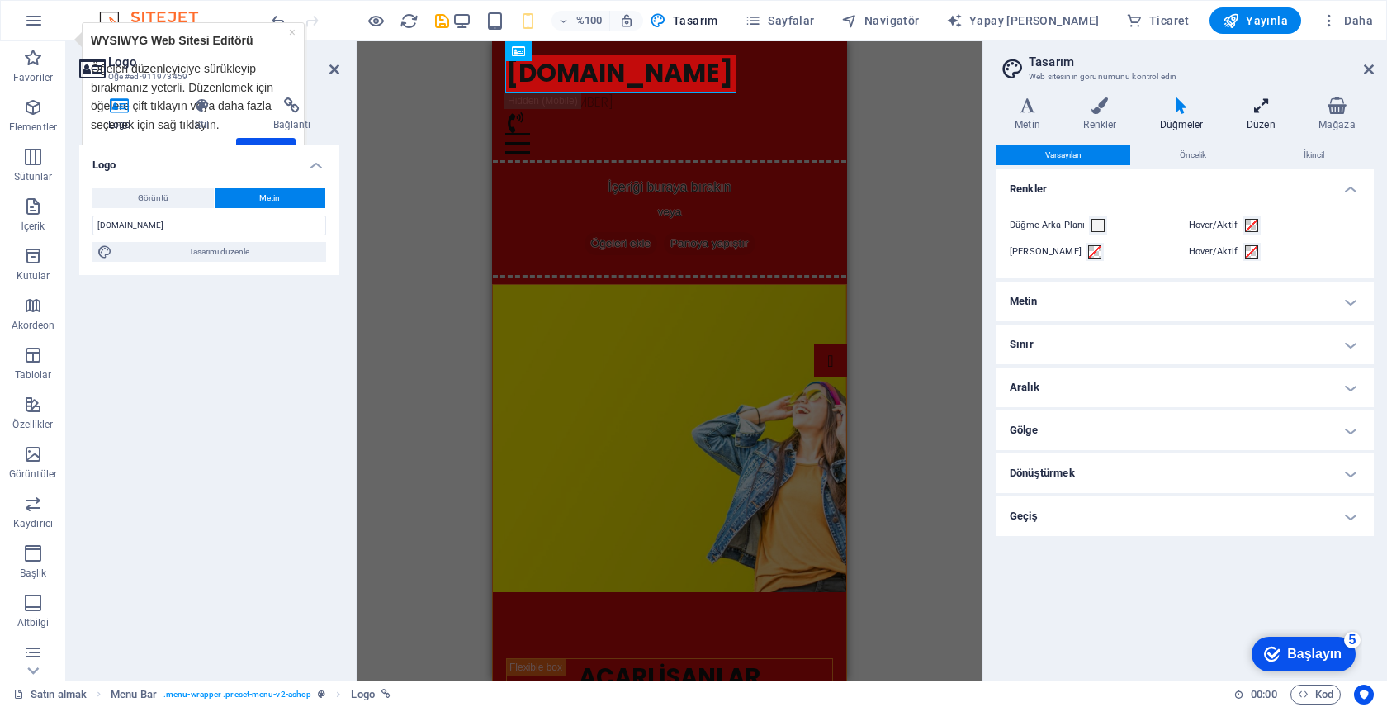
click at [1273, 114] on h4 "Düzen" at bounding box center [1264, 114] width 72 height 35
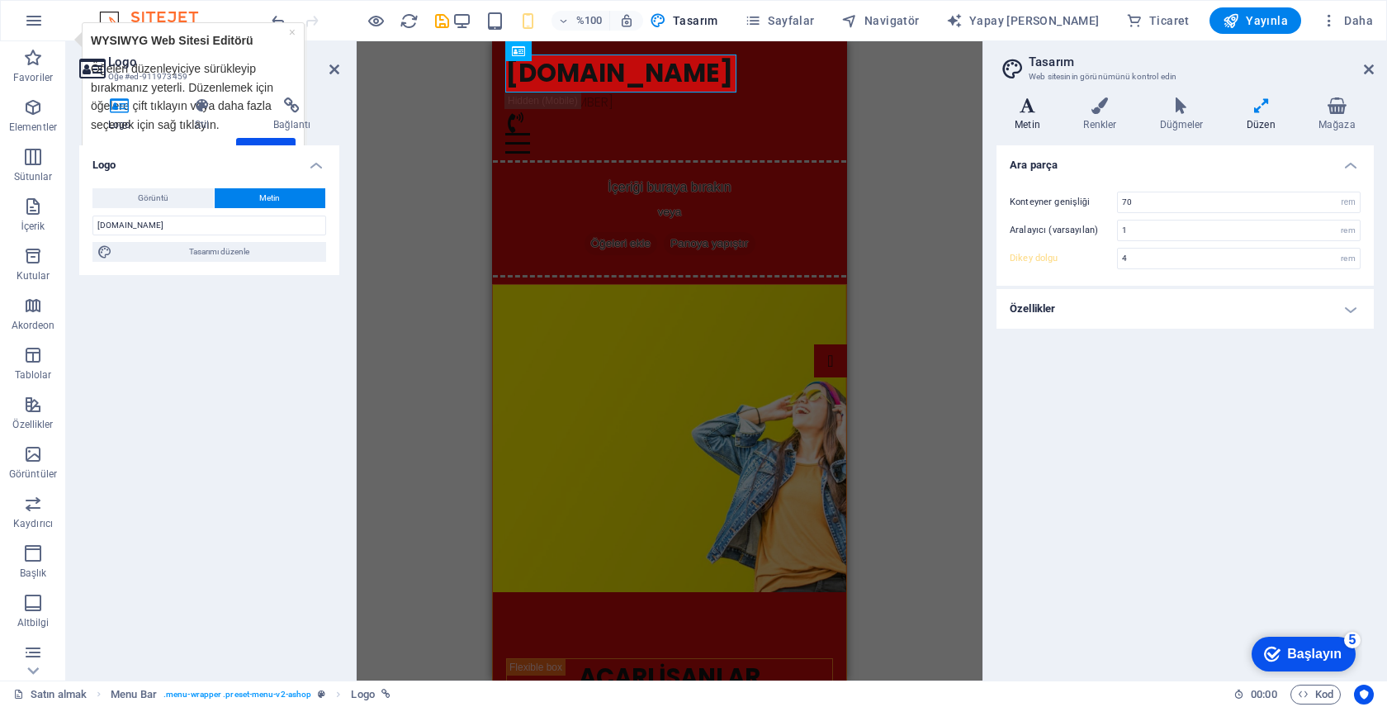
click at [1030, 114] on h4 "Metin" at bounding box center [1030, 114] width 69 height 35
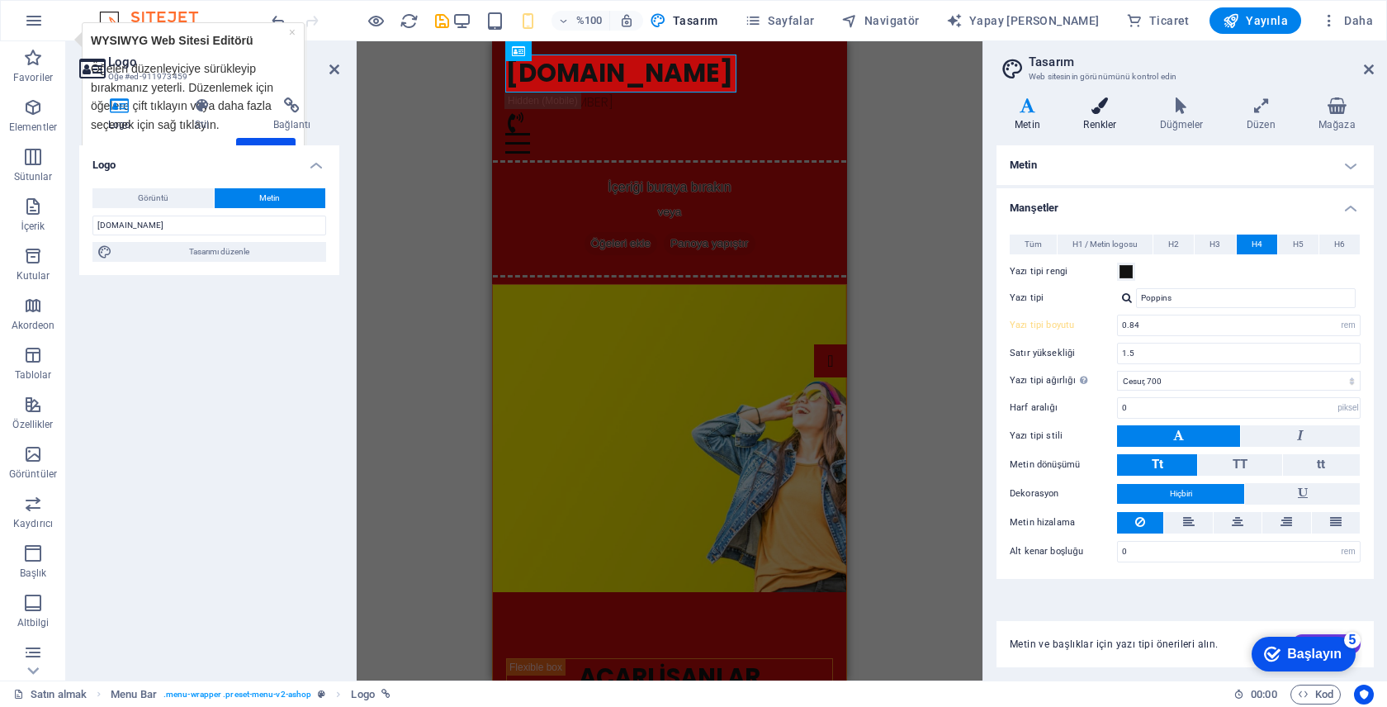
click at [1108, 103] on icon at bounding box center [1099, 105] width 69 height 17
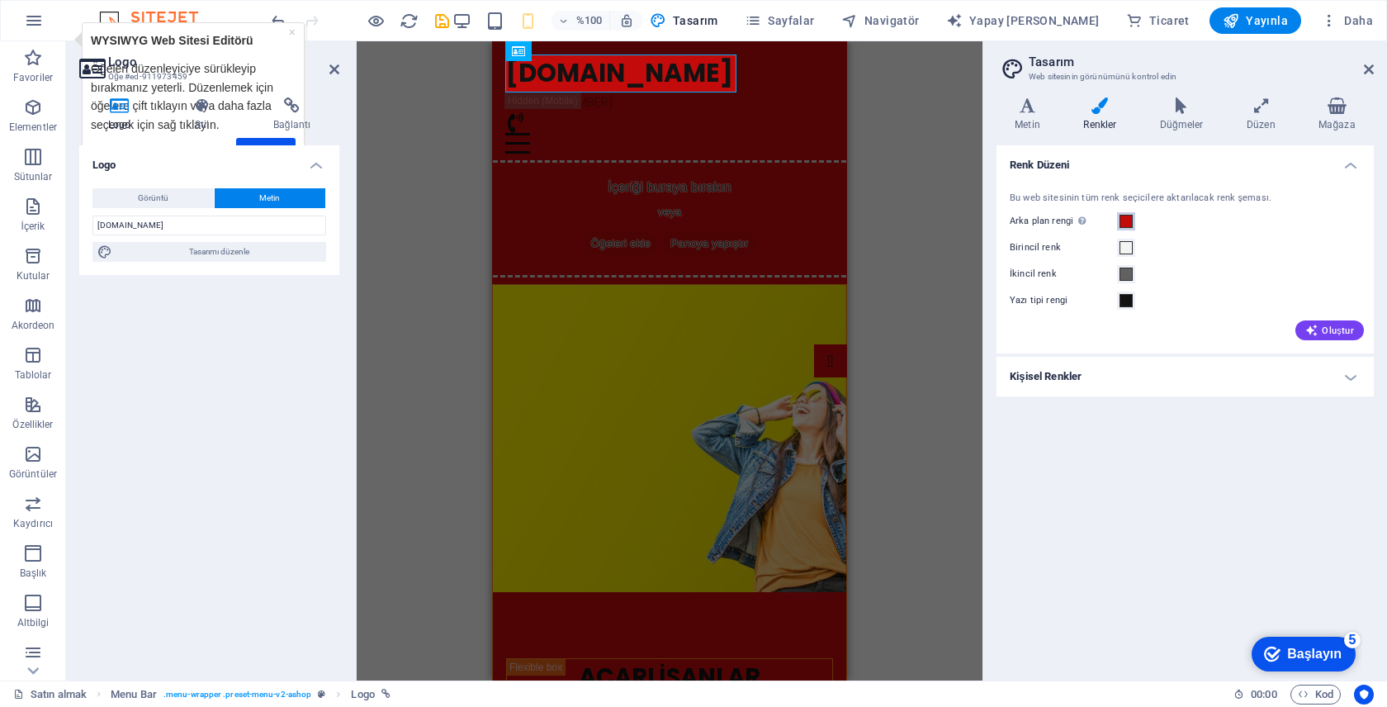
click at [1126, 219] on span at bounding box center [1125, 221] width 13 height 13
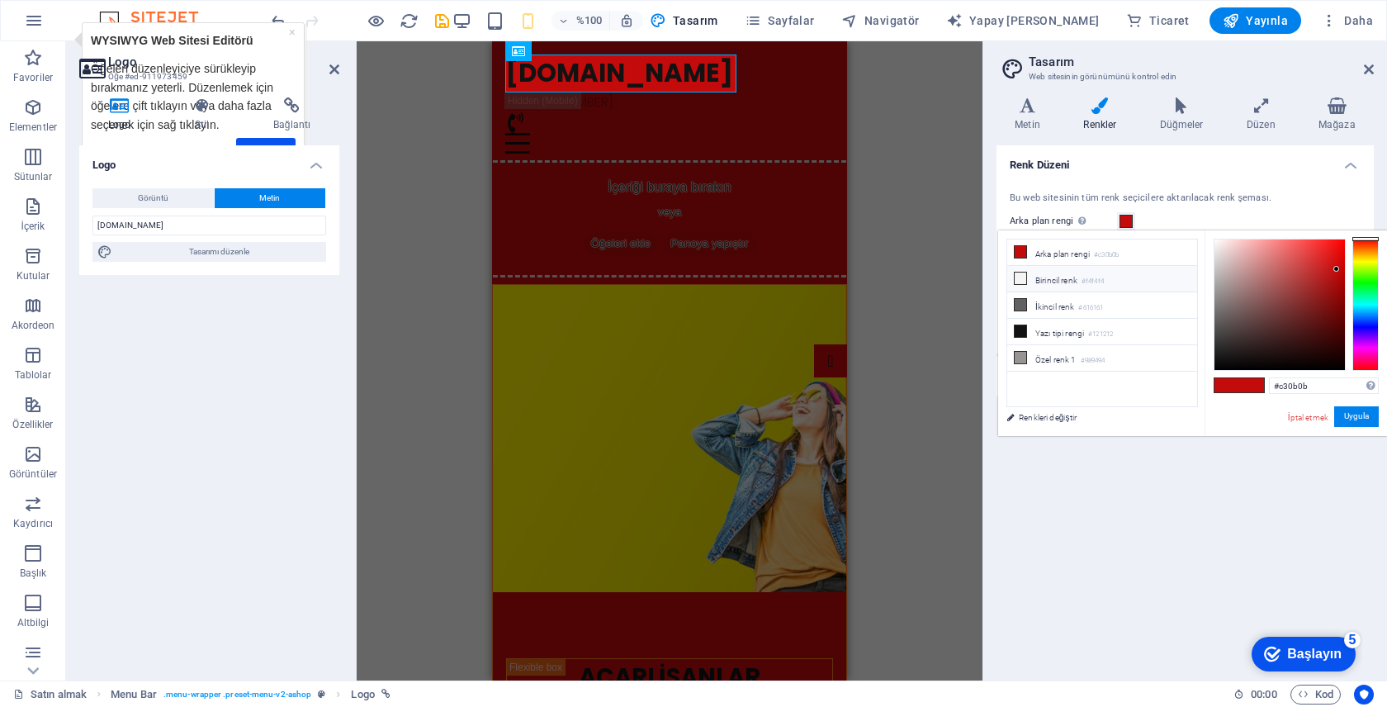
click at [1014, 275] on span at bounding box center [1020, 278] width 13 height 13
type input "#f4f4f4"
click at [1022, 334] on icon at bounding box center [1020, 331] width 12 height 12
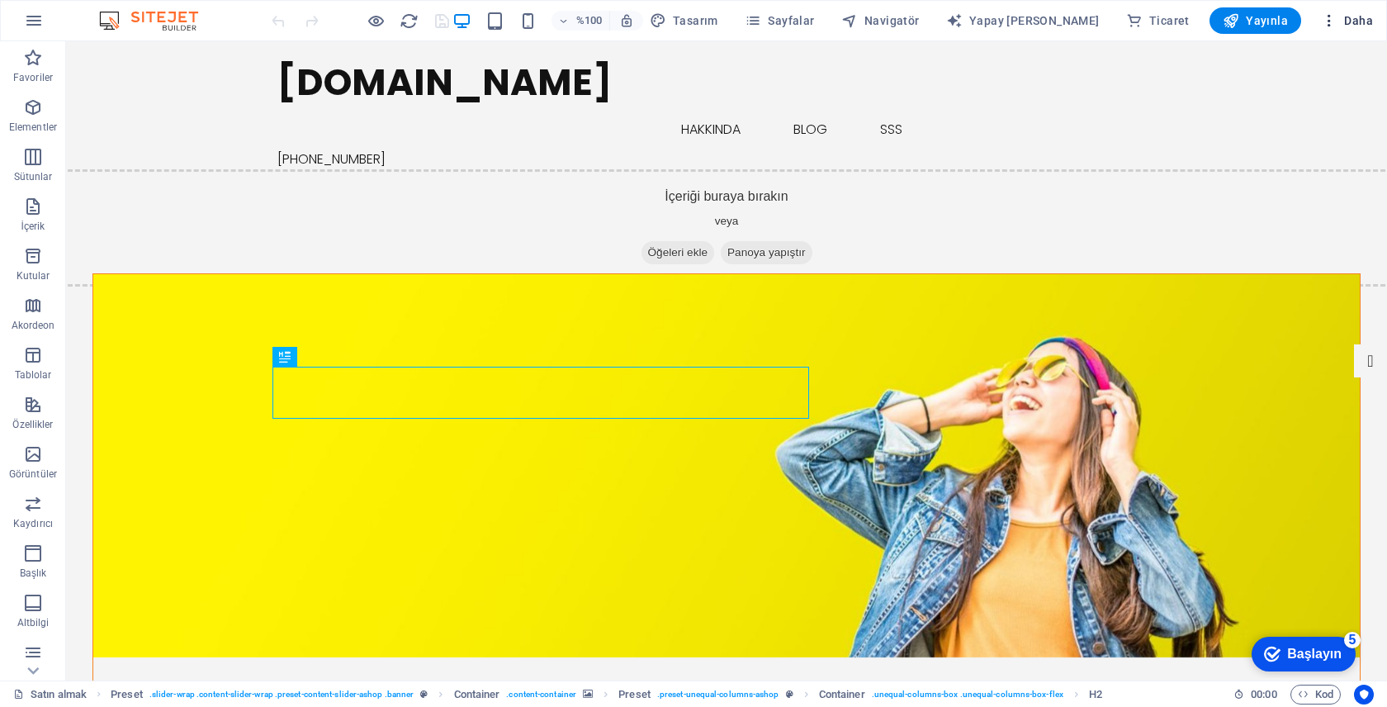
click at [1327, 16] on icon "button" at bounding box center [1329, 20] width 17 height 17
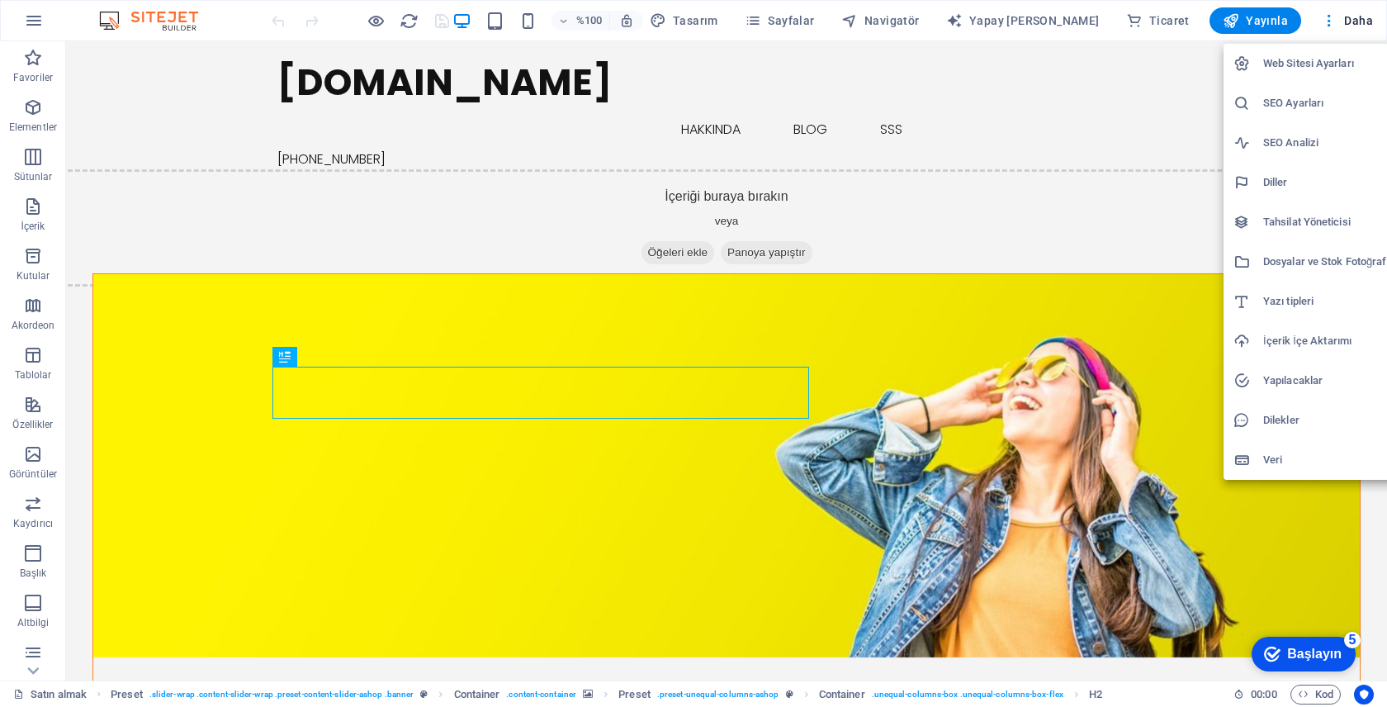
click at [1314, 59] on font "Web Sitesi Ayarları" at bounding box center [1308, 63] width 91 height 12
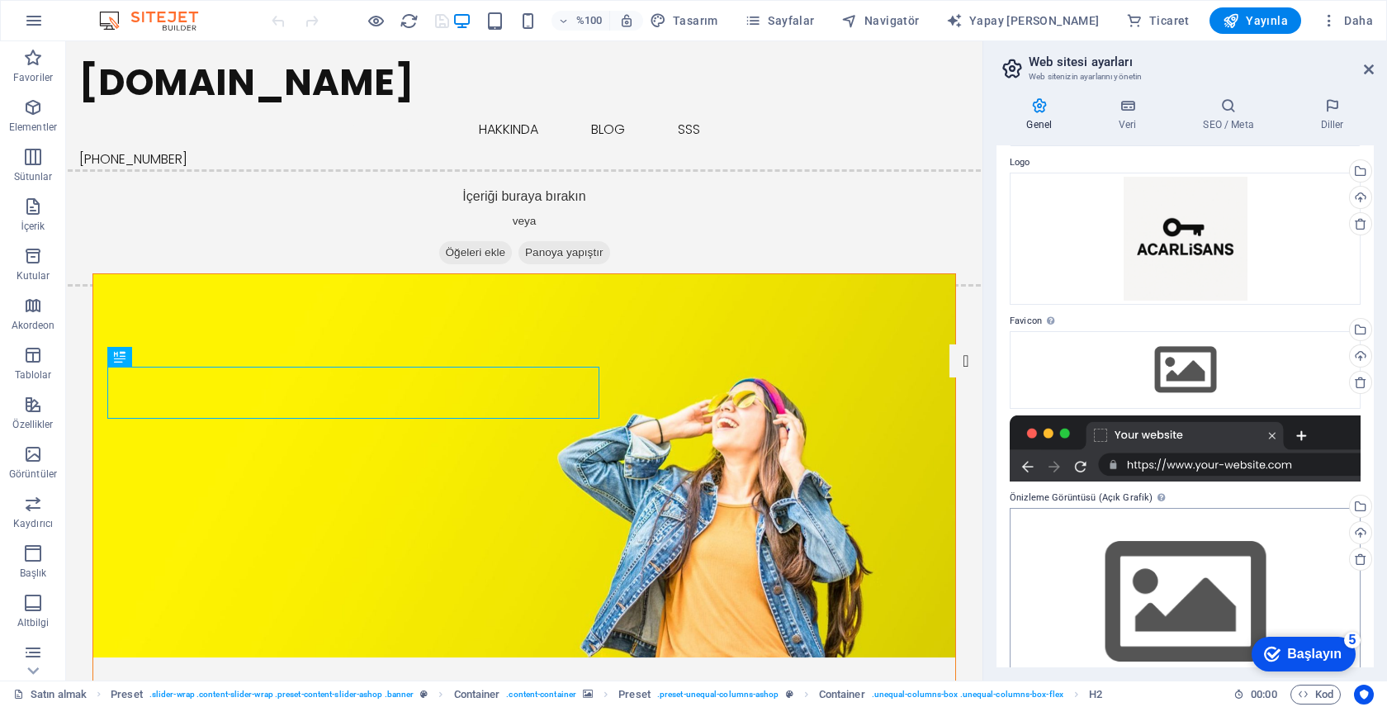
scroll to position [95, 0]
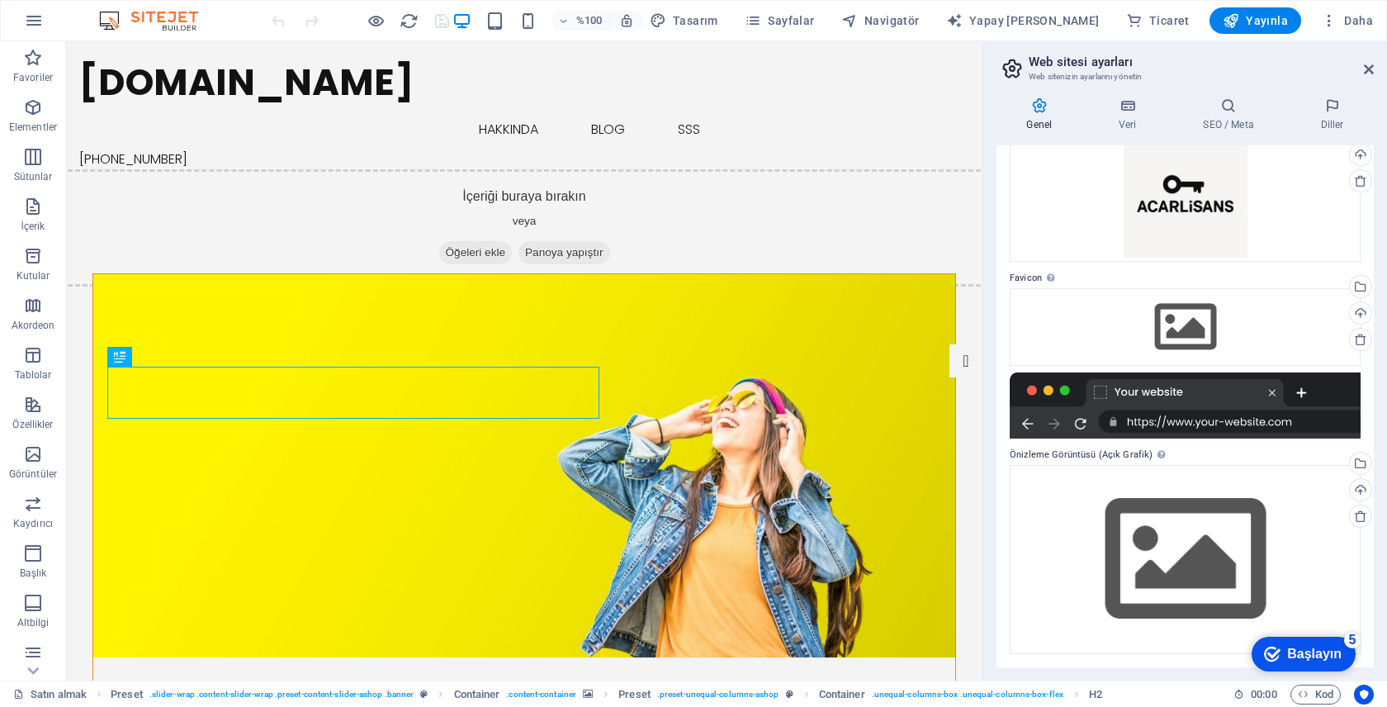
click at [1214, 414] on div at bounding box center [1185, 405] width 351 height 66
click at [1211, 428] on div at bounding box center [1185, 405] width 351 height 66
click at [1170, 499] on div "Dosyaları buraya sürükleyin, dosyaları seçmek için tıklayın veya Dosyalar'dan v…" at bounding box center [1185, 559] width 351 height 189
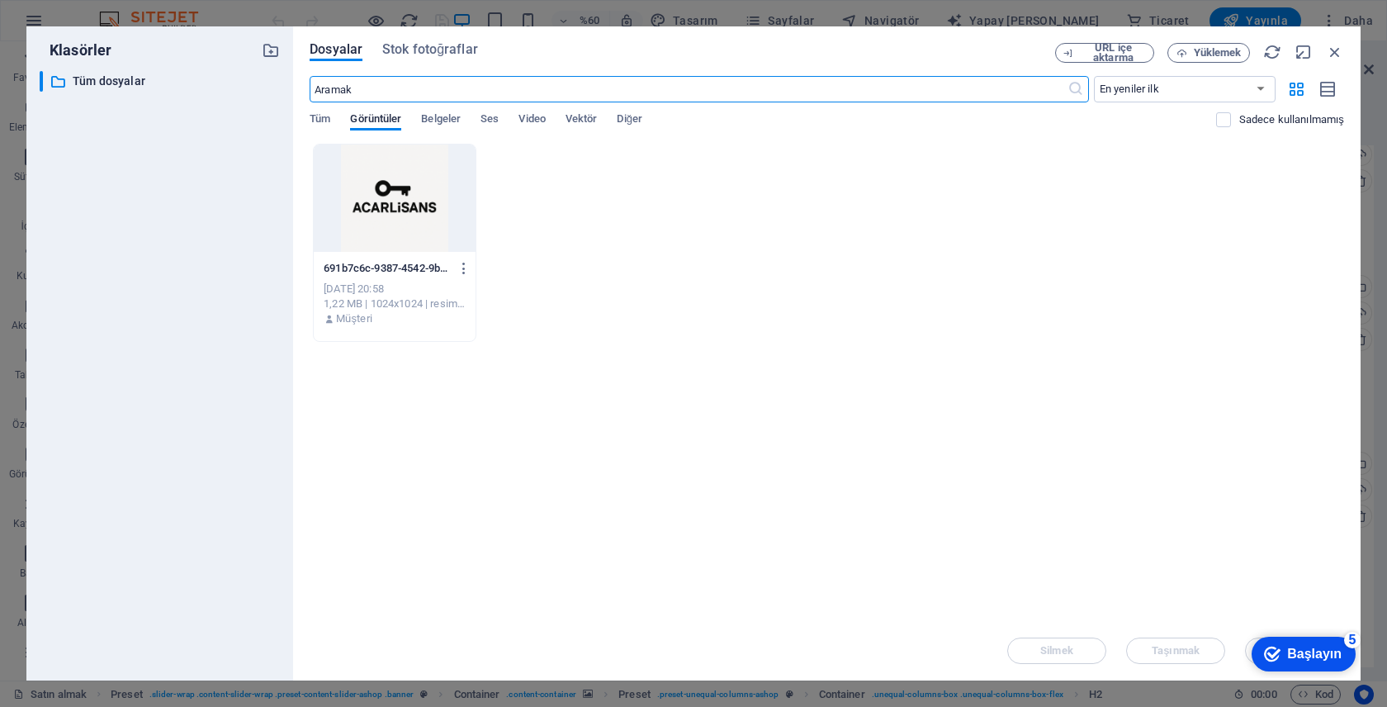
click at [414, 195] on div at bounding box center [394, 197] width 161 height 107
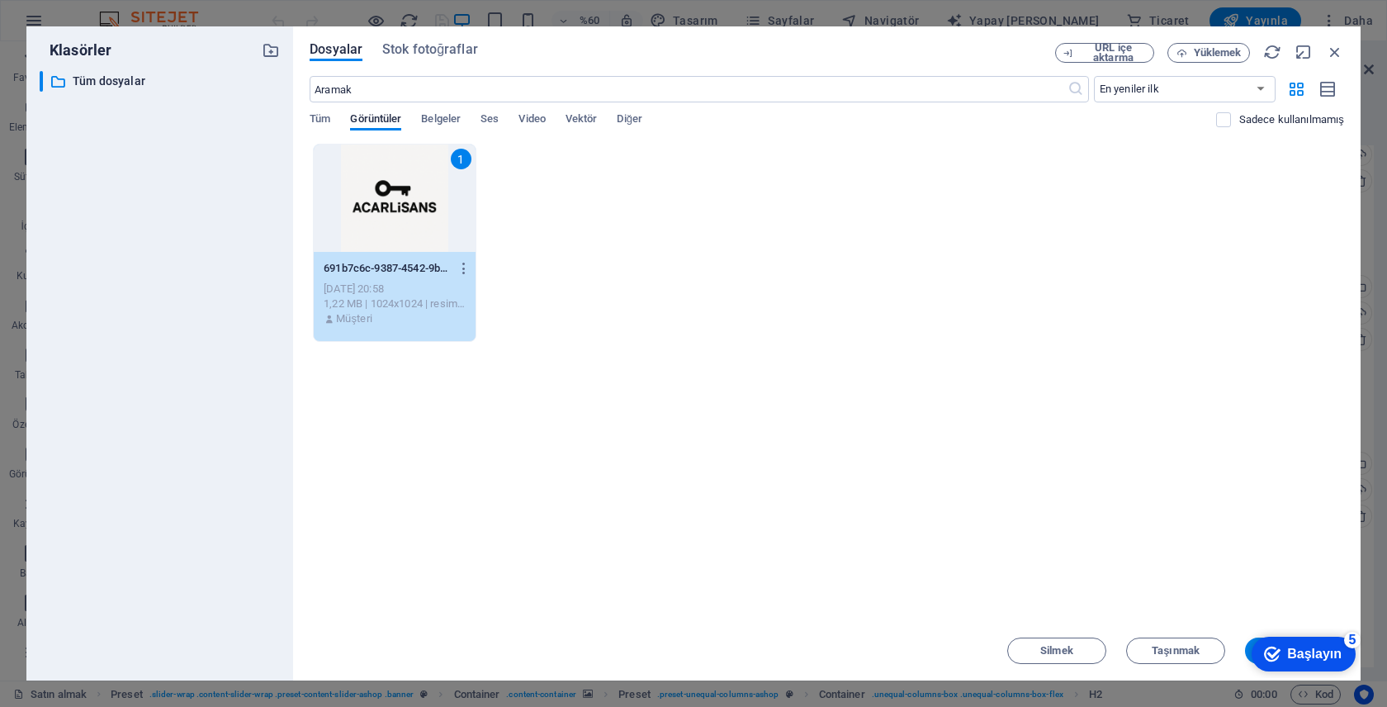
drag, startPoint x: 1286, startPoint y: 652, endPoint x: 1293, endPoint y: 629, distance: 24.0
click at [1291, 632] on div "checkmark Başlayın 5 Editörde İlk Adımlar En iyi özellikleri size gösterelim %0…" at bounding box center [1292, 653] width 140 height 50
click at [1341, 40] on div "Dosyalar Stok fotoğraflar URL içe aktarma Yüklemek ​ En yeniler ilk En eskiden …" at bounding box center [826, 353] width 1067 height 654
click at [1335, 53] on icon "button" at bounding box center [1335, 52] width 18 height 18
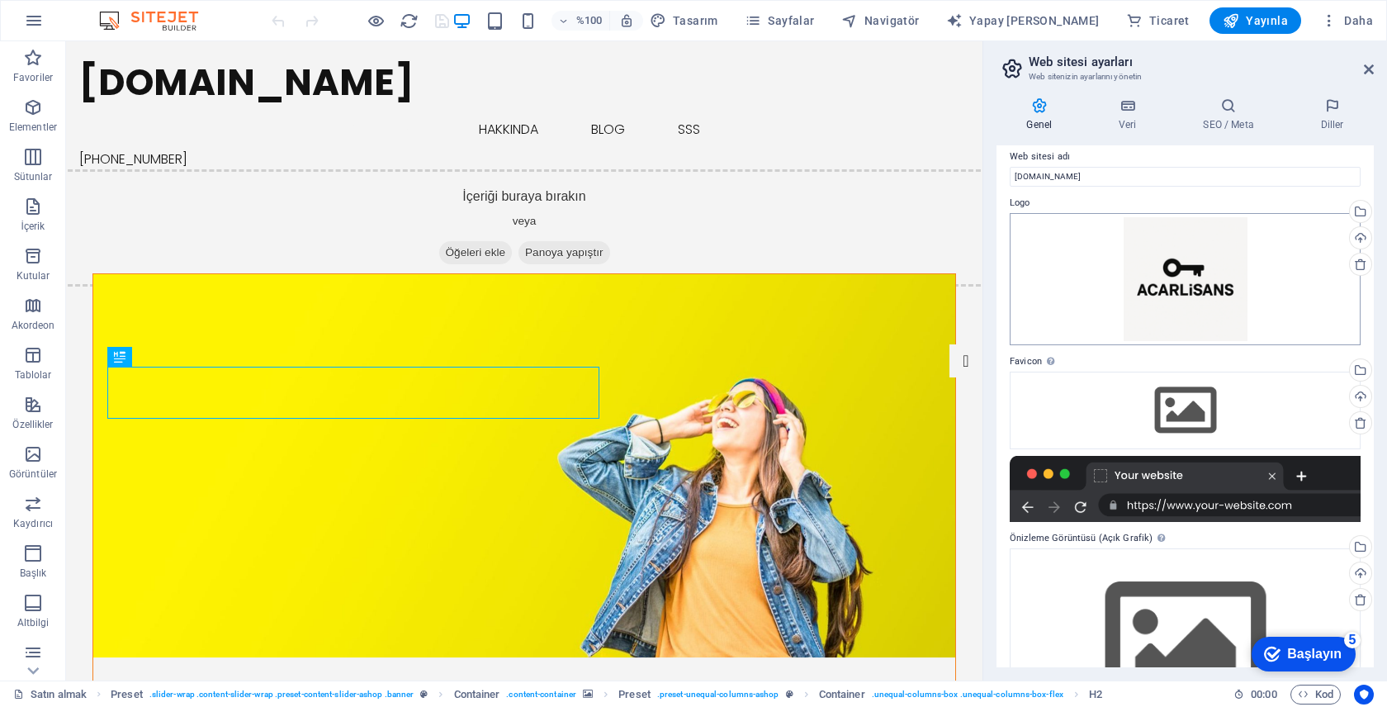
scroll to position [0, 0]
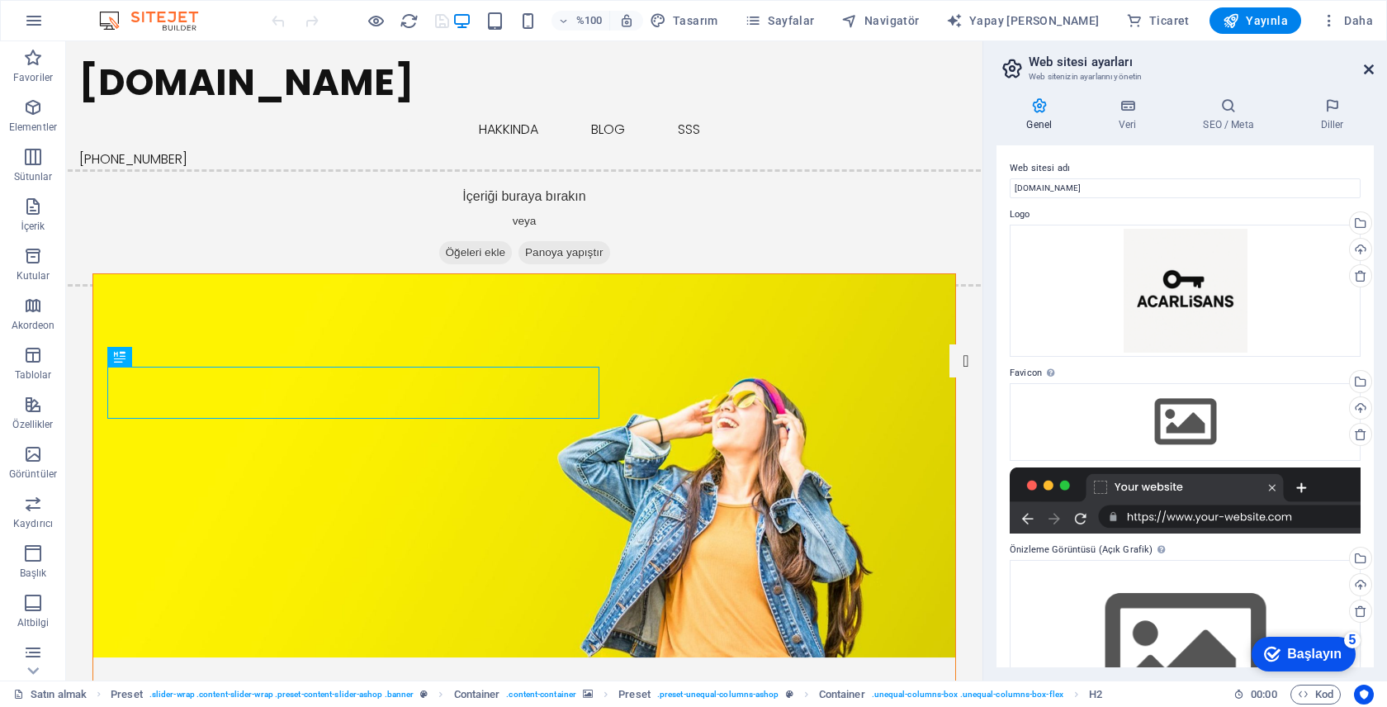
drag, startPoint x: 1365, startPoint y: 69, endPoint x: 1299, endPoint y: 28, distance: 77.9
click at [1365, 69] on icon at bounding box center [1369, 69] width 10 height 13
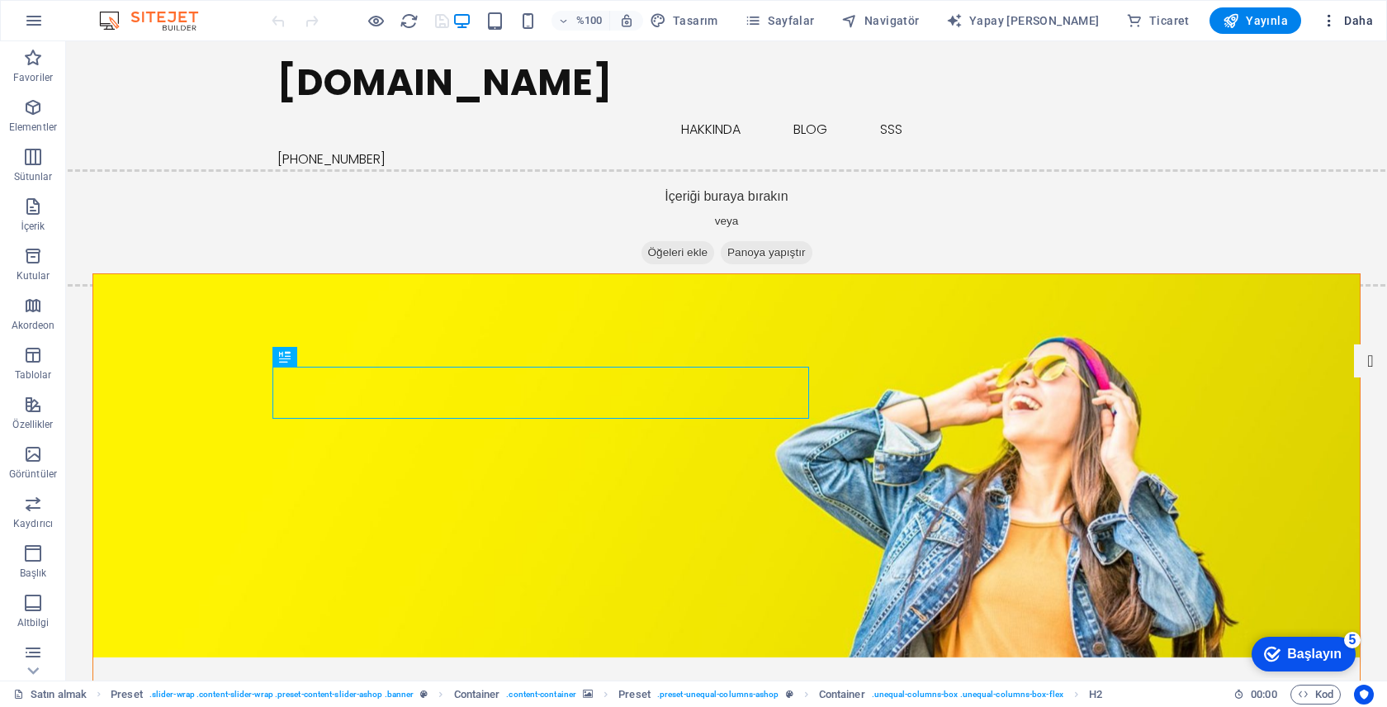
click at [1326, 17] on icon "button" at bounding box center [1329, 20] width 17 height 17
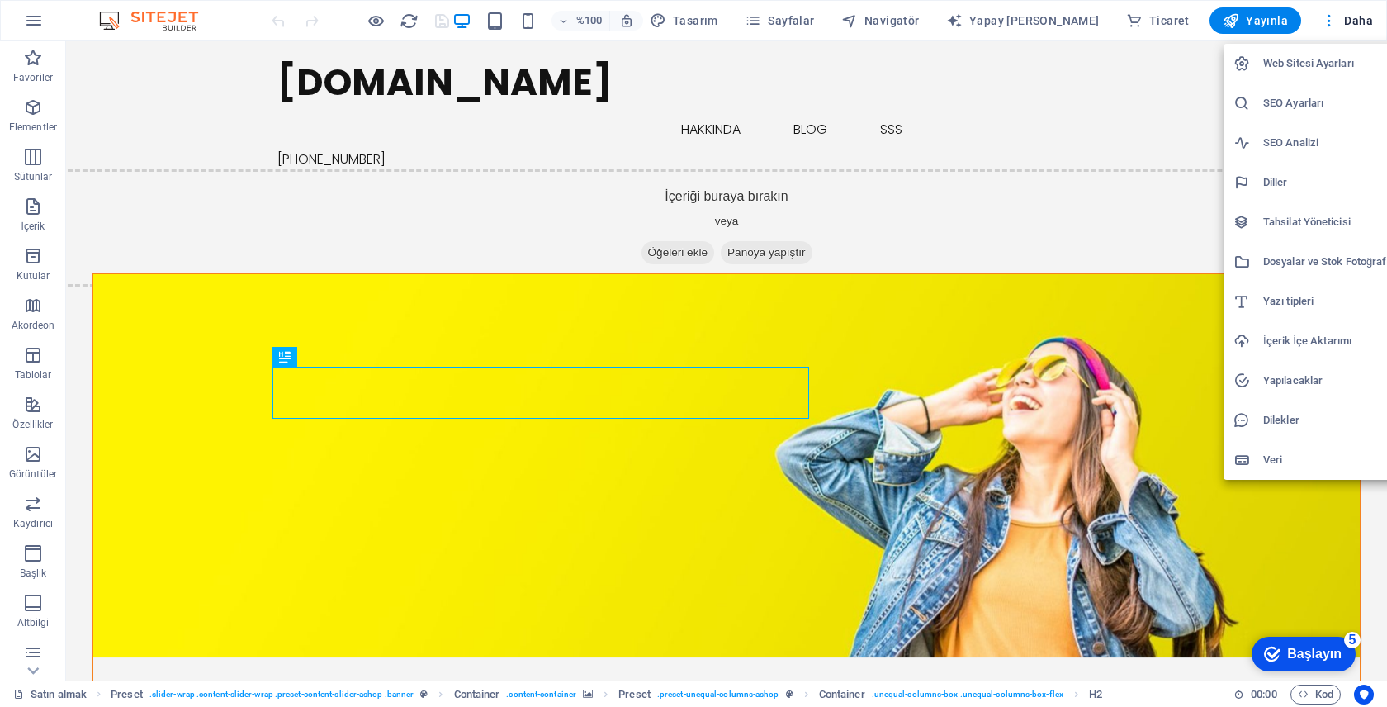
click at [1332, 21] on div at bounding box center [693, 353] width 1387 height 707
